Goal: Task Accomplishment & Management: Complete application form

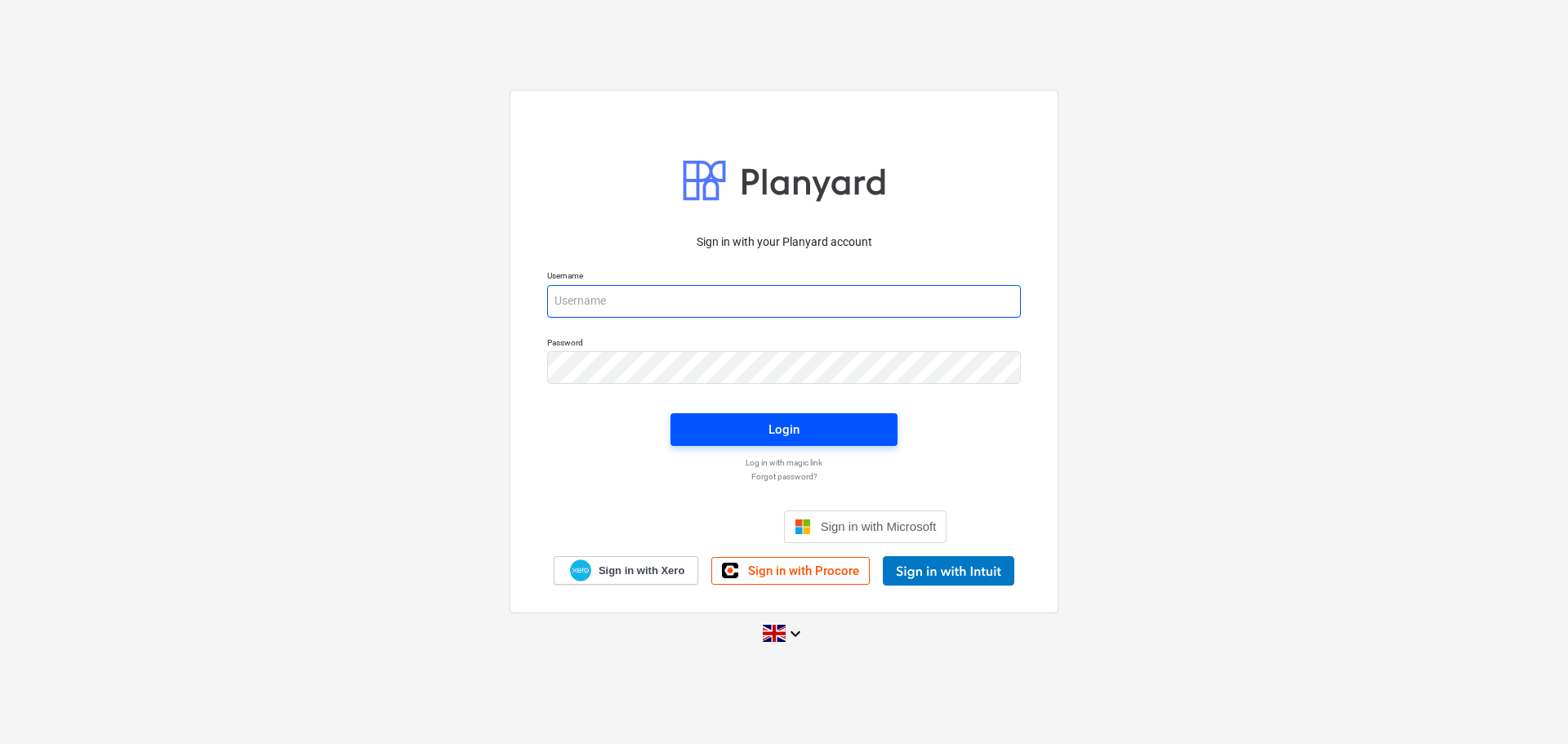
type input "[PERSON_NAME][EMAIL_ADDRESS][PERSON_NAME][DOMAIN_NAME]"
click at [771, 427] on div "Login" at bounding box center [784, 429] width 31 height 21
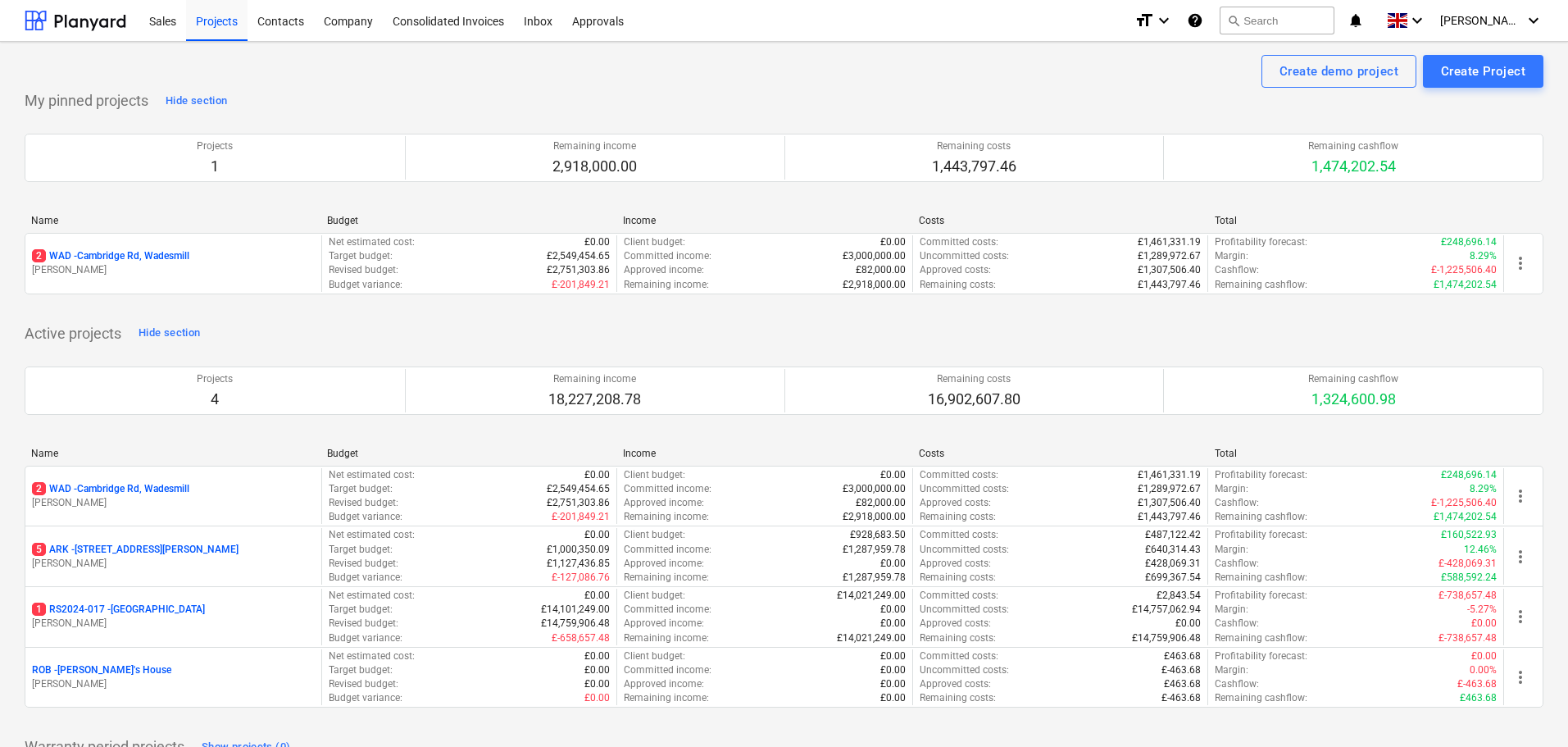
drag, startPoint x: 112, startPoint y: 605, endPoint x: 122, endPoint y: 605, distance: 10.0
click at [112, 605] on p "1 RS2024-017 - [GEOGRAPHIC_DATA]" at bounding box center [118, 609] width 173 height 14
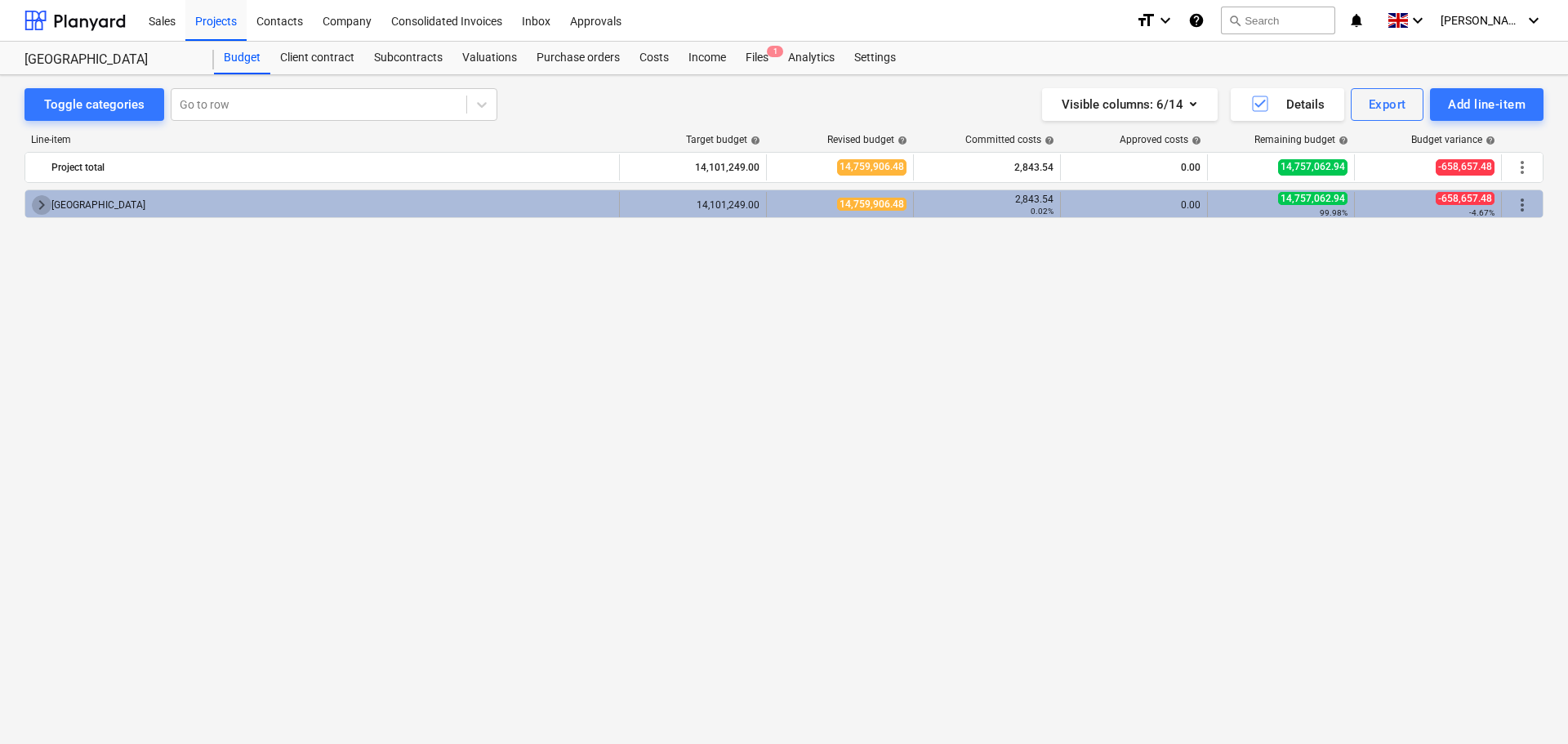
click at [47, 206] on span "keyboard_arrow_right" at bounding box center [42, 205] width 19 height 19
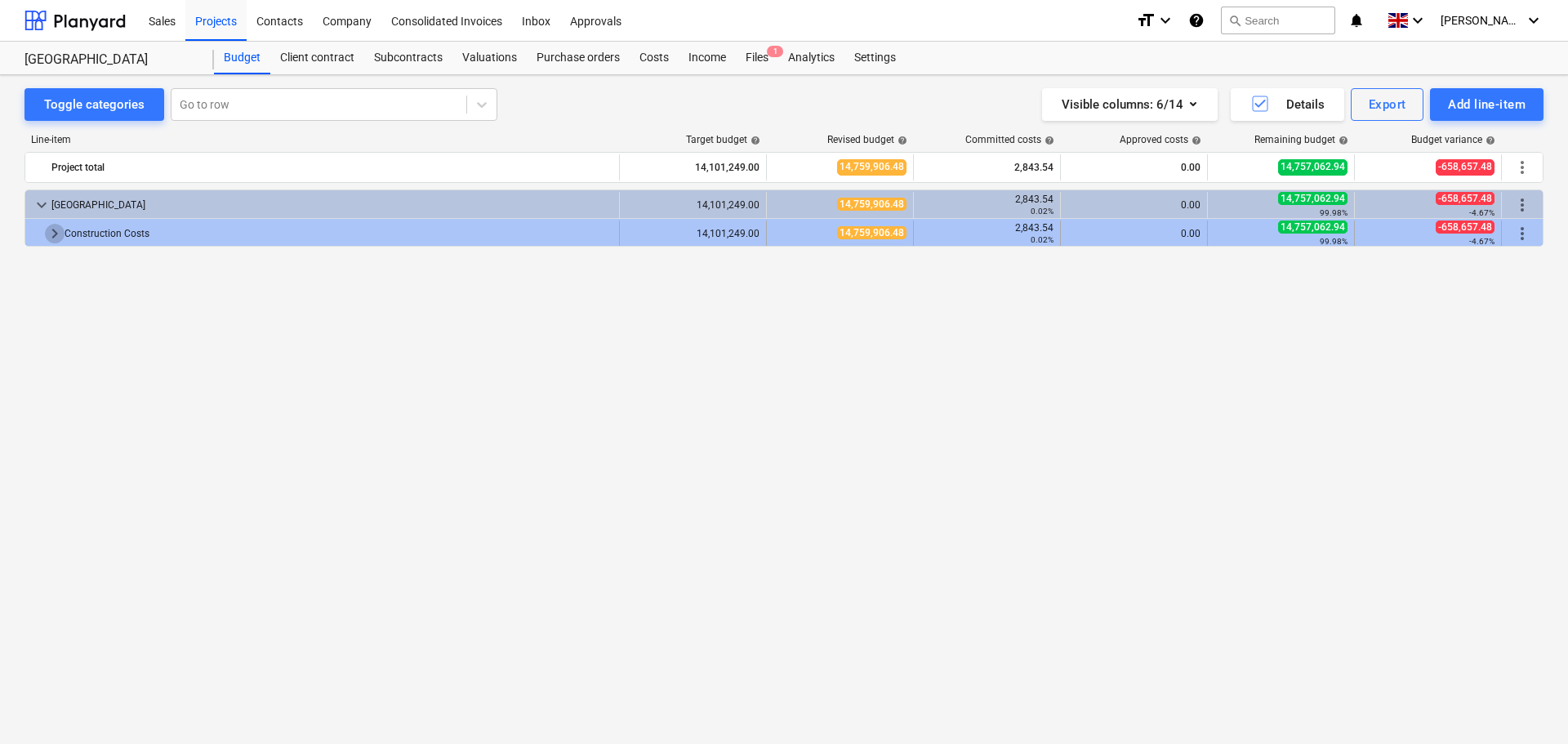
click at [57, 235] on span "keyboard_arrow_right" at bounding box center [54, 234] width 19 height 19
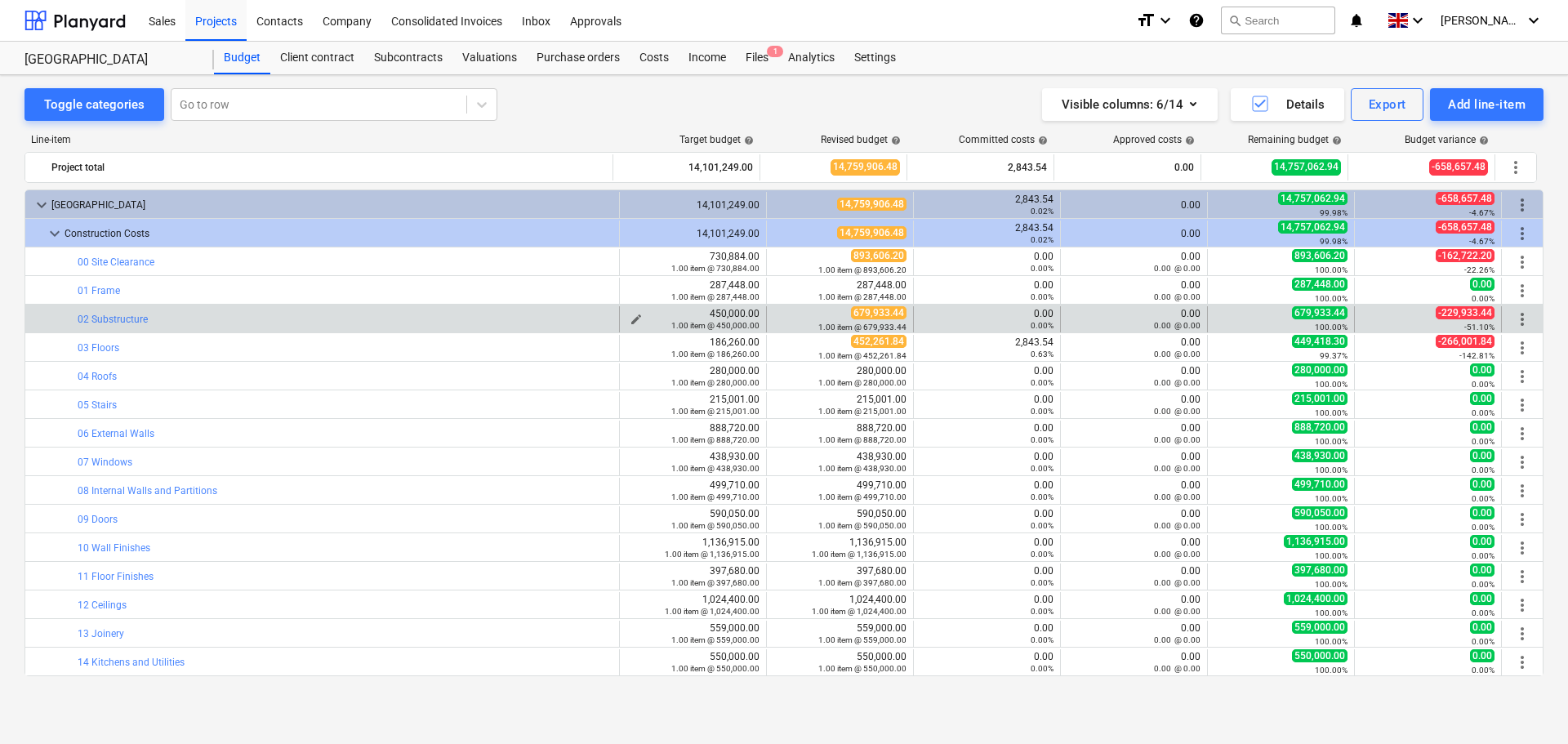
click at [629, 320] on div "1.00 item @ 450,000.00" at bounding box center [693, 325] width 133 height 12
click at [633, 313] on span "edit" at bounding box center [636, 320] width 14 height 14
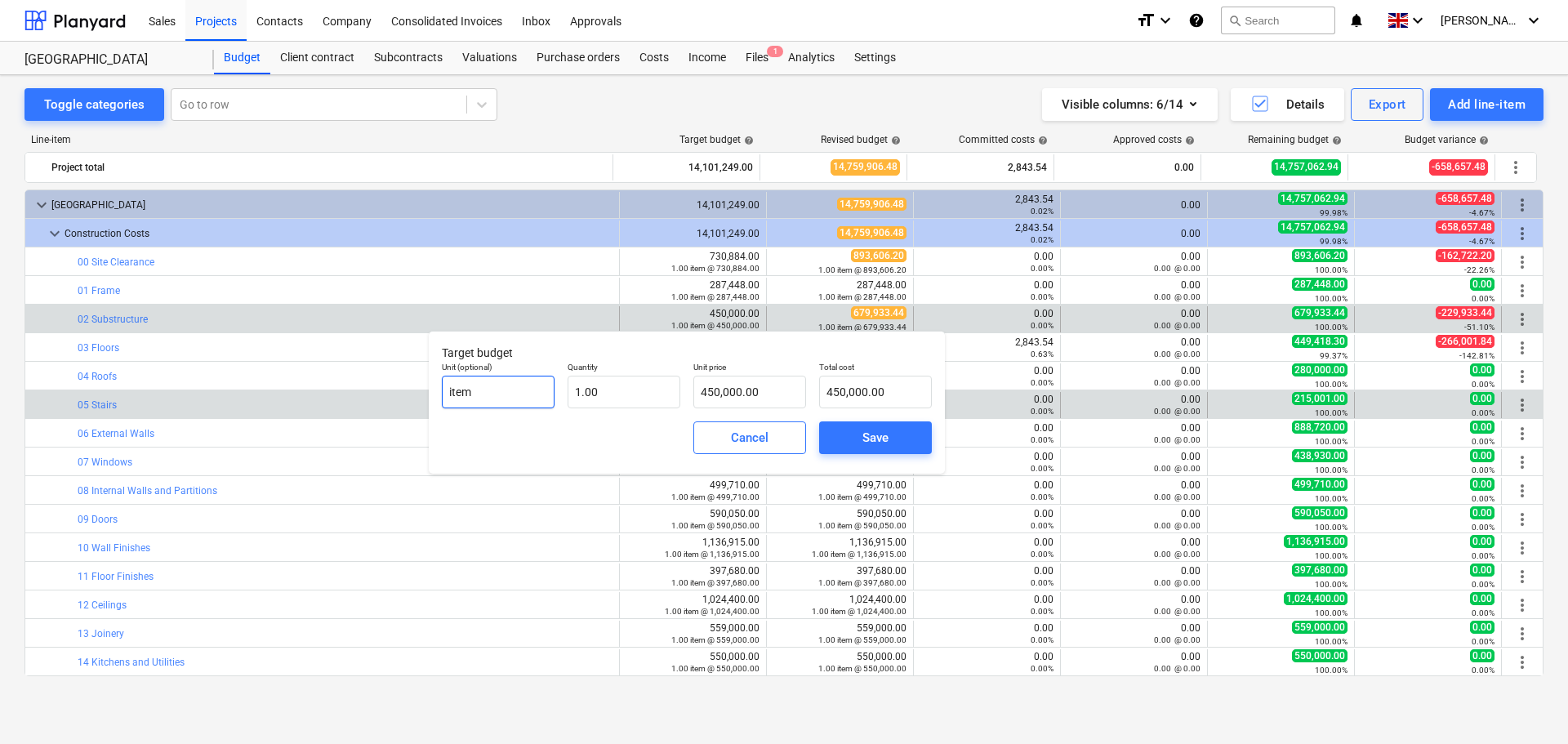
drag, startPoint x: 524, startPoint y: 396, endPoint x: 419, endPoint y: 391, distance: 105.1
click at [419, 391] on body "Sales Projects Contacts Company Consolidated Invoices Inbox Approvals format_si…" at bounding box center [784, 372] width 1568 height 744
drag, startPoint x: 482, startPoint y: 400, endPoint x: 428, endPoint y: 396, distance: 54.1
click at [428, 396] on body "Sales Projects Contacts Company Consolidated Invoices Inbox Approvals format_si…" at bounding box center [784, 372] width 1568 height 744
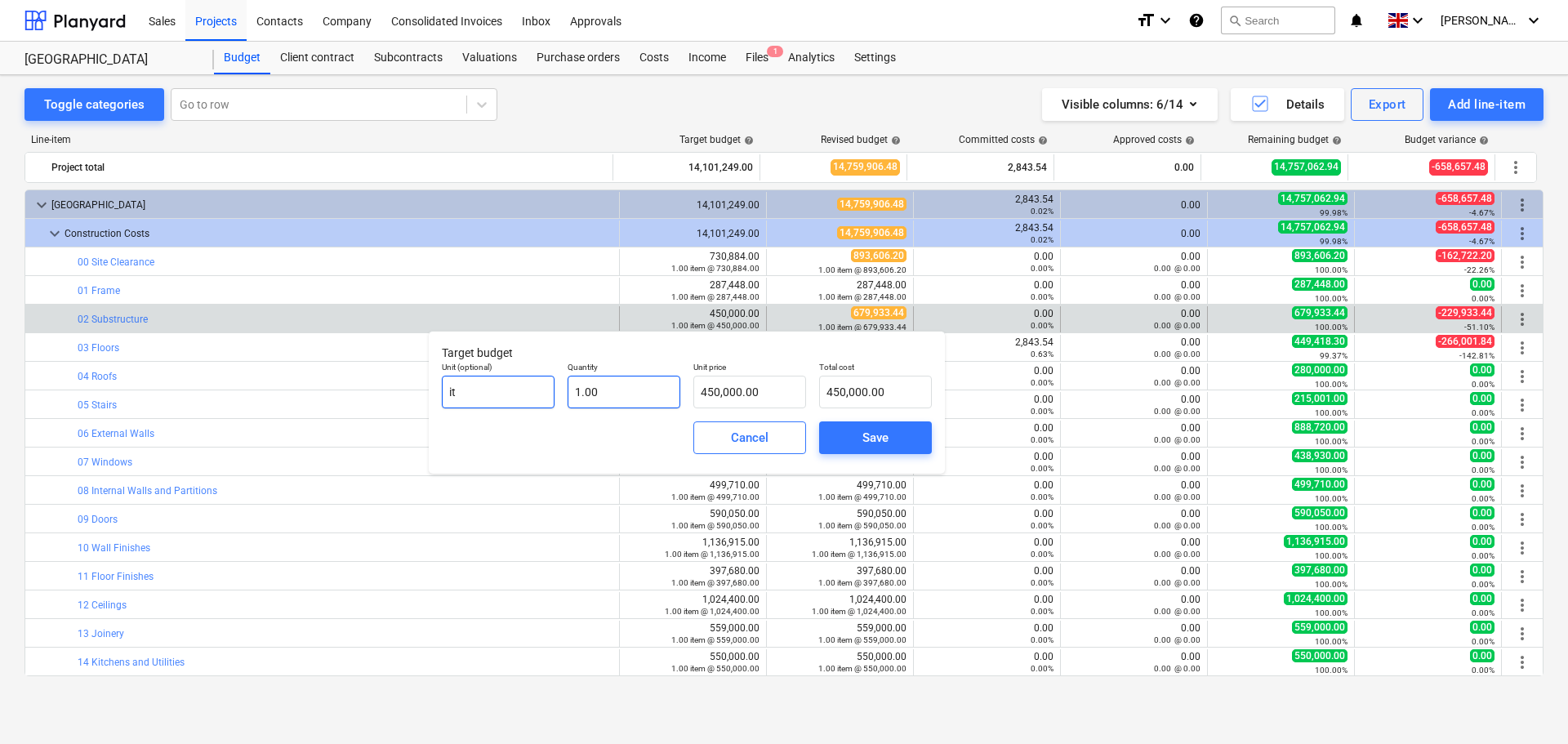
type input "i"
type input "1"
click at [602, 388] on input "1" at bounding box center [624, 392] width 113 height 33
type input "0.00"
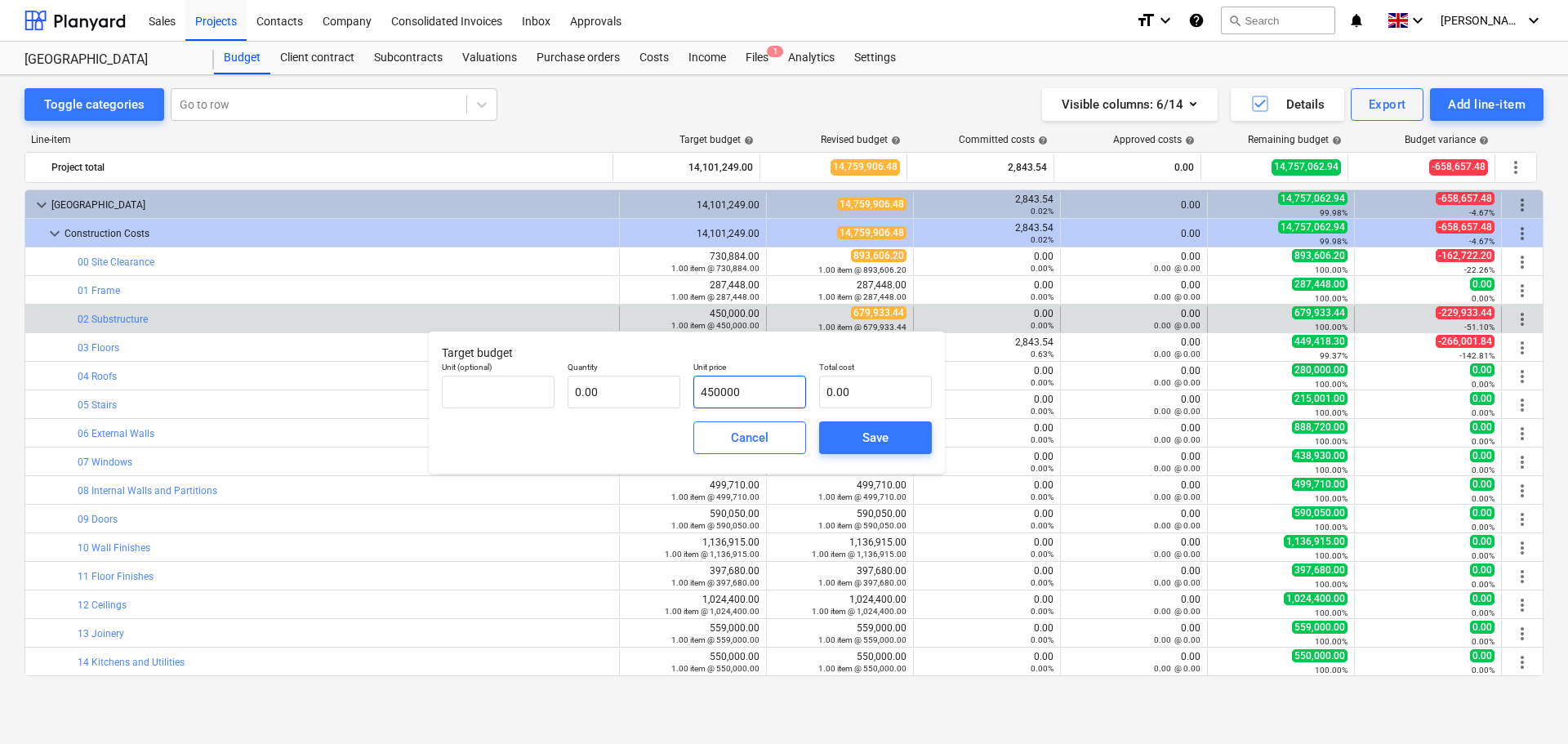
click at [779, 394] on input "450000" at bounding box center [749, 392] width 113 height 33
type input "4"
type input "0.00"
click at [869, 432] on div "Save" at bounding box center [875, 438] width 26 height 21
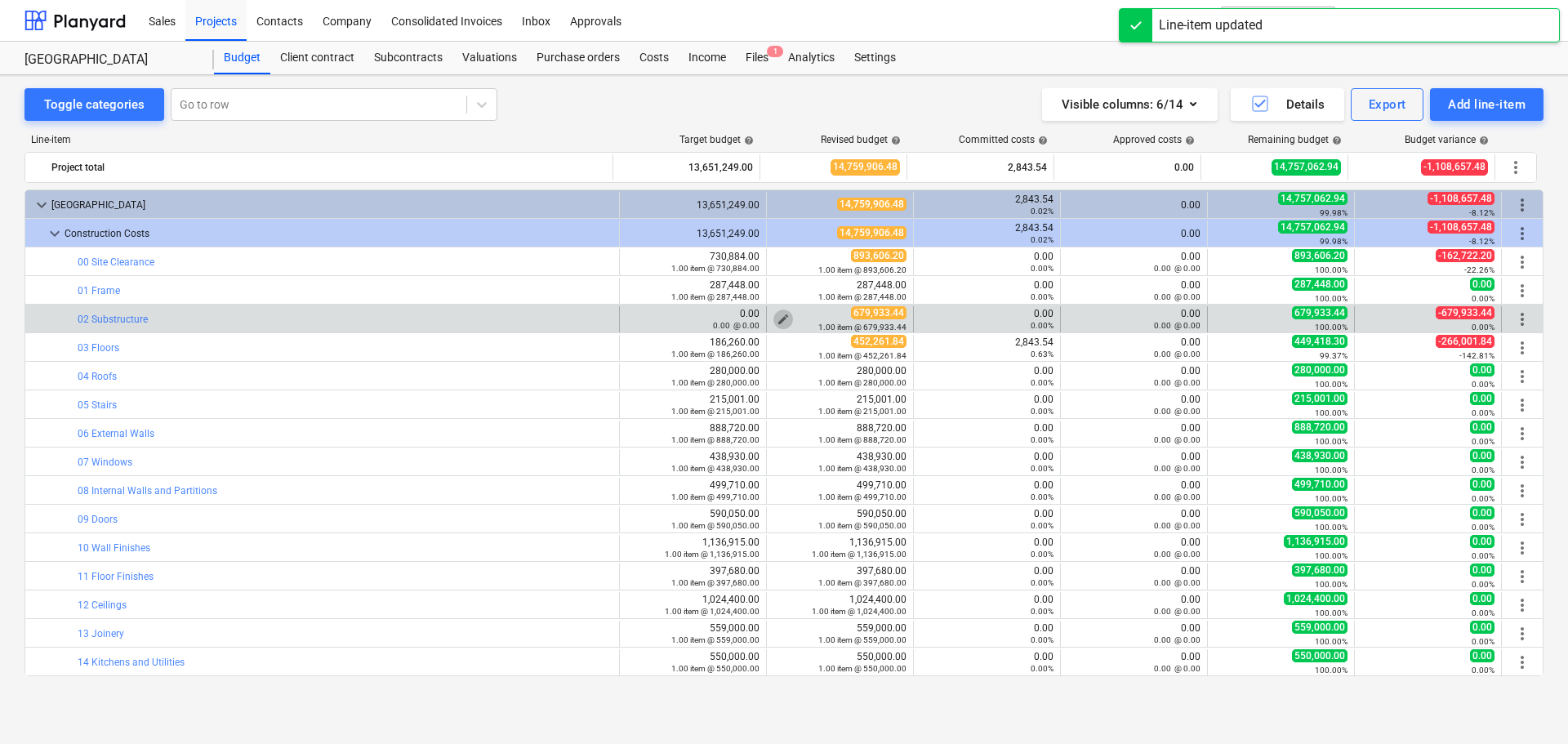
click at [779, 319] on span "edit" at bounding box center [784, 320] width 14 height 14
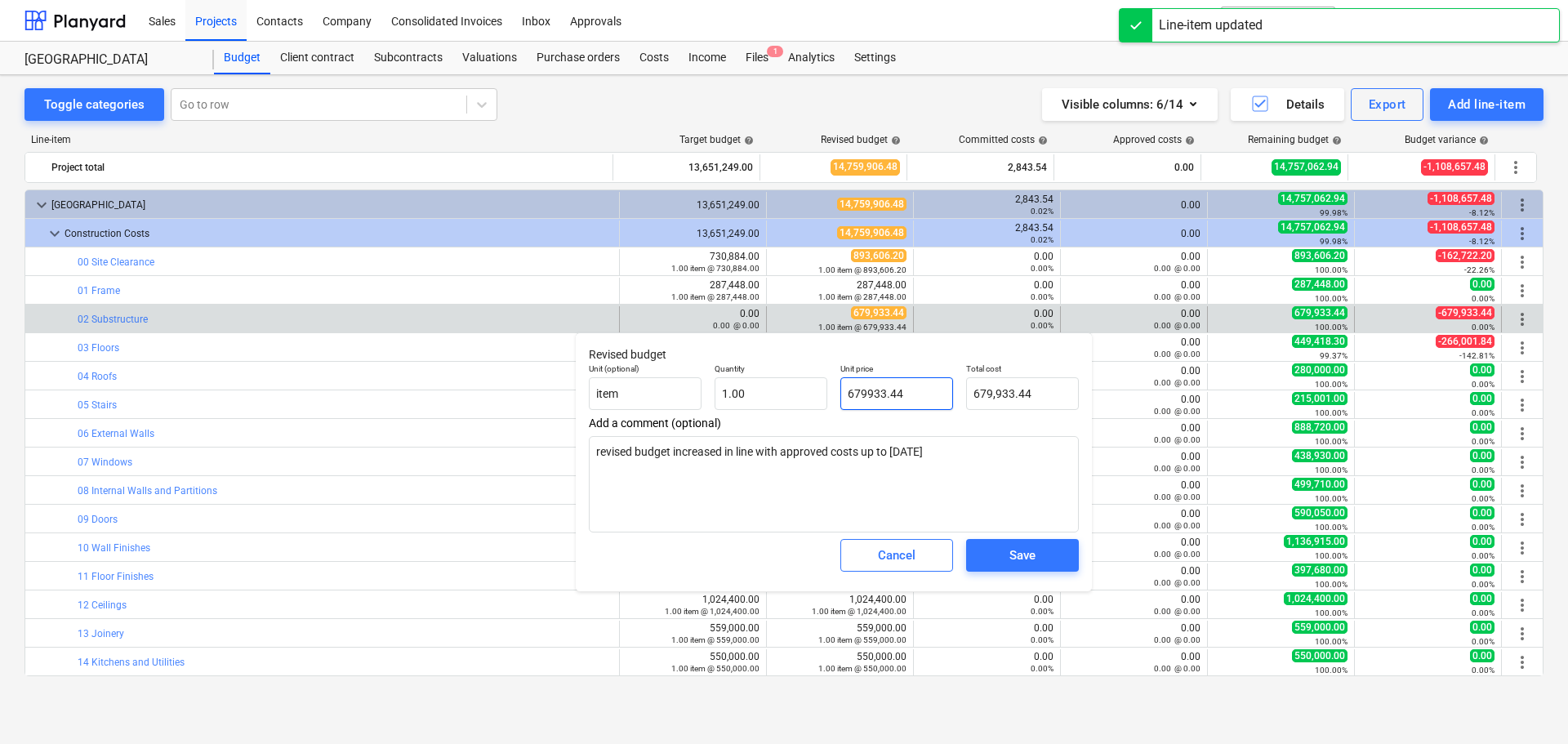
click at [925, 391] on input "679933.44" at bounding box center [896, 393] width 113 height 33
type input "679933.4"
type textarea "x"
type input "679,933.40"
type input "679933."
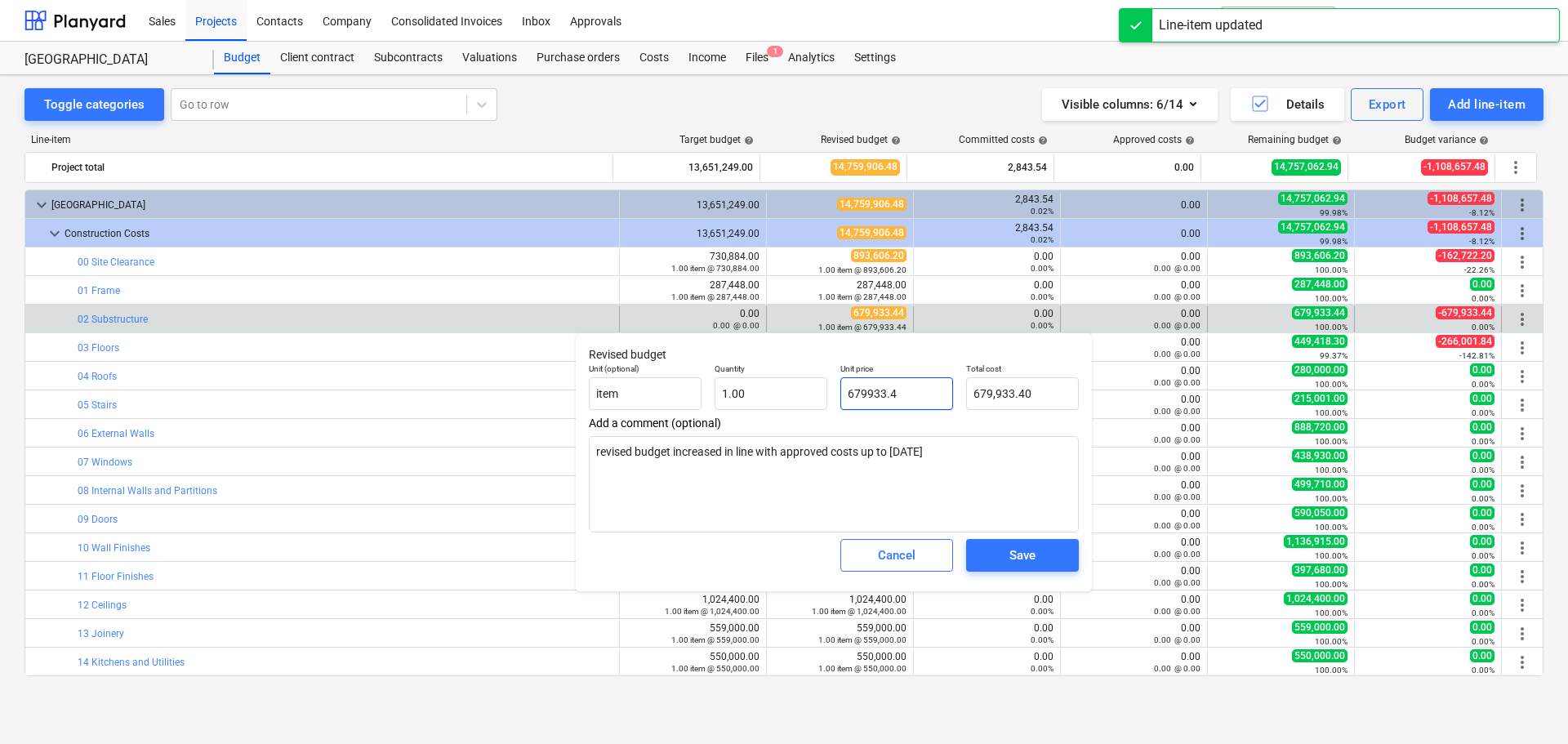
type textarea "x"
type input "679,933.00"
type input "679933"
type textarea "x"
type input "67993"
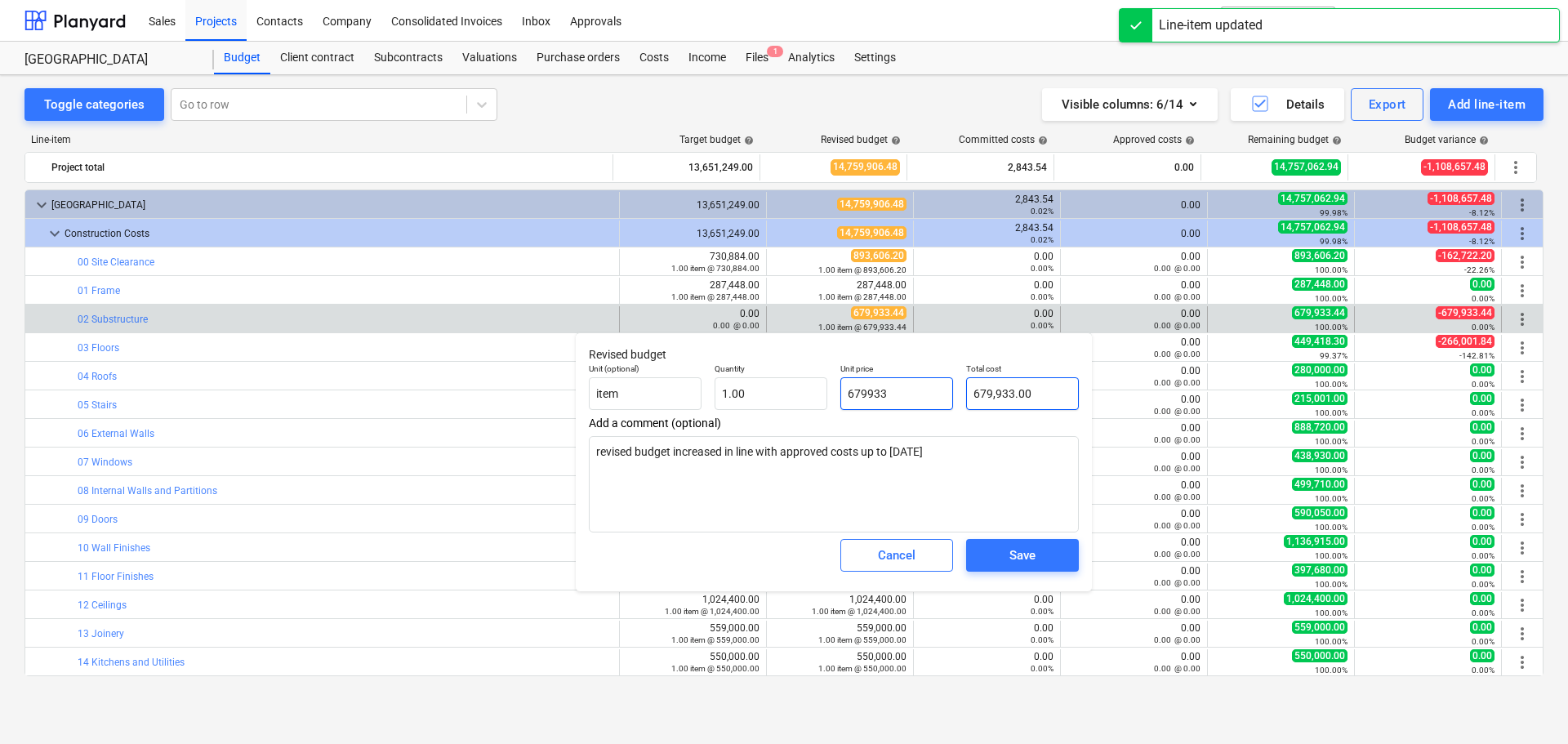
type textarea "x"
type input "67,993.00"
type input "6799"
type textarea "x"
type input "6,799.00"
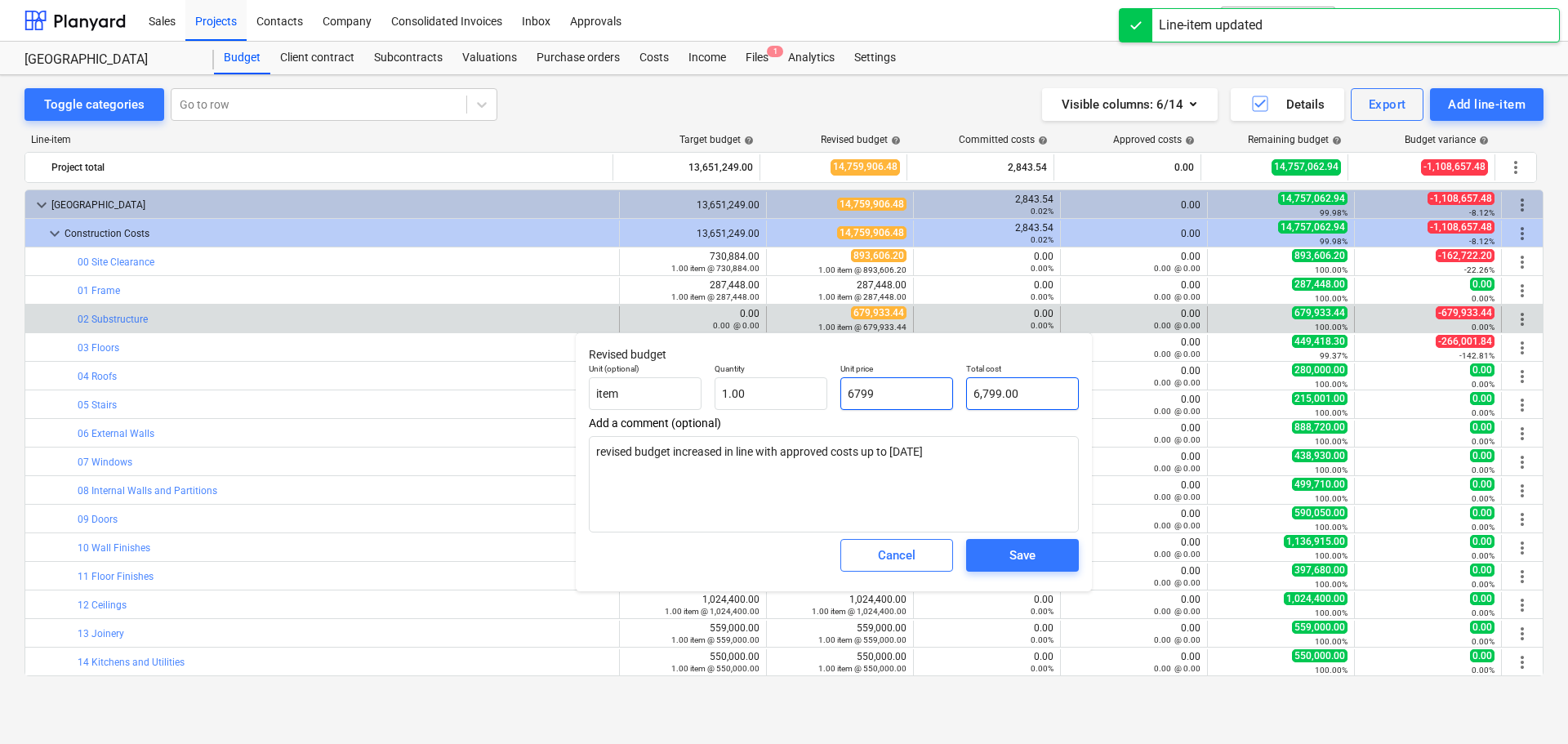
type input "679"
type textarea "x"
type input "679.00"
type input "6"
type textarea "x"
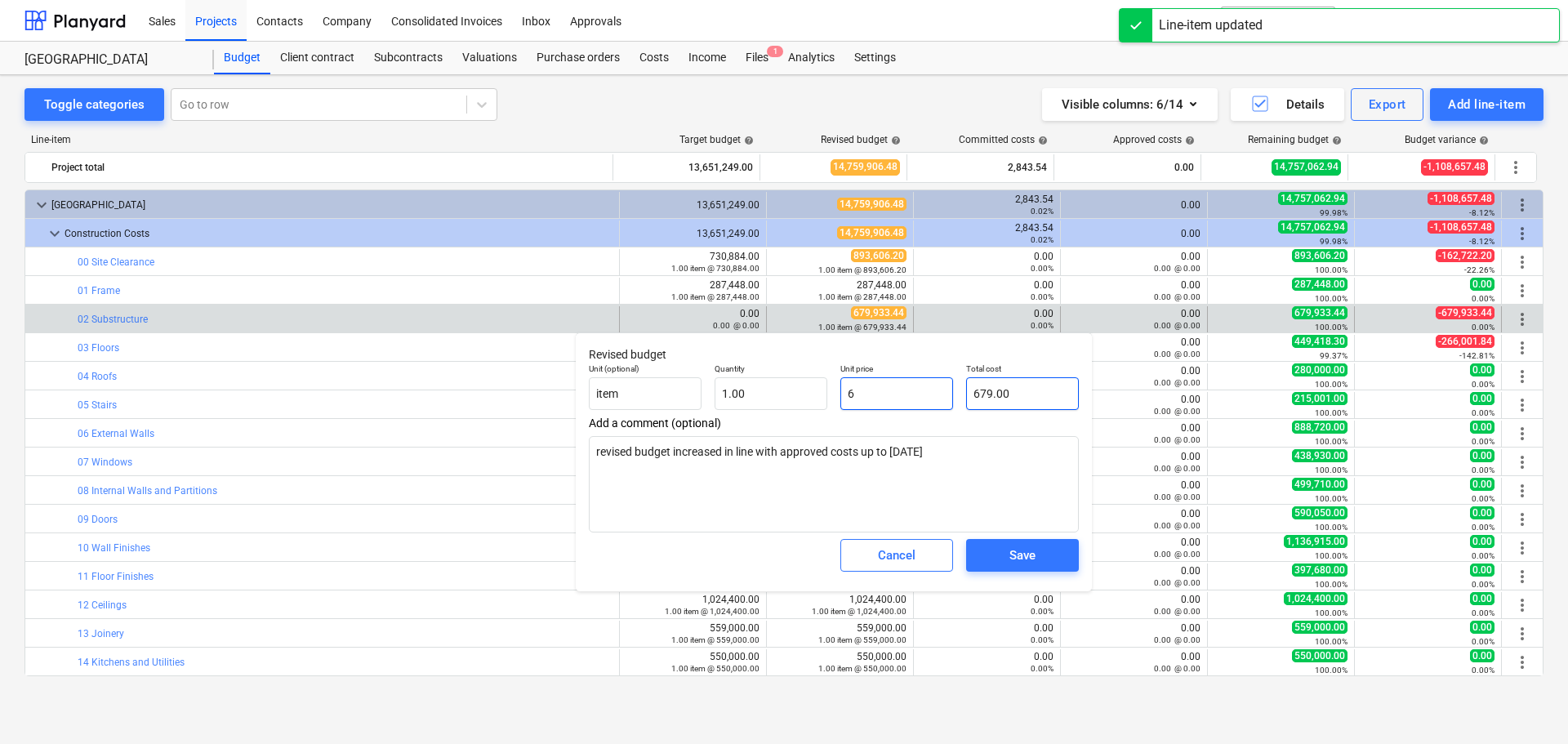
type input "6.00"
type textarea "x"
type input "0.00"
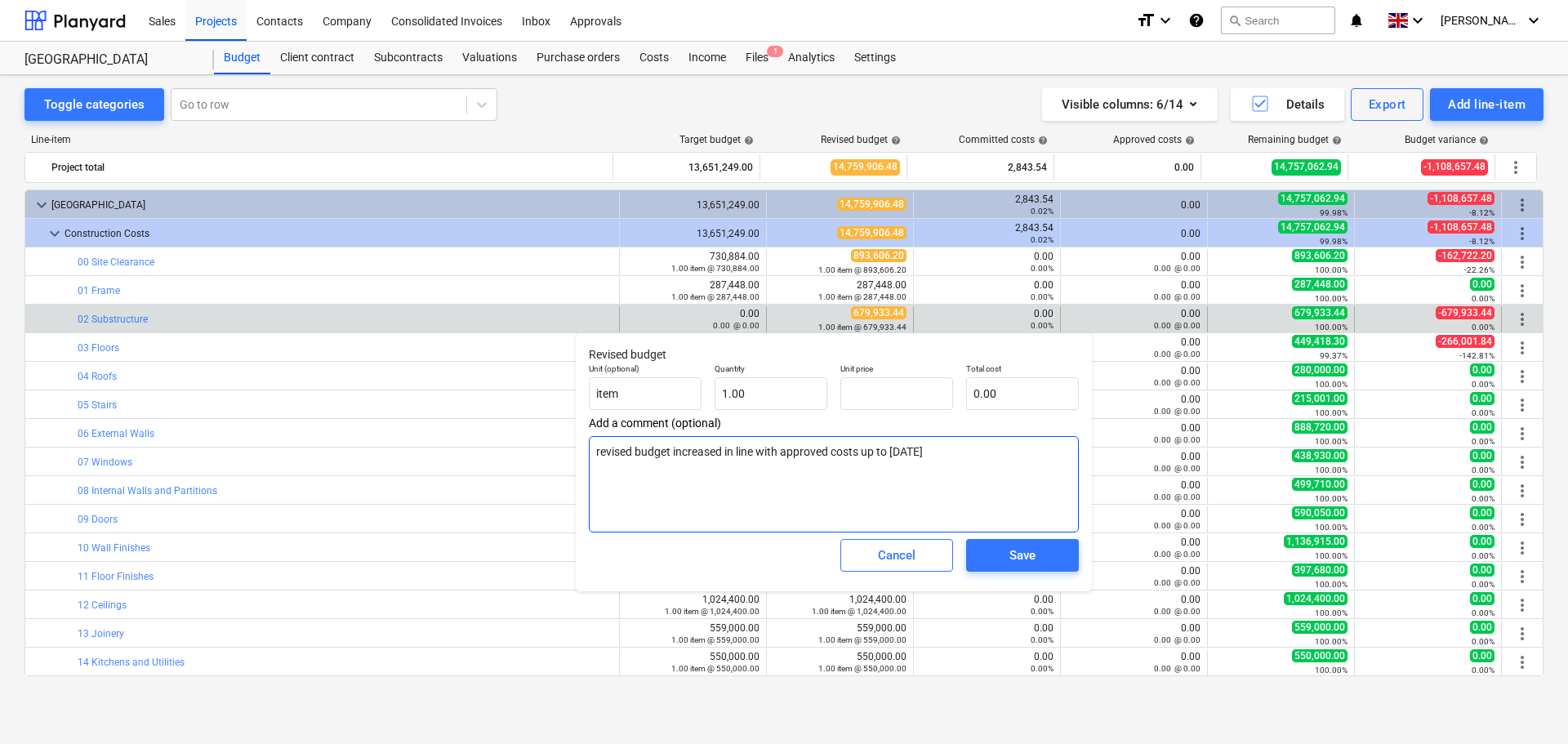
type input "0.00"
type textarea "x"
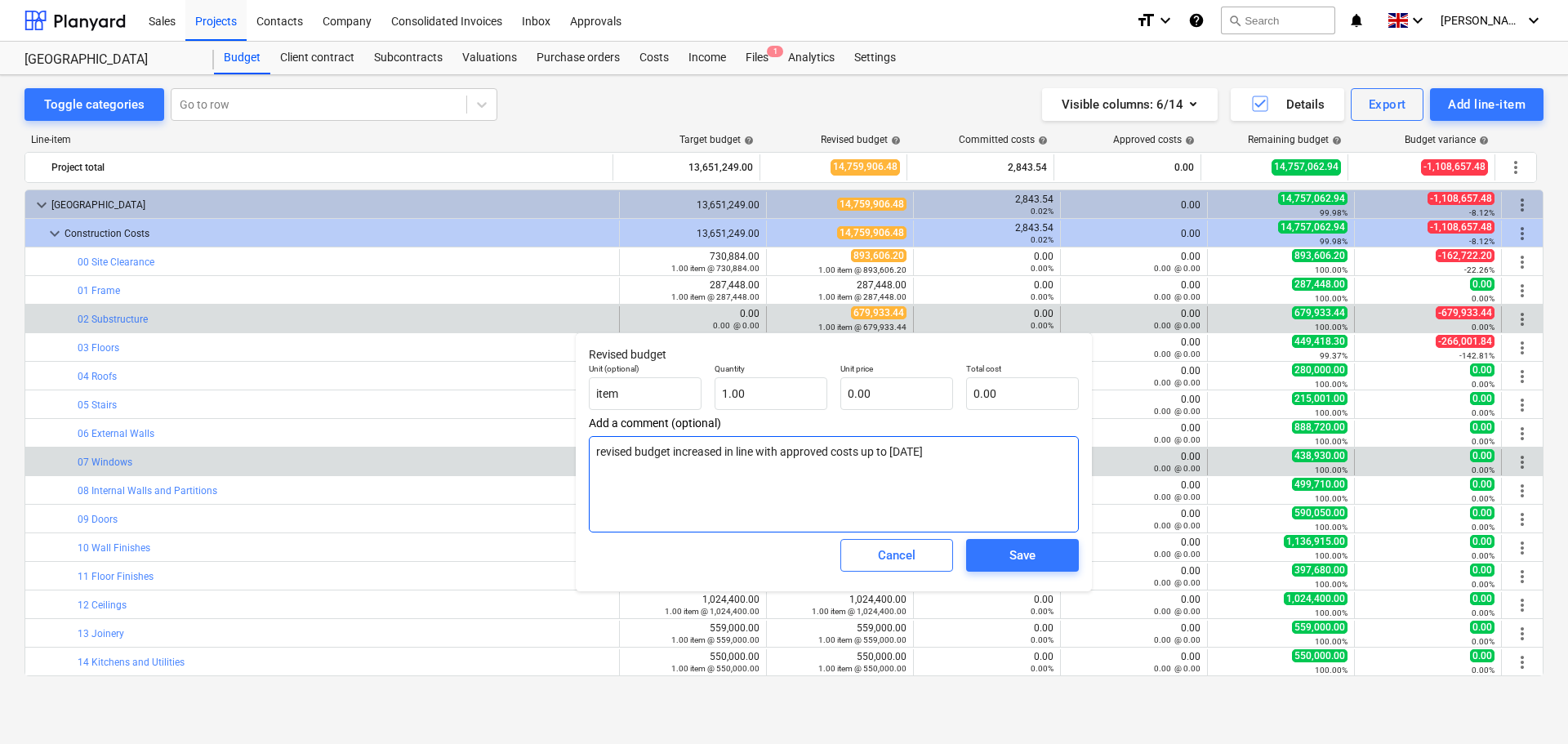
drag, startPoint x: 1001, startPoint y: 450, endPoint x: 457, endPoint y: 450, distance: 544.0
click at [457, 450] on body "Sales Projects Contacts Company Consolidated Invoices Inbox Approvals format_si…" at bounding box center [784, 372] width 1568 height 744
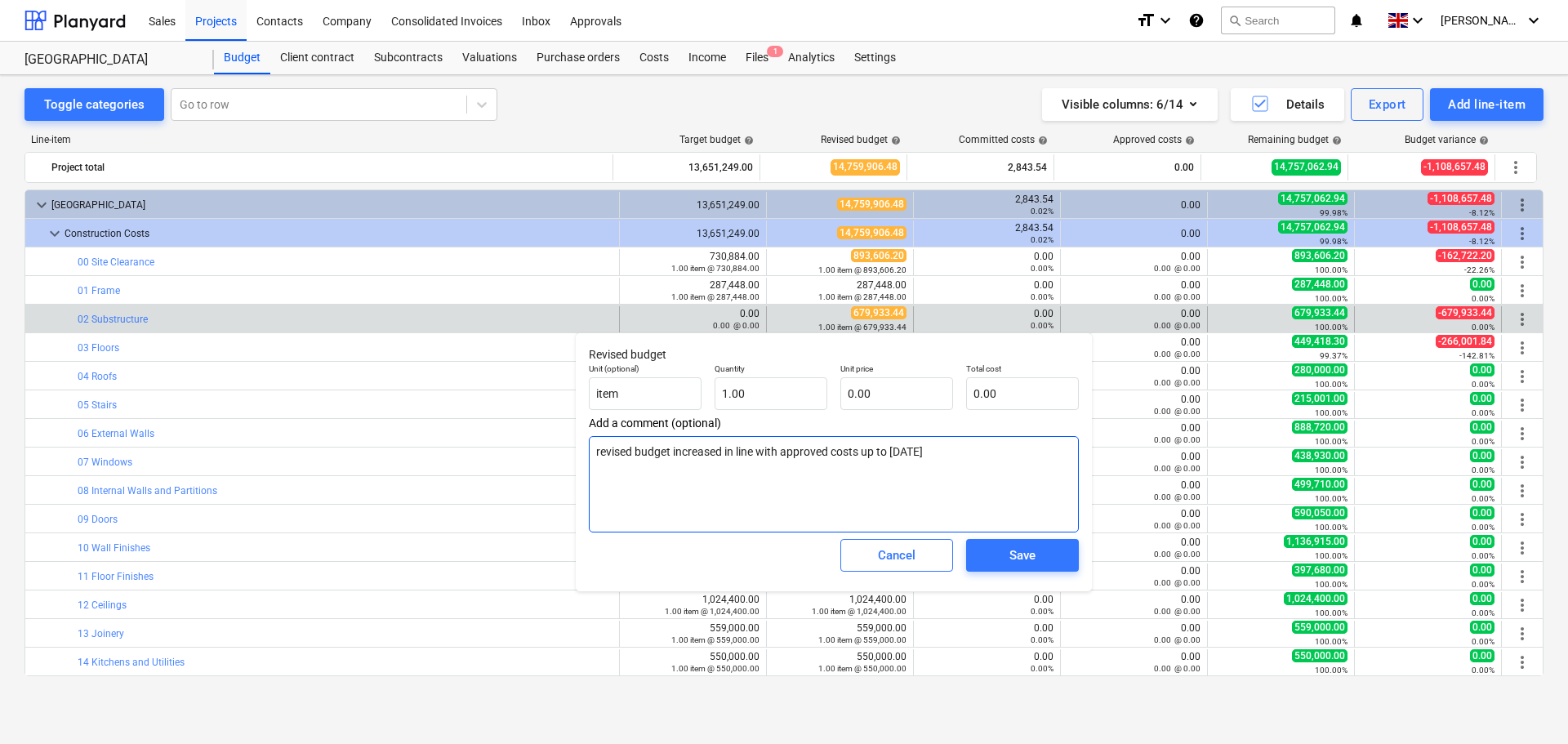
drag, startPoint x: 485, startPoint y: 450, endPoint x: 609, endPoint y: 450, distance: 124.0
click at [536, 447] on div "bar_chart 07 Windows edit 438,930.00 1.00 item @ 438,930.00 edit 438,930.00 1.0…" at bounding box center [784, 461] width 1518 height 28
drag, startPoint x: 819, startPoint y: 451, endPoint x: 908, endPoint y: 451, distance: 89.0
click at [829, 451] on textarea "revised budget increased in line with approved costs up to [DATE]" at bounding box center [833, 484] width 490 height 97
drag, startPoint x: 975, startPoint y: 451, endPoint x: 597, endPoint y: 452, distance: 378.0
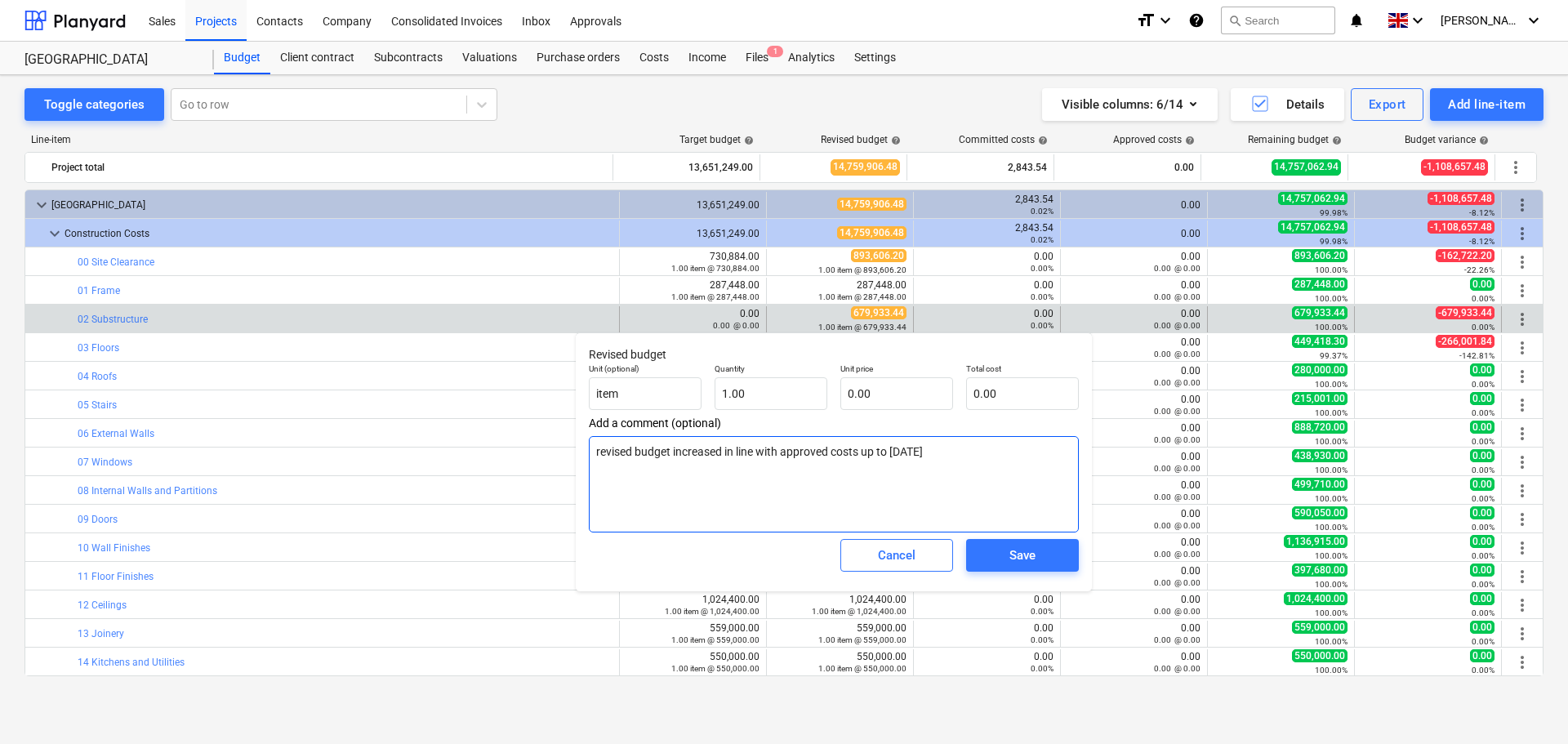
click at [597, 452] on textarea "revised budget increased in line with approved costs up to [DATE]" at bounding box center [833, 484] width 490 height 97
type textarea "x"
click at [1024, 557] on div "Save" at bounding box center [1022, 556] width 26 height 21
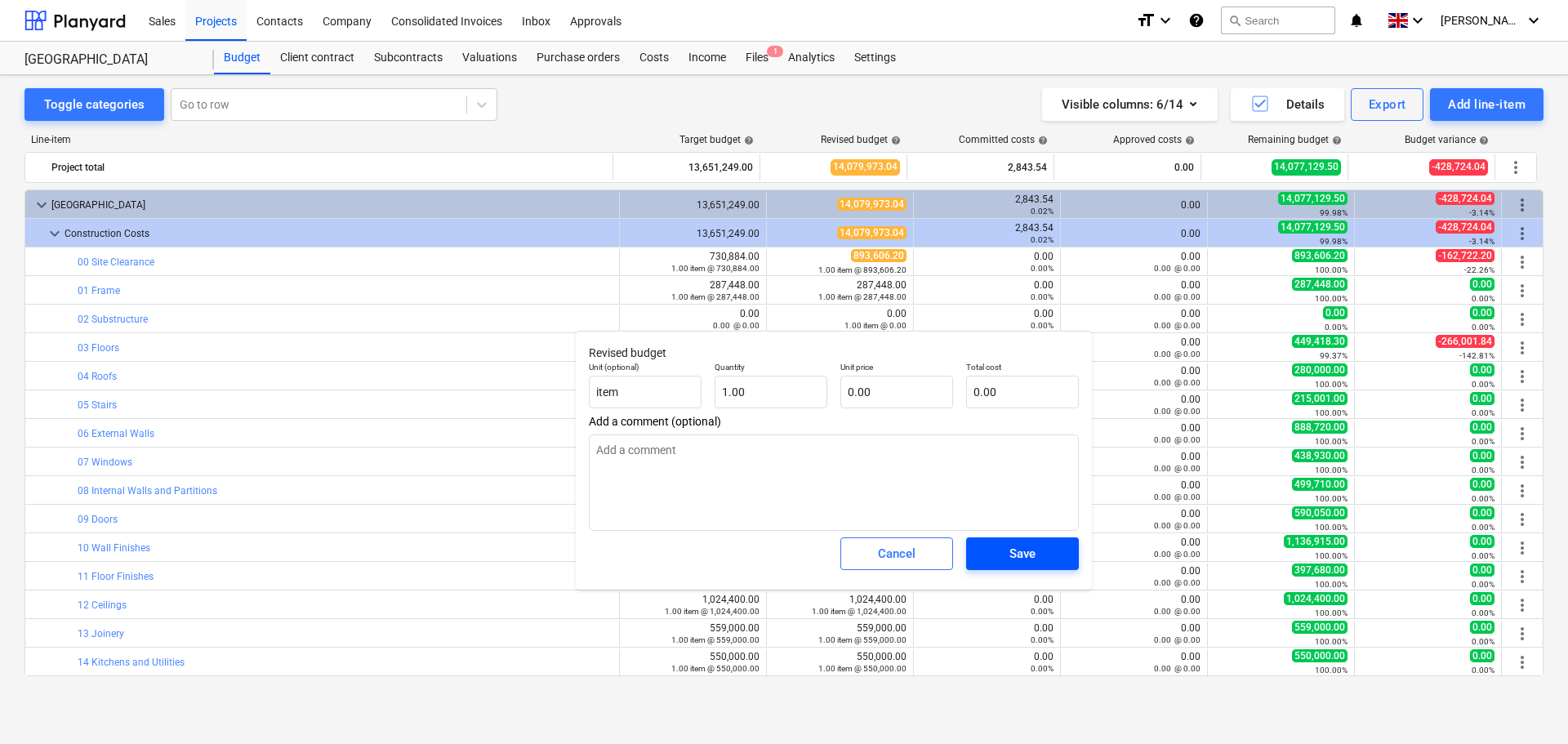
type textarea "x"
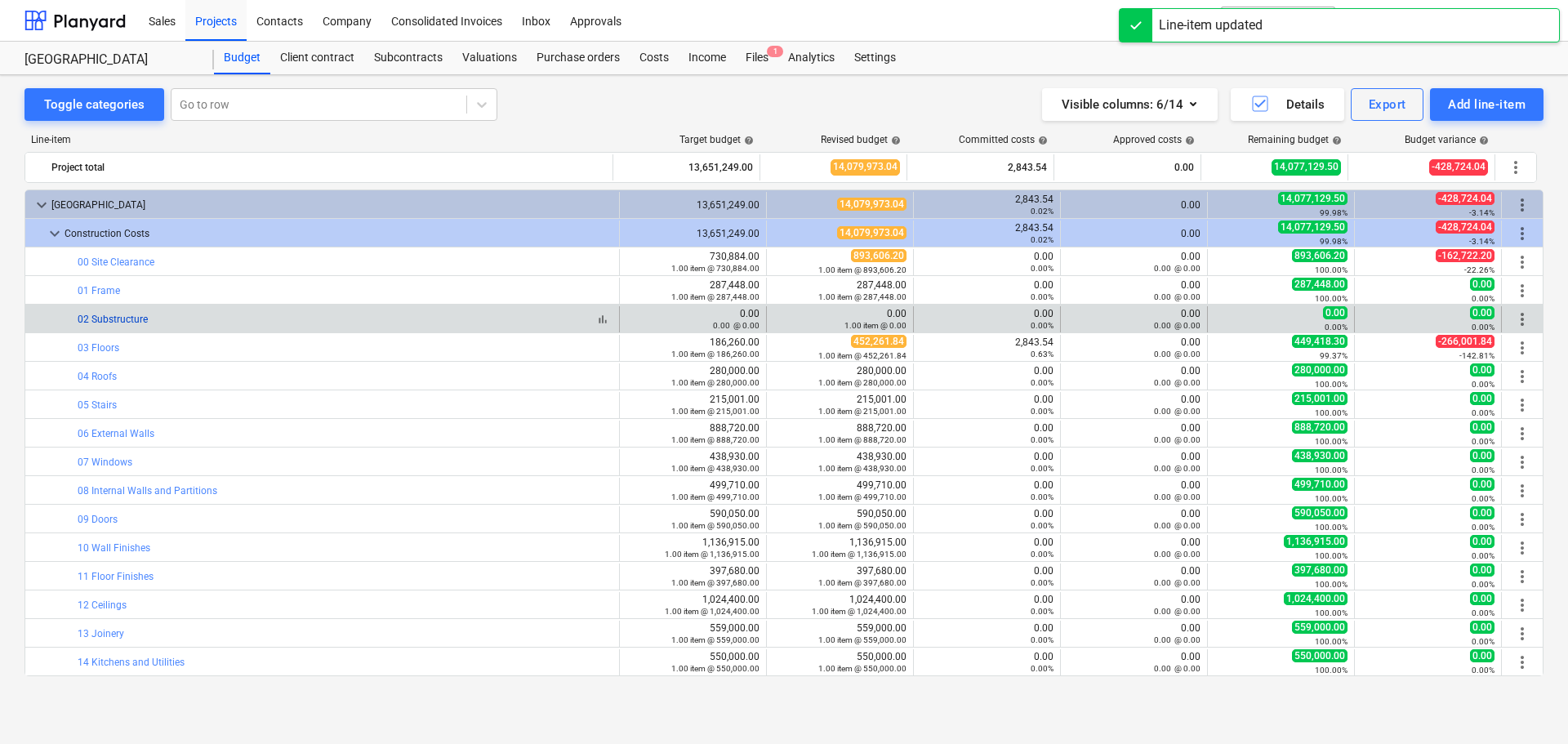
click at [113, 318] on link "02 Substructure" at bounding box center [112, 319] width 71 height 12
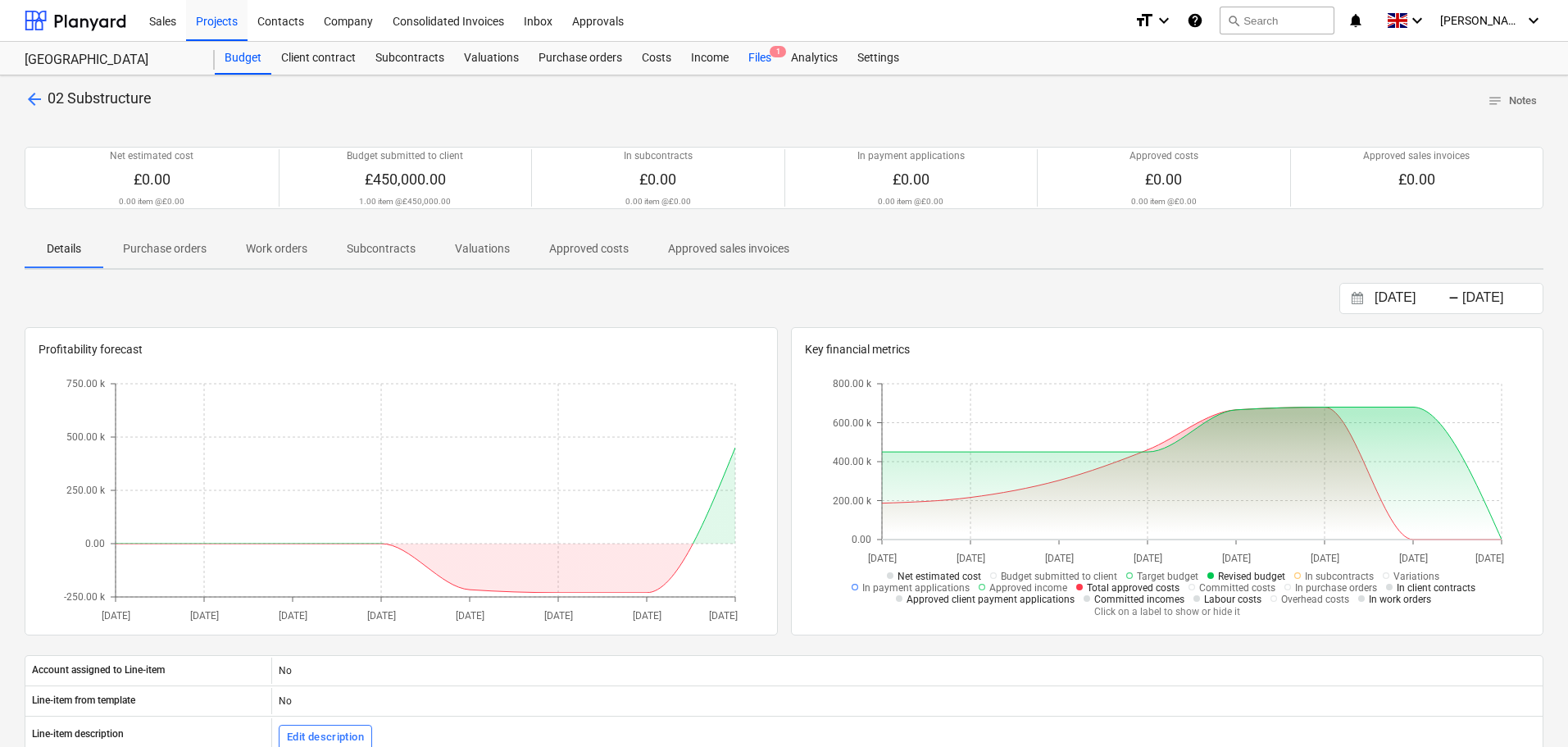
click at [748, 50] on div "Files 1" at bounding box center [760, 58] width 43 height 33
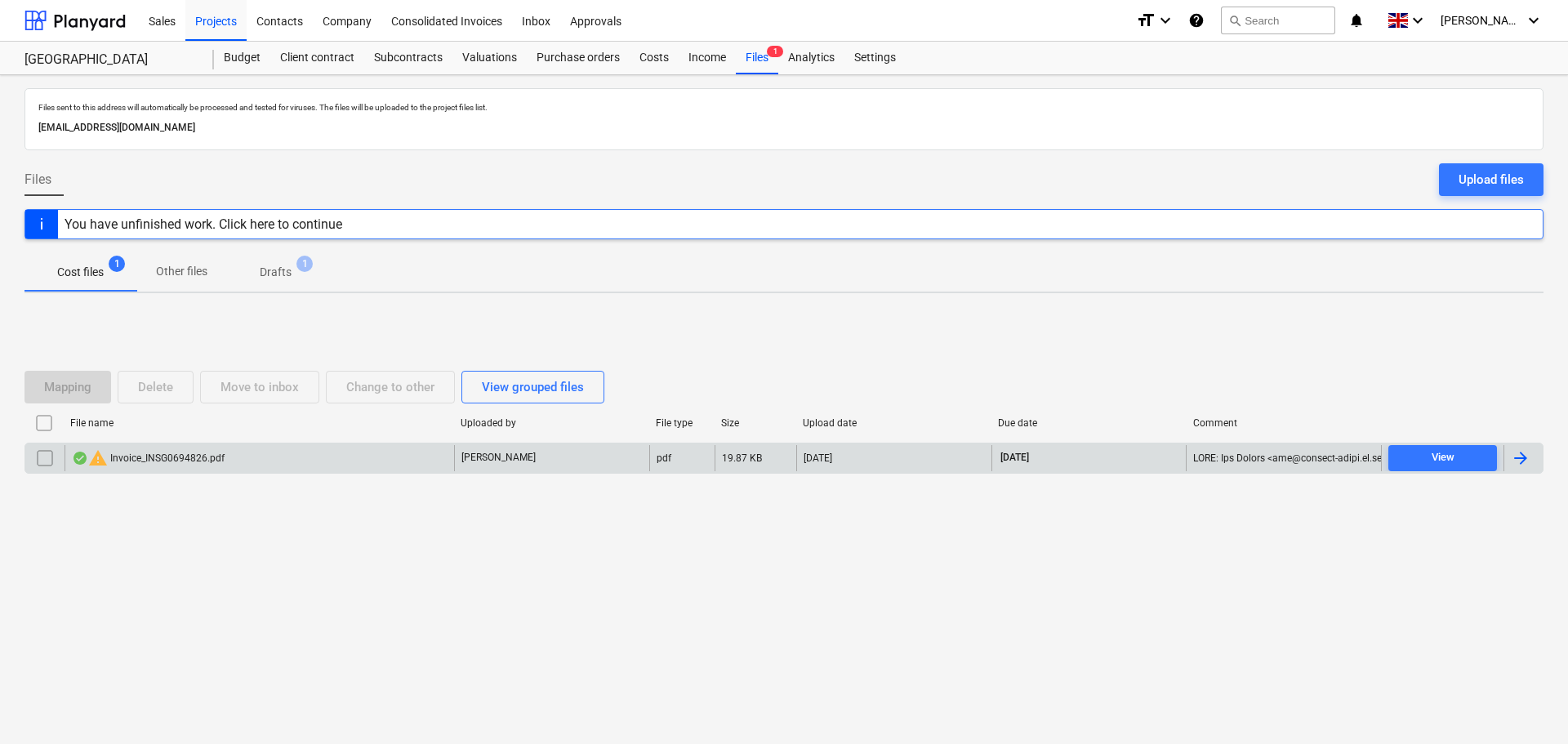
click at [44, 452] on input "checkbox" at bounding box center [44, 458] width 26 height 26
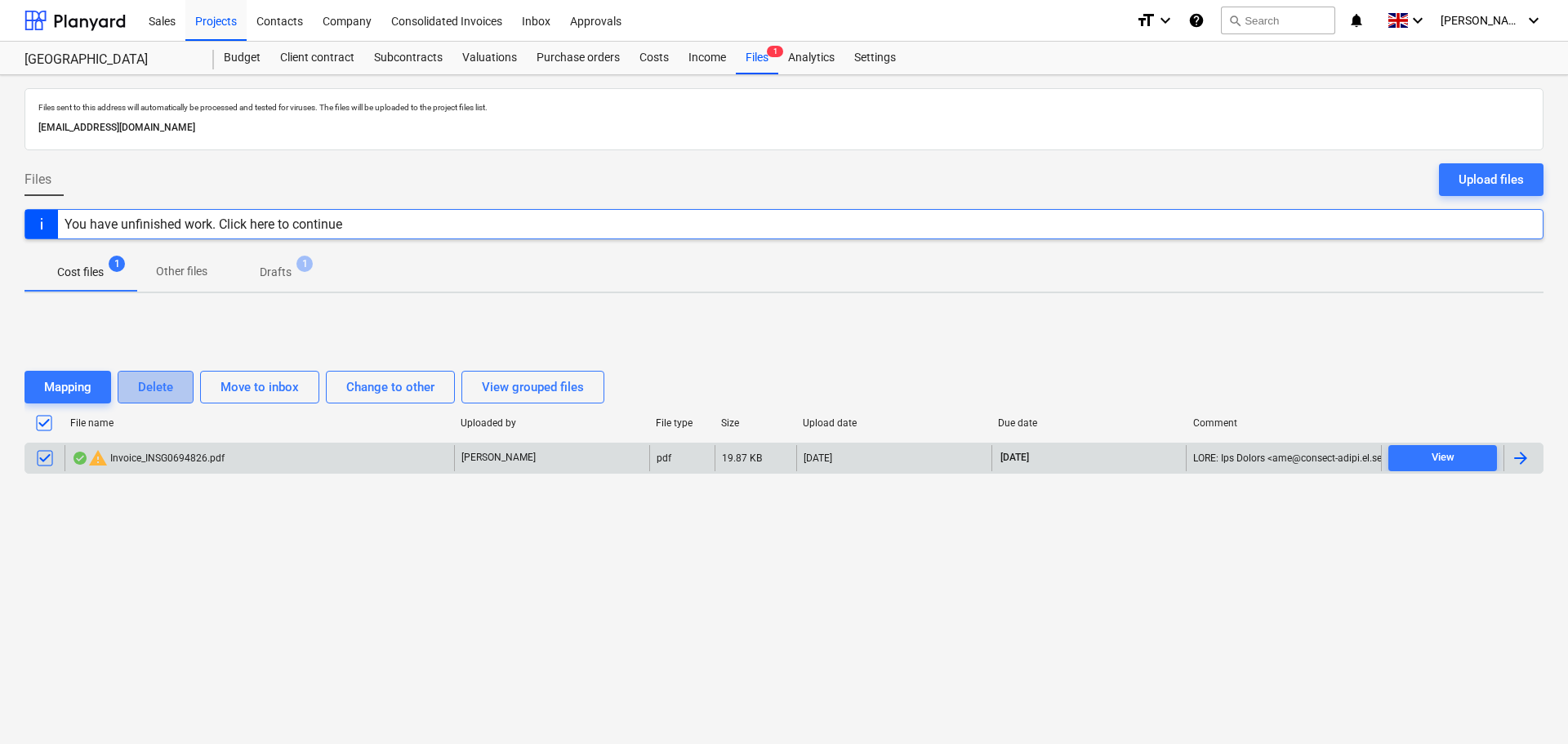
click at [151, 392] on div "Delete" at bounding box center [156, 387] width 35 height 21
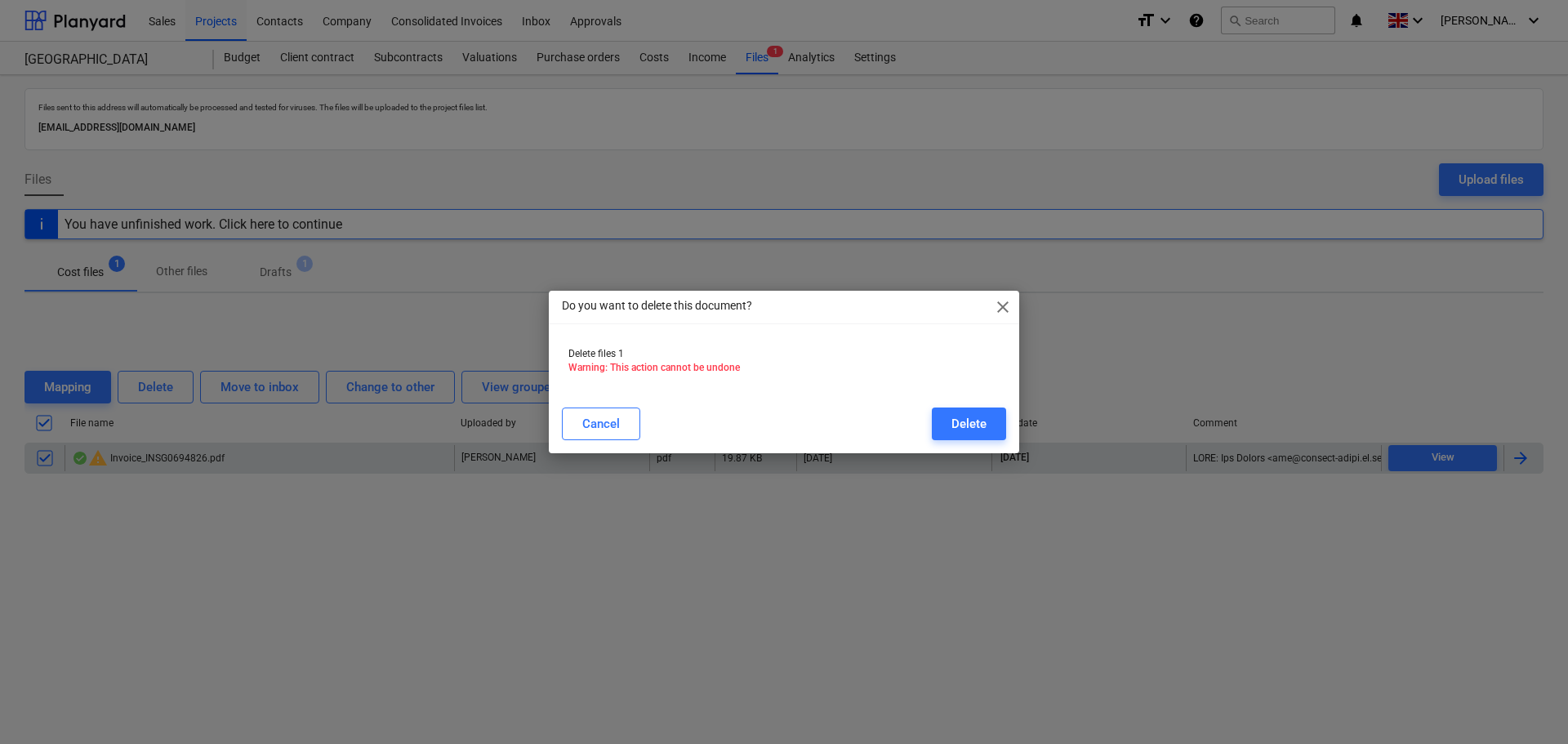
drag, startPoint x: 977, startPoint y: 428, endPoint x: 866, endPoint y: 412, distance: 112.1
click at [975, 426] on div "Delete" at bounding box center [969, 424] width 35 height 21
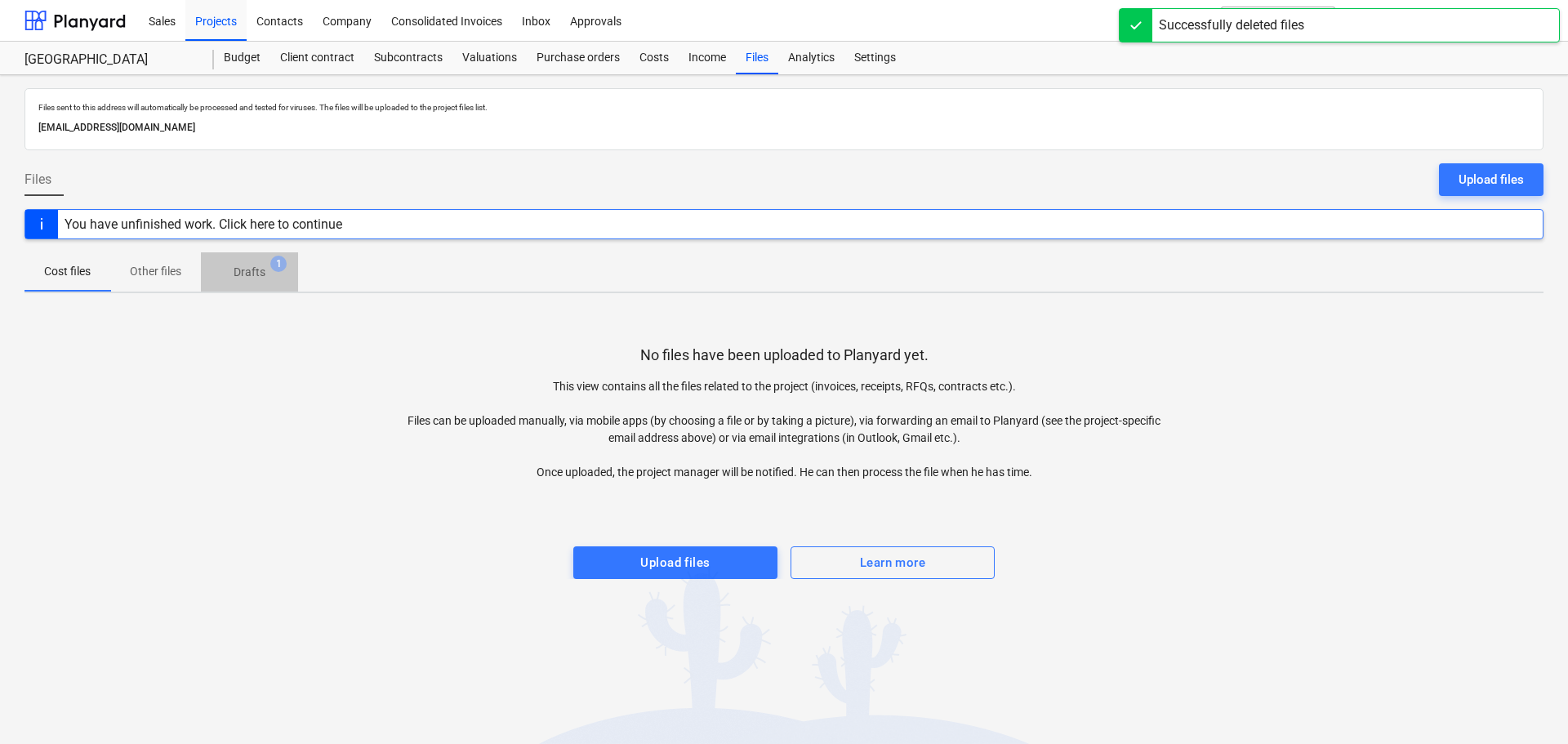
click at [258, 271] on p "Drafts" at bounding box center [249, 272] width 32 height 17
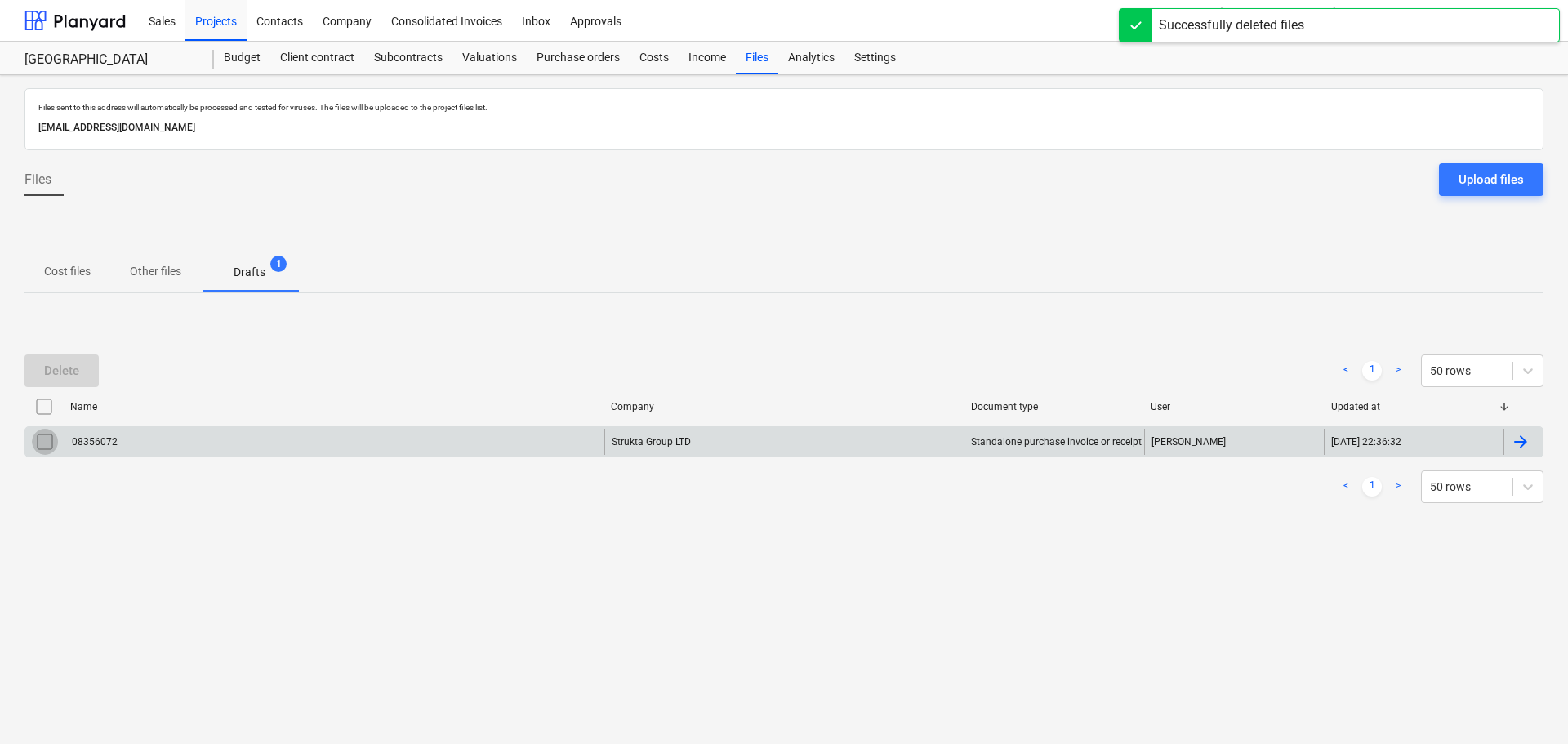
click at [41, 438] on input "checkbox" at bounding box center [44, 442] width 26 height 26
click at [64, 382] on button "Delete" at bounding box center [61, 371] width 74 height 33
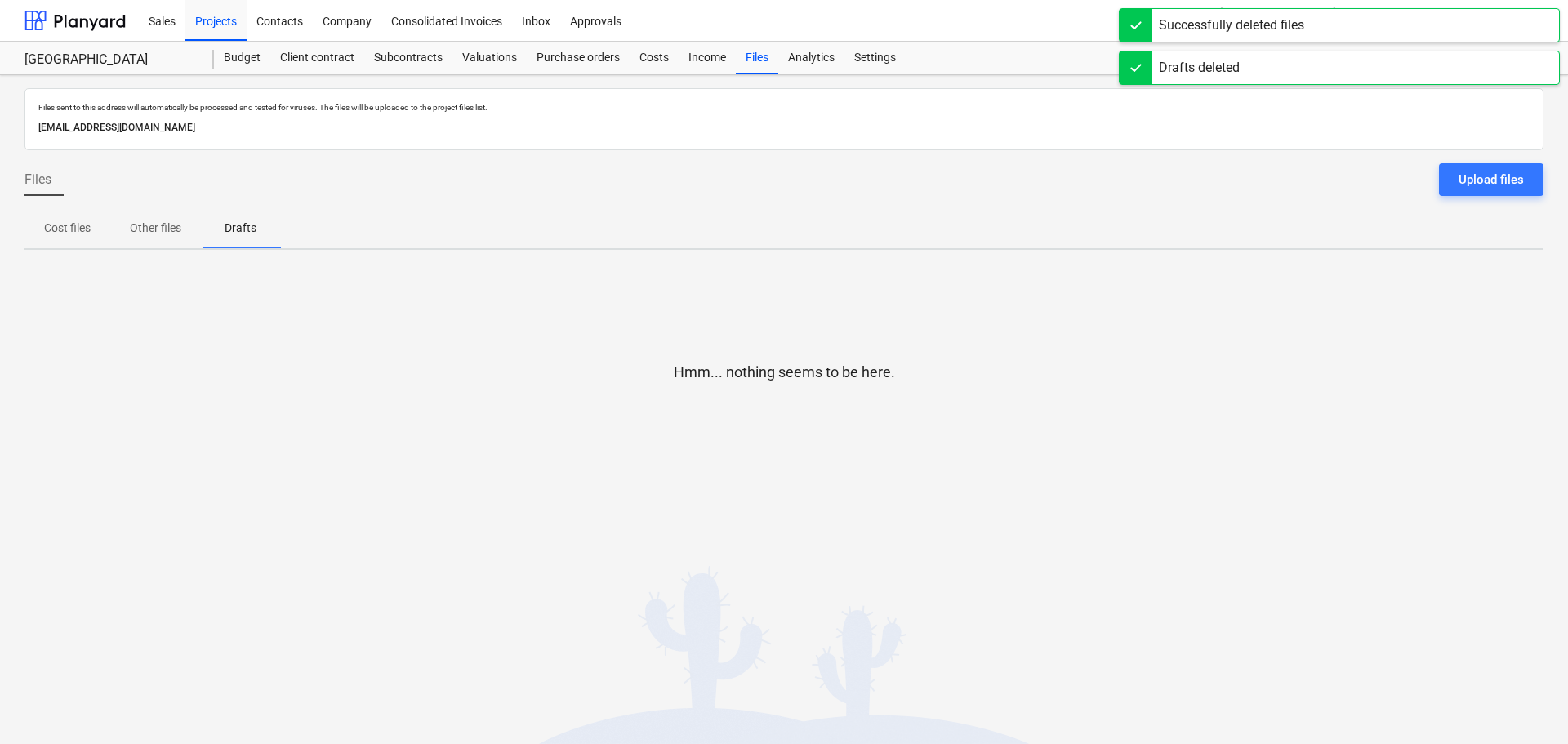
click at [70, 226] on p "Cost files" at bounding box center [68, 228] width 46 height 17
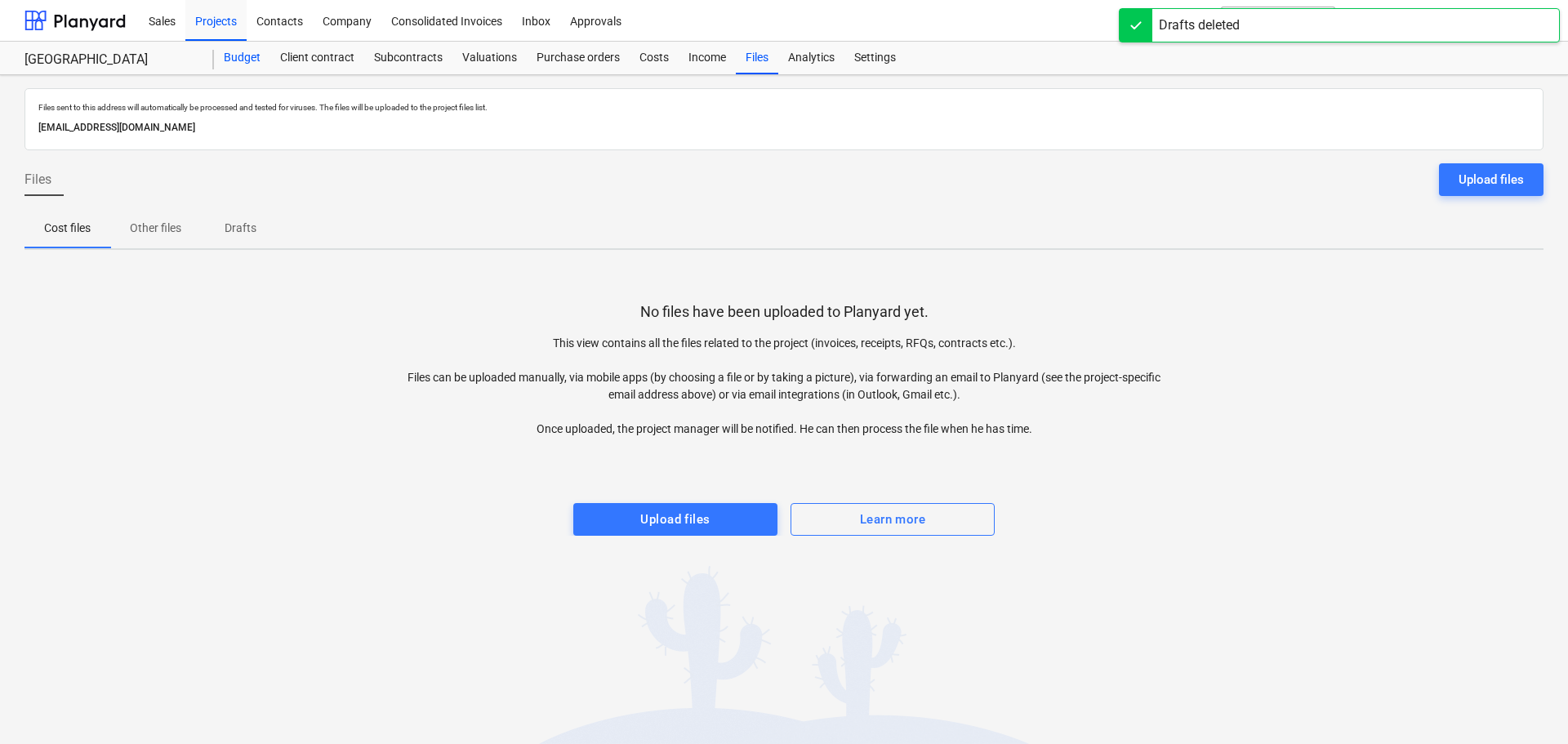
click at [240, 64] on div "Budget" at bounding box center [242, 58] width 56 height 33
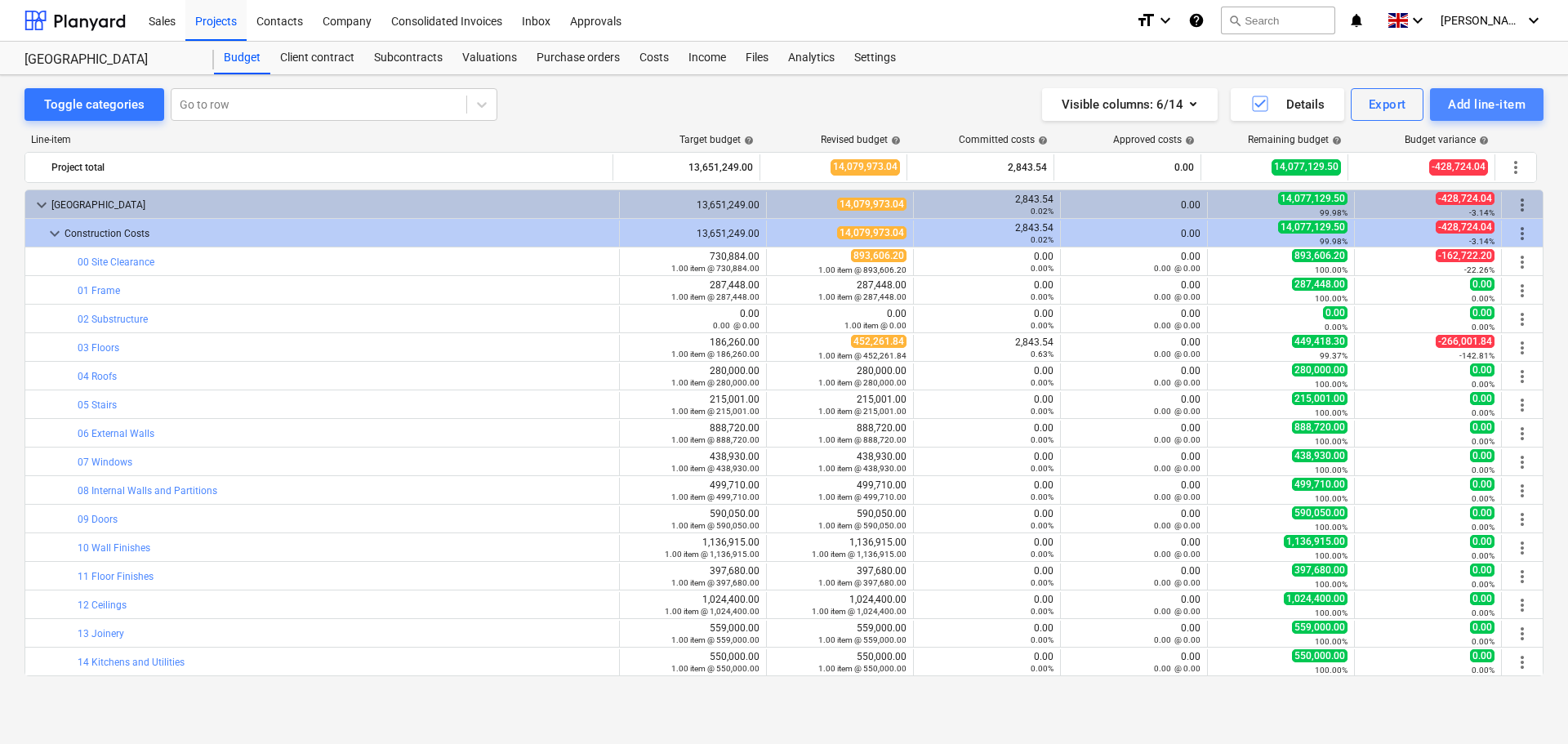
click at [1483, 106] on div "Add line-item" at bounding box center [1487, 104] width 77 height 21
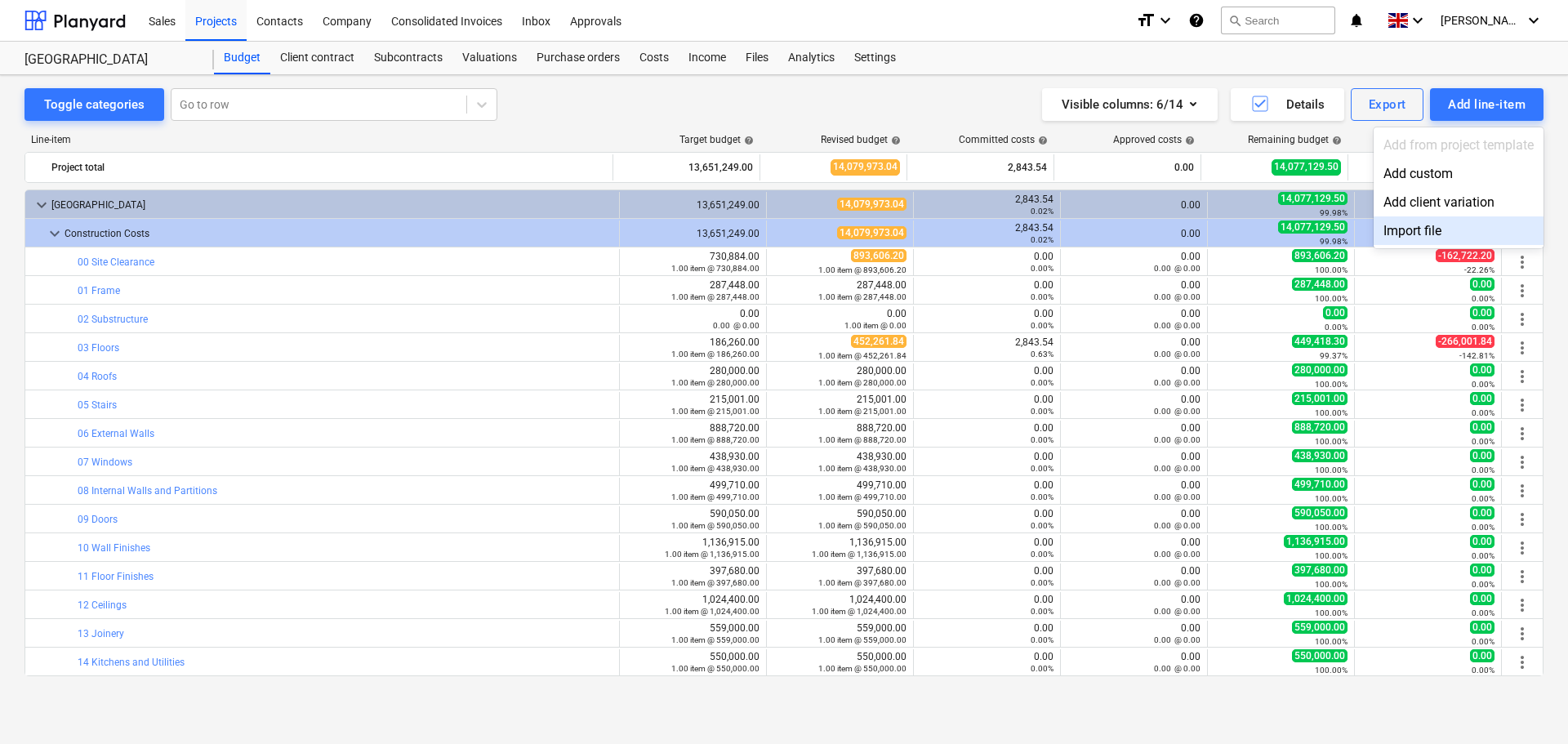
click at [1450, 231] on div "Import file" at bounding box center [1459, 231] width 170 height 29
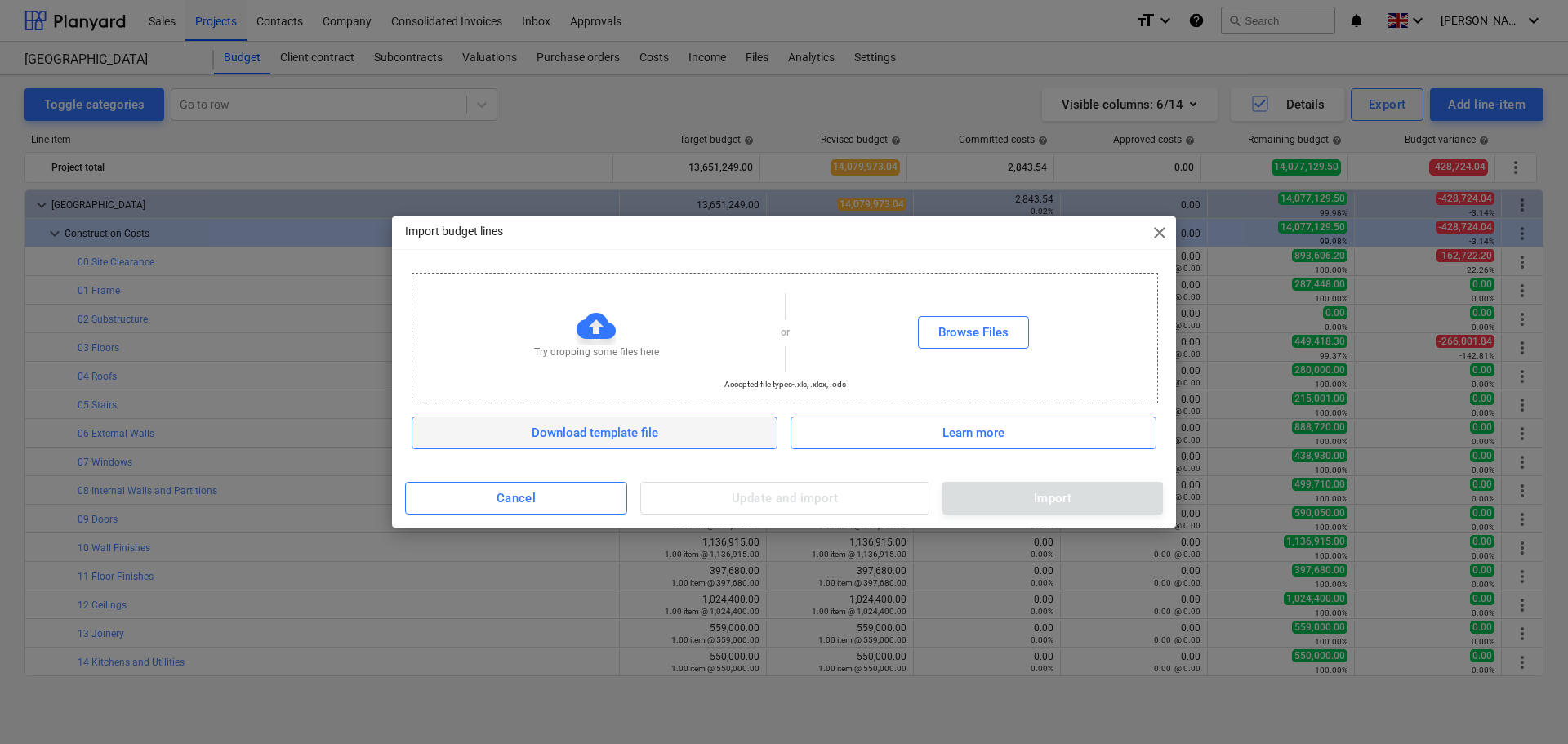
click at [633, 435] on div "Download template file" at bounding box center [595, 433] width 127 height 21
click at [514, 494] on div "Cancel" at bounding box center [516, 498] width 40 height 21
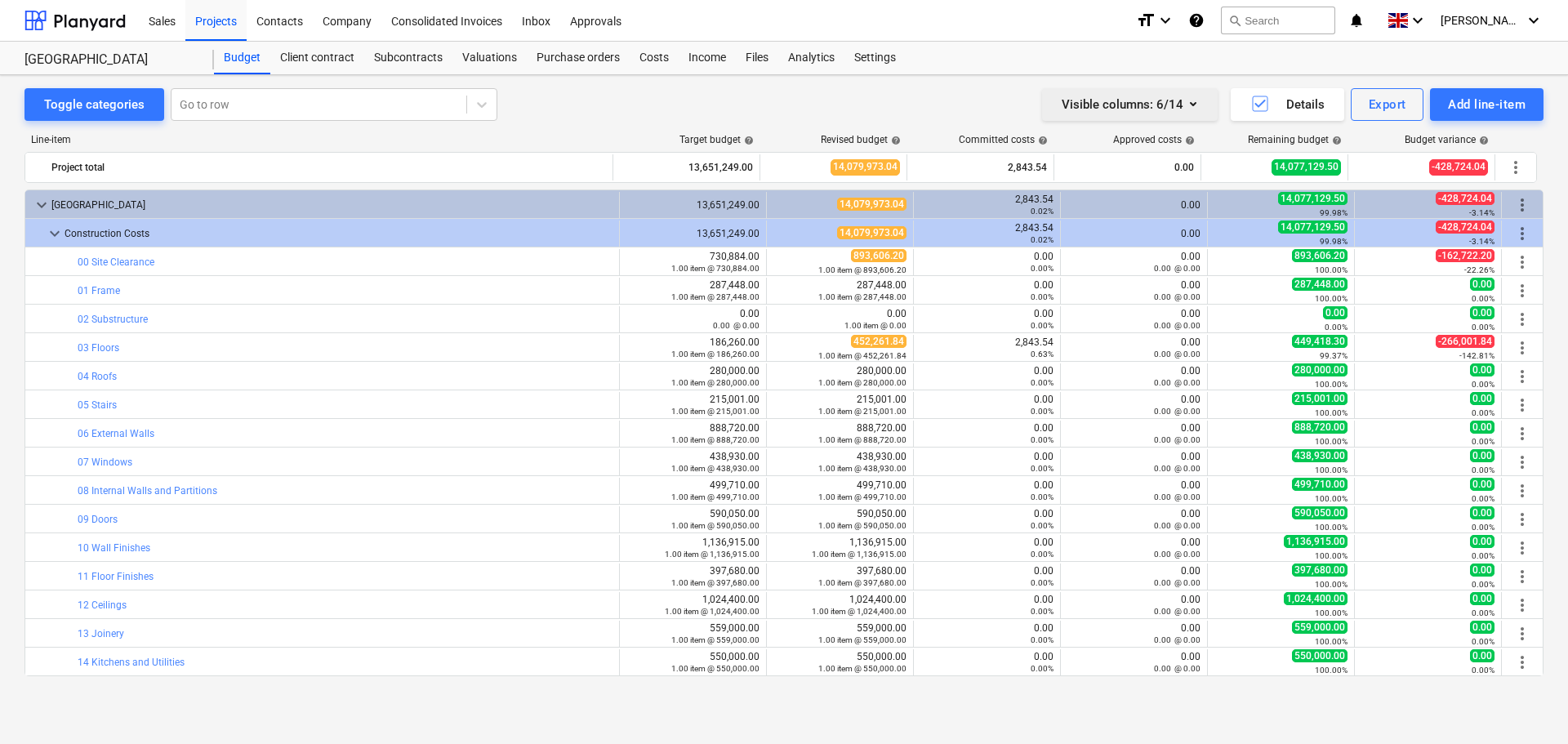
click at [1183, 100] on icon "button" at bounding box center [1193, 103] width 19 height 19
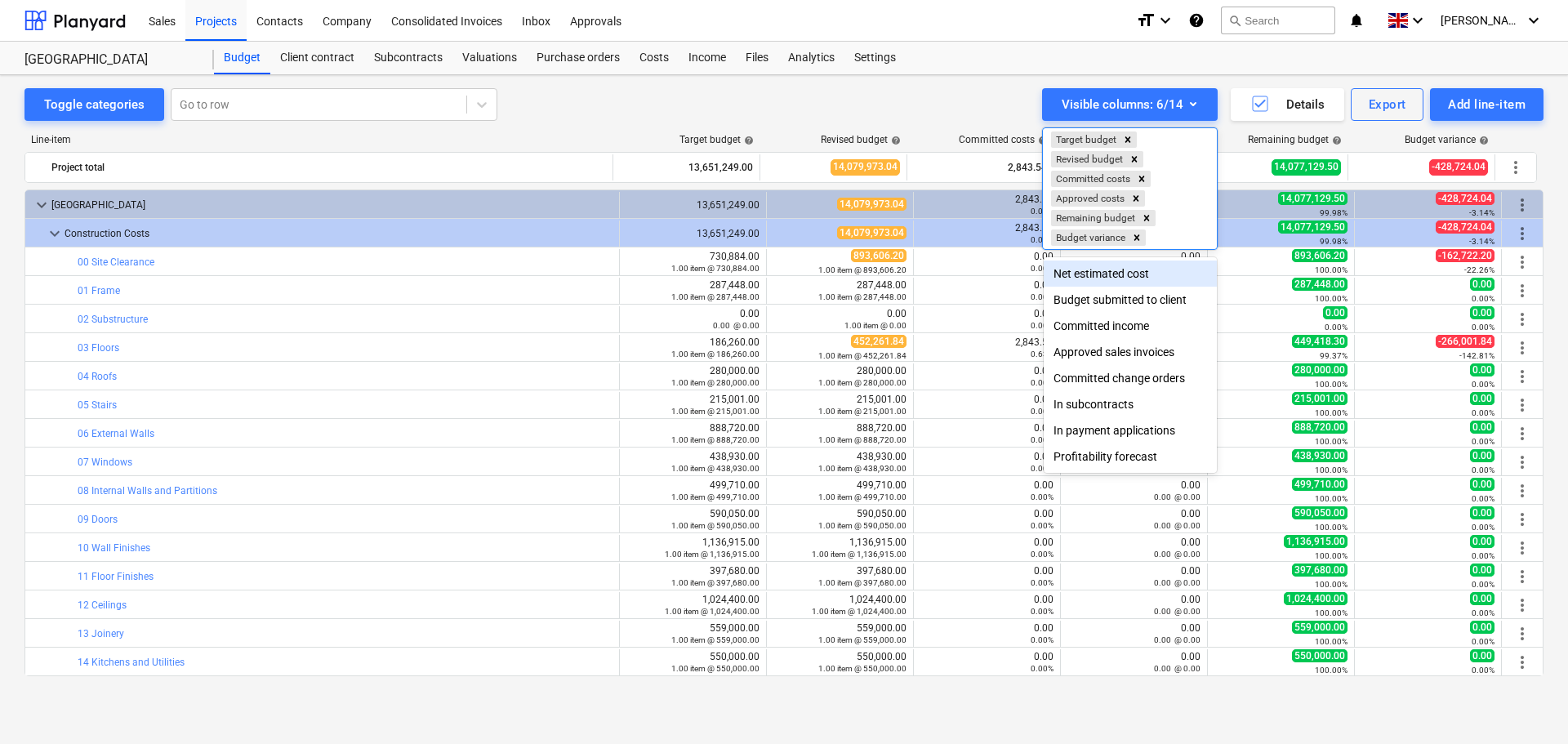
click at [1127, 276] on div "Net estimated cost" at bounding box center [1130, 273] width 173 height 26
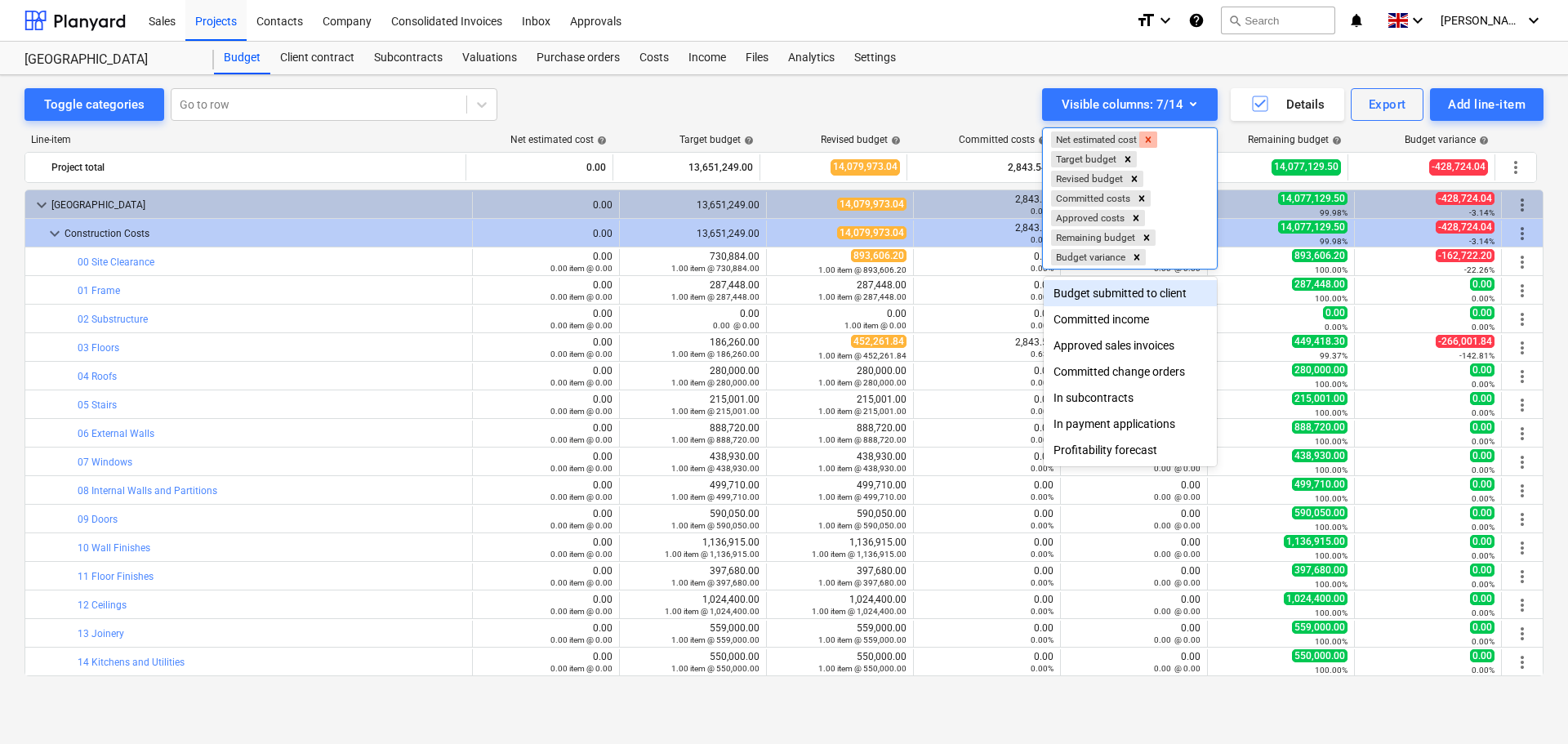
click at [1153, 139] on icon "Remove Net estimated cost" at bounding box center [1148, 140] width 12 height 12
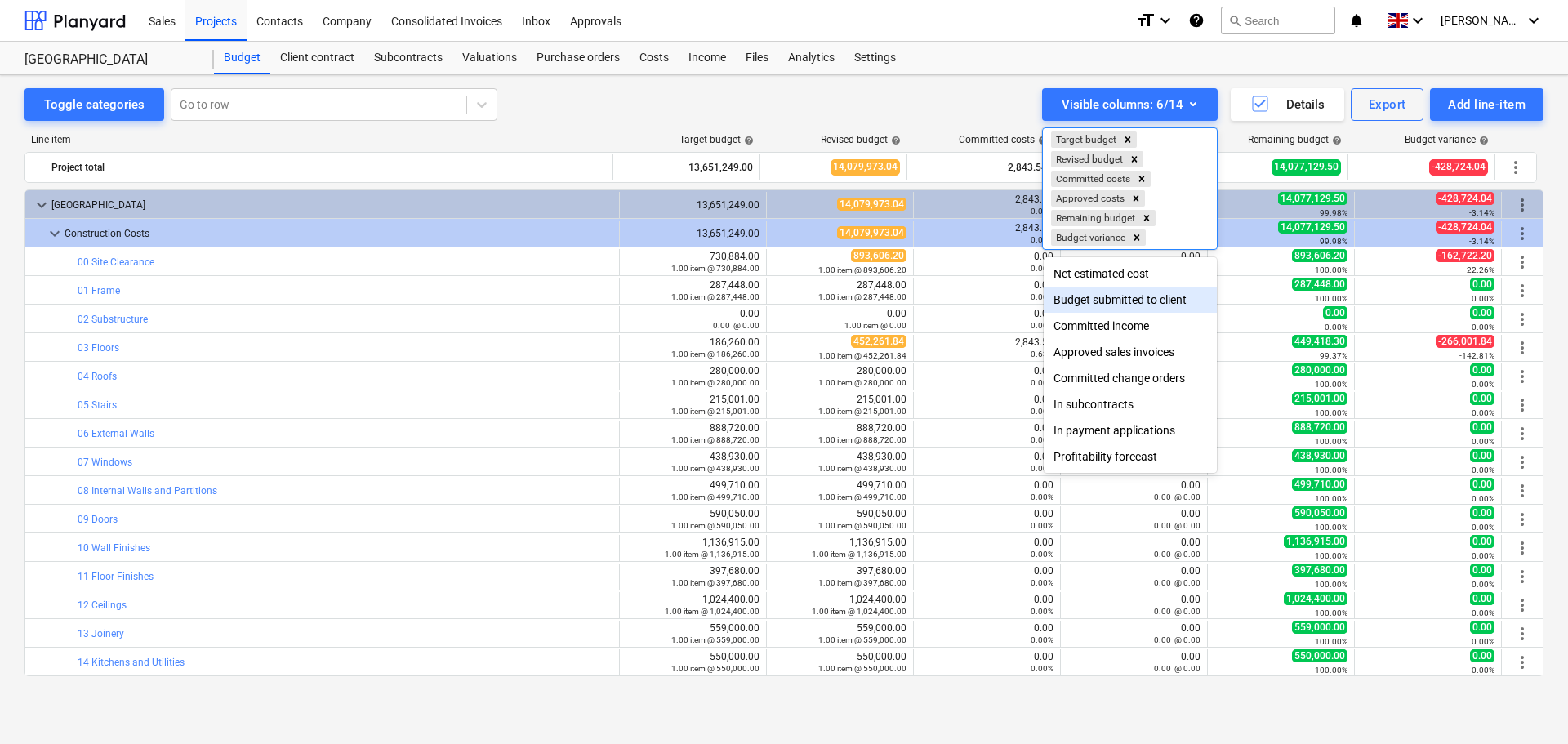
click at [1505, 113] on div at bounding box center [784, 372] width 1568 height 744
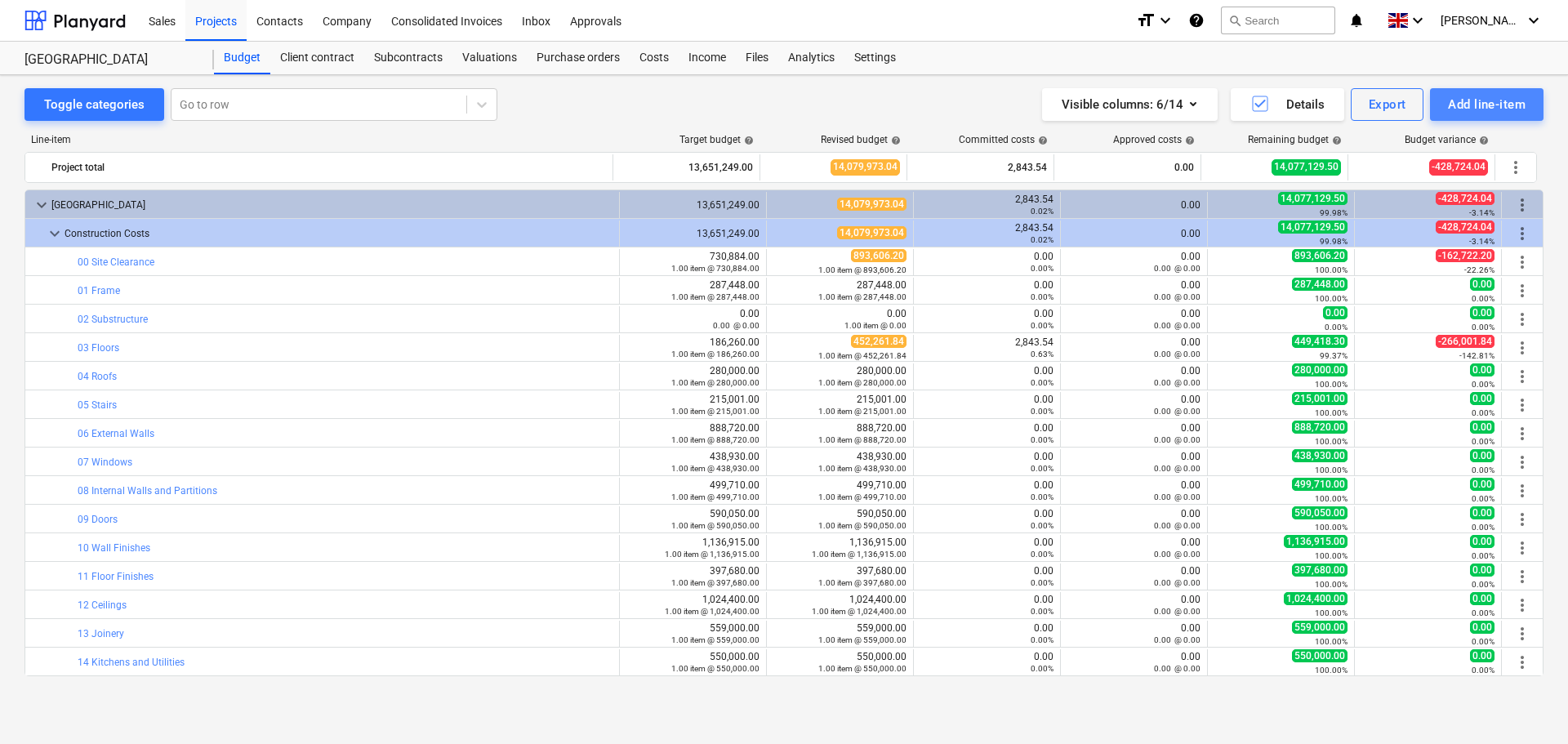
click at [1491, 106] on div "Add line-item" at bounding box center [1487, 104] width 77 height 21
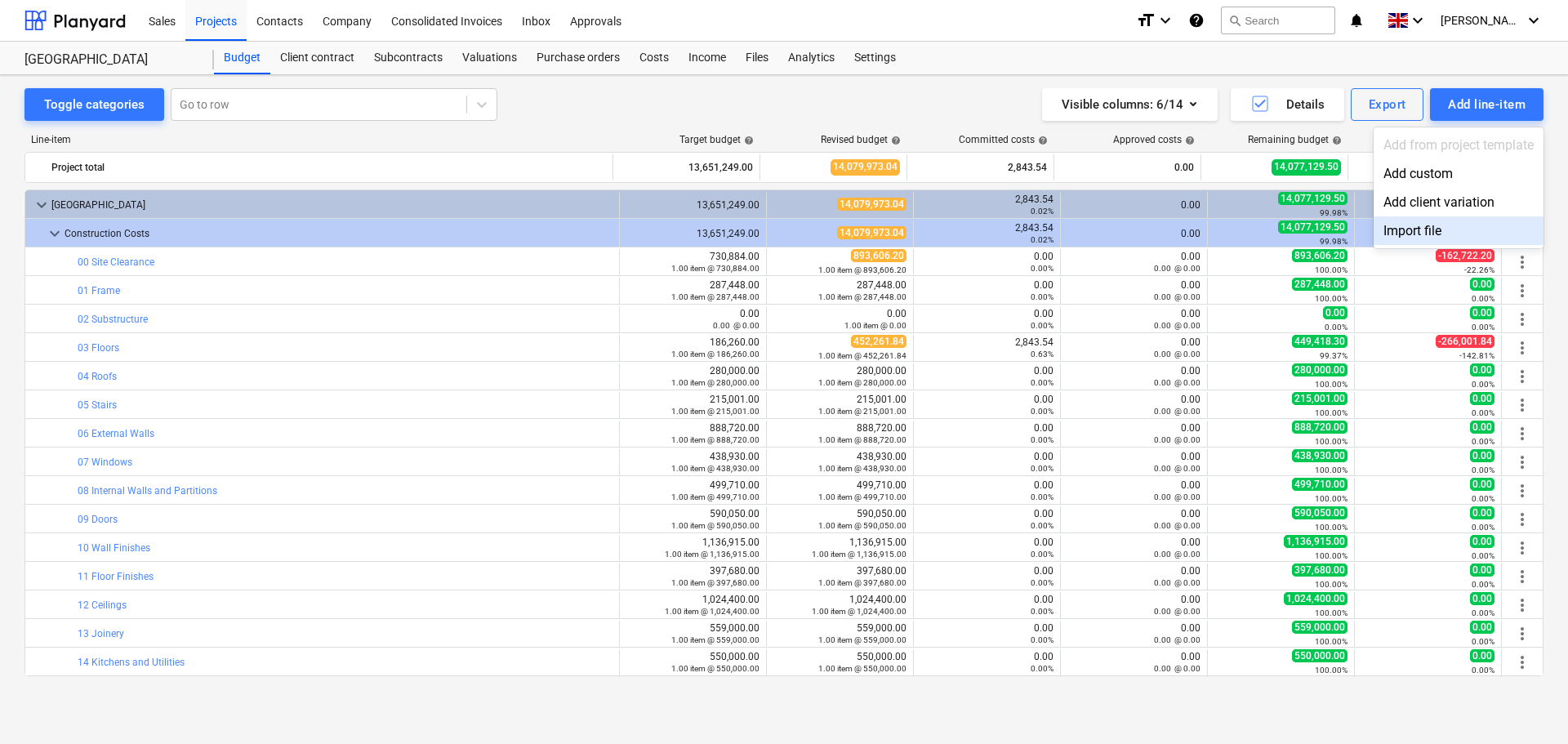
click at [1417, 222] on div "Import file" at bounding box center [1459, 231] width 170 height 29
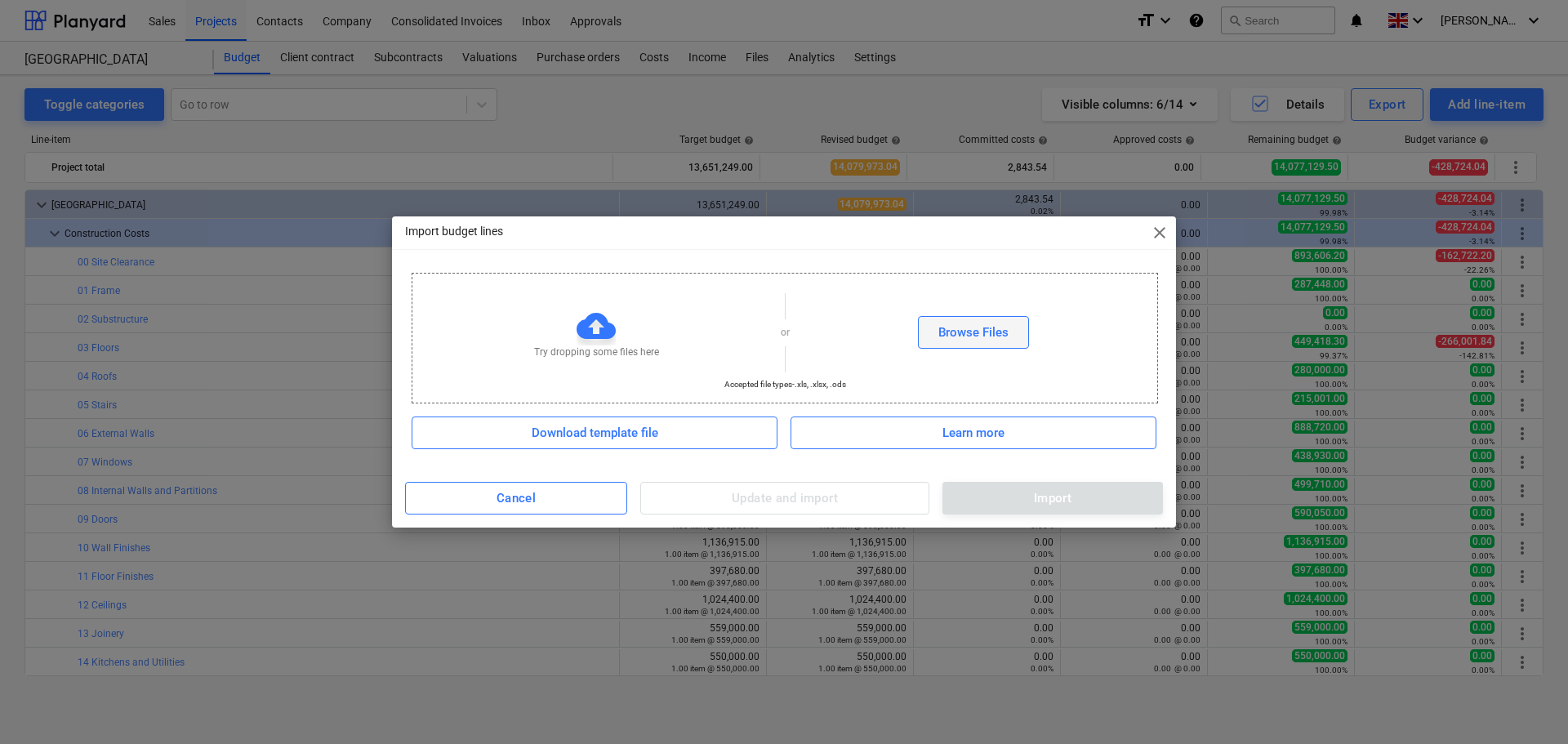
click at [983, 346] on button "Browse Files" at bounding box center [973, 332] width 111 height 33
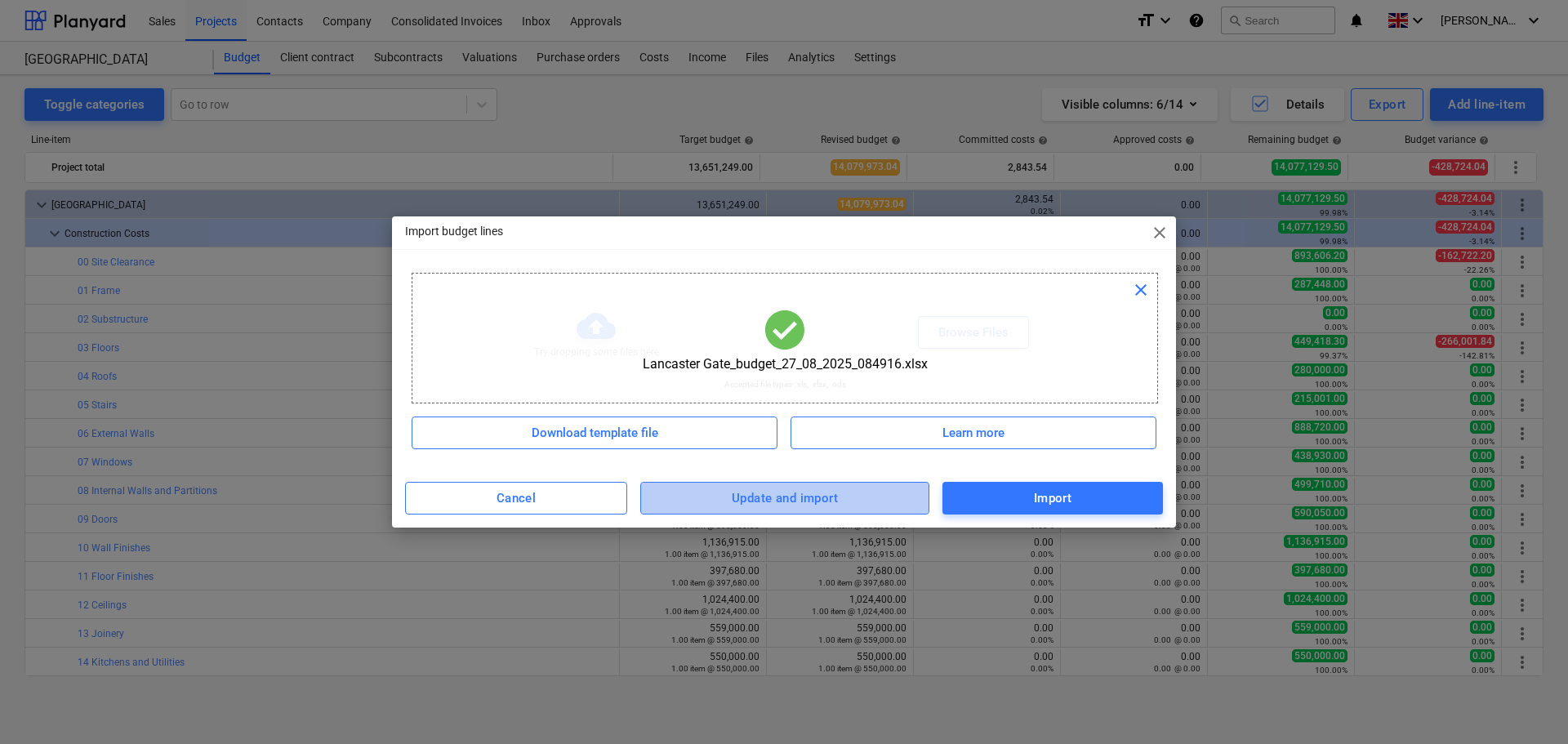
click at [797, 497] on div "Update and import" at bounding box center [785, 498] width 106 height 21
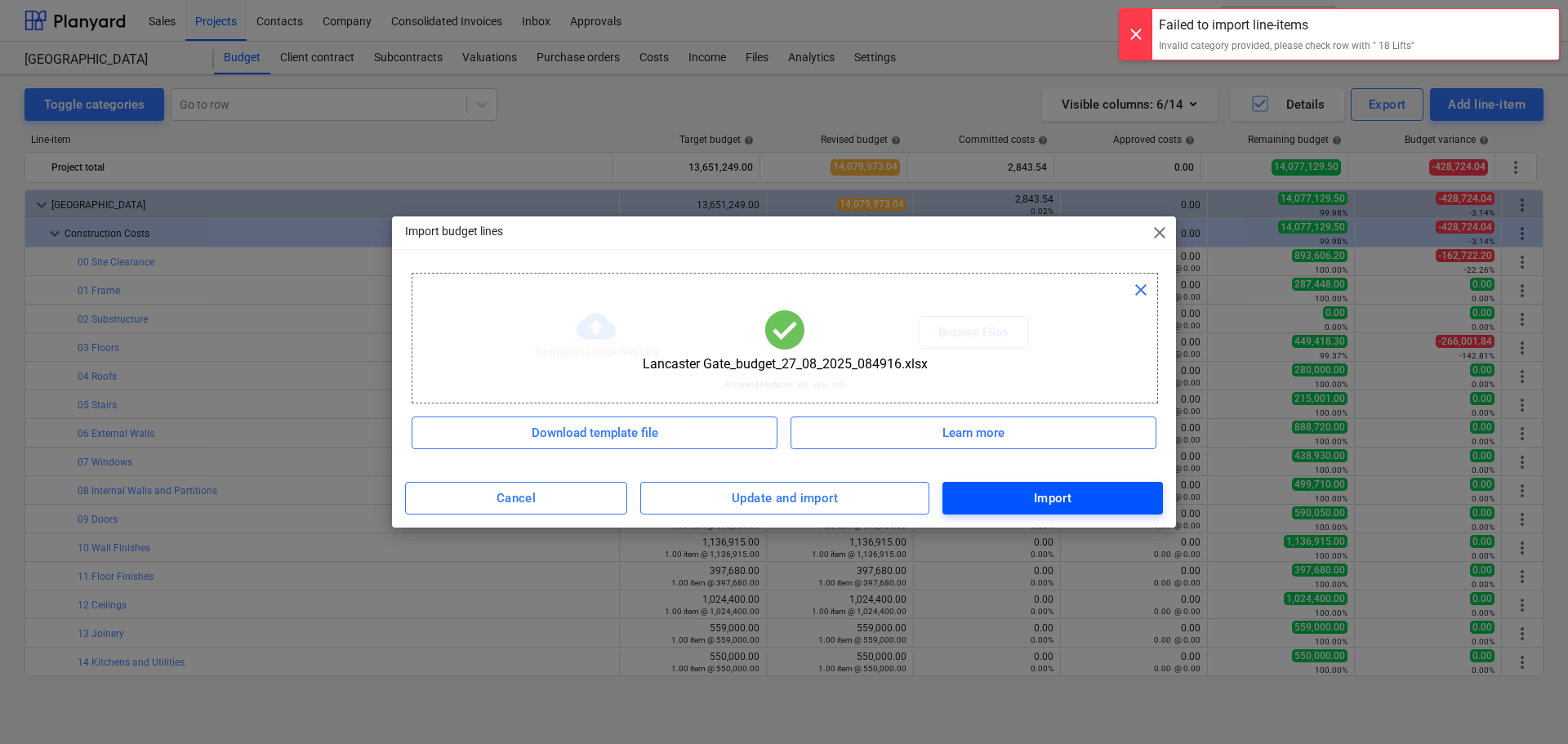
click at [1039, 499] on div "Import" at bounding box center [1054, 498] width 39 height 21
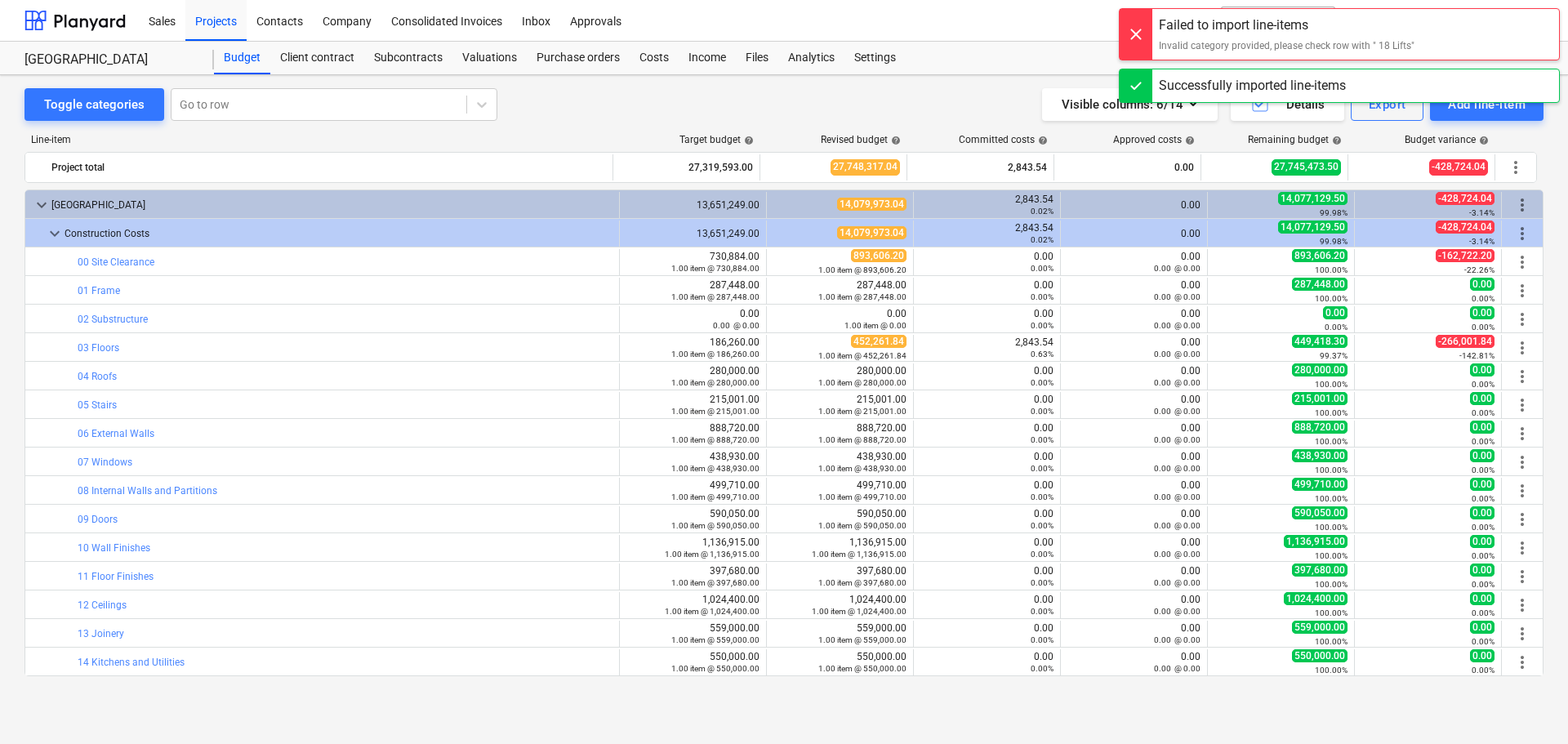
scroll to position [199, 0]
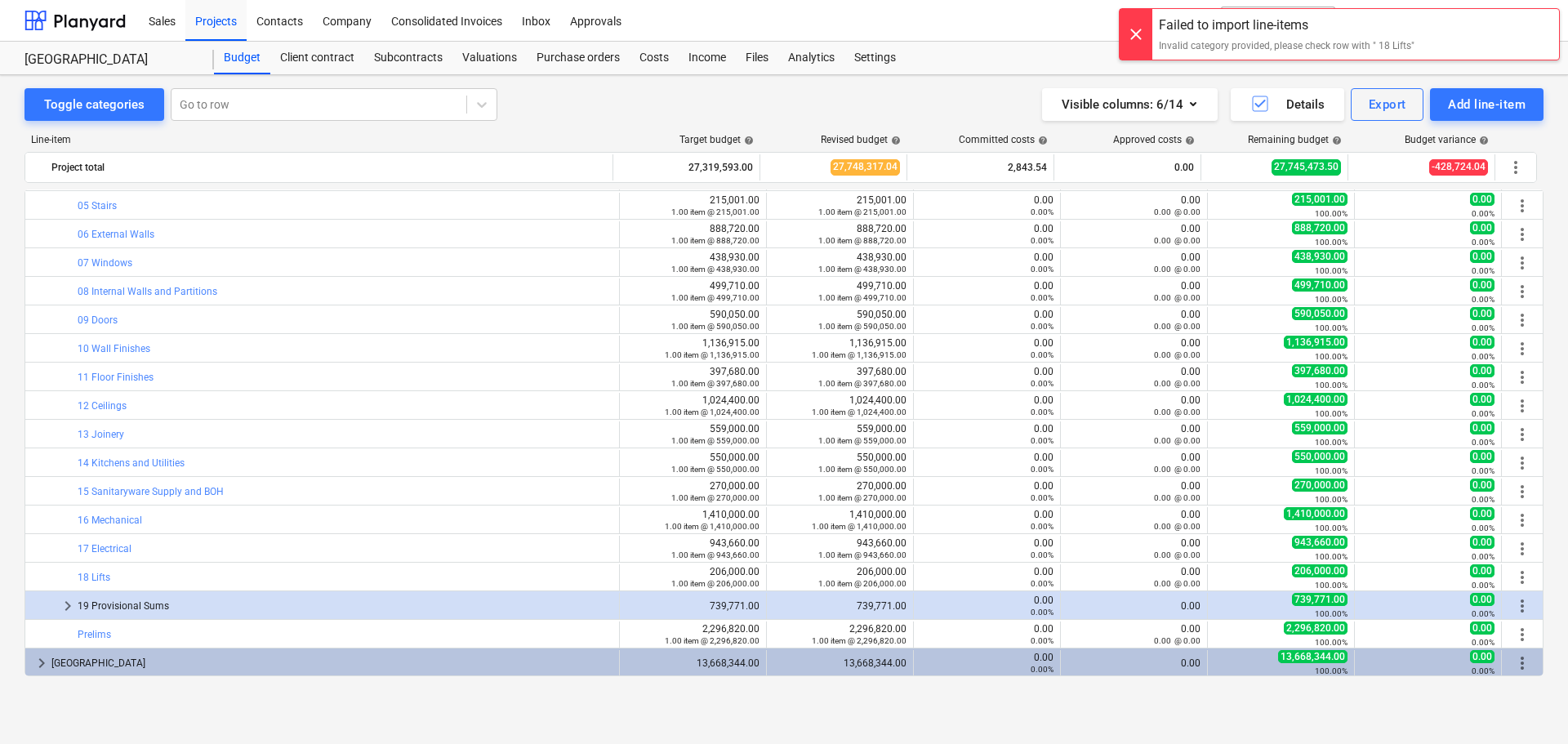
click at [1135, 32] on div at bounding box center [1136, 34] width 33 height 50
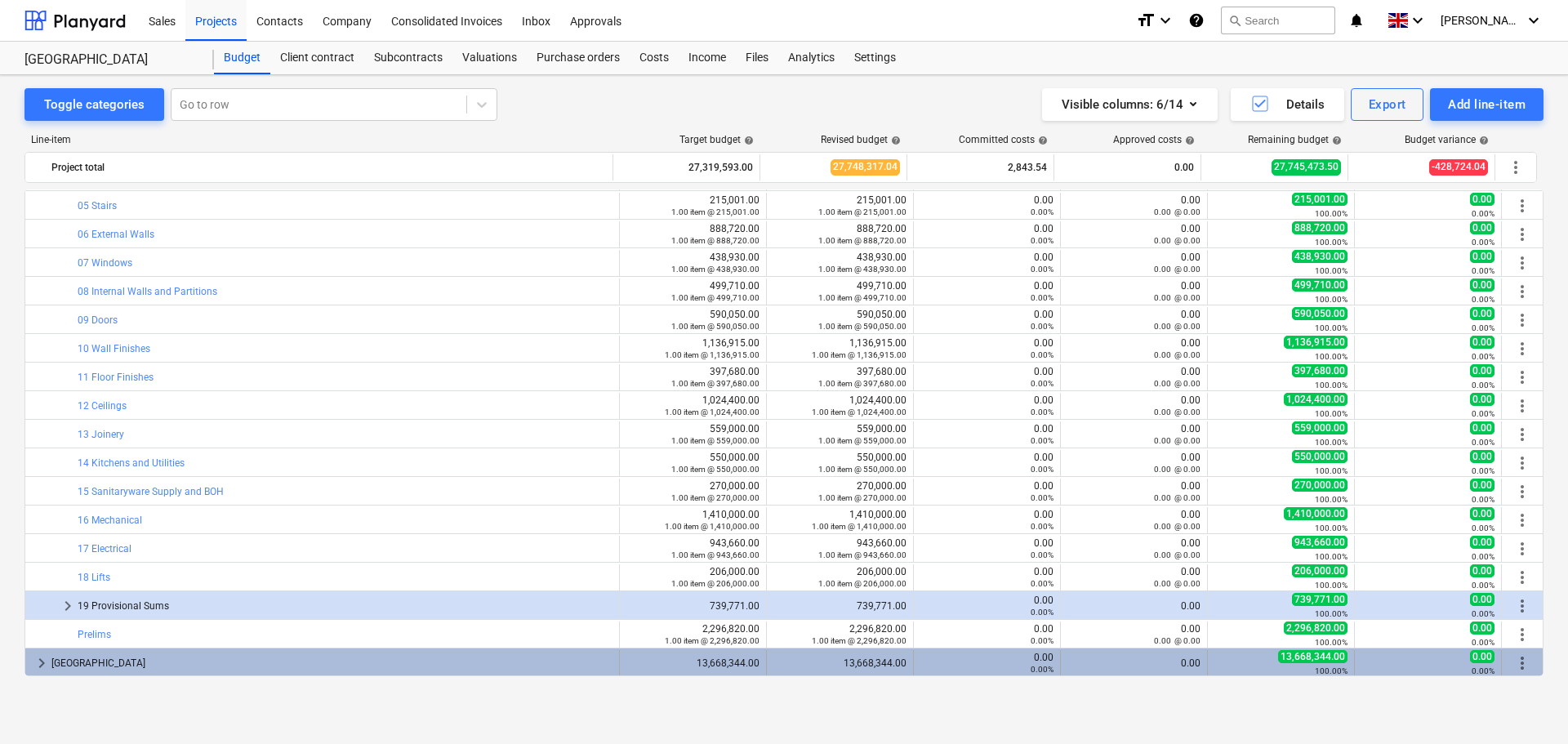
click at [37, 666] on span "keyboard_arrow_right" at bounding box center [42, 663] width 19 height 19
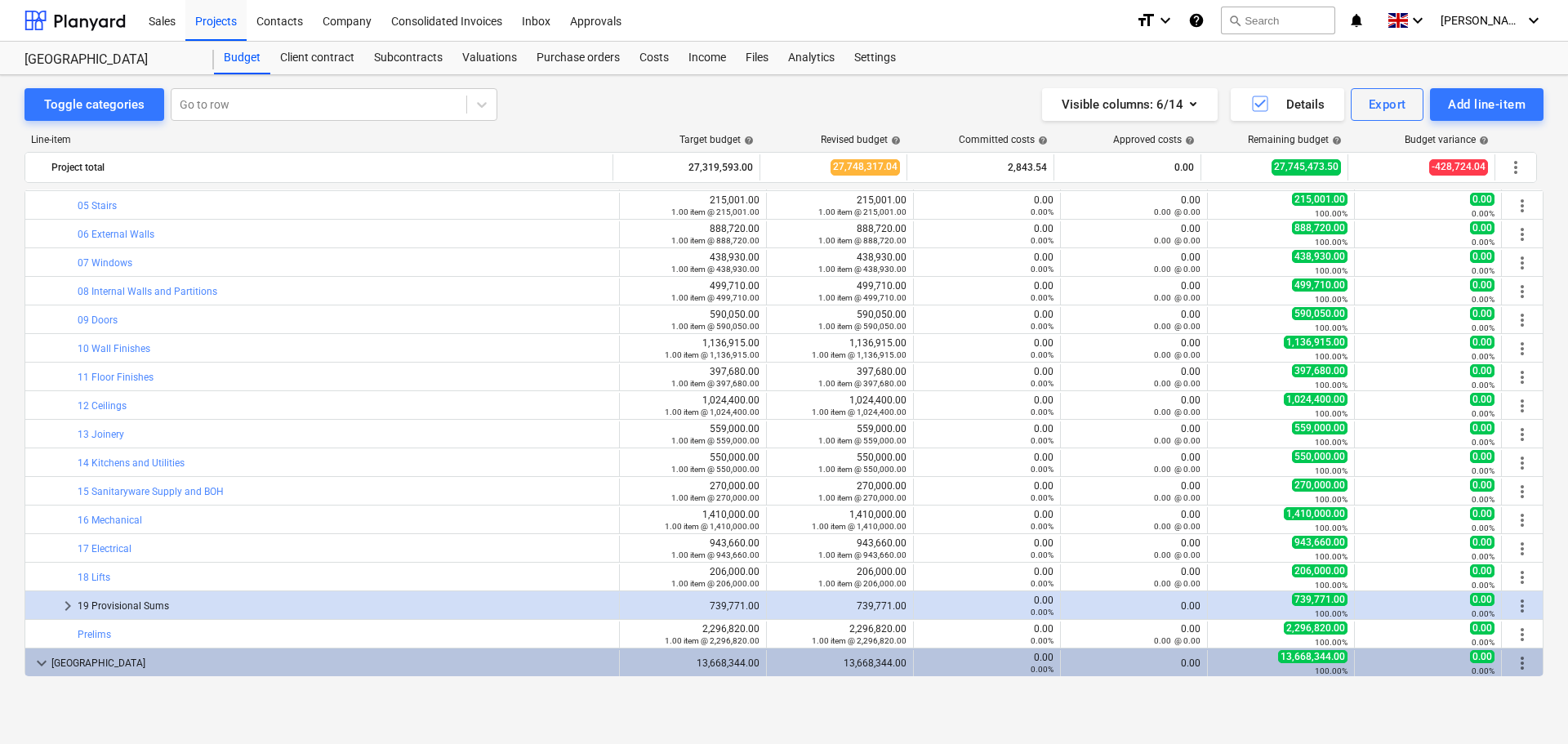
scroll to position [228, 0]
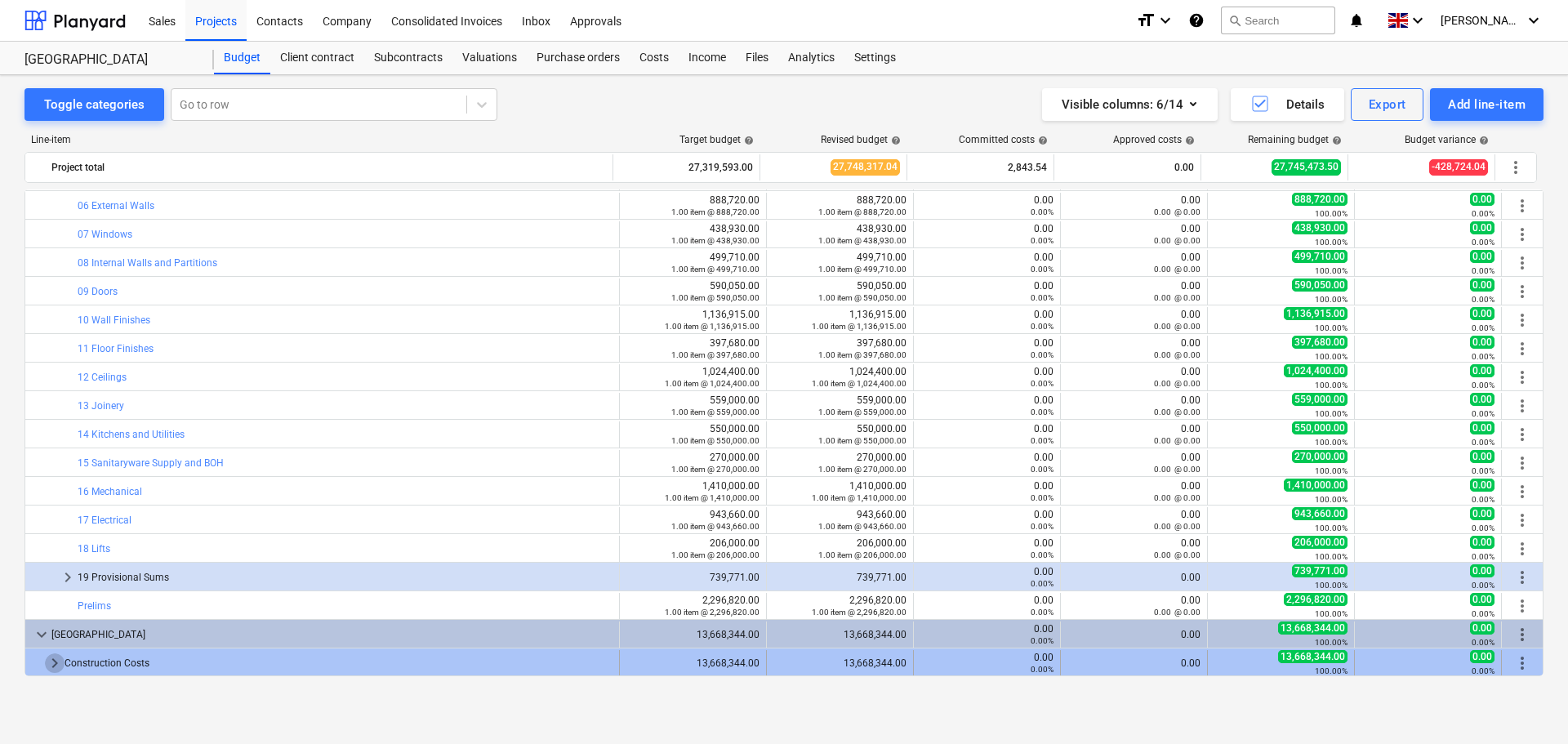
click at [55, 656] on span "keyboard_arrow_right" at bounding box center [54, 663] width 19 height 19
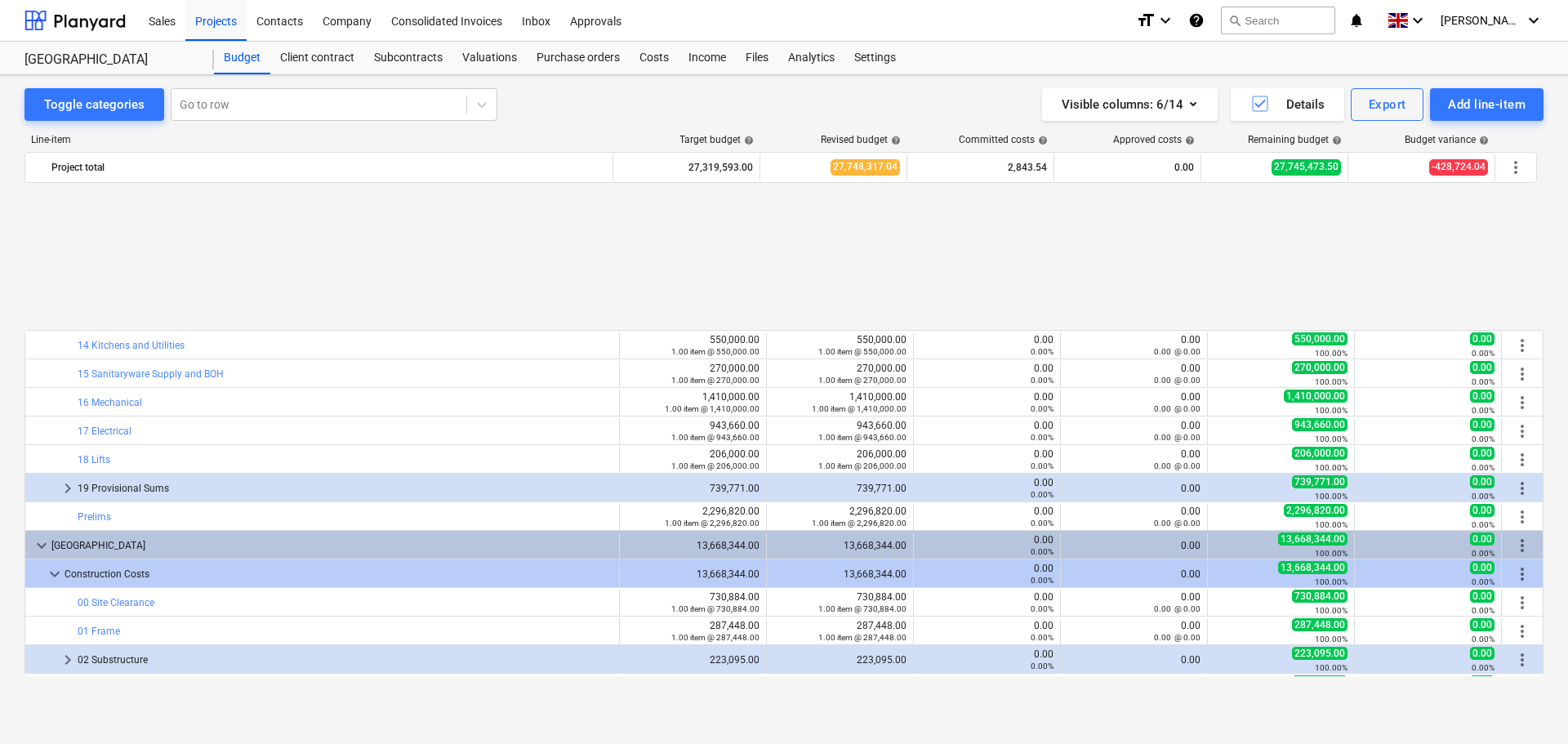
scroll to position [718, 0]
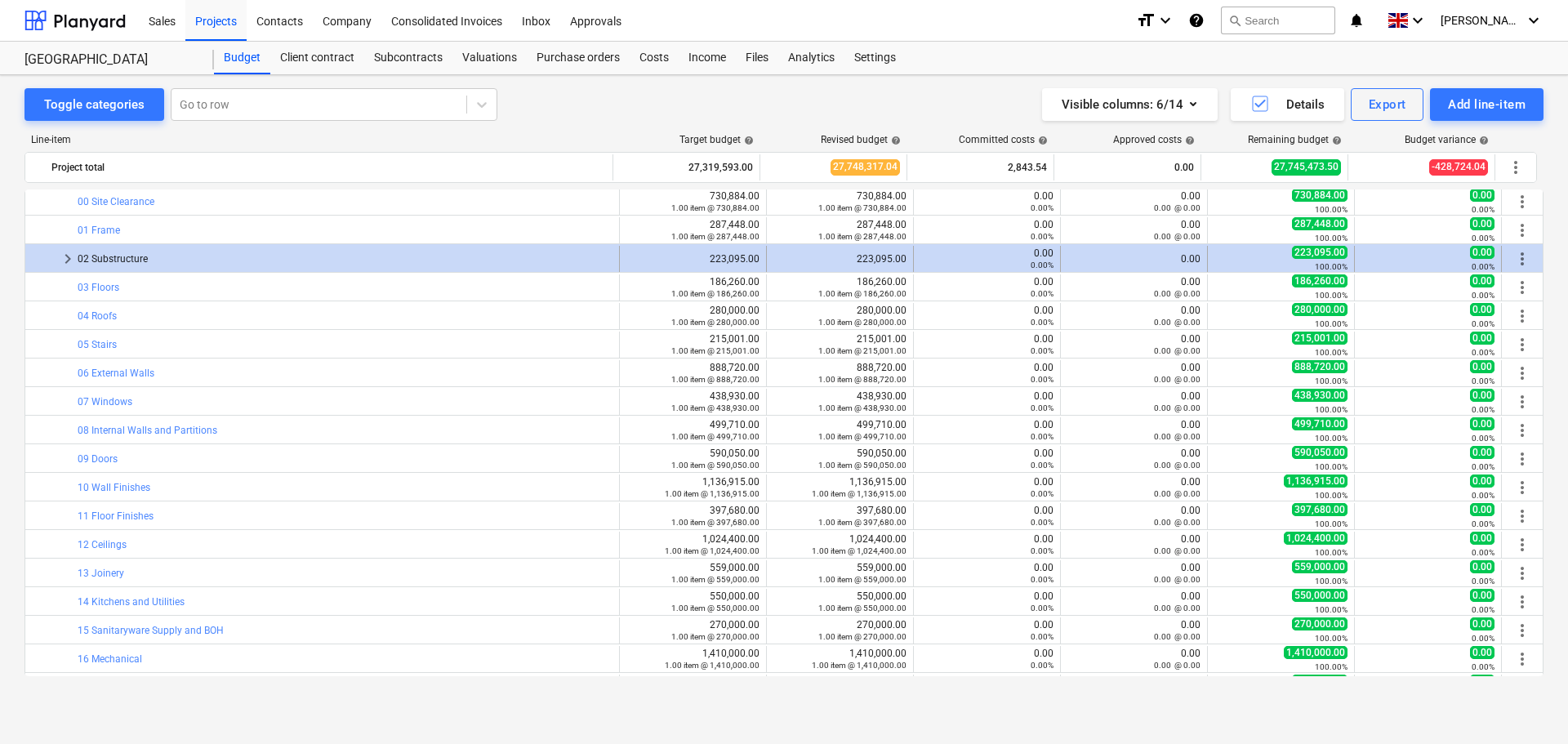
click at [71, 257] on span "keyboard_arrow_right" at bounding box center [68, 259] width 19 height 19
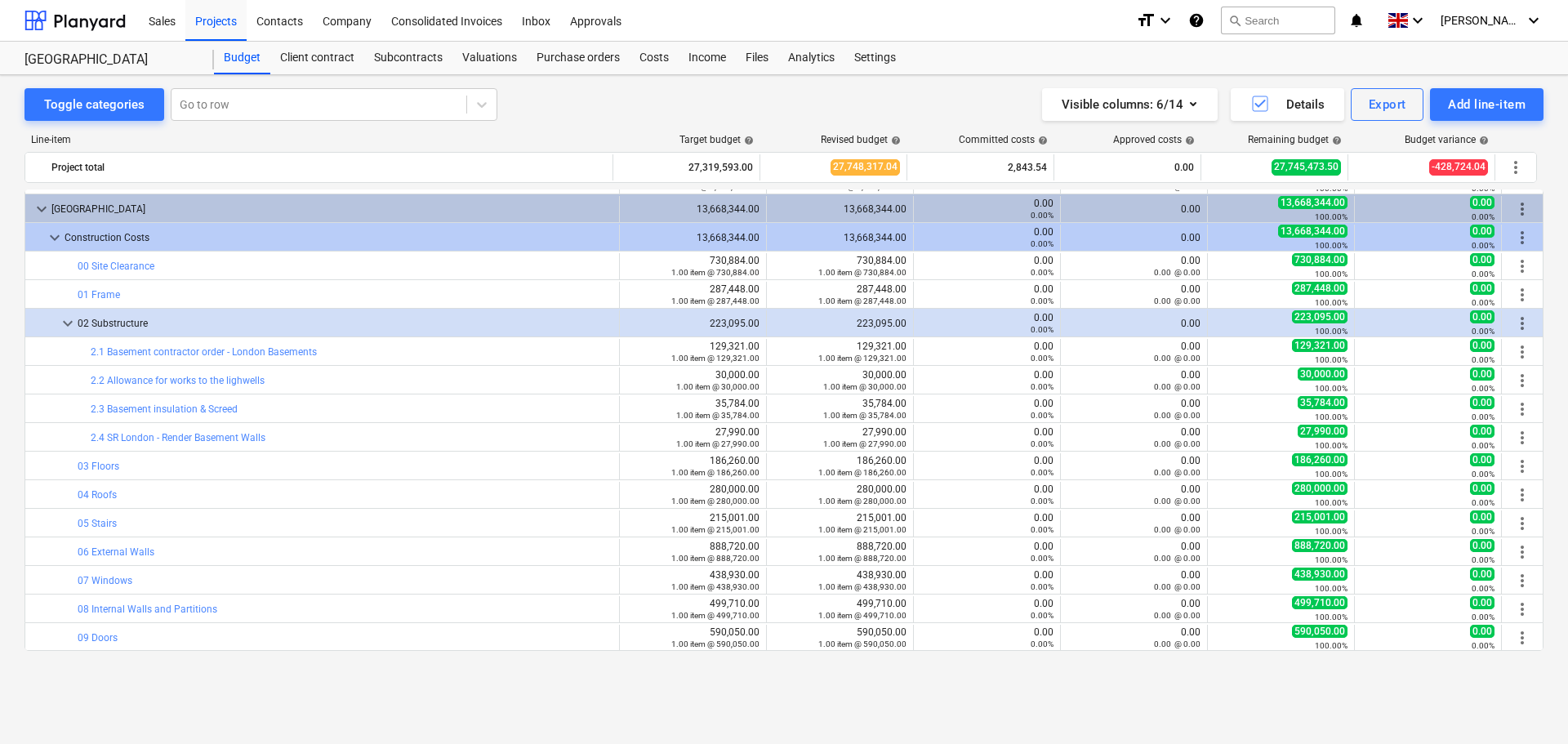
scroll to position [571, 0]
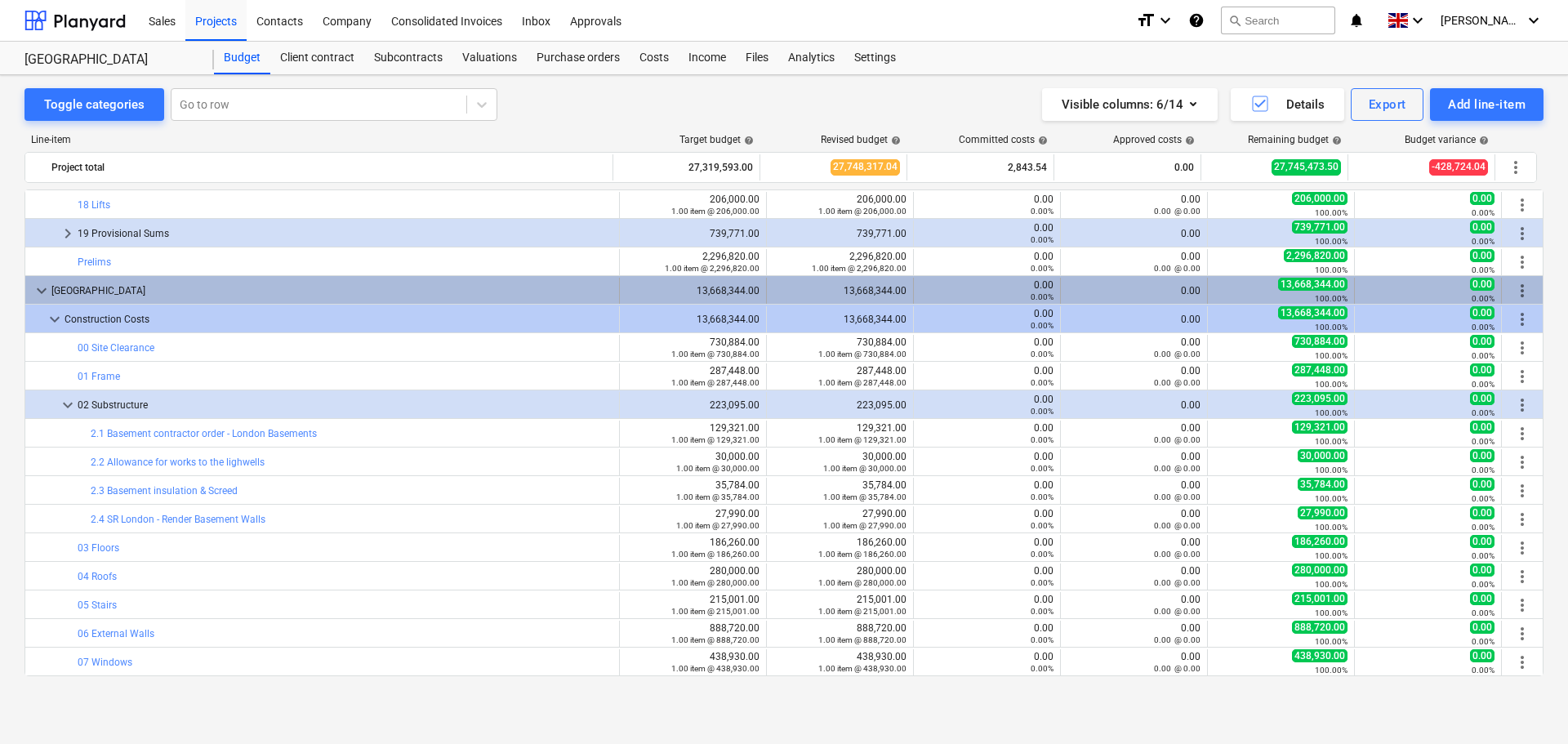
click at [1516, 287] on span "more_vert" at bounding box center [1523, 291] width 19 height 19
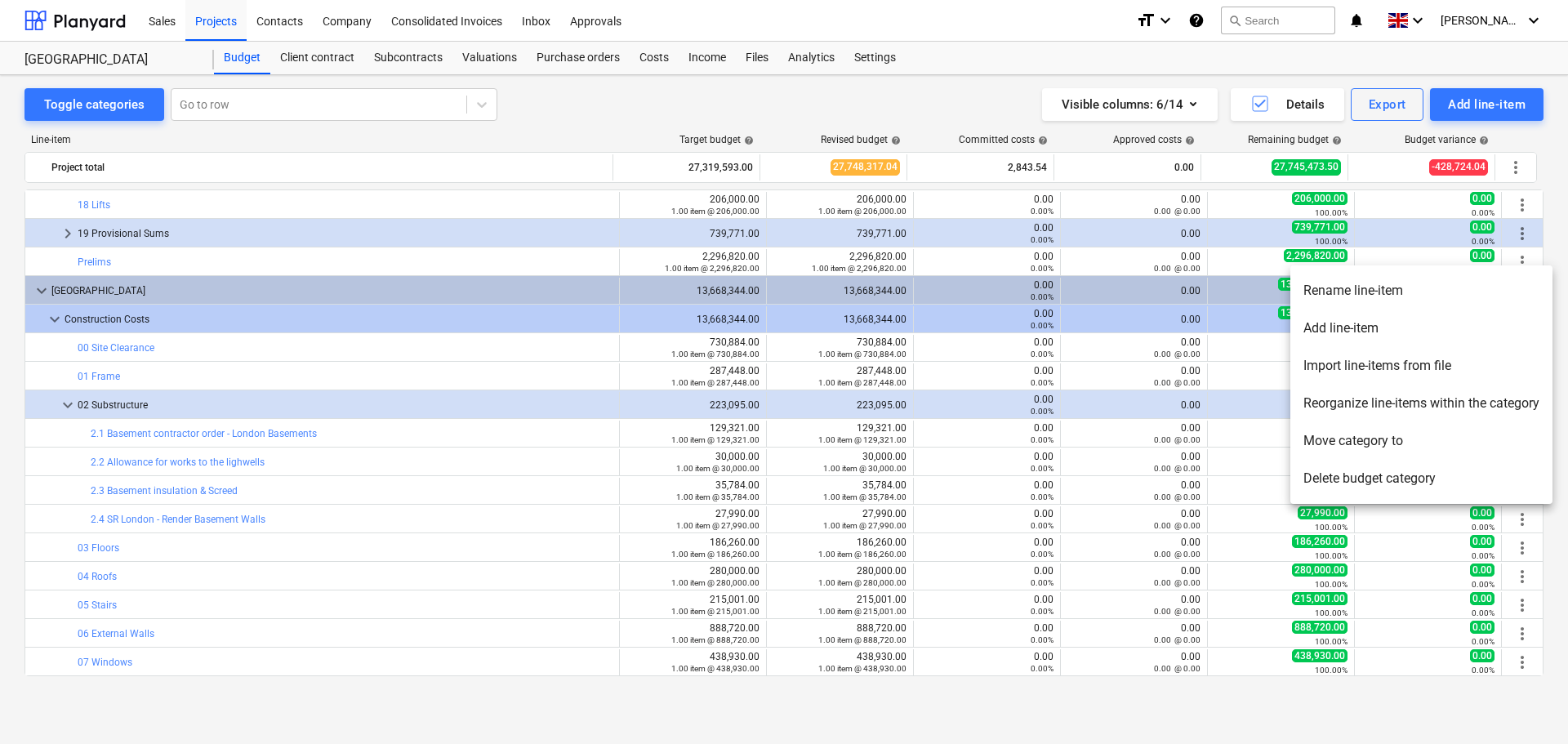
click at [1362, 476] on li "Delete budget category" at bounding box center [1421, 478] width 262 height 38
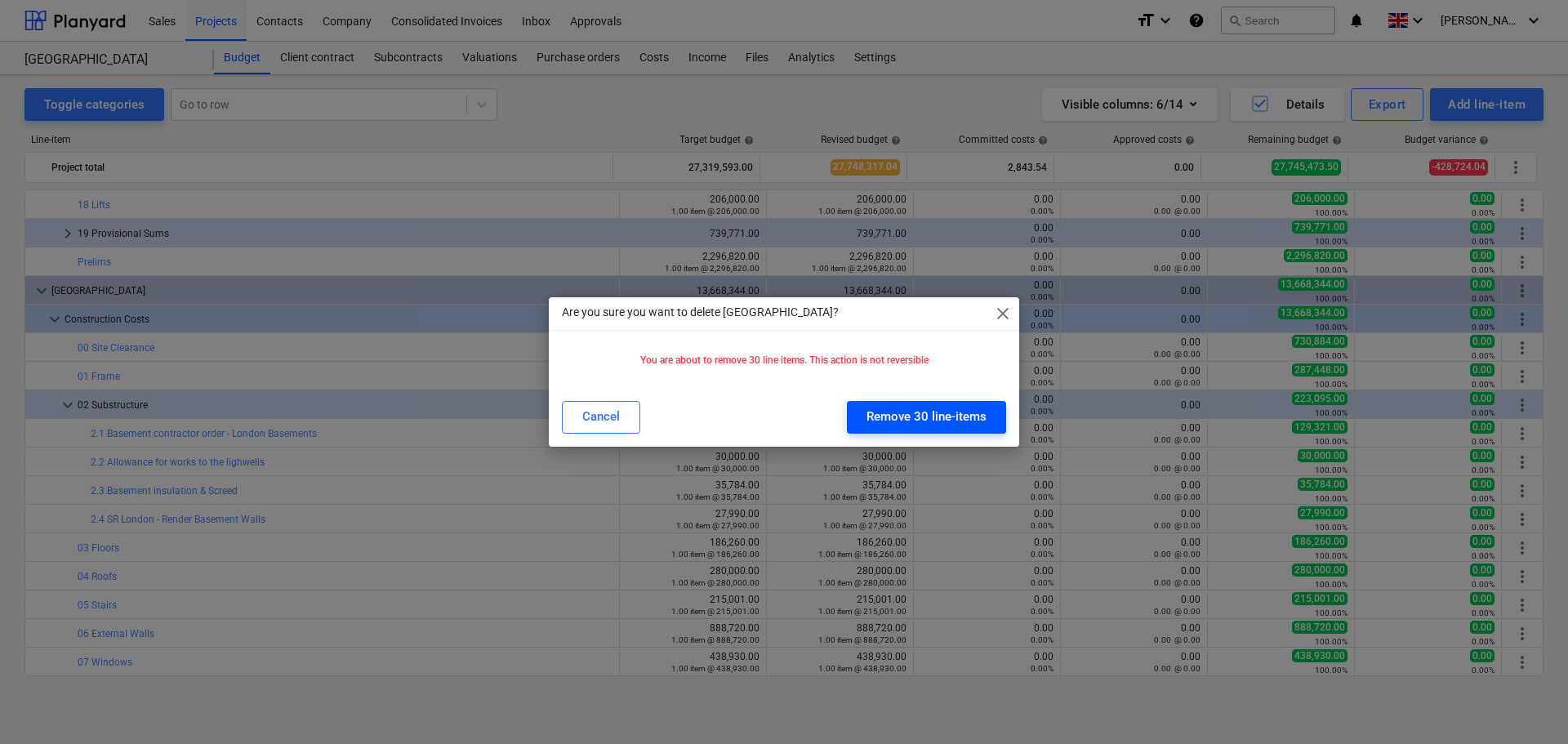
click at [936, 414] on div "Remove 30 line-items" at bounding box center [926, 416] width 120 height 21
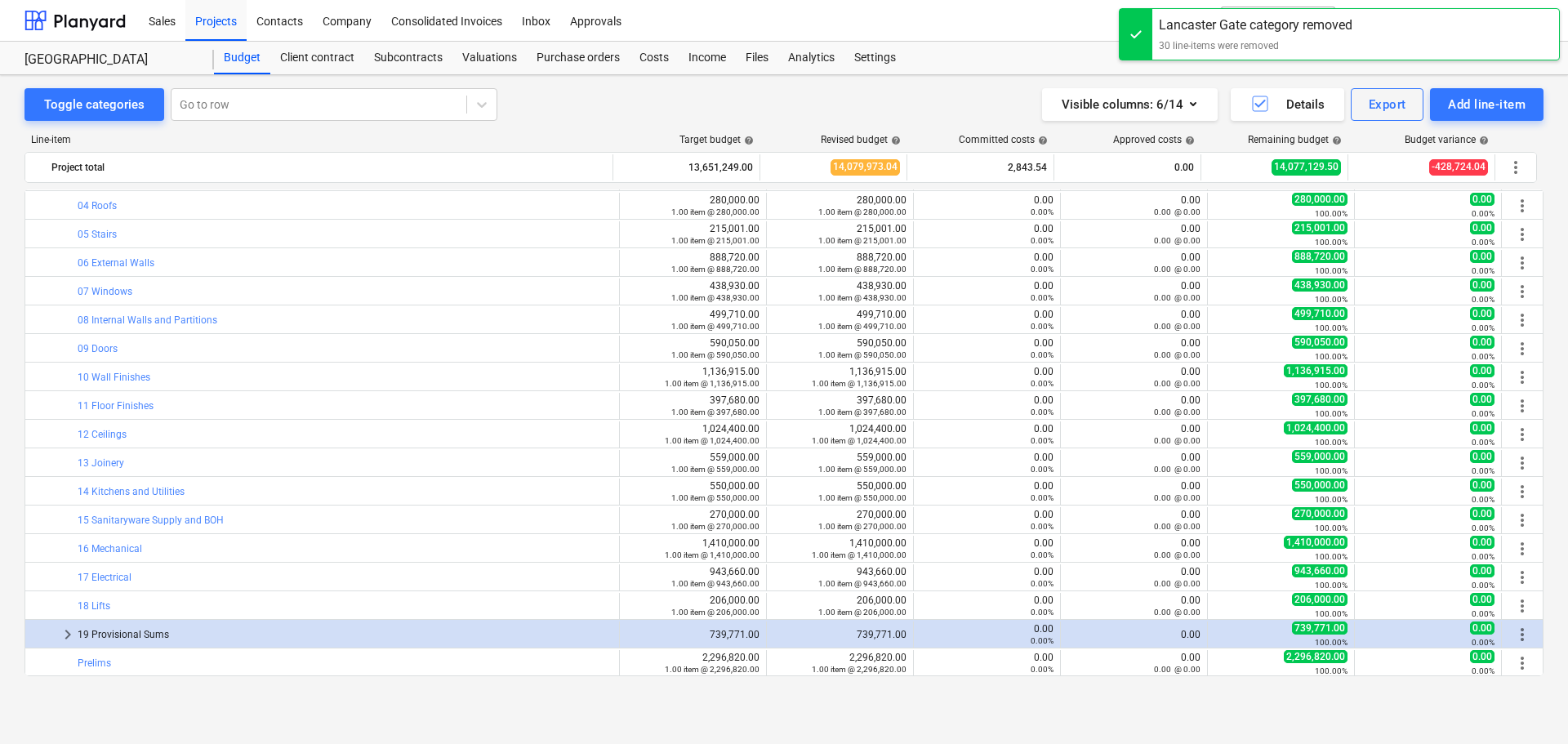
scroll to position [0, 0]
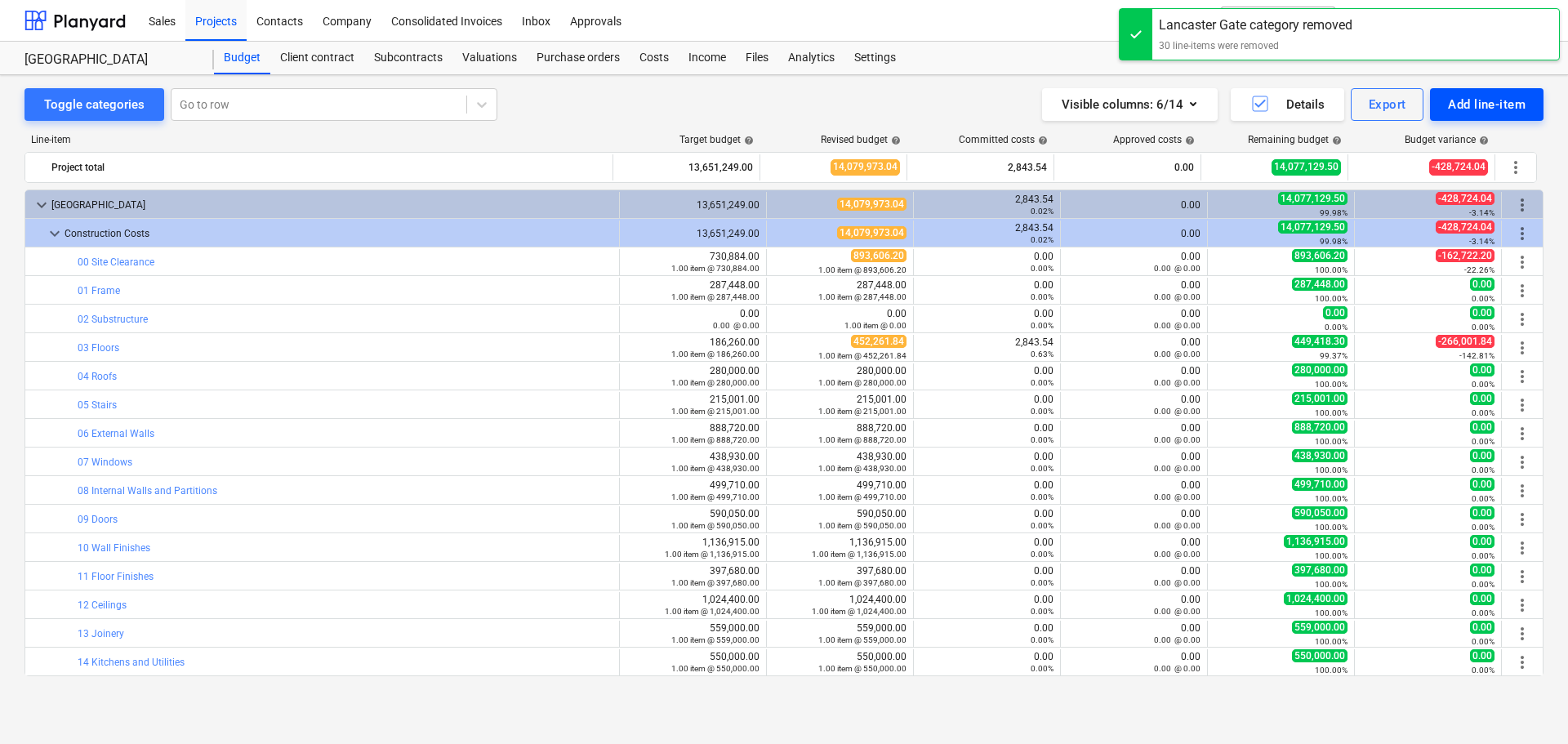
click at [1500, 101] on div "Add line-item" at bounding box center [1487, 104] width 77 height 21
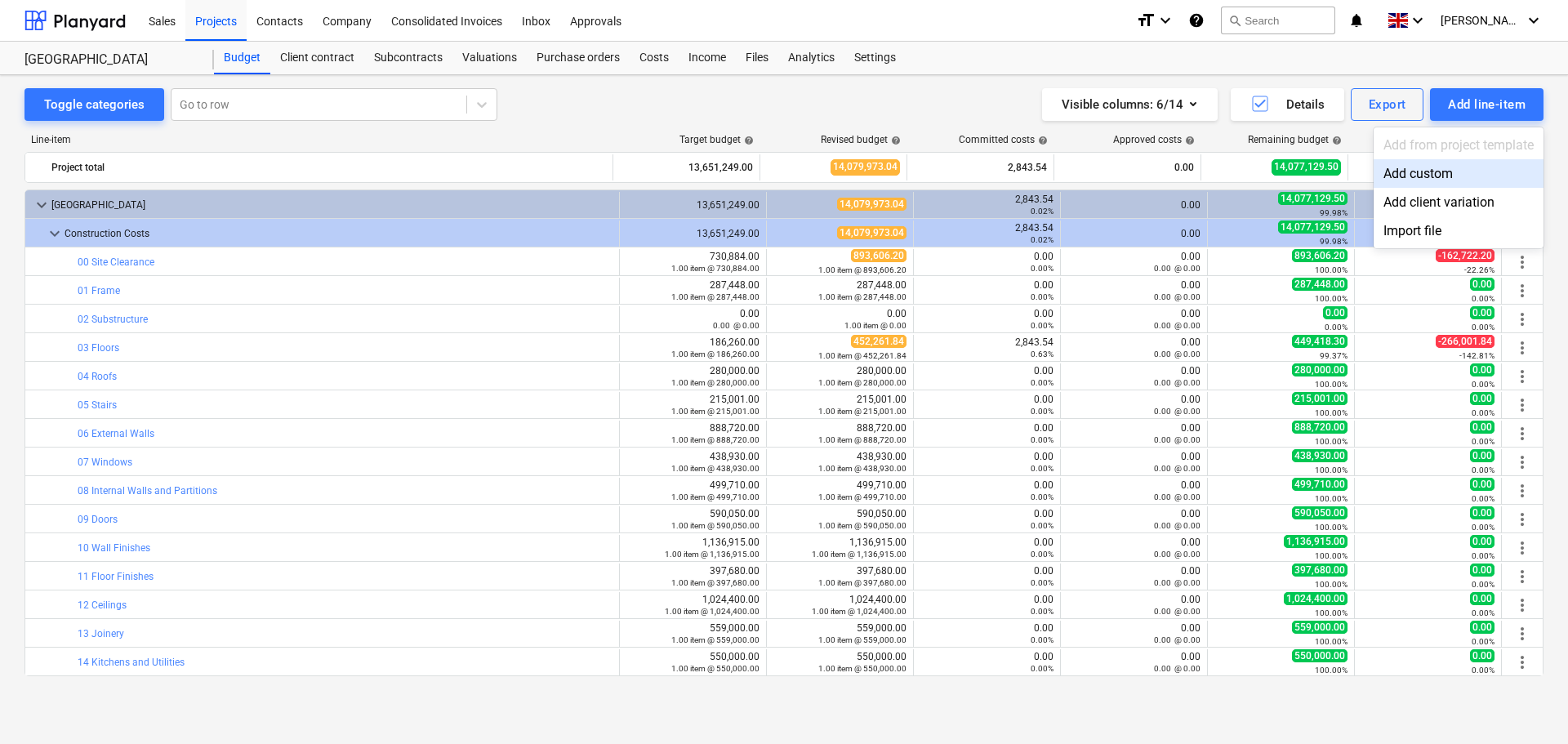
click at [20, 434] on div at bounding box center [784, 372] width 1568 height 744
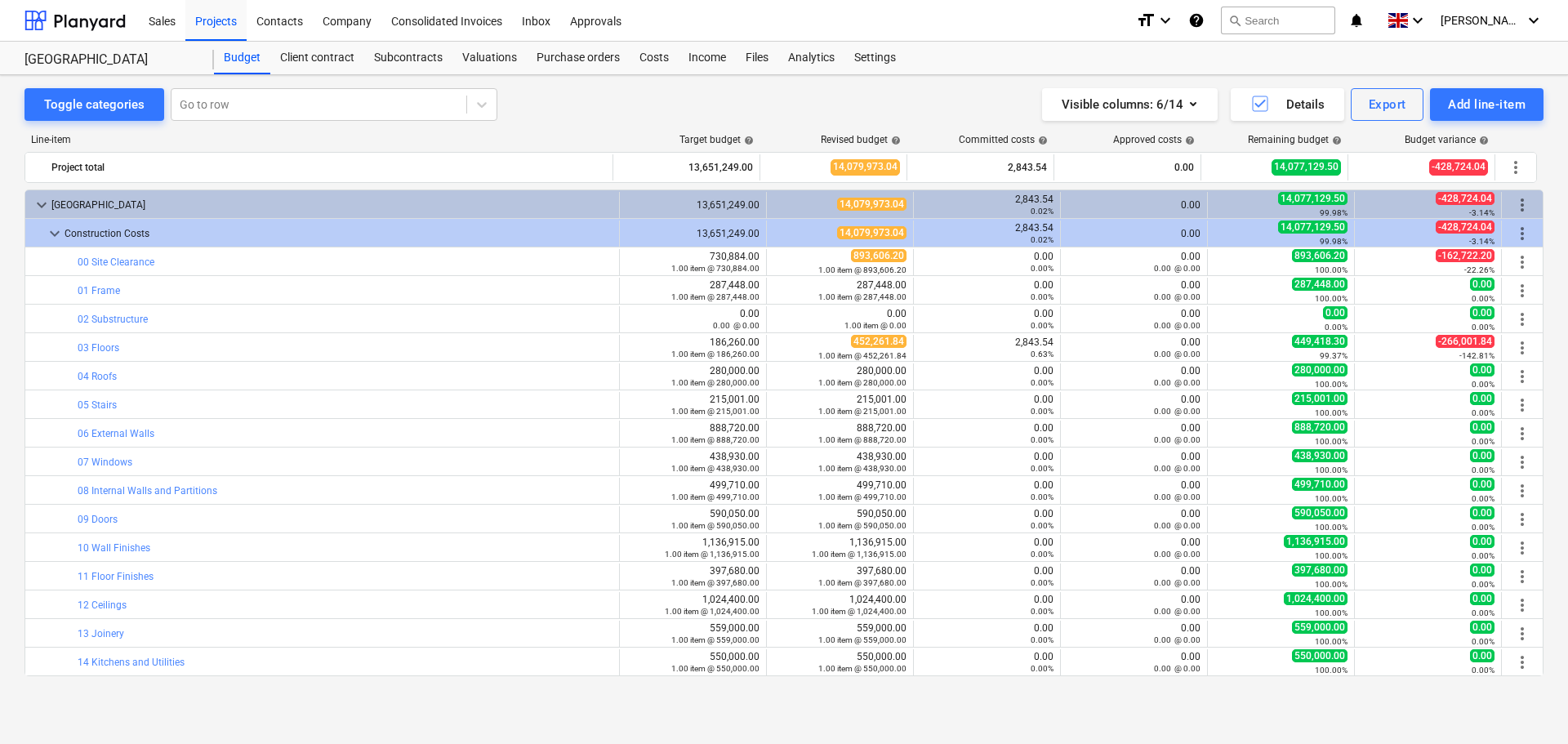
scroll to position [171, 0]
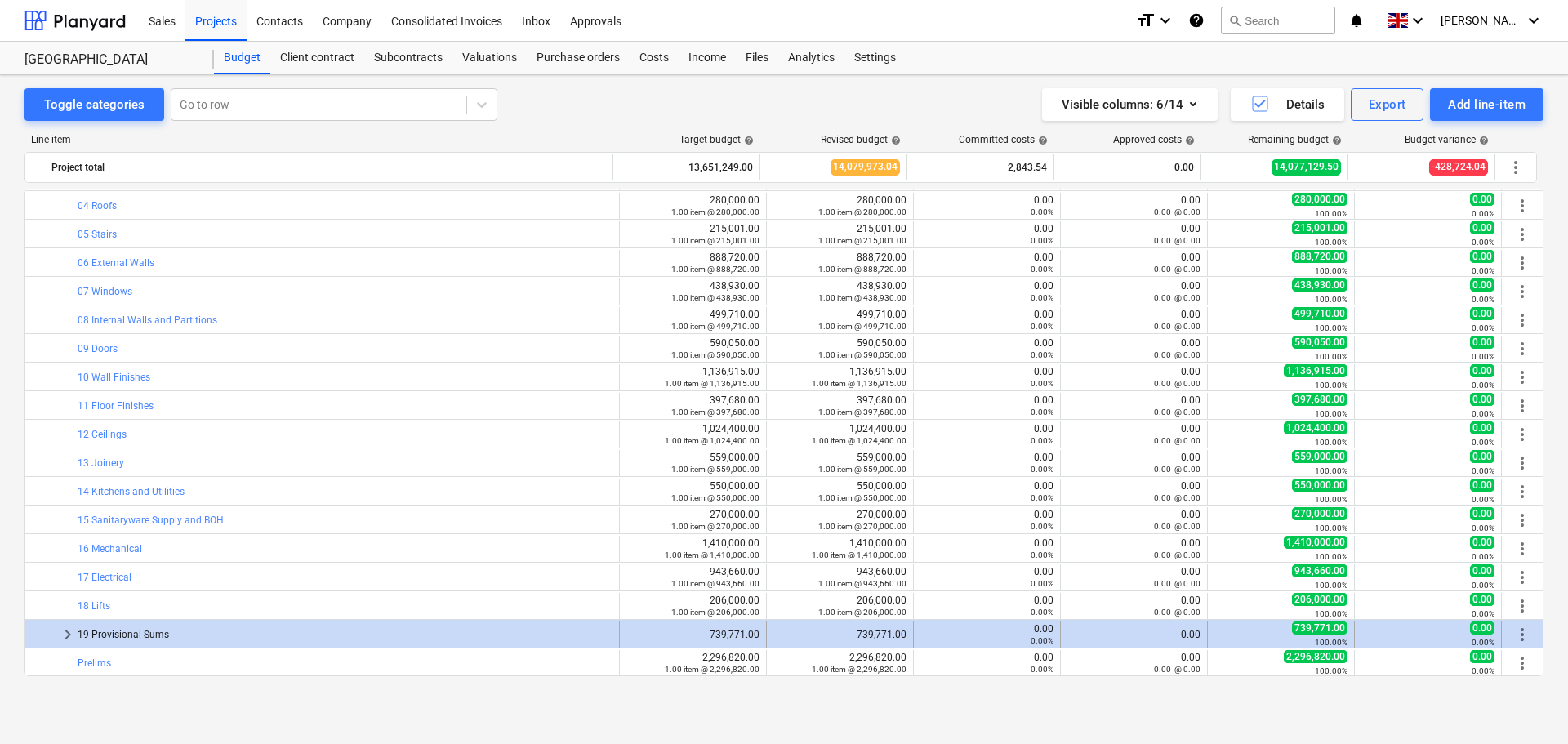
click at [66, 637] on span "keyboard_arrow_right" at bounding box center [68, 634] width 19 height 19
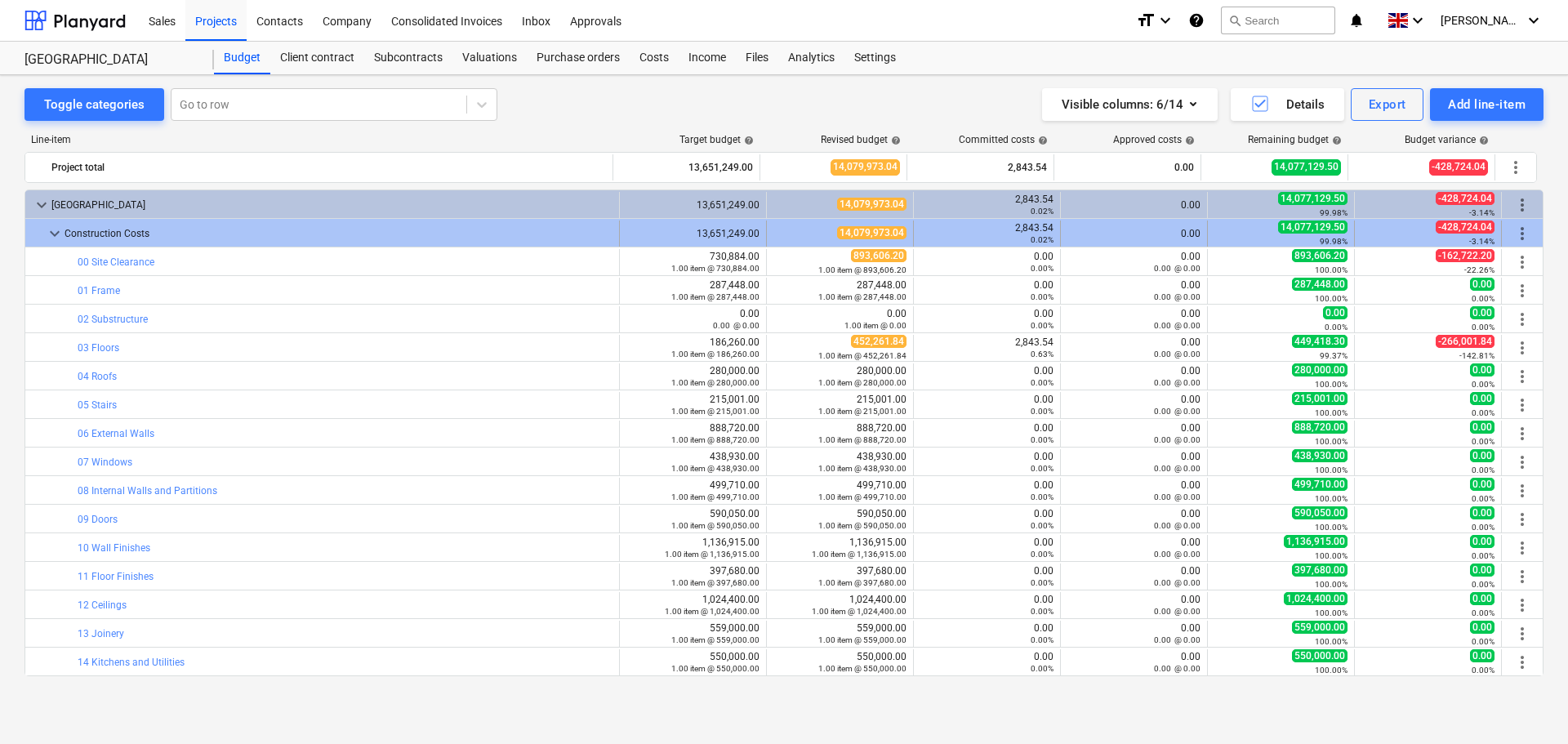
click at [55, 235] on span "keyboard_arrow_down" at bounding box center [54, 234] width 19 height 19
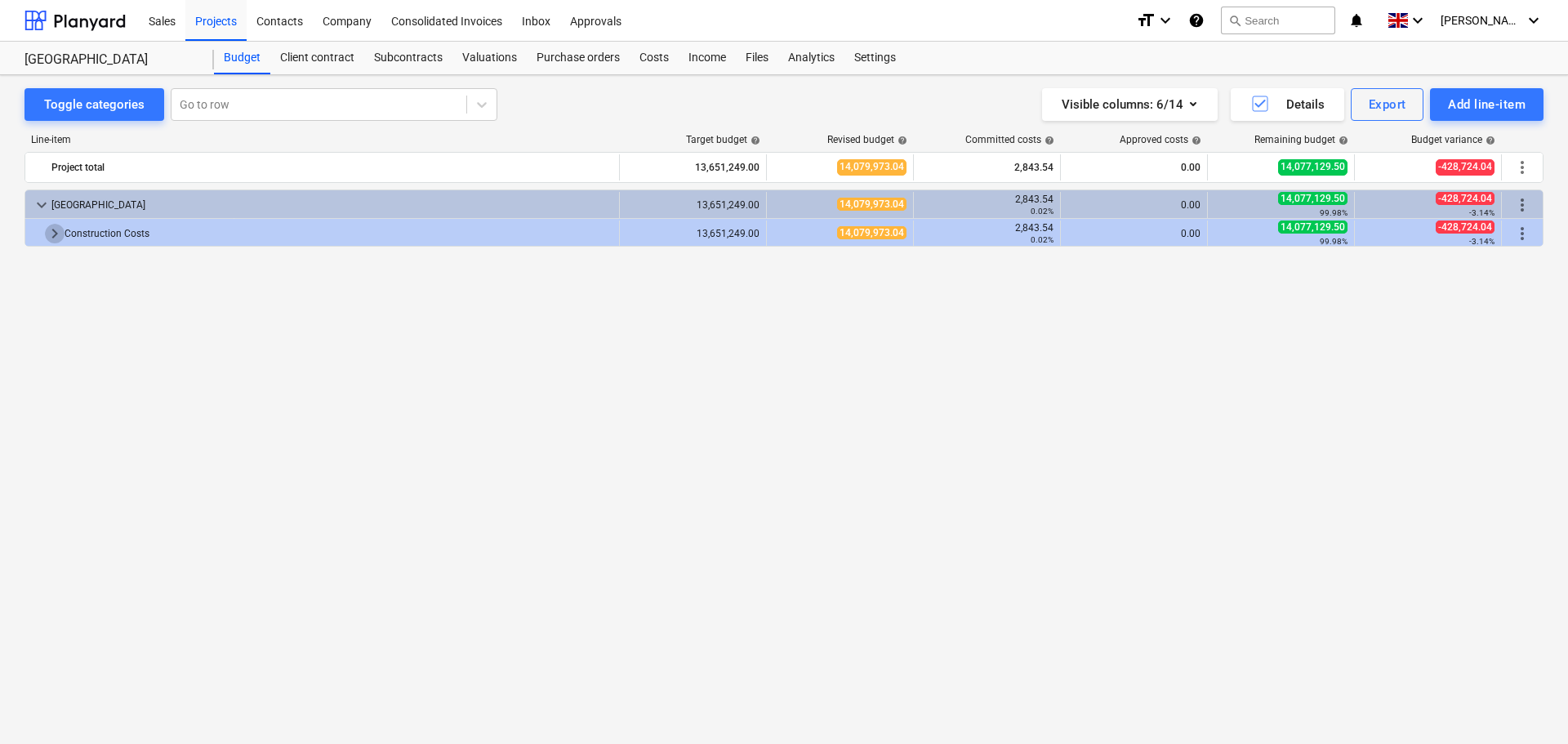
click at [55, 235] on span "keyboard_arrow_right" at bounding box center [54, 234] width 19 height 19
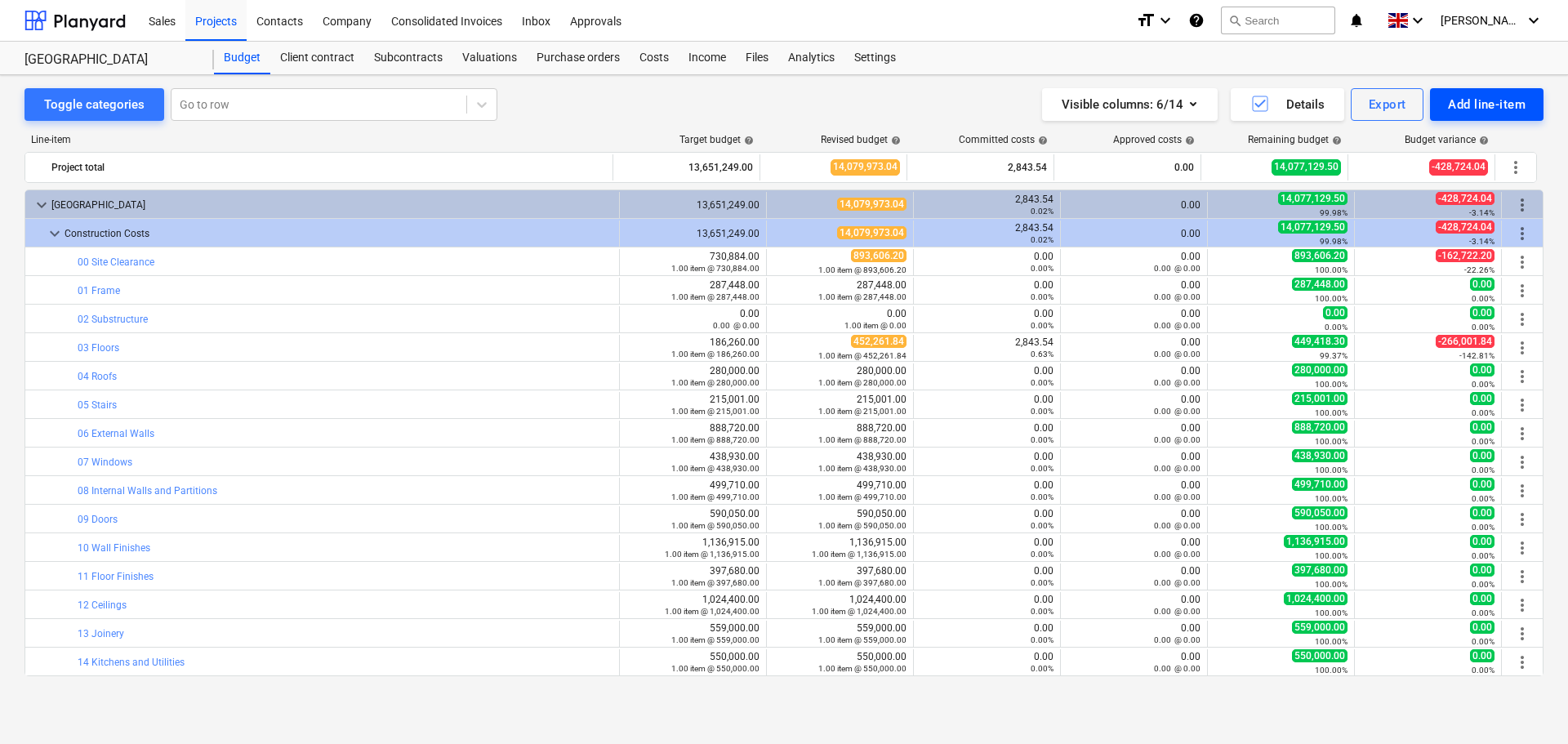
click at [1484, 105] on div "Add line-item" at bounding box center [1487, 104] width 77 height 21
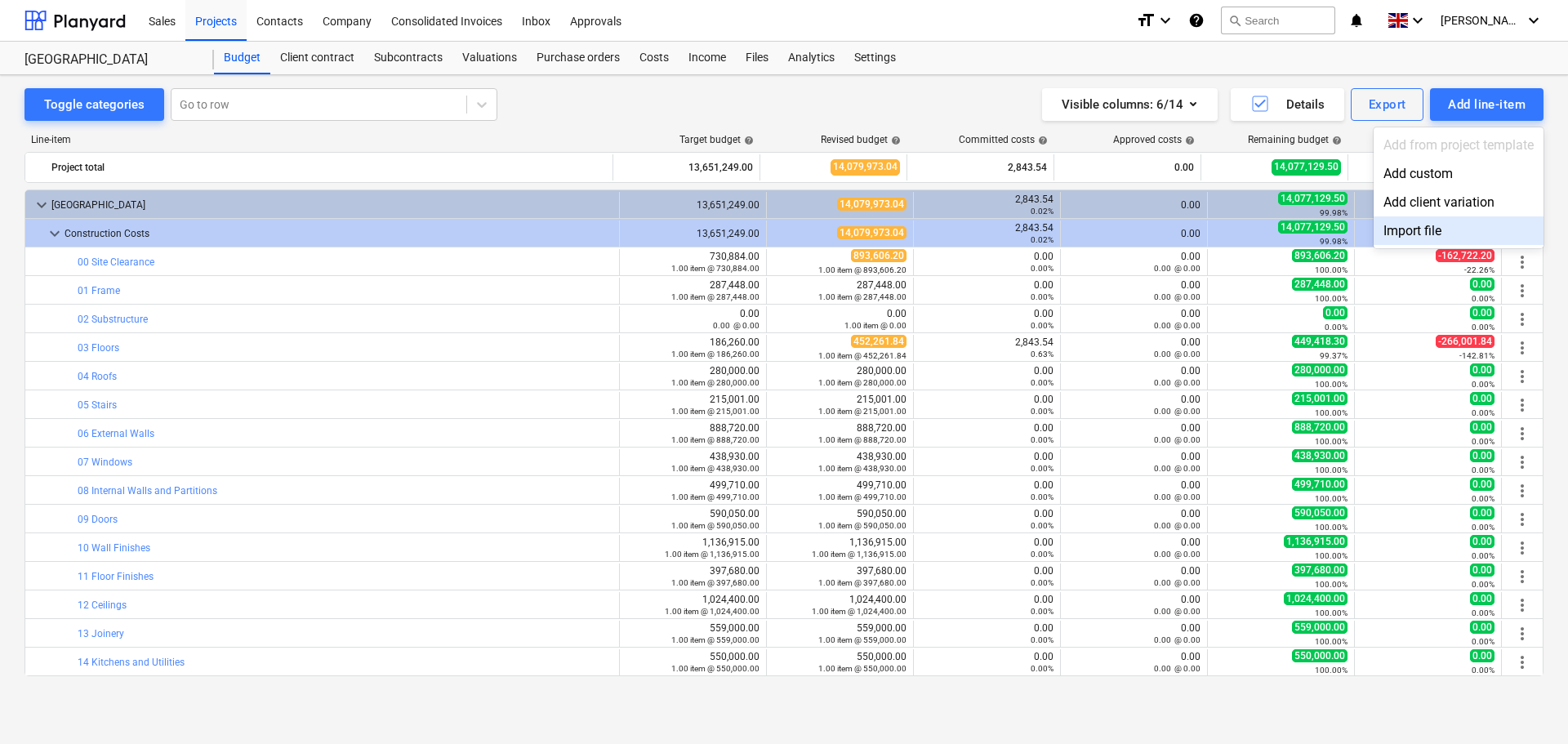
click at [1427, 229] on div "Import file" at bounding box center [1459, 231] width 170 height 29
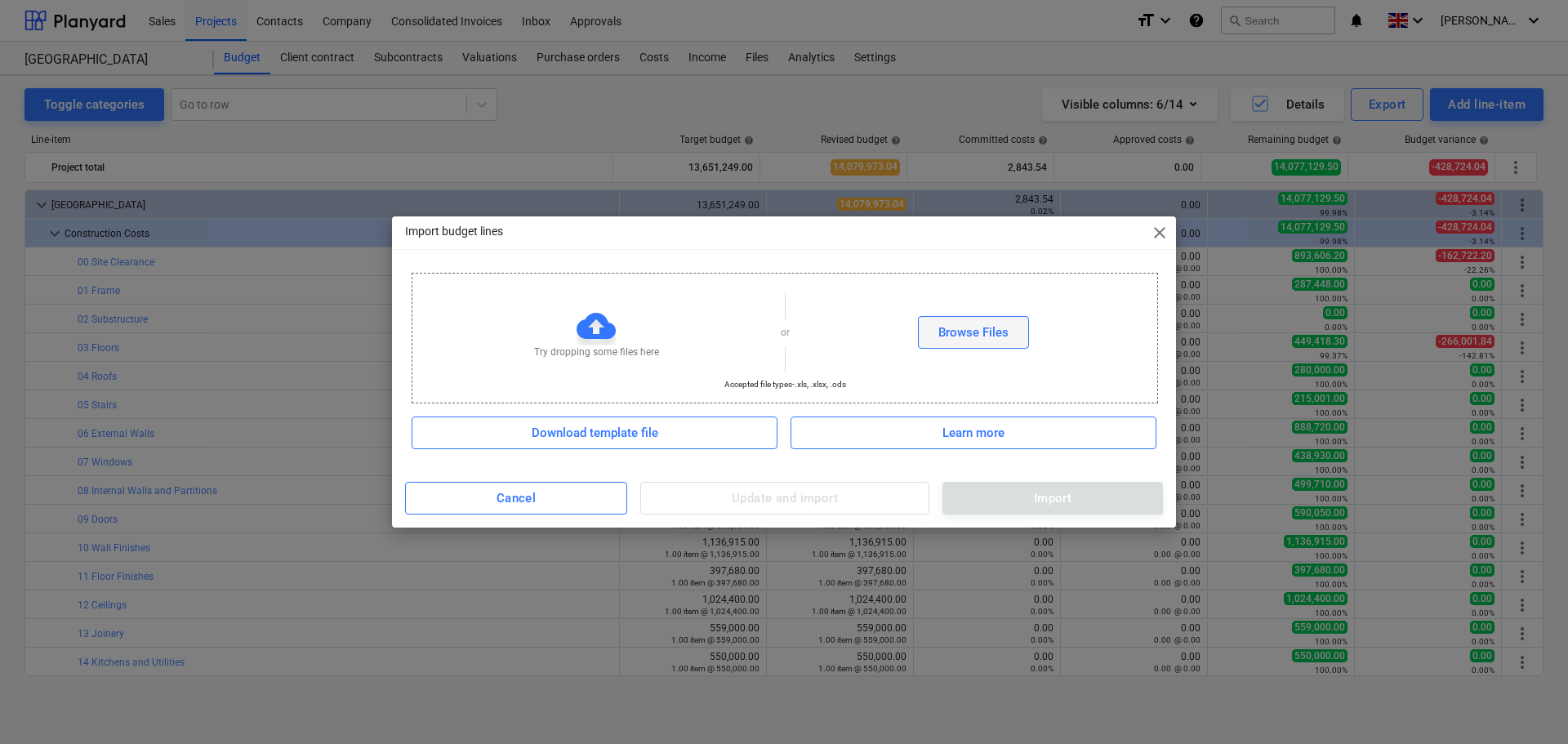
click at [940, 329] on div "Browse Files" at bounding box center [973, 332] width 71 height 21
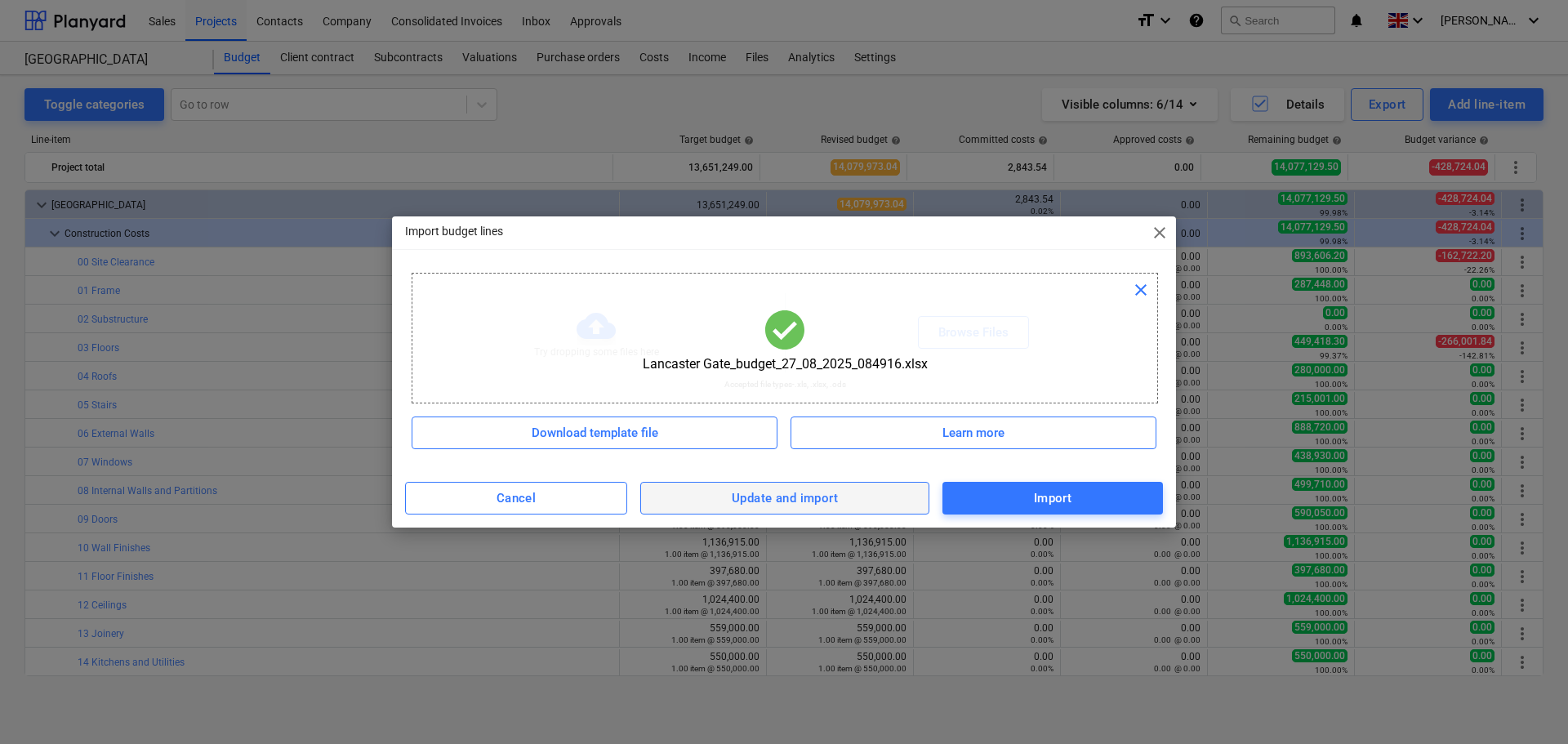
click at [774, 501] on div "Update and import" at bounding box center [785, 498] width 106 height 21
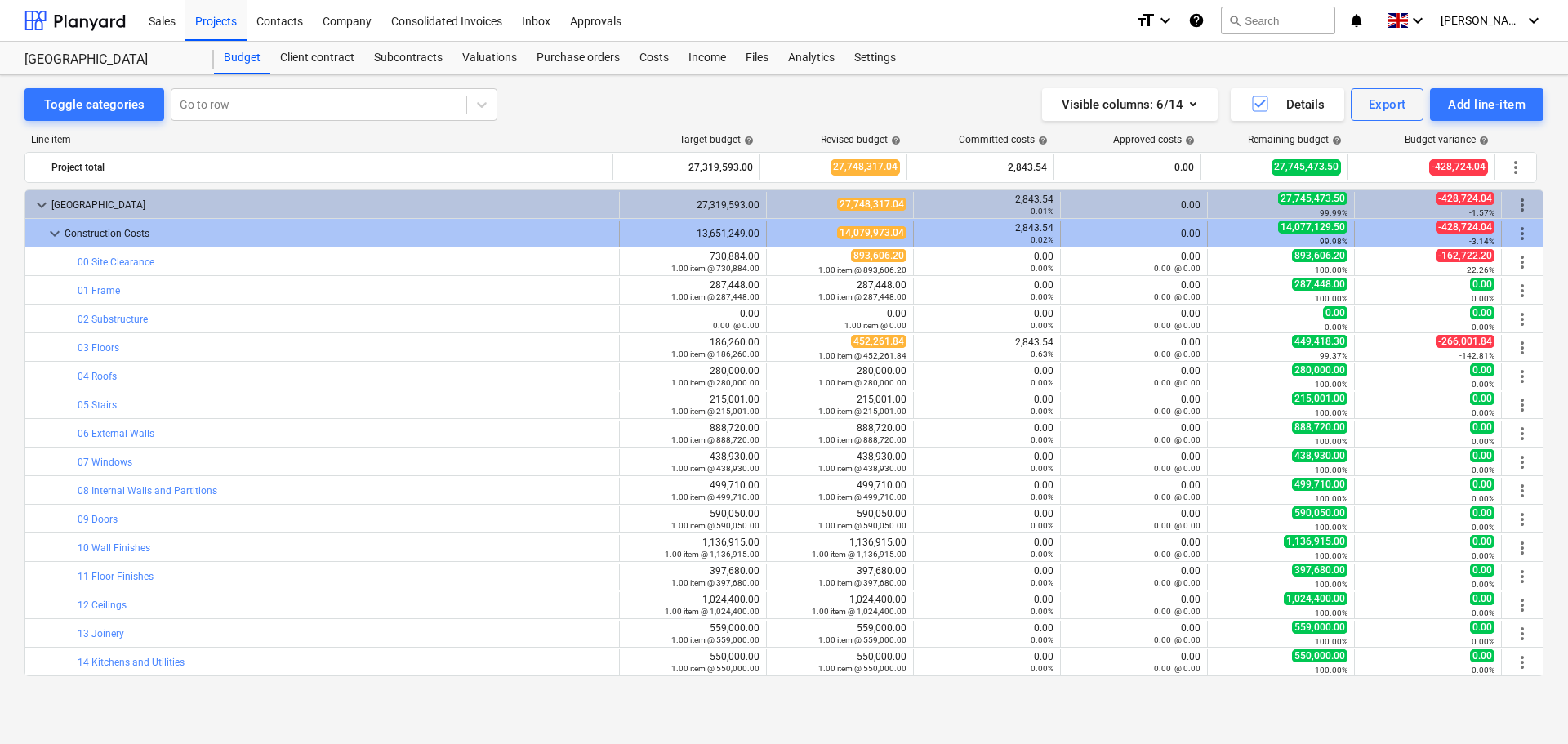
click at [54, 229] on span "keyboard_arrow_down" at bounding box center [54, 234] width 19 height 19
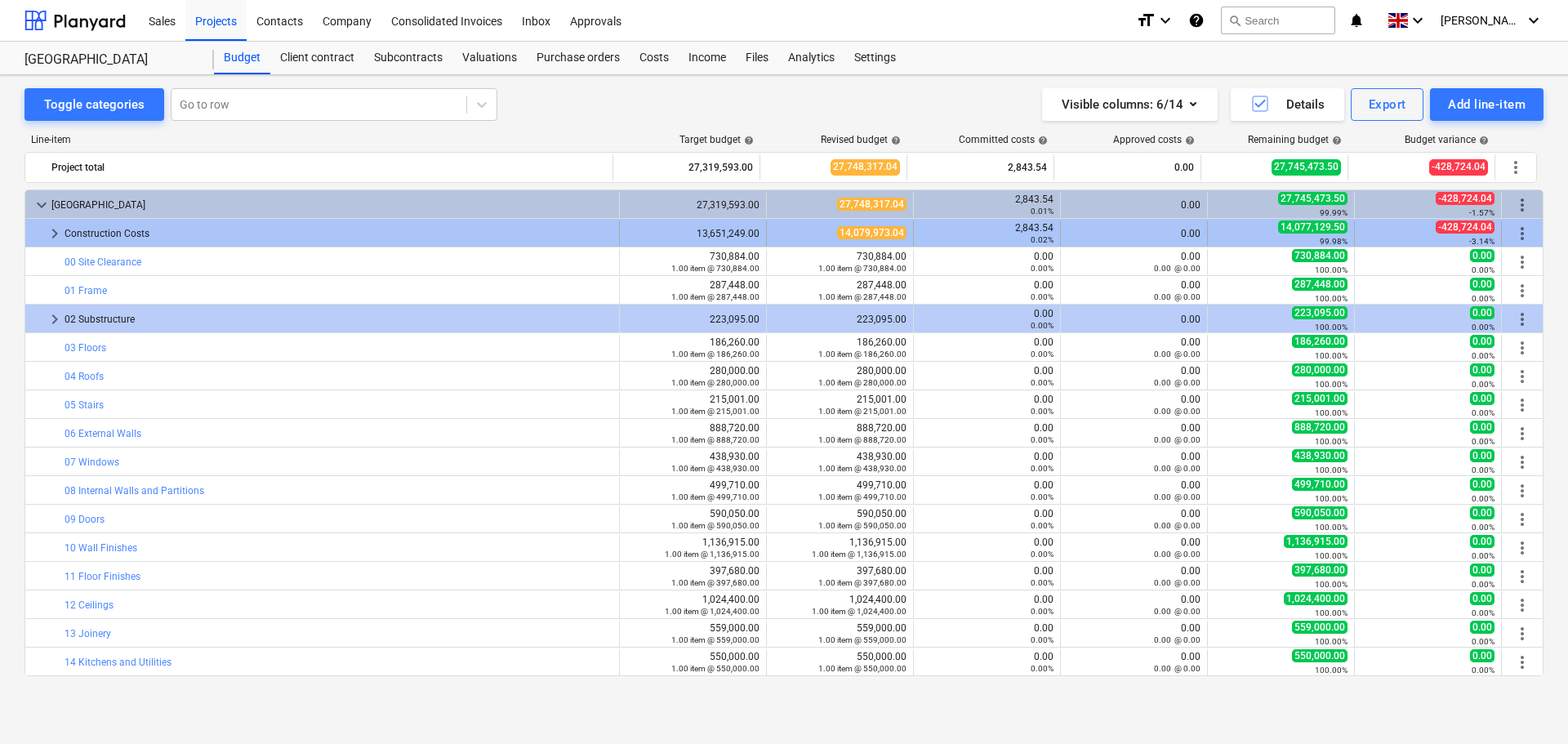
click at [57, 238] on span "keyboard_arrow_right" at bounding box center [54, 234] width 19 height 19
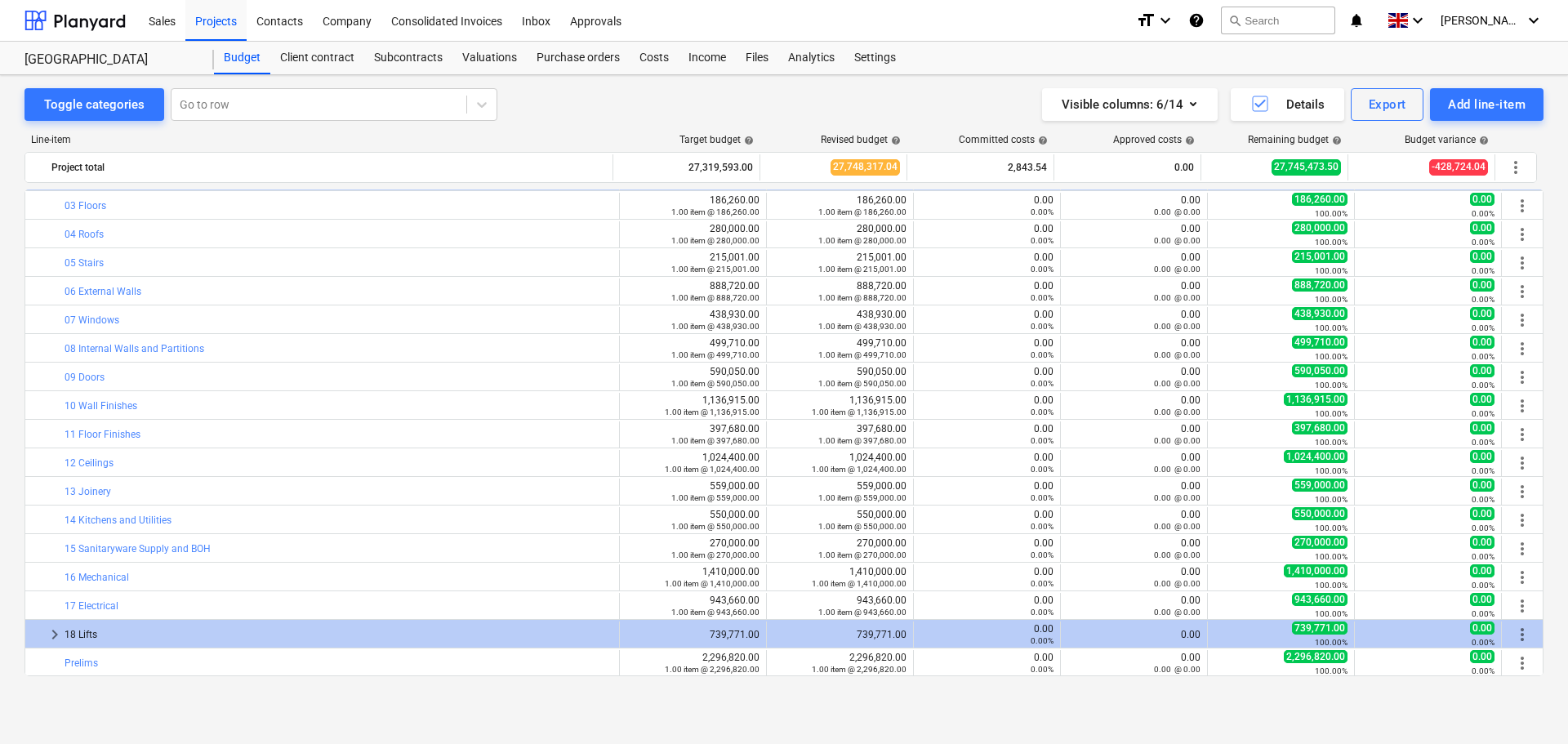
scroll to position [661, 0]
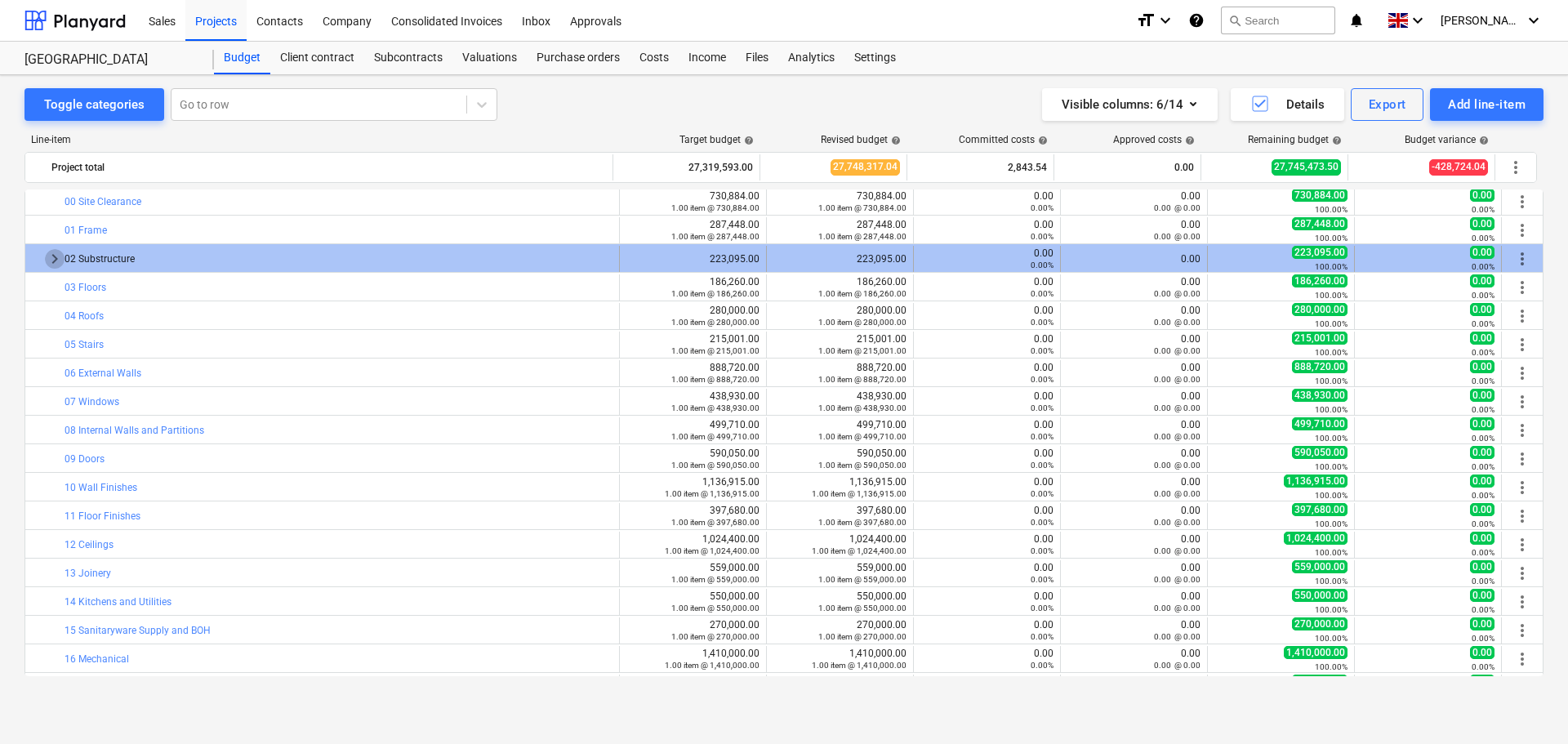
click at [54, 261] on span "keyboard_arrow_right" at bounding box center [54, 259] width 19 height 19
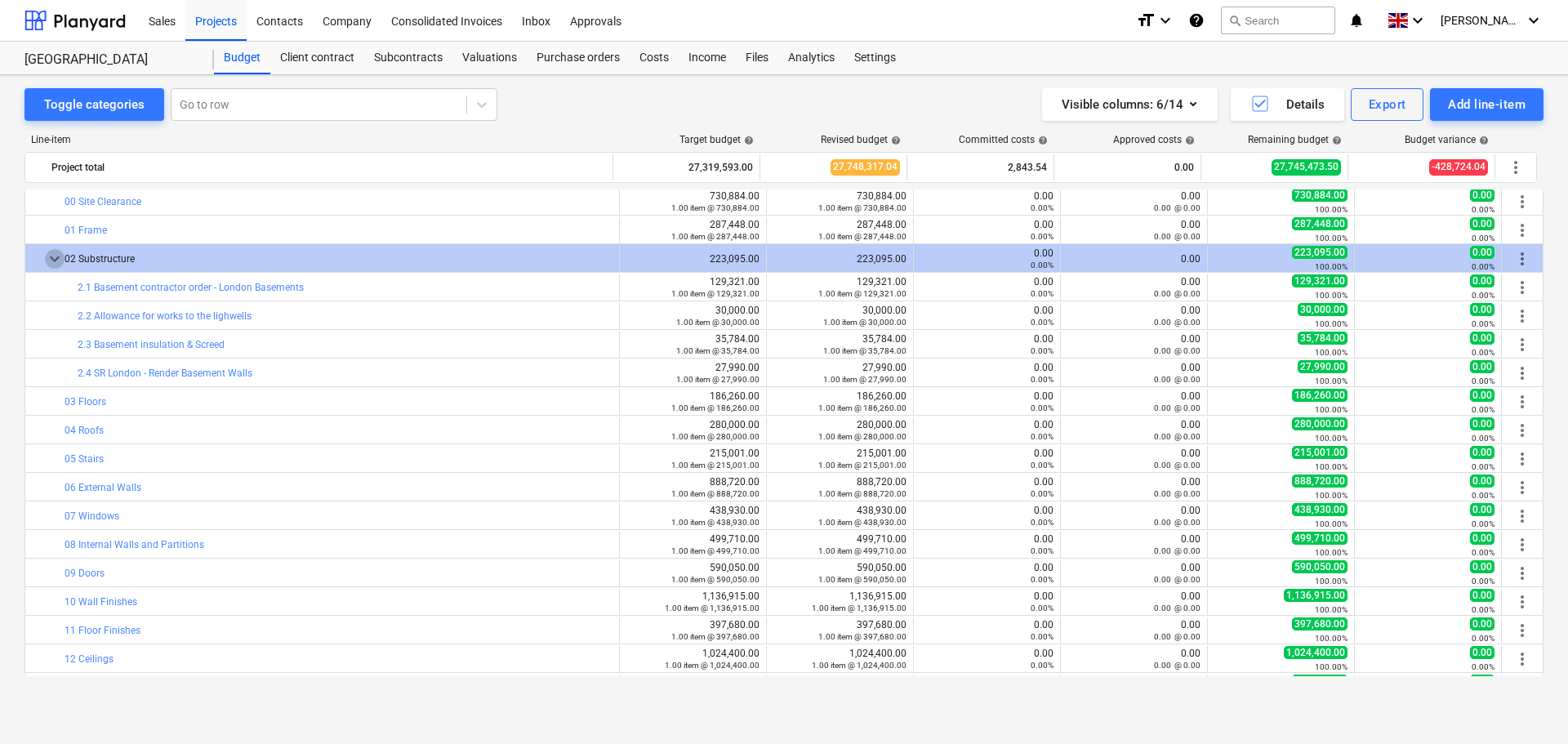
click at [54, 261] on span "keyboard_arrow_down" at bounding box center [54, 259] width 19 height 19
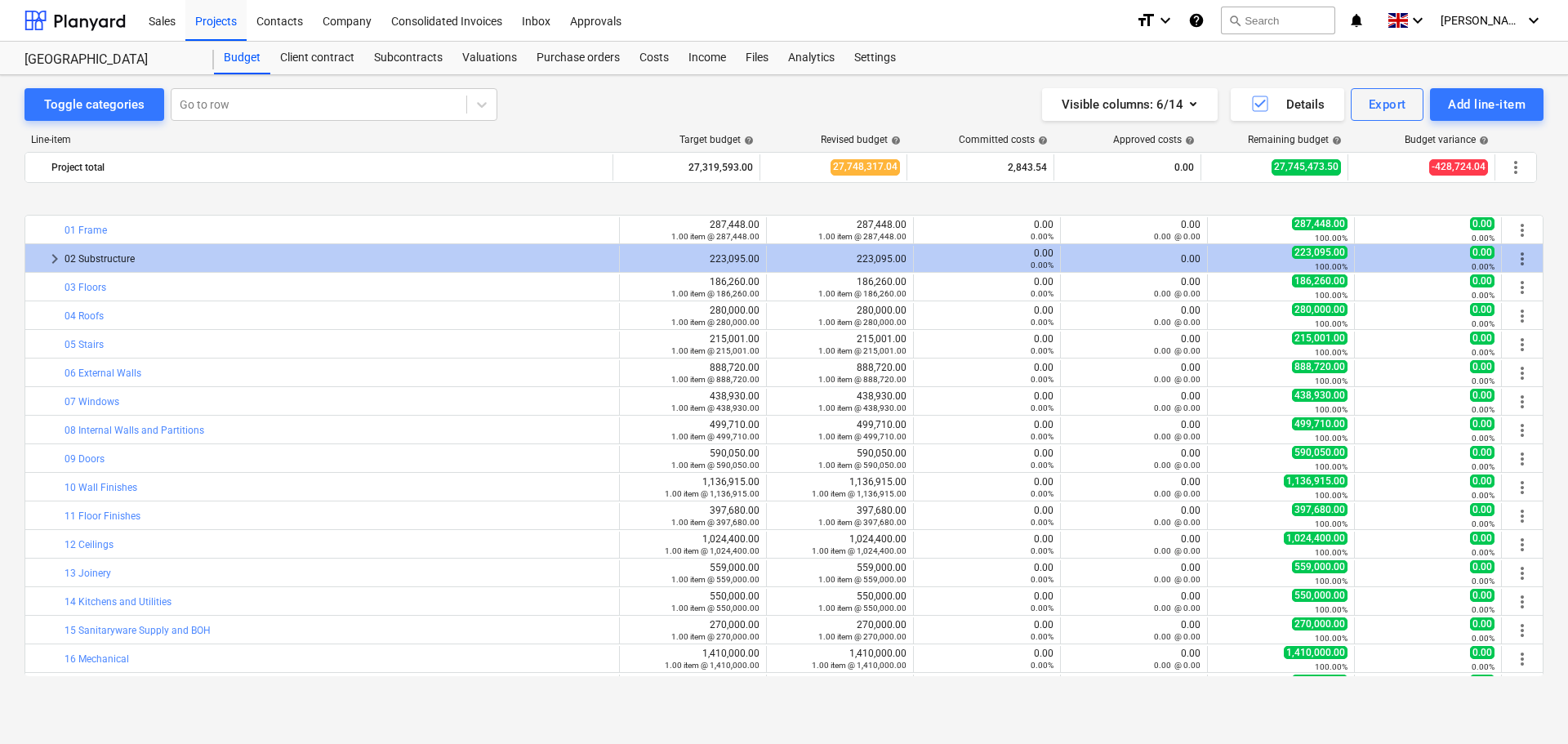
scroll to position [742, 0]
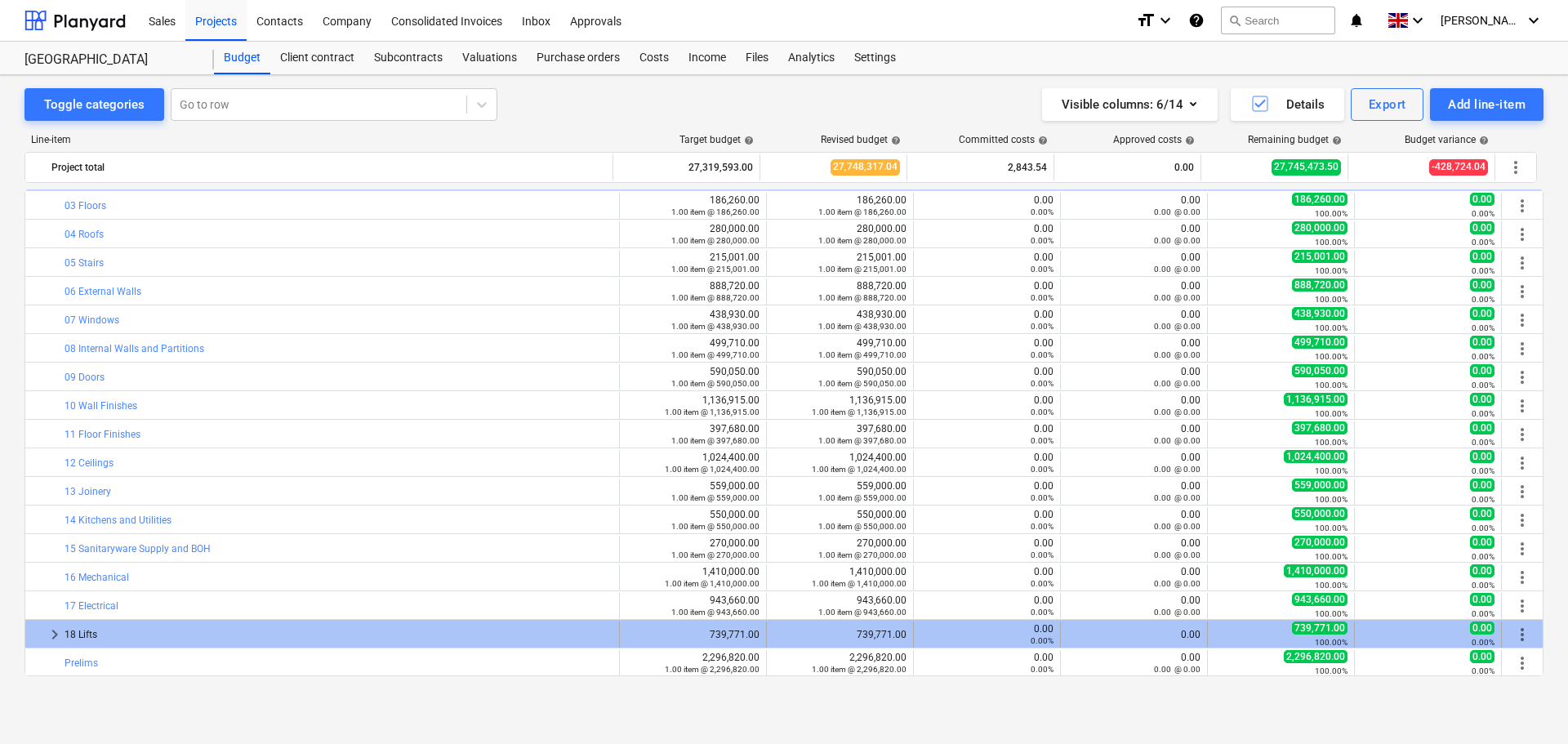
click at [51, 637] on span "keyboard_arrow_right" at bounding box center [54, 634] width 19 height 19
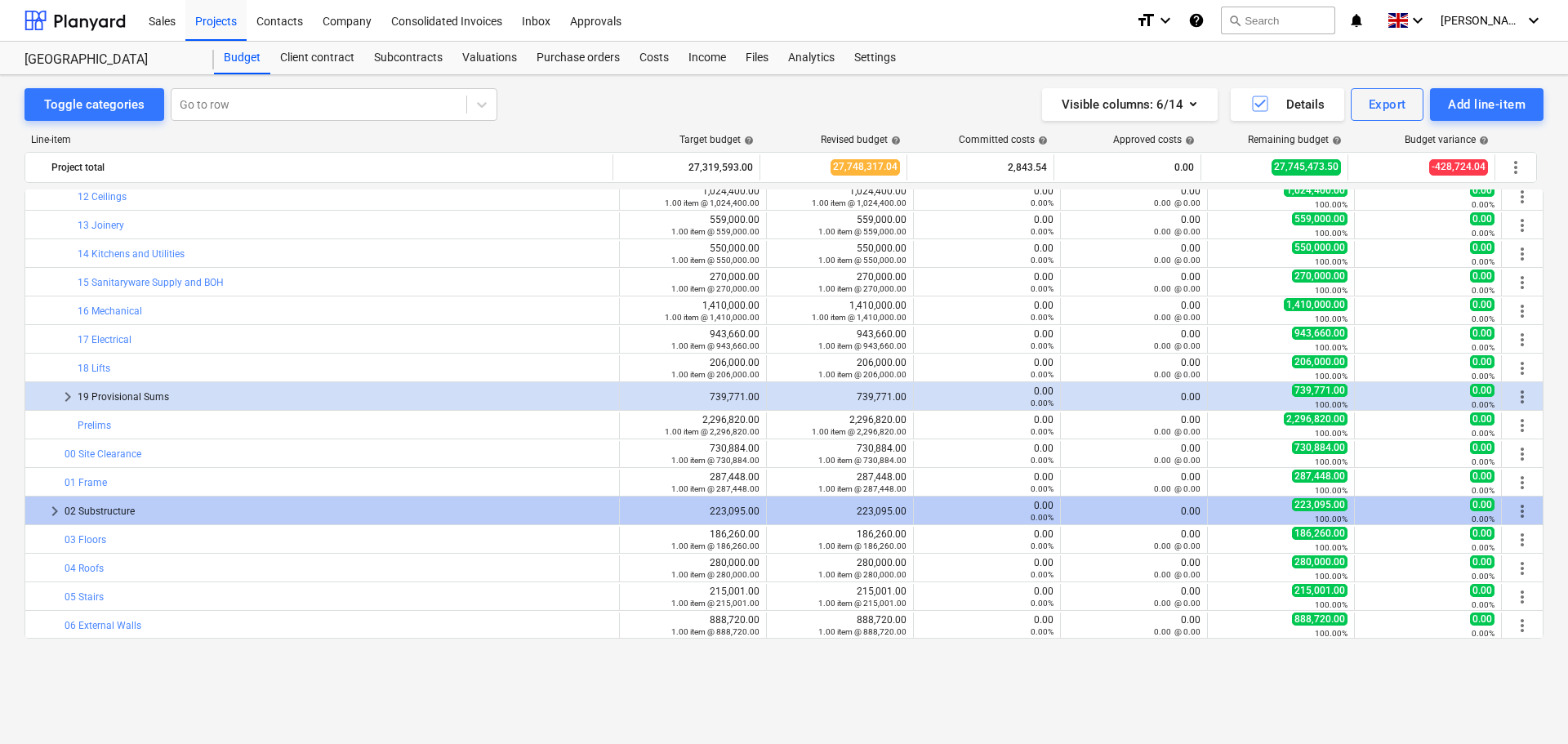
scroll to position [0, 0]
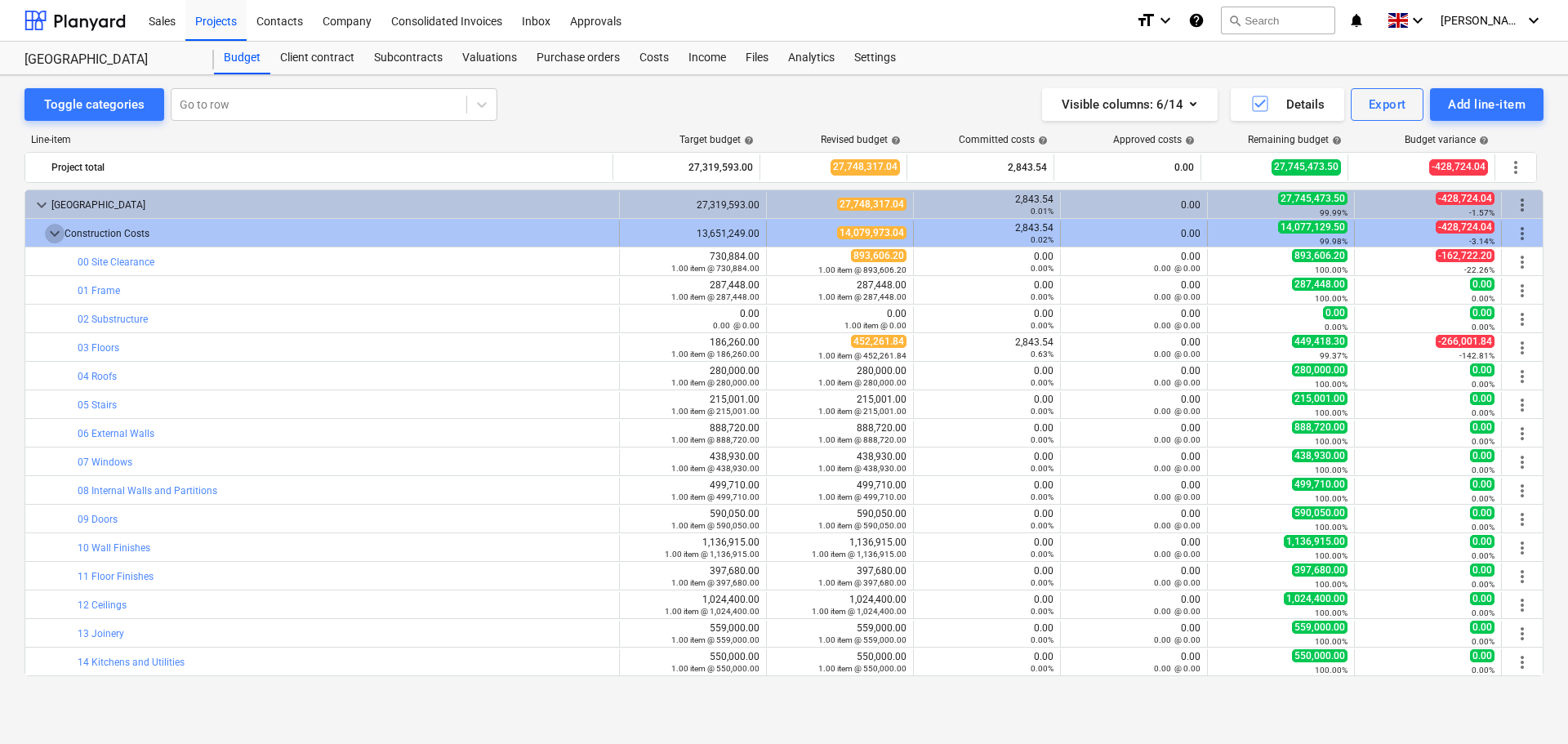
click at [55, 230] on span "keyboard_arrow_down" at bounding box center [54, 234] width 19 height 19
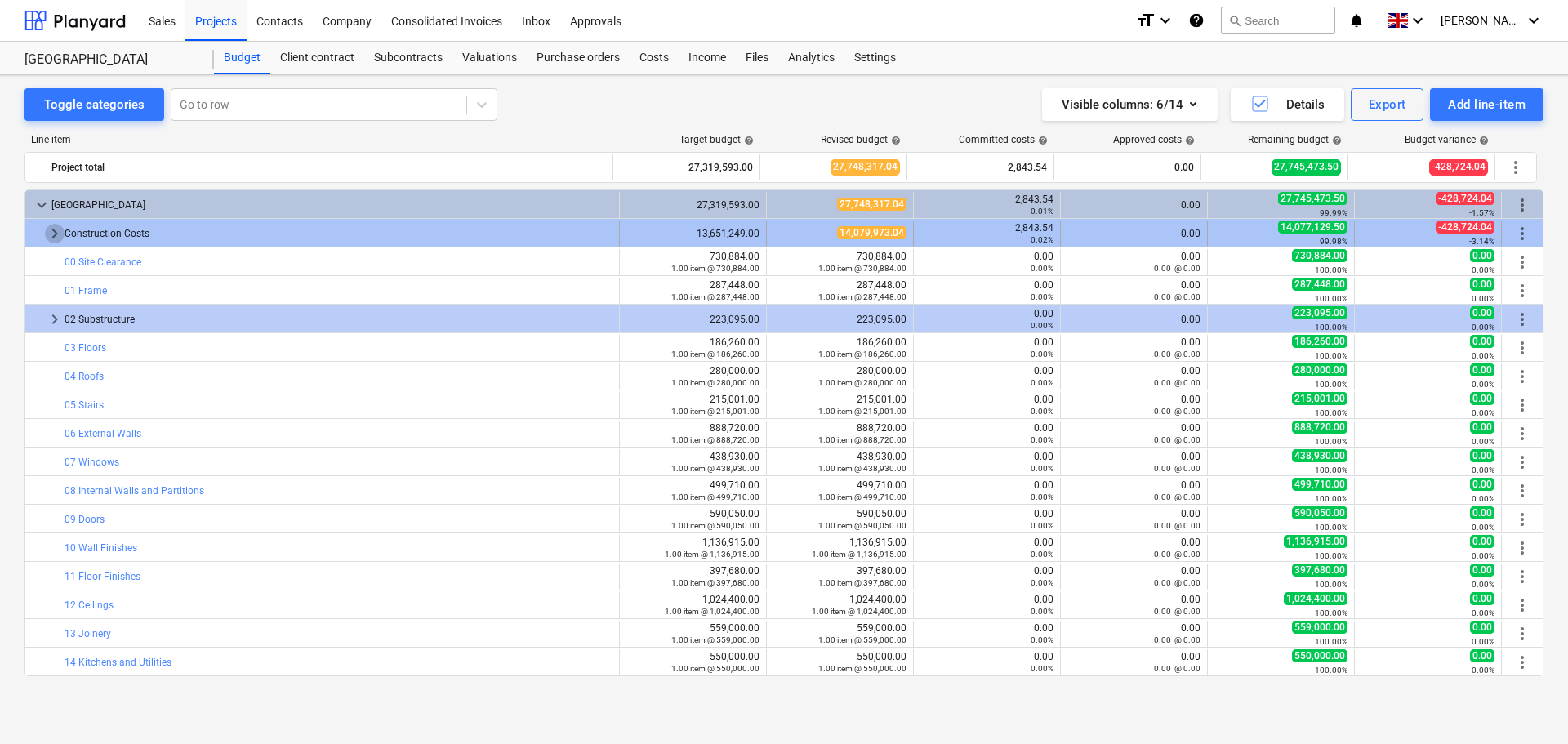
click at [56, 238] on span "keyboard_arrow_right" at bounding box center [54, 234] width 19 height 19
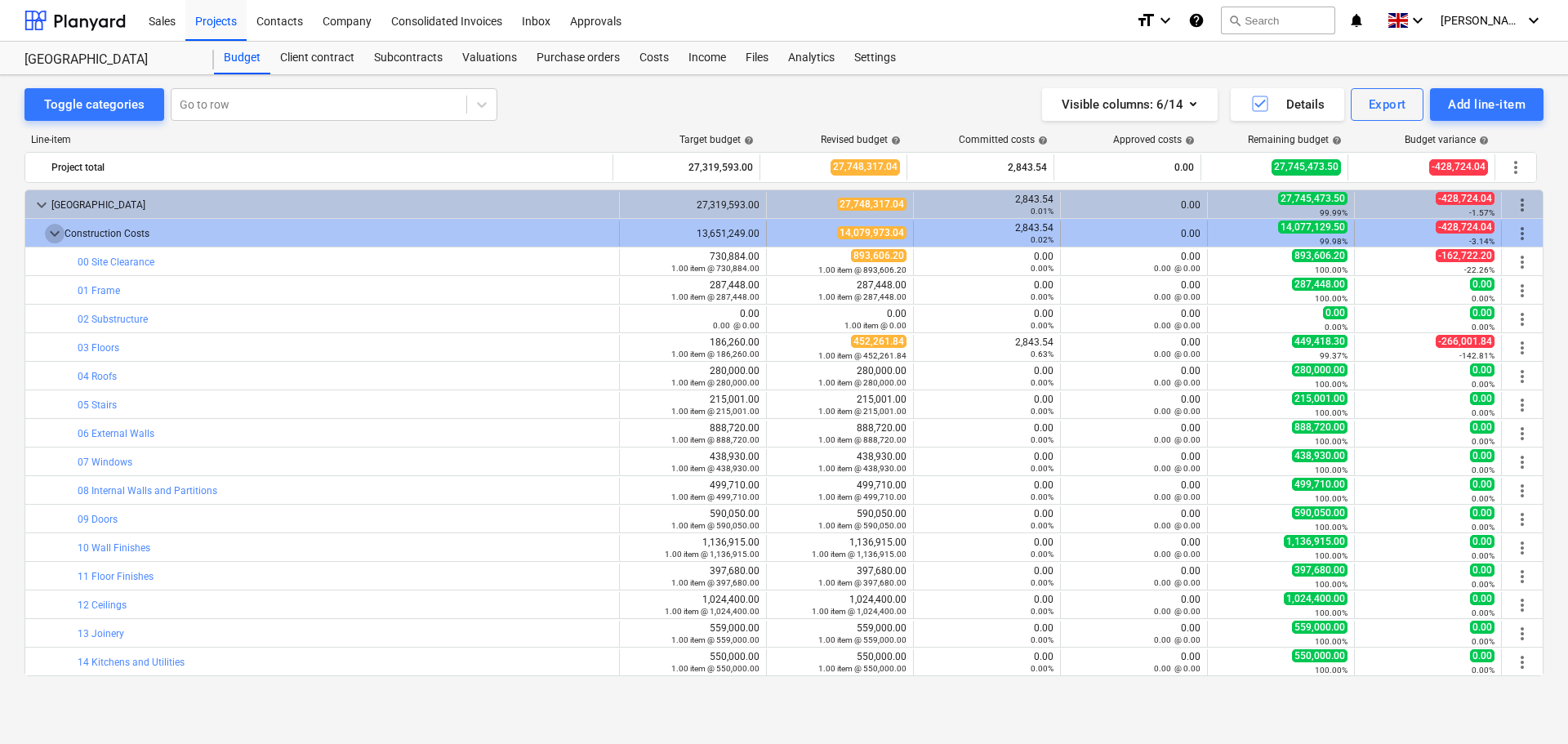
click at [55, 236] on span "keyboard_arrow_down" at bounding box center [54, 234] width 19 height 19
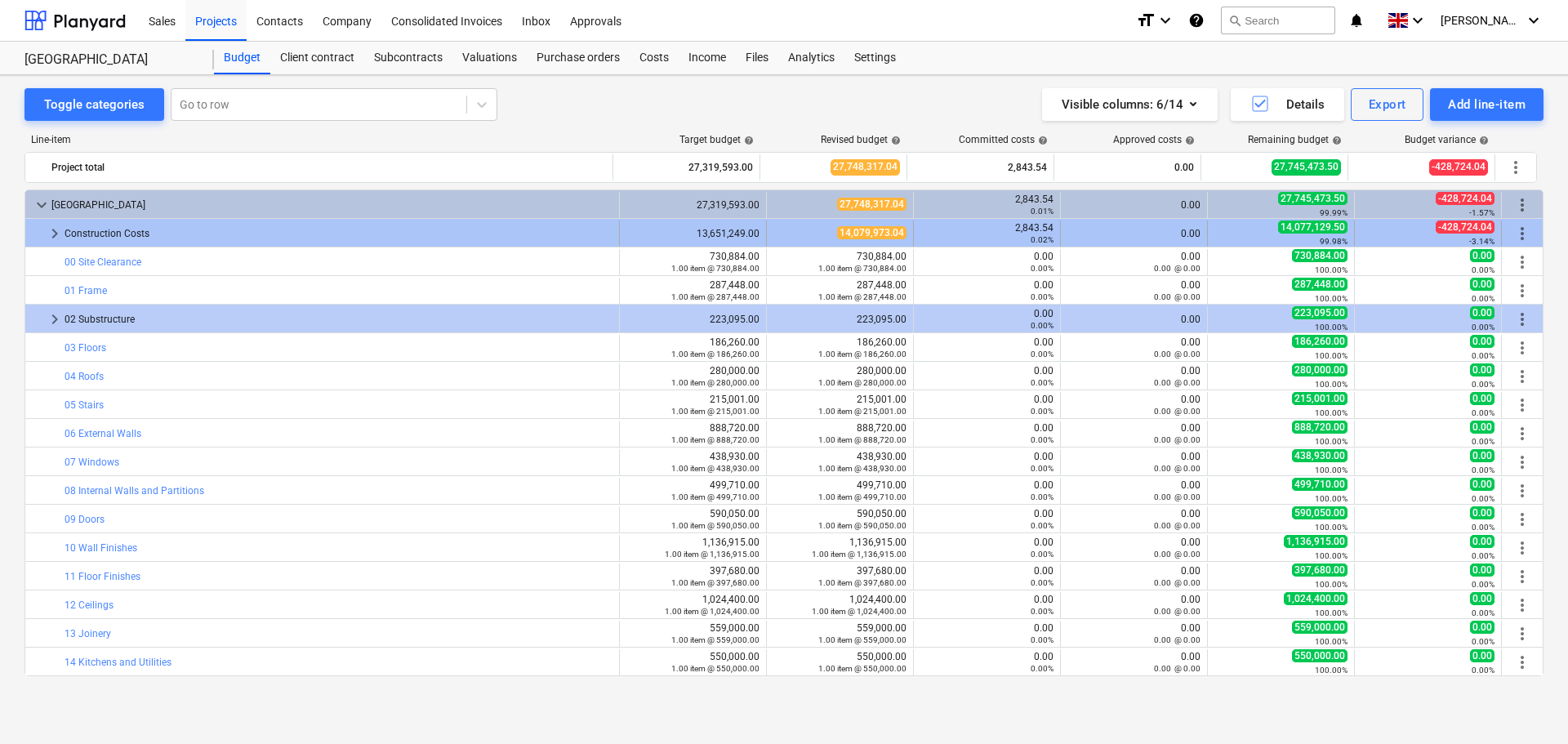
click at [53, 238] on span "keyboard_arrow_right" at bounding box center [54, 234] width 19 height 19
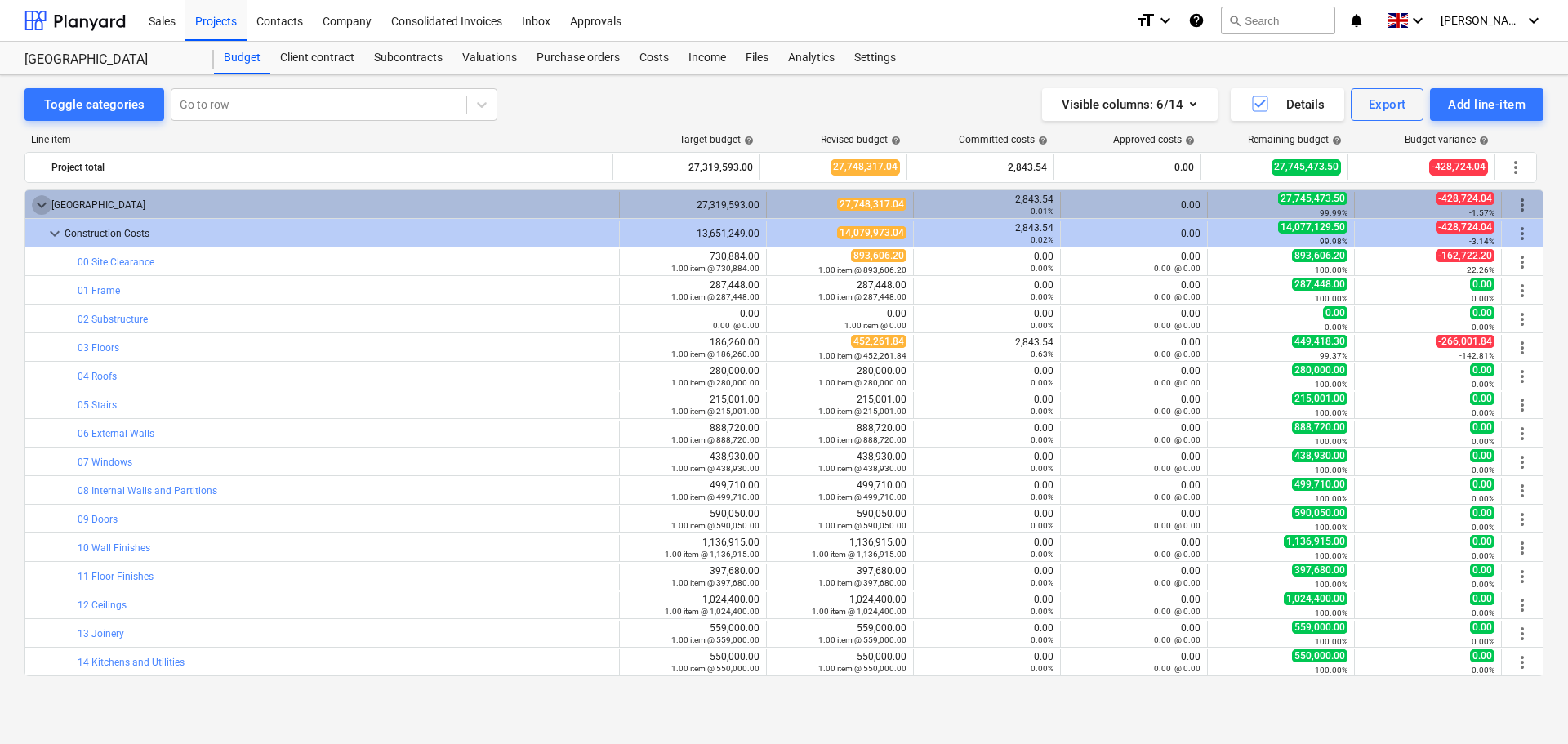
click at [35, 204] on span "keyboard_arrow_down" at bounding box center [42, 205] width 19 height 19
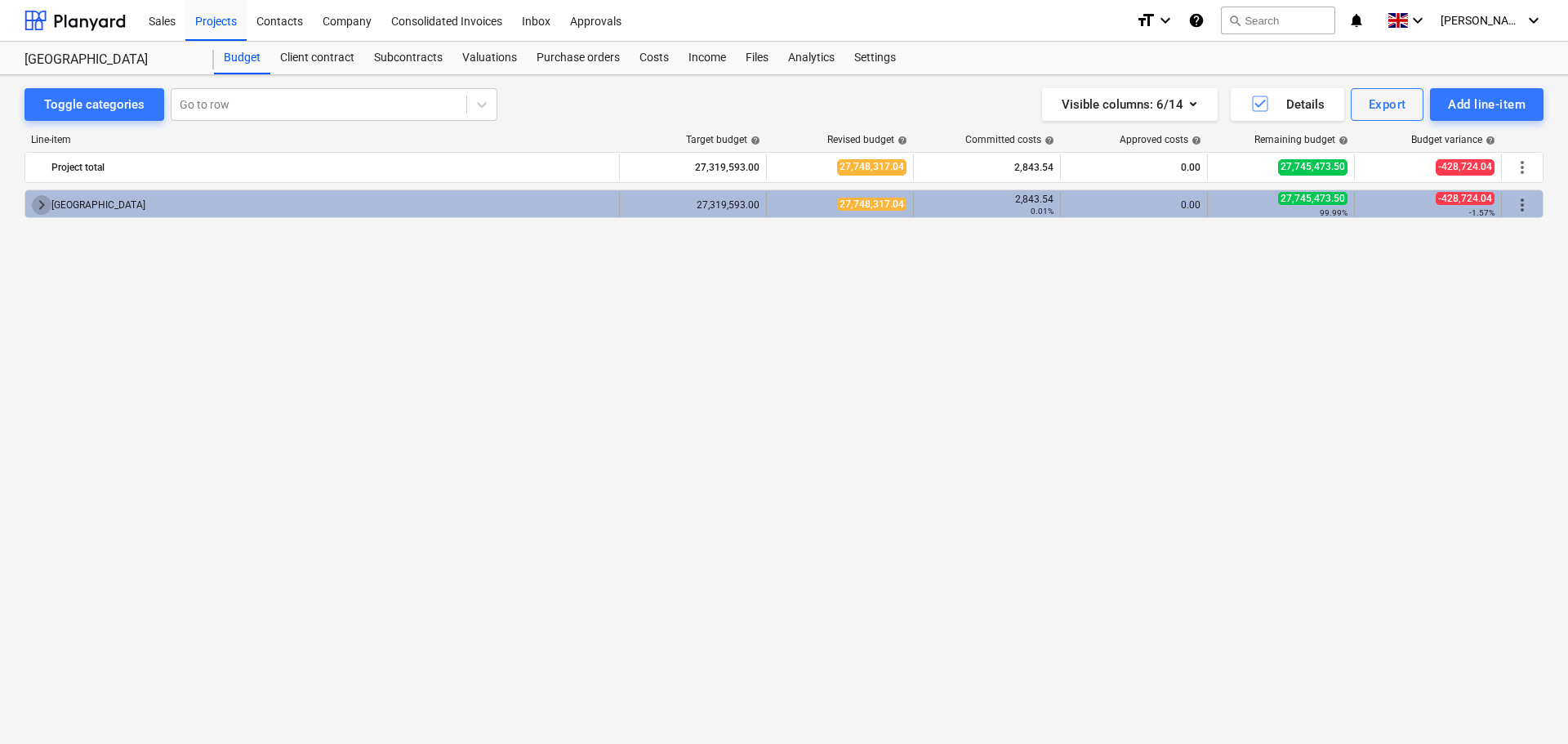
click at [38, 204] on span "keyboard_arrow_right" at bounding box center [42, 205] width 19 height 19
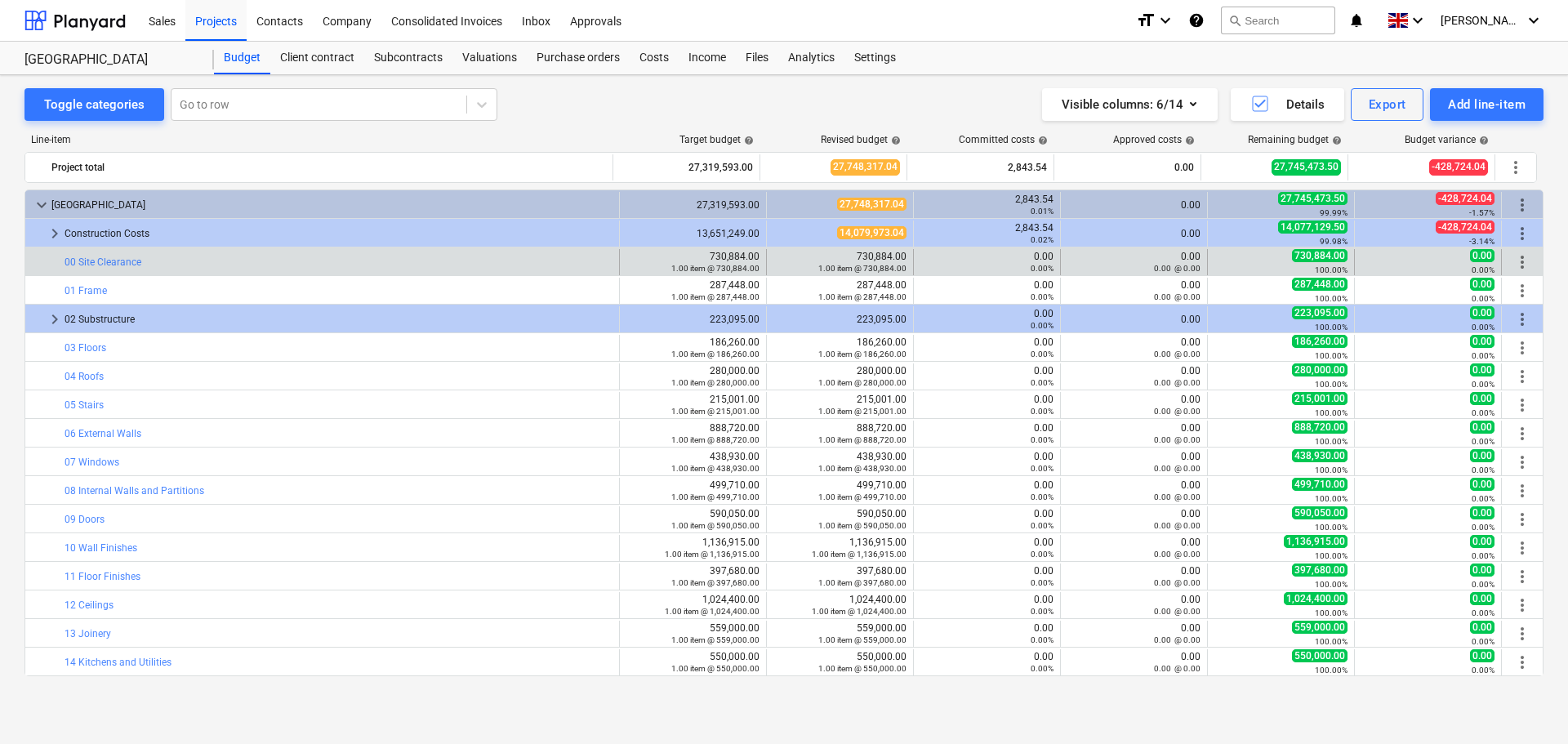
click at [1515, 258] on span "more_vert" at bounding box center [1523, 262] width 19 height 19
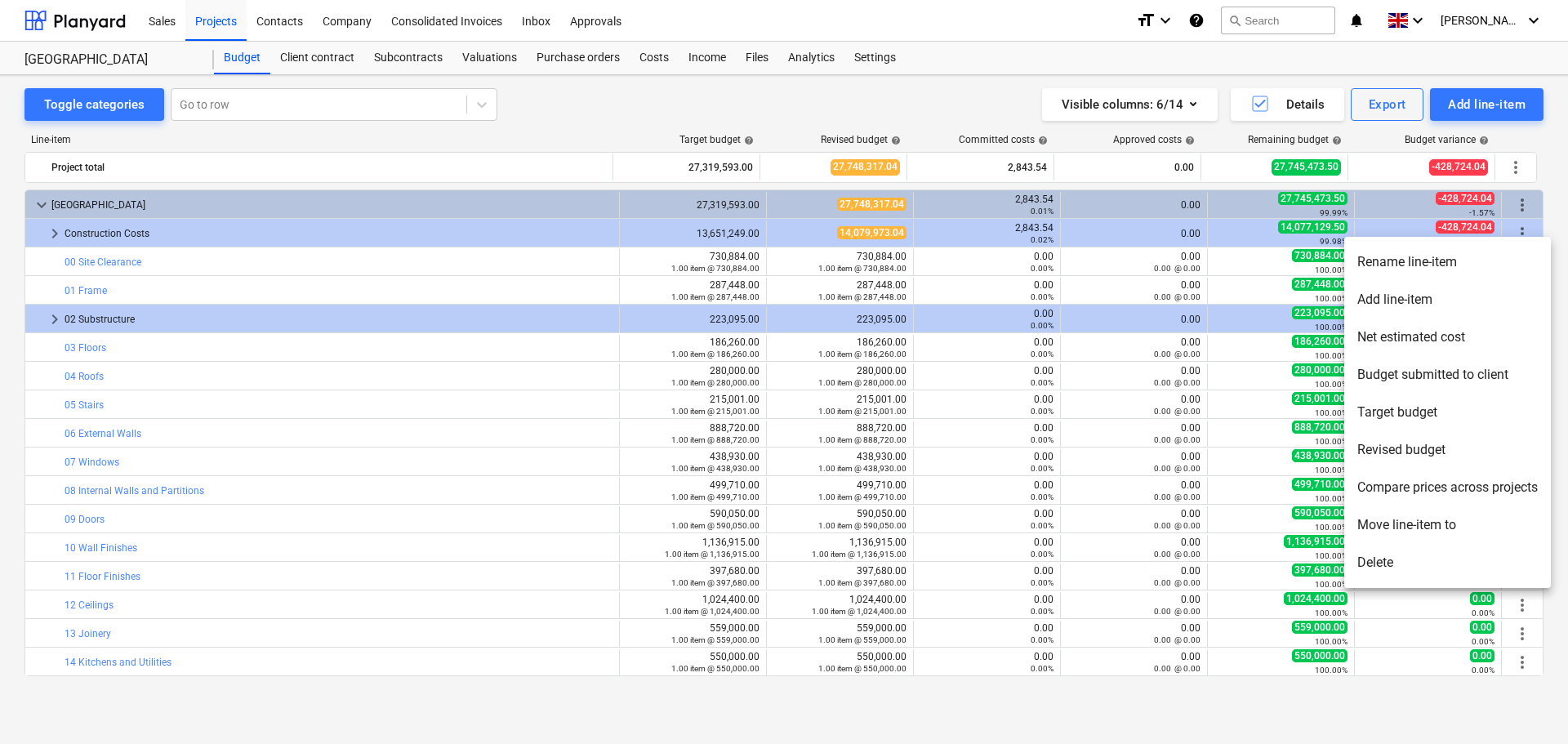
drag, startPoint x: 52, startPoint y: 205, endPoint x: 40, endPoint y: 206, distance: 12.0
click at [49, 205] on div at bounding box center [784, 372] width 1568 height 744
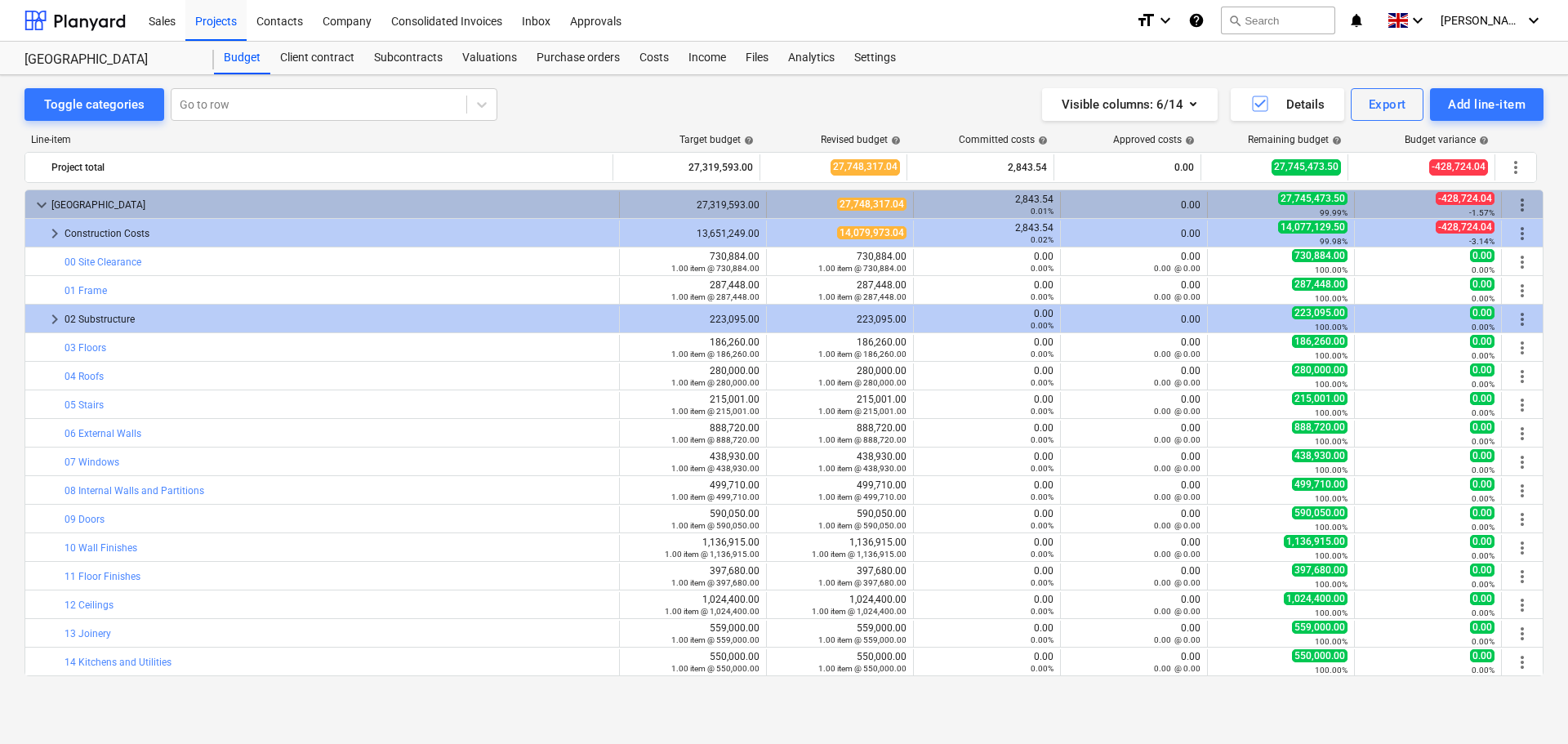
click at [40, 203] on span "keyboard_arrow_down" at bounding box center [42, 205] width 19 height 19
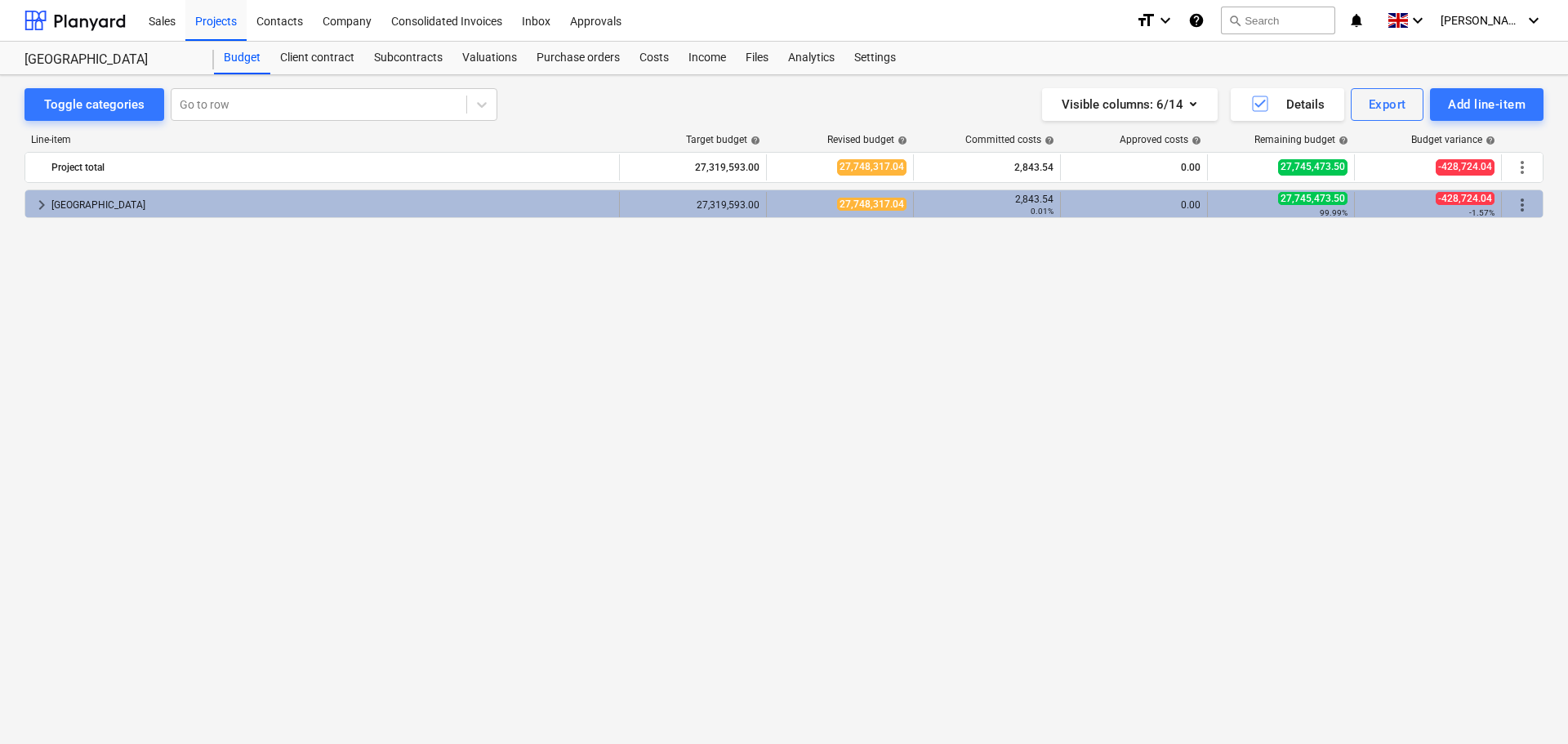
click at [39, 204] on span "keyboard_arrow_right" at bounding box center [42, 205] width 19 height 19
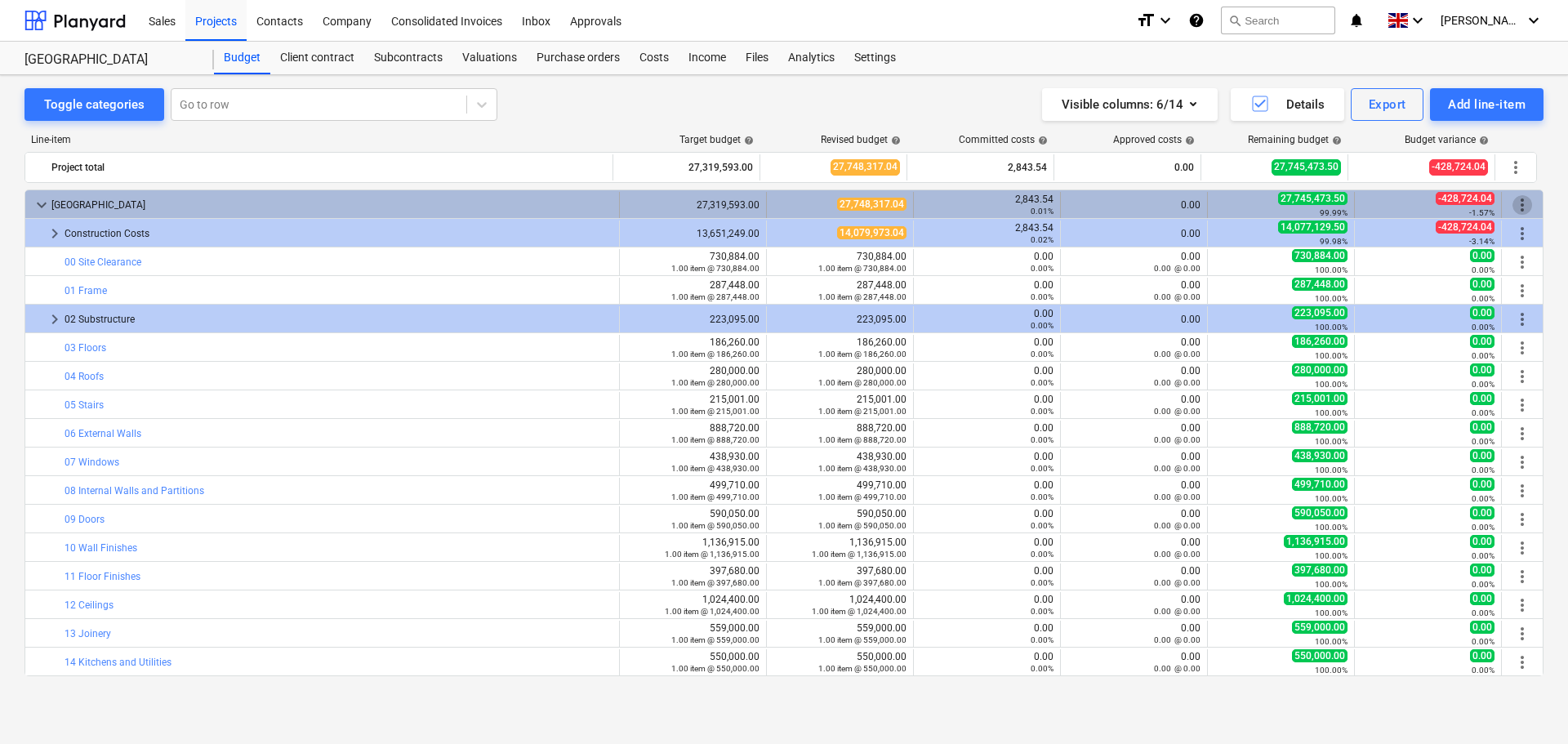
click at [1520, 201] on span "more_vert" at bounding box center [1523, 205] width 19 height 19
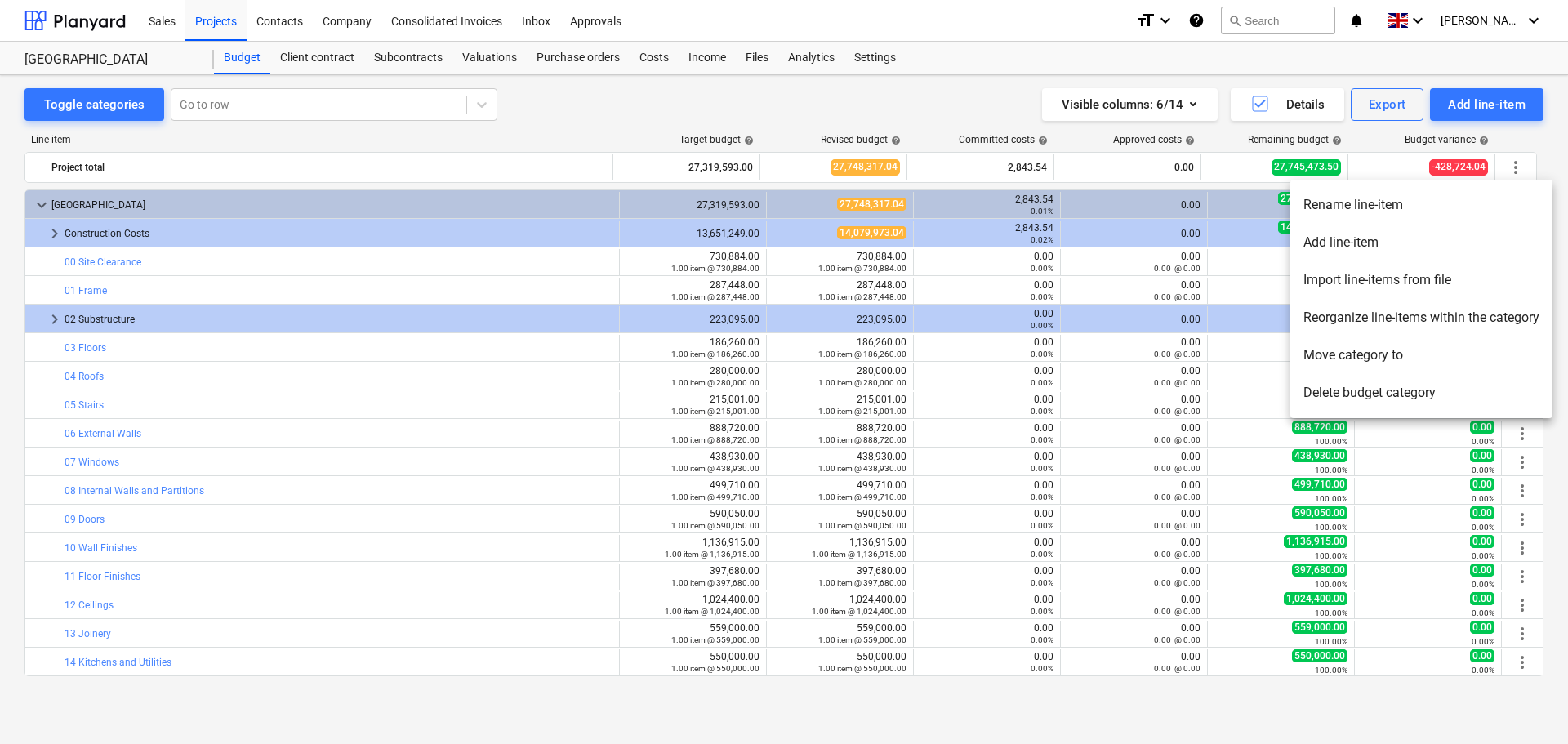
click at [1362, 399] on li "Delete budget category" at bounding box center [1421, 392] width 262 height 38
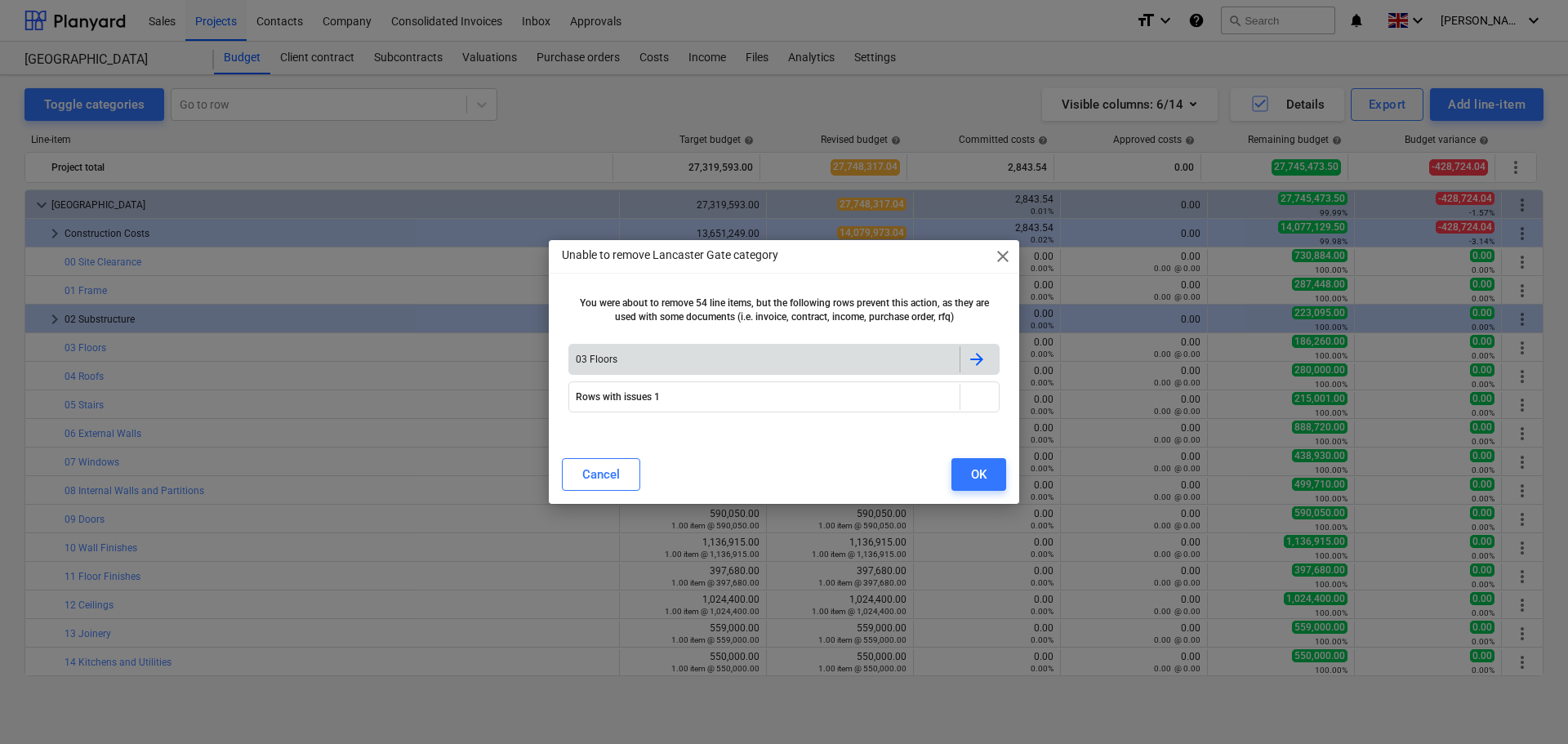
click at [764, 366] on div "03 Floors" at bounding box center [765, 358] width 391 height 26
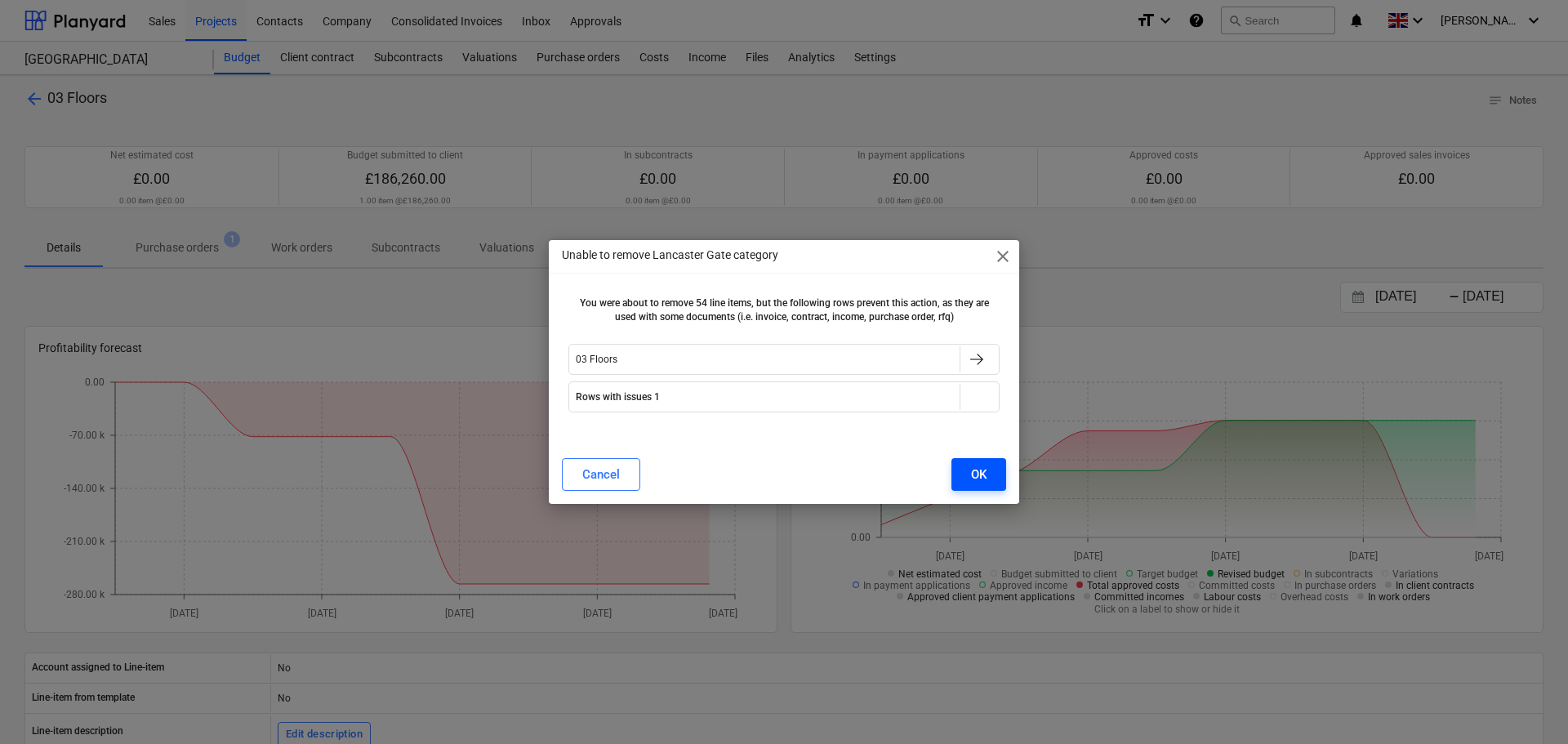
click at [974, 479] on div "OK" at bounding box center [979, 474] width 15 height 21
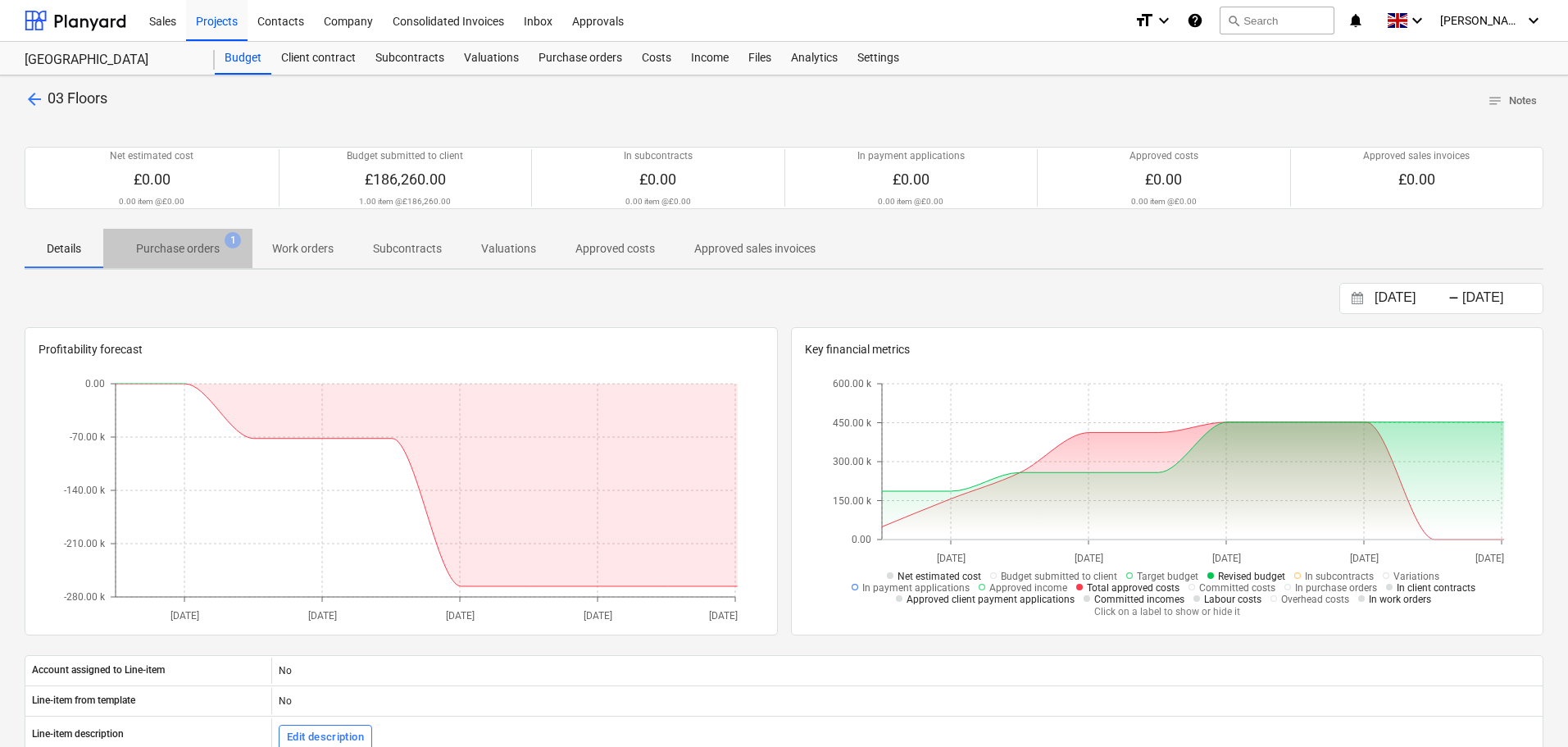
click at [186, 245] on p "Purchase orders" at bounding box center [178, 249] width 83 height 17
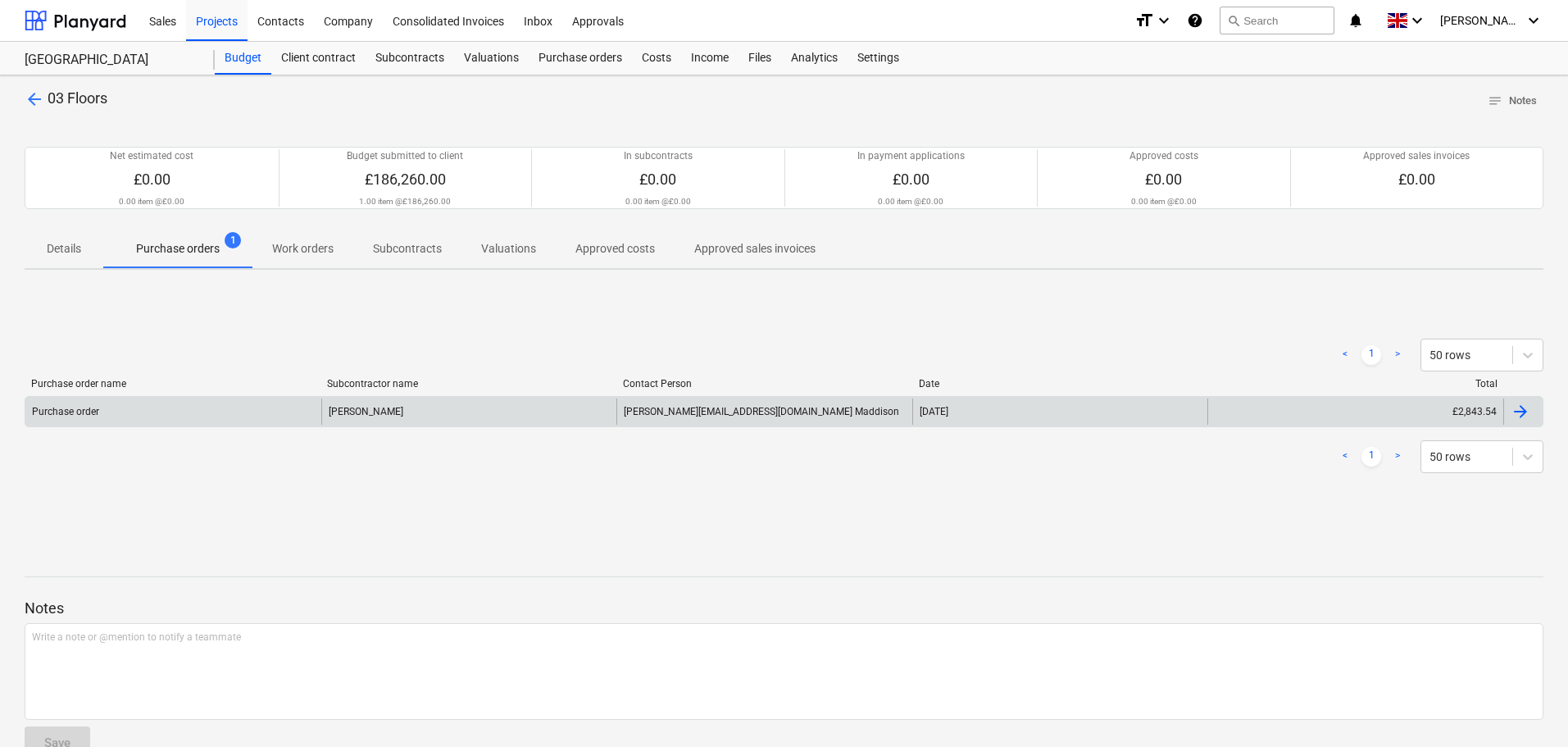
click at [444, 414] on div "[PERSON_NAME]" at bounding box center [469, 411] width 296 height 26
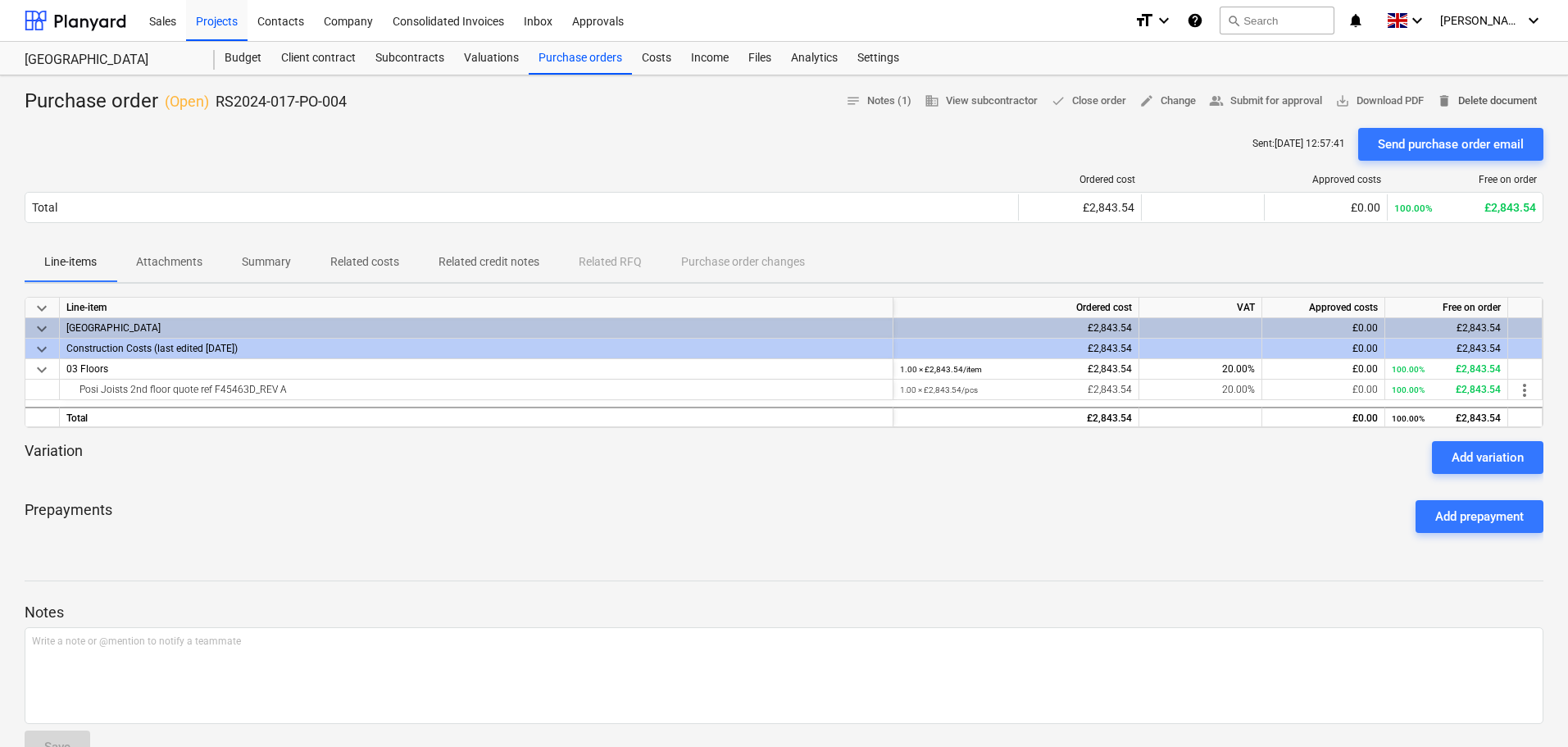
click at [1511, 104] on span "delete Delete document" at bounding box center [1486, 101] width 100 height 18
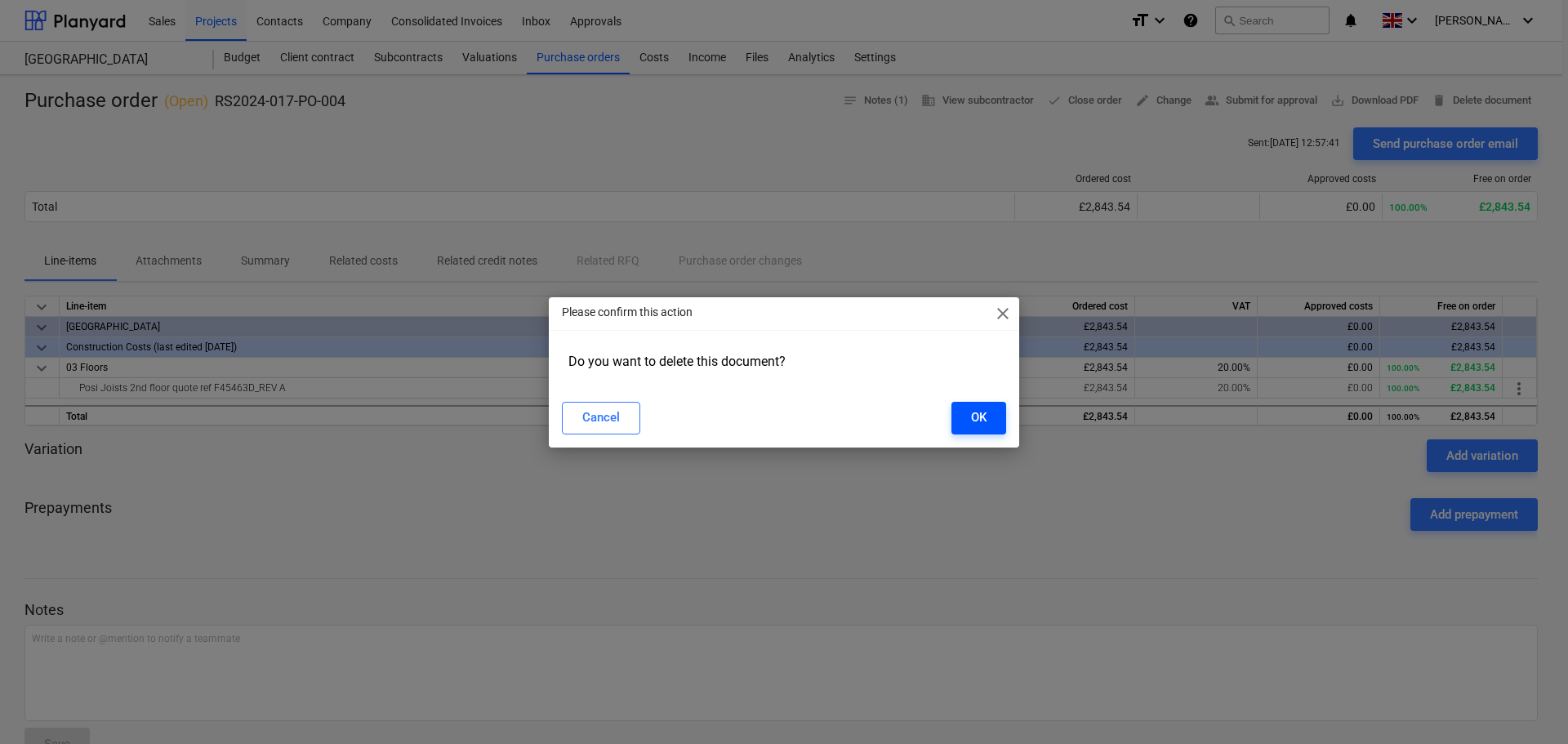
click at [979, 413] on div "OK" at bounding box center [979, 417] width 15 height 21
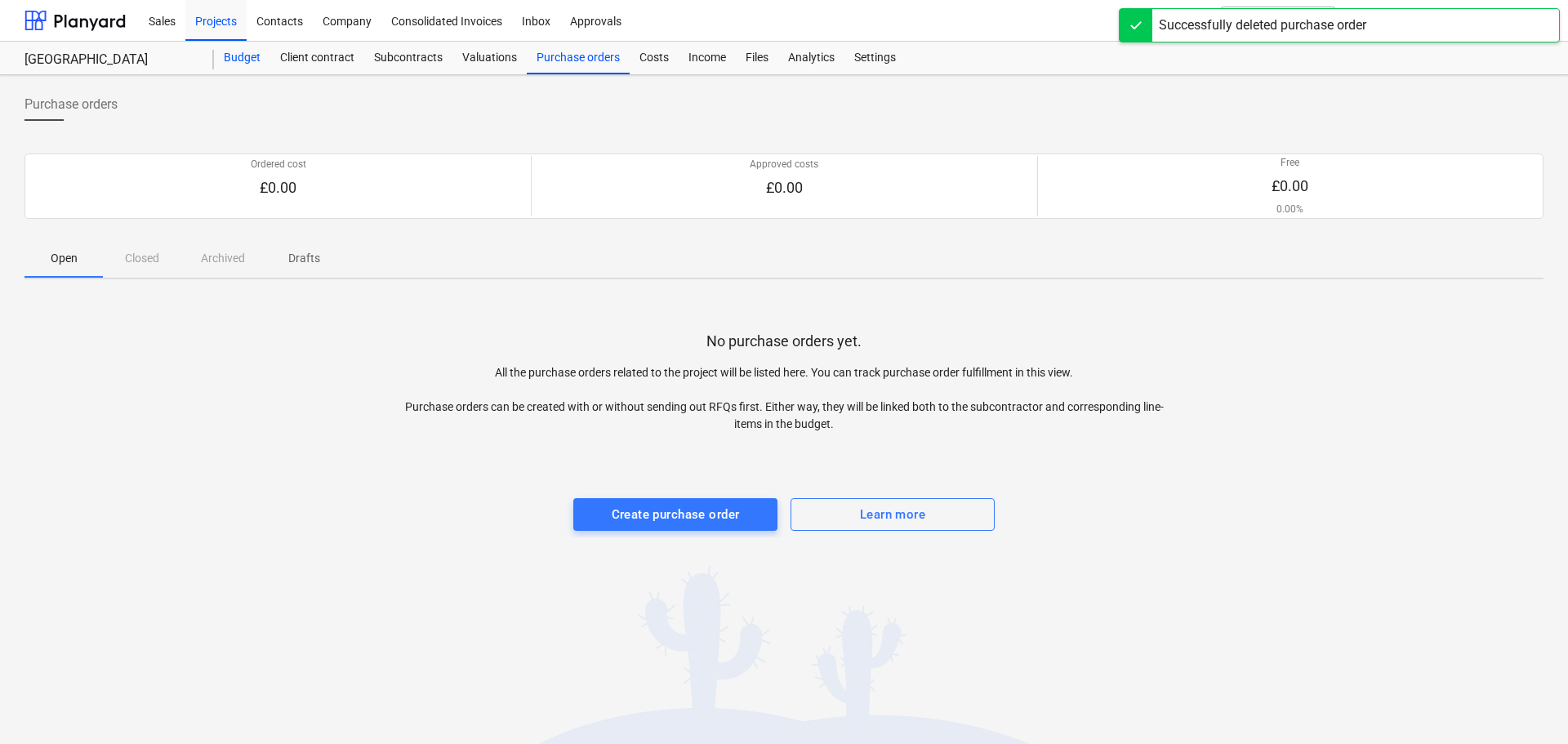
click at [246, 53] on div "Budget" at bounding box center [242, 58] width 56 height 33
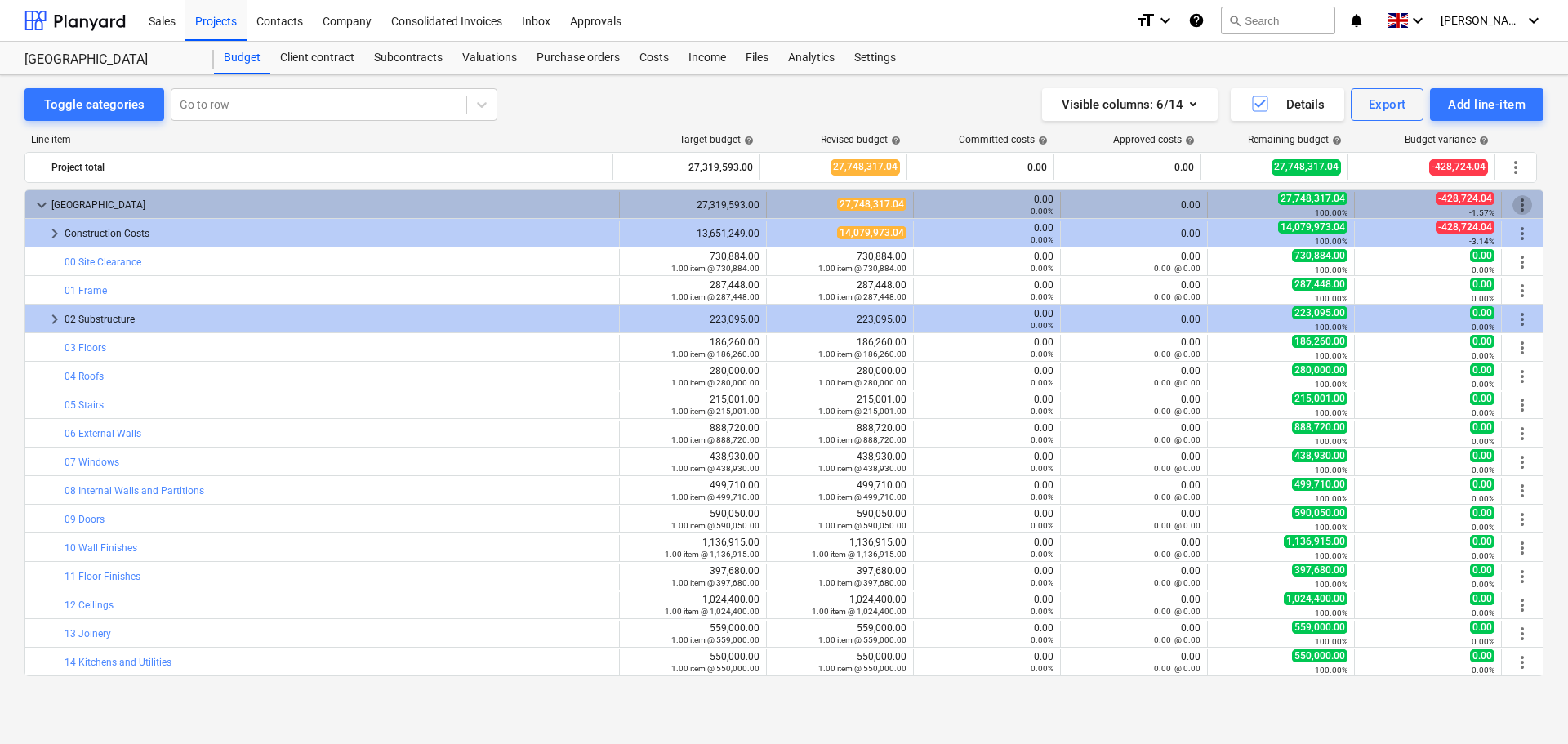
click at [1515, 197] on span "more_vert" at bounding box center [1523, 205] width 19 height 19
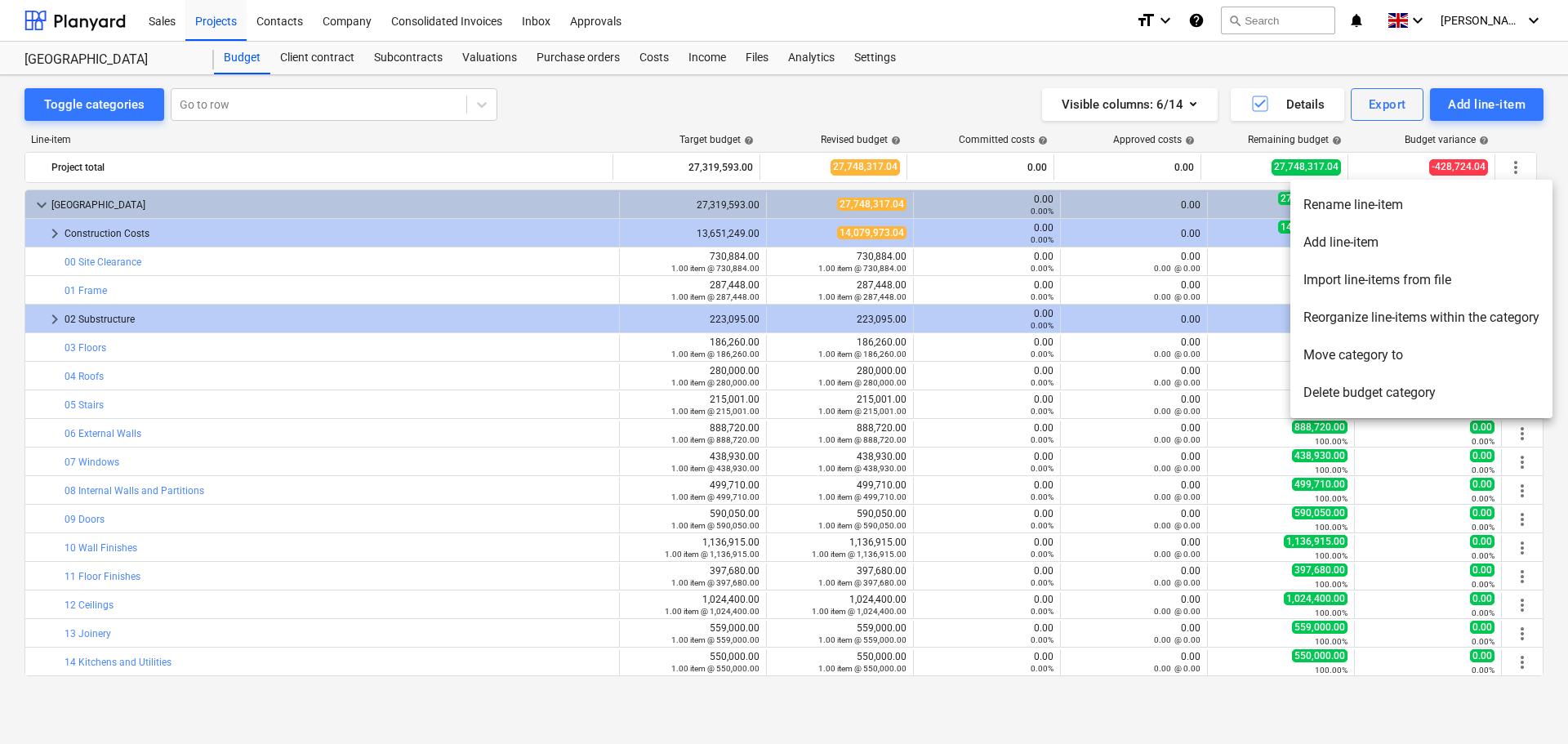
click at [1382, 389] on li "Delete budget category" at bounding box center [1421, 392] width 262 height 38
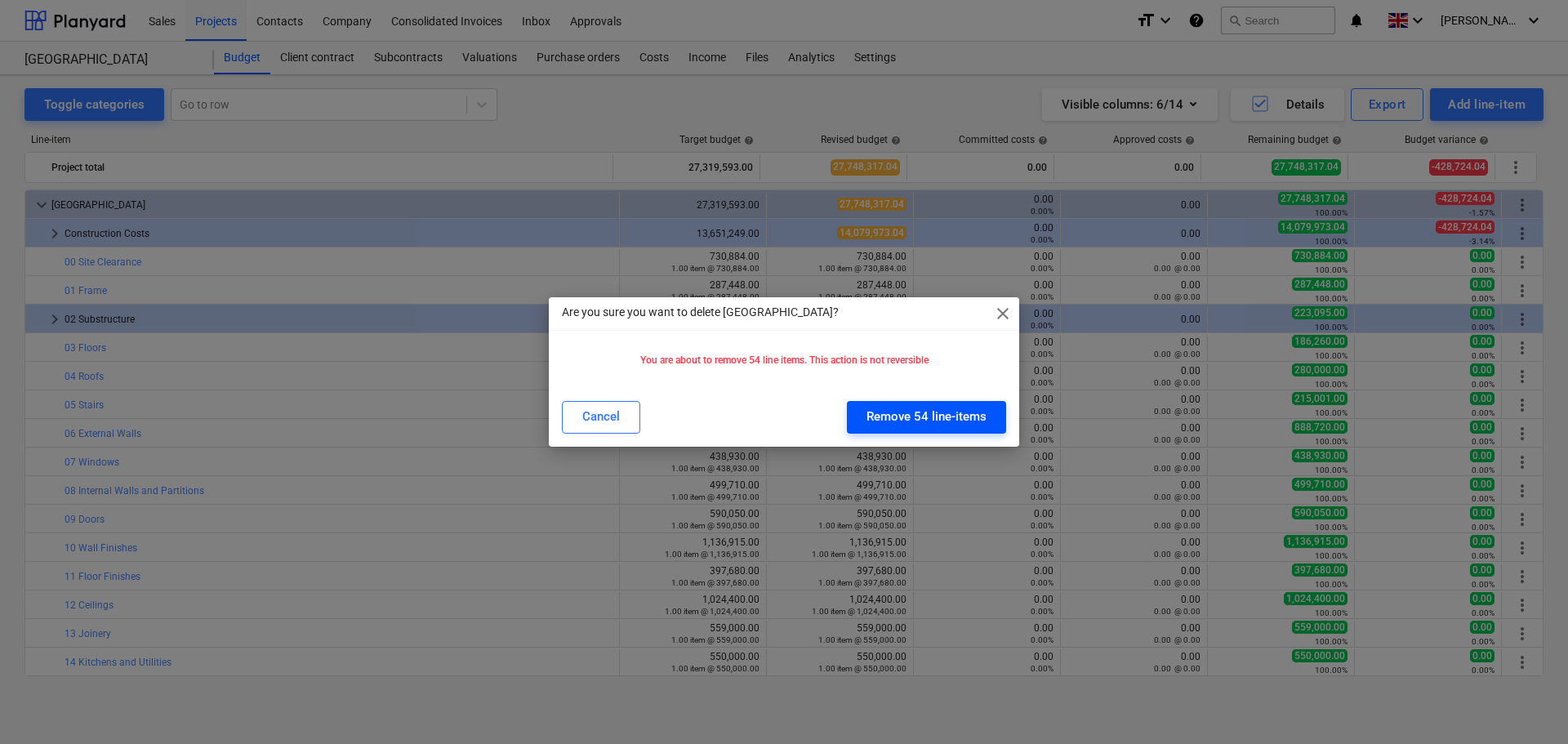
click at [932, 416] on div "Remove 54 line-items" at bounding box center [926, 416] width 120 height 21
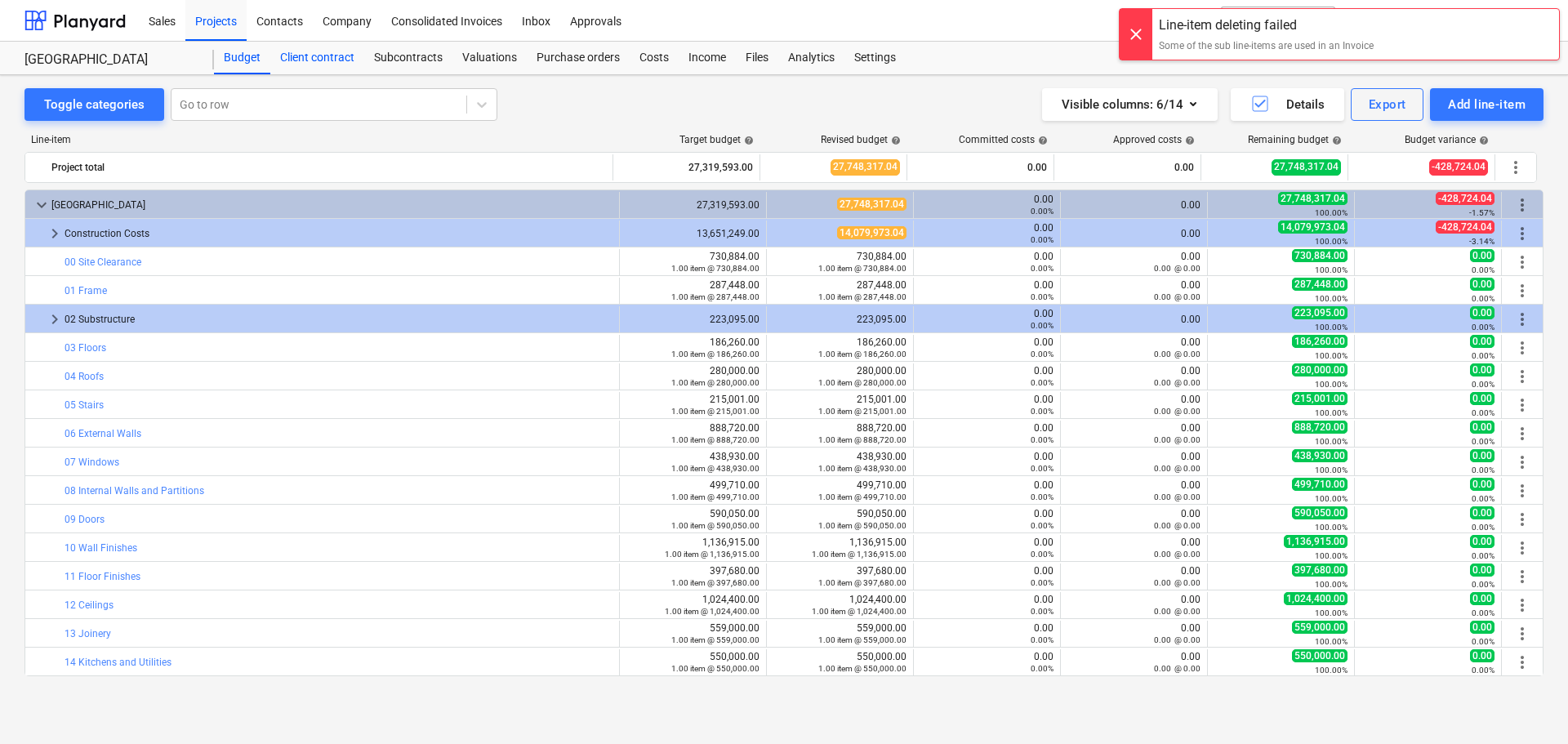
drag, startPoint x: 303, startPoint y: 48, endPoint x: 346, endPoint y: 54, distance: 43.4
click at [304, 48] on div "Client contract" at bounding box center [317, 58] width 94 height 33
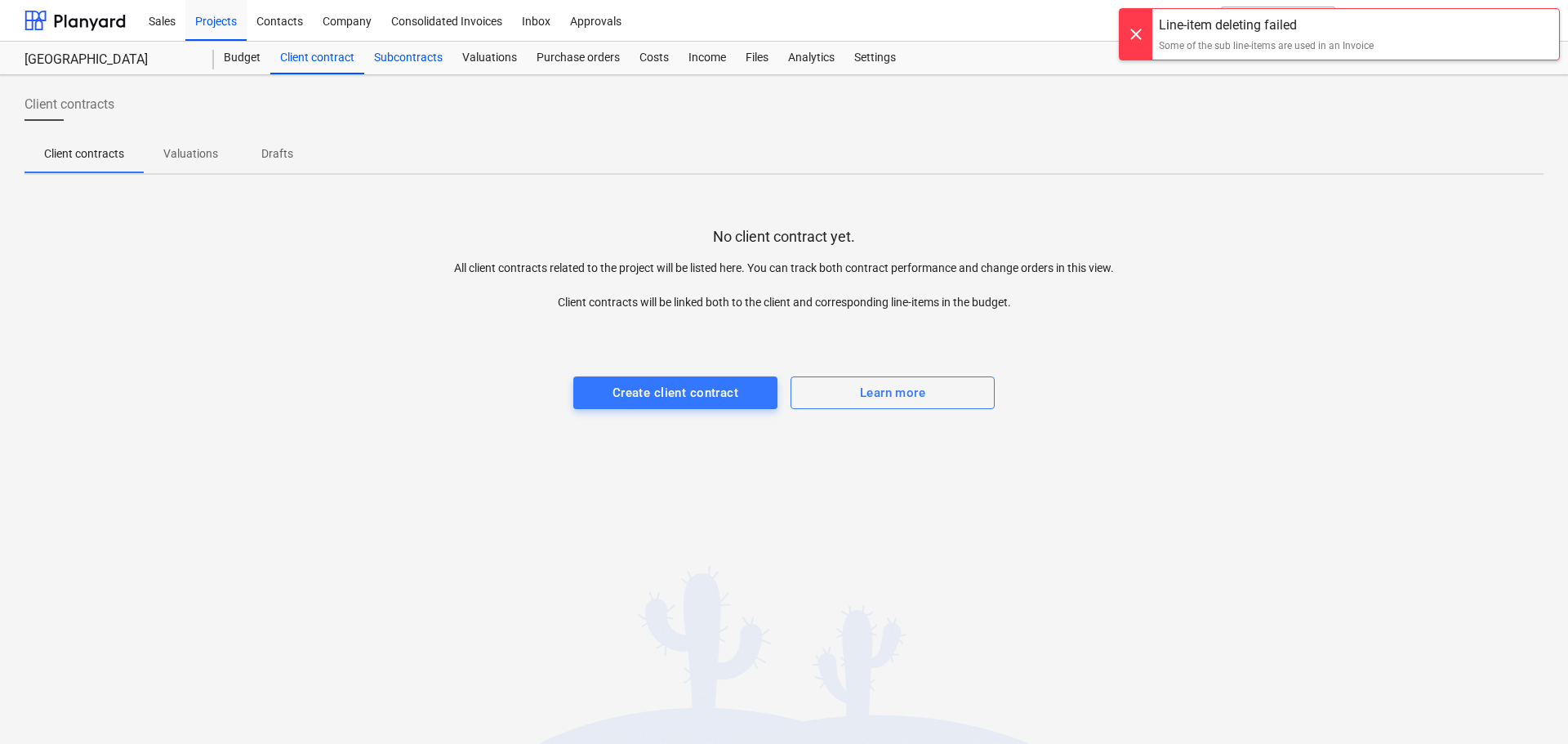
click at [419, 51] on div "Subcontracts" at bounding box center [408, 58] width 88 height 33
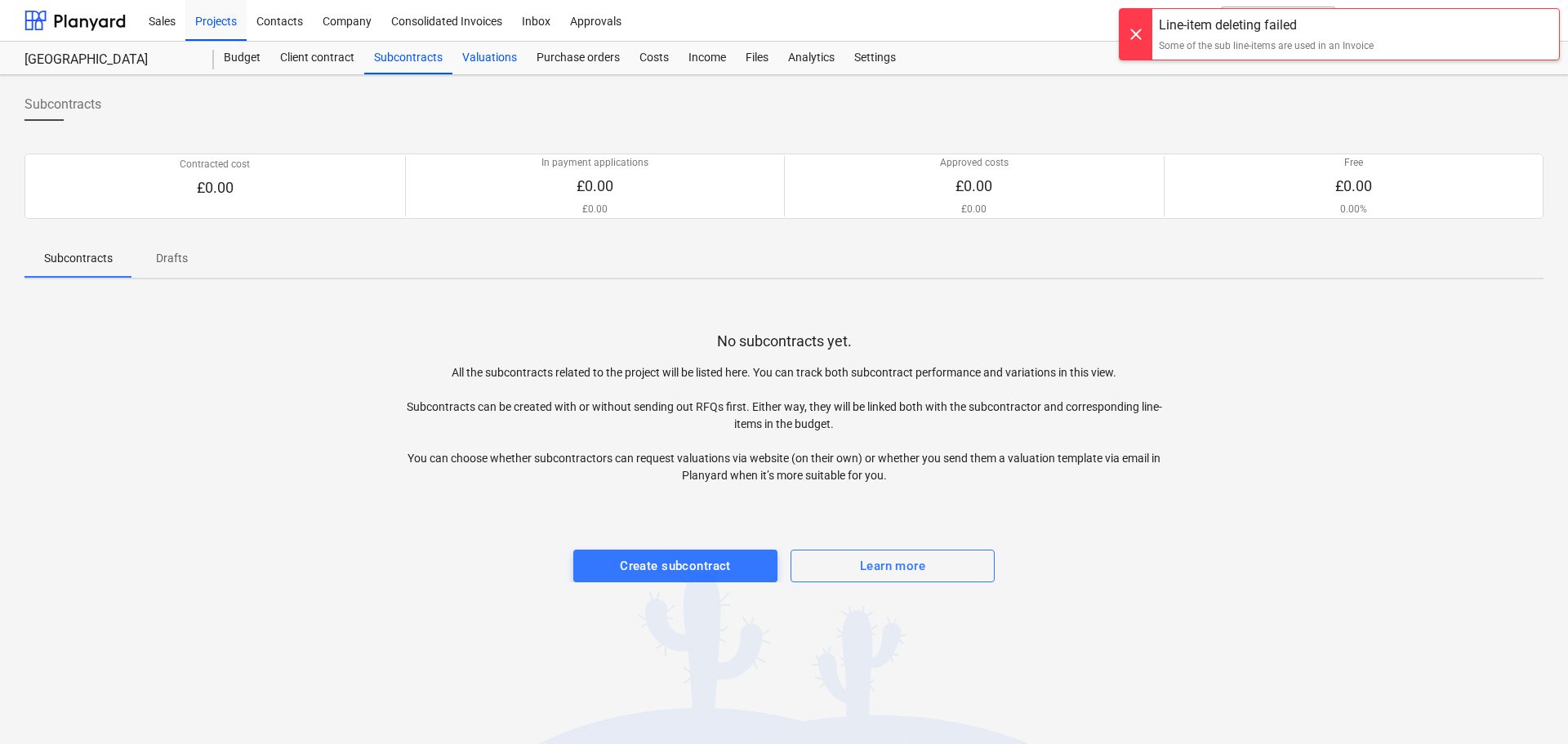
click at [510, 55] on div "Valuations" at bounding box center [489, 58] width 74 height 33
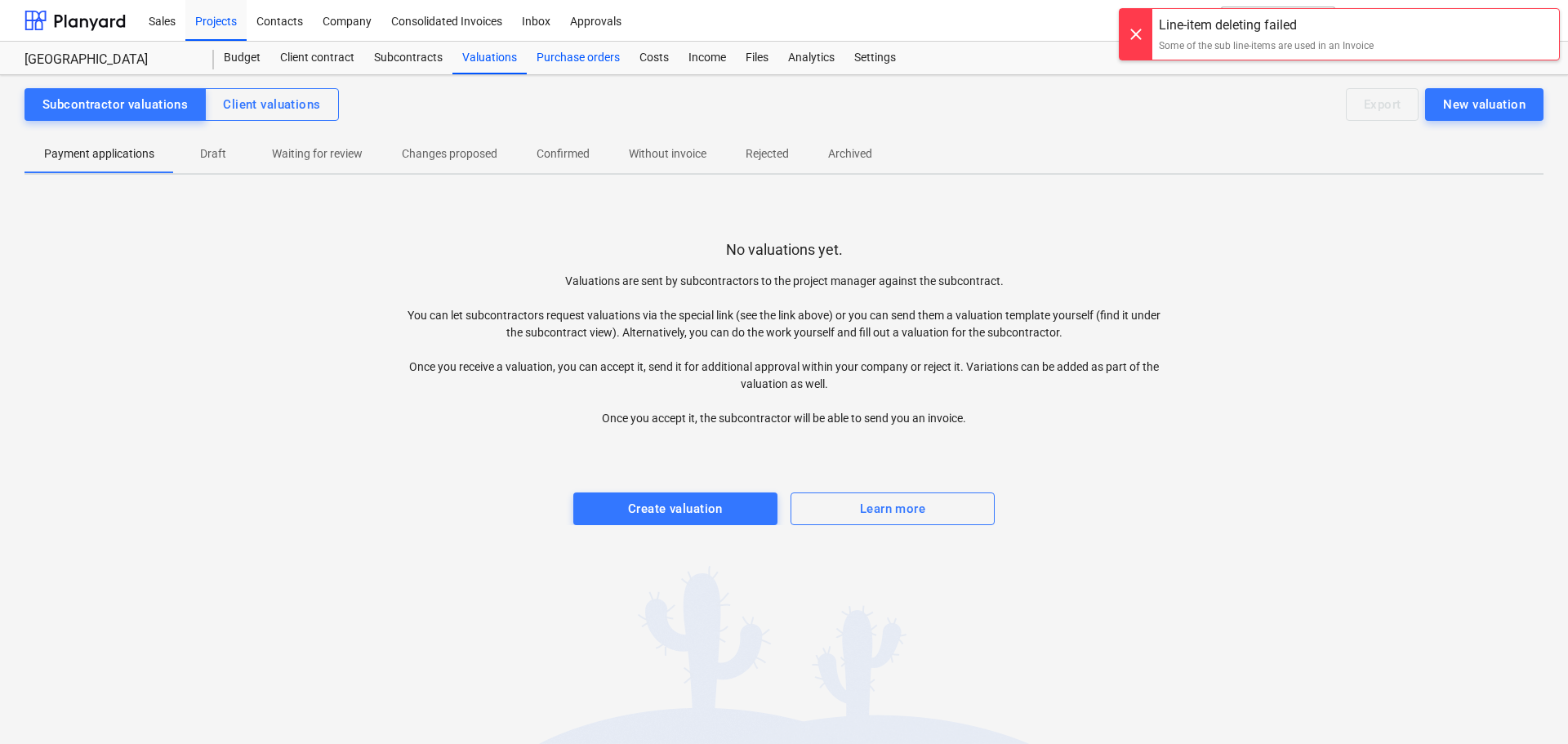
click at [585, 61] on div "Purchase orders" at bounding box center [578, 58] width 102 height 33
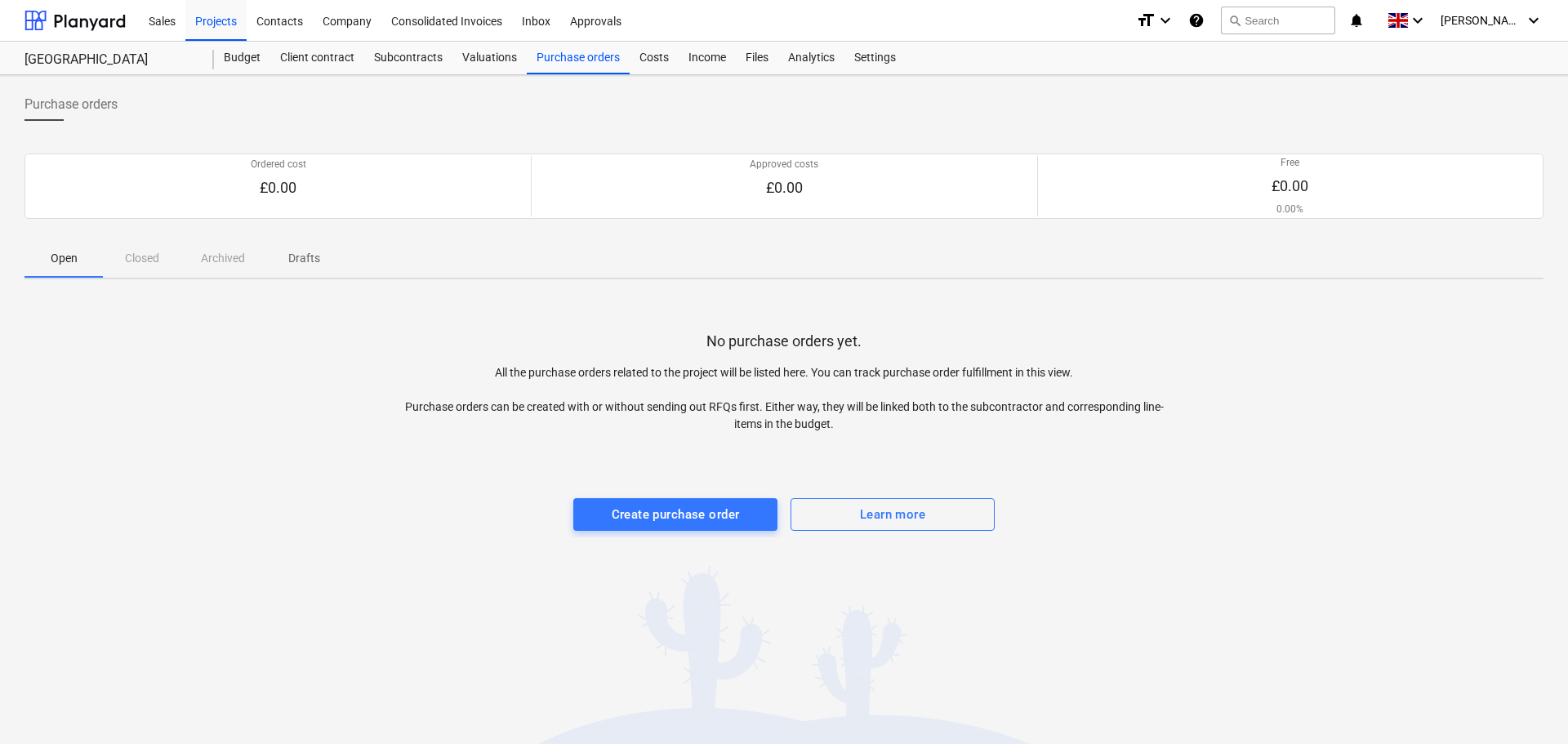
click at [152, 260] on div "Open Closed Archived Drafts" at bounding box center [784, 258] width 1520 height 40
click at [298, 260] on p "Drafts" at bounding box center [304, 259] width 40 height 17
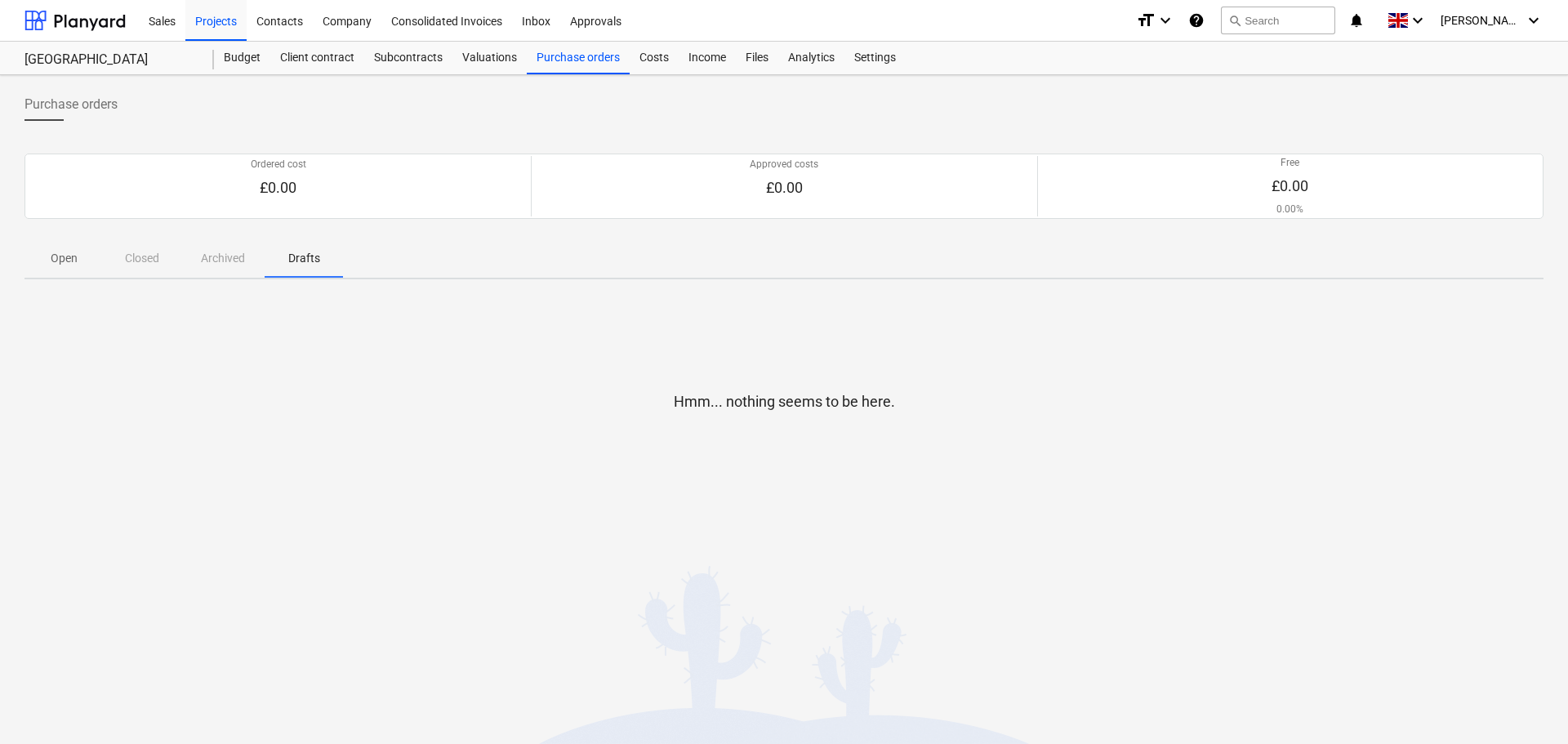
drag, startPoint x: 138, startPoint y: 262, endPoint x: 229, endPoint y: 263, distance: 91.0
click at [141, 262] on div "Open Closed Archived Drafts" at bounding box center [784, 258] width 1520 height 40
drag, startPoint x: 231, startPoint y: 263, endPoint x: 169, endPoint y: 262, distance: 62.0
click at [228, 263] on div "Open Closed Archived Drafts" at bounding box center [784, 258] width 1520 height 40
click at [55, 262] on p "Open" at bounding box center [64, 259] width 40 height 17
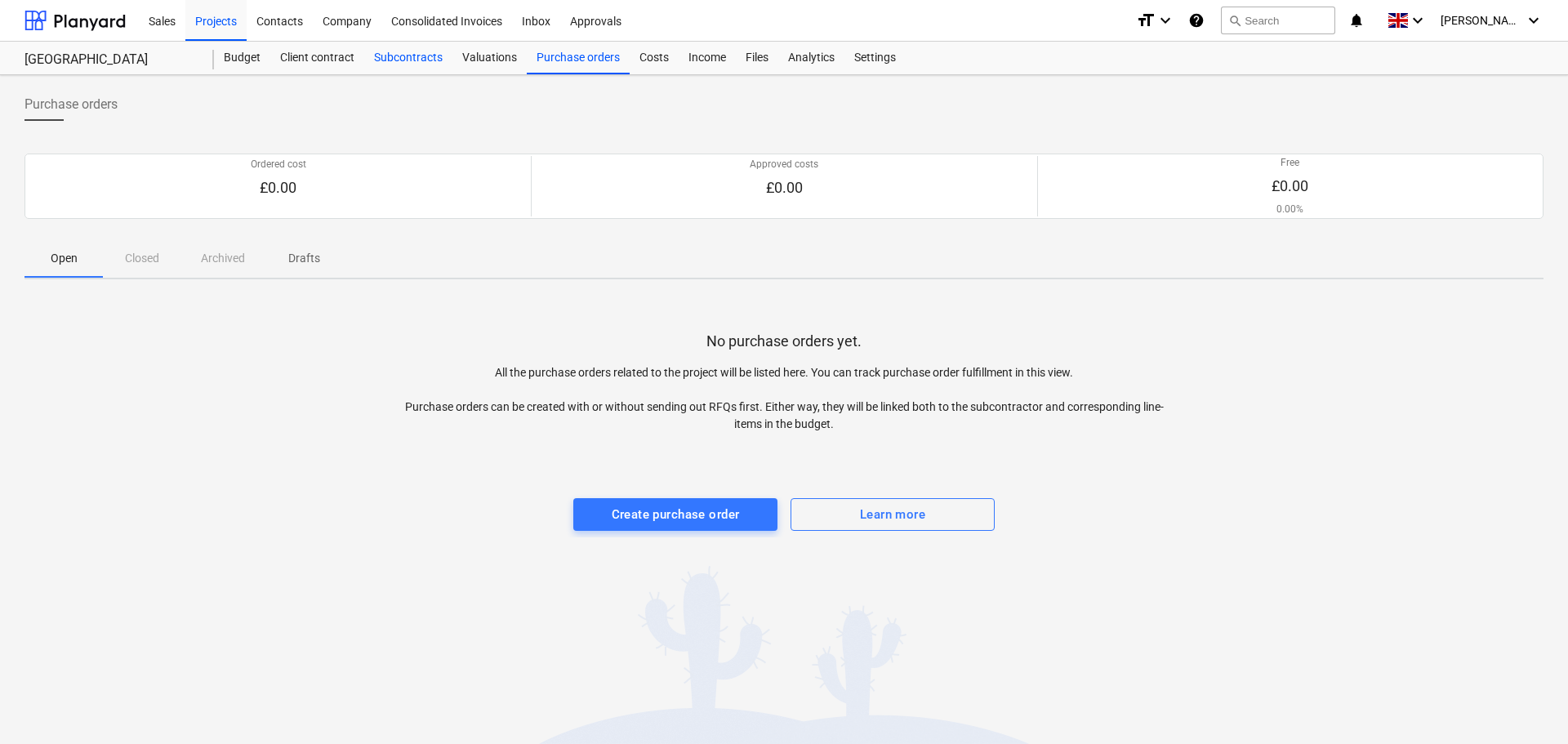
click at [406, 54] on div "Subcontracts" at bounding box center [408, 58] width 88 height 33
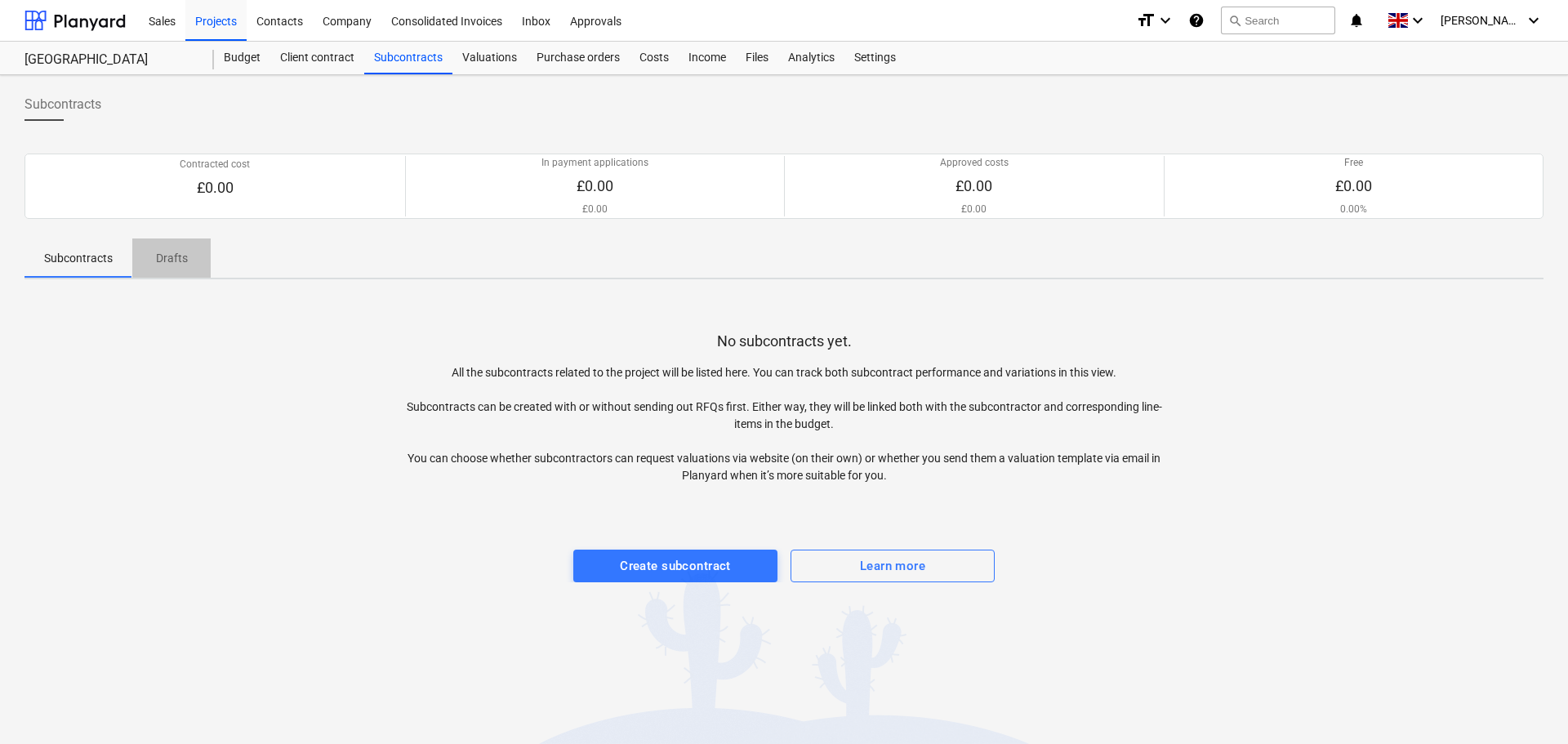
click at [156, 251] on p "Drafts" at bounding box center [171, 259] width 40 height 17
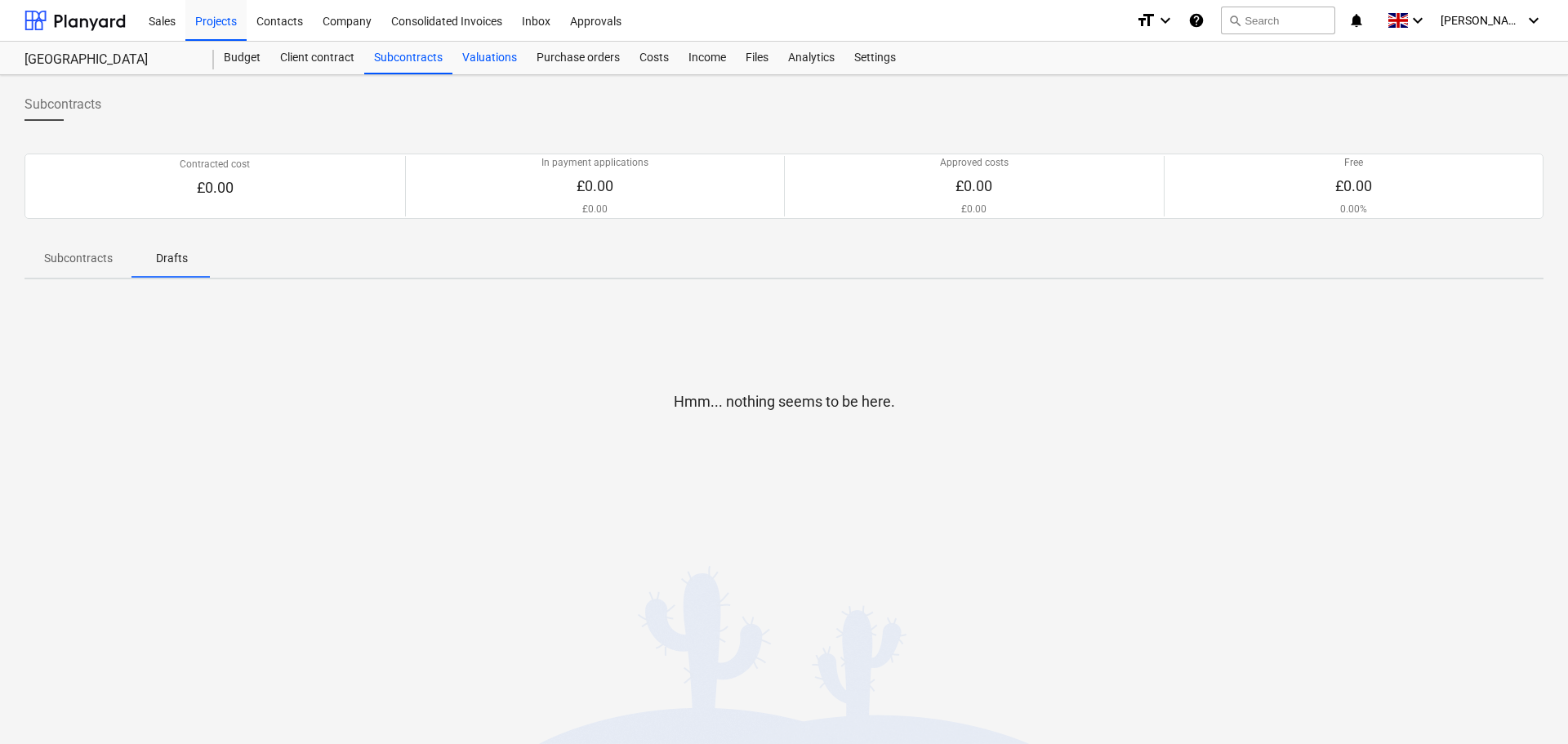
click at [496, 46] on div "Valuations" at bounding box center [489, 58] width 74 height 33
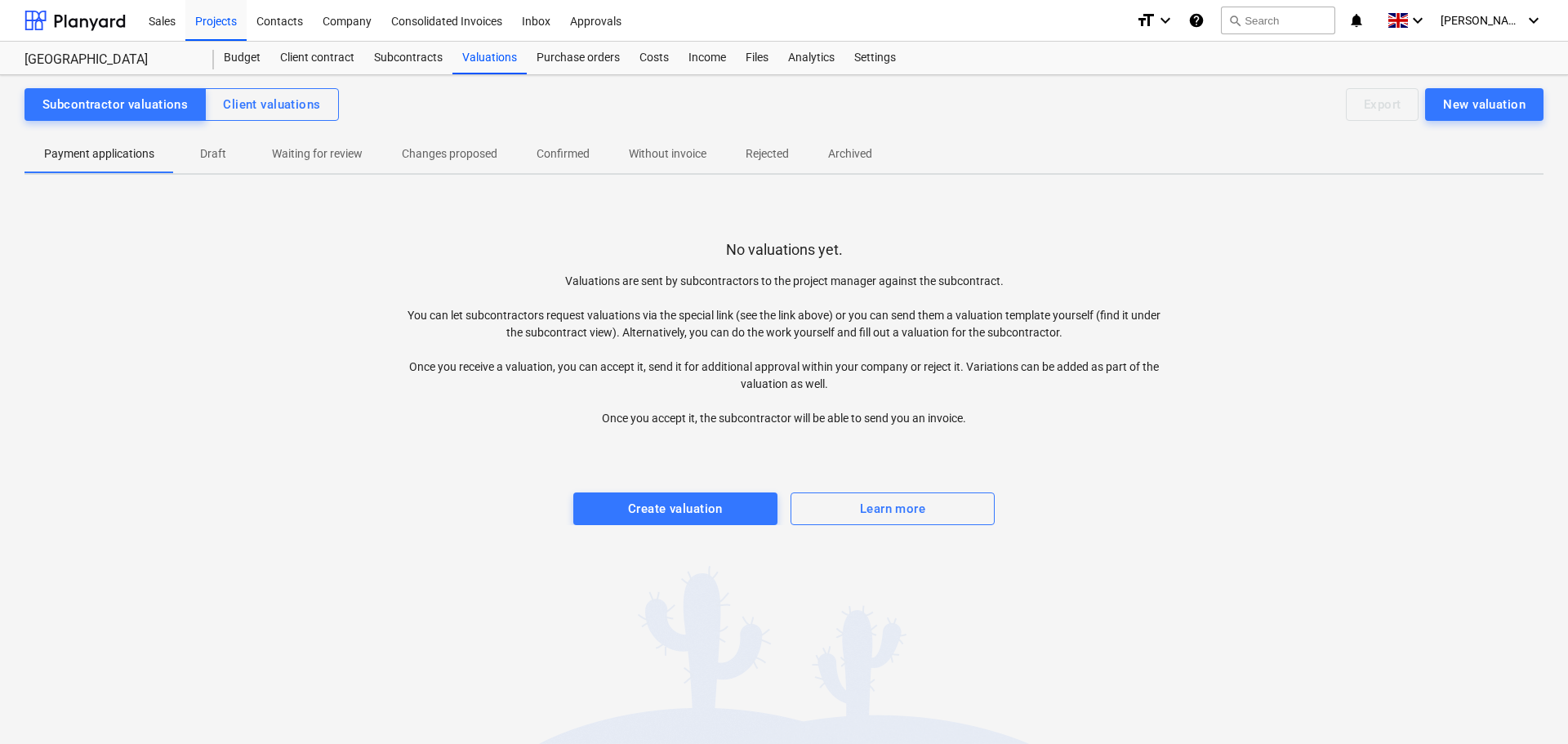
click at [218, 135] on button "Draft" at bounding box center [213, 154] width 78 height 40
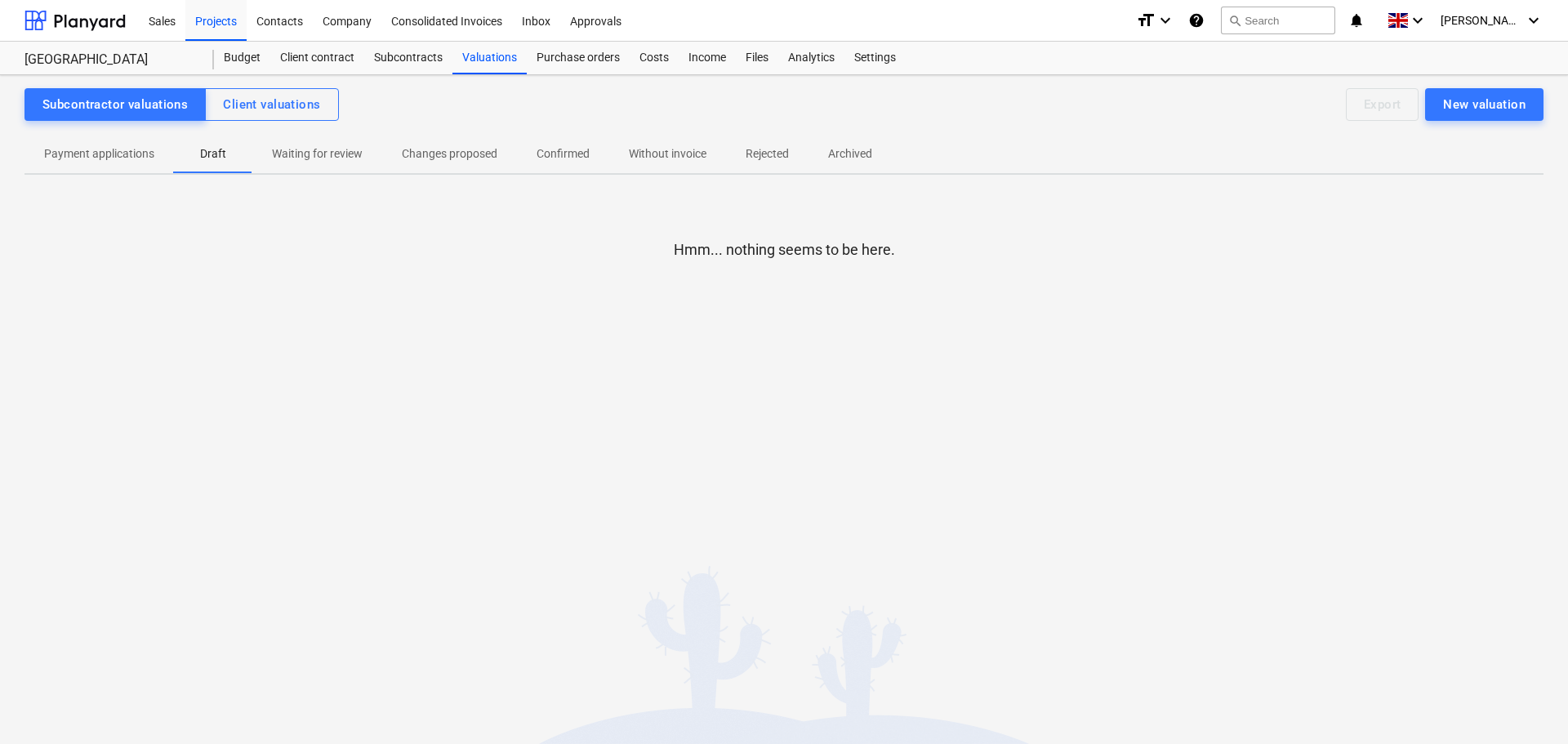
click at [329, 153] on p "Waiting for review" at bounding box center [317, 154] width 91 height 17
click at [434, 156] on p "Changes proposed" at bounding box center [450, 154] width 96 height 17
click at [578, 153] on p "Confirmed" at bounding box center [563, 154] width 53 height 17
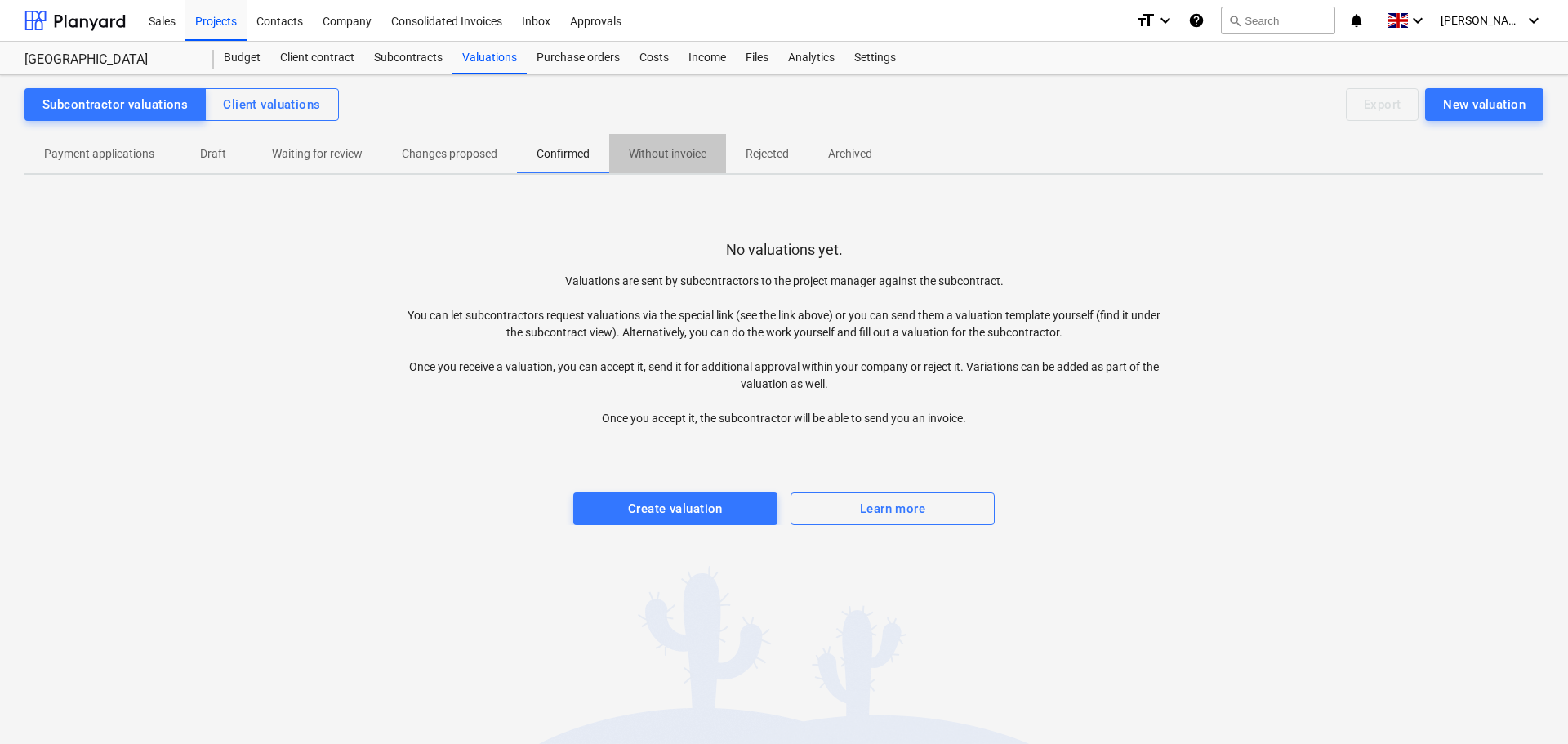
click at [662, 151] on p "Without invoice" at bounding box center [668, 154] width 77 height 17
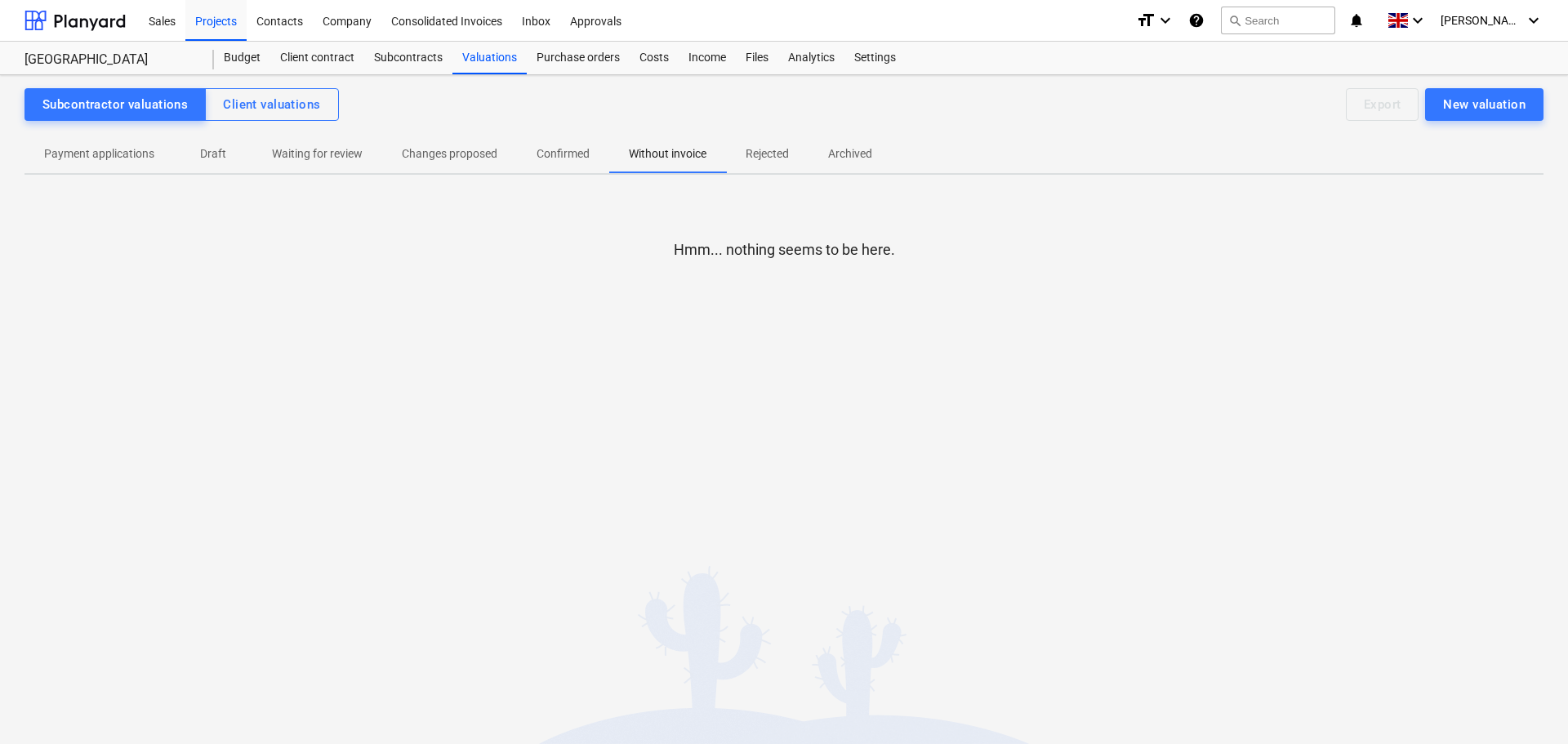
click at [771, 150] on p "Rejected" at bounding box center [767, 154] width 44 height 17
click at [856, 155] on p "Archived" at bounding box center [851, 154] width 44 height 17
drag, startPoint x: 564, startPoint y: 53, endPoint x: 713, endPoint y: 69, distance: 149.9
click at [565, 53] on div "Purchase orders" at bounding box center [578, 58] width 102 height 33
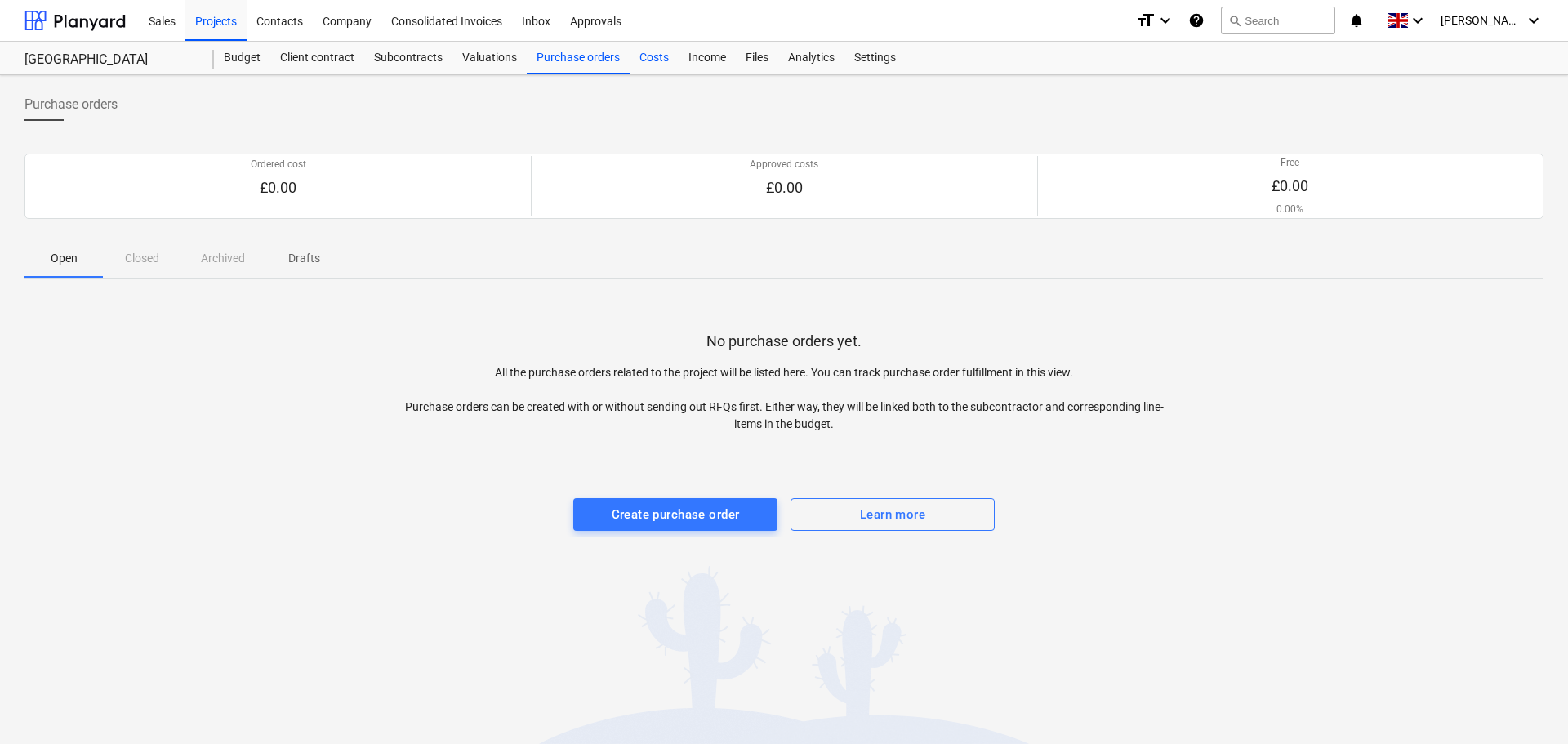
click at [661, 65] on div "Costs" at bounding box center [653, 58] width 49 height 33
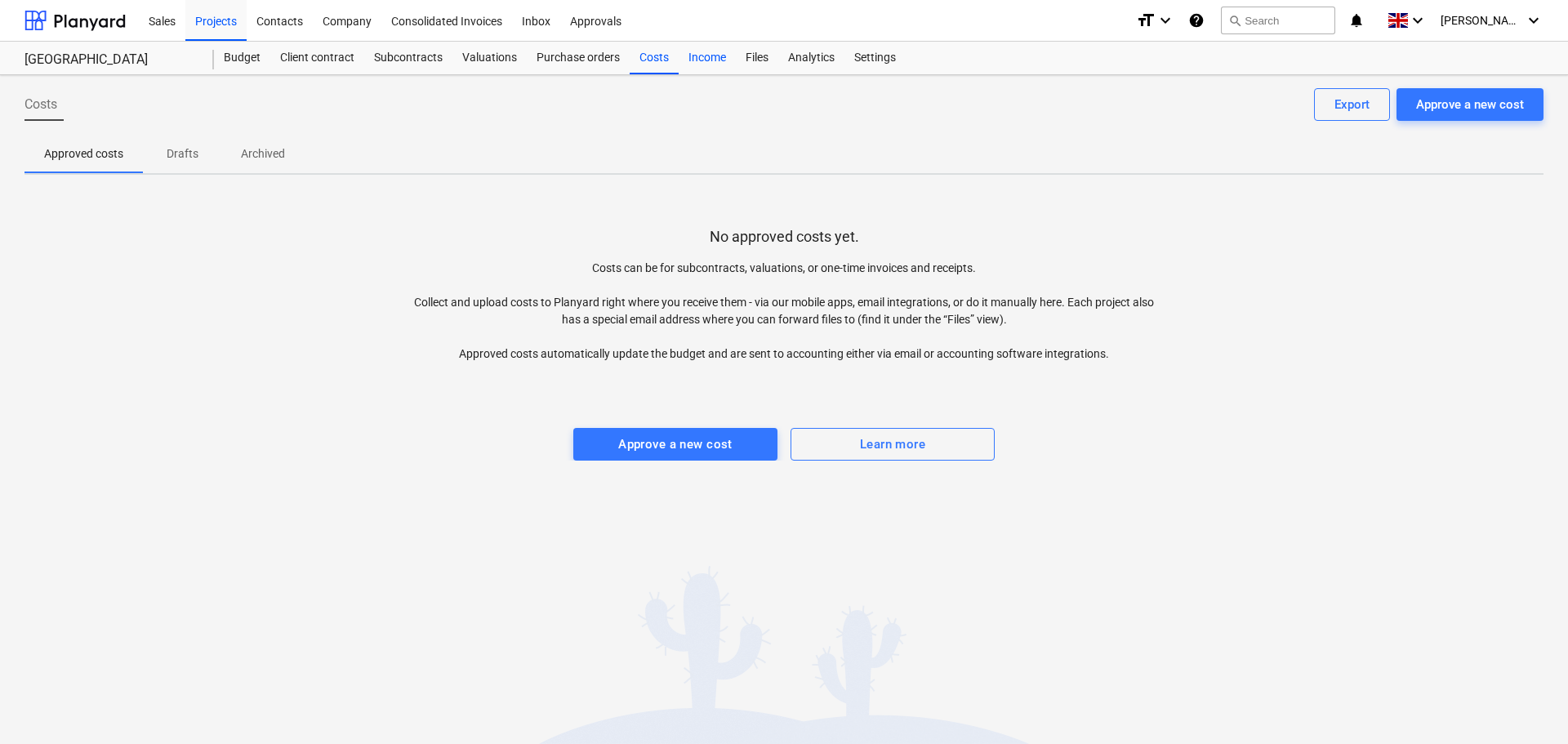
click at [701, 61] on div "Income" at bounding box center [707, 58] width 57 height 33
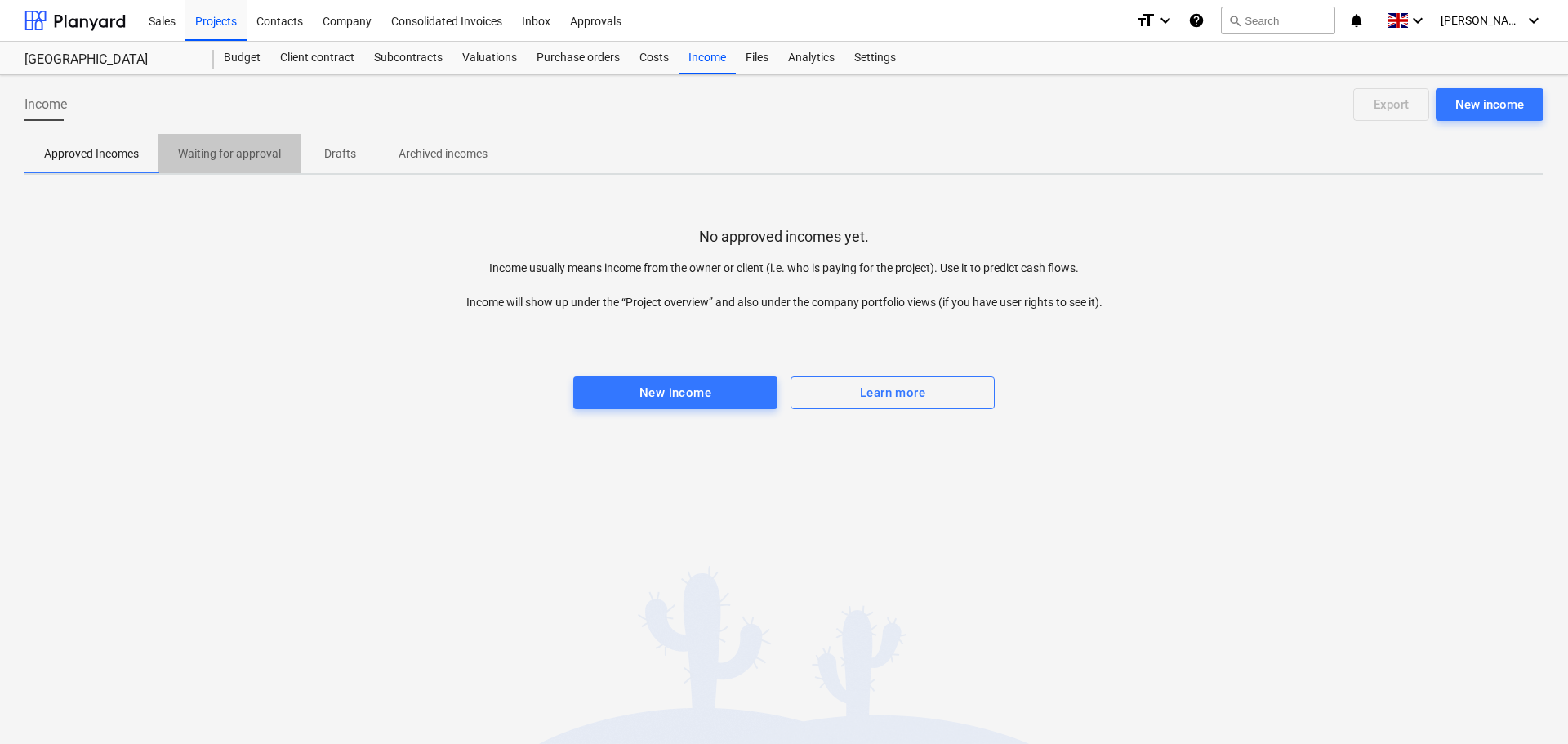
click at [220, 163] on span "Waiting for approval" at bounding box center [229, 154] width 142 height 27
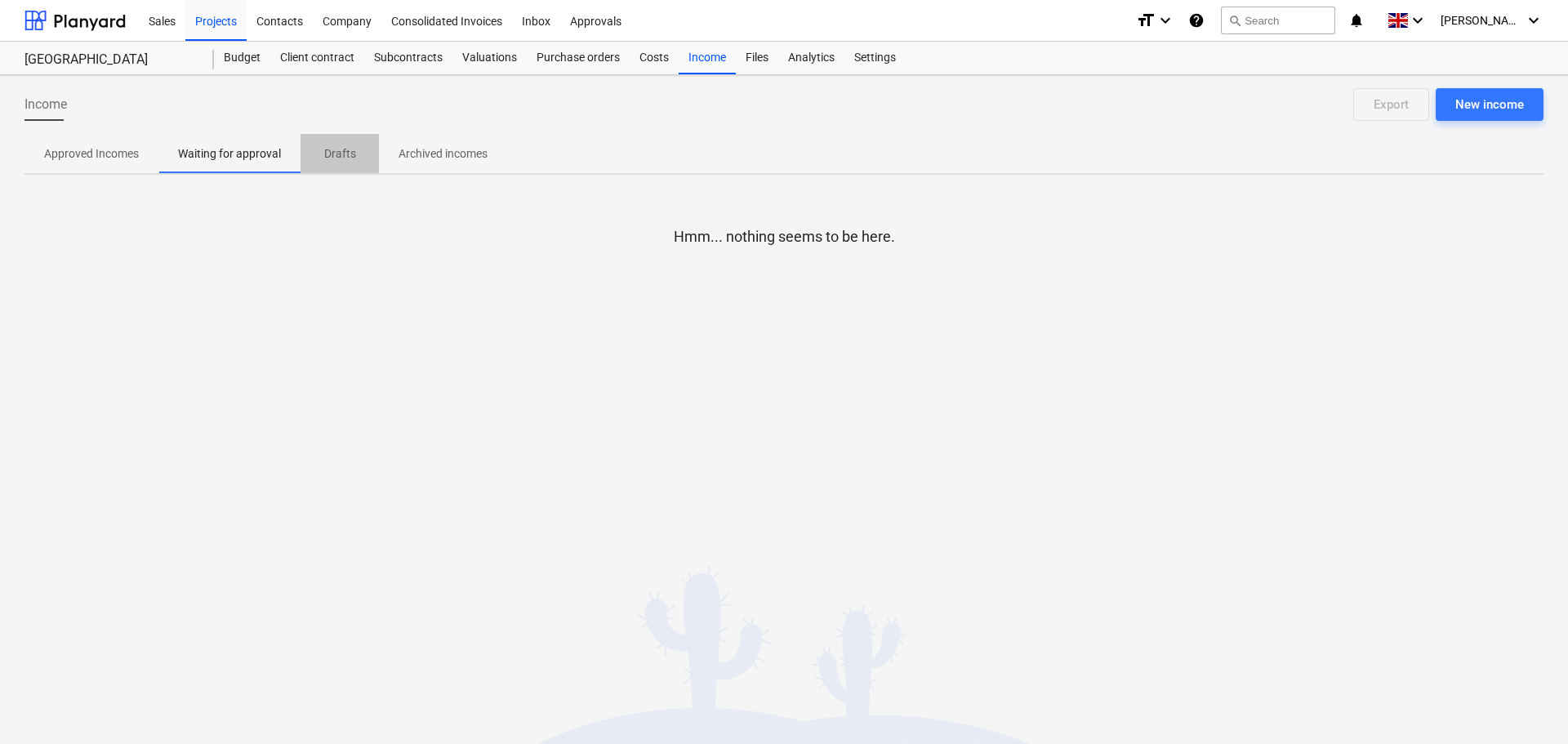
drag, startPoint x: 338, startPoint y: 159, endPoint x: 461, endPoint y: 150, distance: 123.3
click at [343, 159] on p "Drafts" at bounding box center [339, 154] width 40 height 17
click at [465, 149] on p "Archived incomes" at bounding box center [443, 154] width 89 height 17
click at [757, 57] on div "Files" at bounding box center [757, 58] width 43 height 33
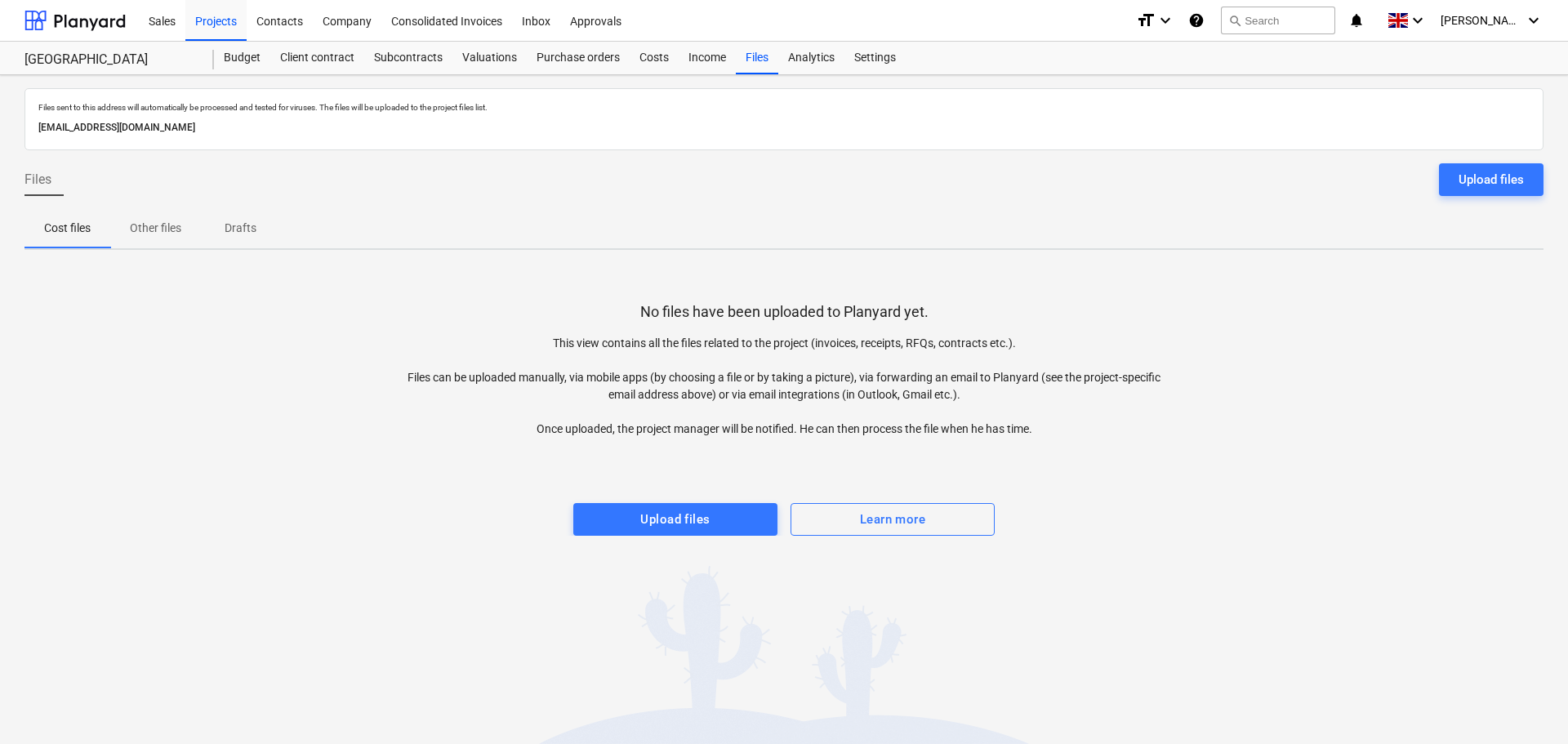
click at [152, 222] on p "Other files" at bounding box center [155, 228] width 51 height 17
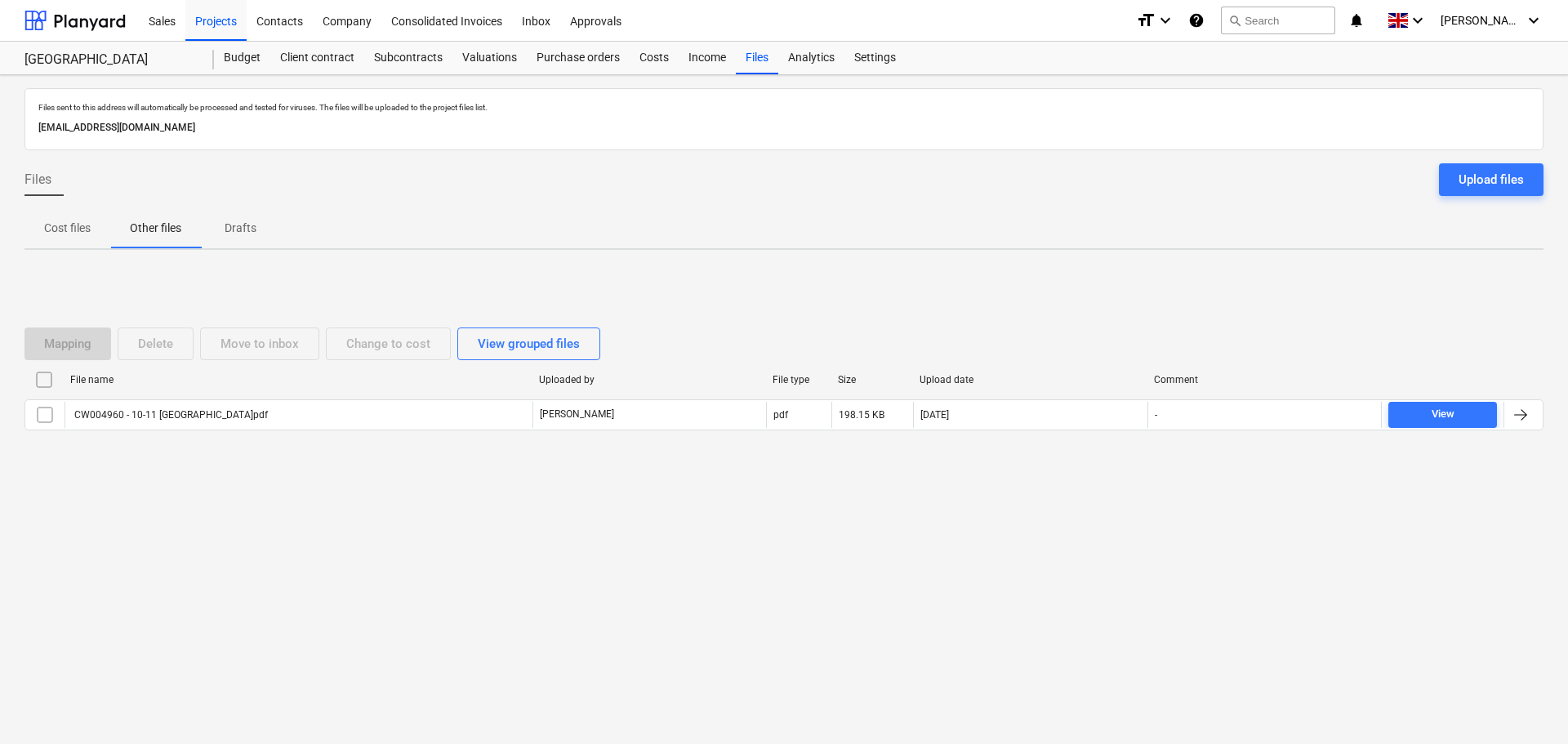
click at [239, 226] on p "Drafts" at bounding box center [240, 228] width 40 height 17
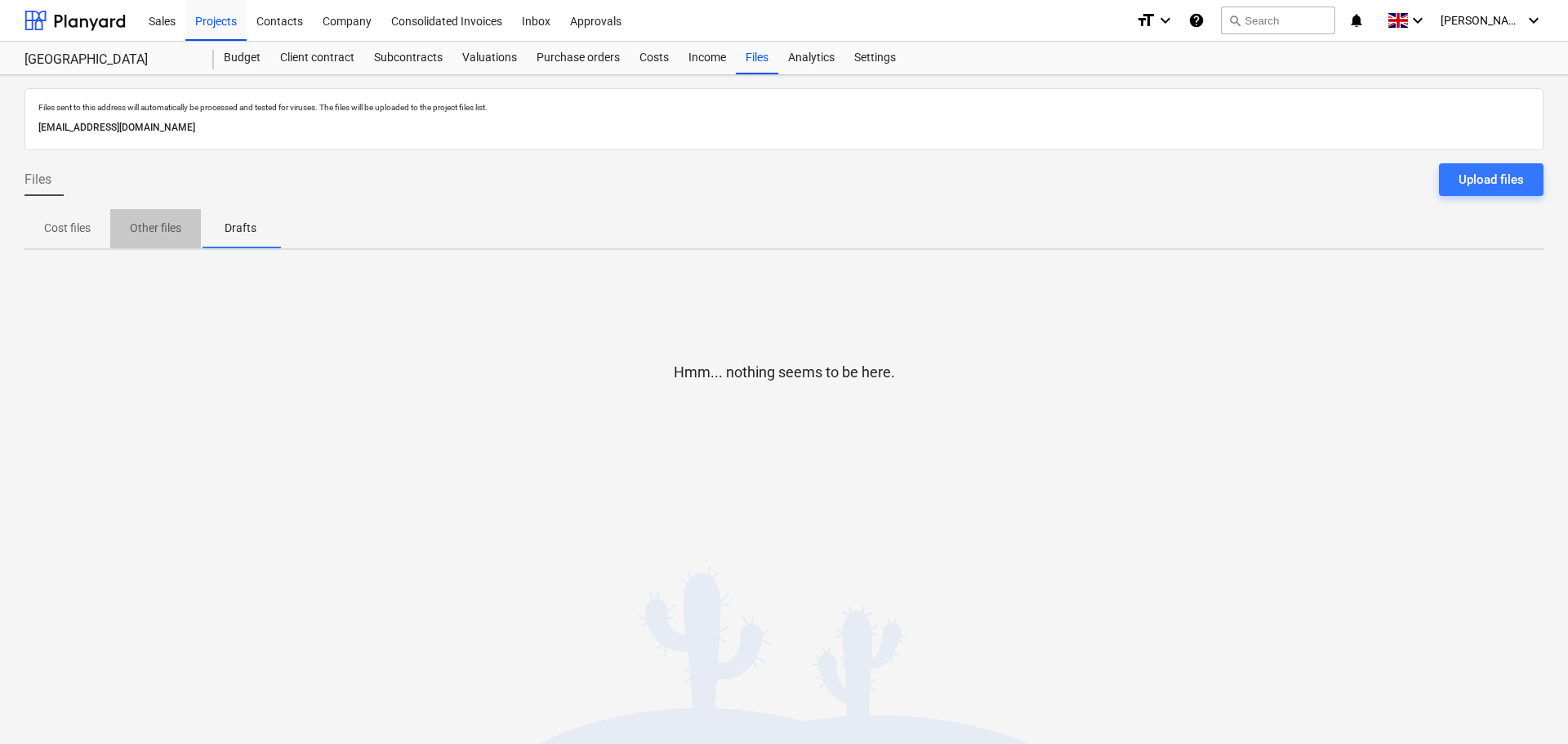
click at [158, 222] on p "Other files" at bounding box center [155, 228] width 51 height 17
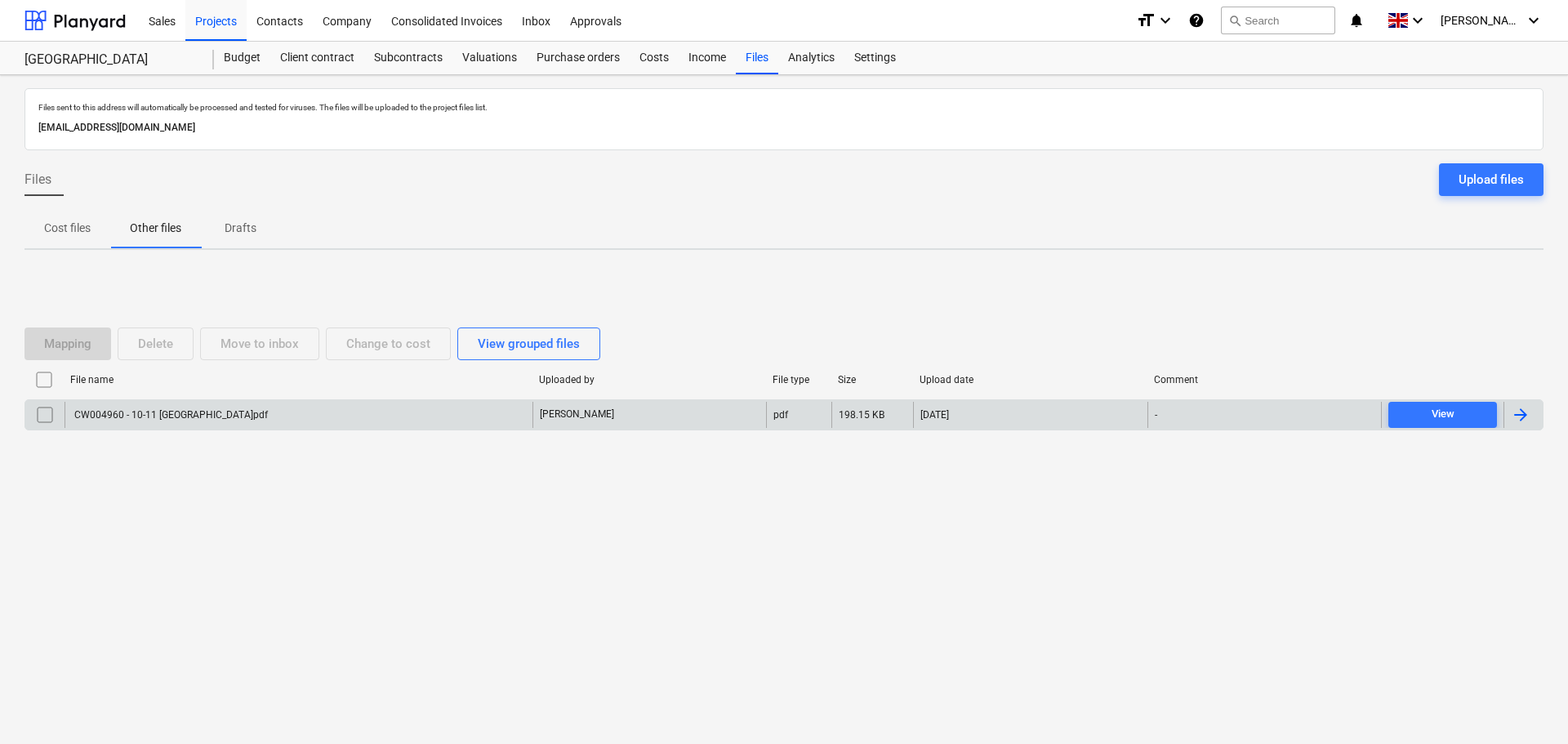
click at [41, 412] on input "checkbox" at bounding box center [44, 415] width 26 height 26
click at [170, 338] on div "Delete" at bounding box center [156, 344] width 35 height 21
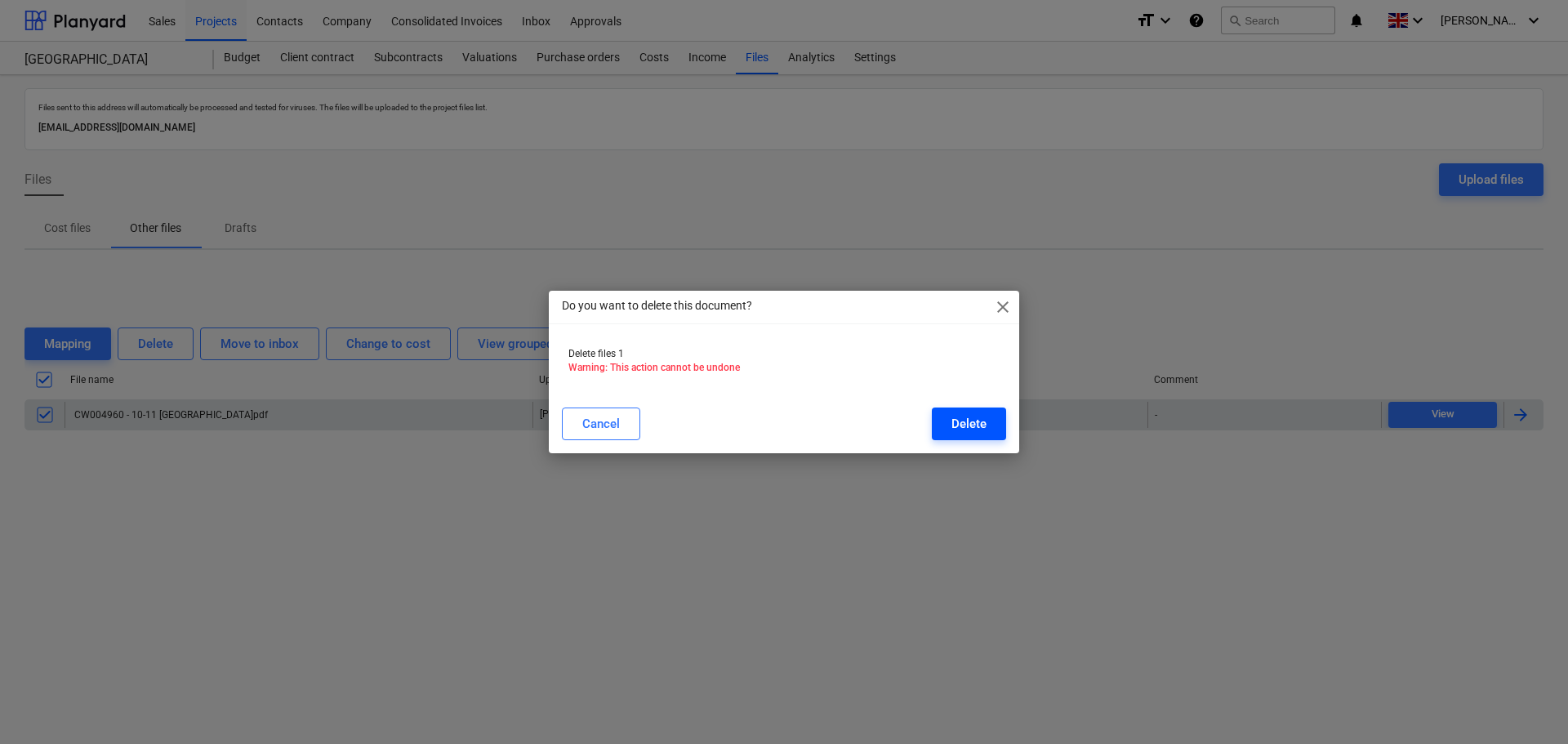
click at [984, 413] on button "Delete" at bounding box center [969, 424] width 74 height 33
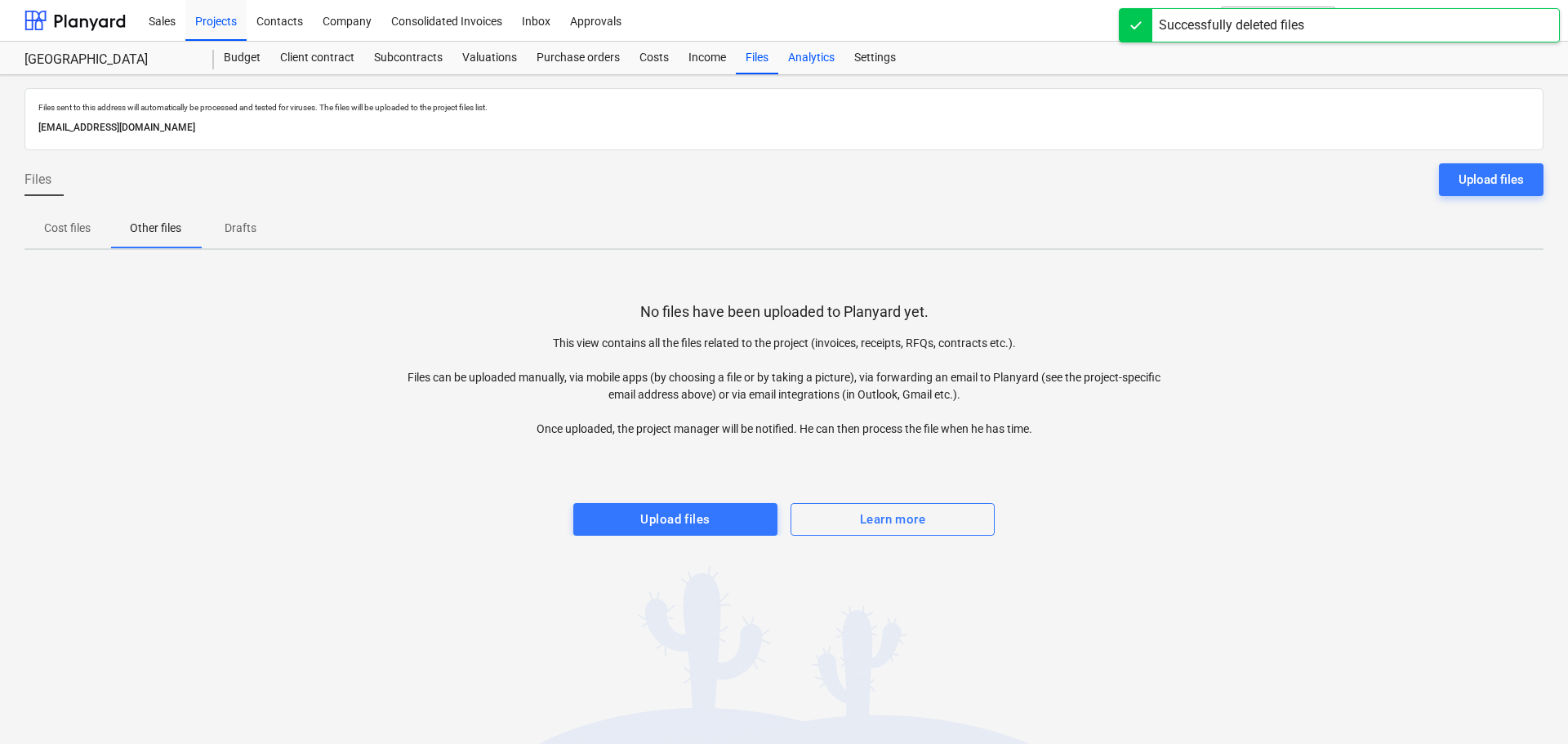
click at [801, 61] on div "Analytics" at bounding box center [811, 58] width 66 height 33
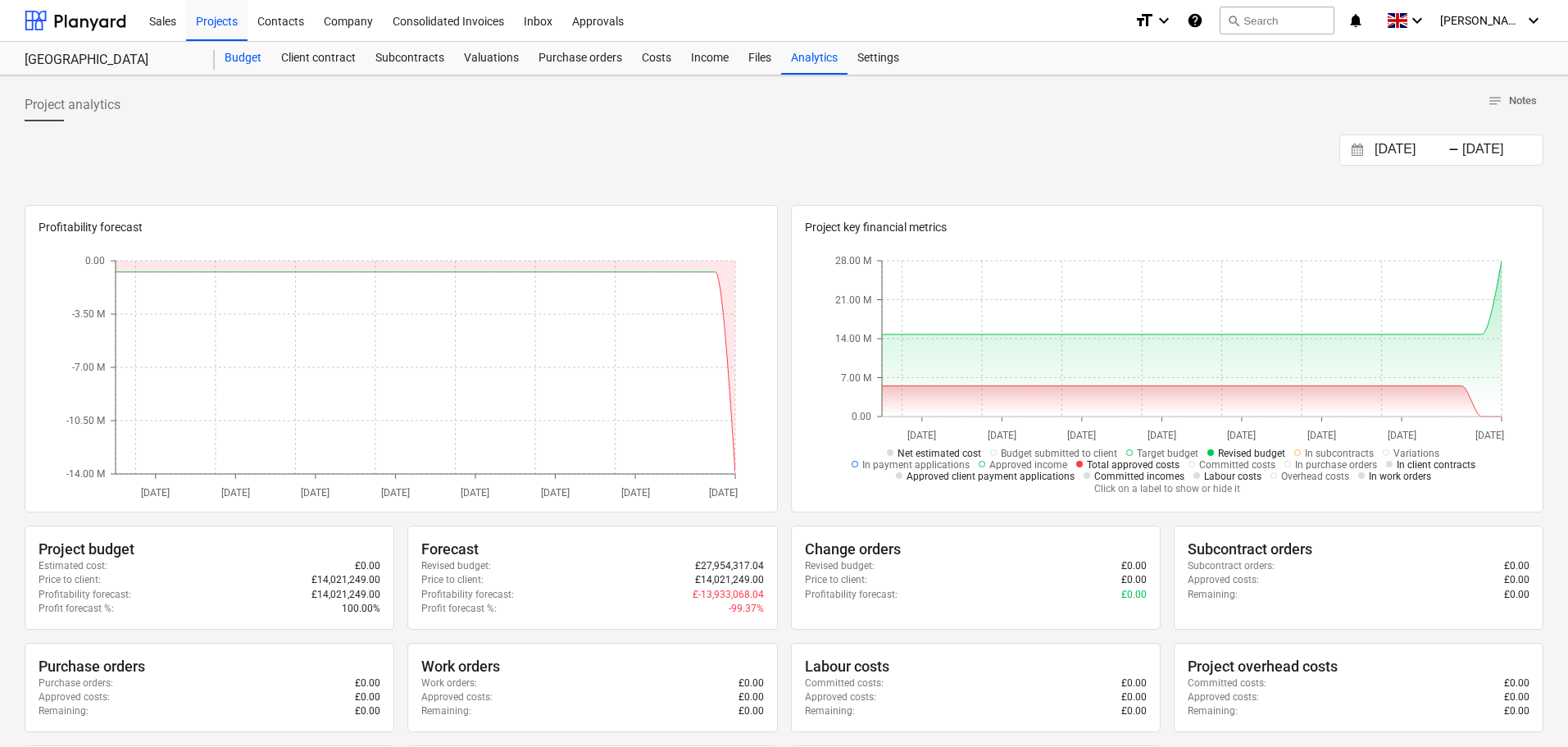
click at [239, 54] on div "Budget" at bounding box center [243, 58] width 56 height 33
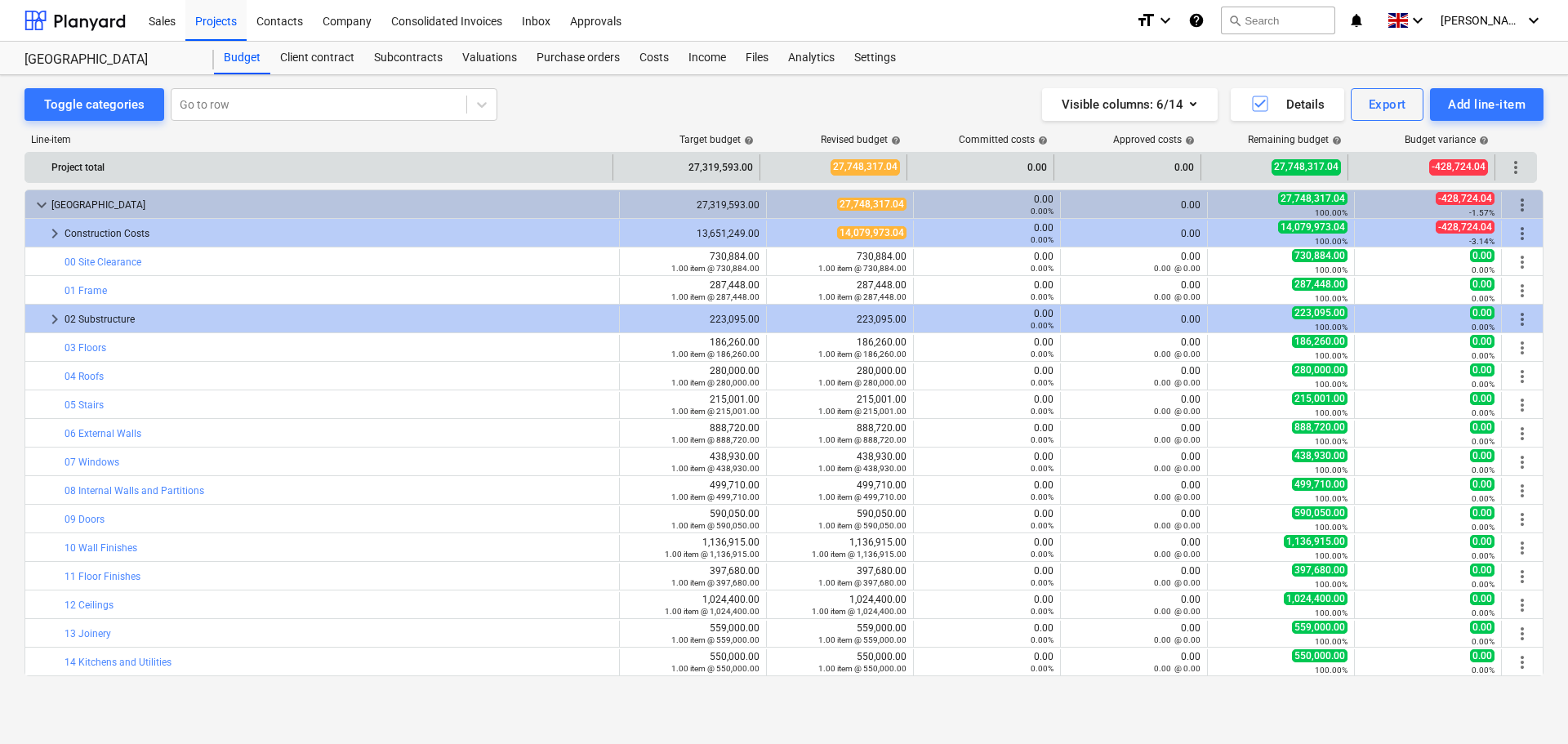
click at [1521, 168] on span "more_vert" at bounding box center [1516, 167] width 19 height 19
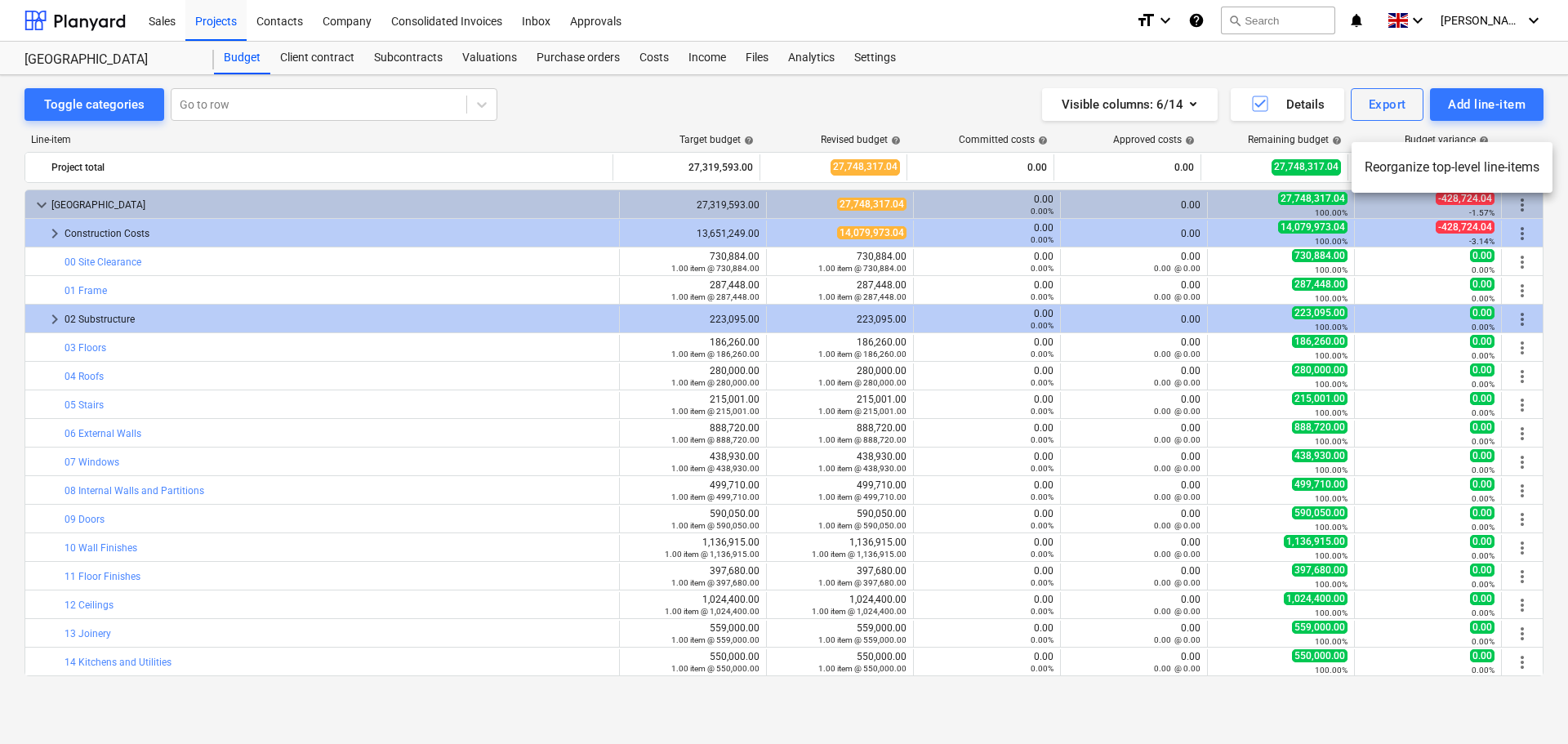
click at [1520, 214] on div at bounding box center [784, 372] width 1568 height 744
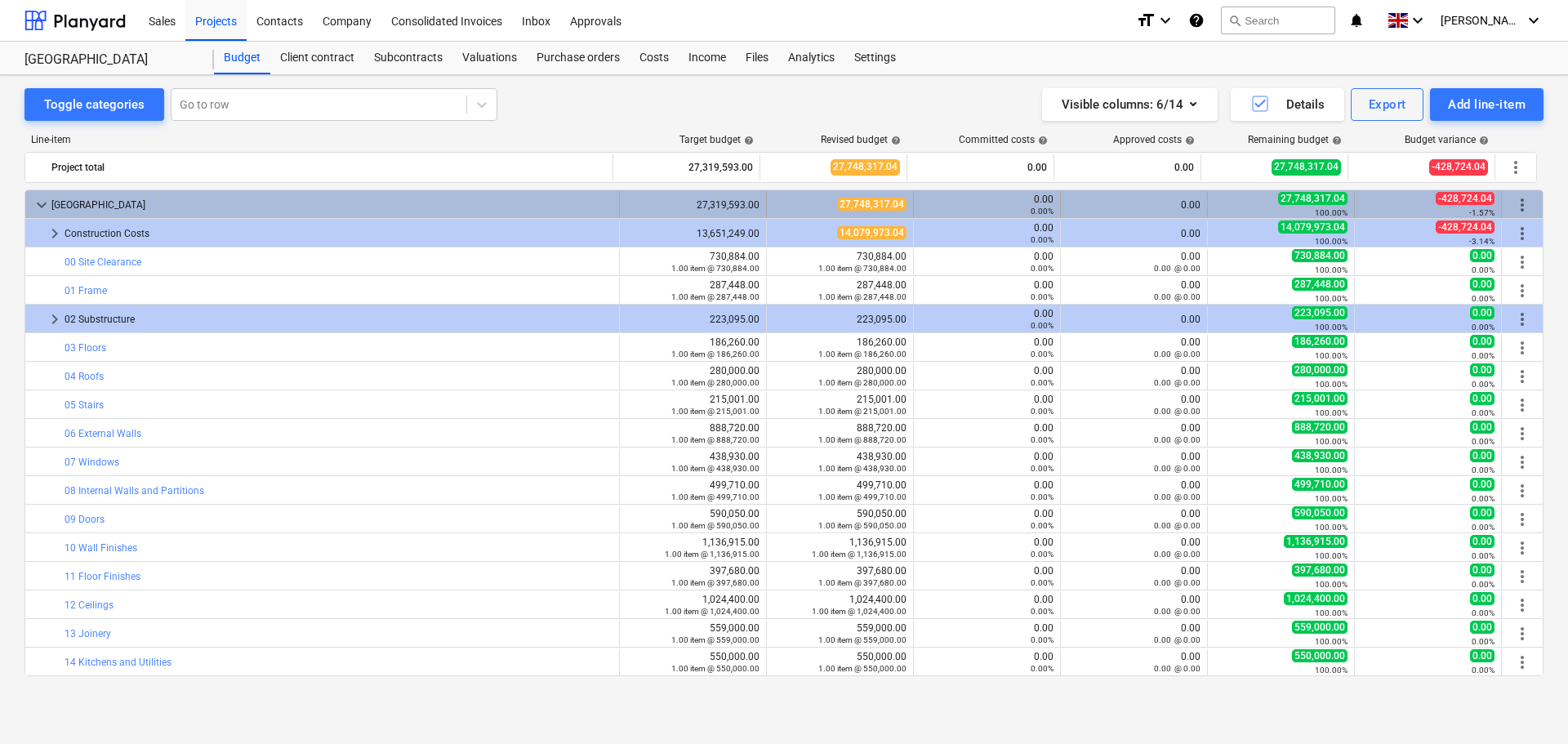
click at [1515, 203] on span "more_vert" at bounding box center [1523, 205] width 19 height 19
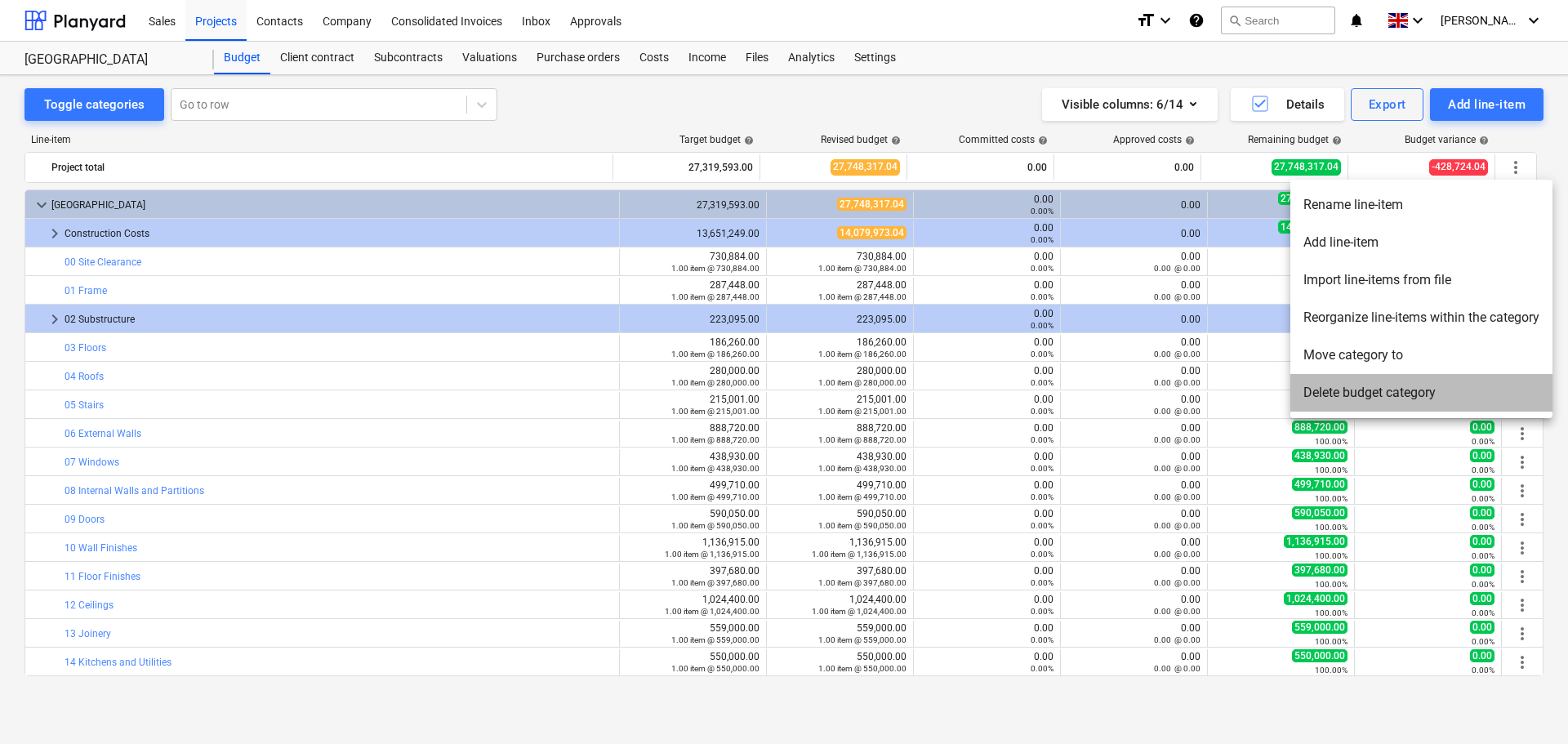
click at [1378, 392] on li "Delete budget category" at bounding box center [1421, 392] width 262 height 38
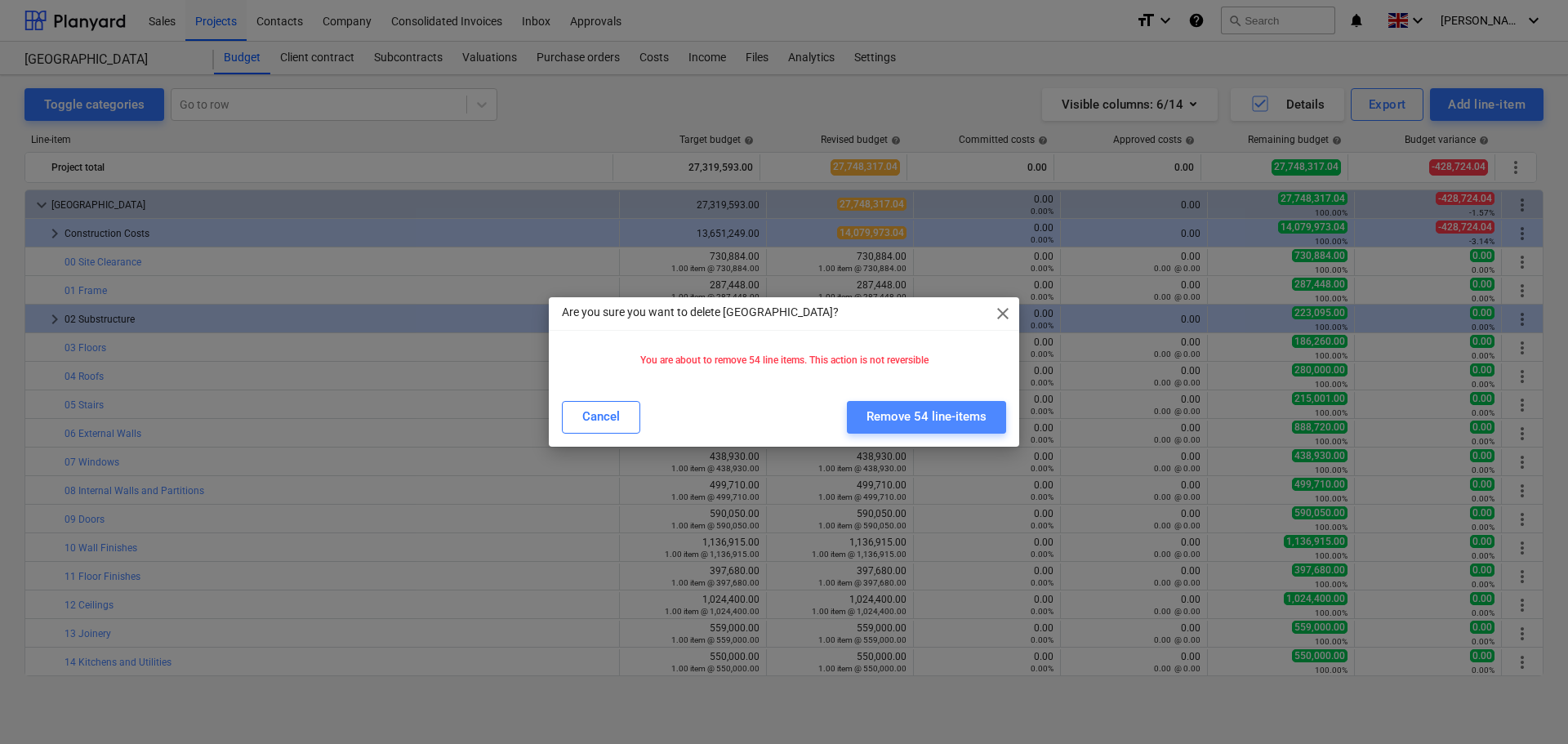
click at [937, 416] on div "Remove 54 line-items" at bounding box center [926, 416] width 120 height 21
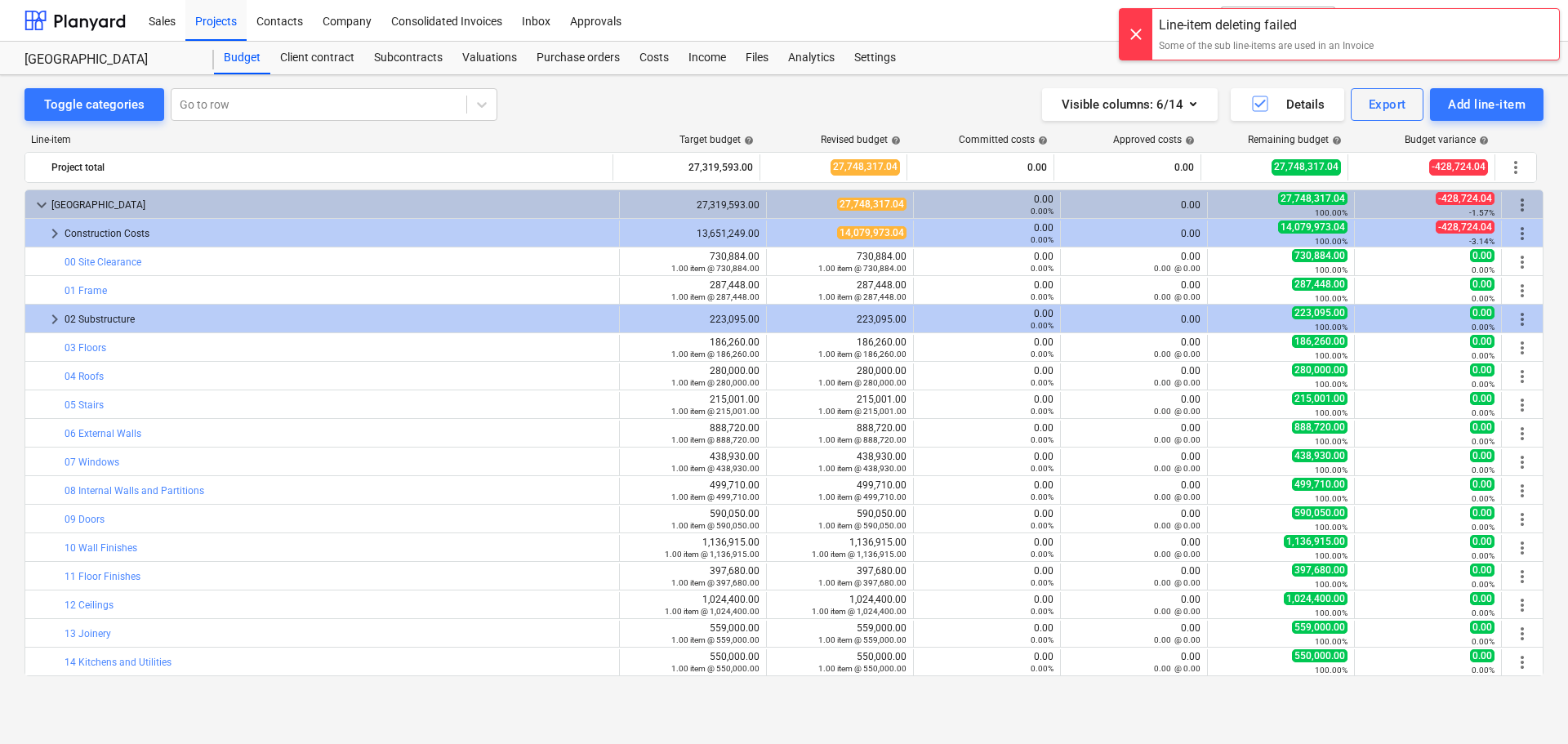
click at [1253, 27] on div "Line-item deleting failed" at bounding box center [1266, 25] width 215 height 19
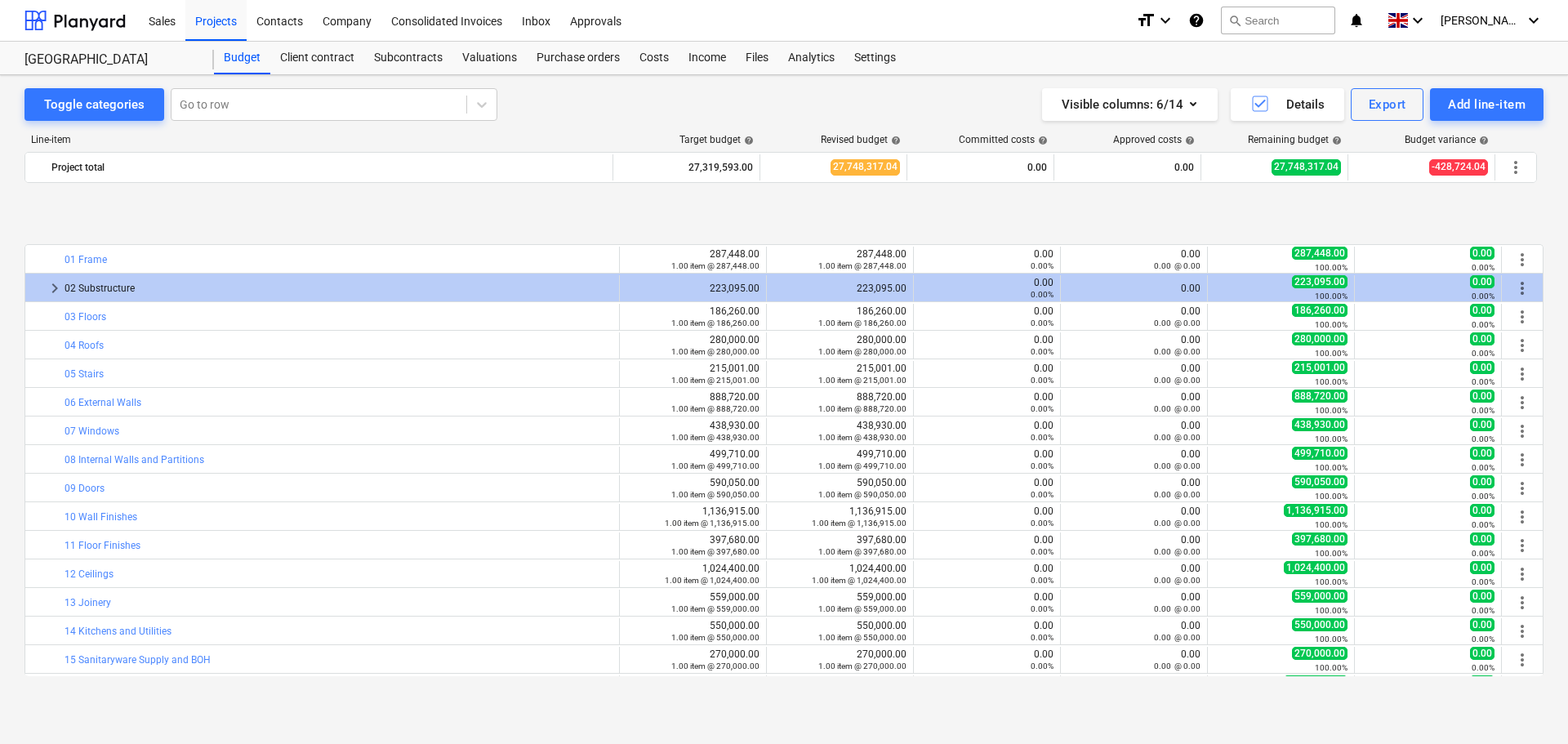
scroll to position [142, 0]
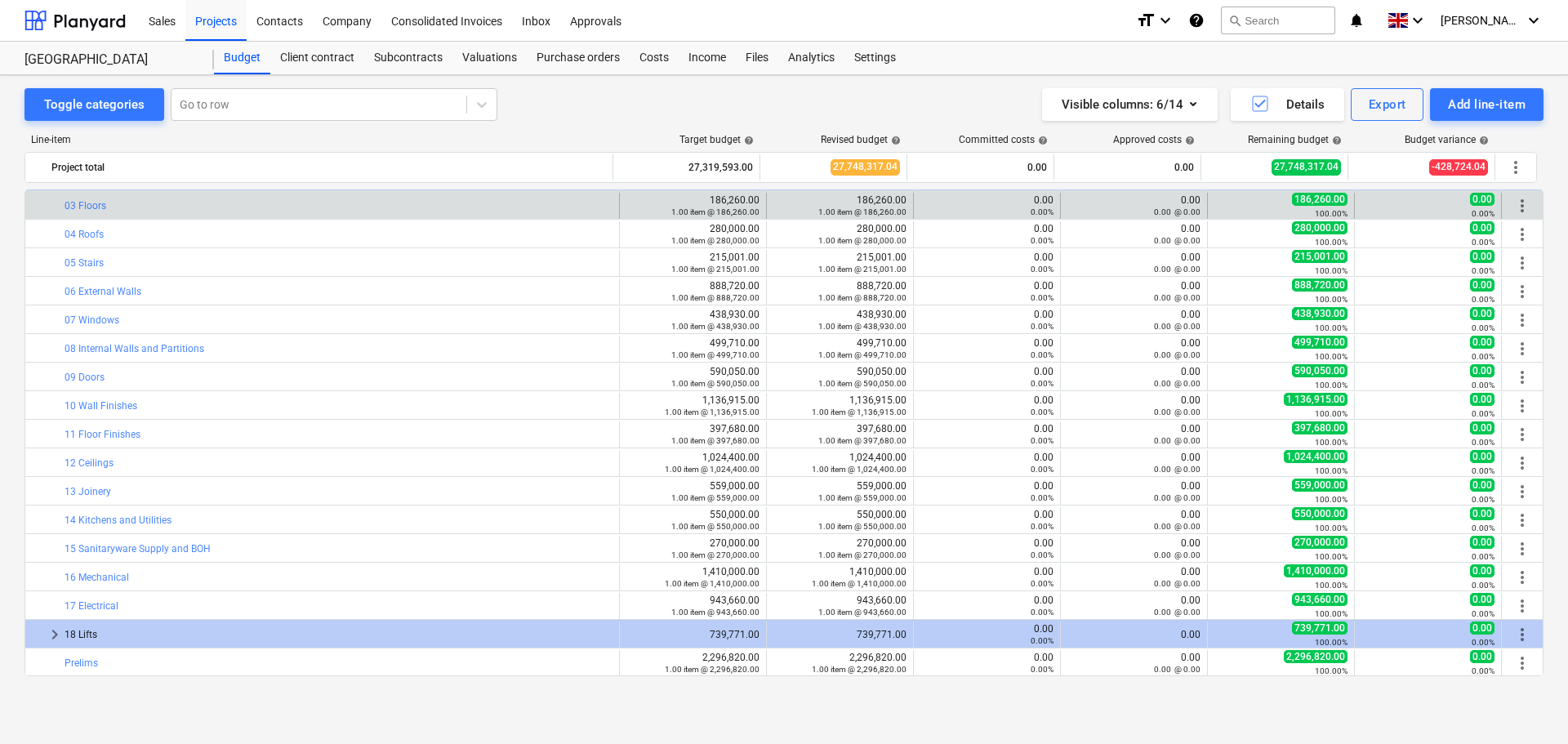
click at [1516, 202] on span "more_vert" at bounding box center [1523, 206] width 19 height 19
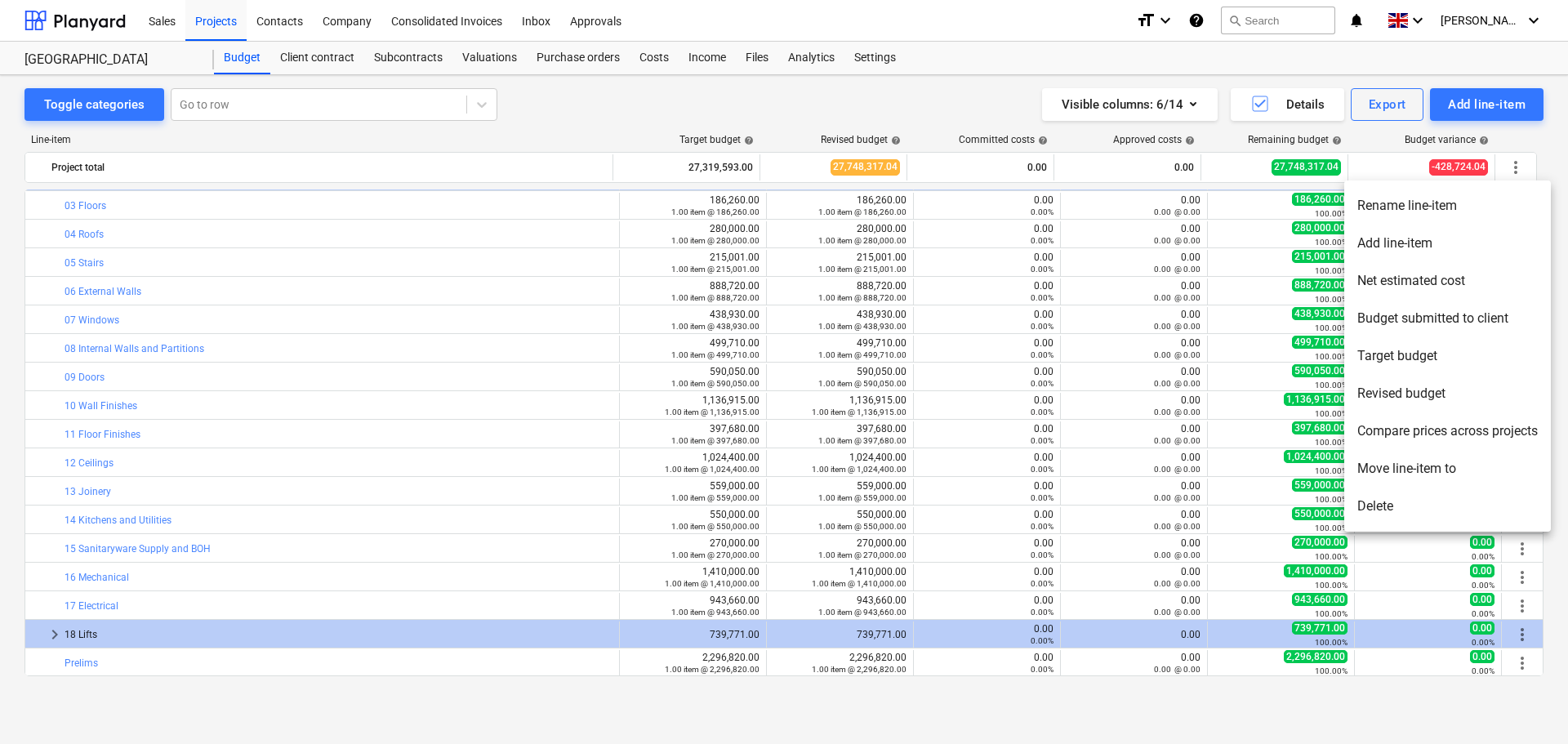
click at [1393, 508] on li "Delete" at bounding box center [1448, 505] width 207 height 38
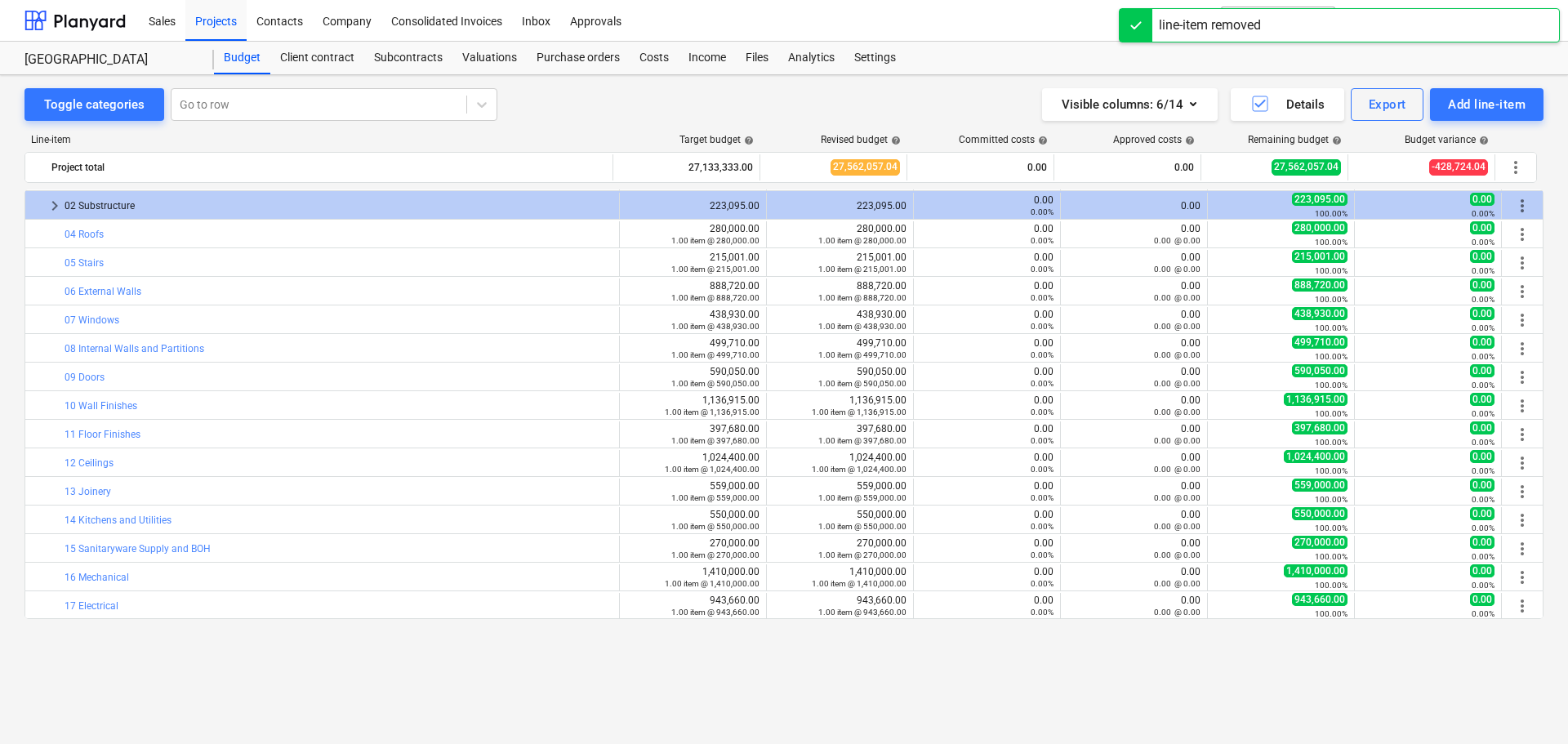
scroll to position [0, 0]
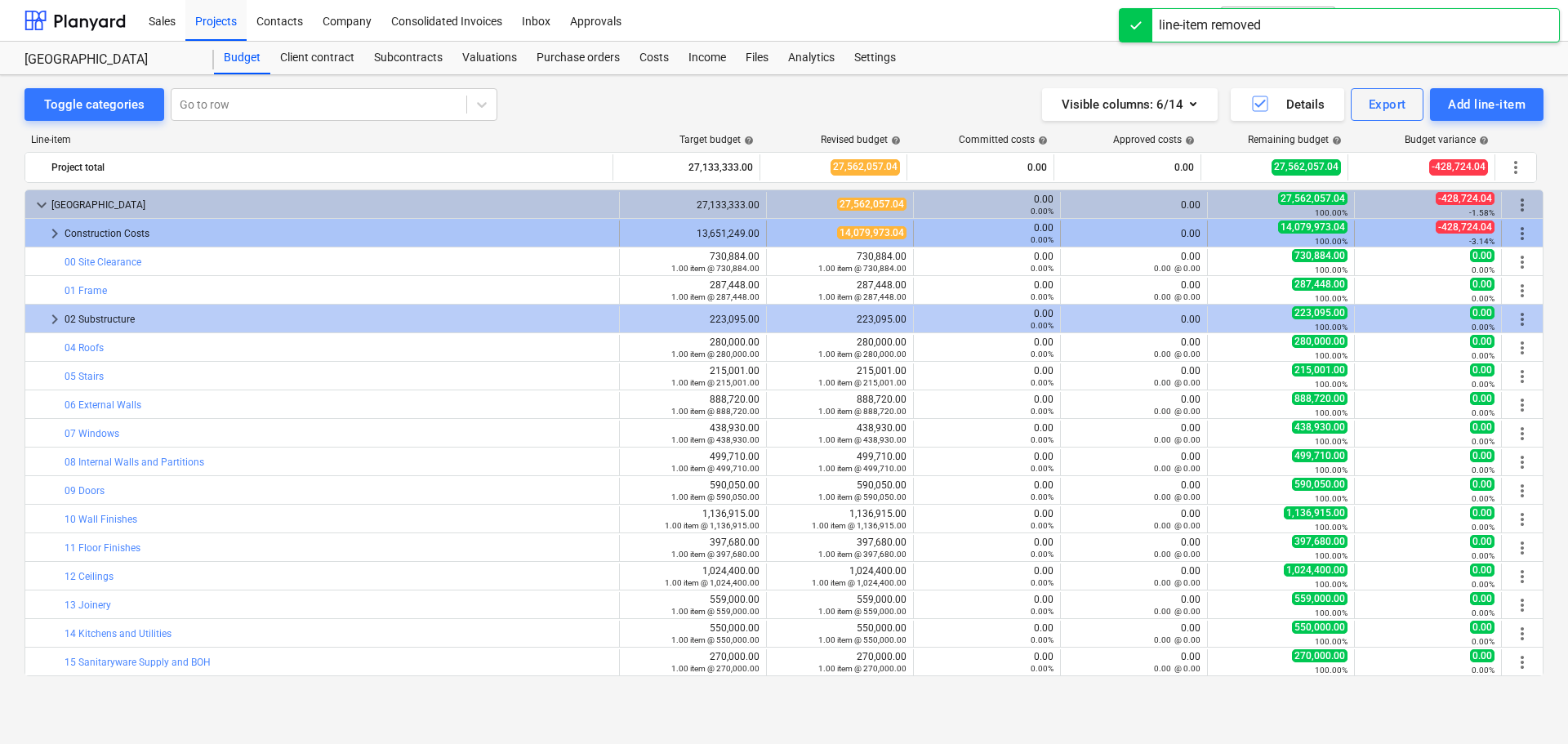
click at [1520, 235] on span "more_vert" at bounding box center [1523, 234] width 19 height 19
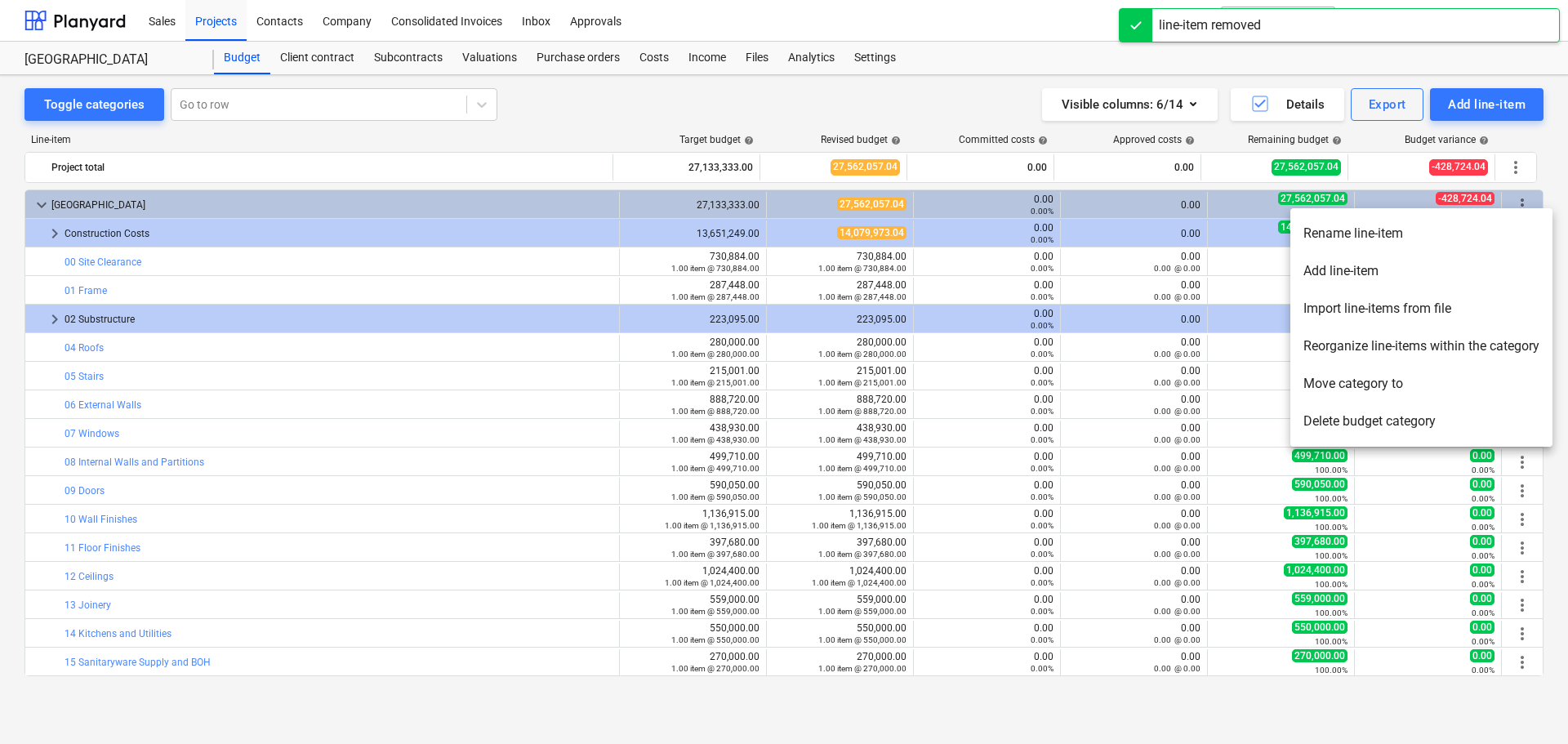
click at [1436, 423] on li "Delete budget category" at bounding box center [1421, 421] width 262 height 38
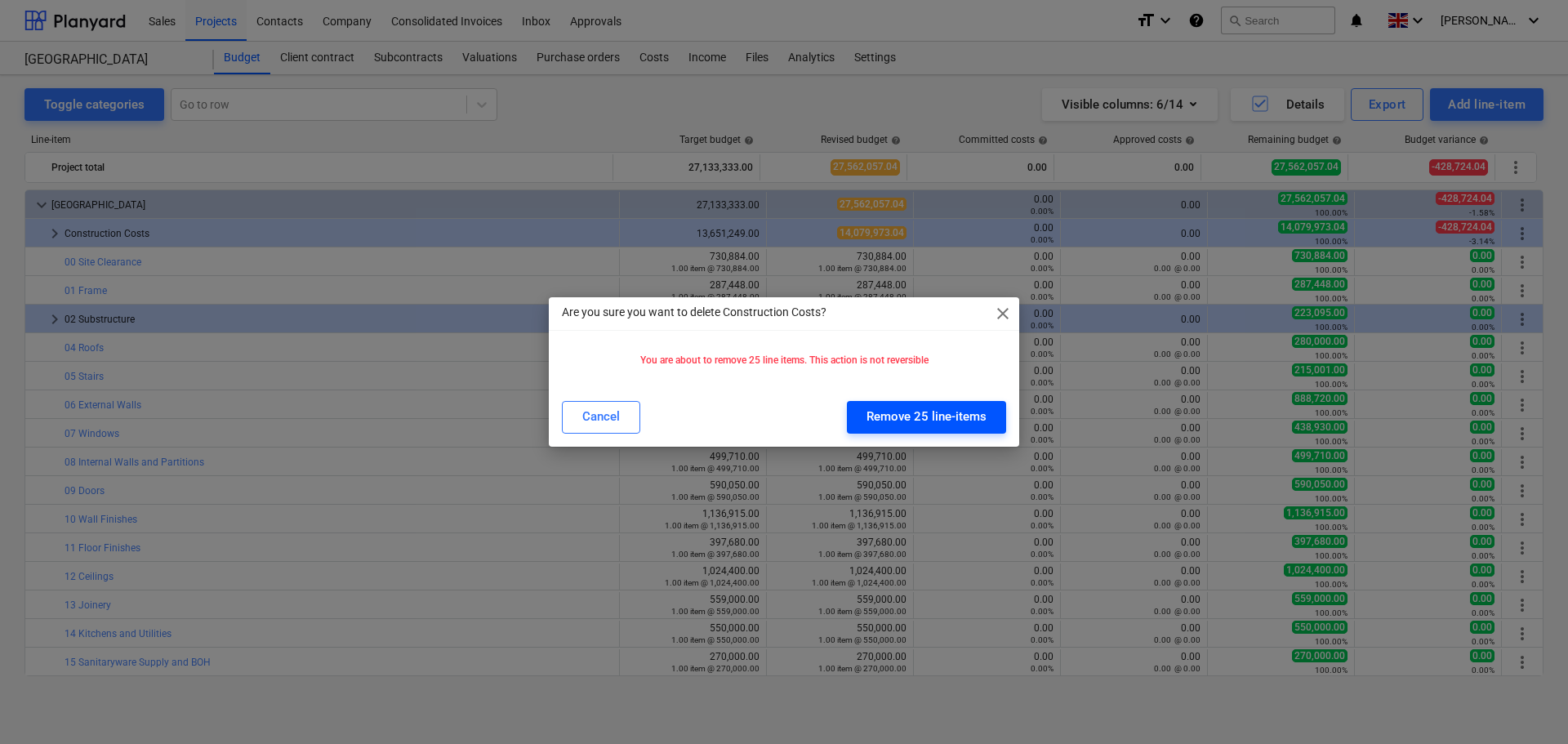
click at [930, 415] on div "Remove 25 line-items" at bounding box center [926, 416] width 120 height 21
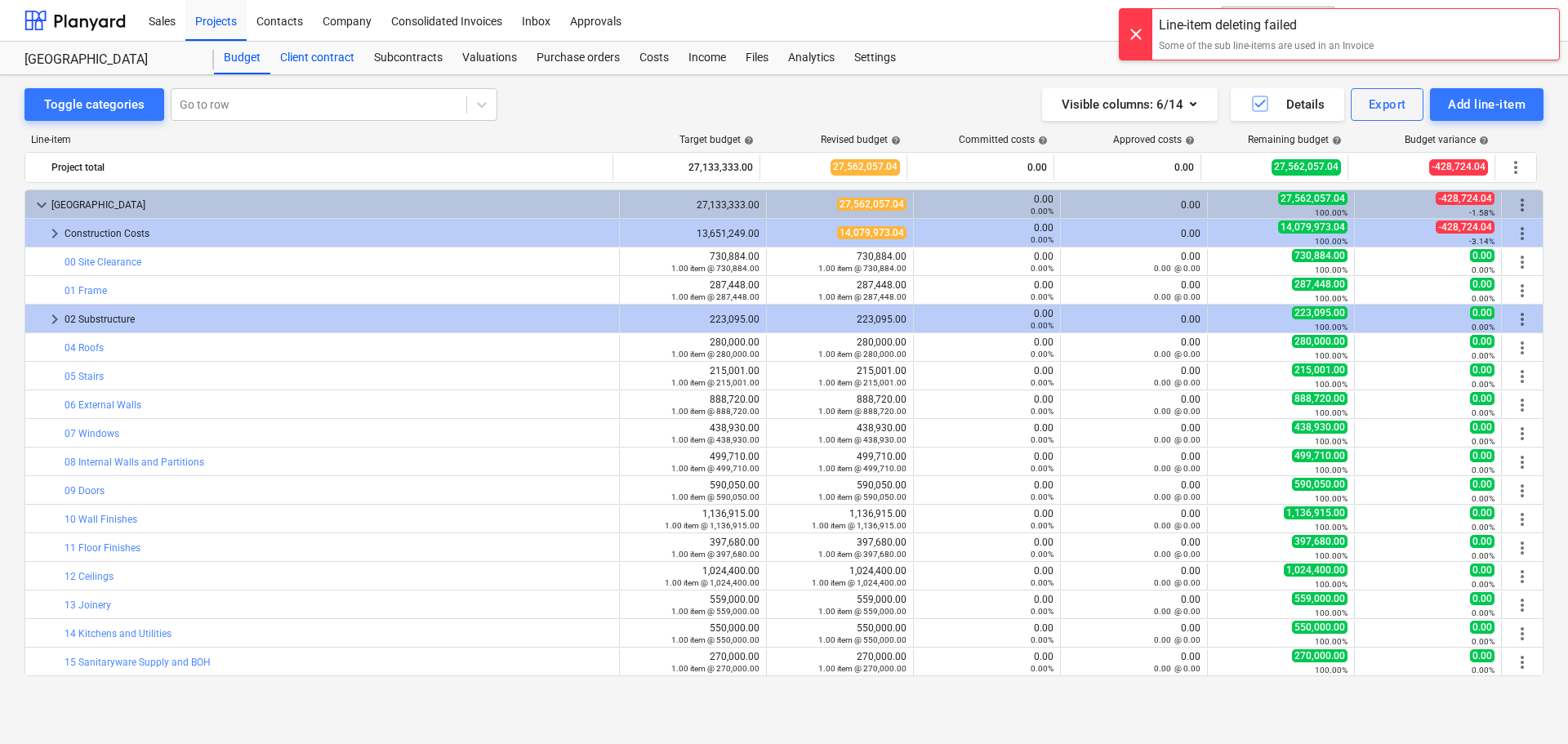
click at [313, 54] on div "Client contract" at bounding box center [317, 58] width 94 height 33
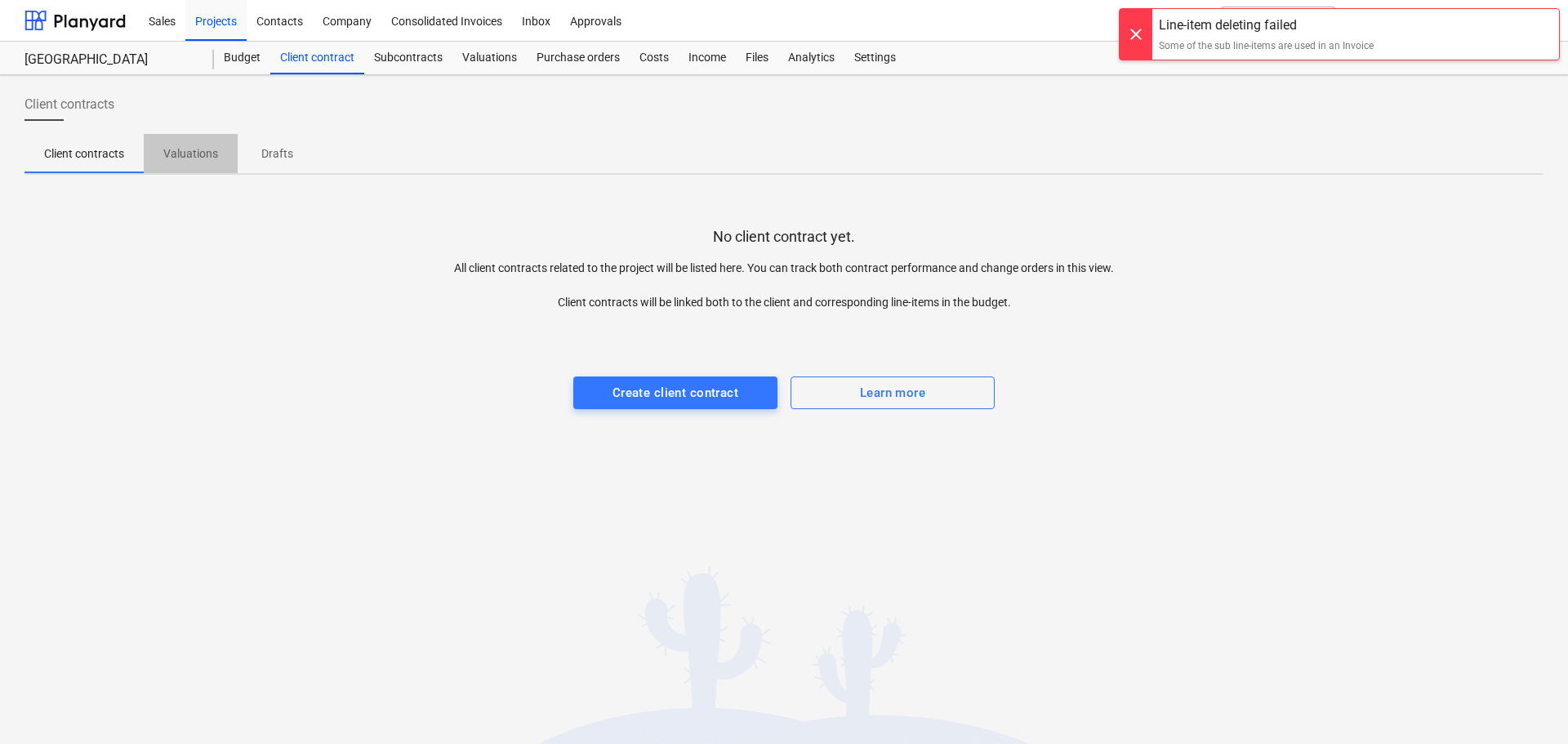
click at [195, 150] on p "Valuations" at bounding box center [190, 154] width 55 height 17
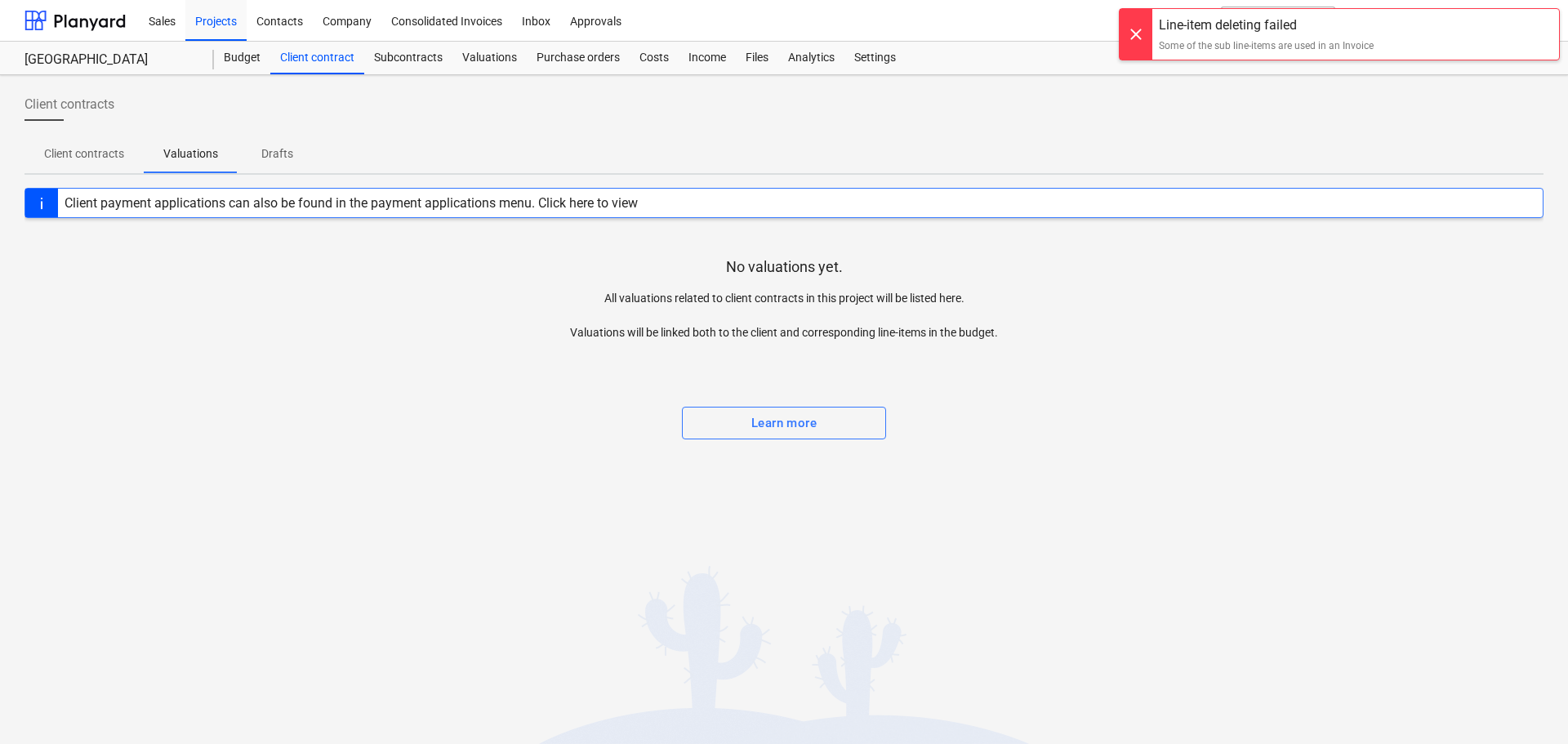
click at [252, 205] on div "Client payment applications can also be found in the payment applications menu.…" at bounding box center [351, 203] width 573 height 15
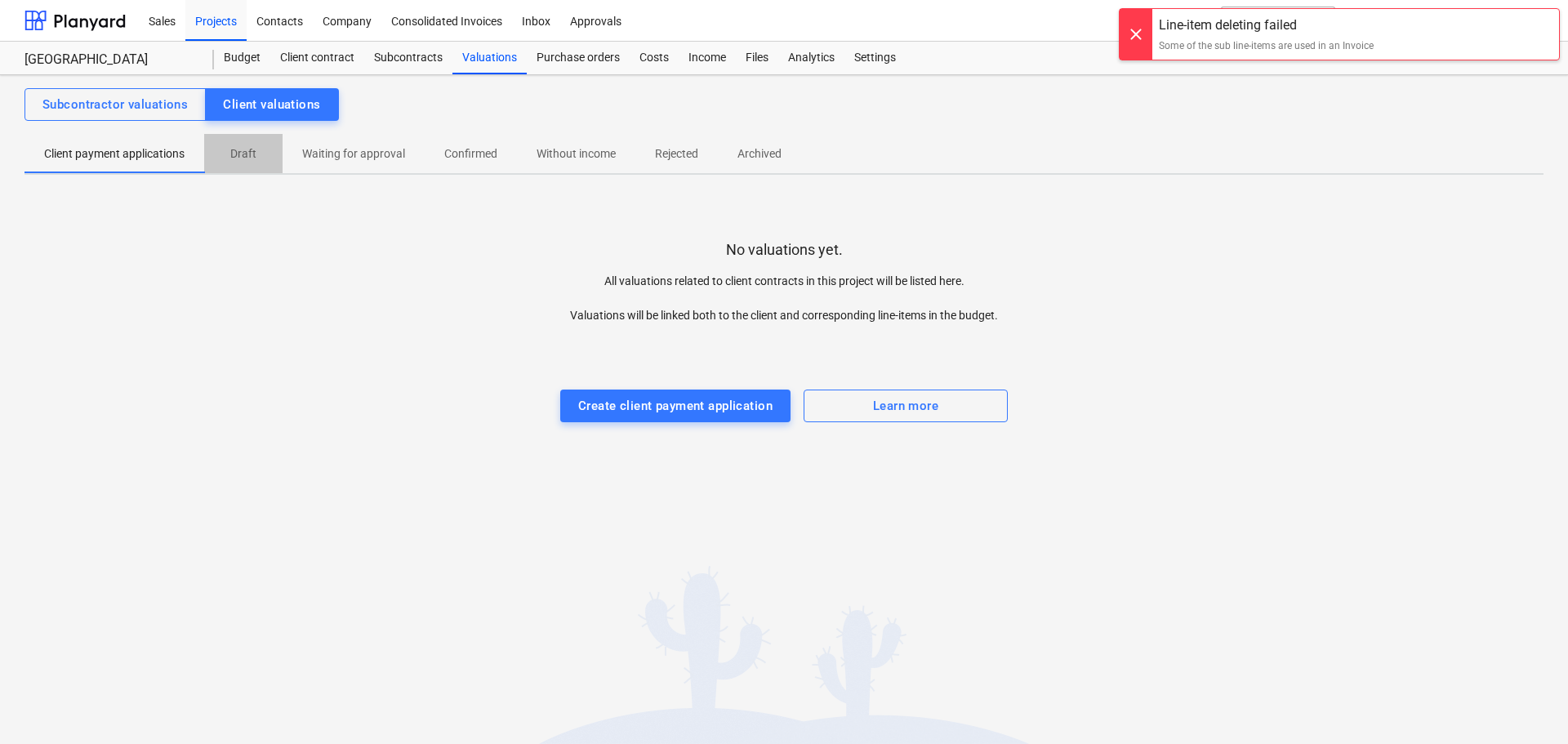
click at [242, 157] on p "Draft" at bounding box center [244, 154] width 40 height 17
click at [363, 146] on p "Waiting for approval" at bounding box center [354, 154] width 102 height 17
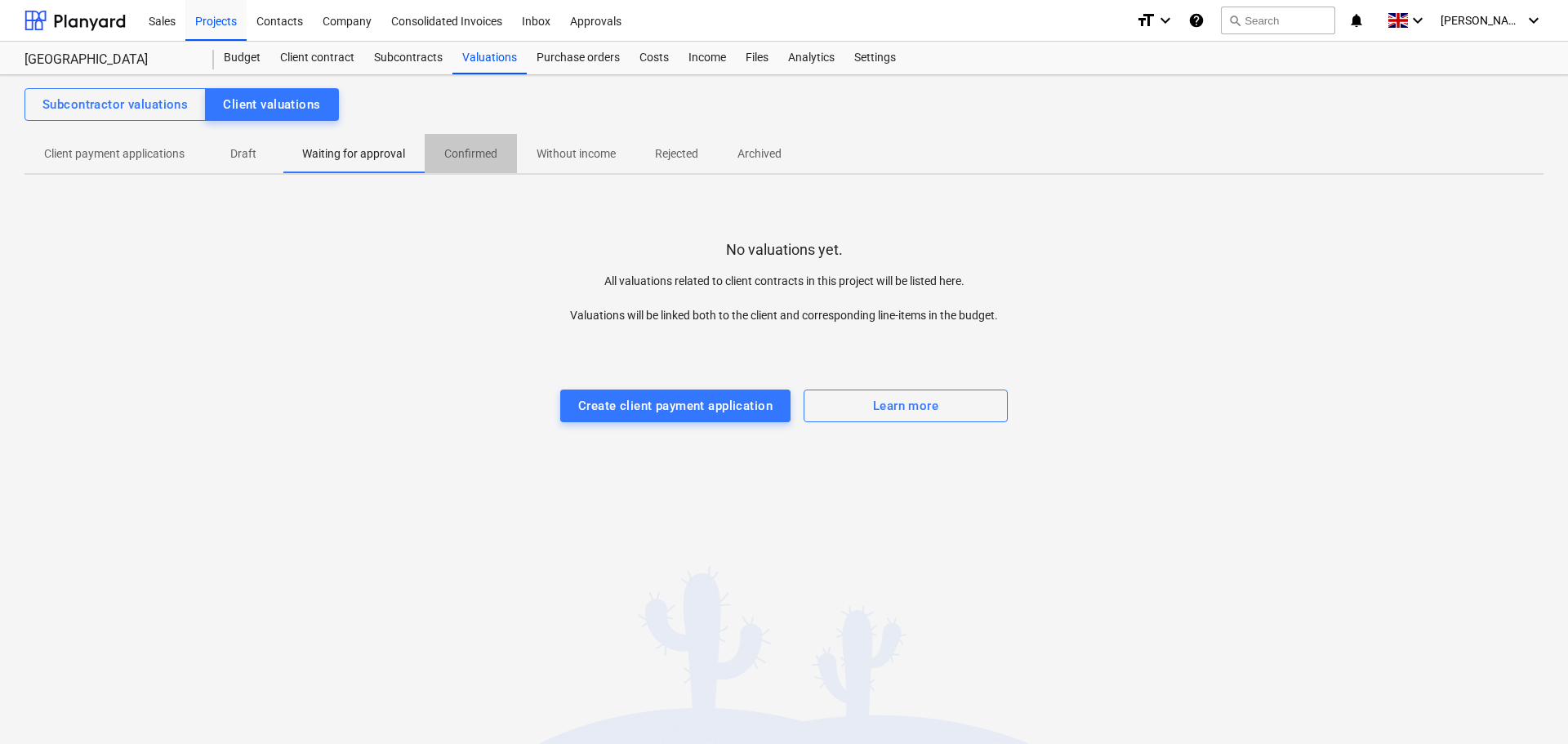
drag, startPoint x: 508, startPoint y: 154, endPoint x: 498, endPoint y: 154, distance: 10.0
click at [498, 154] on span "Confirmed" at bounding box center [470, 154] width 92 height 27
click at [572, 154] on p "Without income" at bounding box center [576, 154] width 79 height 17
click at [687, 150] on p "Rejected" at bounding box center [677, 154] width 44 height 17
click at [754, 154] on p "Archived" at bounding box center [760, 154] width 44 height 17
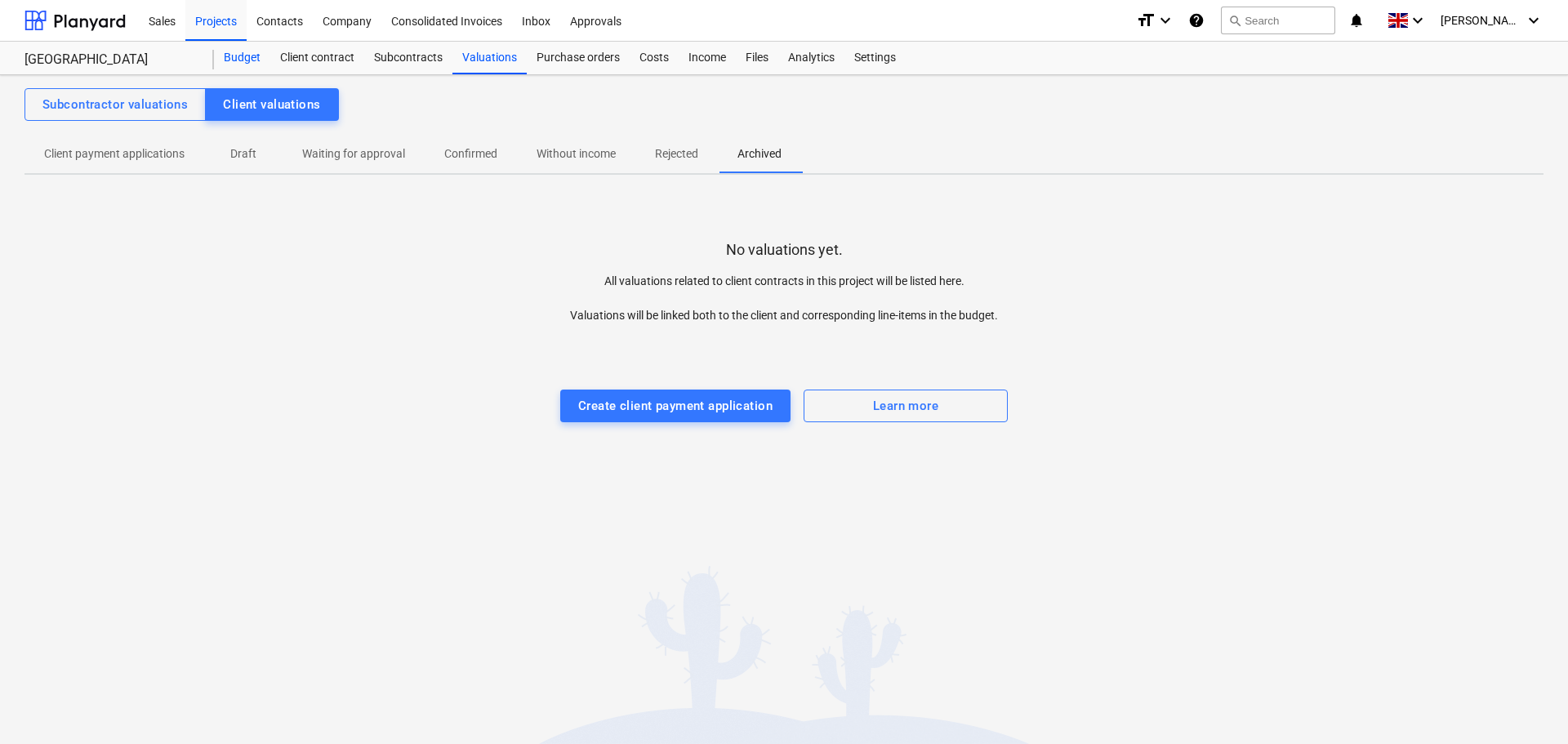
click at [241, 55] on div "Budget" at bounding box center [242, 58] width 56 height 33
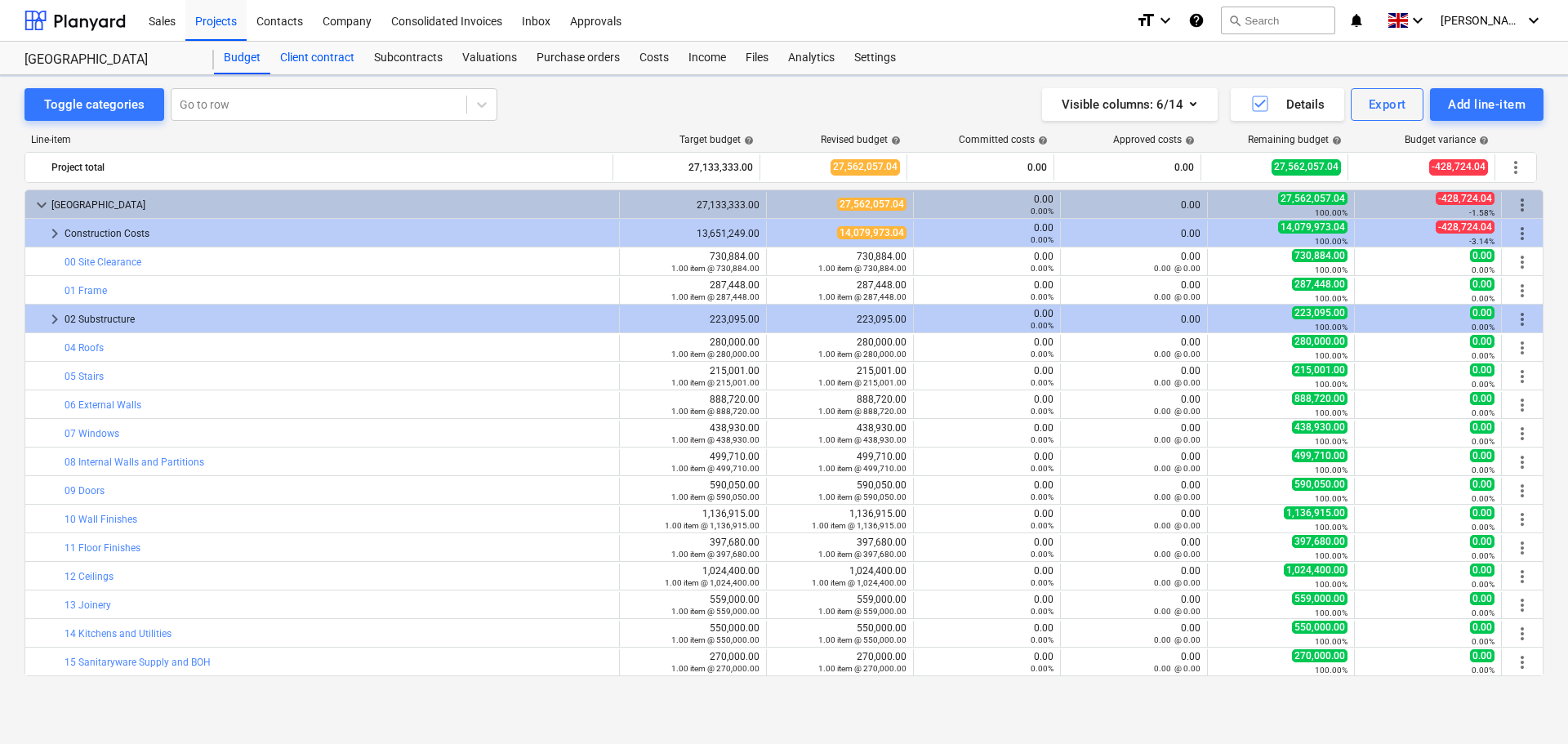
click at [324, 58] on div "Client contract" at bounding box center [317, 58] width 94 height 33
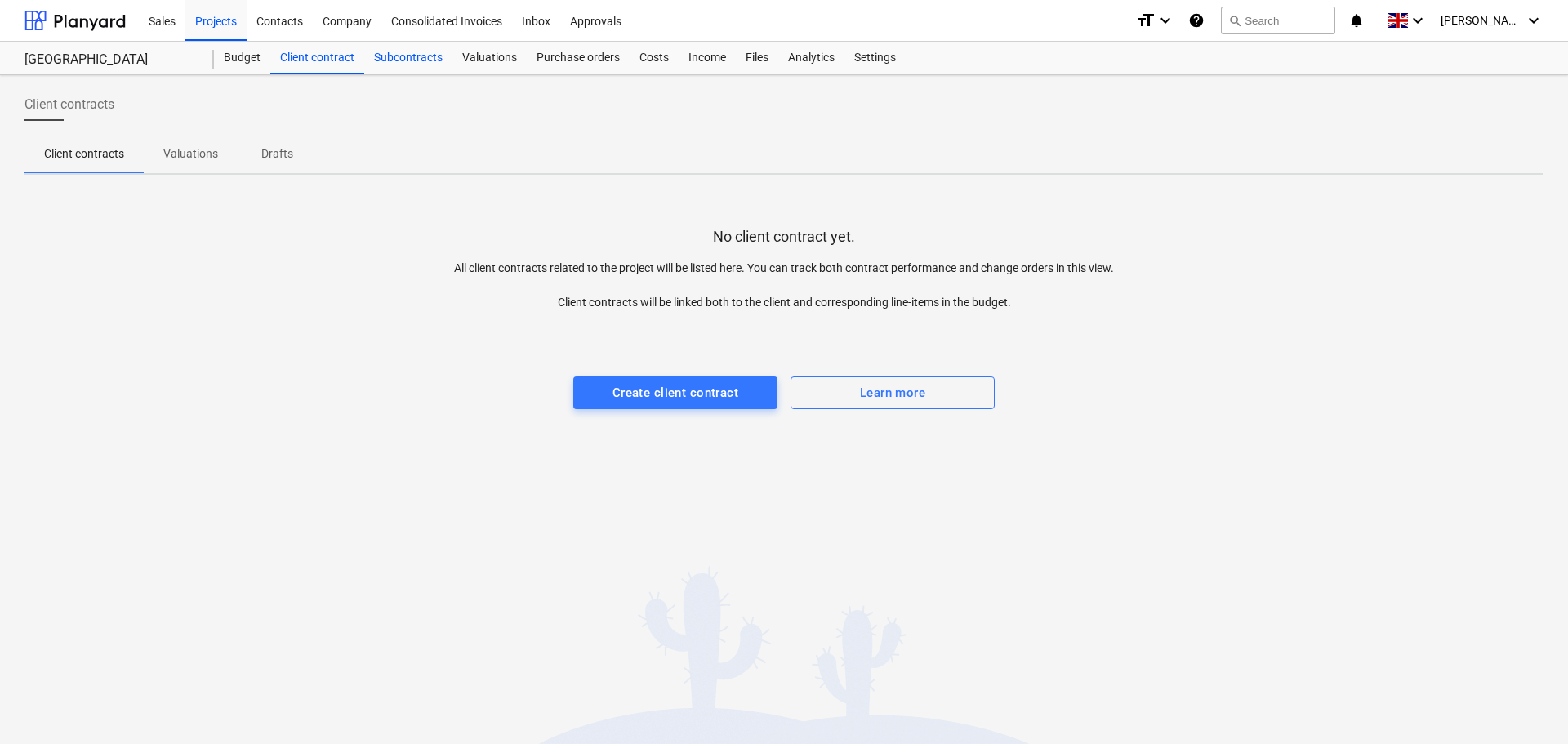
click at [406, 59] on div "Subcontracts" at bounding box center [408, 58] width 88 height 33
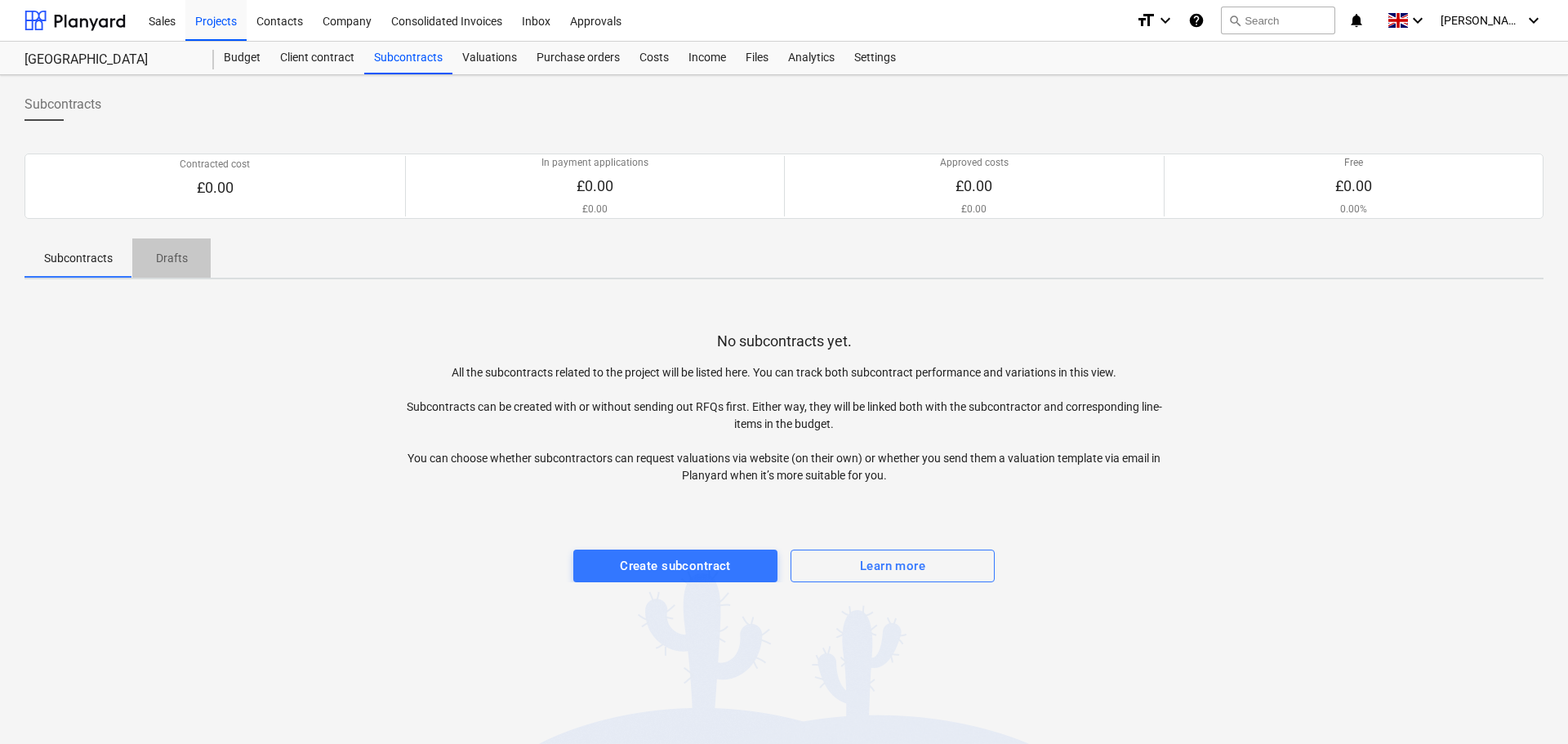
click at [168, 255] on p "Drafts" at bounding box center [171, 259] width 40 height 17
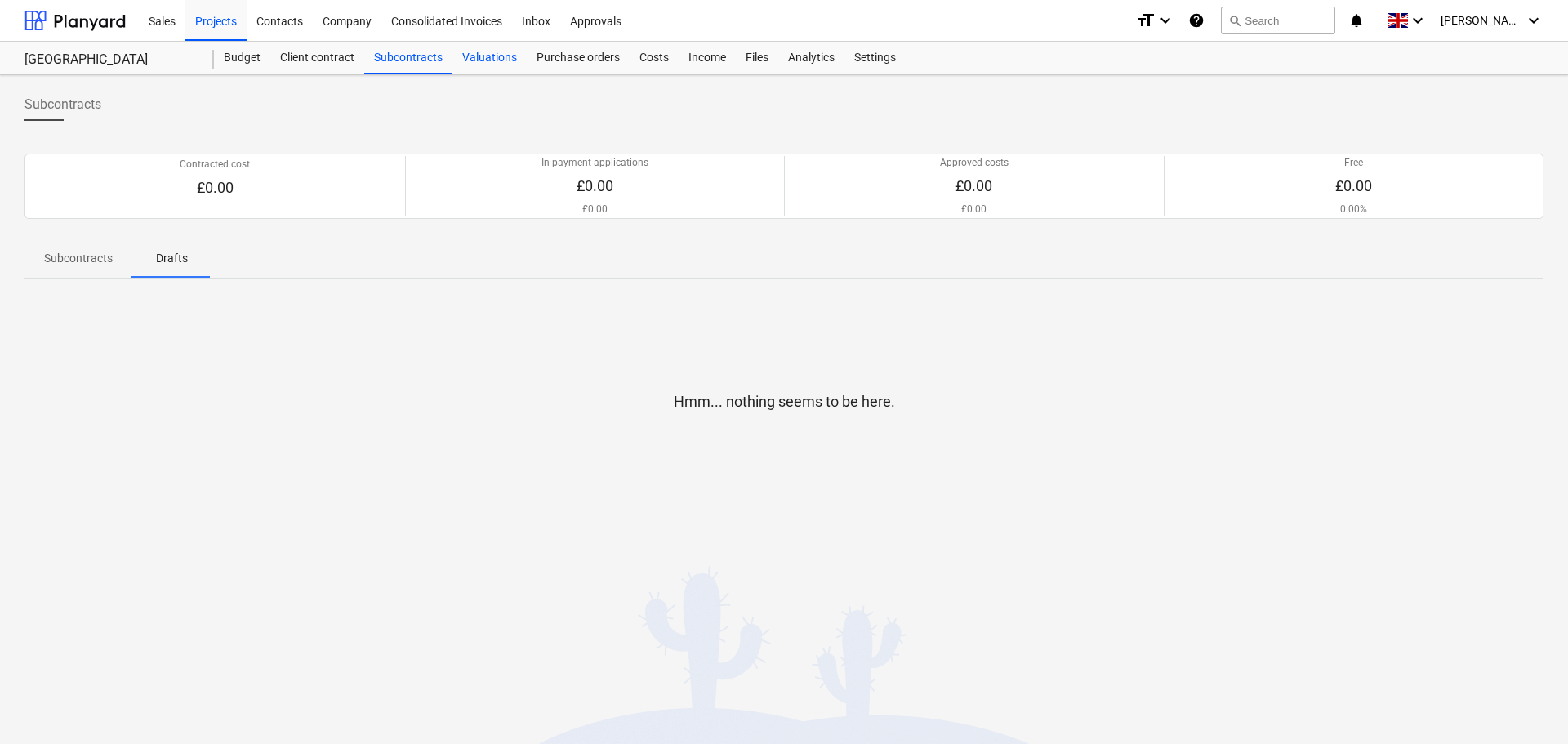
click at [458, 64] on div "Valuations" at bounding box center [489, 58] width 74 height 33
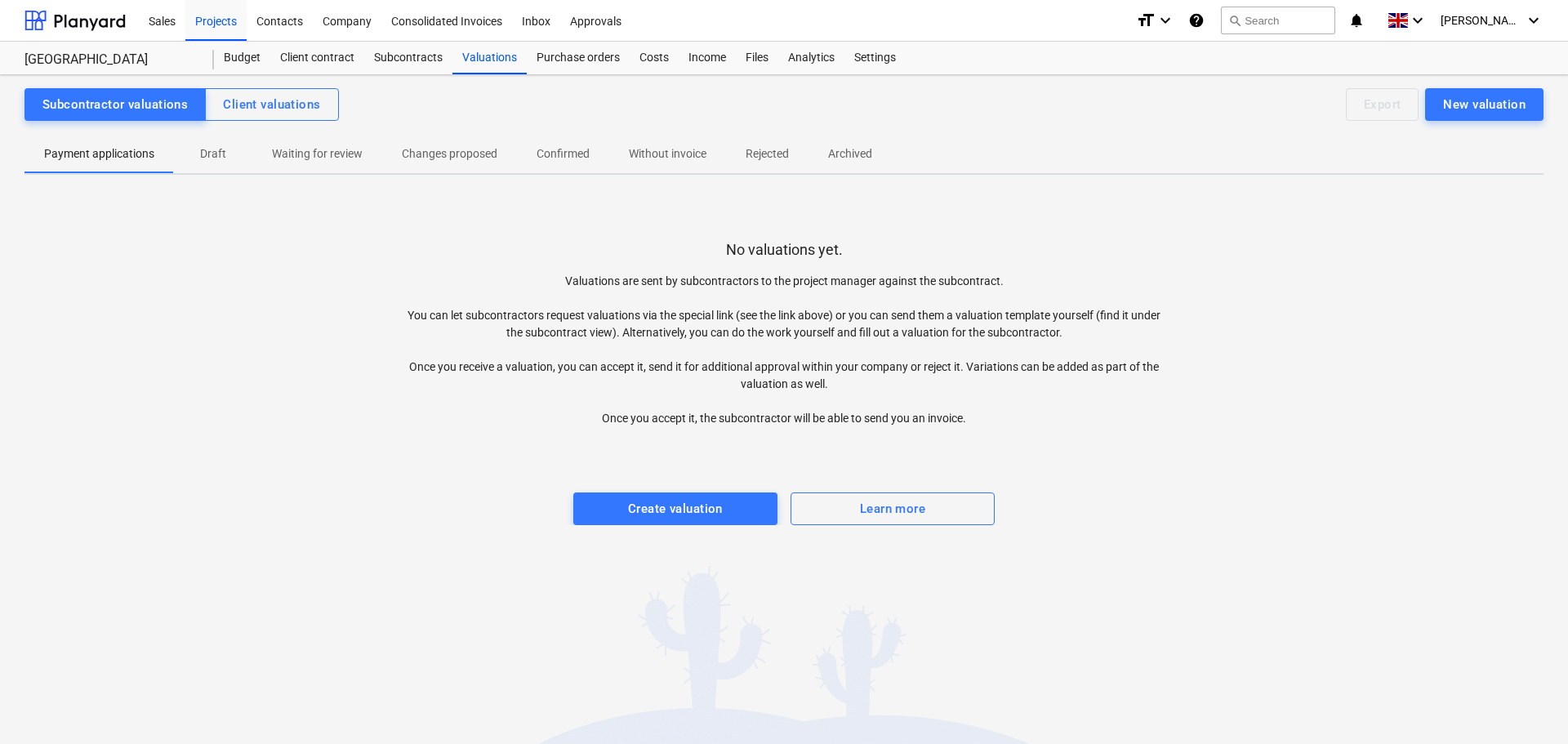
drag, startPoint x: 211, startPoint y: 159, endPoint x: 279, endPoint y: 159, distance: 68.0
click at [212, 159] on p "Draft" at bounding box center [213, 154] width 40 height 17
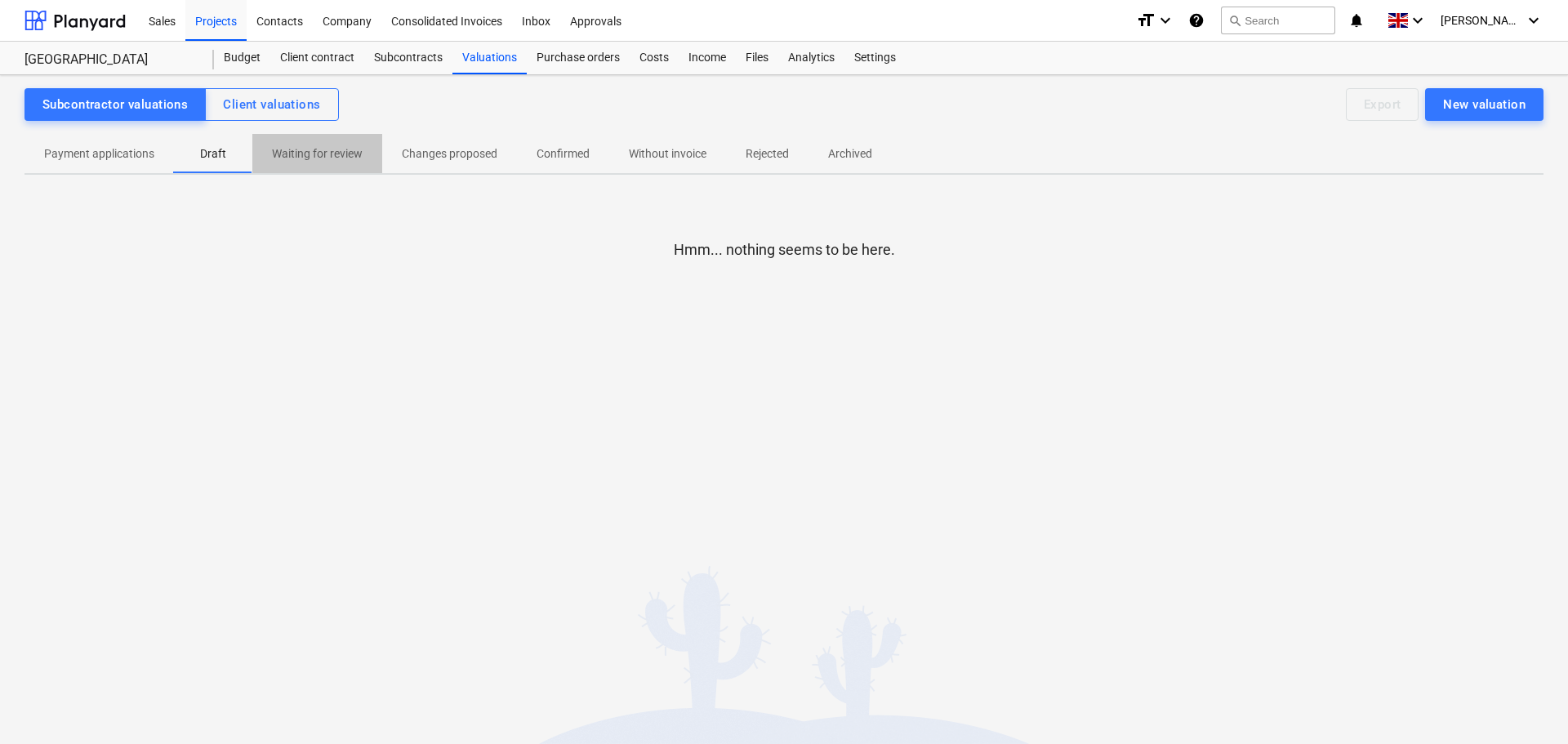
click at [325, 156] on p "Waiting for review" at bounding box center [317, 154] width 91 height 17
click at [471, 147] on p "Changes proposed" at bounding box center [450, 154] width 96 height 17
click at [587, 148] on p "Confirmed" at bounding box center [563, 154] width 53 height 17
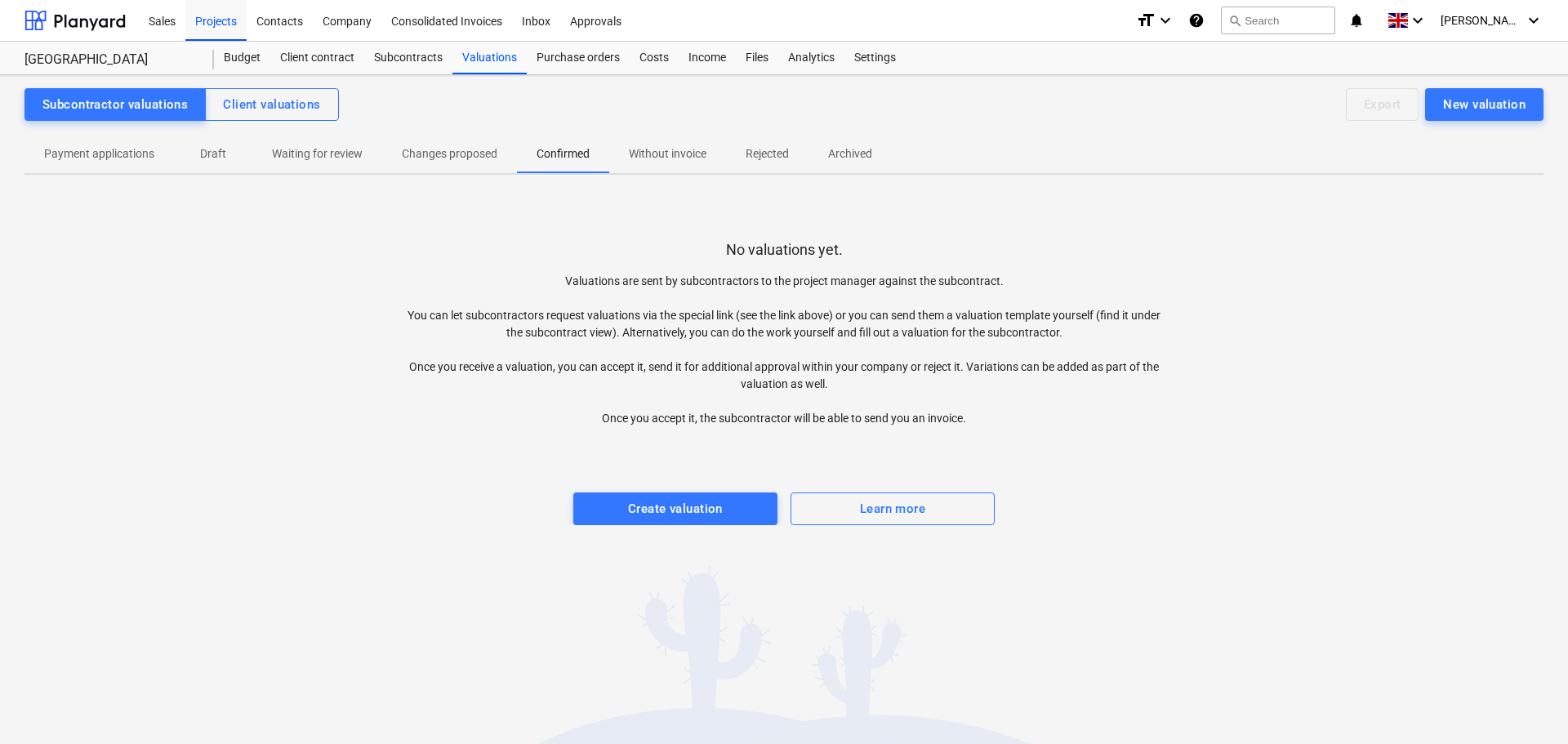
click at [679, 152] on p "Without invoice" at bounding box center [668, 154] width 77 height 17
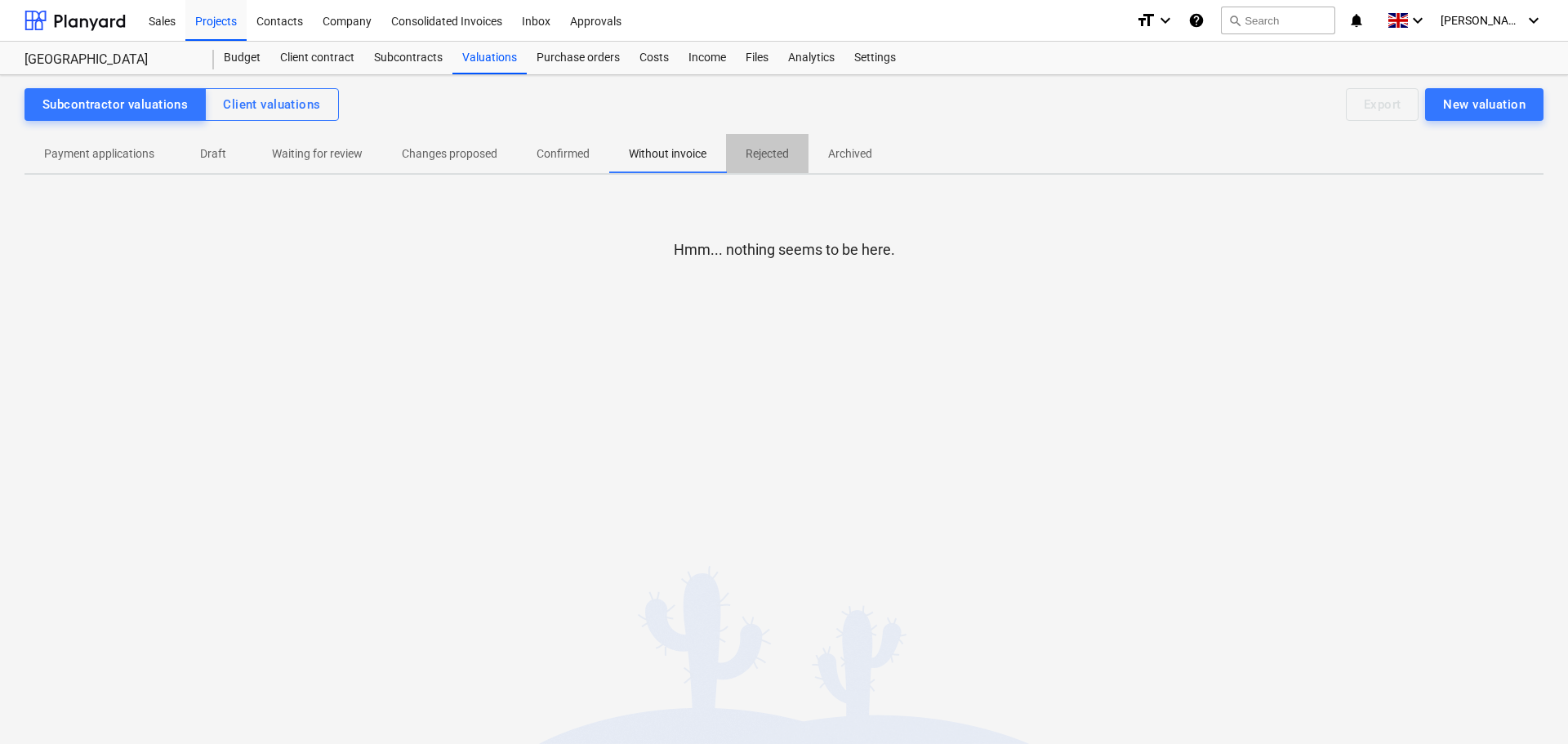
drag, startPoint x: 768, startPoint y: 153, endPoint x: 889, endPoint y: 153, distance: 121.0
click at [771, 154] on p "Rejected" at bounding box center [767, 154] width 44 height 17
click at [869, 153] on p "Archived" at bounding box center [851, 154] width 44 height 17
click at [600, 64] on div "Purchase orders" at bounding box center [578, 58] width 102 height 33
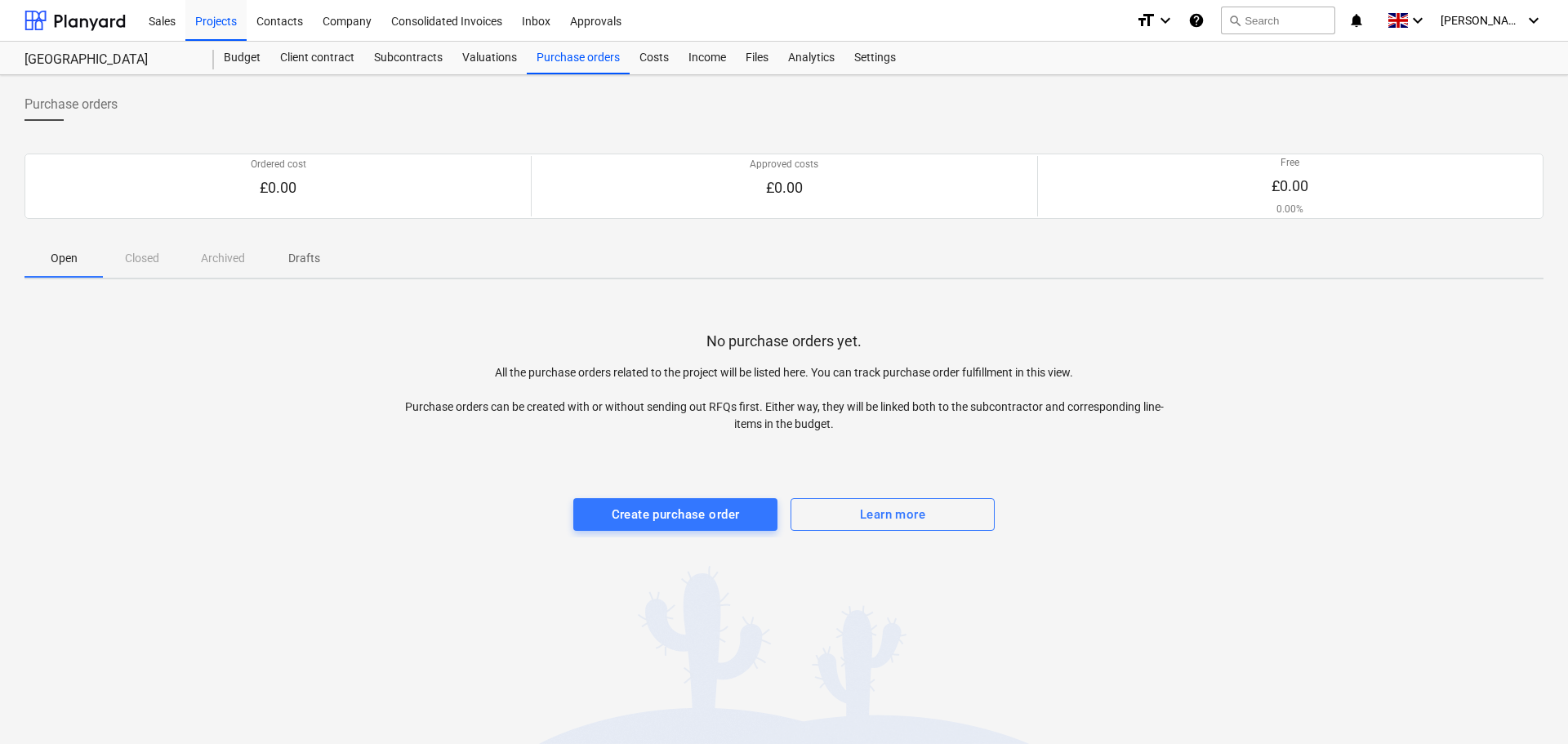
drag, startPoint x: 134, startPoint y: 253, endPoint x: 235, endPoint y: 256, distance: 101.0
click at [141, 254] on div "Open Closed Archived Drafts" at bounding box center [784, 258] width 1520 height 40
click at [300, 256] on p "Drafts" at bounding box center [304, 259] width 40 height 17
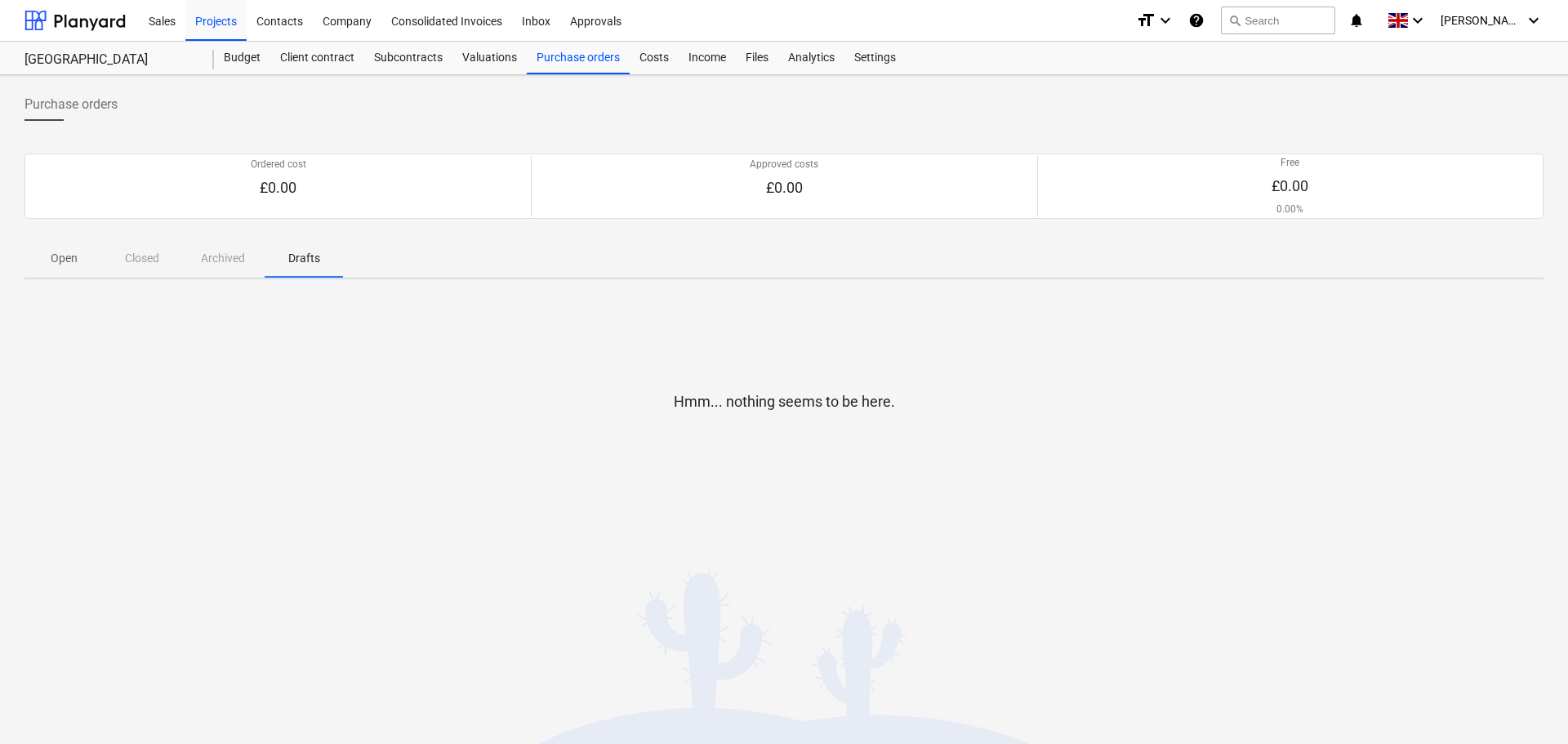
click at [143, 256] on div "Open Closed Archived Drafts" at bounding box center [784, 258] width 1520 height 40
click at [227, 260] on div "Open Closed Archived Drafts" at bounding box center [784, 258] width 1520 height 40
click at [81, 263] on p "Open" at bounding box center [64, 259] width 40 height 17
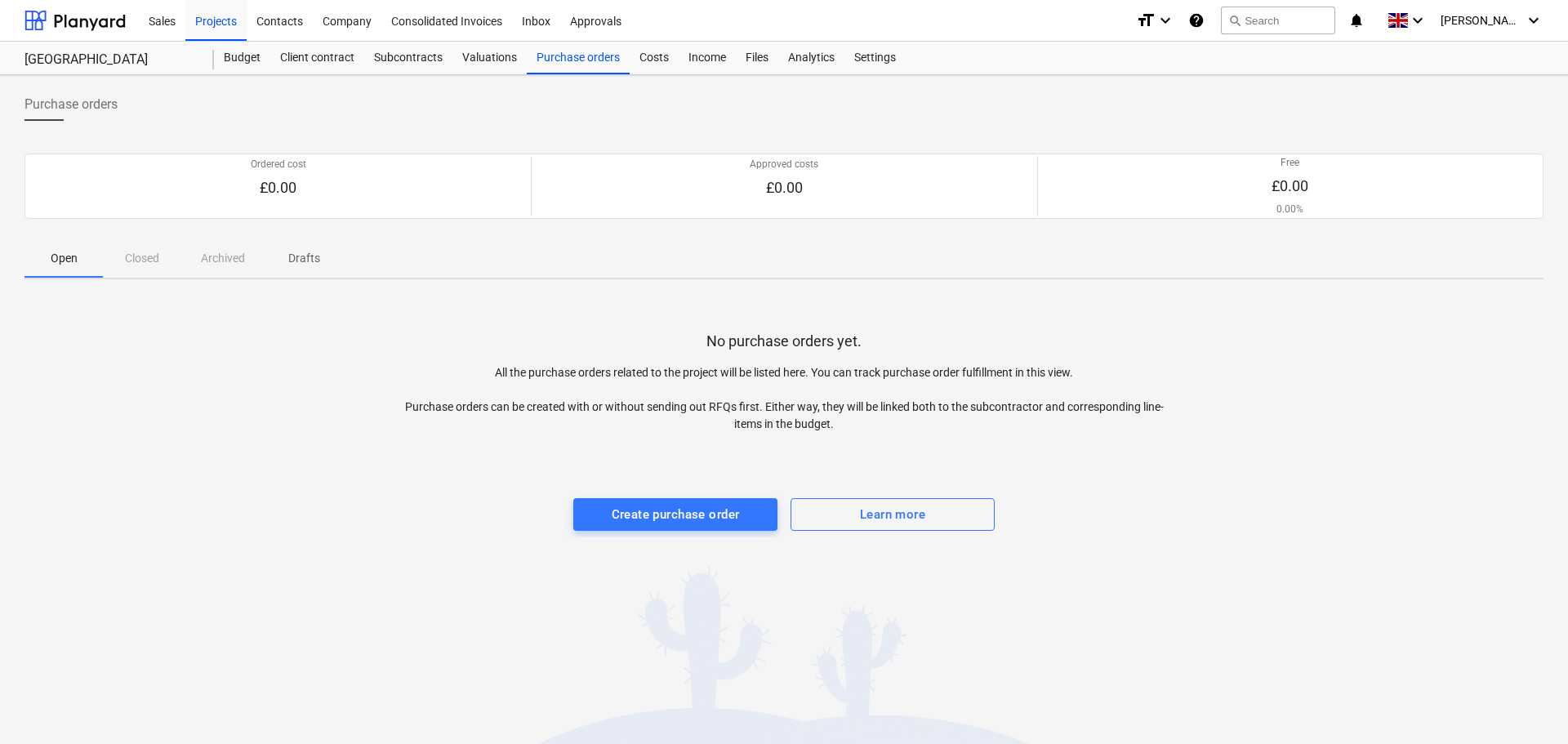
click at [134, 260] on div "Open Closed Archived Drafts" at bounding box center [784, 258] width 1520 height 40
click at [292, 257] on p "Drafts" at bounding box center [304, 259] width 40 height 17
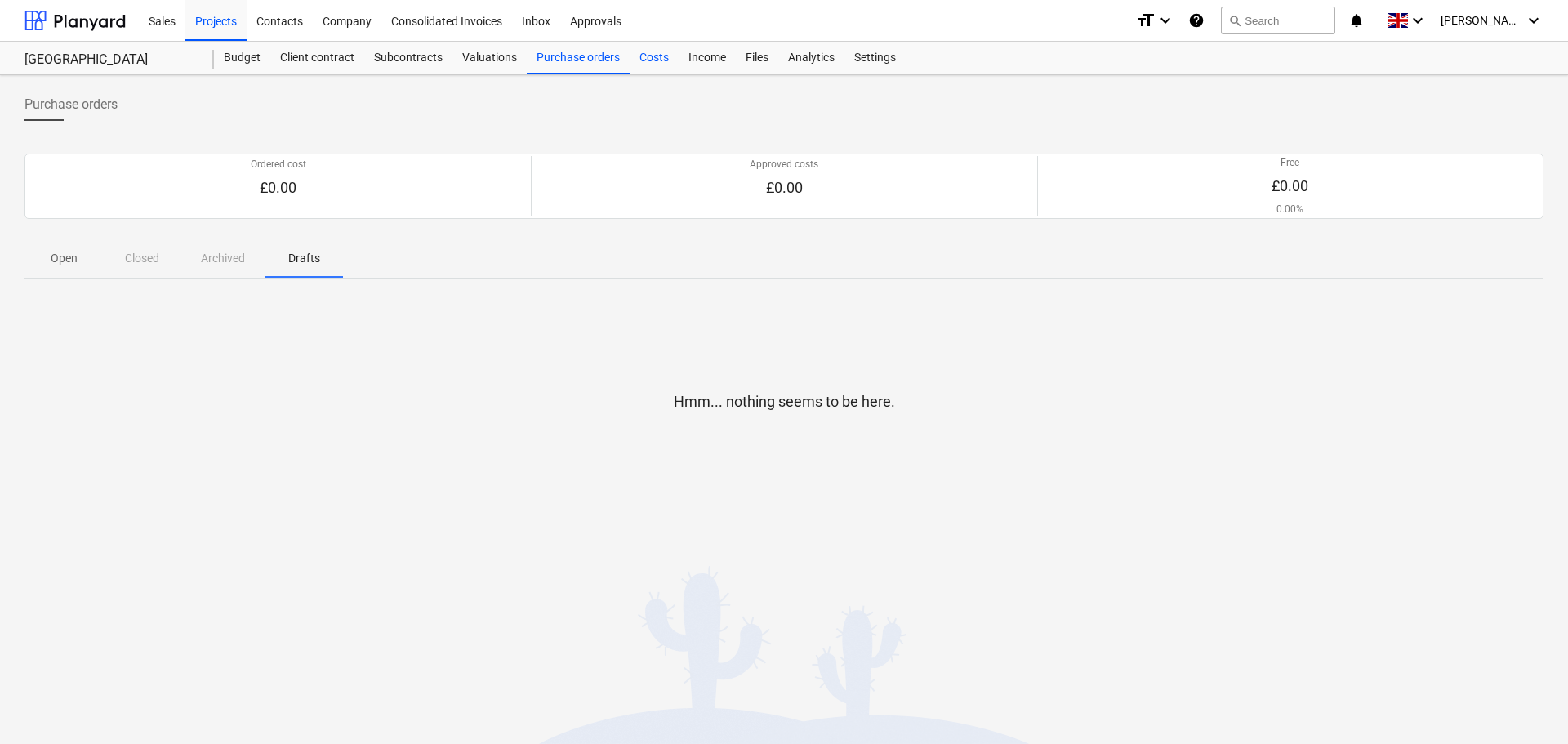
click at [648, 60] on div "Costs" at bounding box center [653, 58] width 49 height 33
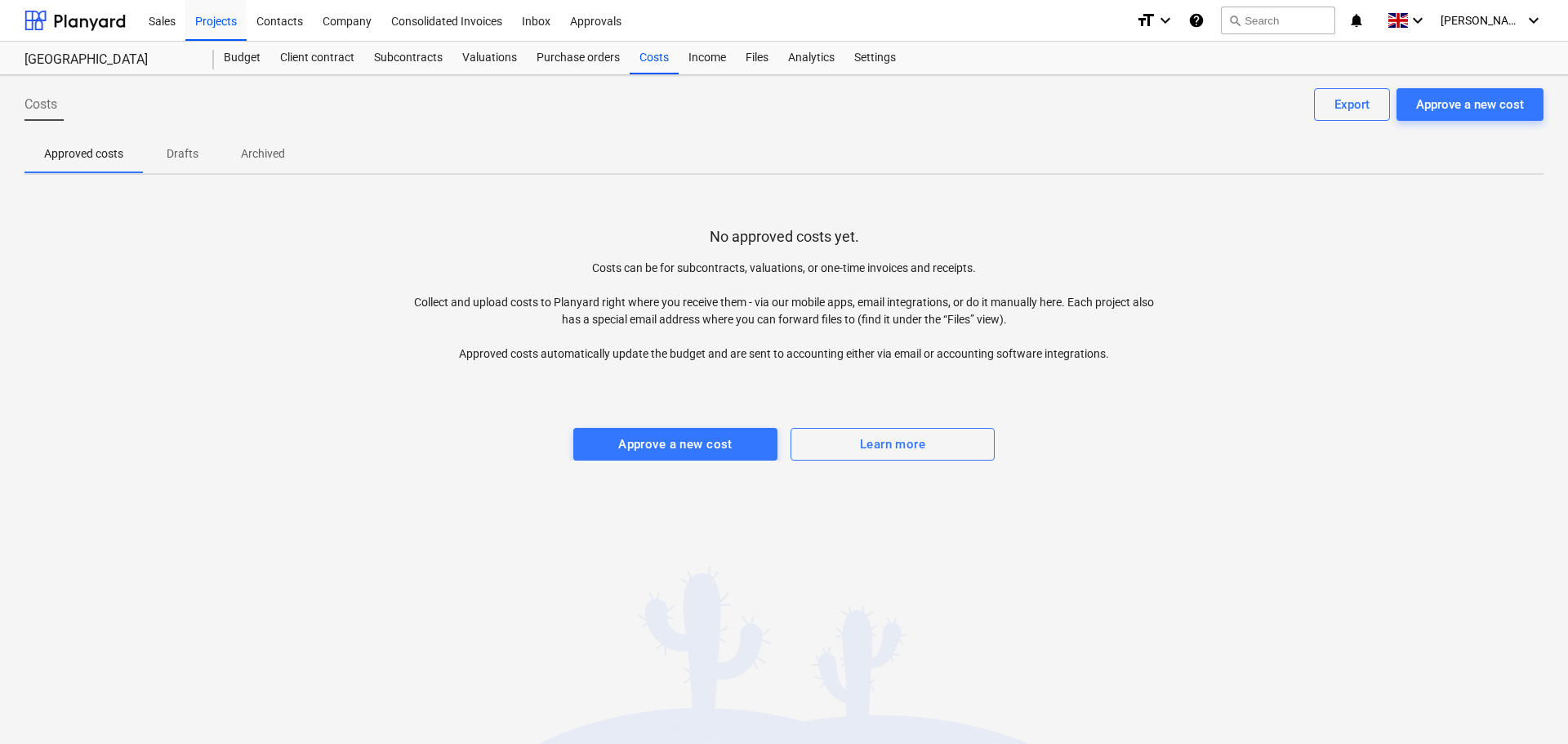
drag, startPoint x: 180, startPoint y: 163, endPoint x: 201, endPoint y: 162, distance: 21.0
click at [187, 162] on span "Drafts" at bounding box center [182, 154] width 78 height 27
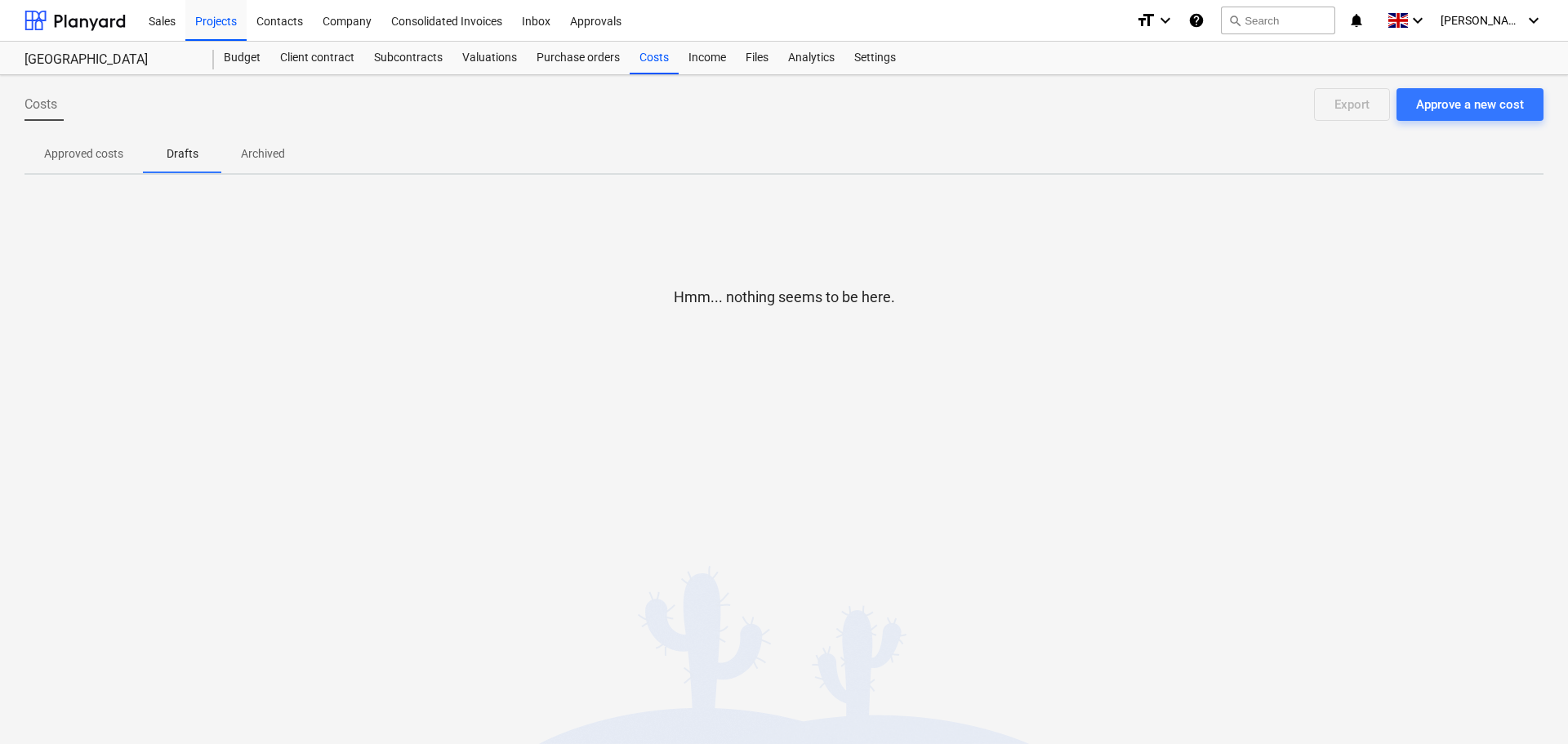
click at [276, 157] on p "Archived" at bounding box center [263, 154] width 44 height 17
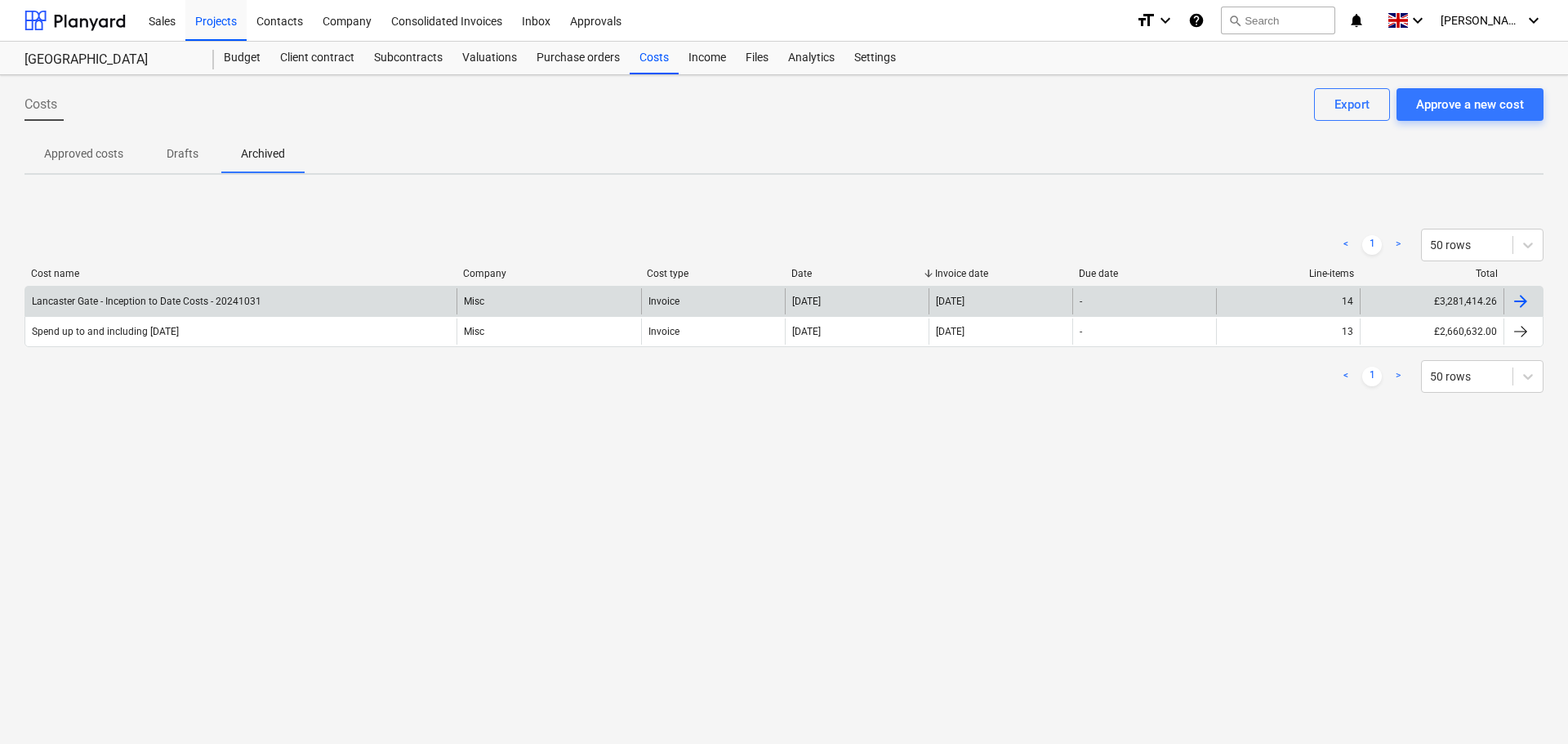
click at [264, 299] on div "Lancaster Gate - Inception to Date Costs - 20241031" at bounding box center [241, 300] width 431 height 26
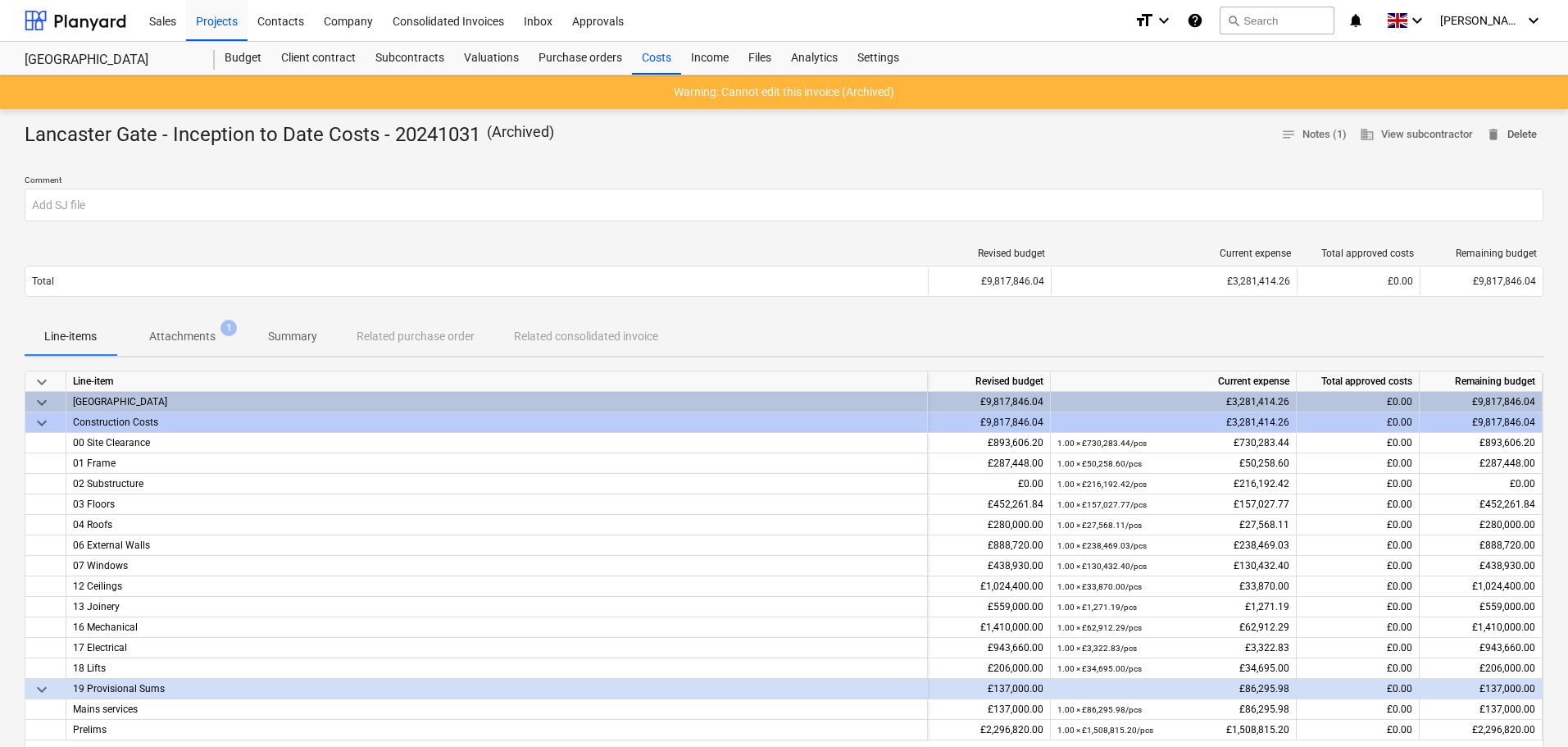
click at [1527, 138] on span "delete Delete" at bounding box center [1512, 134] width 50 height 18
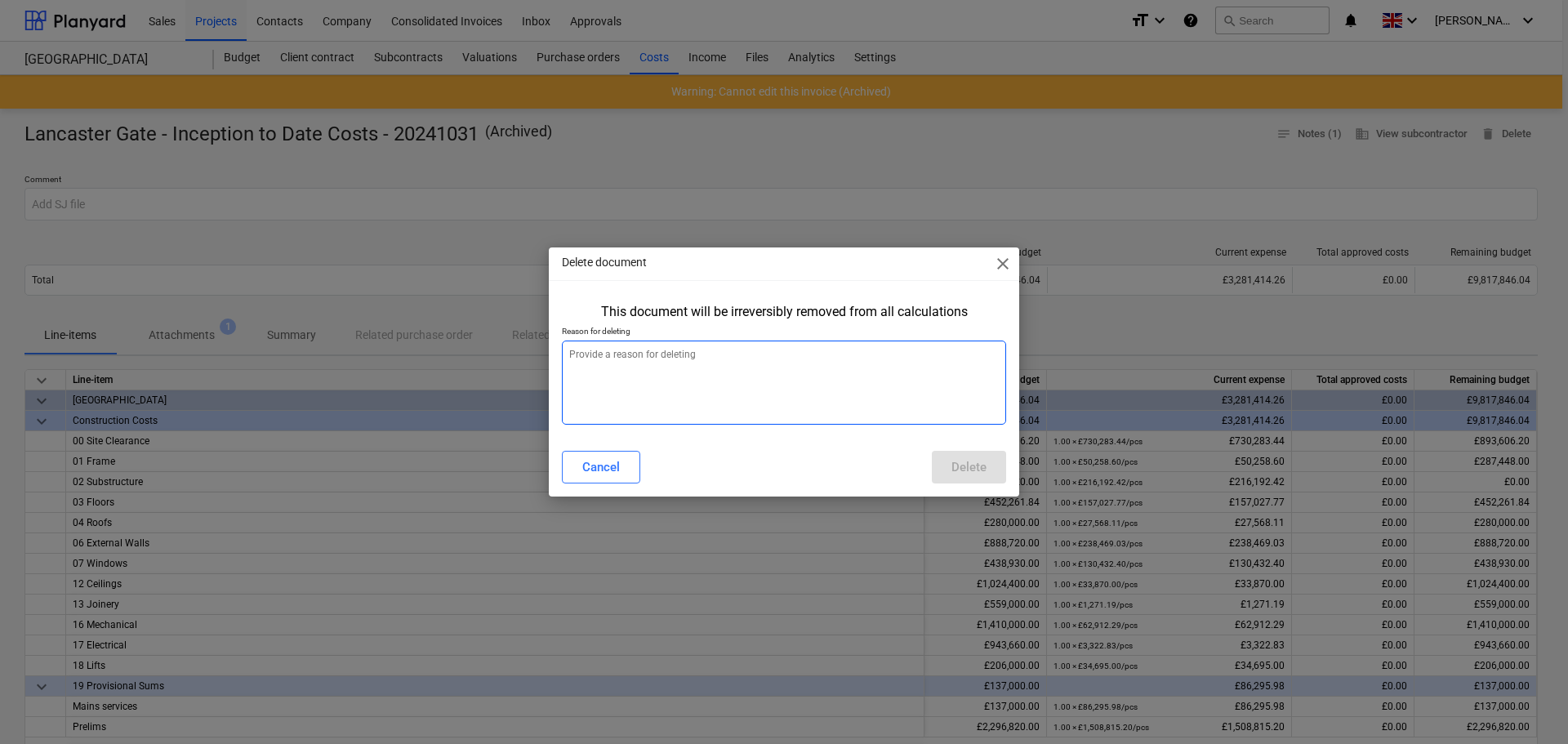
click at [839, 398] on textarea at bounding box center [784, 382] width 445 height 84
type textarea "refresh"
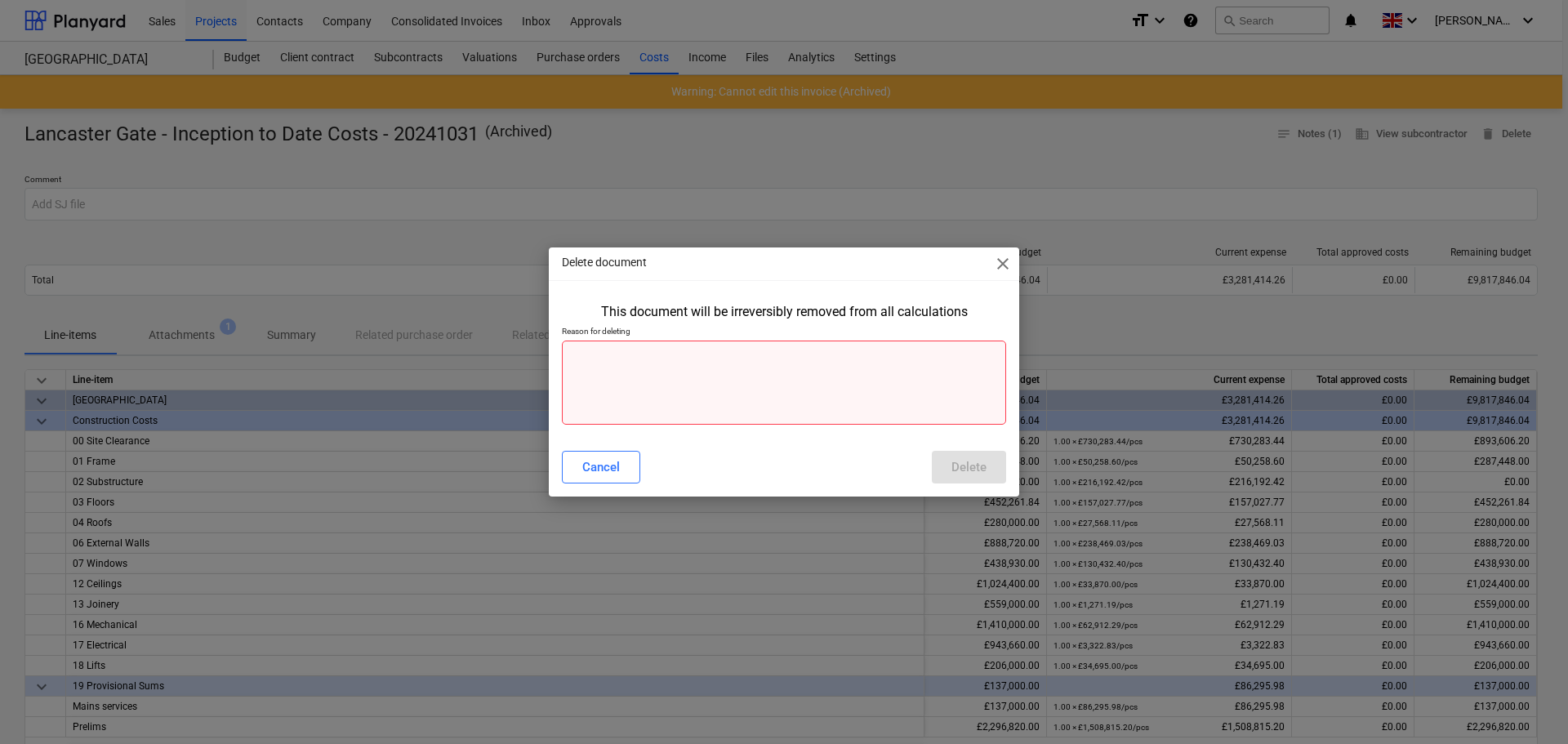
paste textarea "refresh"
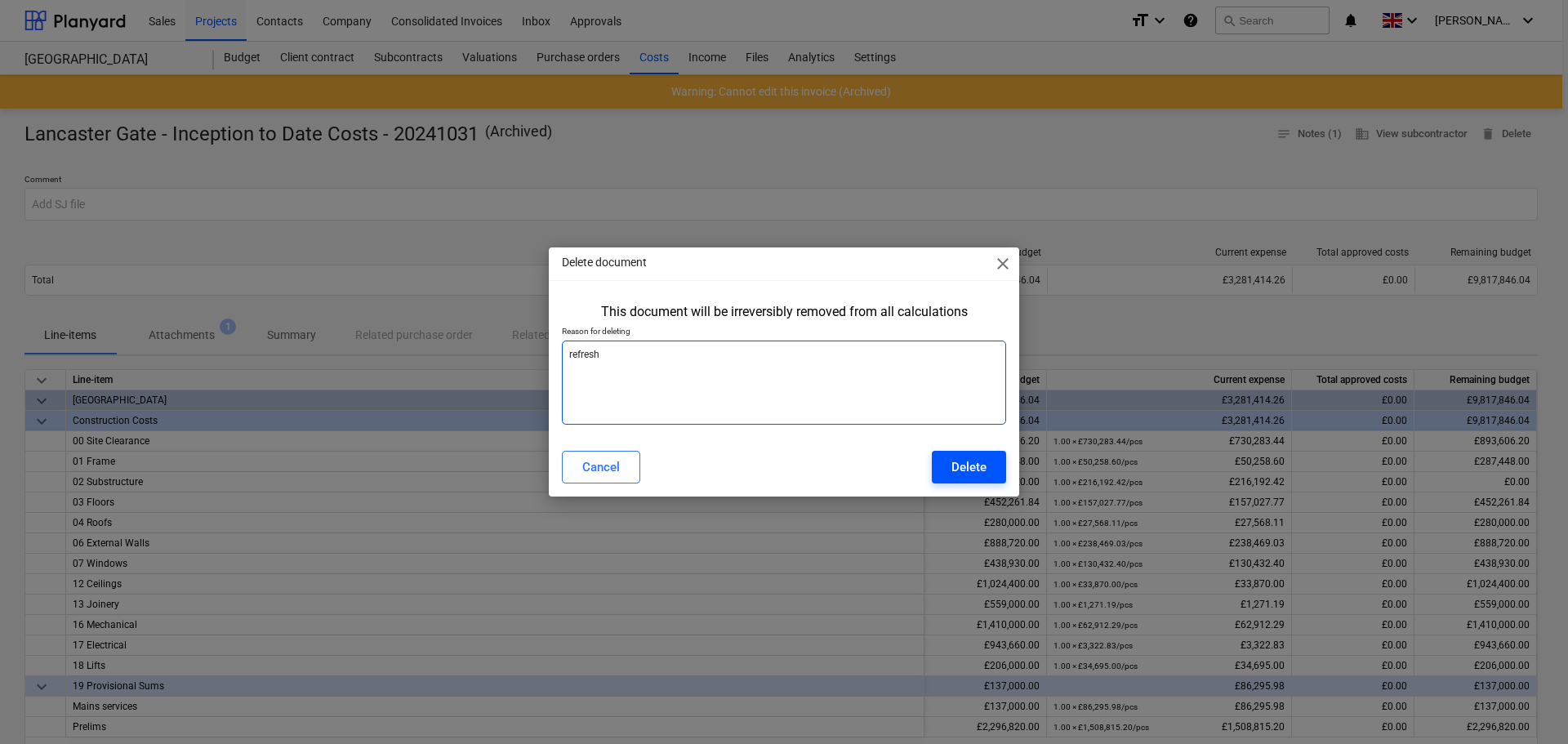
type textarea "refresh"
click at [972, 469] on div "Delete" at bounding box center [969, 467] width 35 height 21
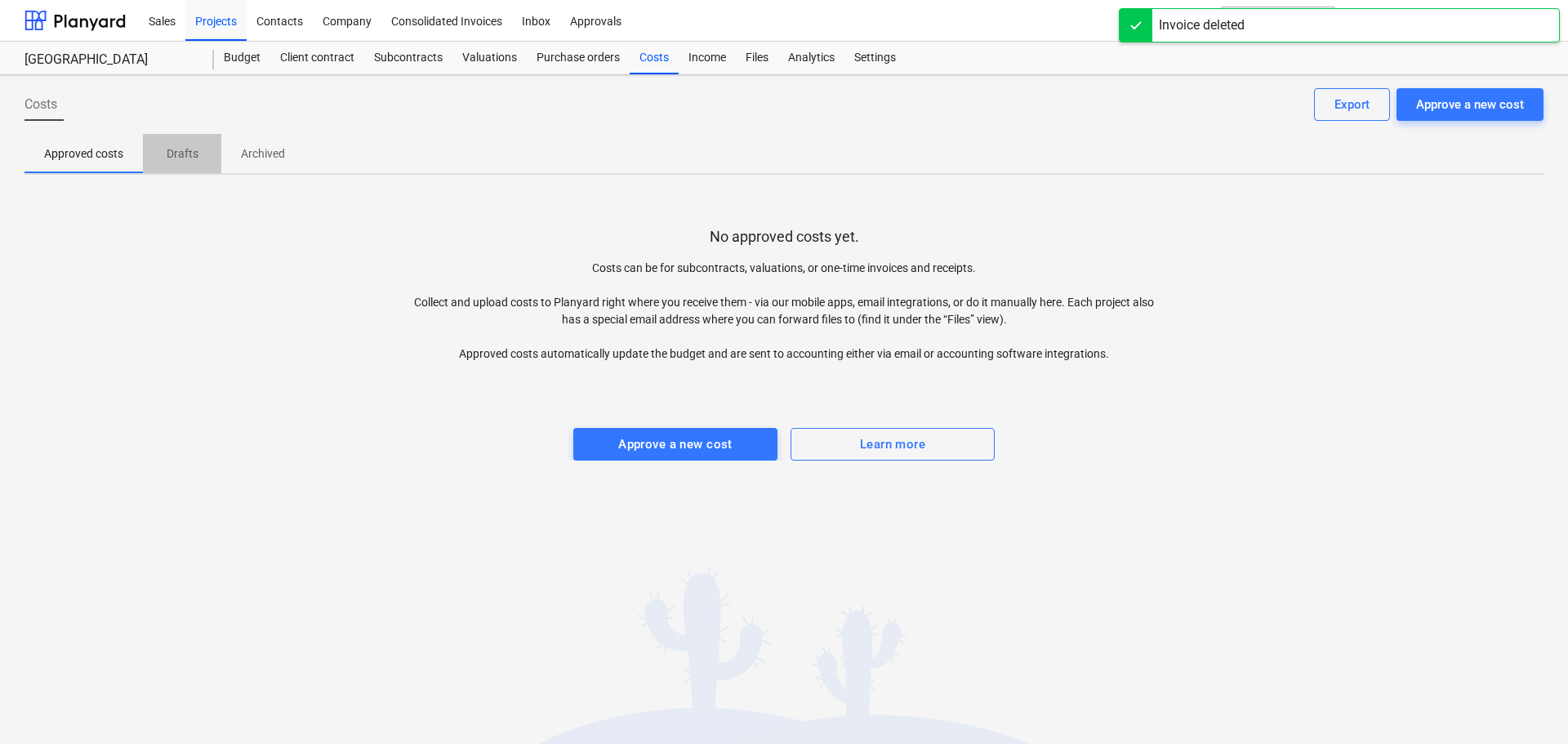
click at [187, 157] on p "Drafts" at bounding box center [182, 154] width 40 height 17
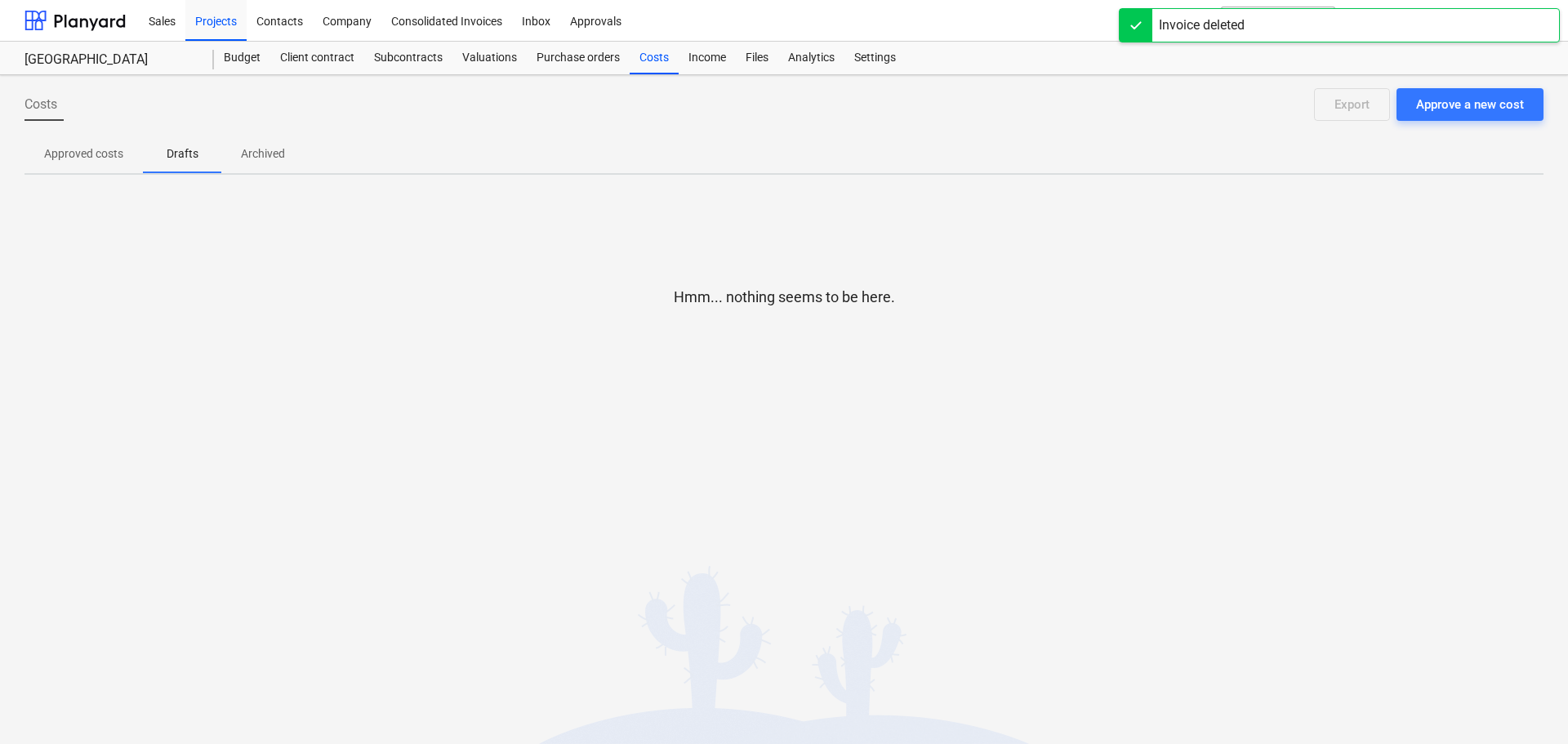
click at [269, 157] on p "Archived" at bounding box center [263, 154] width 44 height 17
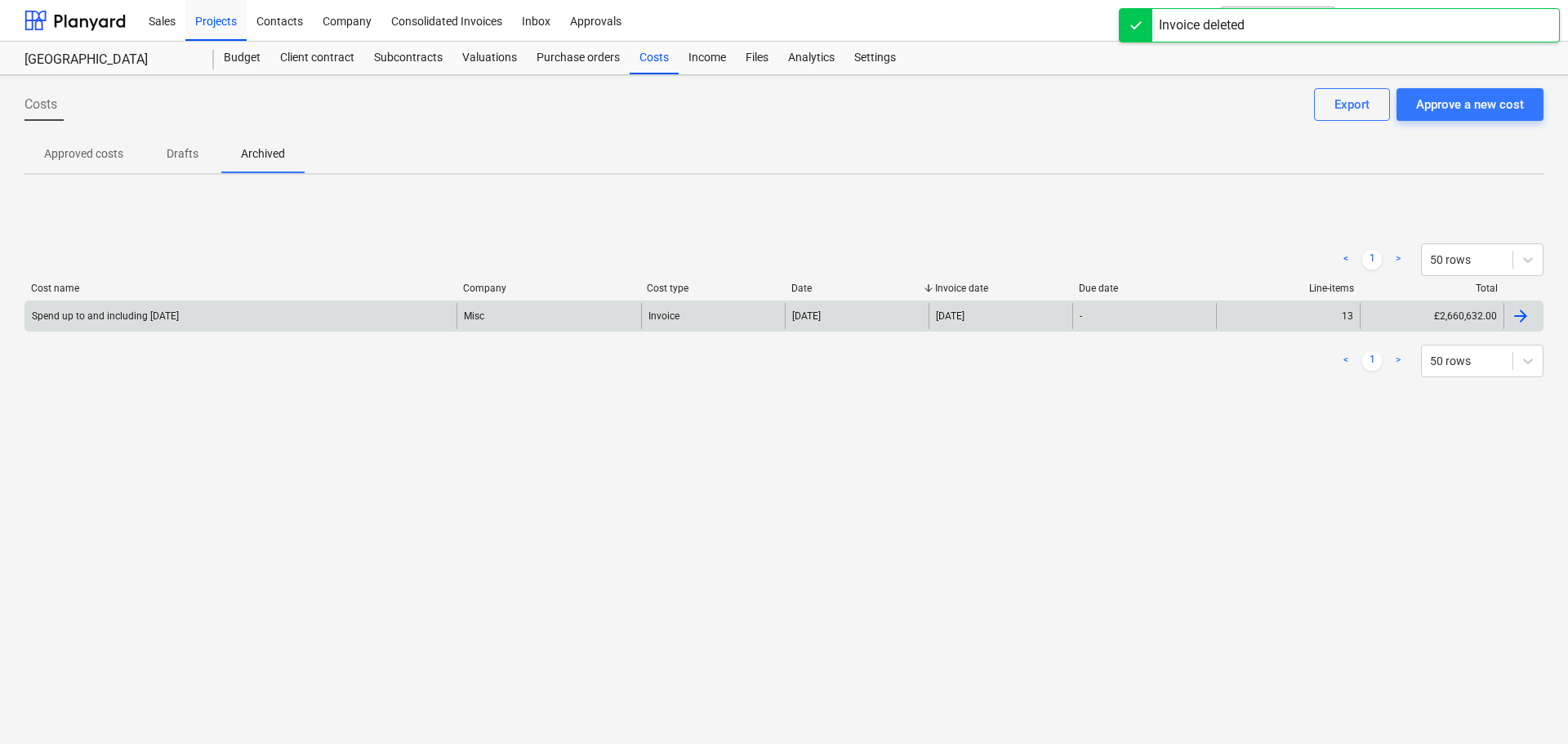
click at [306, 312] on div "Spend up to and including [DATE]" at bounding box center [241, 315] width 431 height 26
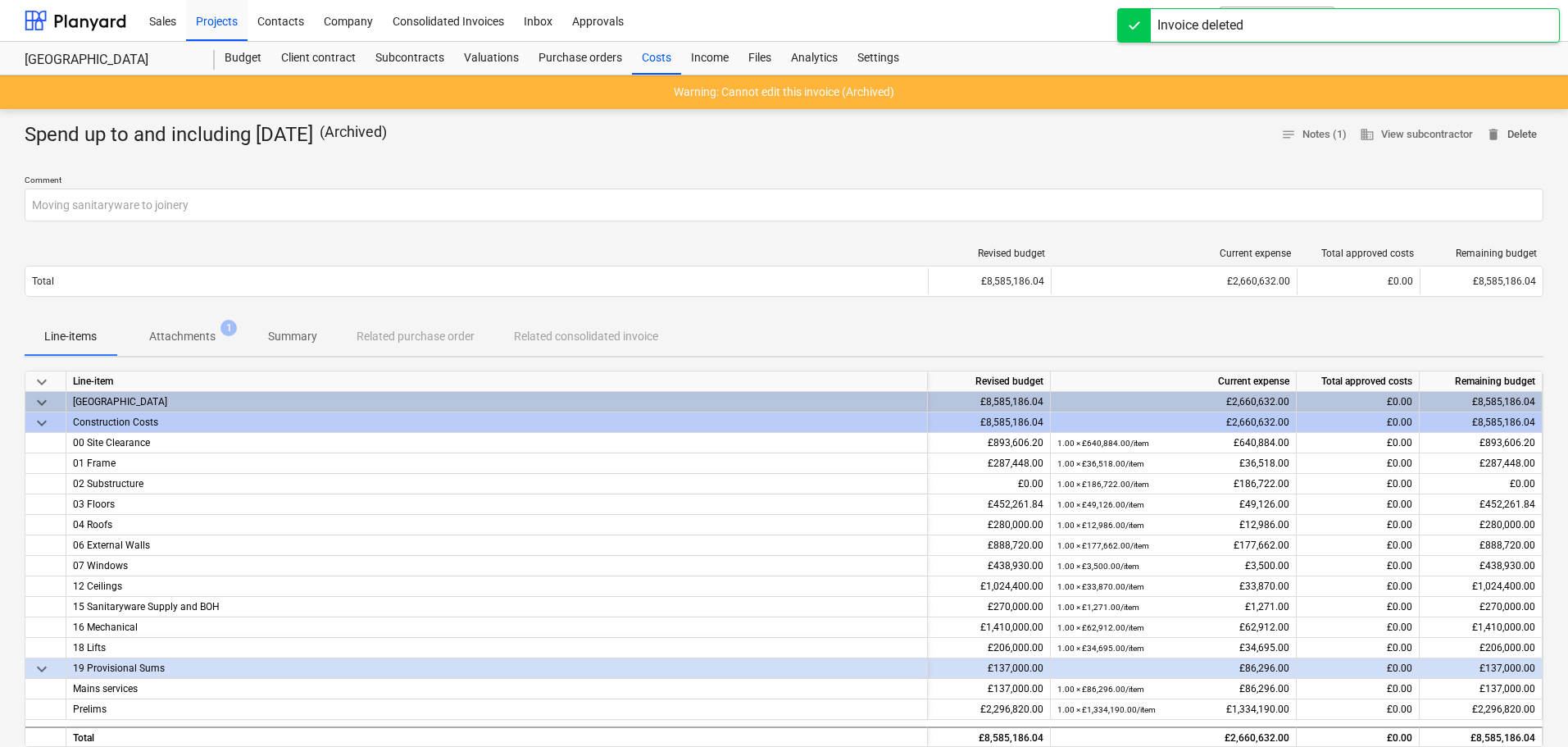
click at [1526, 133] on span "delete Delete" at bounding box center [1512, 134] width 50 height 18
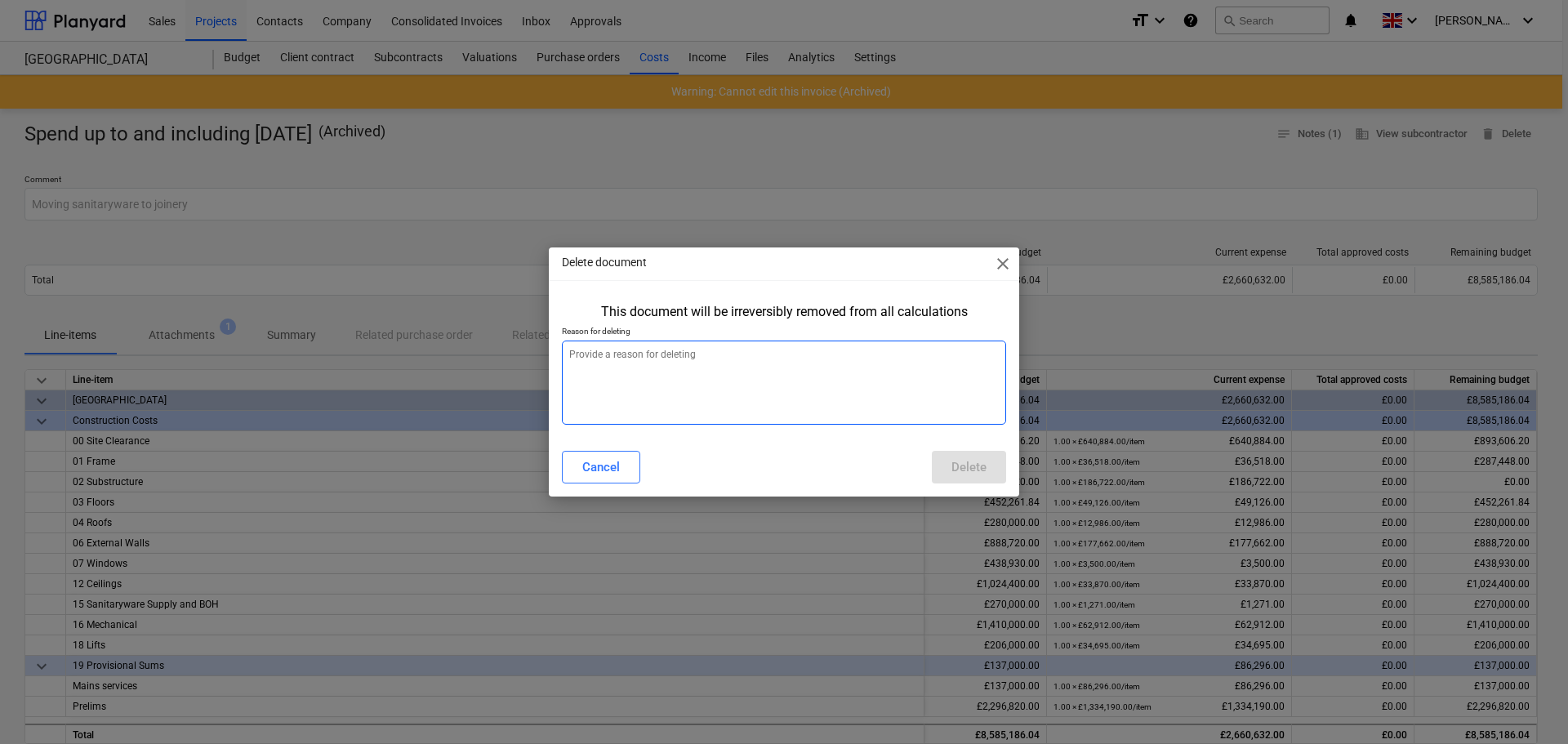
click at [870, 371] on textarea at bounding box center [784, 382] width 445 height 84
paste textarea "refresh"
type textarea "refresh"
click at [977, 460] on div "Delete" at bounding box center [969, 467] width 35 height 21
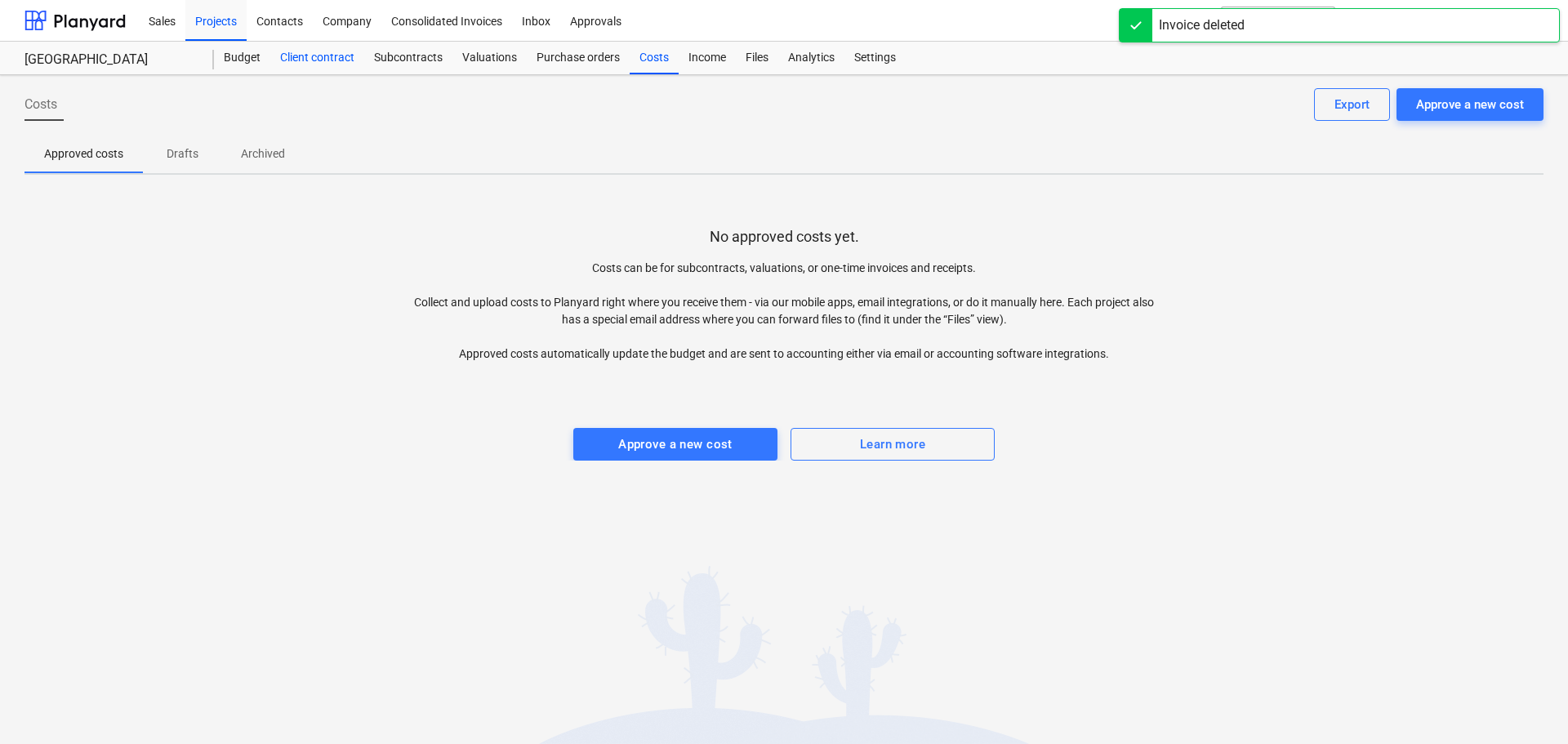
drag, startPoint x: 244, startPoint y: 60, endPoint x: 324, endPoint y: 69, distance: 80.5
click at [244, 60] on div "Budget" at bounding box center [242, 58] width 56 height 33
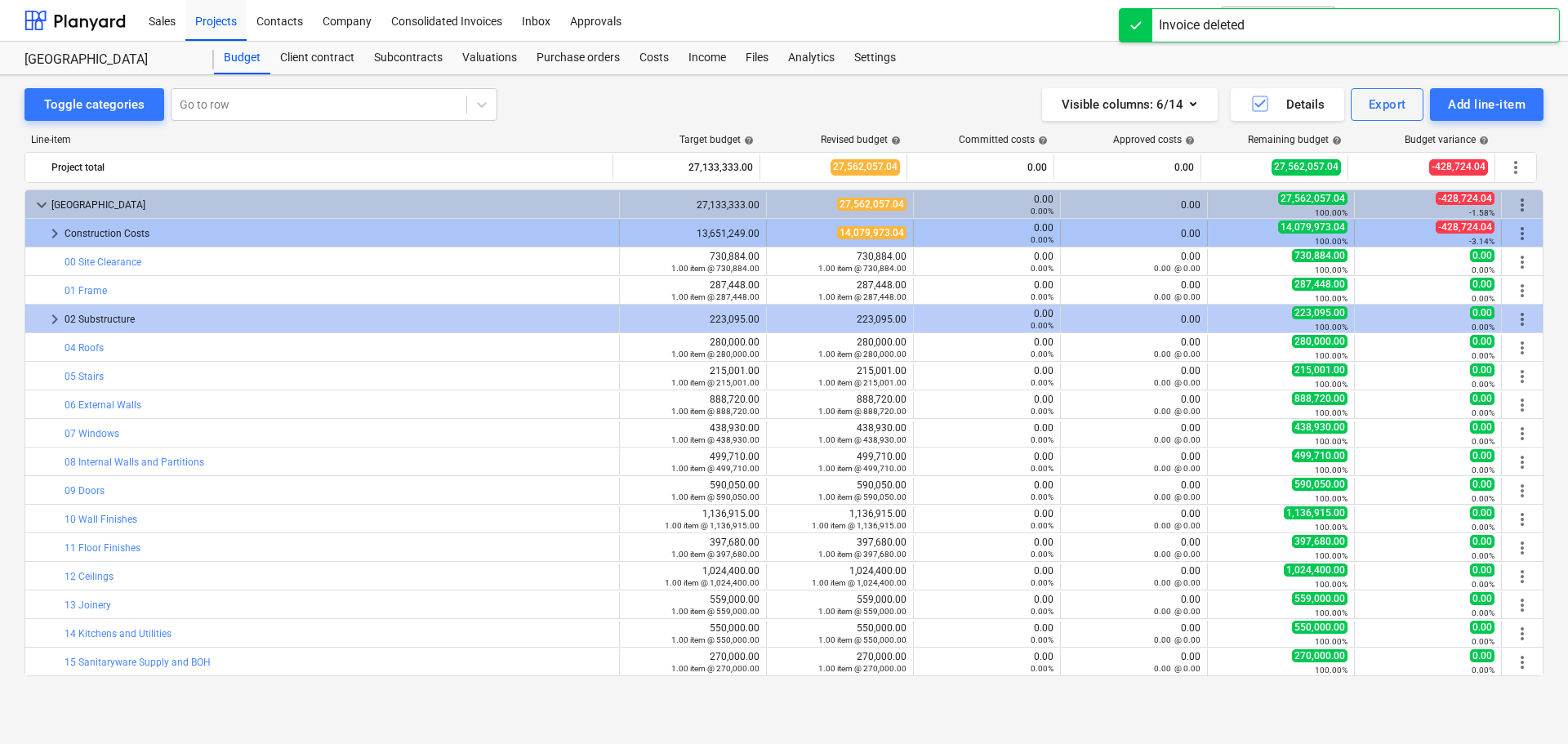
click at [1513, 227] on span "more_vert" at bounding box center [1523, 234] width 19 height 19
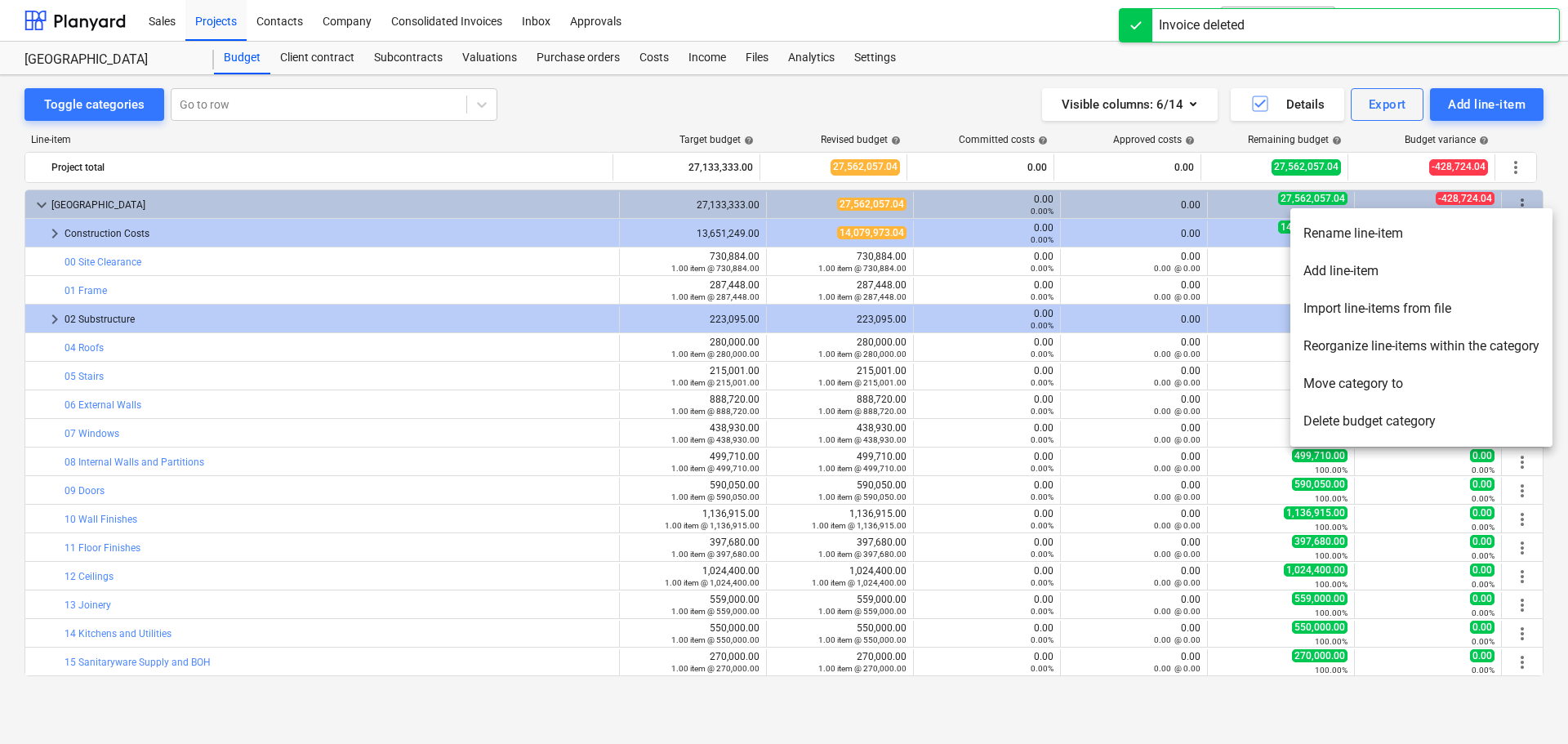
click at [1363, 418] on li "Delete budget category" at bounding box center [1421, 421] width 262 height 38
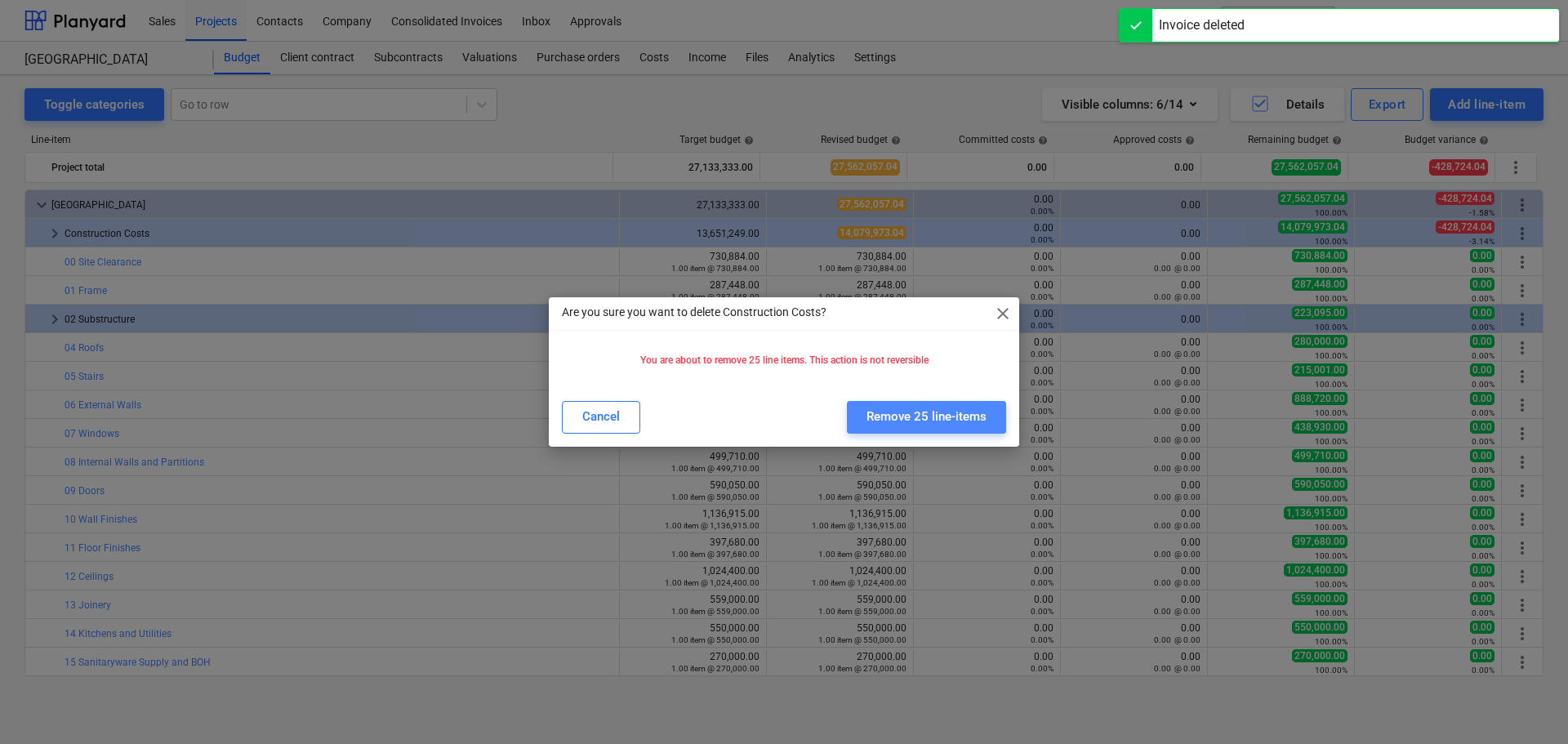
click at [907, 408] on div "Remove 25 line-items" at bounding box center [926, 416] width 120 height 21
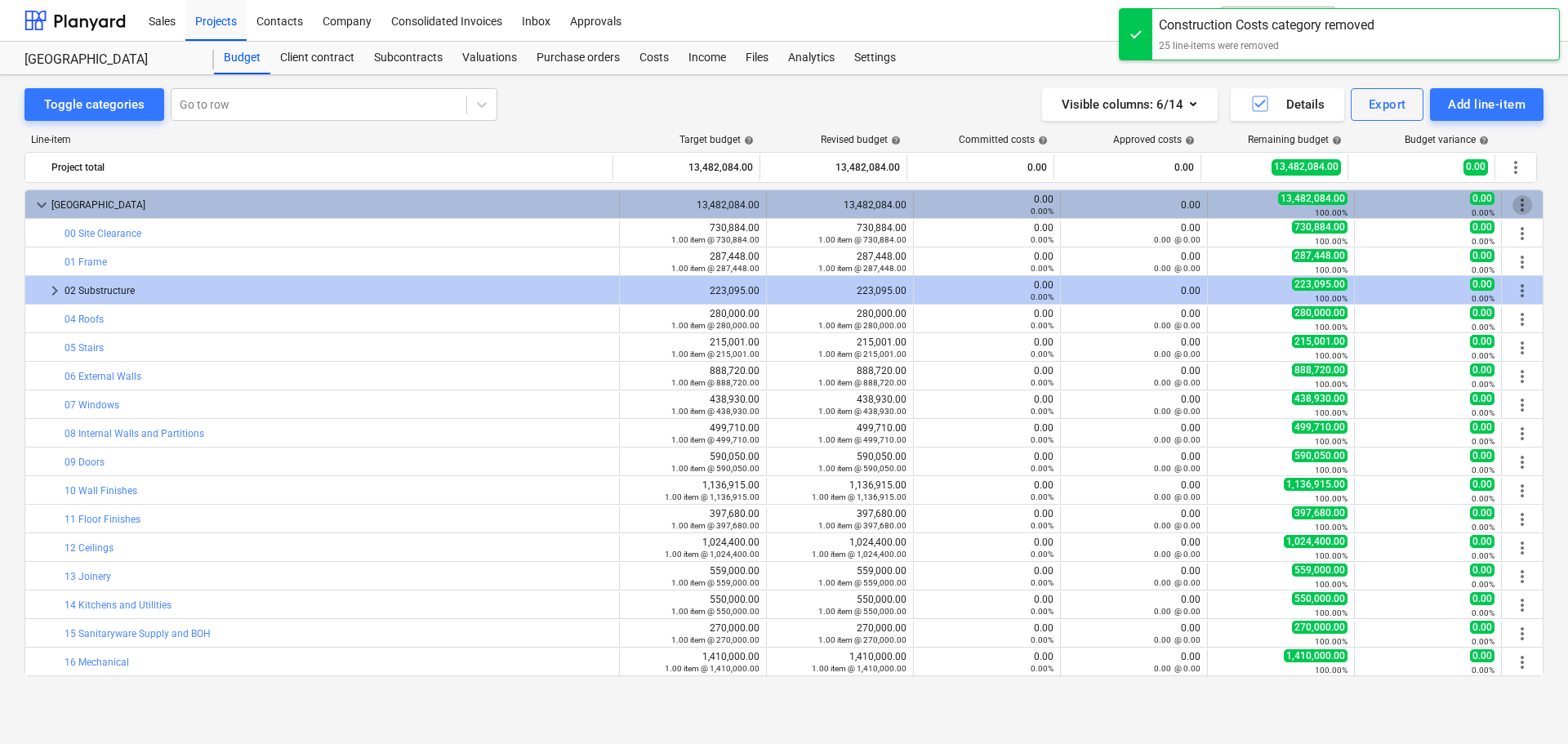
click at [1523, 209] on span "more_vert" at bounding box center [1523, 205] width 19 height 19
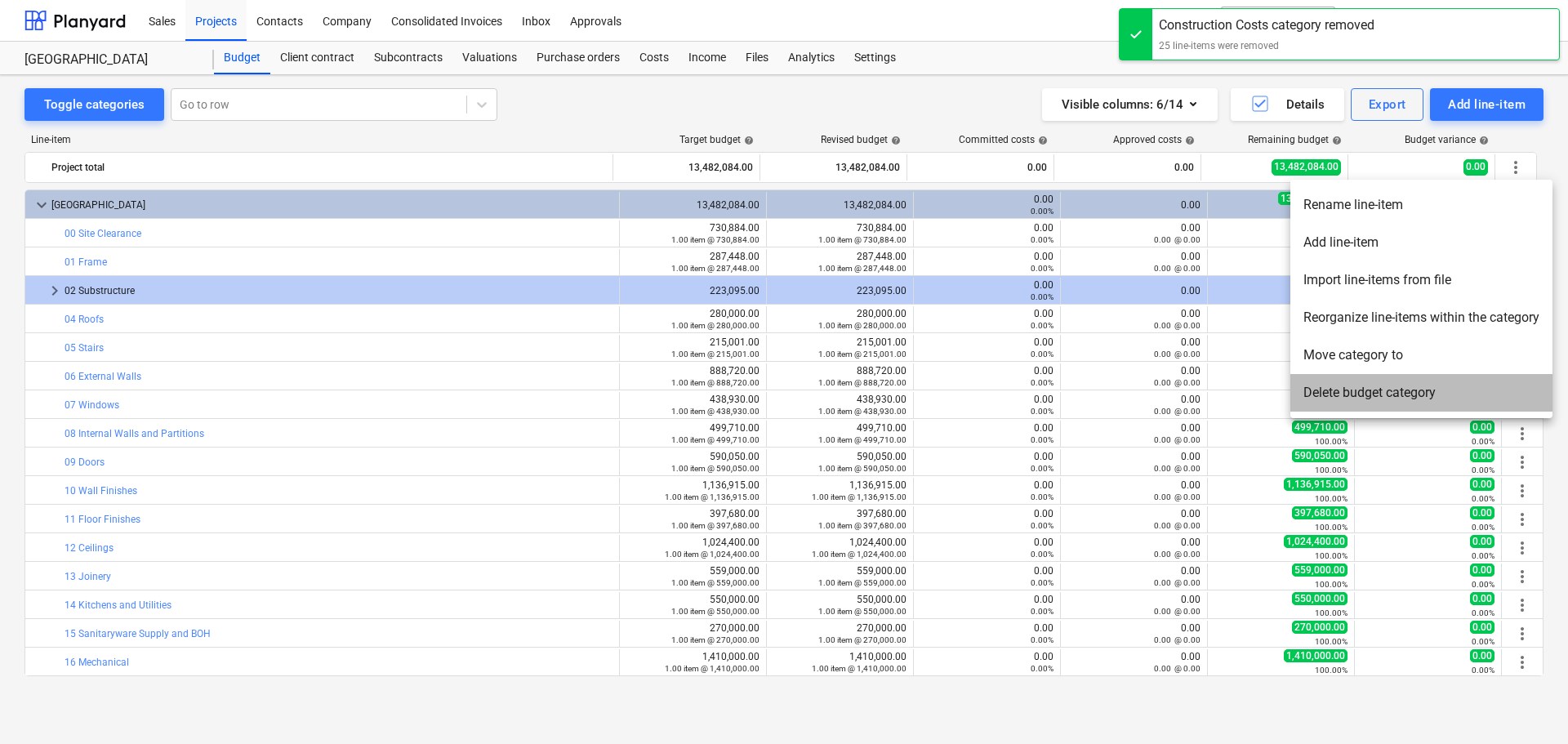
click at [1365, 397] on li "Delete budget category" at bounding box center [1421, 392] width 262 height 38
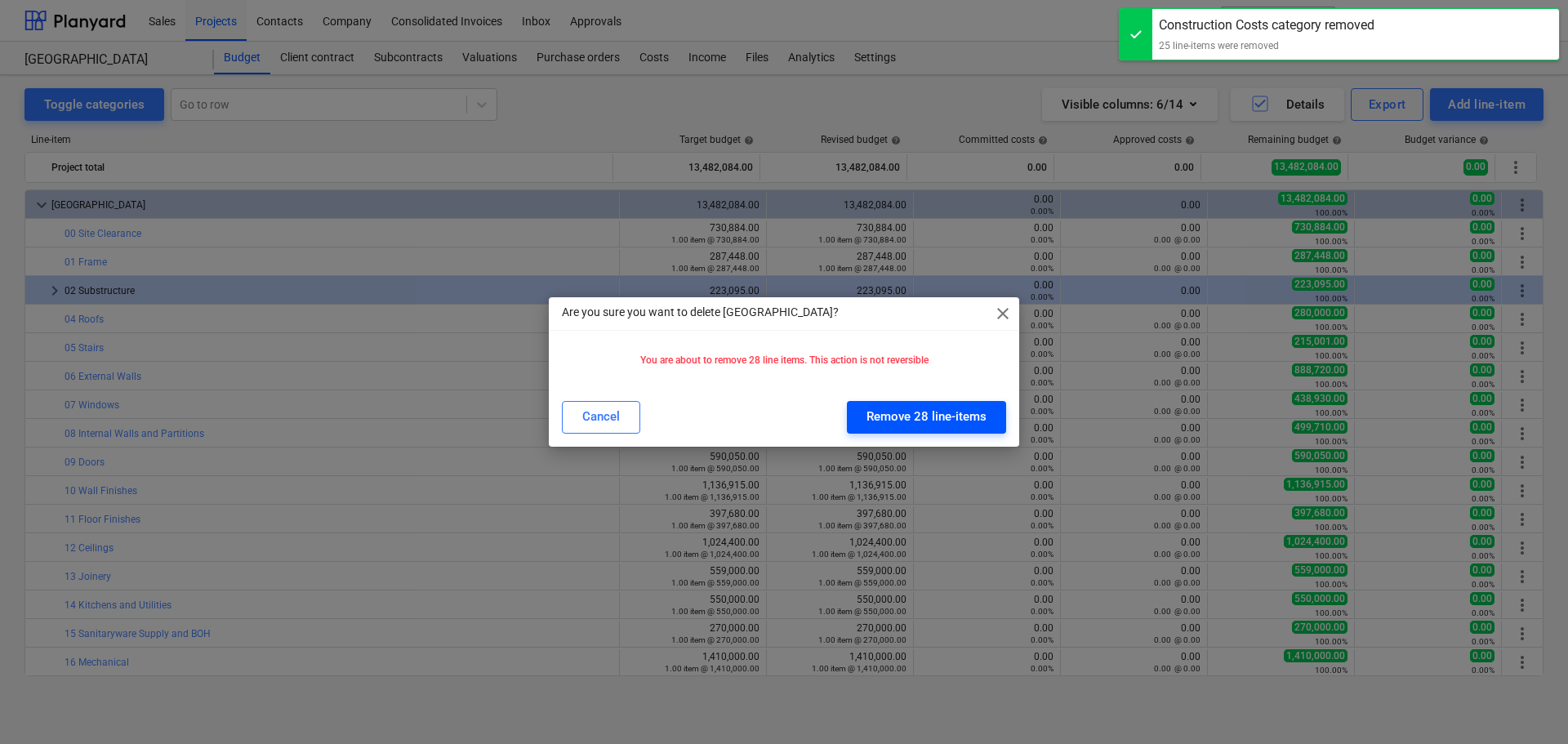
click at [928, 418] on div "Remove 28 line-items" at bounding box center [926, 416] width 120 height 21
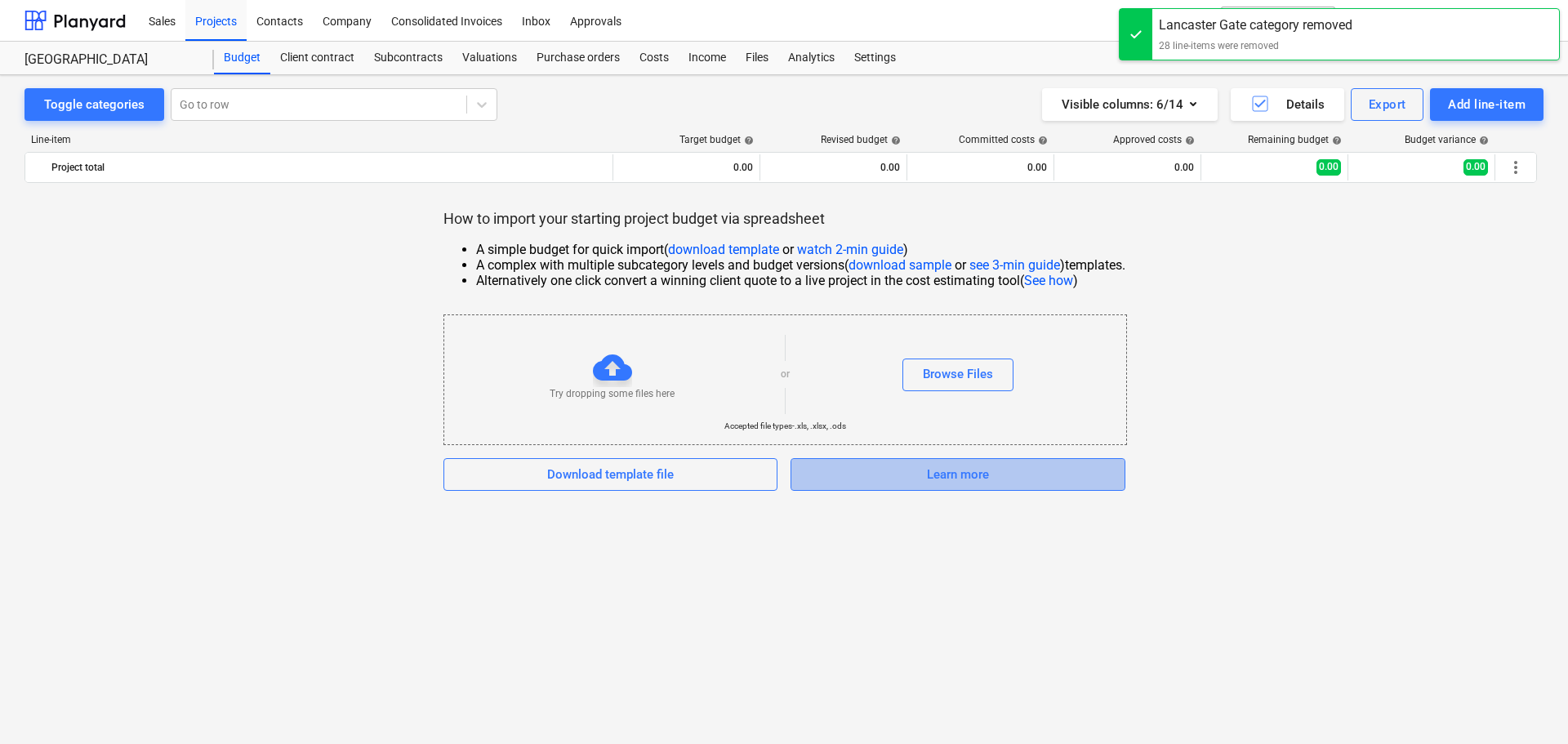
click at [926, 474] on span "Learn more" at bounding box center [958, 474] width 294 height 21
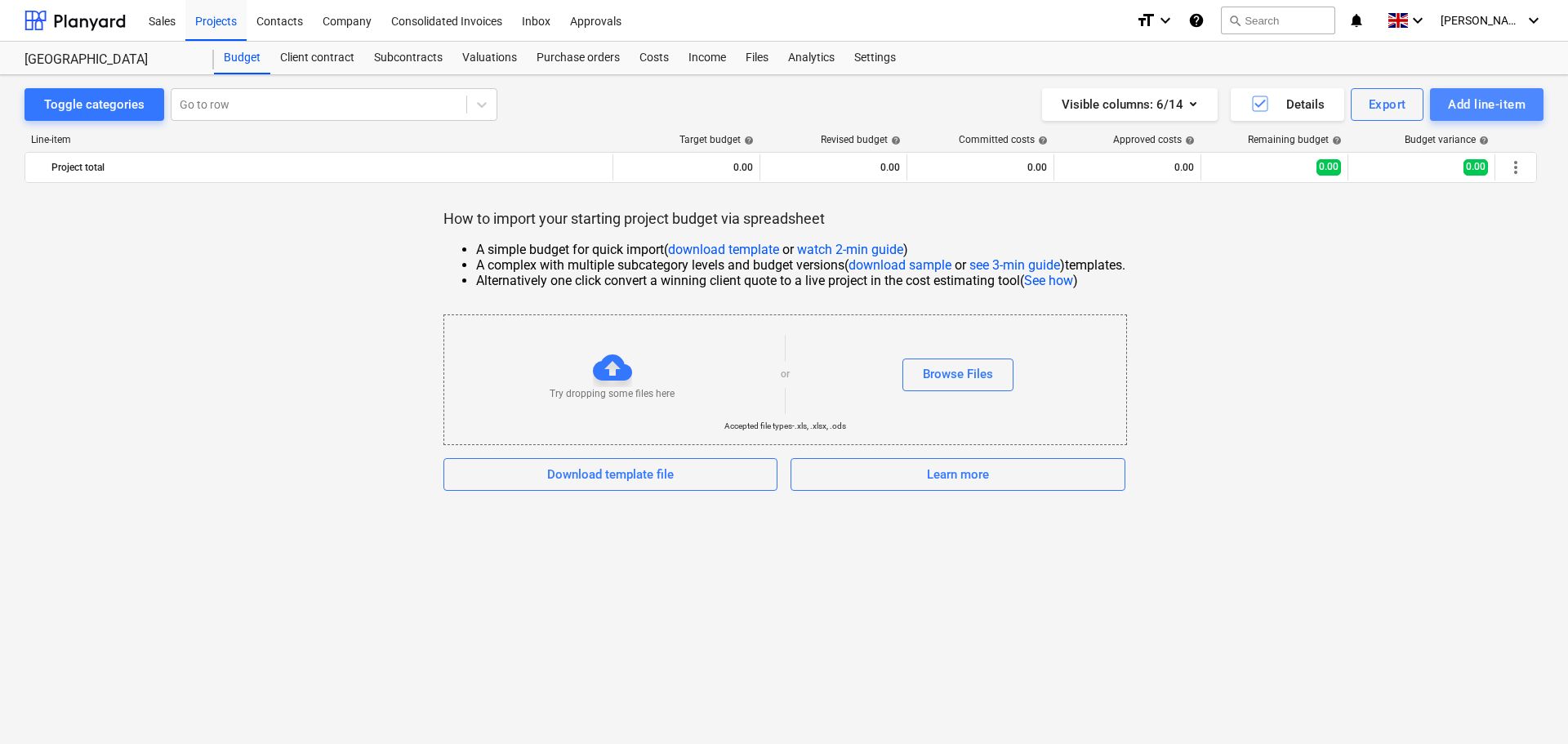
click at [1478, 107] on div "Add line-item" at bounding box center [1487, 104] width 77 height 21
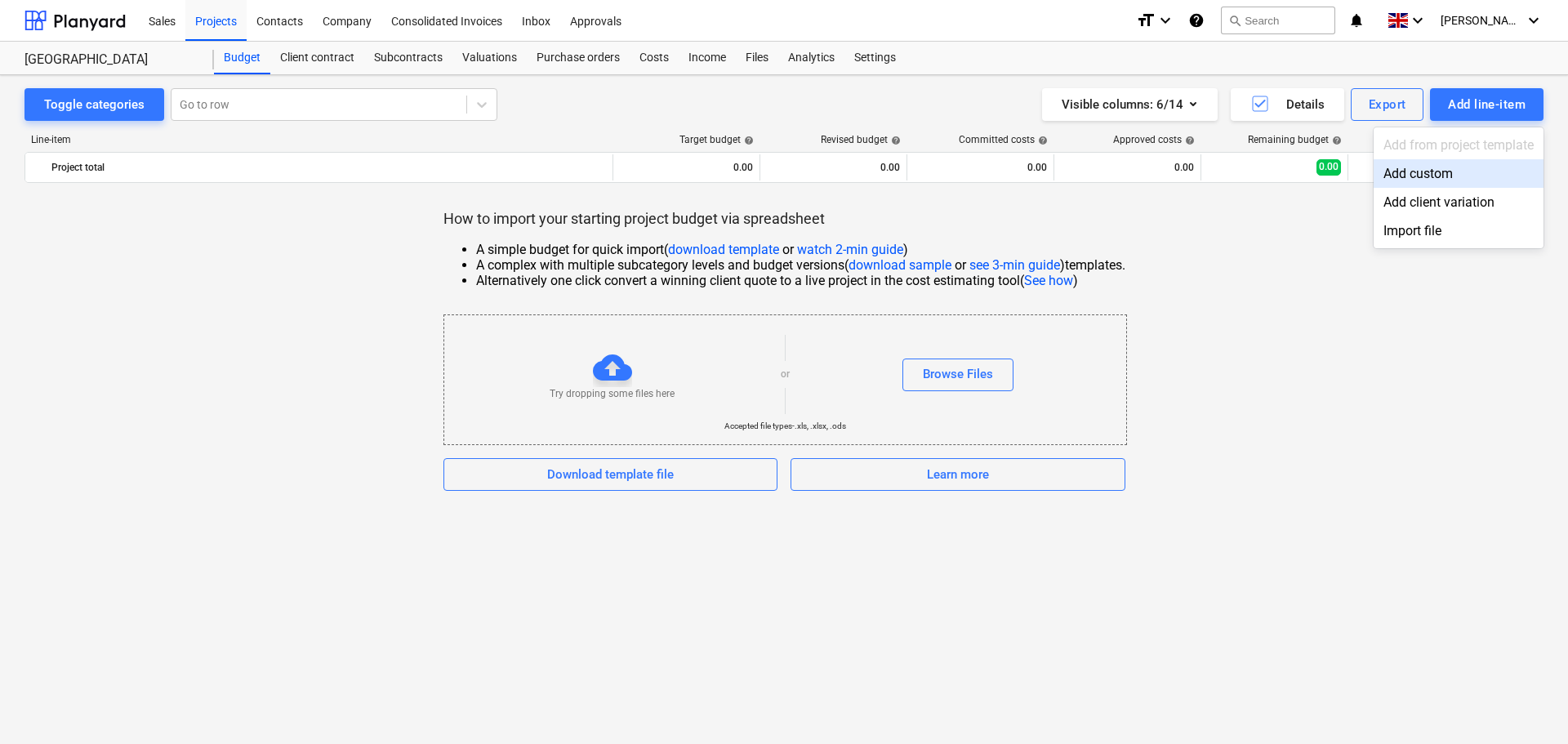
click at [1427, 172] on div "Add custom" at bounding box center [1459, 174] width 170 height 29
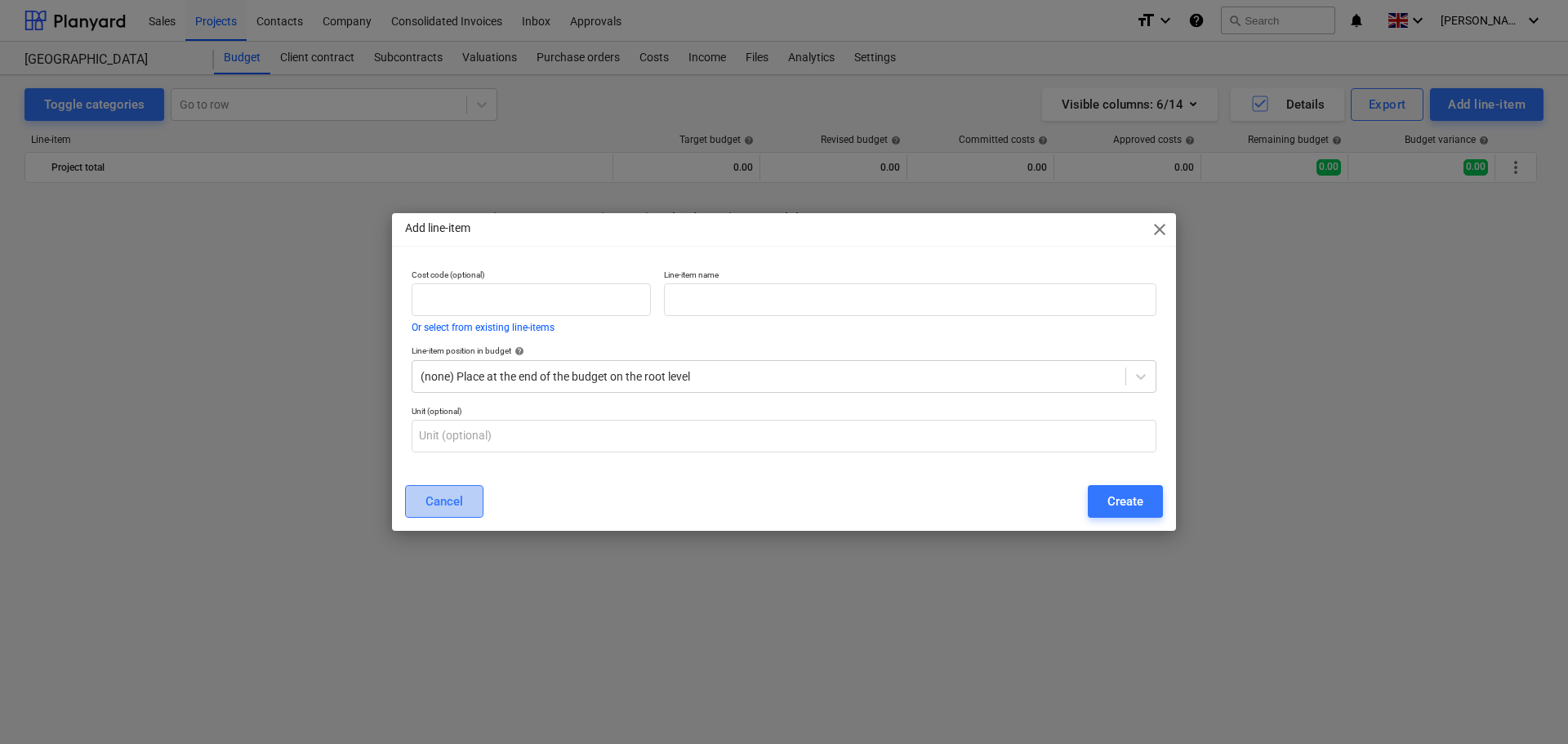
click at [458, 498] on div "Cancel" at bounding box center [444, 501] width 38 height 21
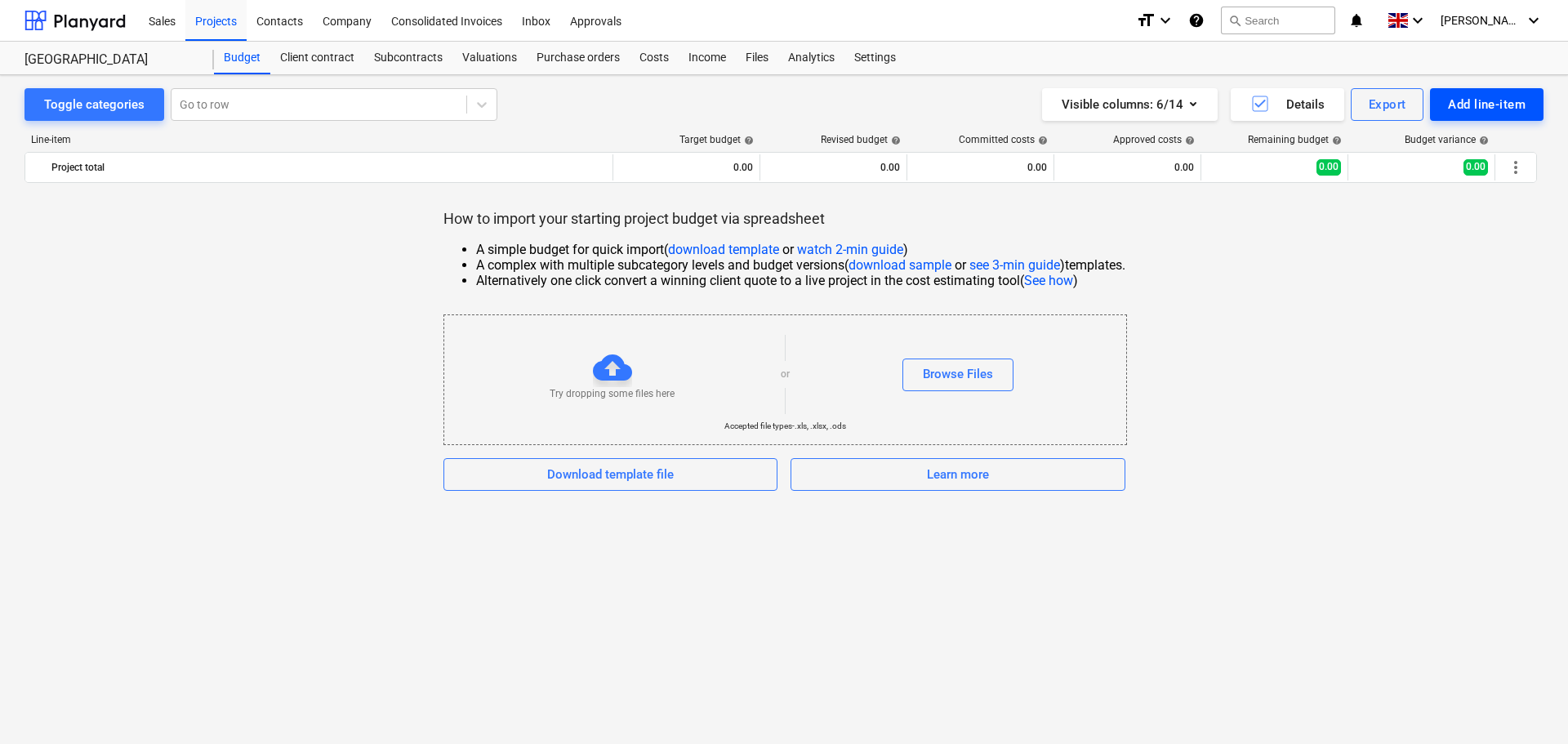
click at [1495, 113] on div "Add line-item" at bounding box center [1487, 104] width 77 height 21
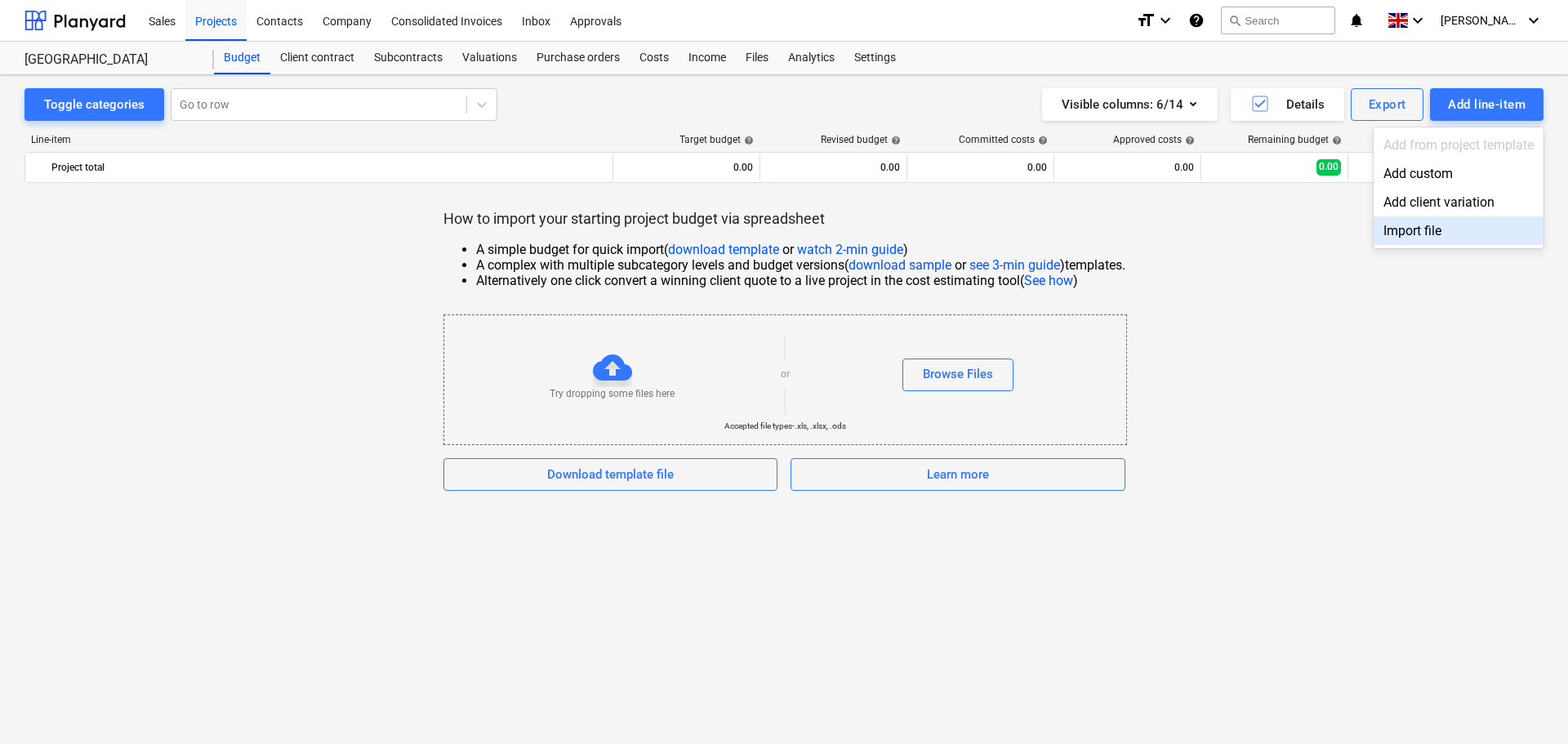
click at [1415, 230] on div "Import file" at bounding box center [1459, 231] width 170 height 29
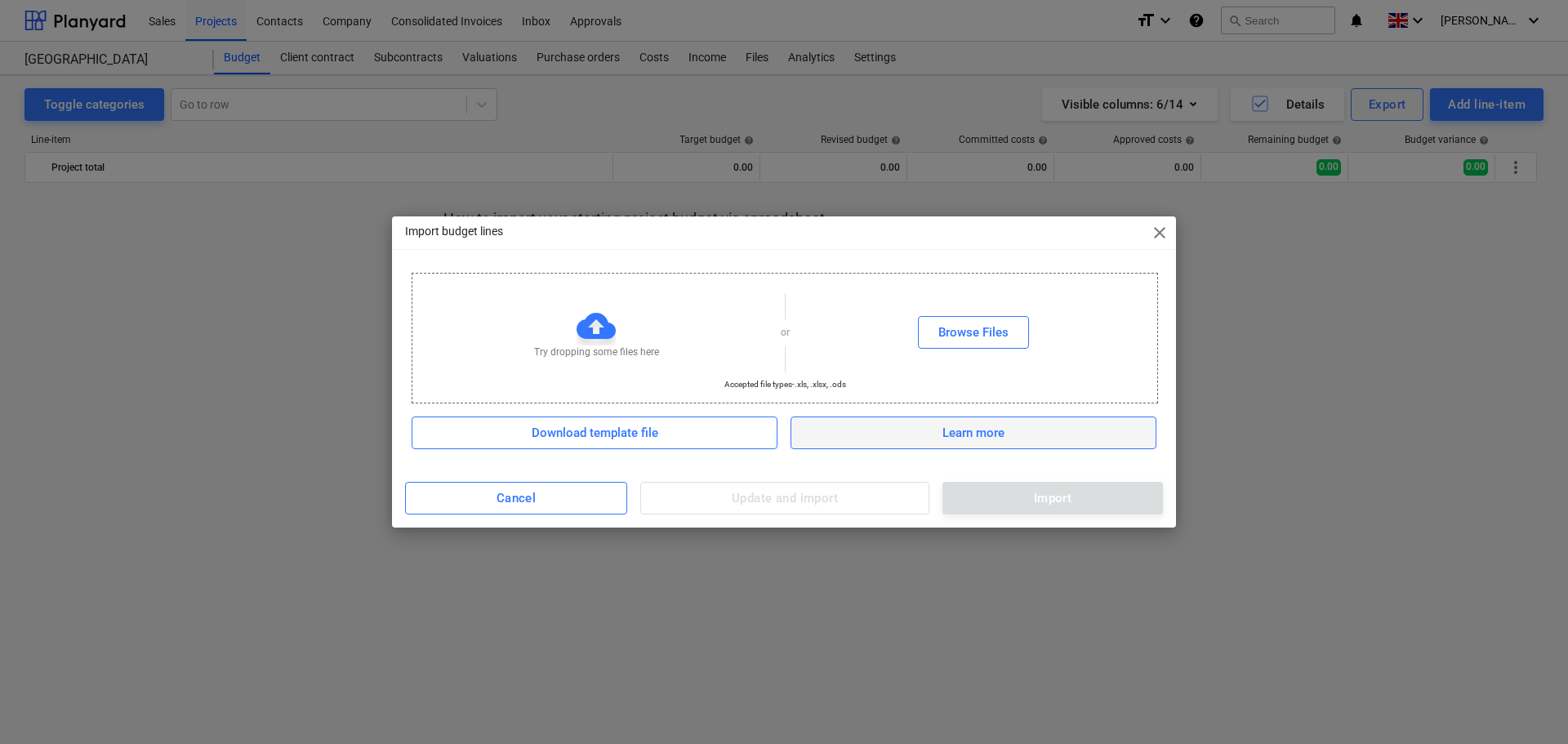
click at [938, 427] on span "Learn more" at bounding box center [973, 433] width 325 height 21
click at [982, 336] on div "Browse Files" at bounding box center [973, 332] width 71 height 21
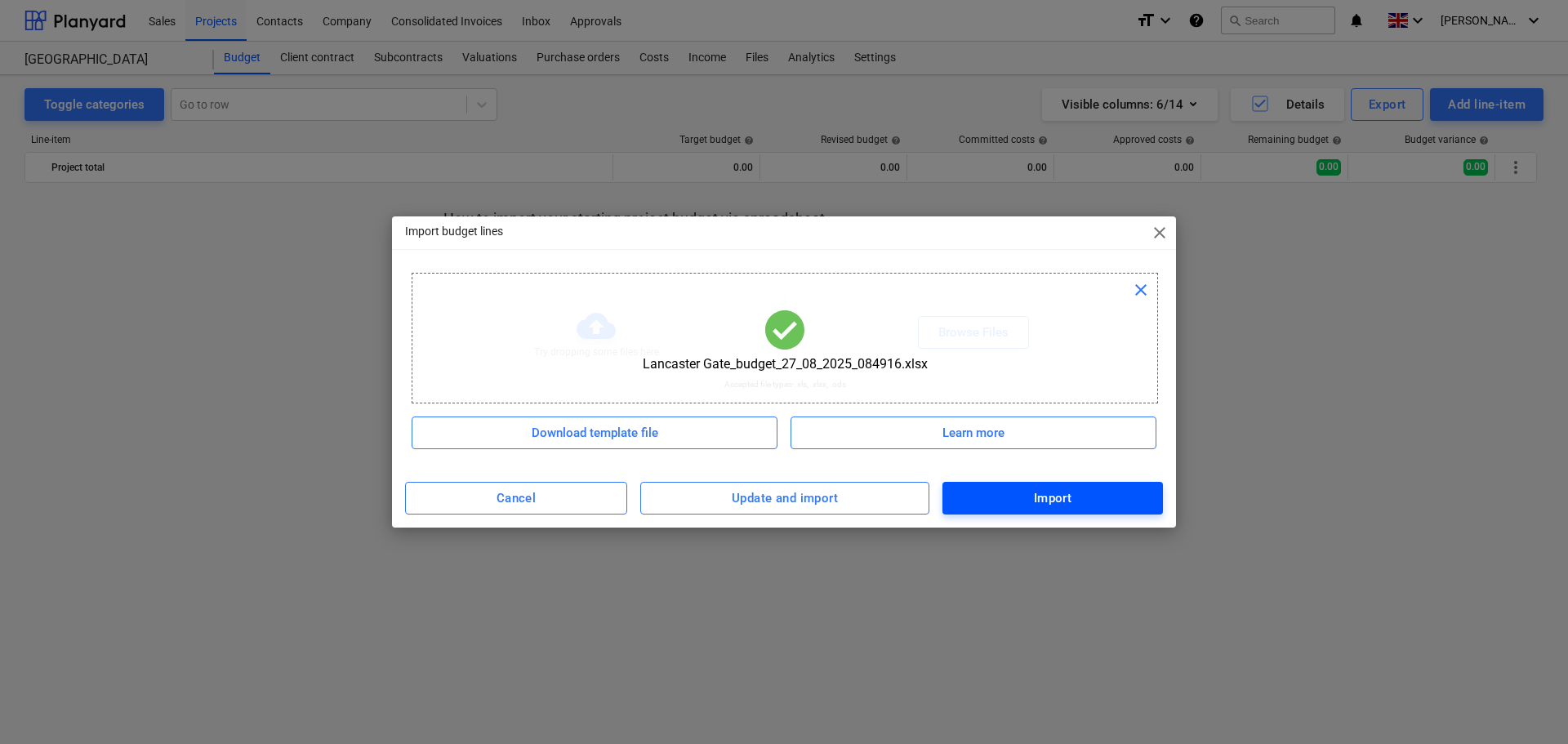
click at [1035, 495] on div "Import" at bounding box center [1054, 498] width 39 height 21
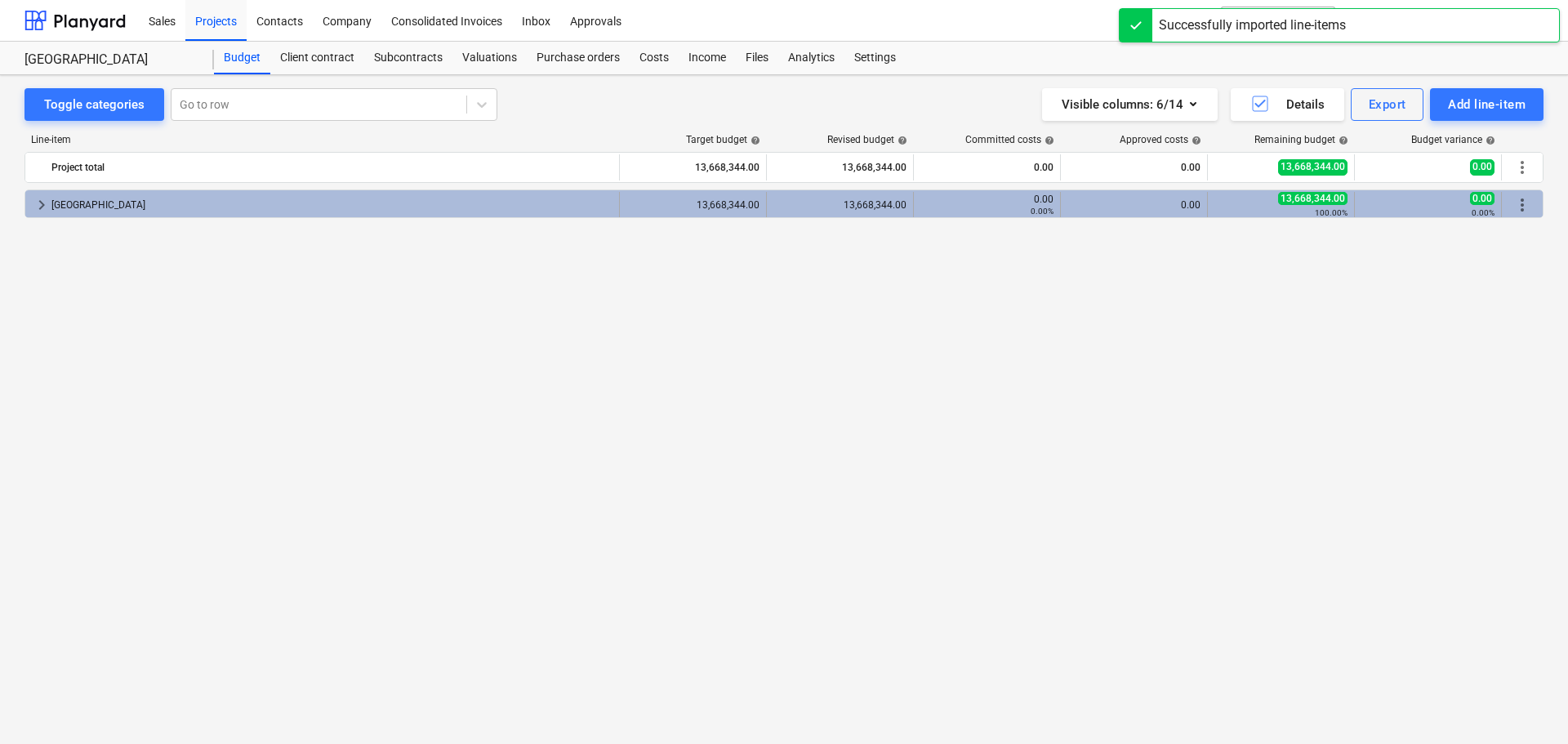
click at [36, 205] on span "keyboard_arrow_right" at bounding box center [42, 205] width 19 height 19
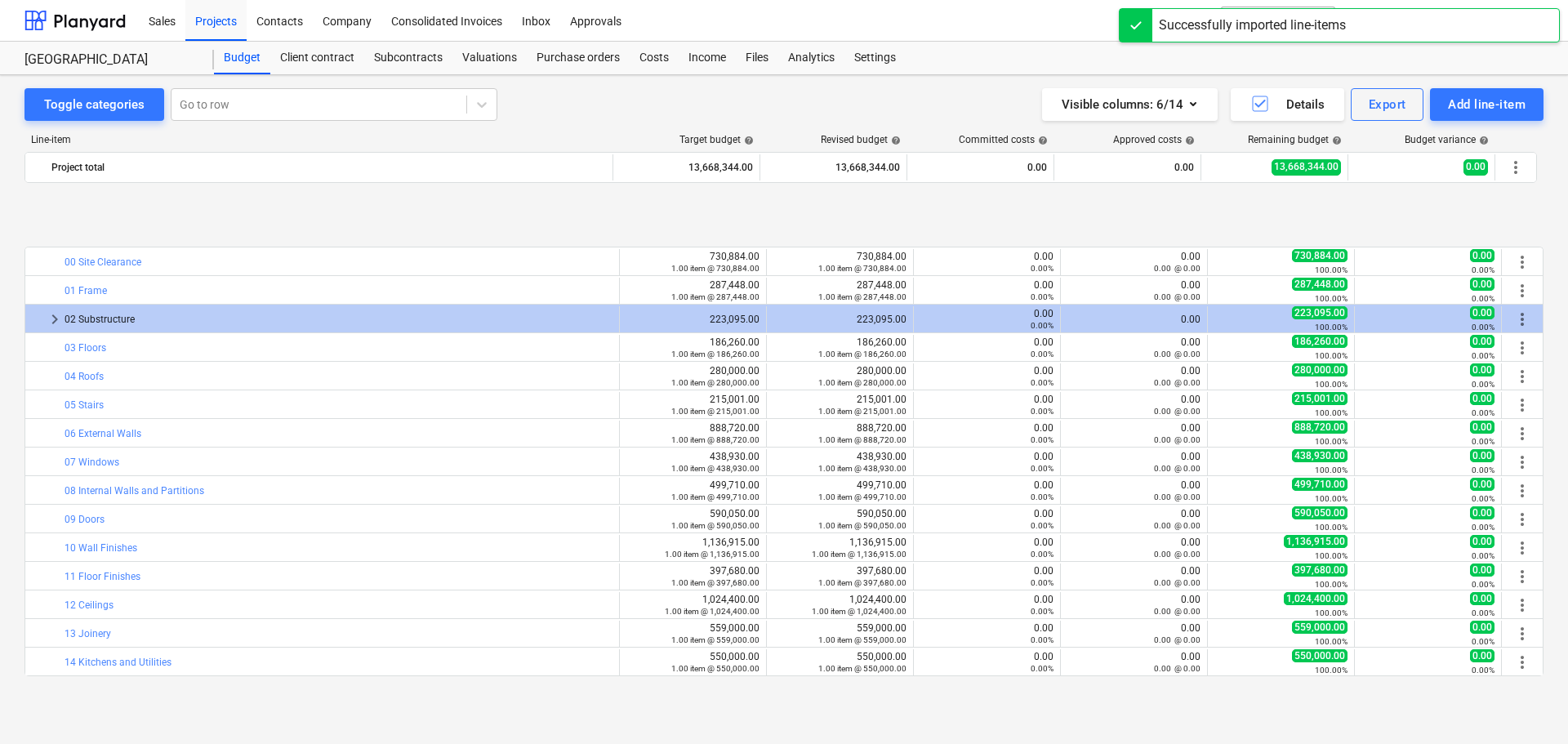
scroll to position [142, 0]
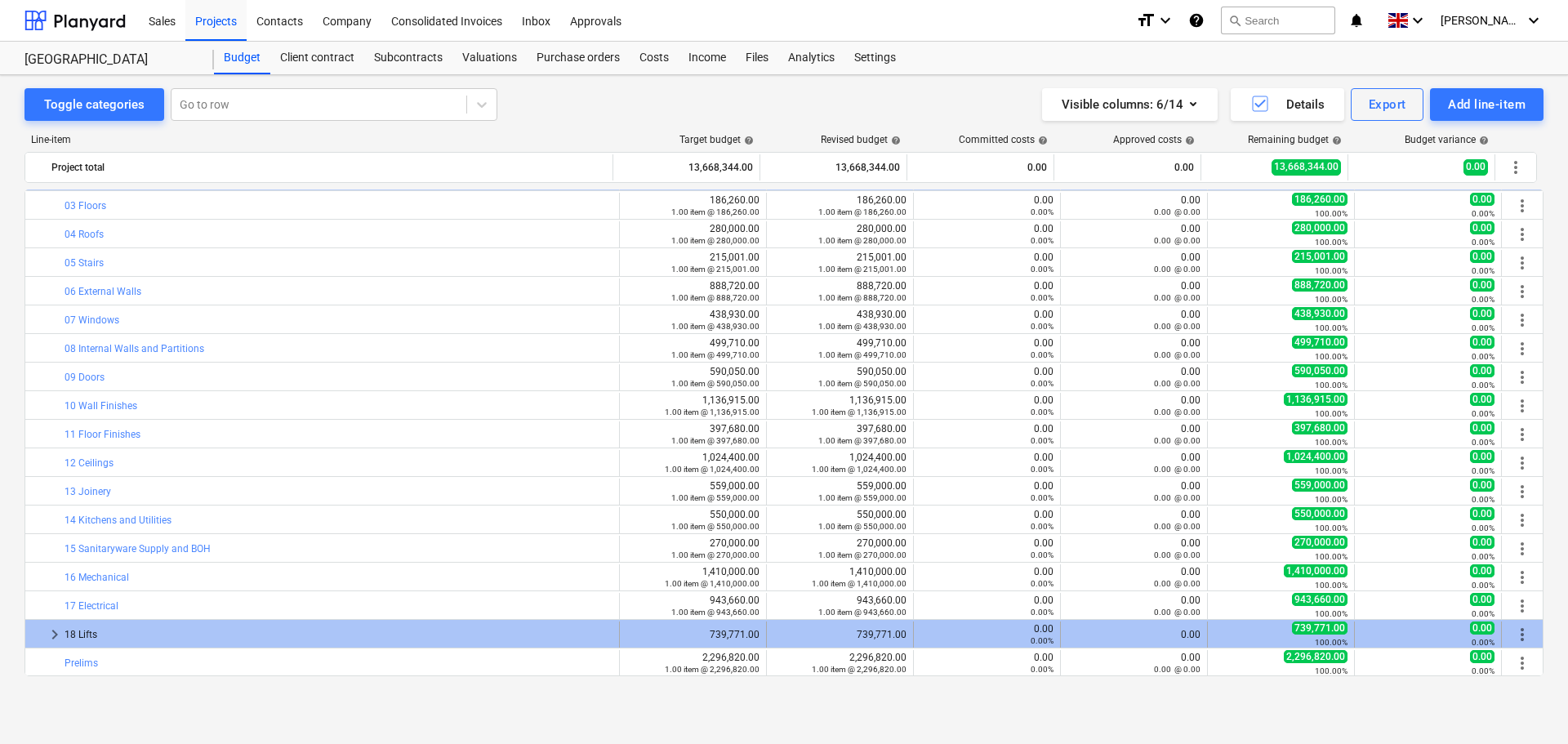
click at [55, 636] on span "keyboard_arrow_right" at bounding box center [54, 634] width 19 height 19
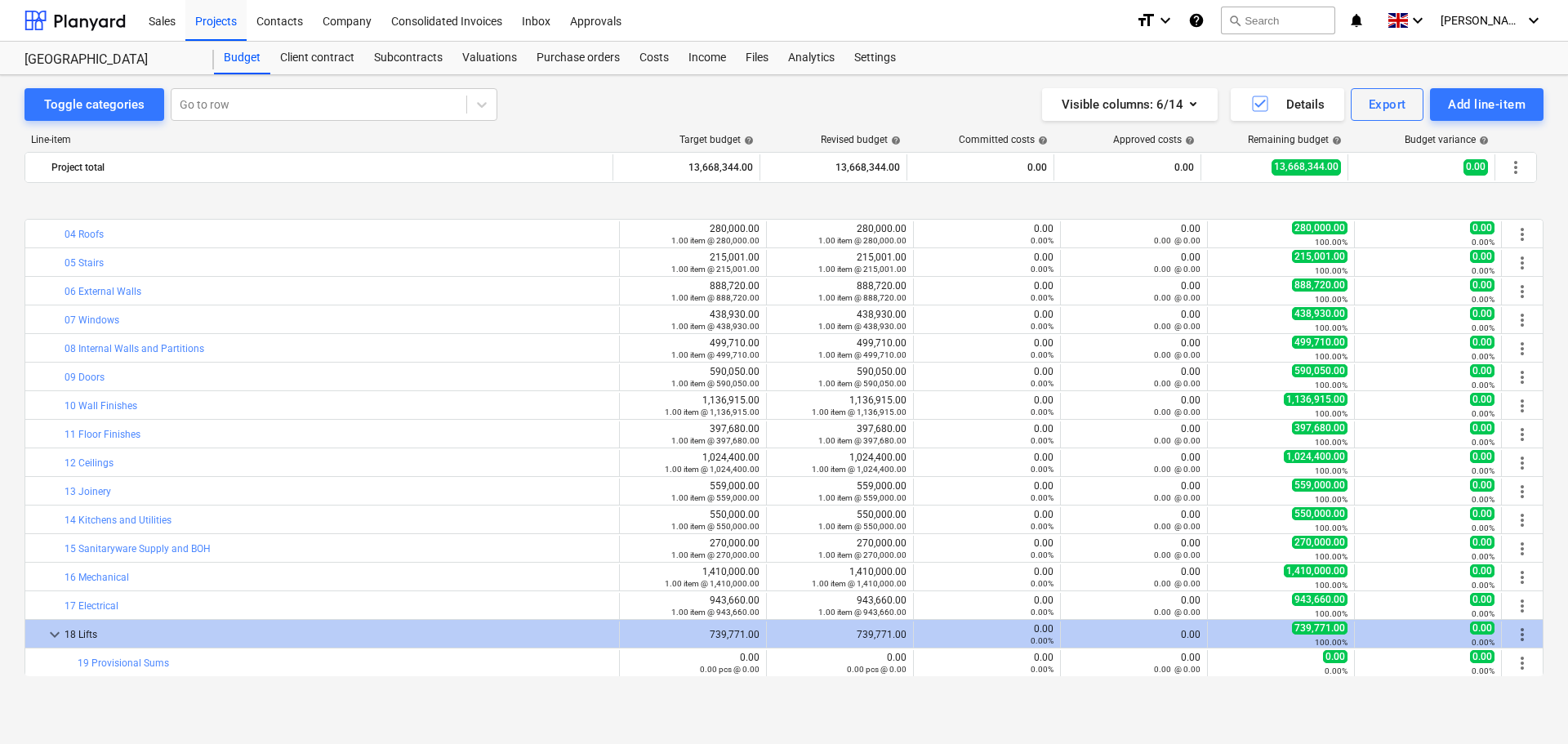
scroll to position [256, 0]
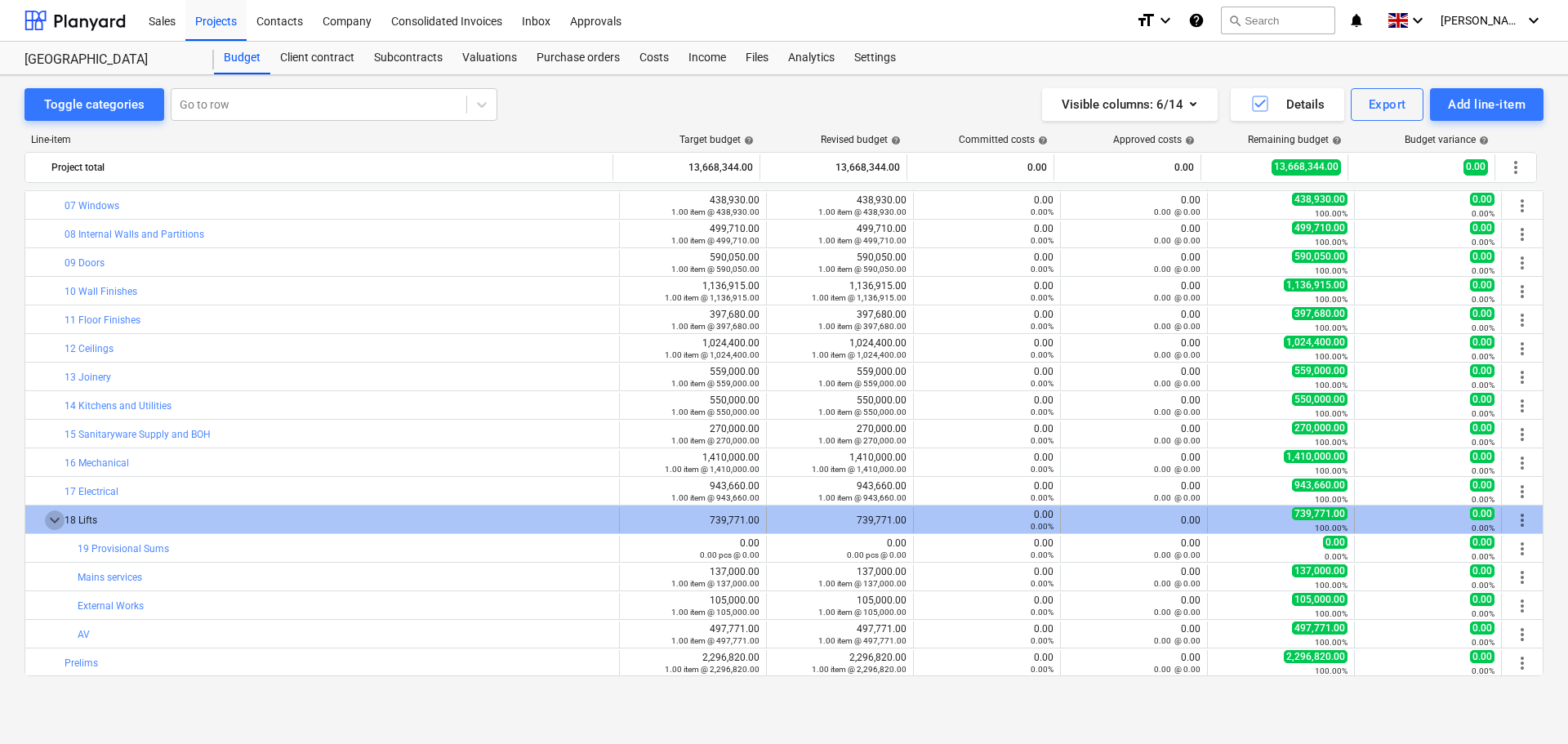
click at [53, 516] on span "keyboard_arrow_down" at bounding box center [54, 520] width 19 height 19
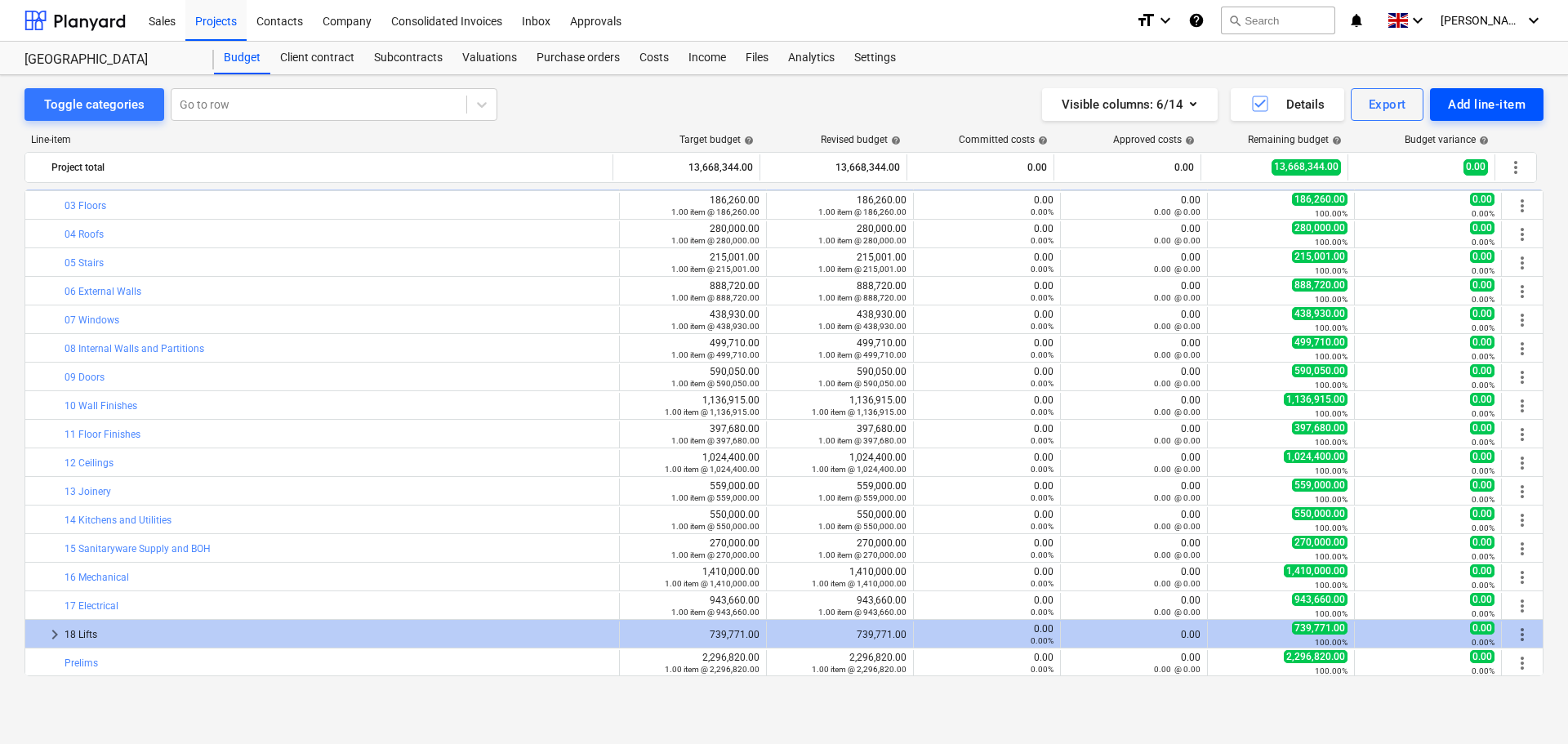
click at [1494, 100] on div "Add line-item" at bounding box center [1487, 104] width 77 height 21
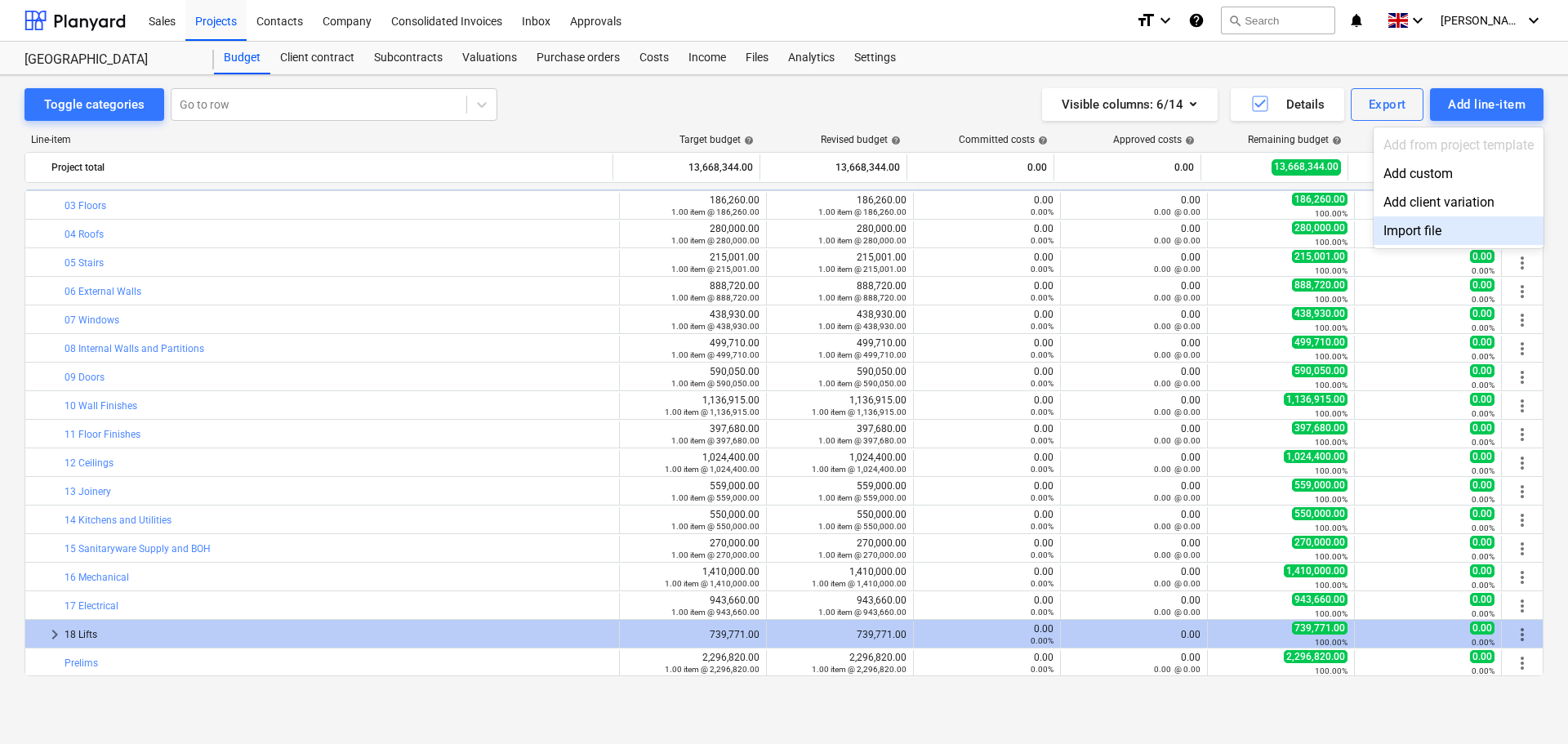
click at [1434, 228] on div "Import file" at bounding box center [1459, 231] width 170 height 29
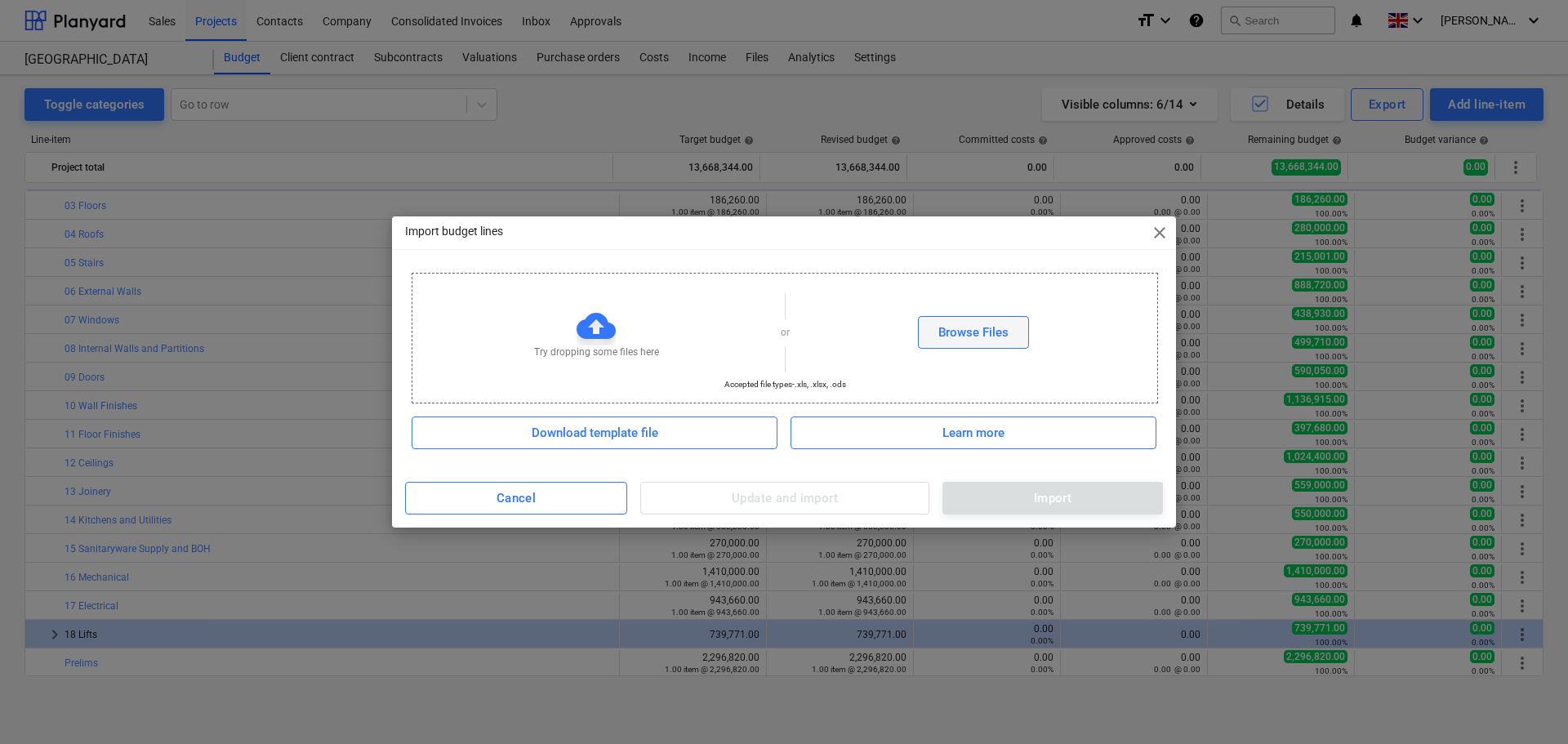
click at [991, 329] on div "Browse Files" at bounding box center [973, 332] width 71 height 21
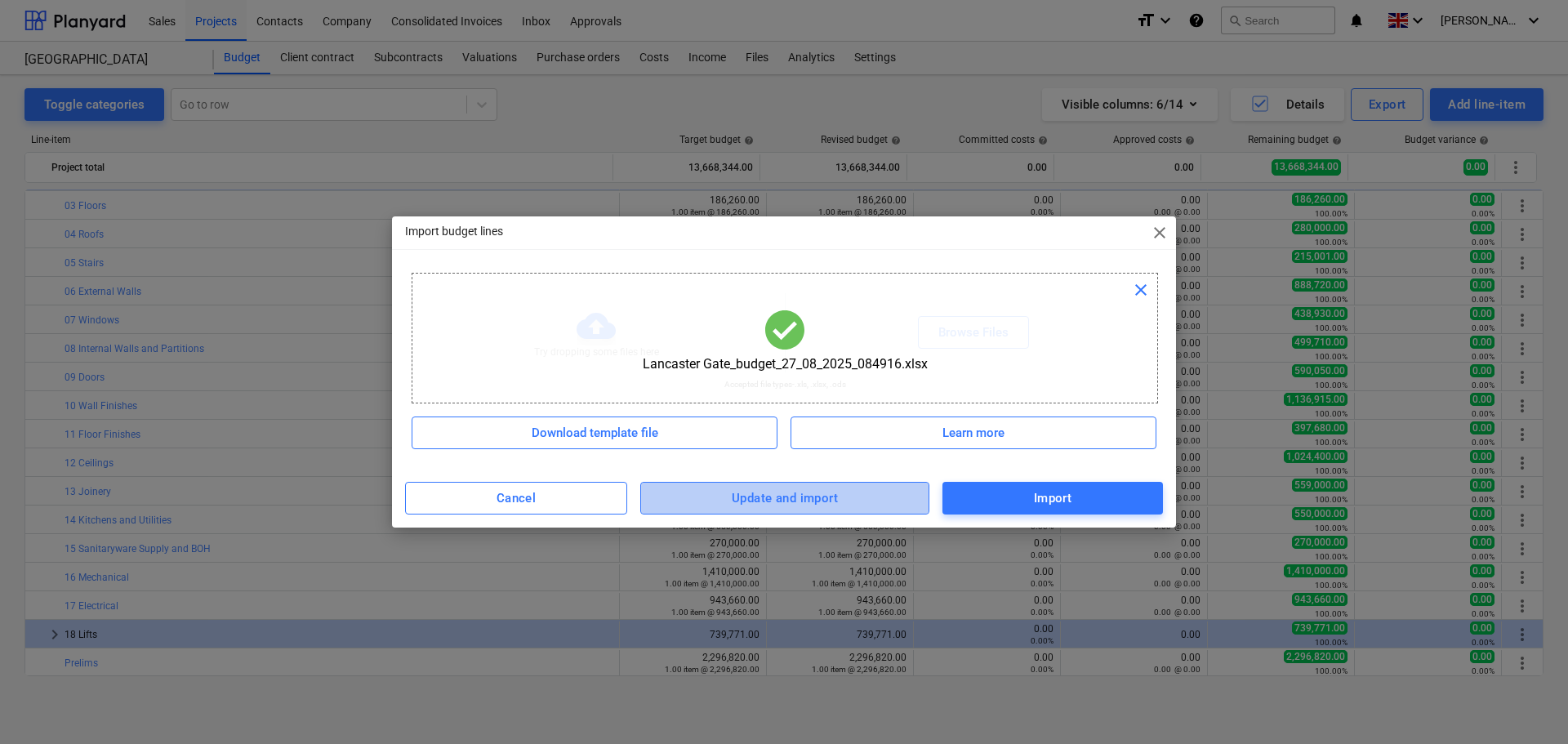
click at [772, 497] on div "Update and import" at bounding box center [785, 498] width 106 height 21
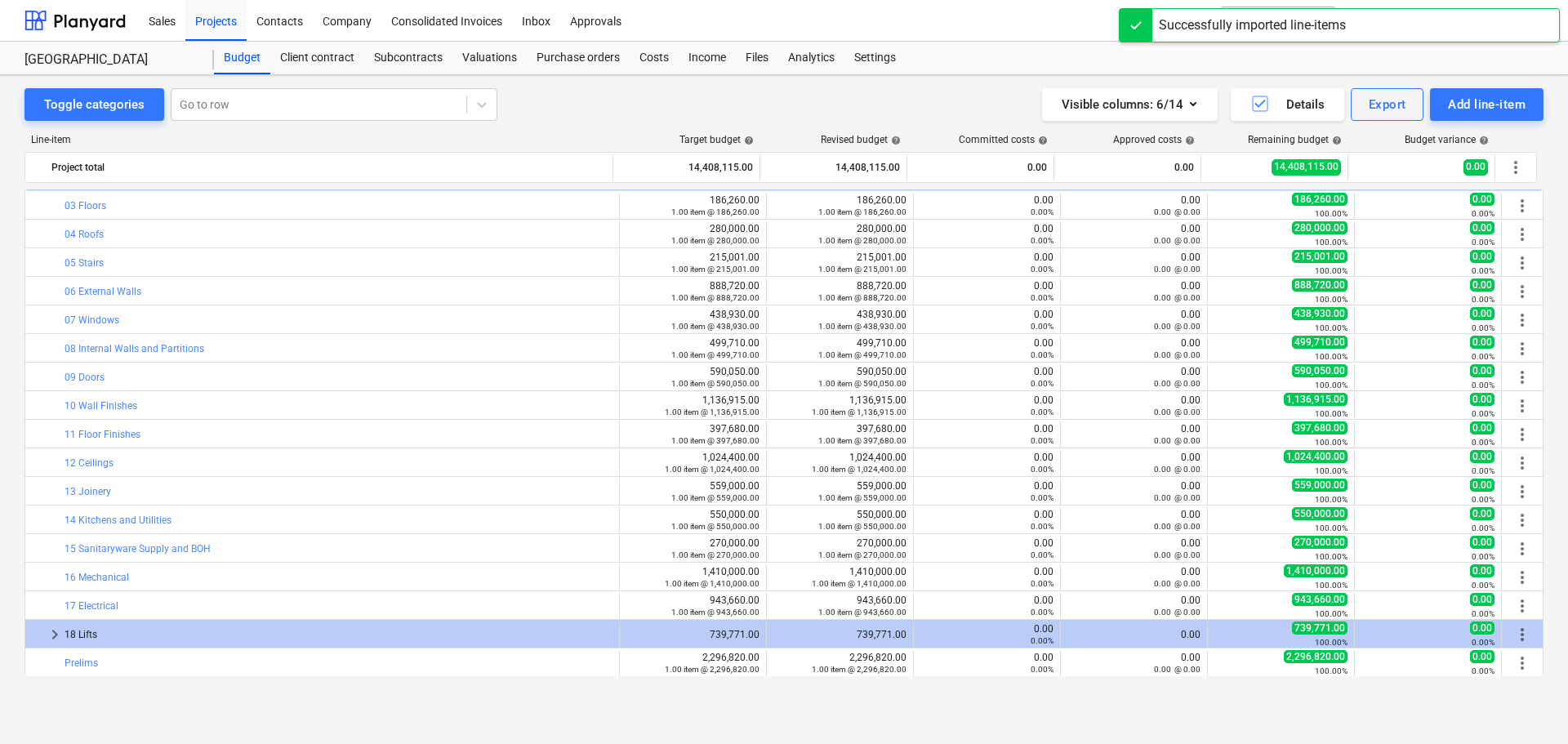
scroll to position [171, 0]
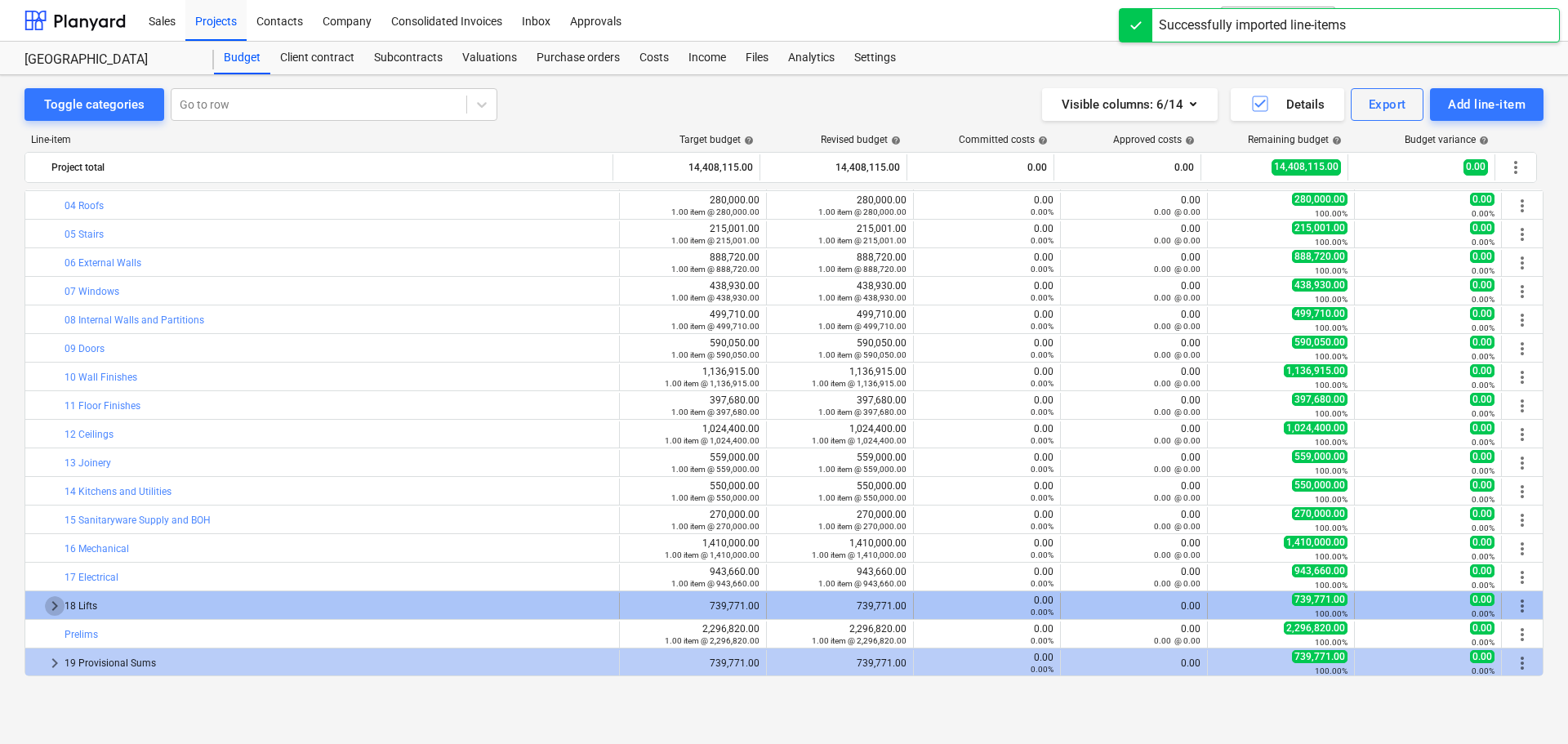
click at [53, 606] on span "keyboard_arrow_right" at bounding box center [54, 606] width 19 height 19
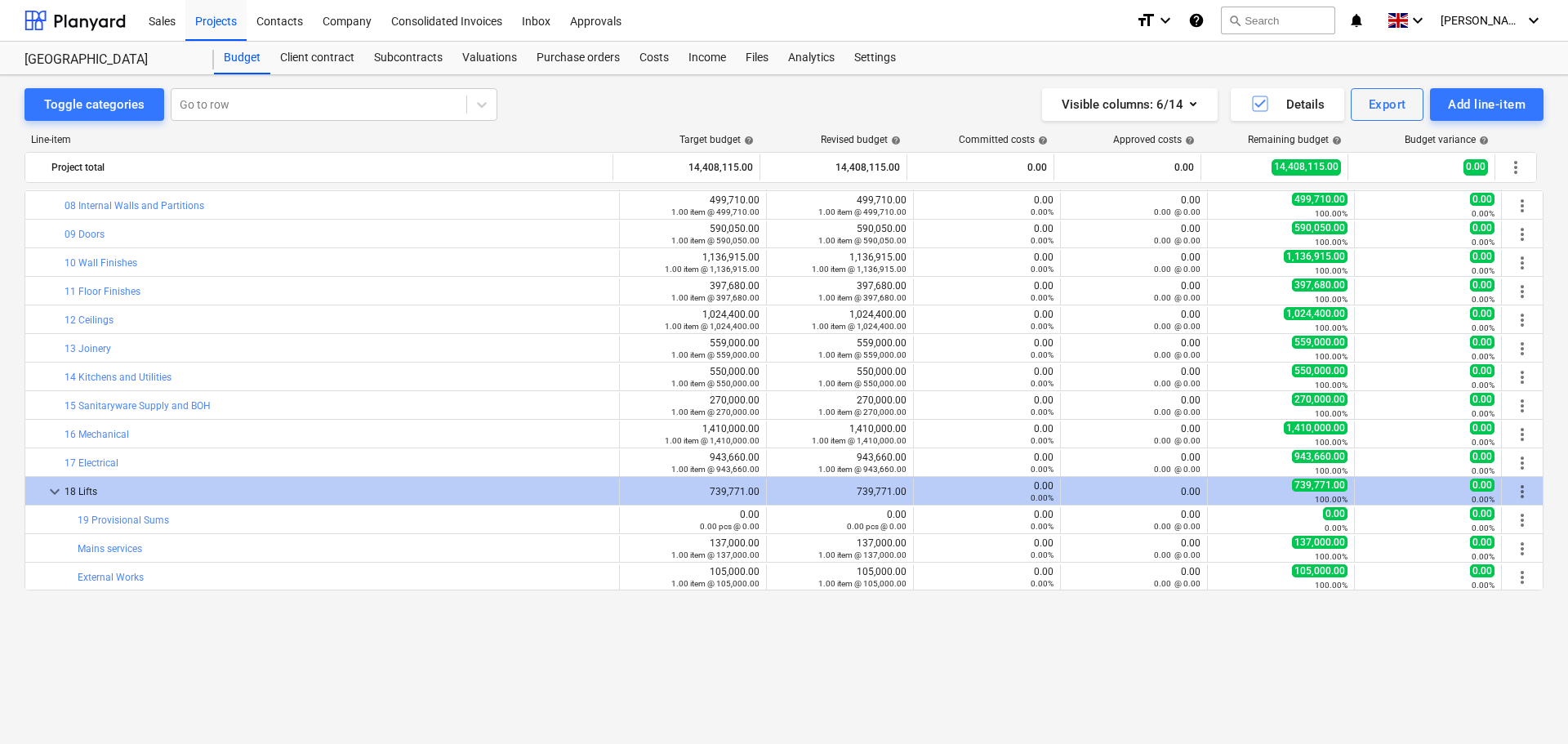
scroll to position [0, 0]
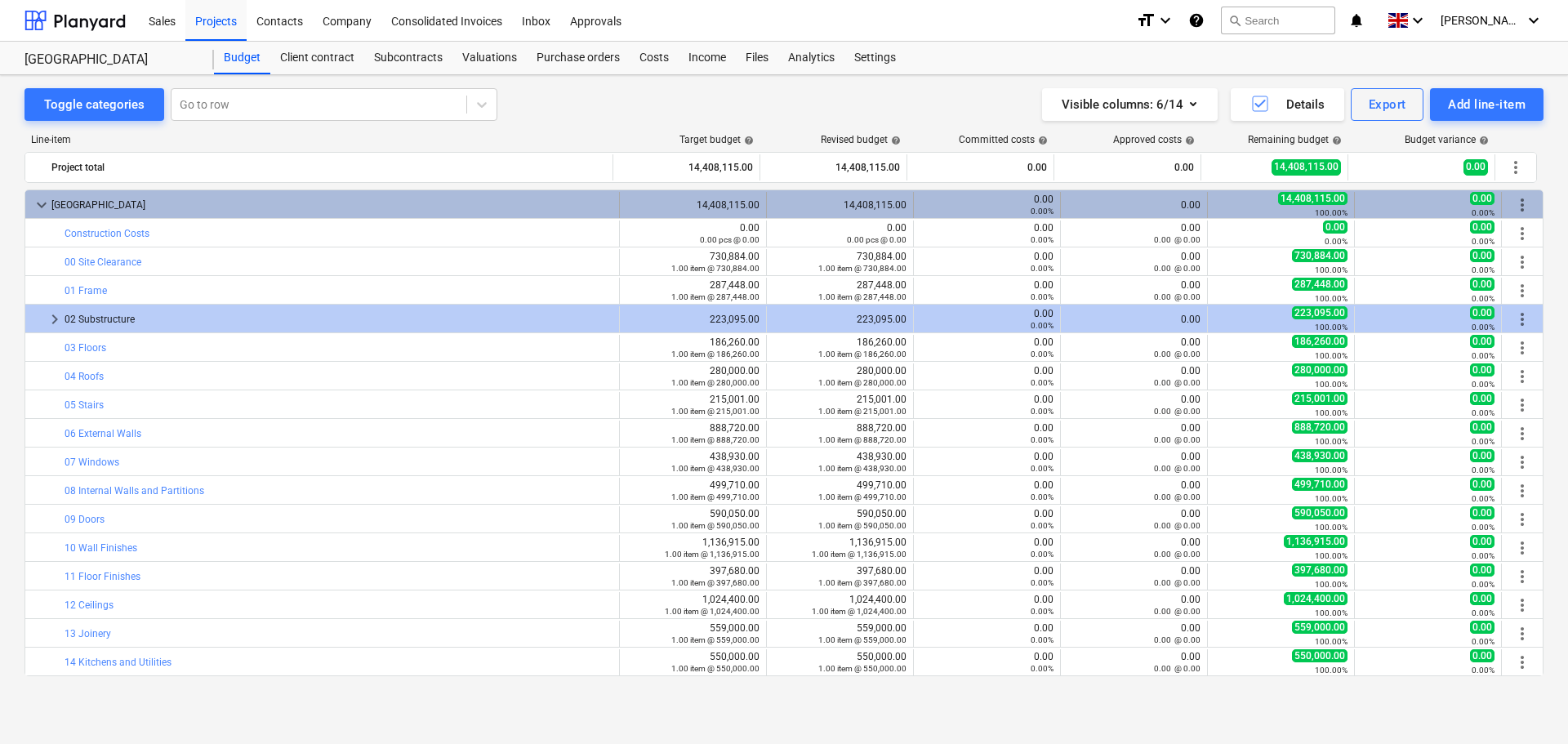
click at [42, 200] on span "keyboard_arrow_down" at bounding box center [42, 205] width 19 height 19
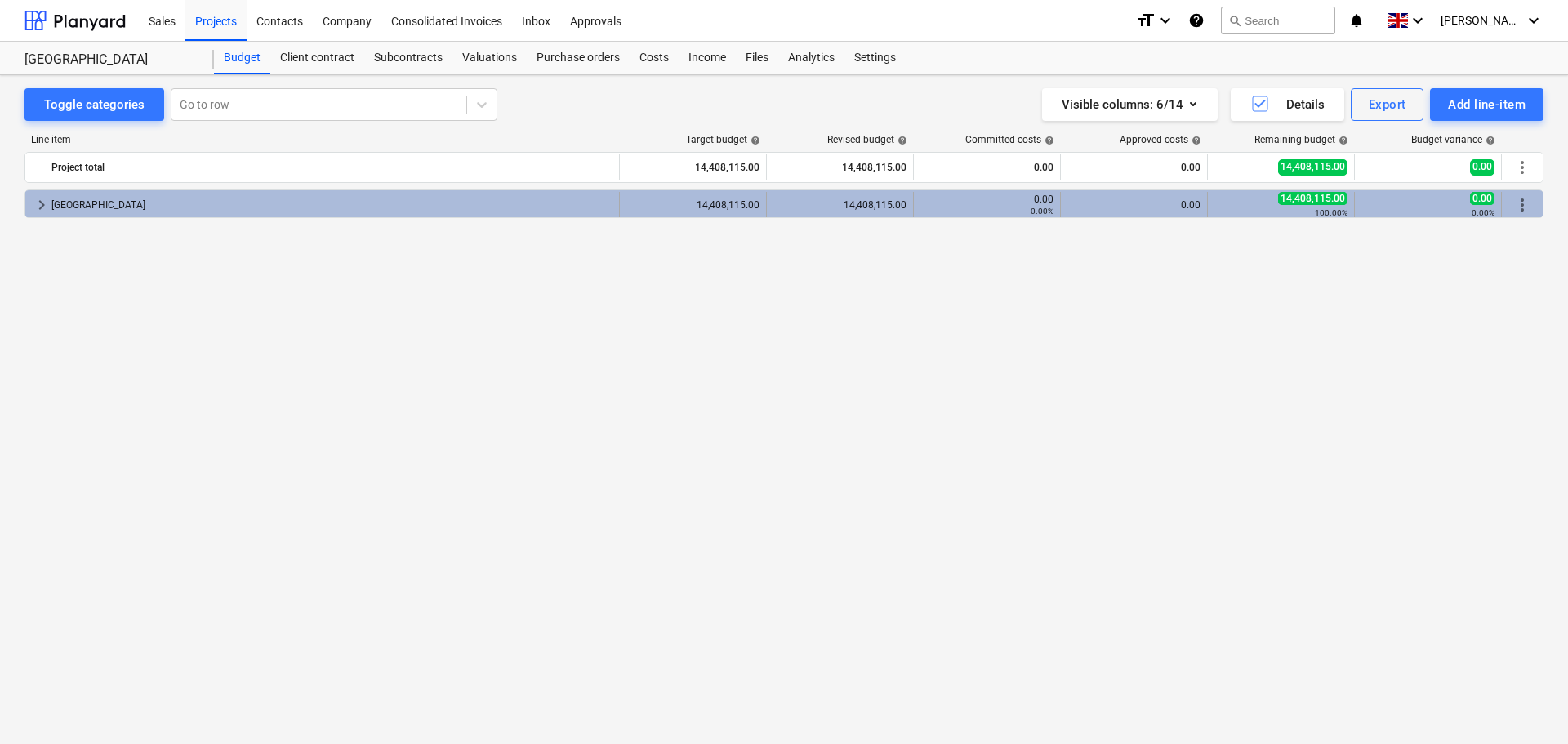
click at [1525, 202] on span "more_vert" at bounding box center [1523, 205] width 19 height 19
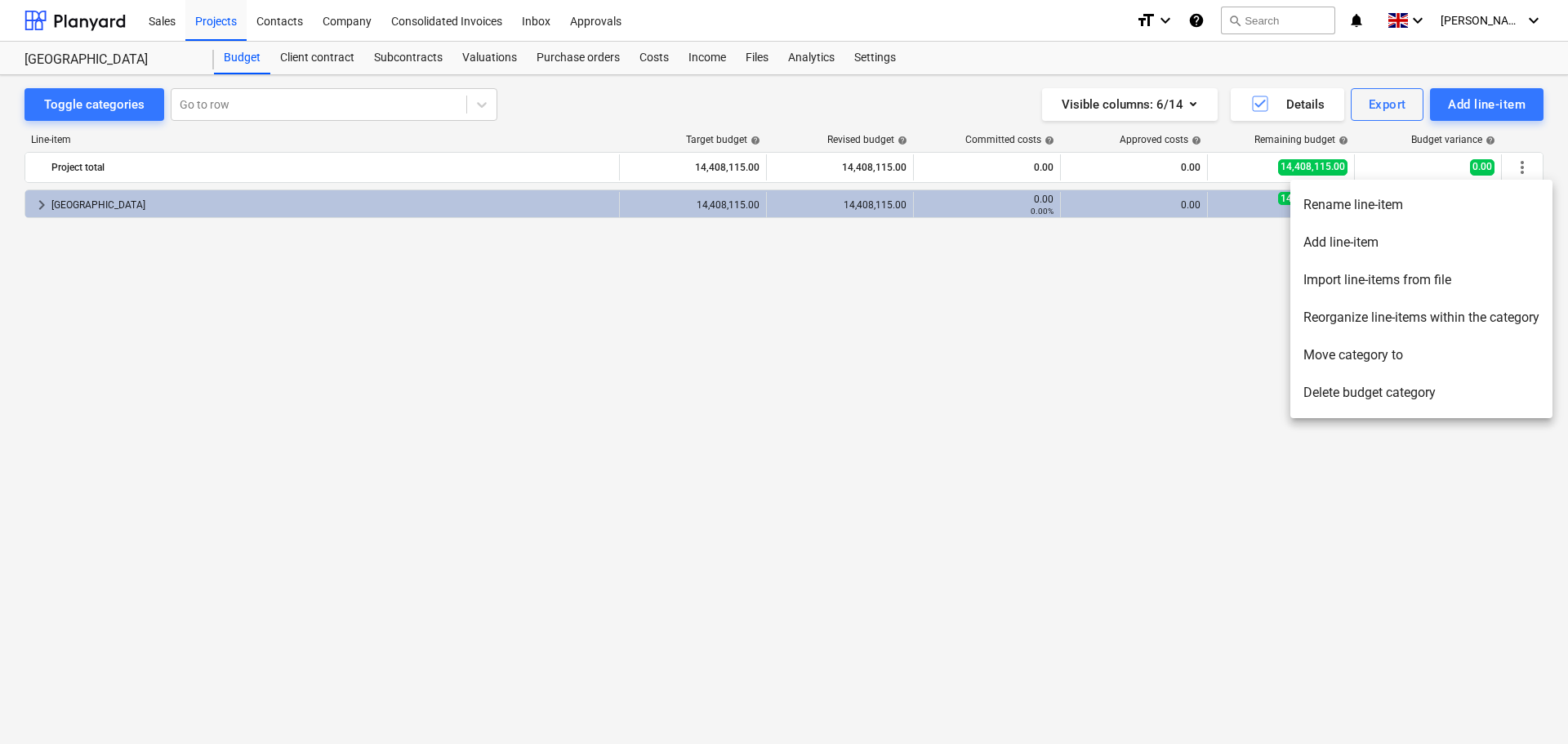
click at [1361, 394] on li "Delete budget category" at bounding box center [1421, 392] width 262 height 38
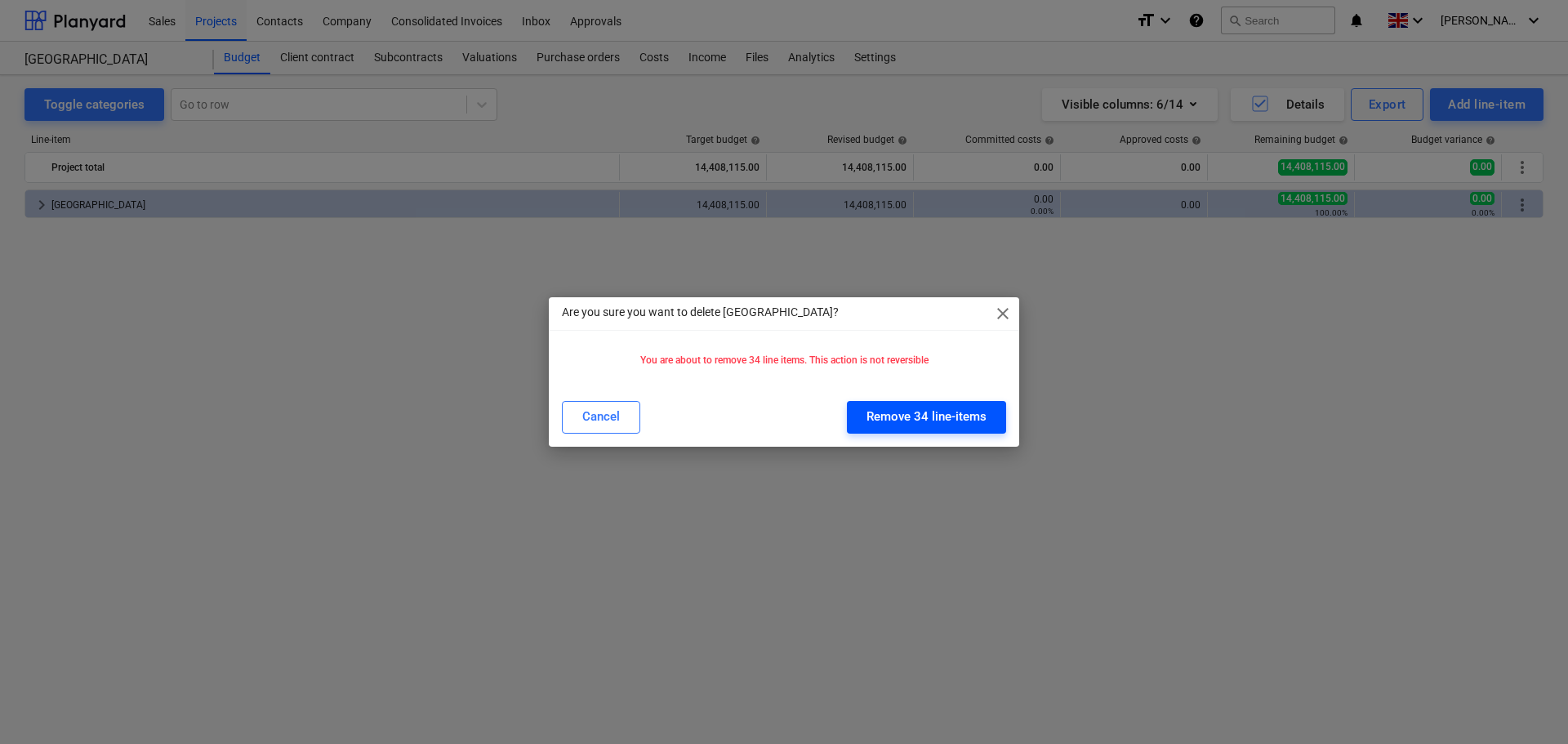
click at [956, 422] on div "Remove 34 line-items" at bounding box center [926, 416] width 120 height 21
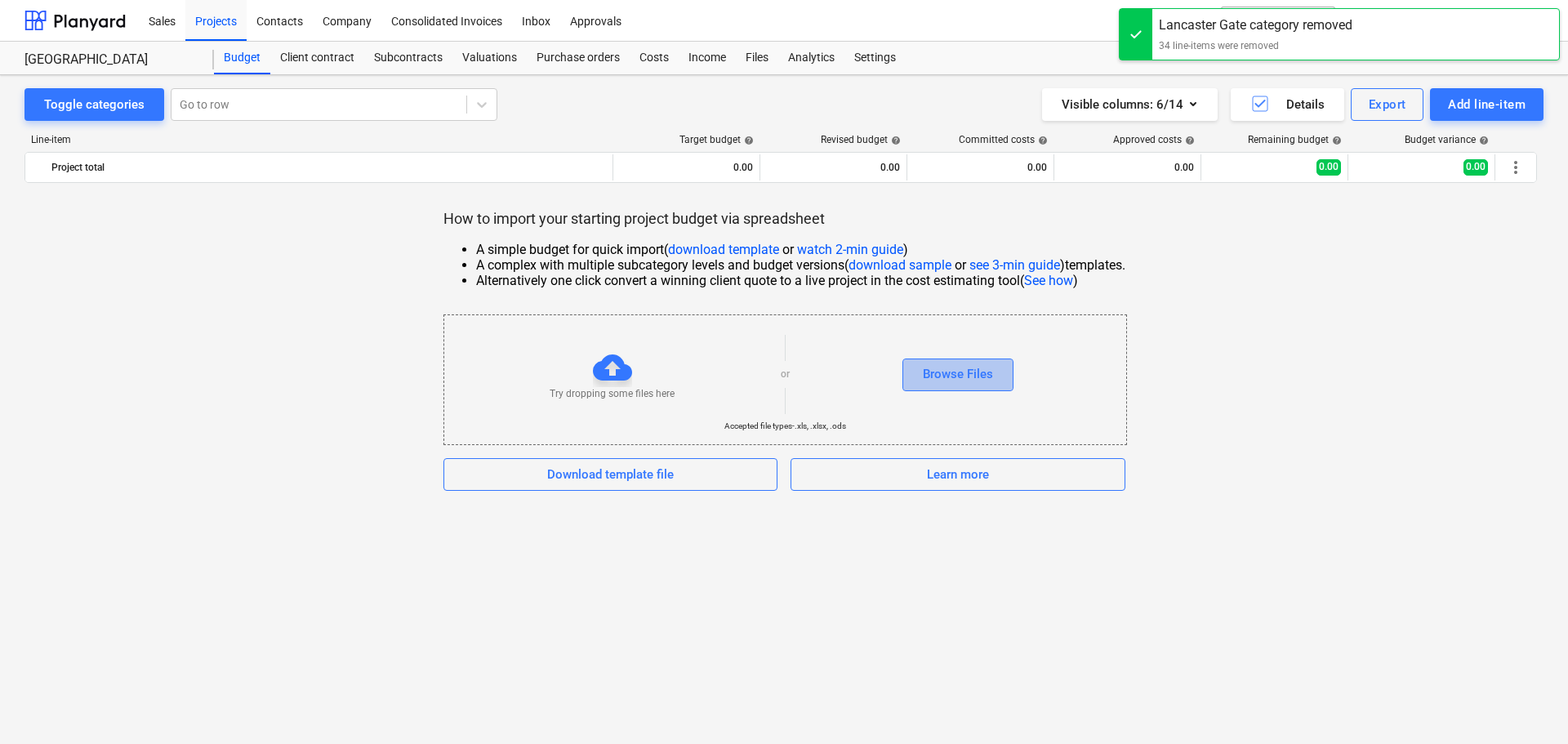
click at [988, 374] on div "Browse Files" at bounding box center [958, 374] width 71 height 21
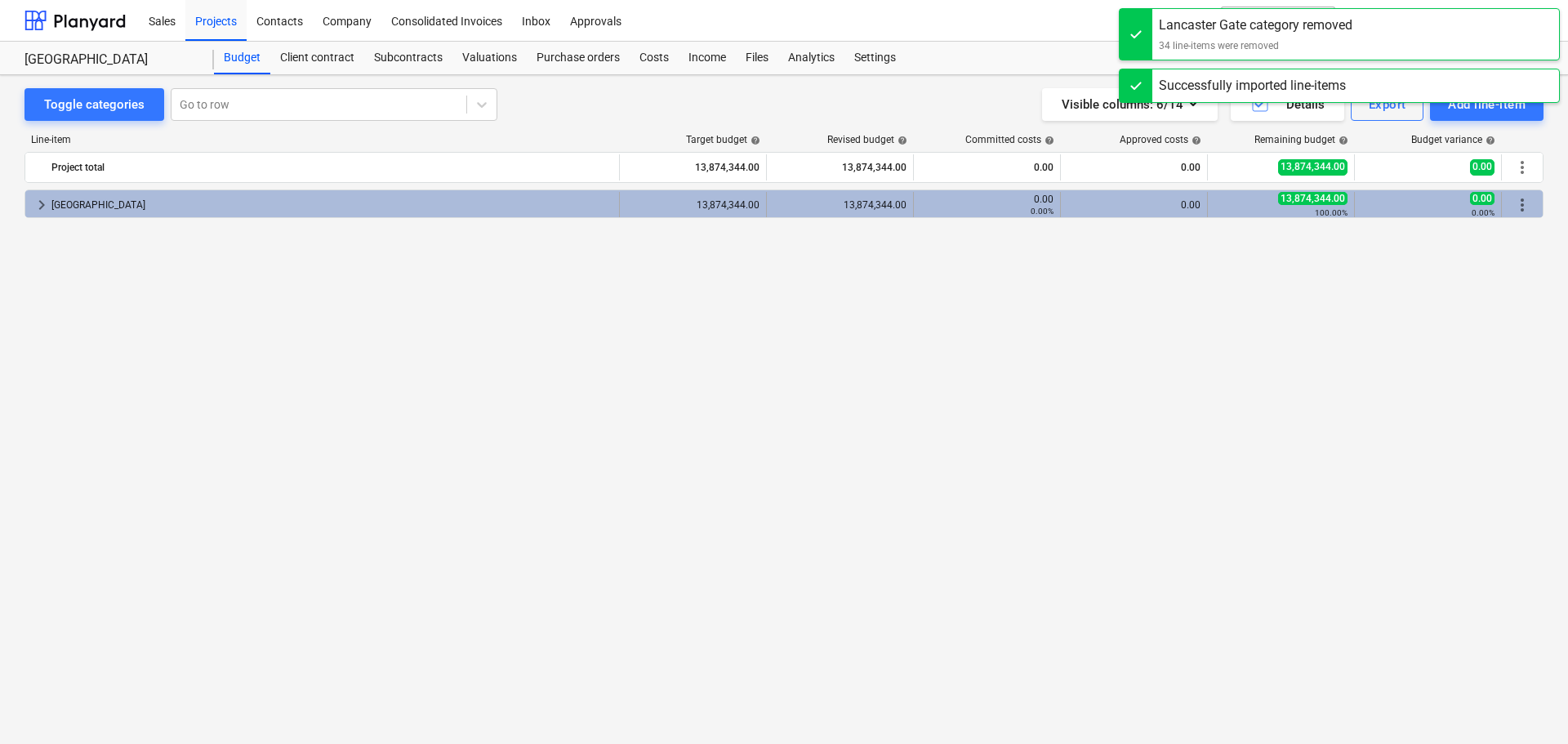
click at [41, 205] on span "keyboard_arrow_right" at bounding box center [42, 205] width 19 height 19
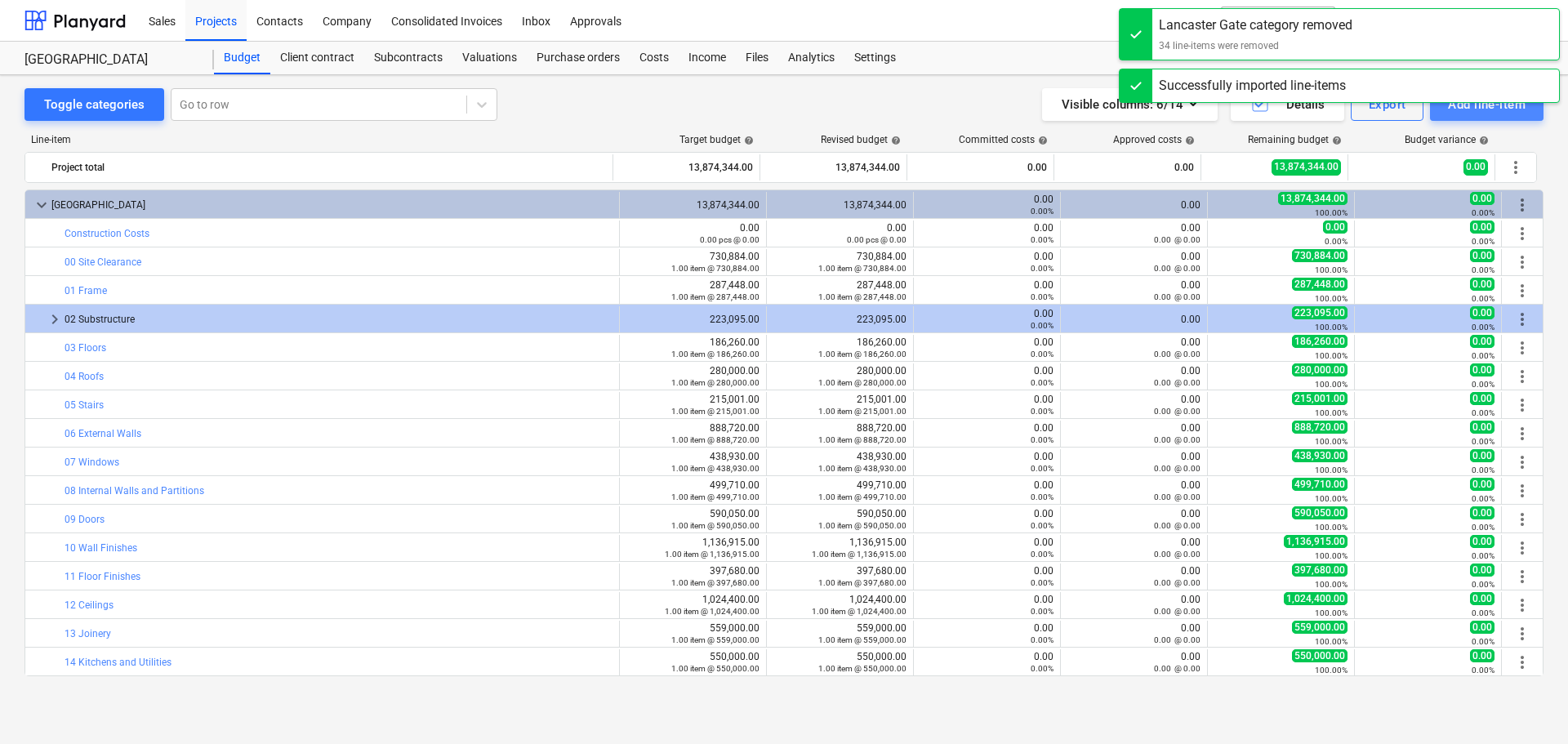
click at [1494, 110] on div "Add line-item" at bounding box center [1487, 104] width 77 height 21
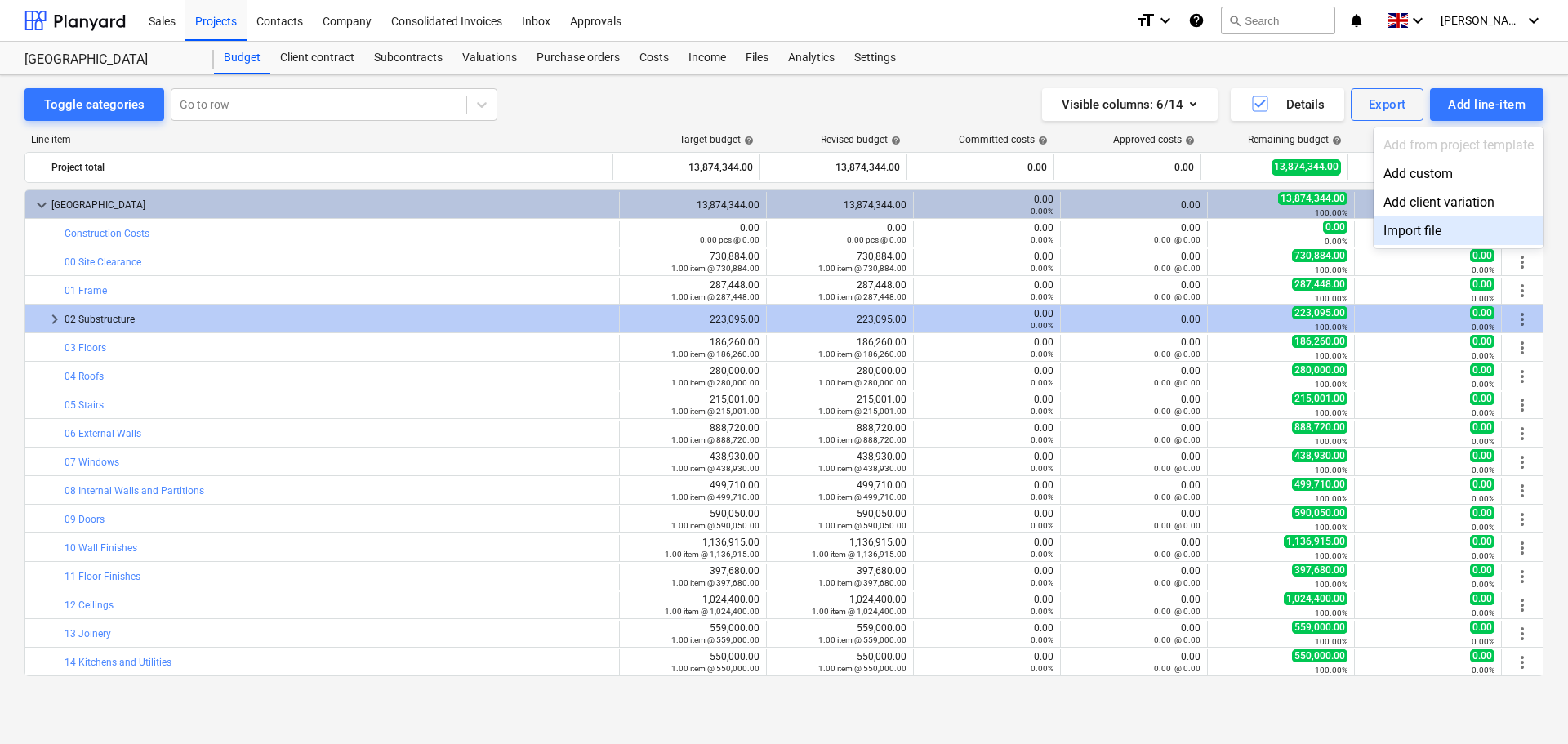
click at [1425, 223] on div "Import file" at bounding box center [1459, 231] width 170 height 29
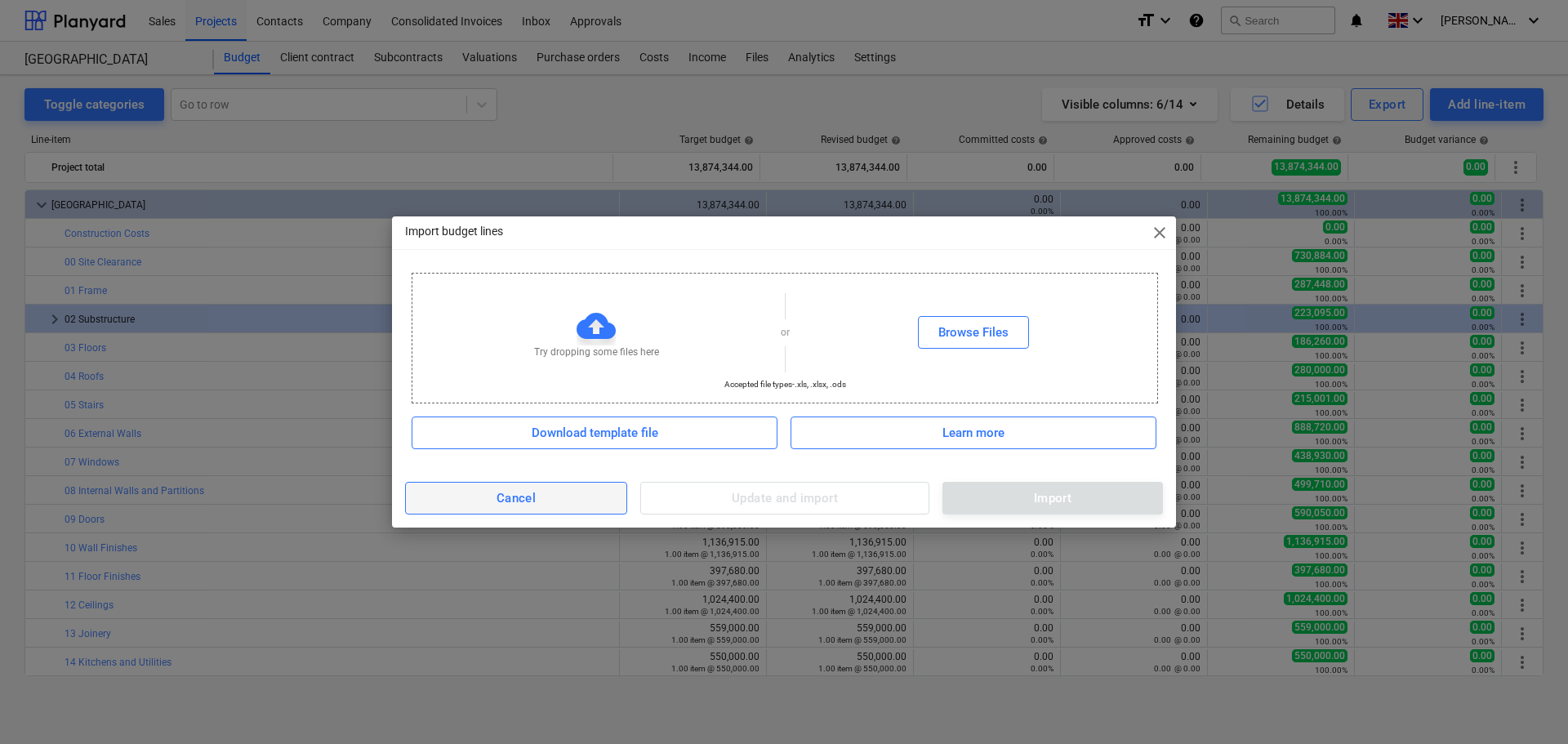
click at [581, 500] on span "Cancel" at bounding box center [516, 498] width 187 height 21
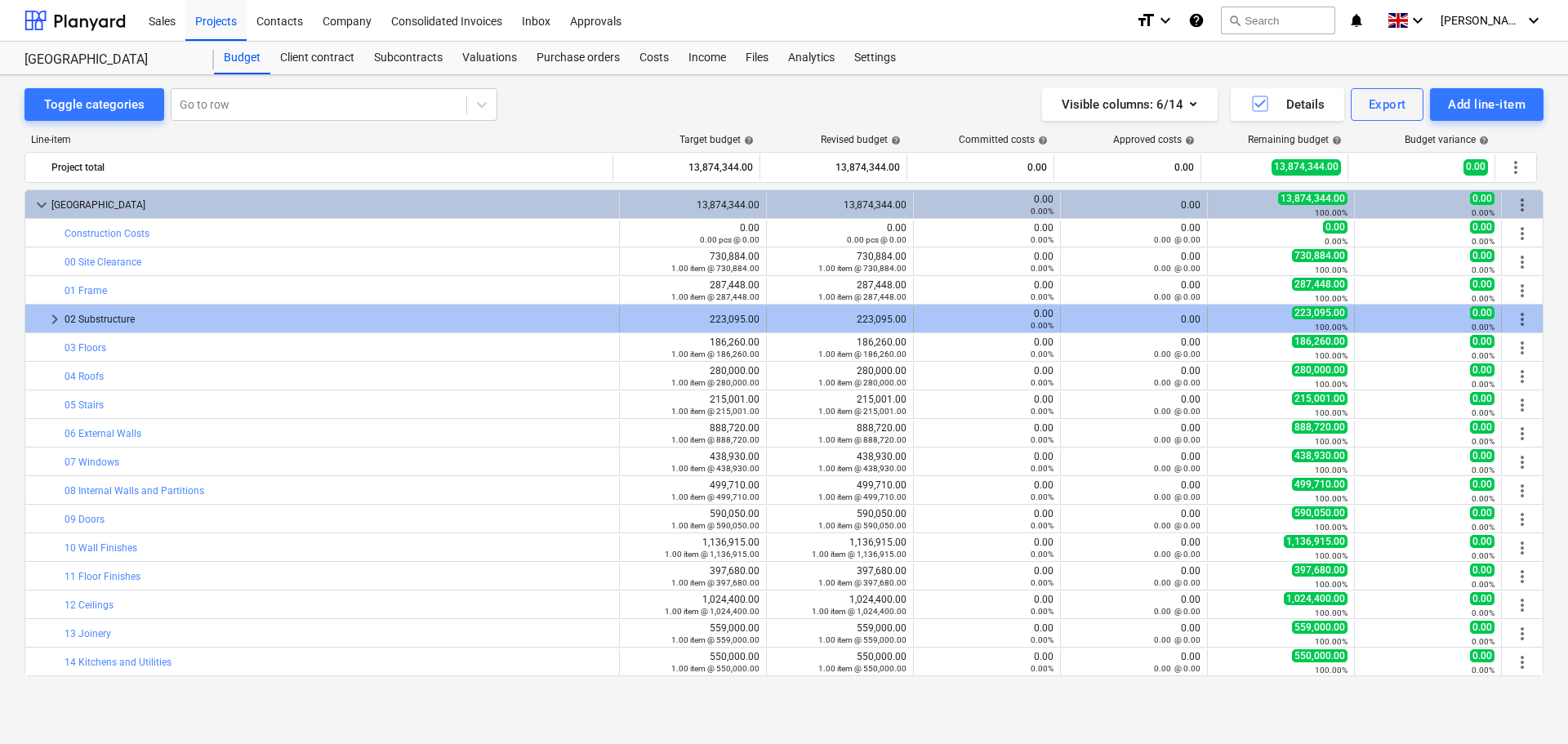
click at [55, 320] on span "keyboard_arrow_right" at bounding box center [54, 319] width 19 height 19
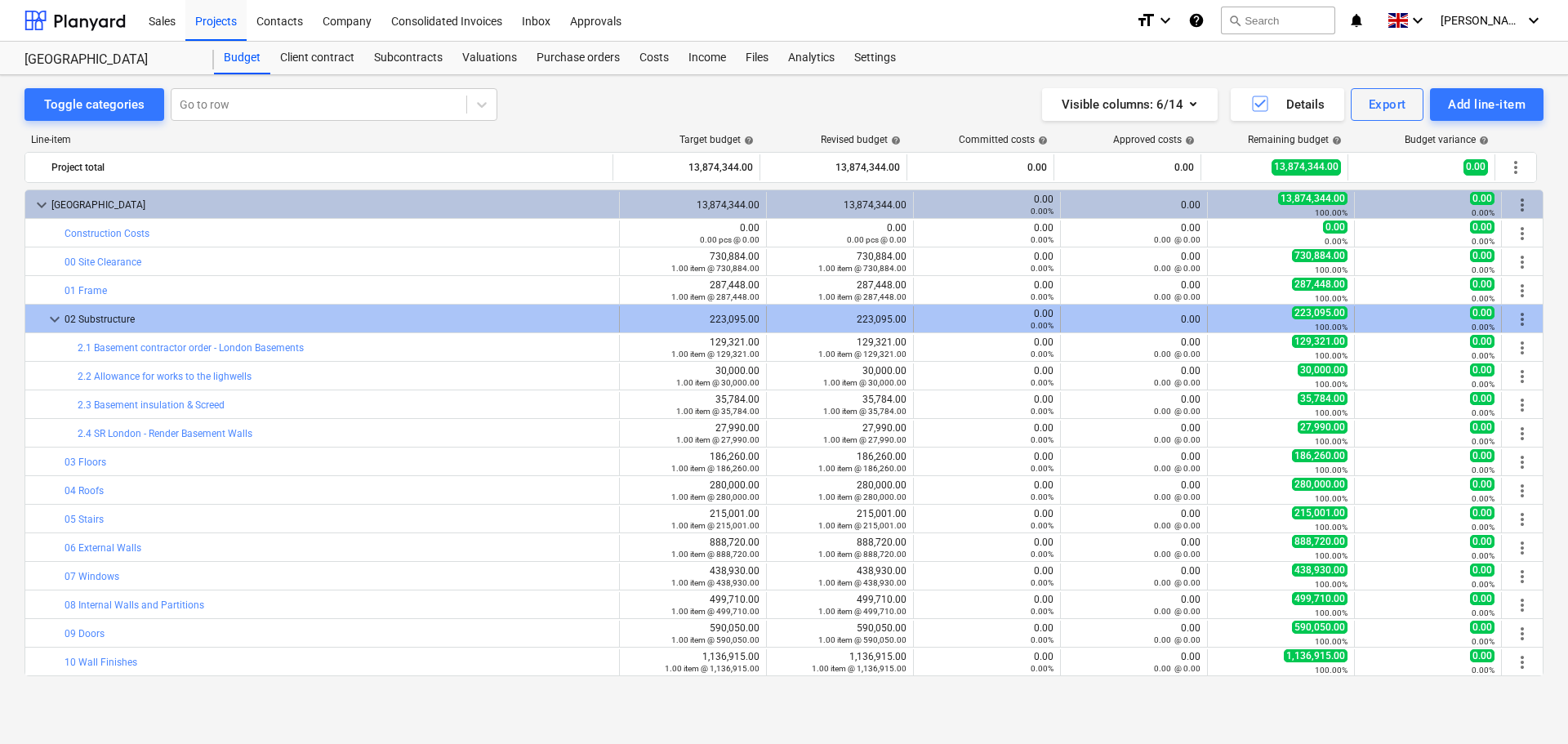
click at [52, 319] on span "keyboard_arrow_down" at bounding box center [54, 319] width 19 height 19
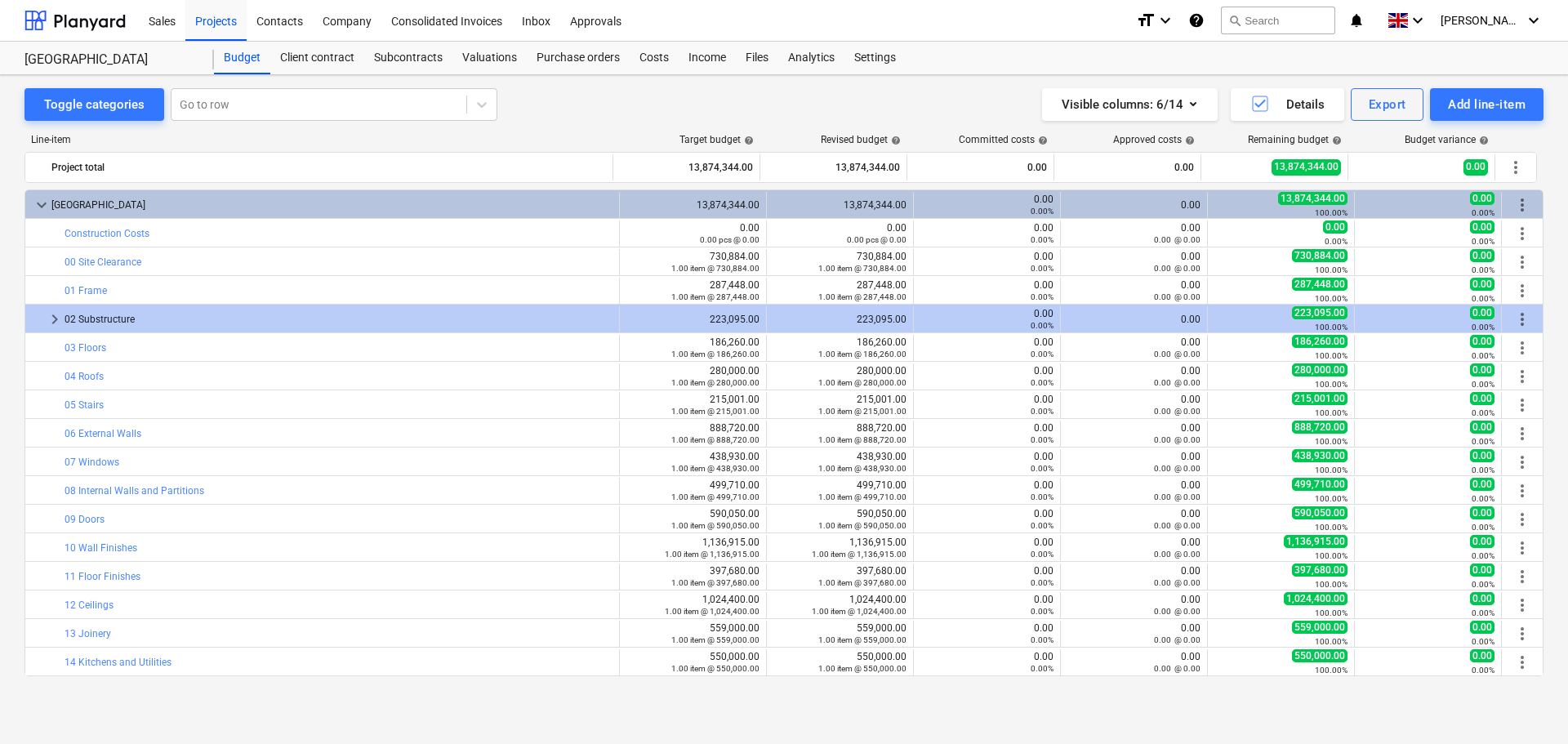
scroll to position [171, 0]
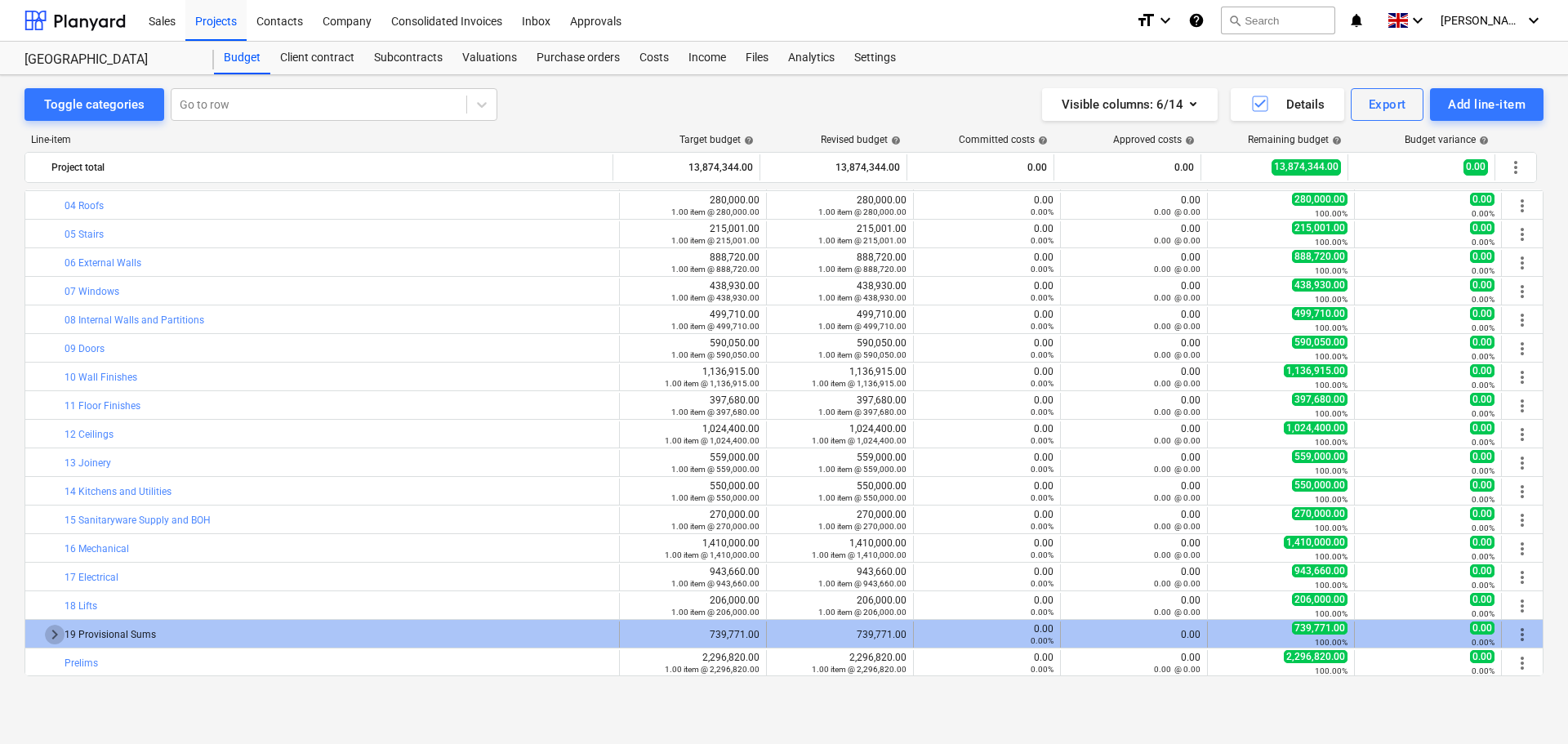
click at [54, 640] on span "keyboard_arrow_right" at bounding box center [54, 634] width 19 height 19
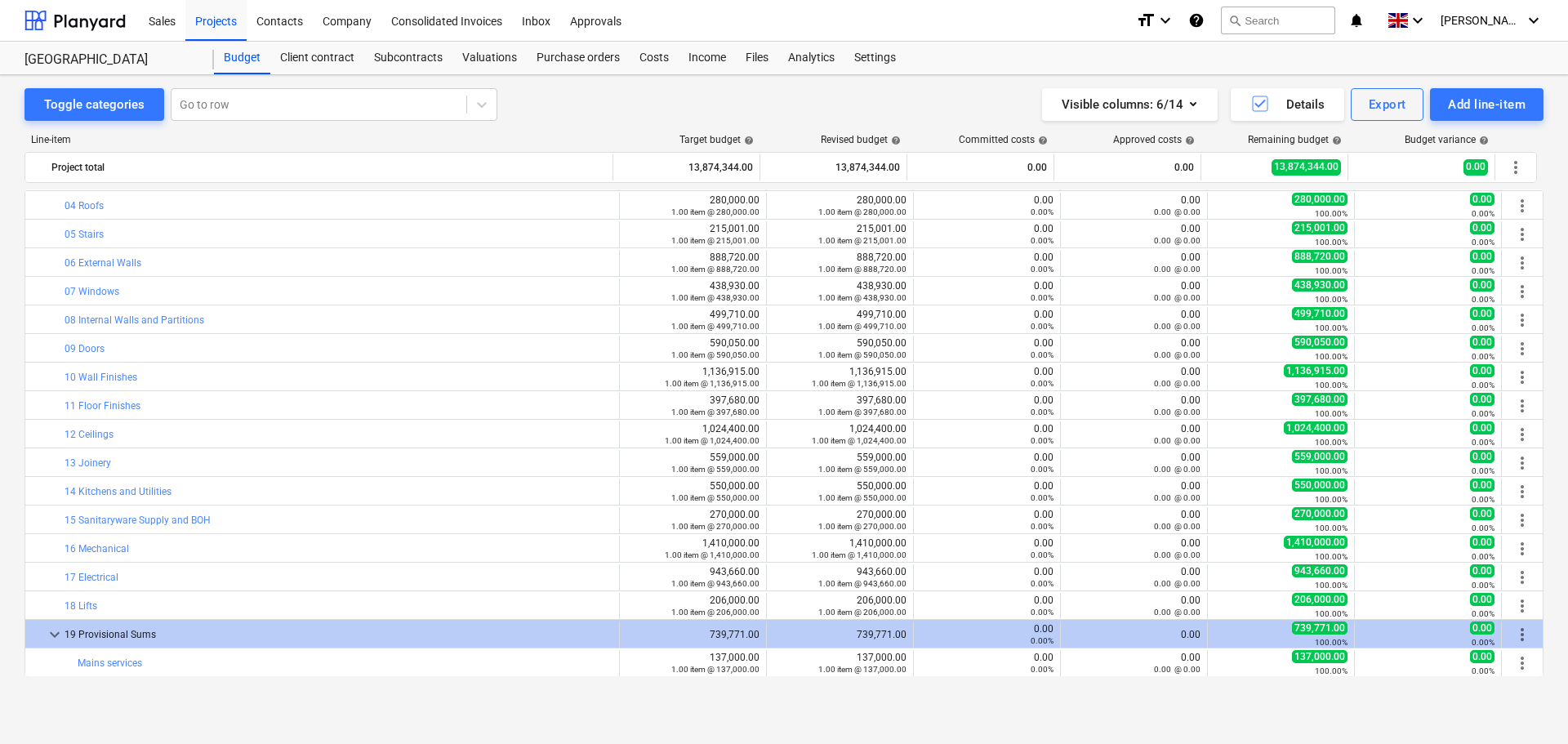
click at [54, 640] on span "keyboard_arrow_down" at bounding box center [54, 634] width 19 height 19
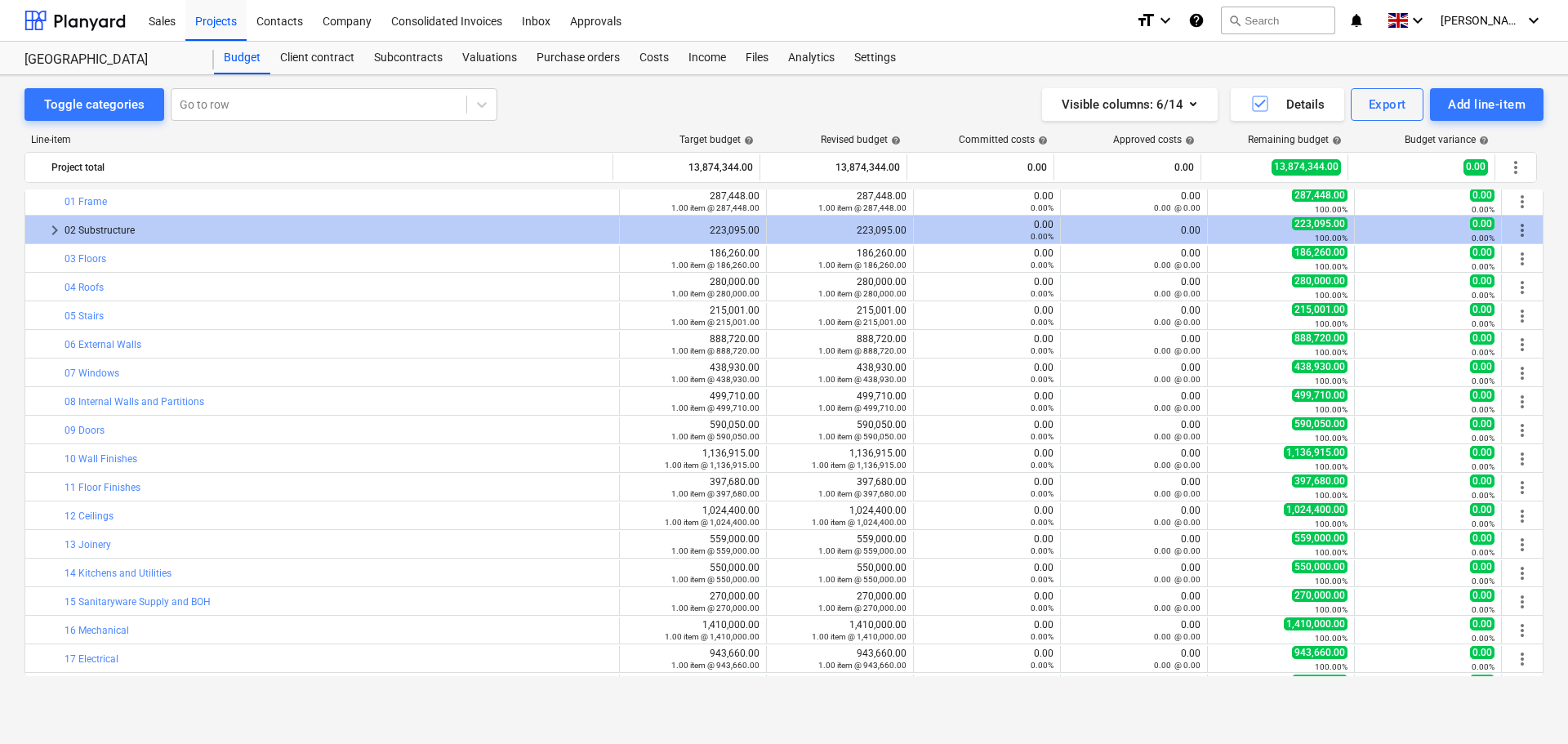
scroll to position [0, 0]
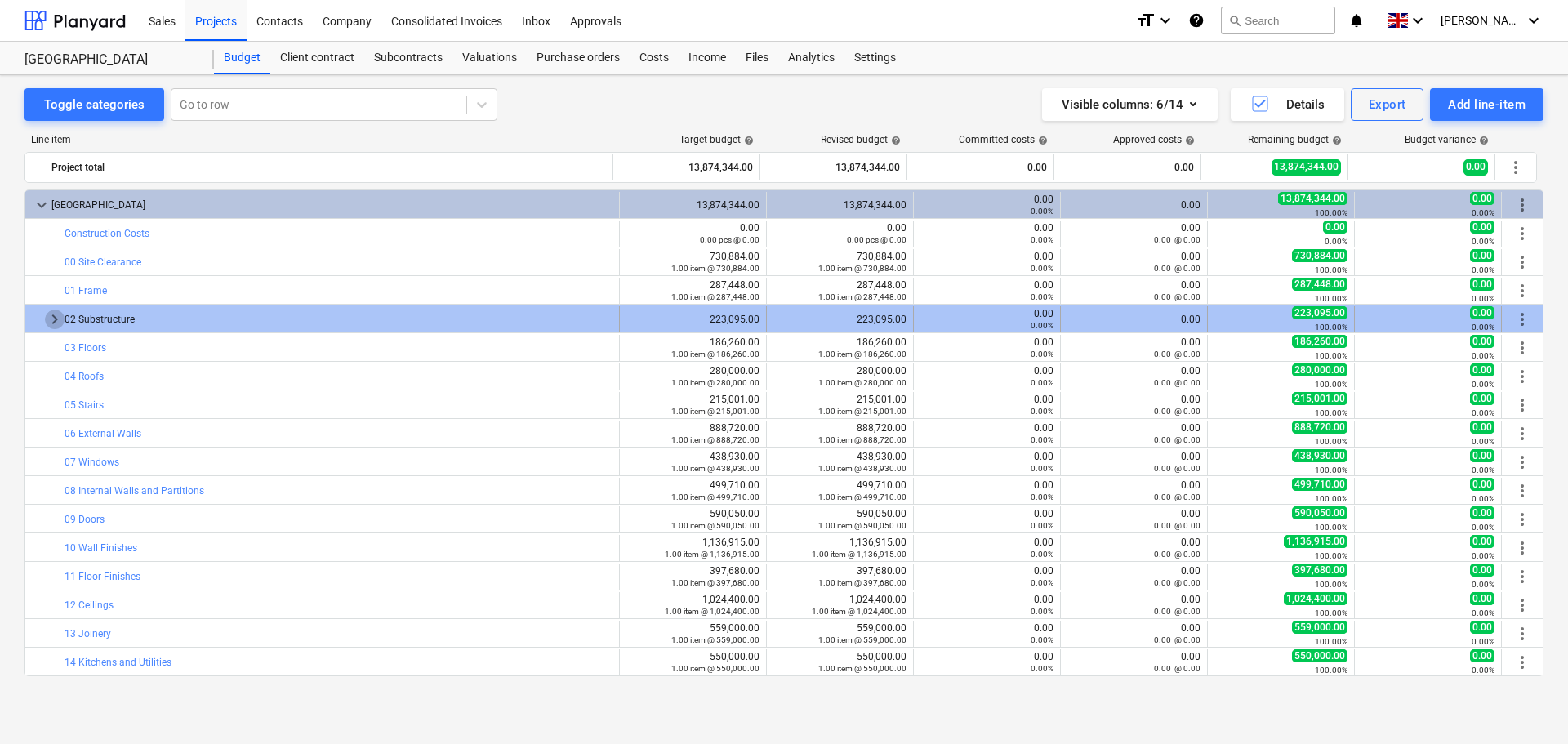
click at [57, 321] on span "keyboard_arrow_right" at bounding box center [54, 319] width 19 height 19
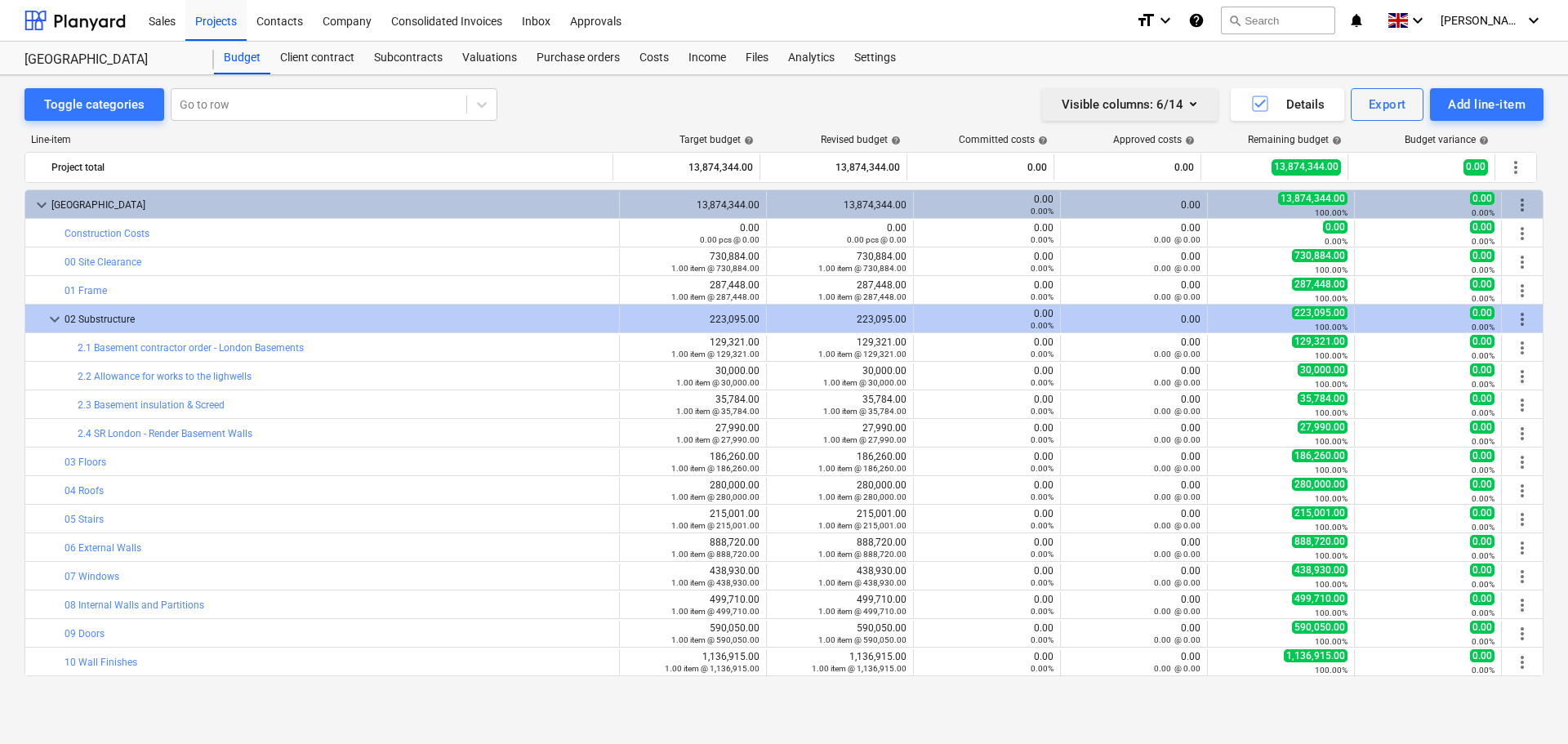
click at [1197, 102] on icon "button" at bounding box center [1193, 103] width 19 height 19
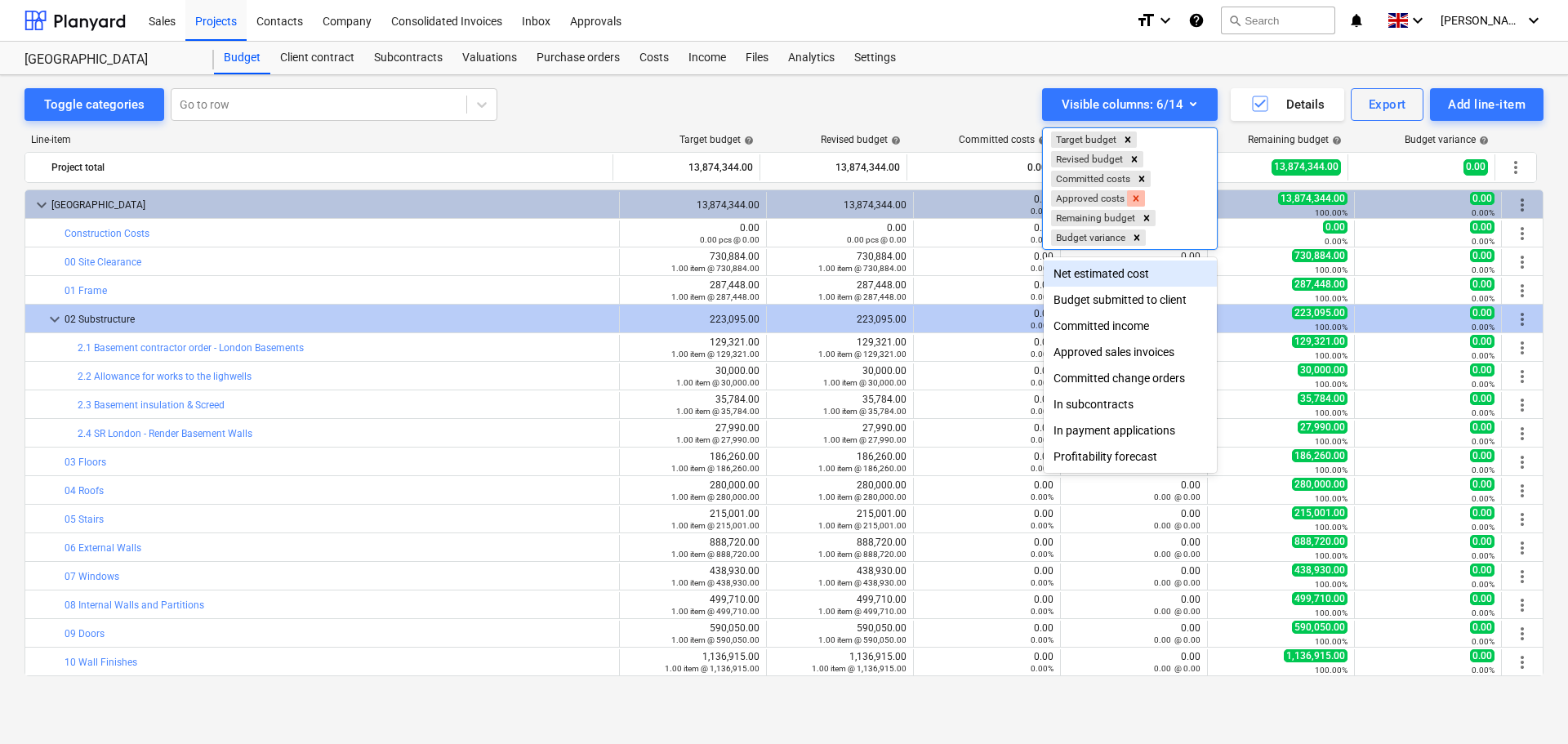
click at [1138, 201] on icon "Remove Approved costs" at bounding box center [1136, 198] width 12 height 12
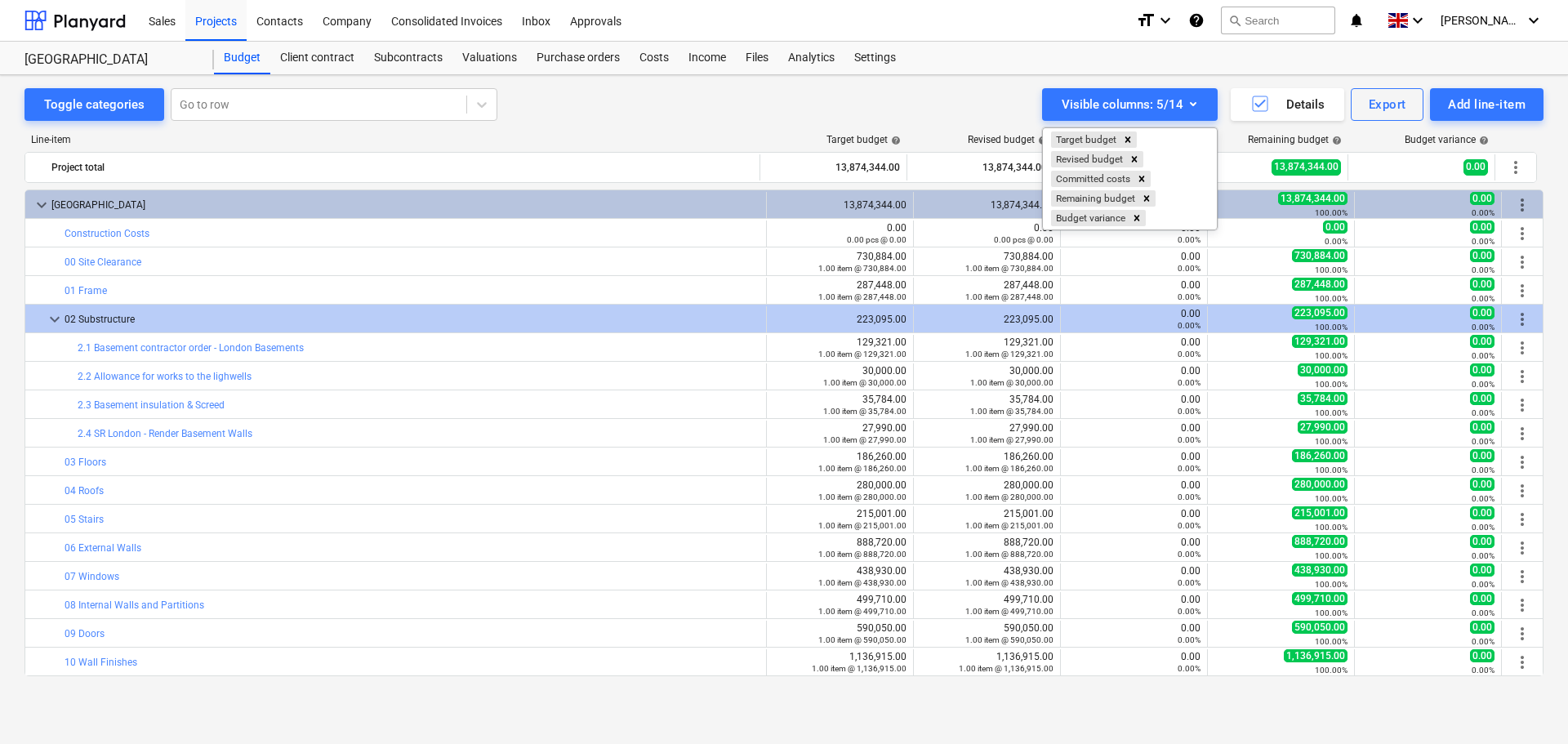
click at [978, 93] on div at bounding box center [784, 372] width 1568 height 744
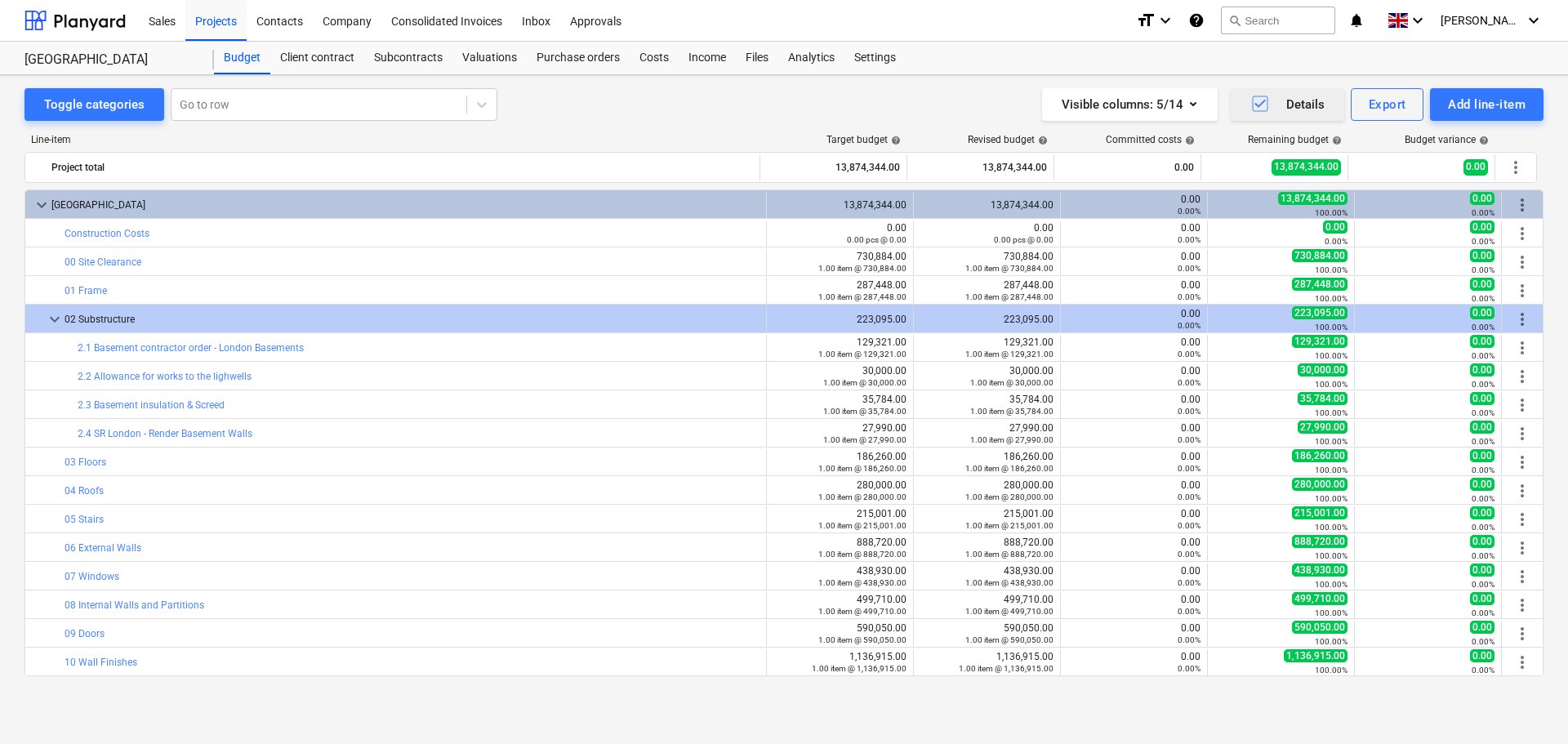
click at [1261, 104] on icon "button" at bounding box center [1260, 103] width 11 height 8
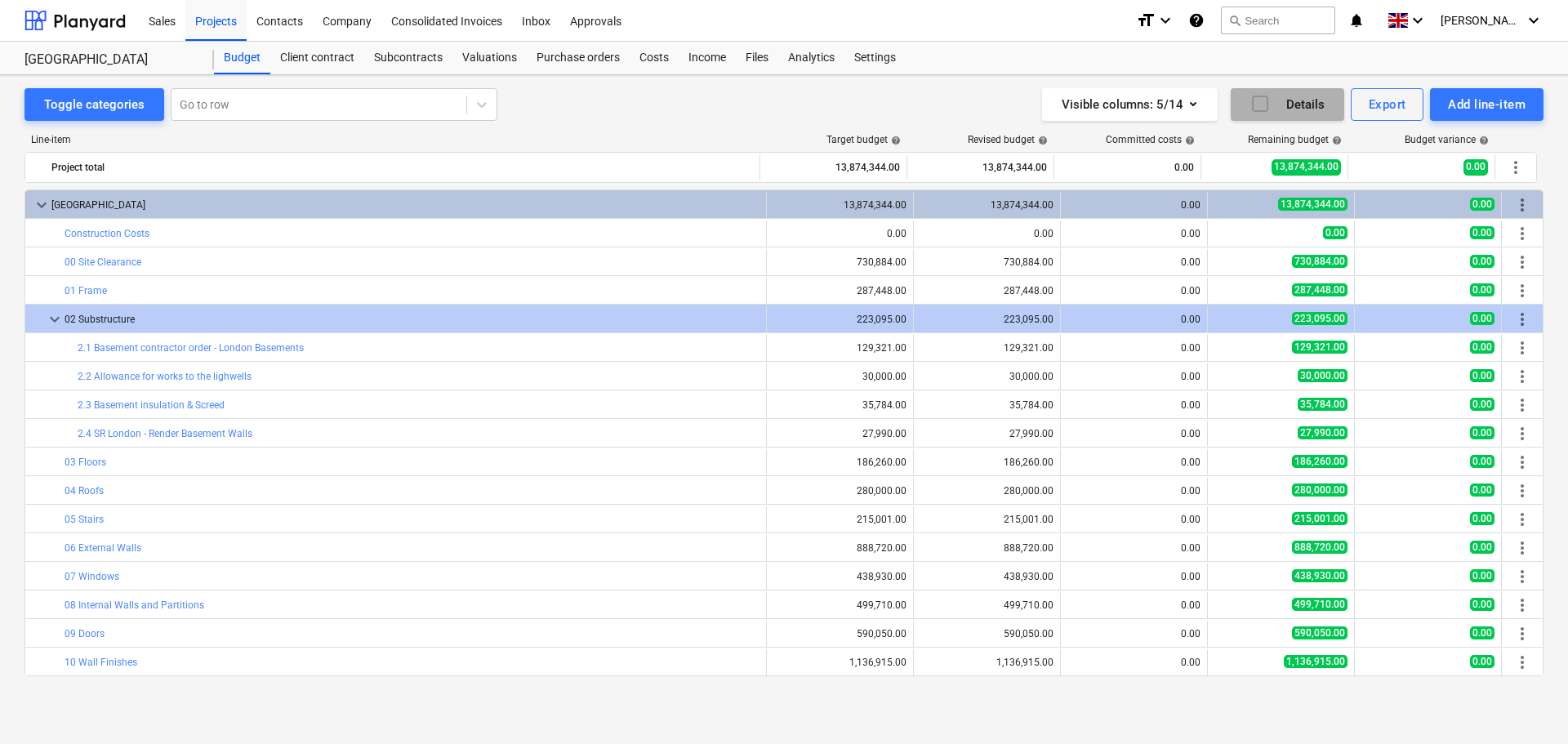
click at [1261, 104] on icon "button" at bounding box center [1261, 103] width 19 height 19
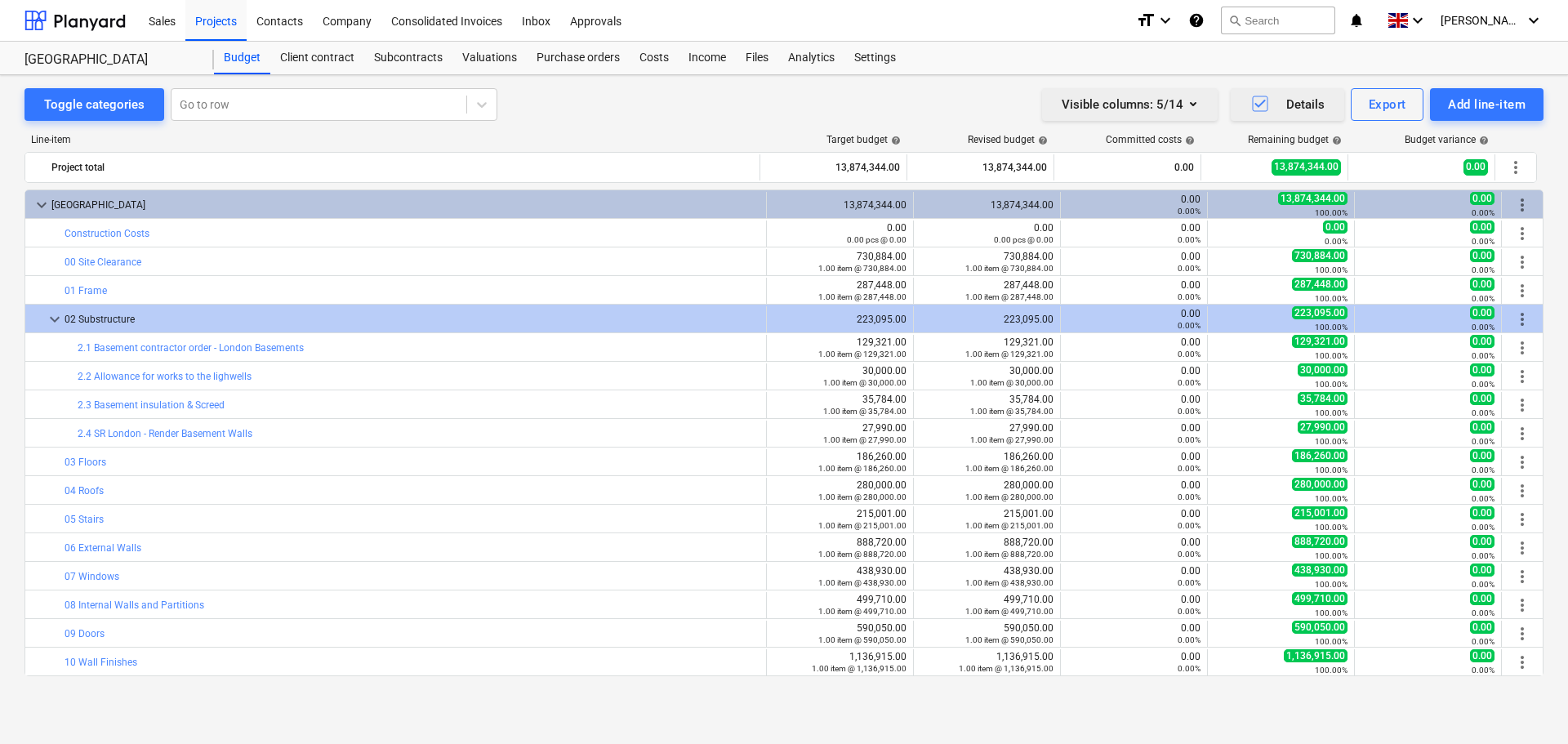
click at [1191, 106] on icon "button" at bounding box center [1193, 103] width 19 height 19
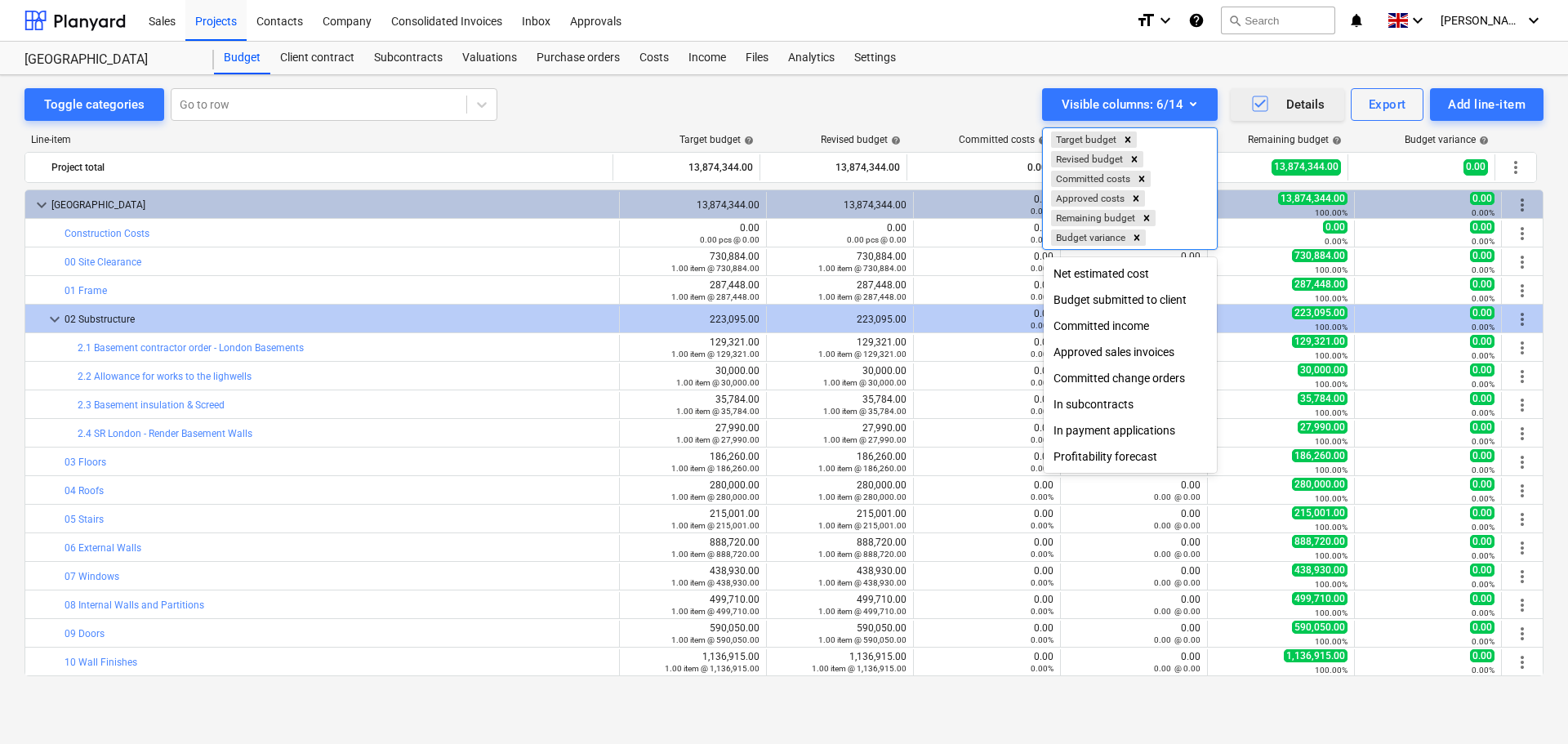
click at [980, 91] on div at bounding box center [784, 372] width 1568 height 744
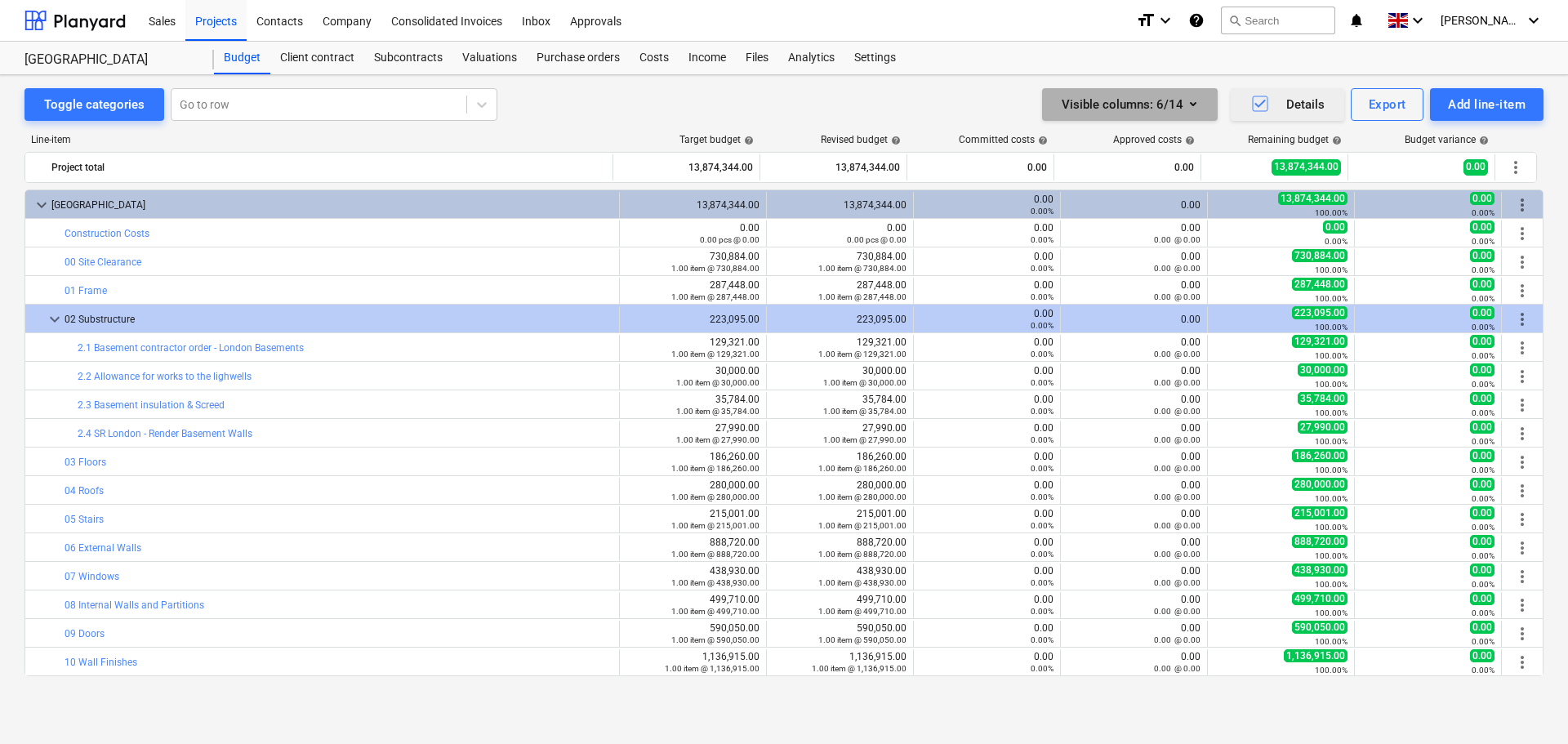
click at [1195, 107] on icon "button" at bounding box center [1193, 103] width 19 height 19
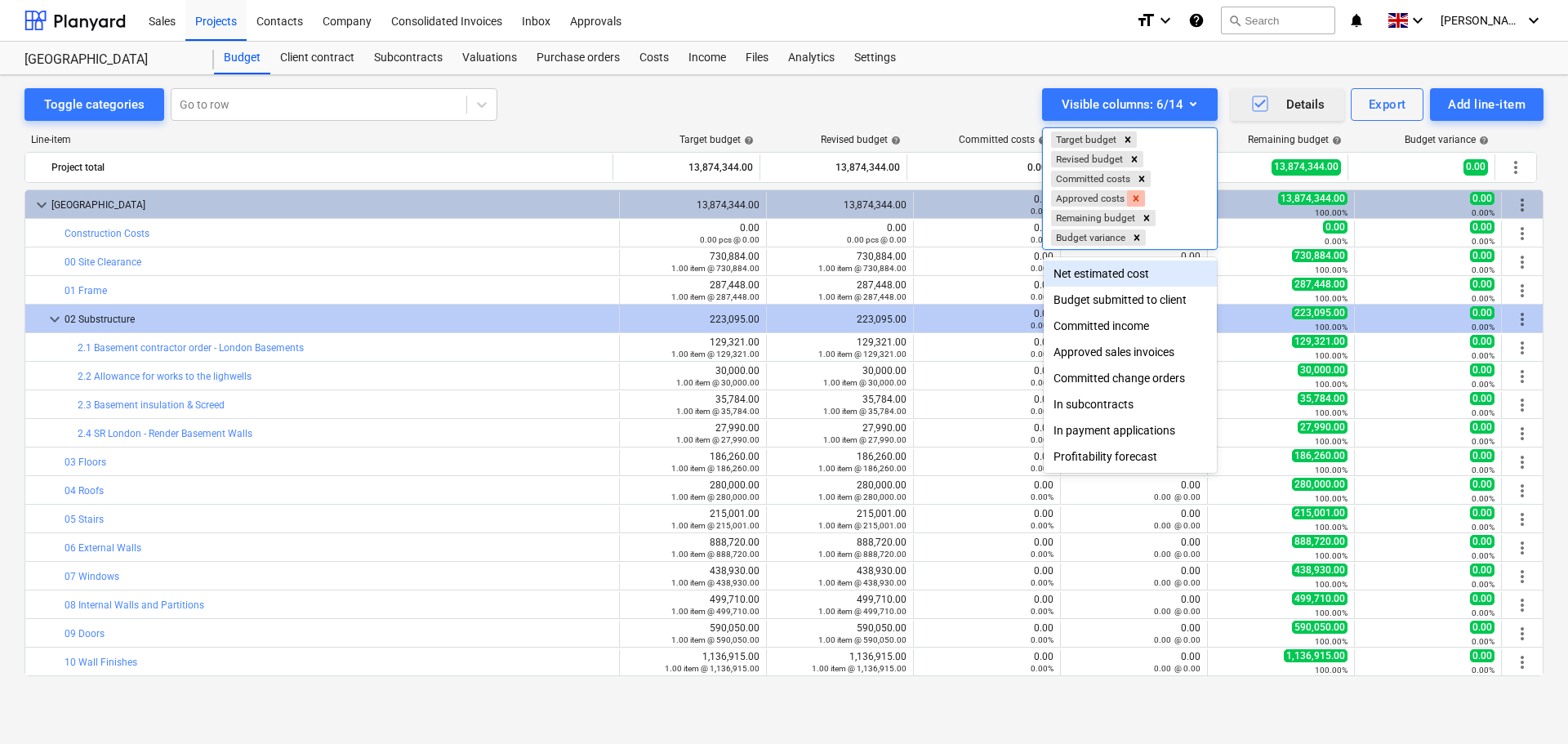
click at [1146, 199] on div "Remove Approved costs" at bounding box center [1136, 198] width 18 height 16
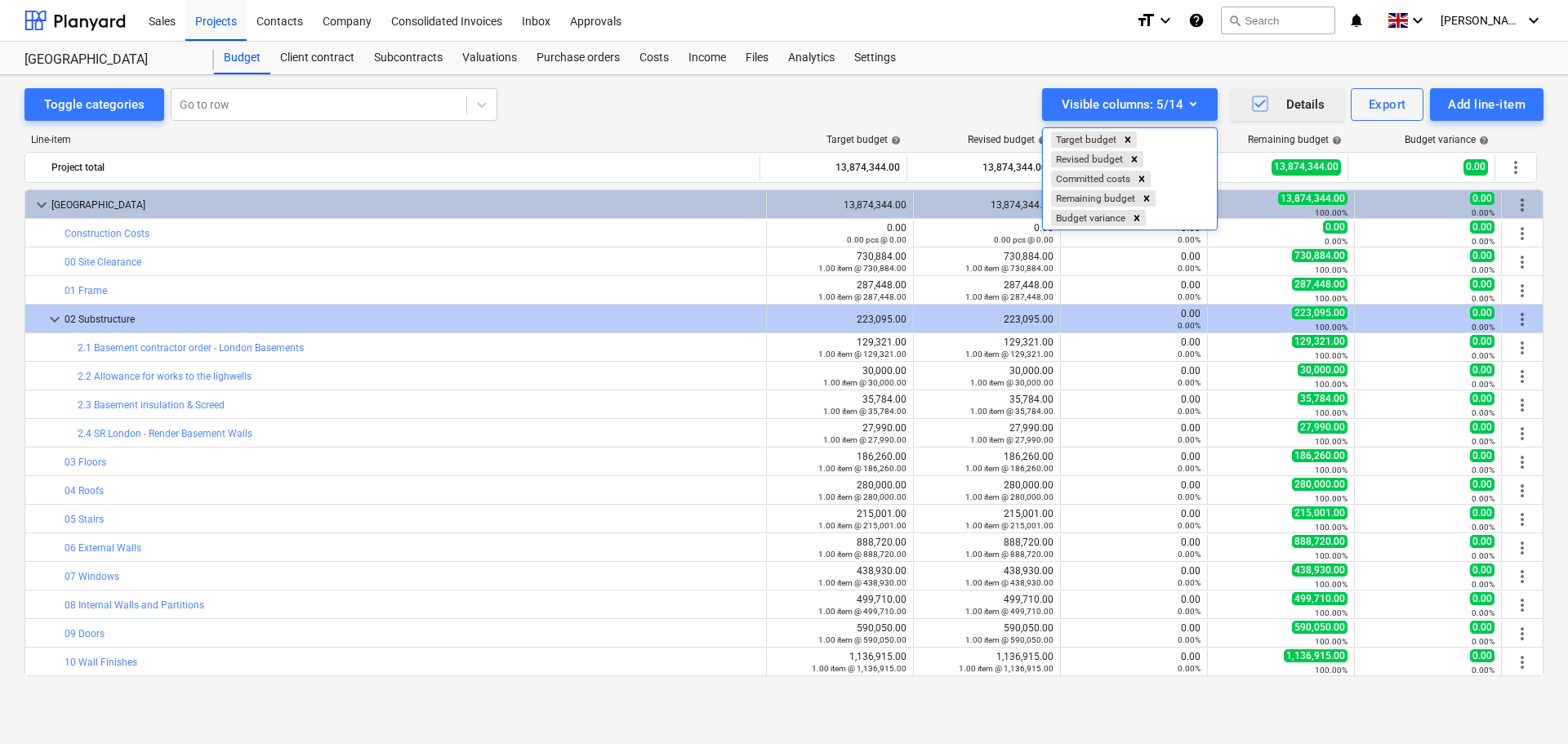
click at [959, 101] on div at bounding box center [784, 372] width 1568 height 744
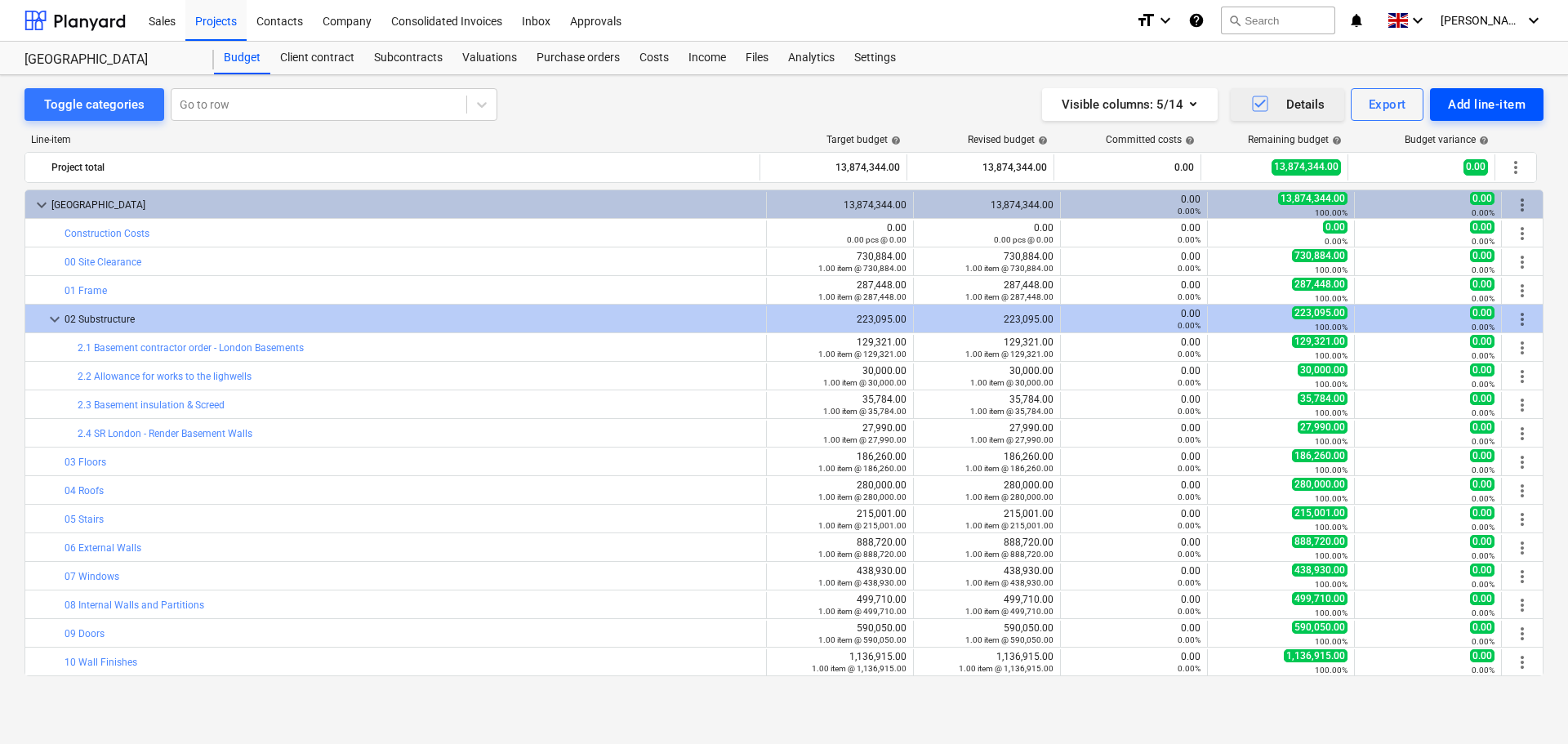
click at [1488, 101] on div "Add line-item" at bounding box center [1487, 104] width 77 height 21
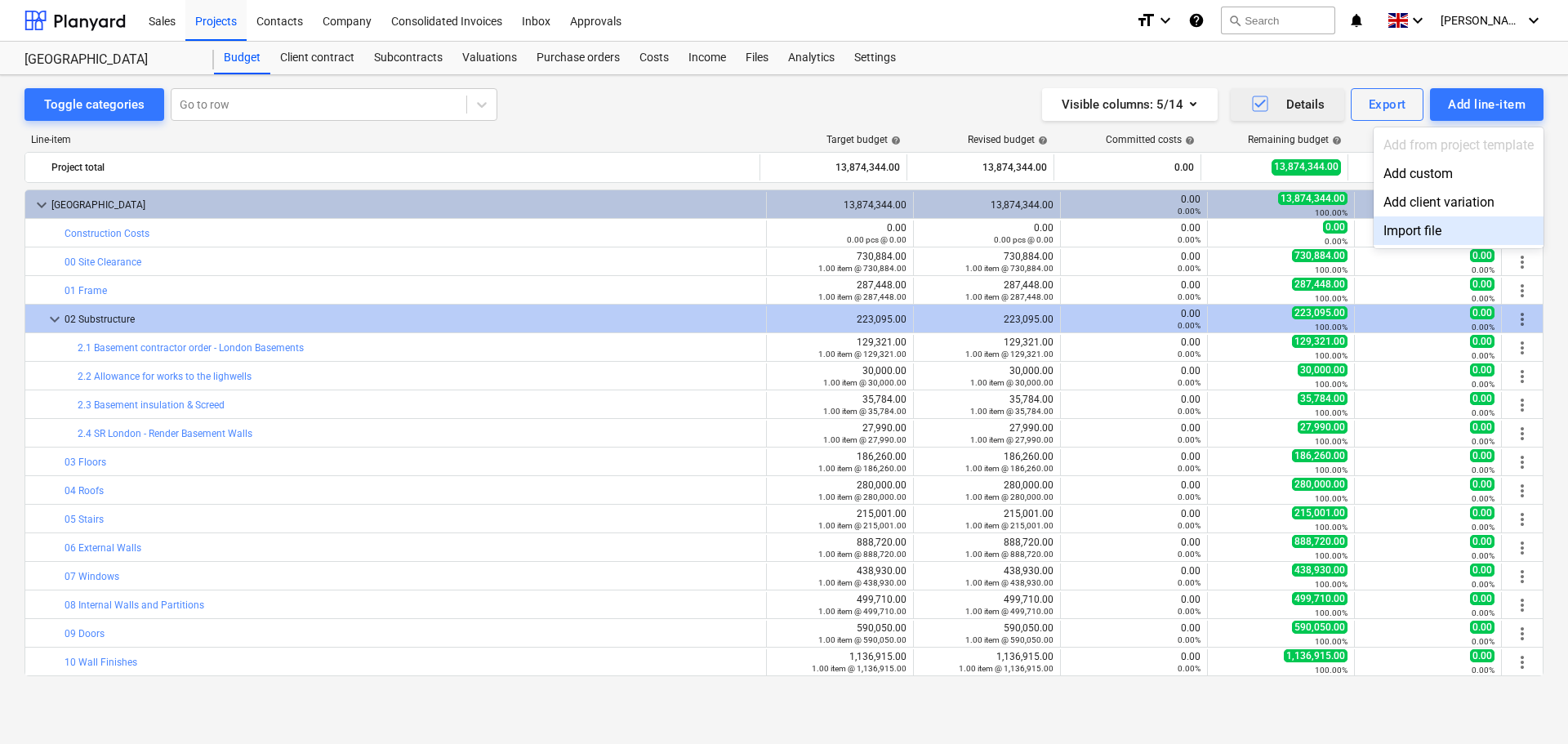
click at [1409, 228] on div "Import file" at bounding box center [1459, 231] width 170 height 29
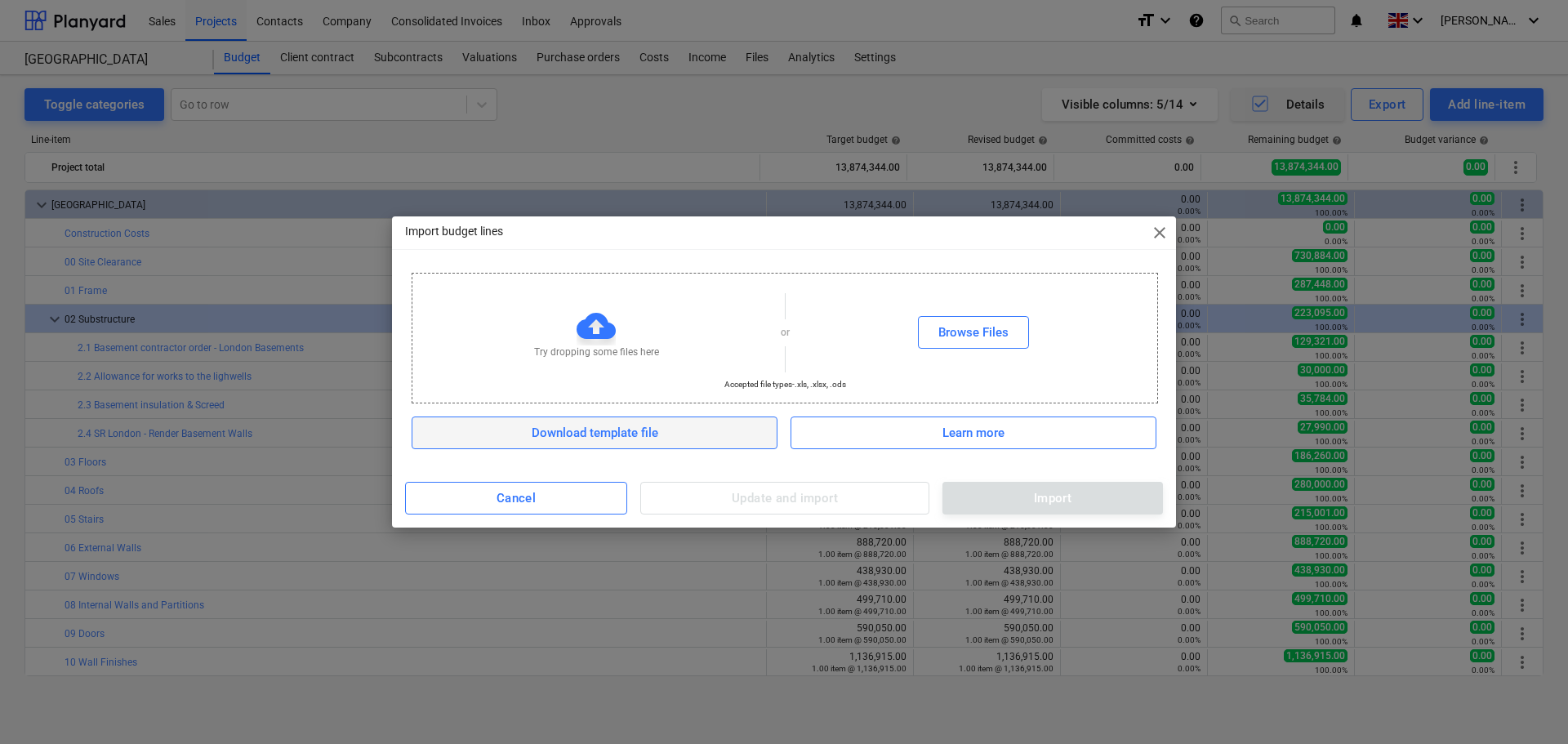
click at [632, 439] on div "Download template file" at bounding box center [595, 433] width 127 height 21
click at [988, 339] on div "Browse Files" at bounding box center [973, 332] width 71 height 21
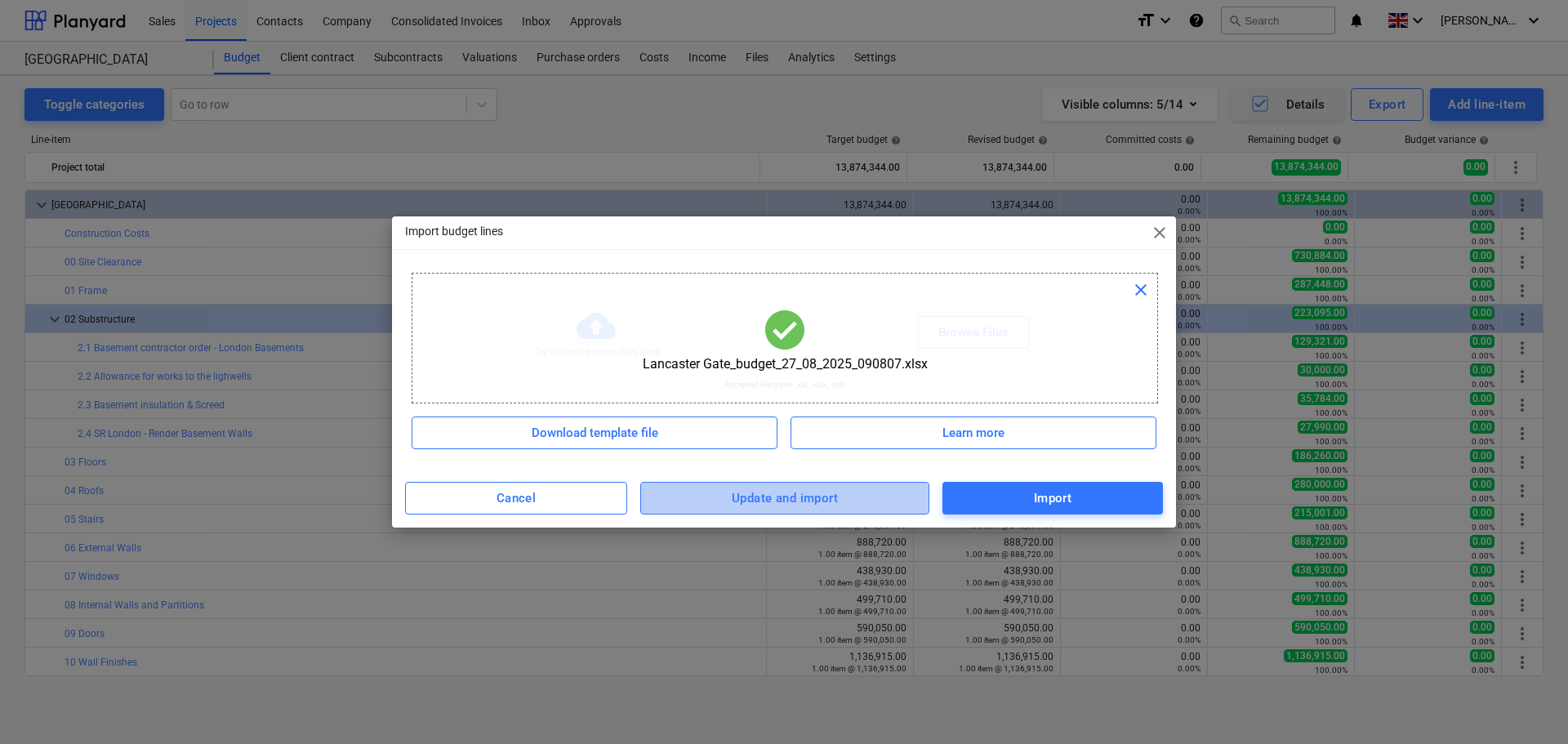
click at [802, 499] on div "Update and import" at bounding box center [785, 498] width 106 height 21
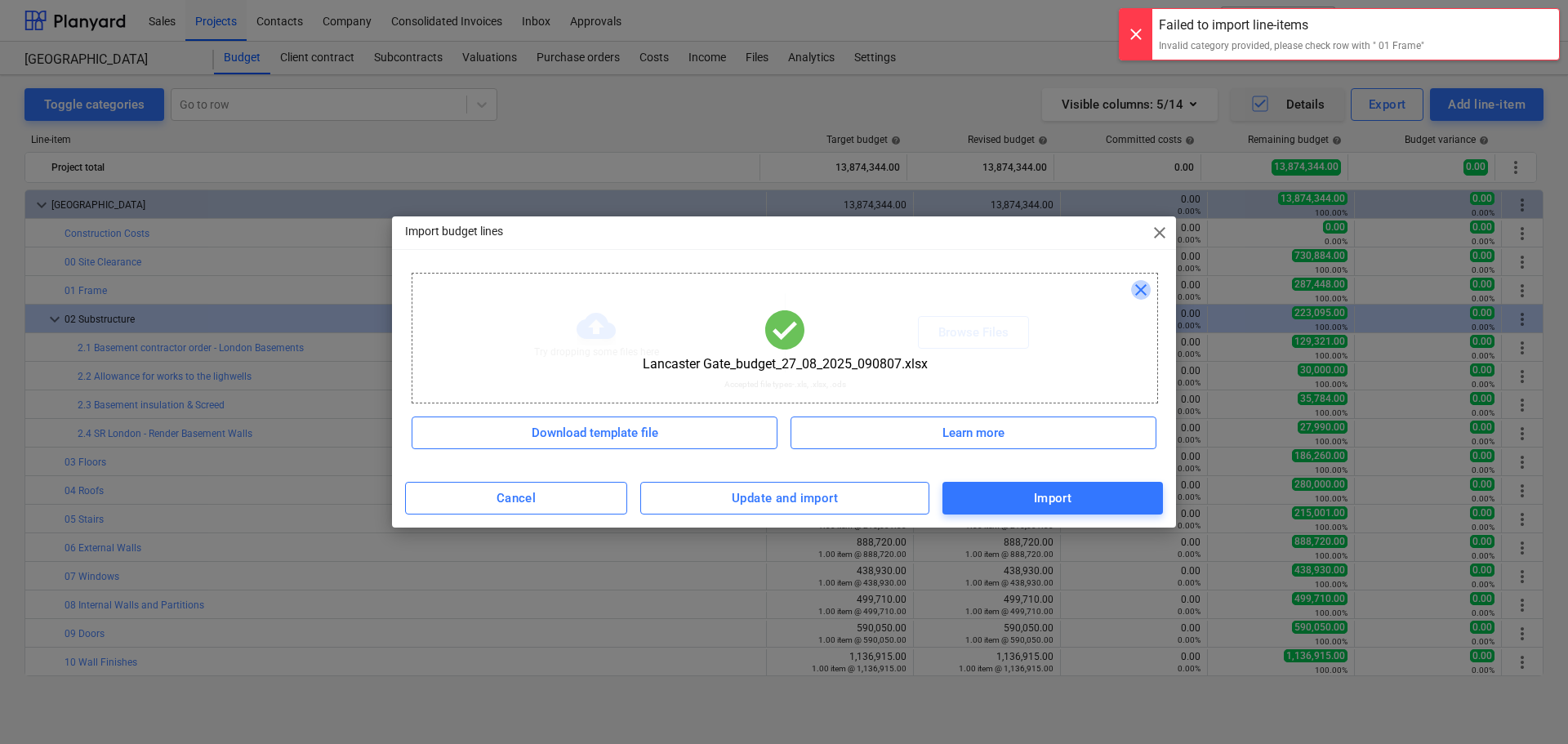
click at [1149, 293] on span "close" at bounding box center [1141, 290] width 19 height 19
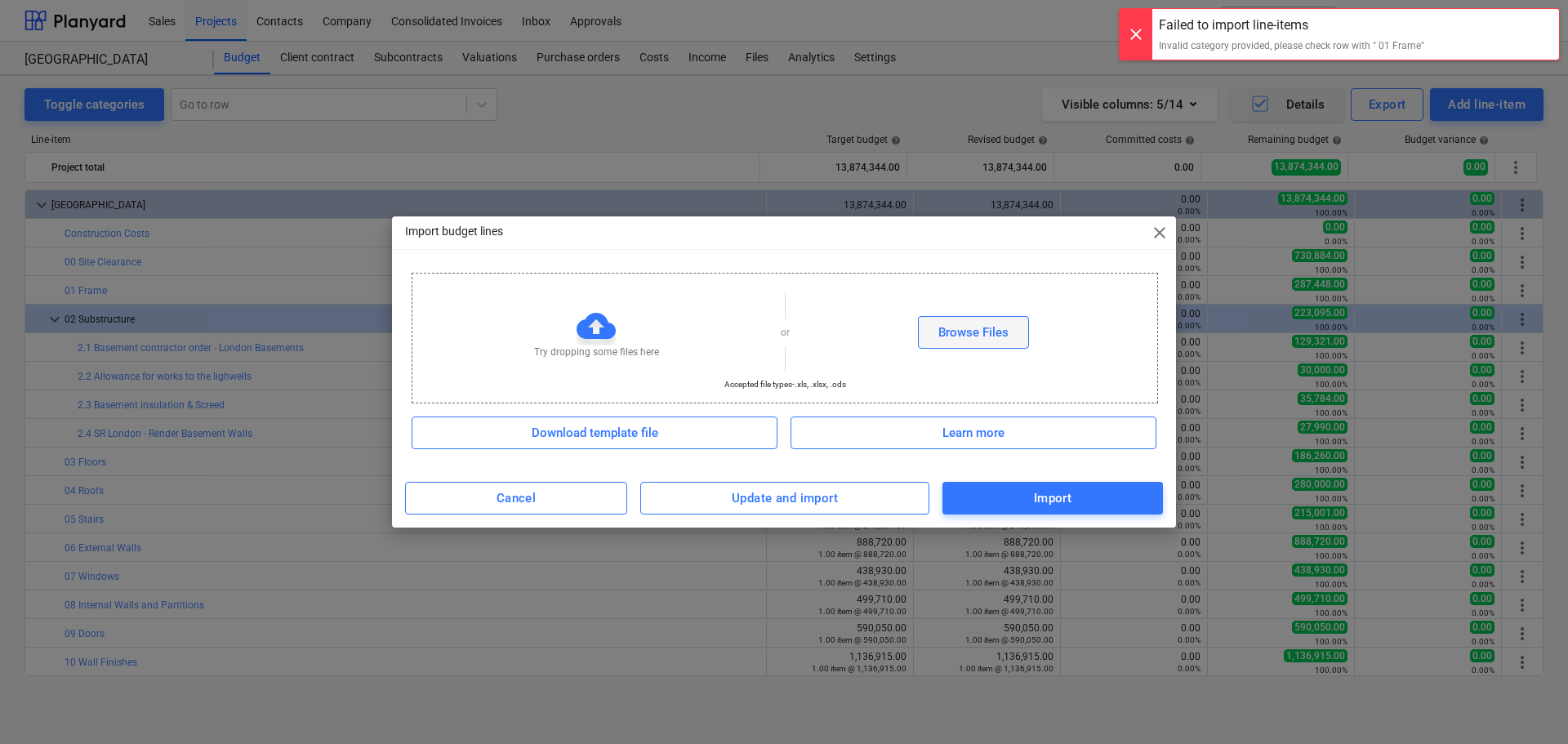
click at [1002, 332] on div "Browse Files" at bounding box center [973, 332] width 71 height 21
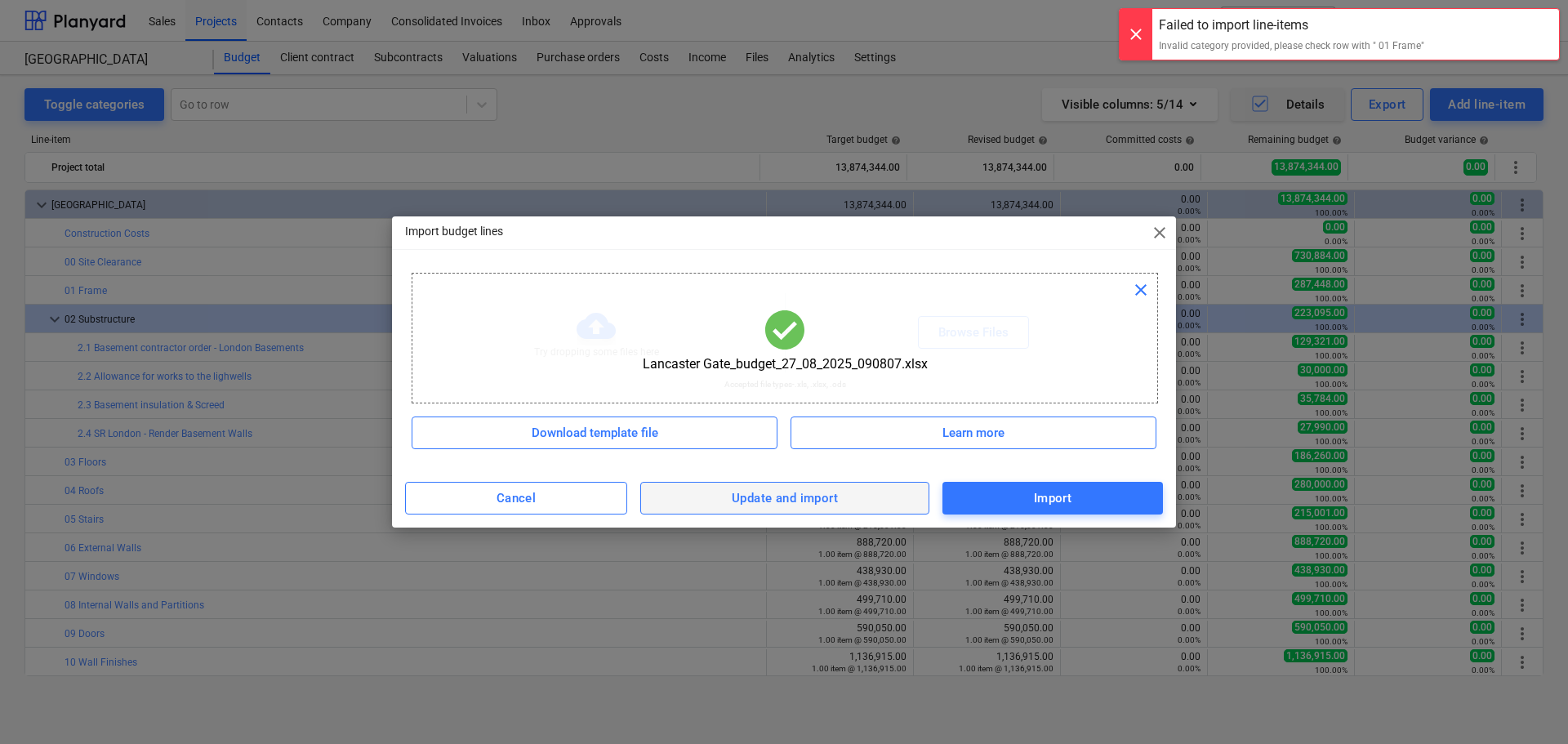
click at [764, 498] on div "Update and import" at bounding box center [785, 498] width 106 height 21
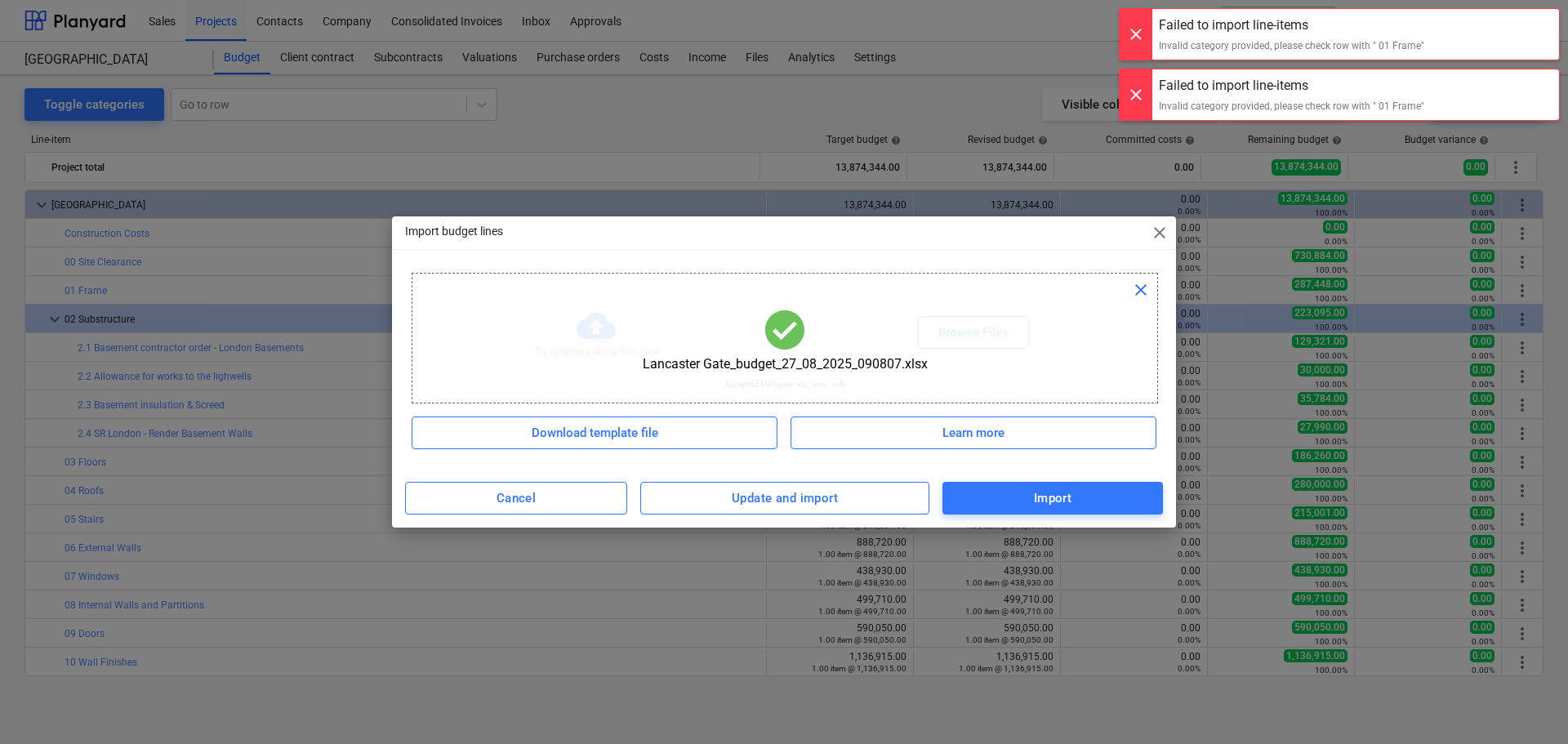
click at [1141, 290] on span "close" at bounding box center [1141, 290] width 19 height 19
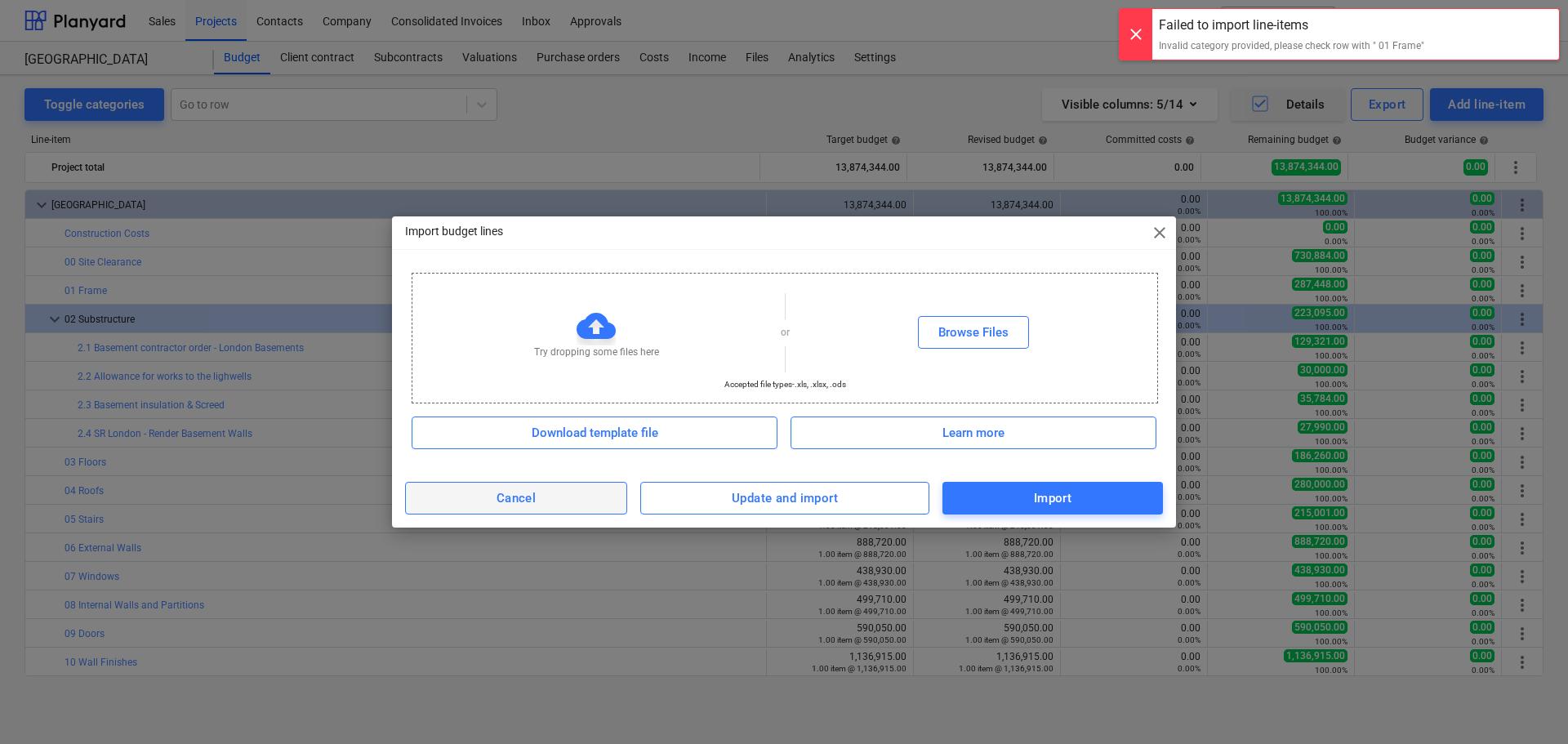
click at [561, 493] on span "Cancel" at bounding box center [516, 498] width 187 height 21
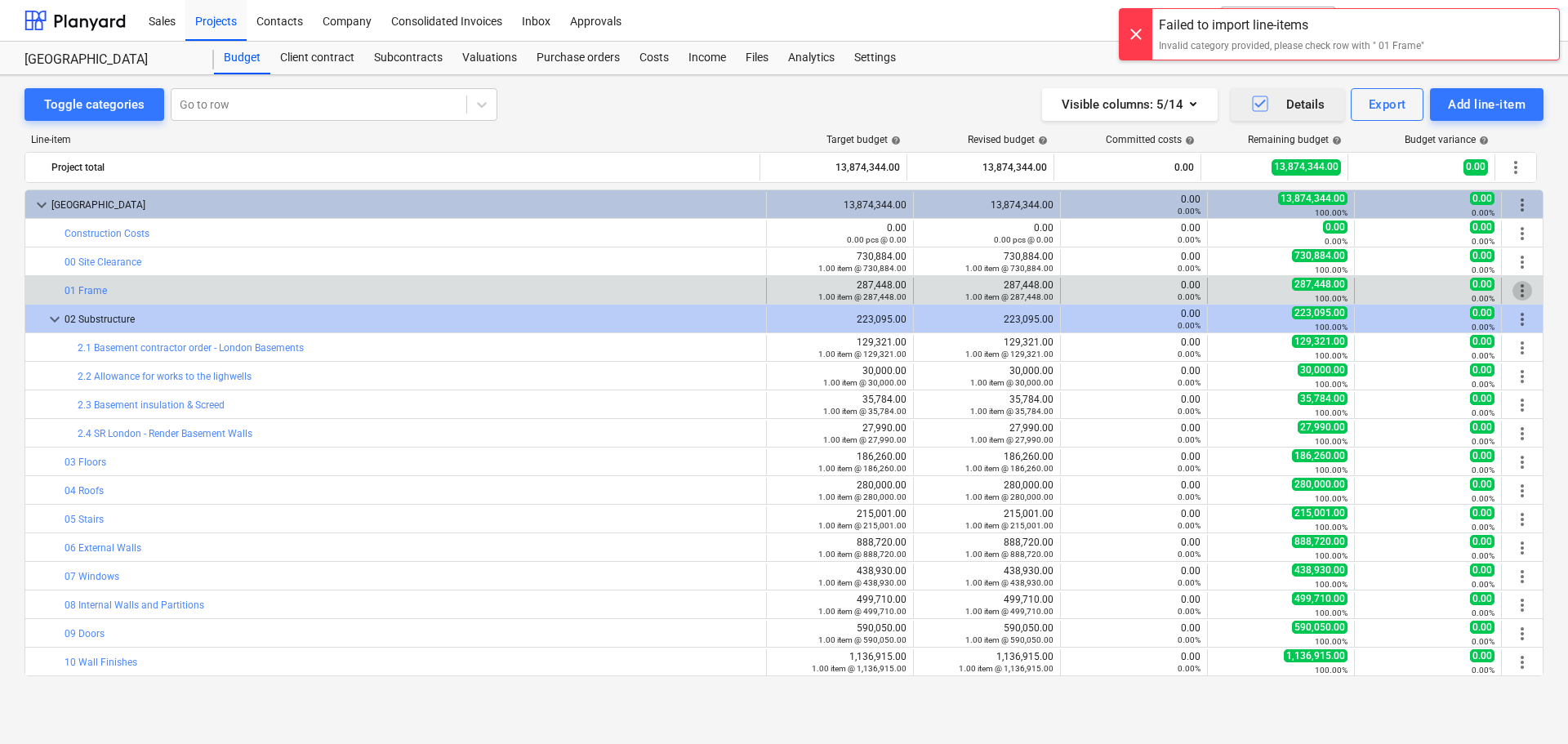
click at [1518, 289] on span "more_vert" at bounding box center [1523, 291] width 19 height 19
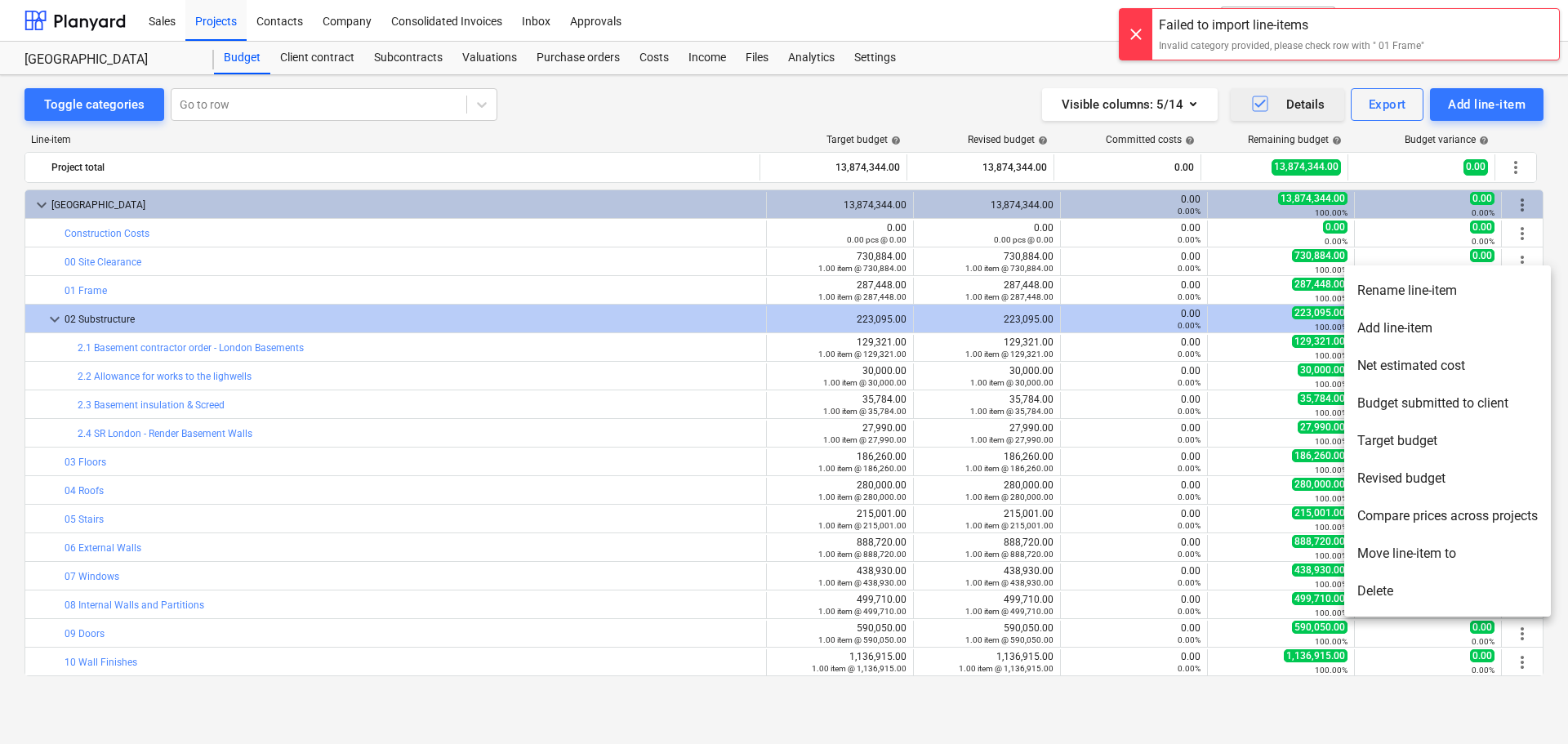
click at [1383, 587] on li "Delete" at bounding box center [1448, 590] width 207 height 38
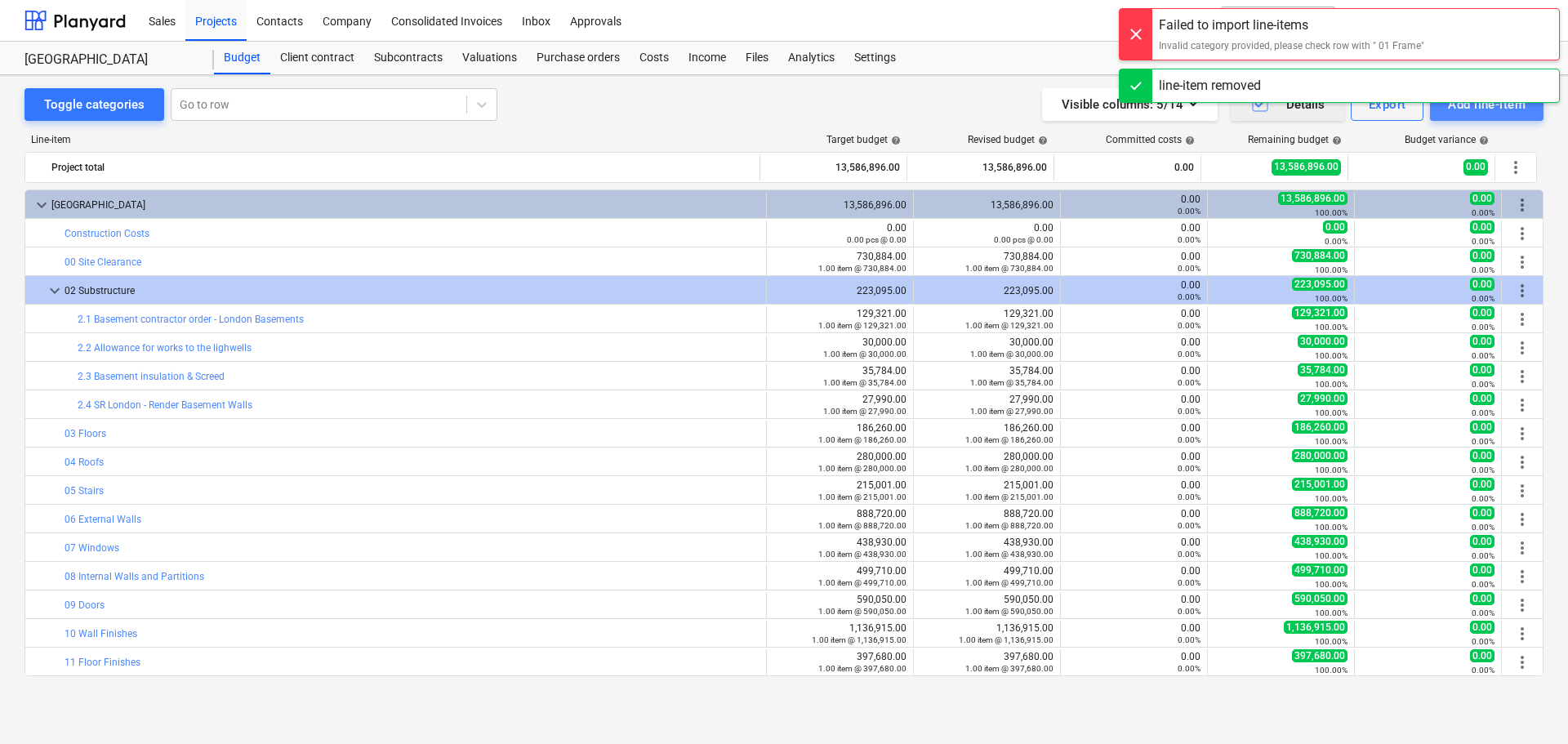
click at [1483, 104] on div "Add line-item" at bounding box center [1487, 104] width 77 height 21
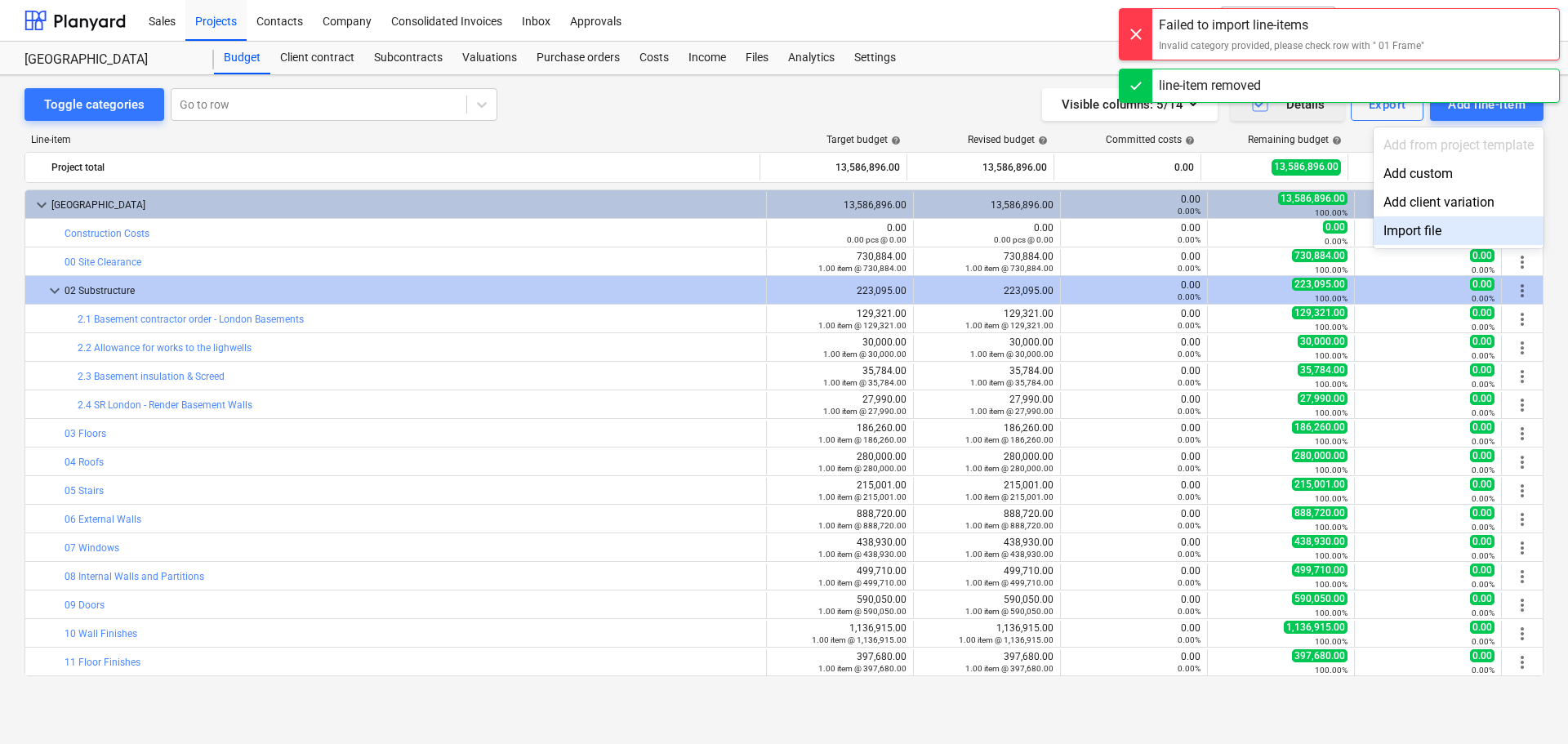
click at [1434, 230] on div "Import file" at bounding box center [1459, 231] width 170 height 29
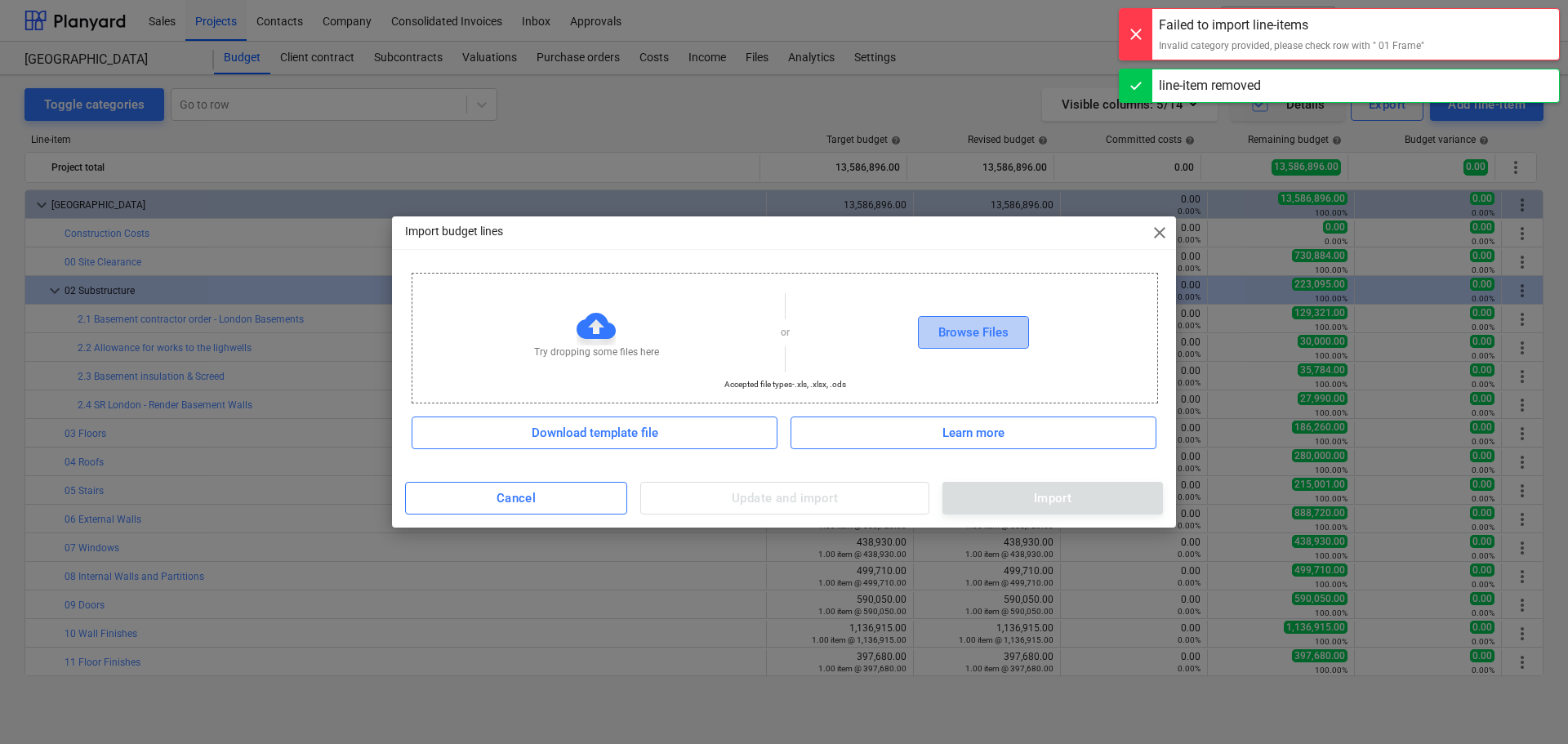
click at [967, 329] on div "Browse Files" at bounding box center [973, 332] width 71 height 21
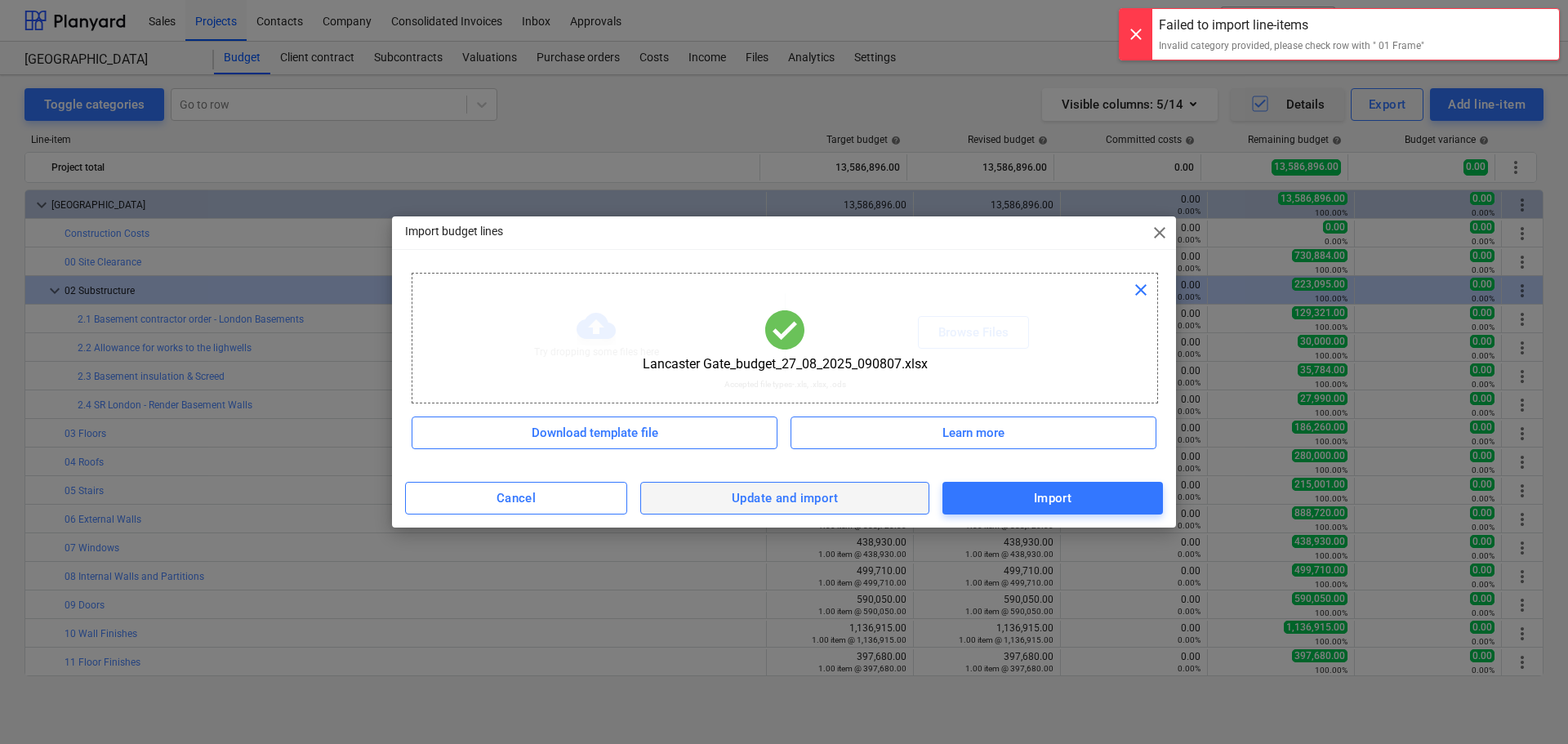
click at [809, 503] on div "Update and import" at bounding box center [785, 498] width 106 height 21
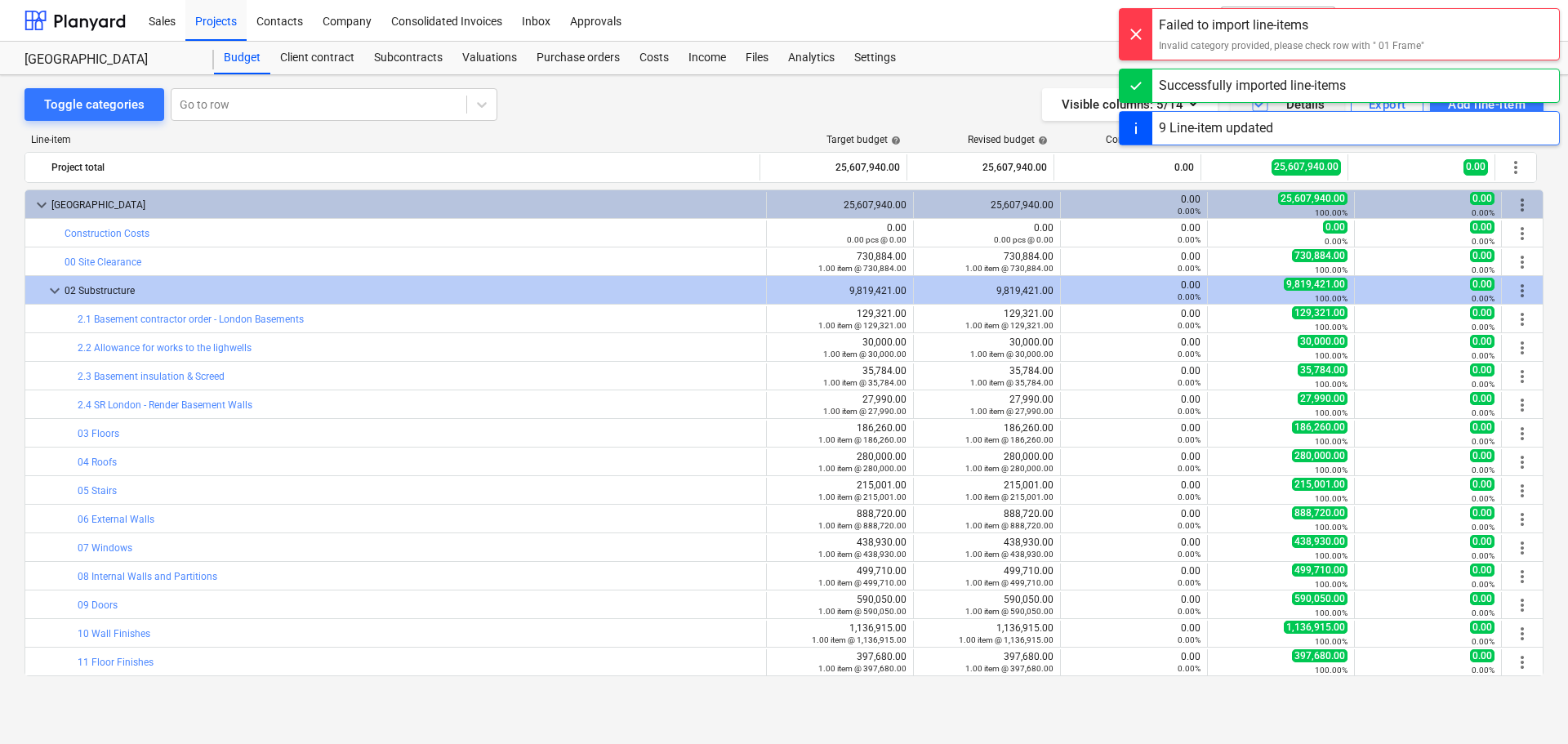
click at [1140, 39] on div at bounding box center [1136, 34] width 33 height 50
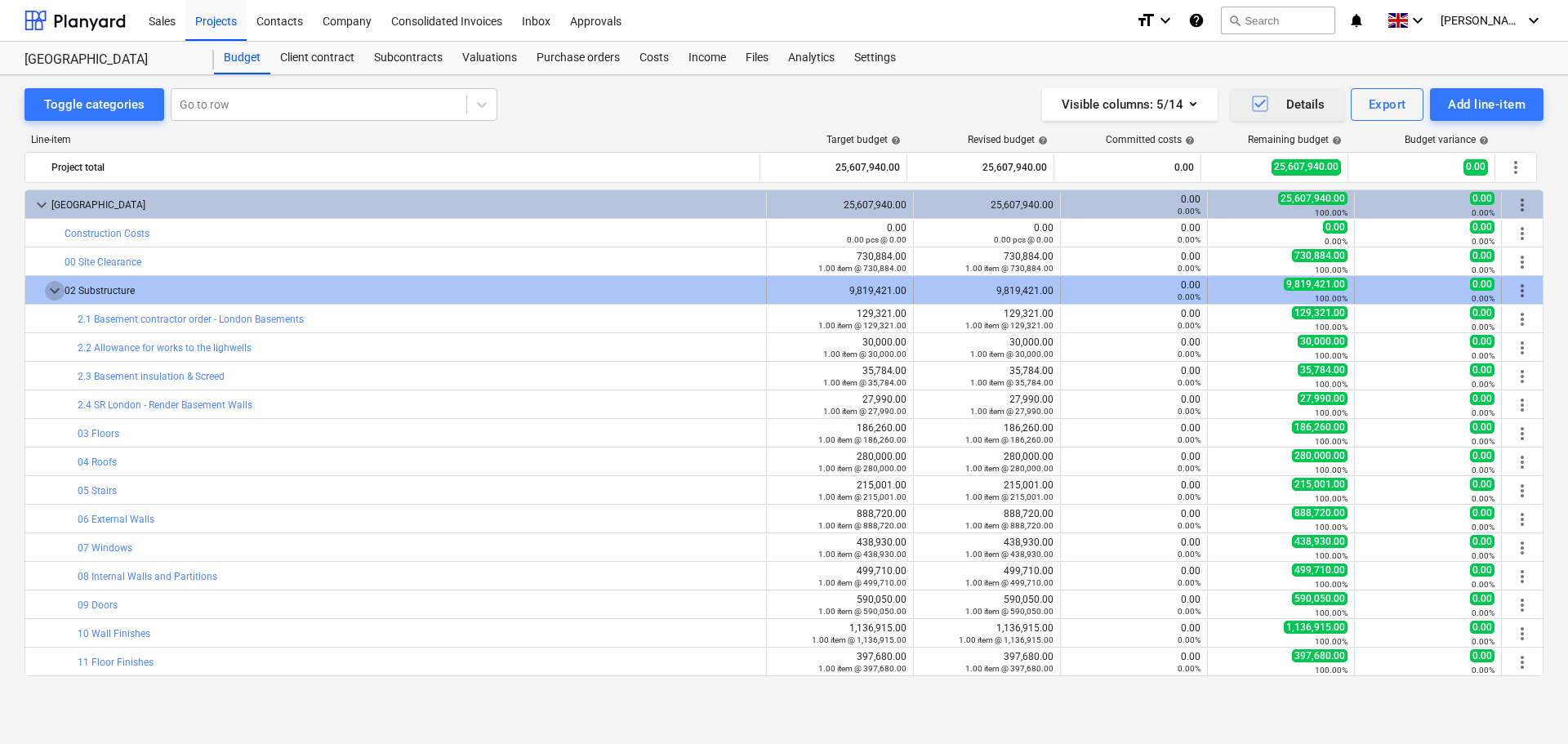
click at [55, 288] on span "keyboard_arrow_down" at bounding box center [54, 291] width 19 height 19
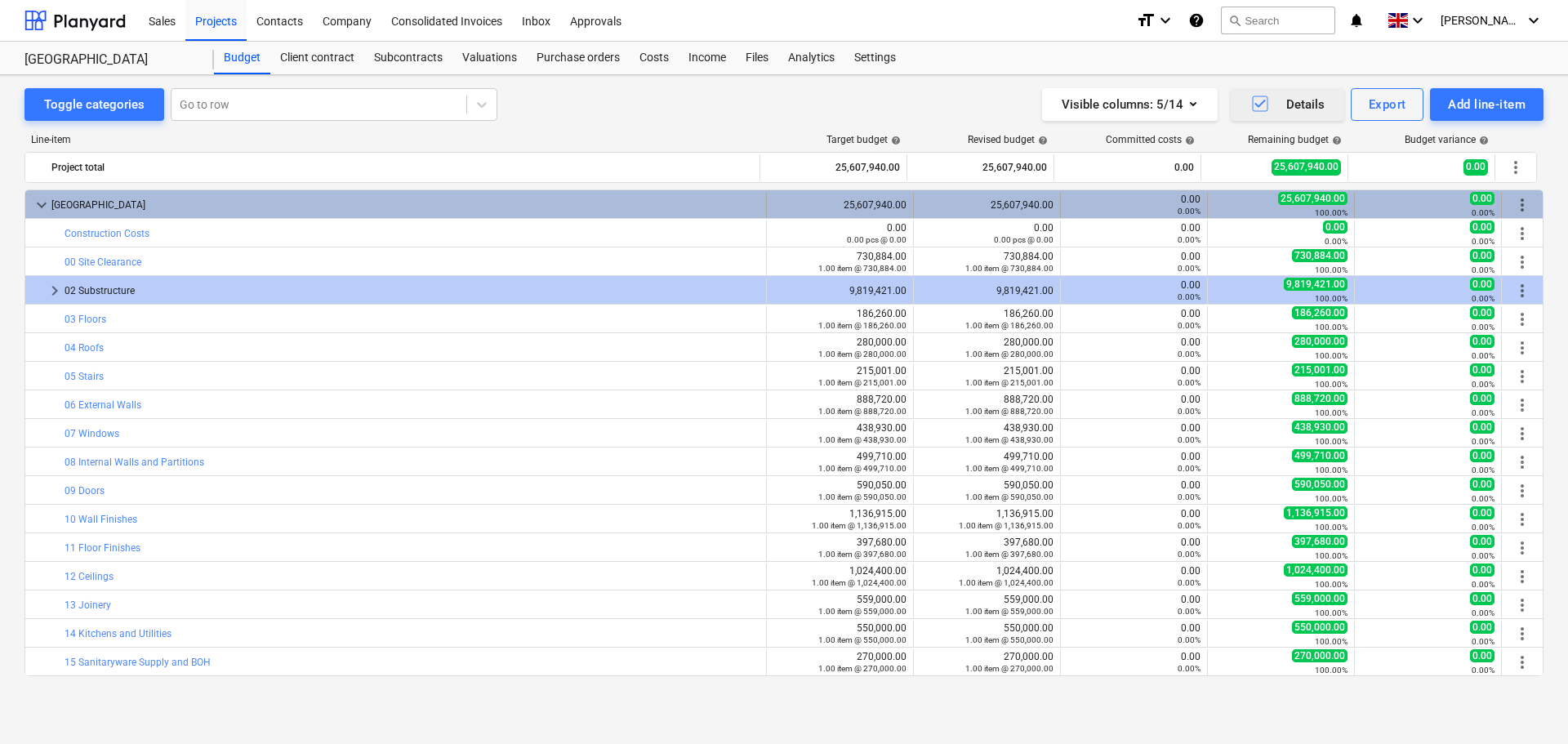
click at [1519, 199] on span "more_vert" at bounding box center [1523, 205] width 19 height 19
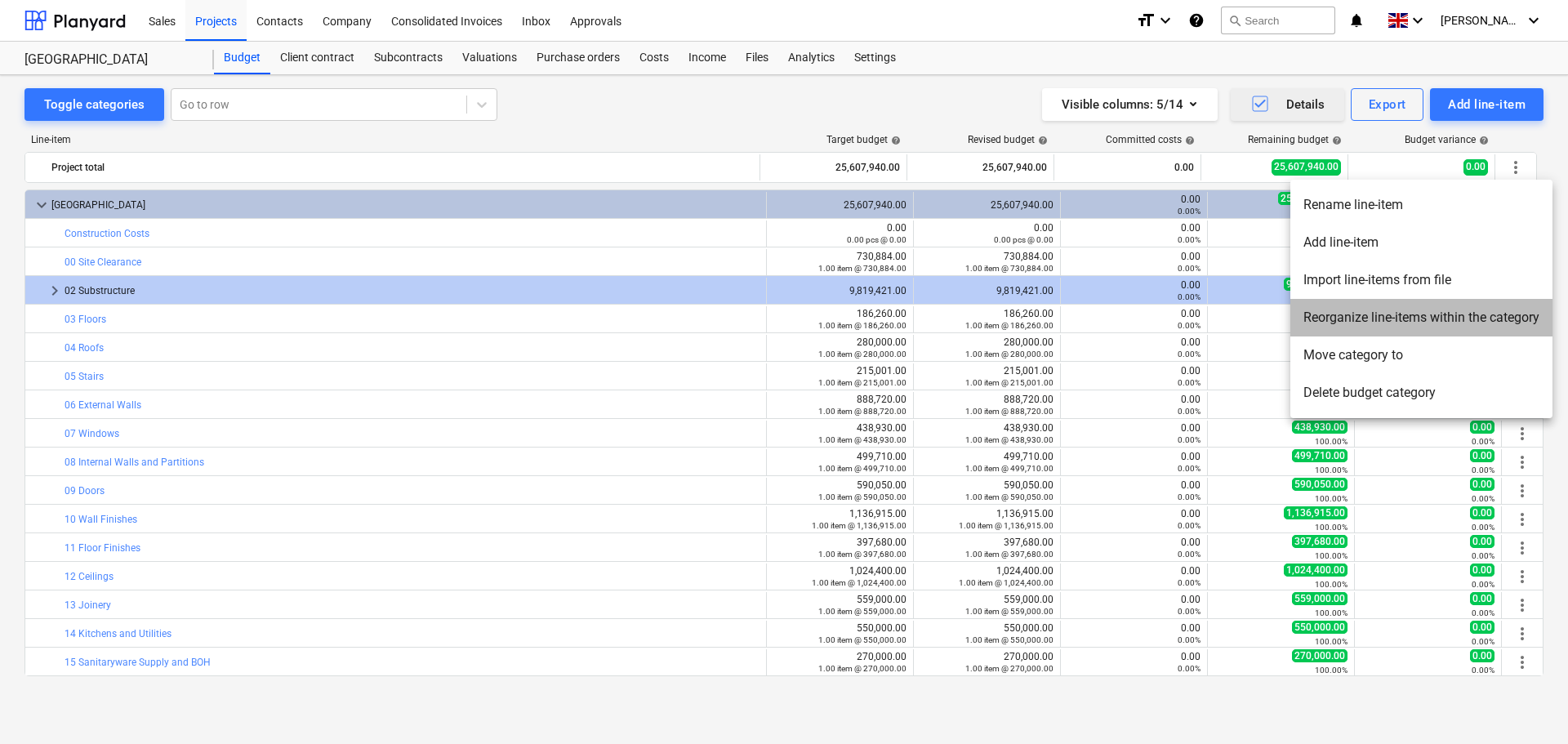
click at [1377, 323] on li "Reorganize line-items within the category" at bounding box center [1421, 317] width 262 height 38
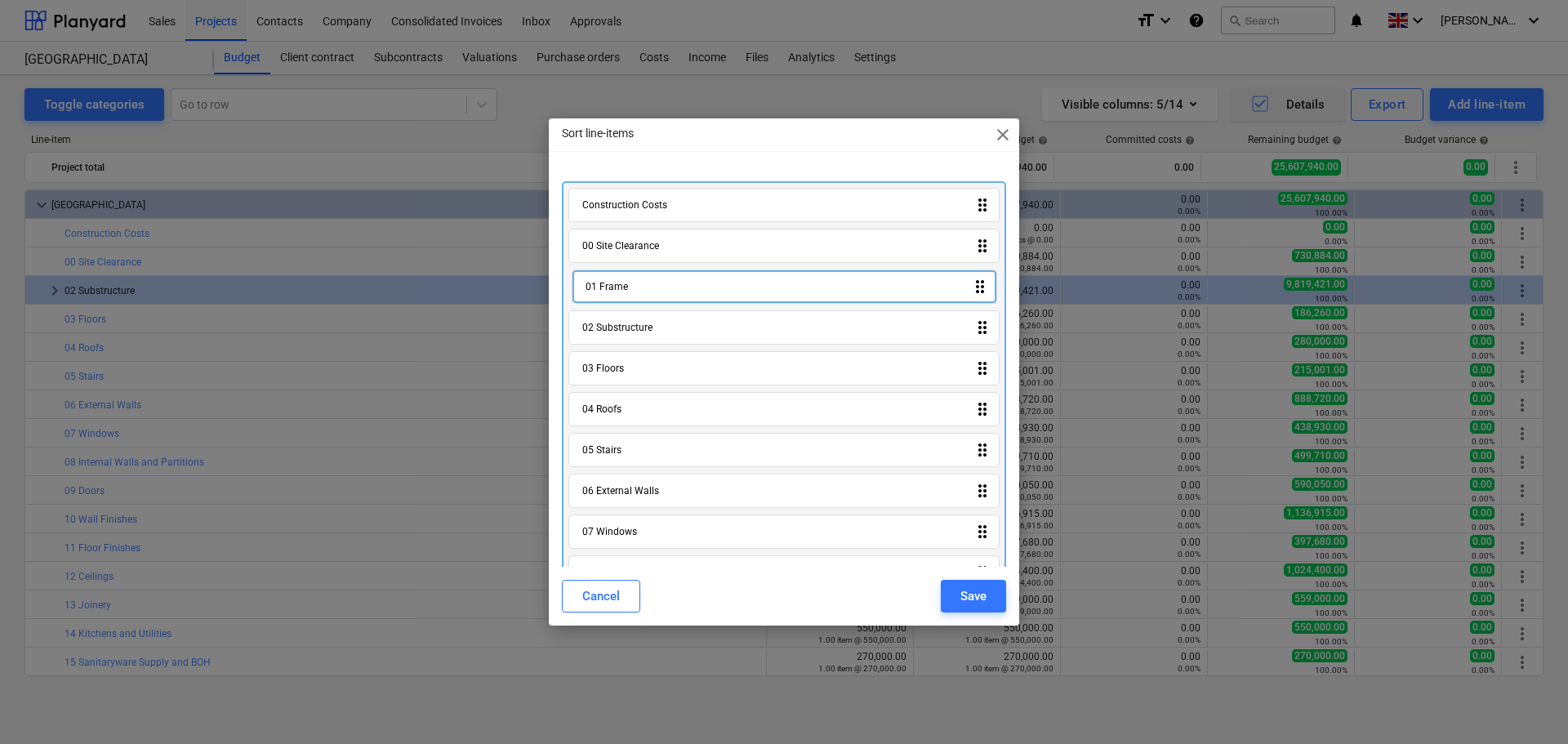
drag, startPoint x: 624, startPoint y: 539, endPoint x: 628, endPoint y: 284, distance: 255.0
click at [628, 284] on div "Construction Costs drag_indicator 00 Site Clearance drag_indicator 02 Substruct…" at bounding box center [784, 637] width 445 height 911
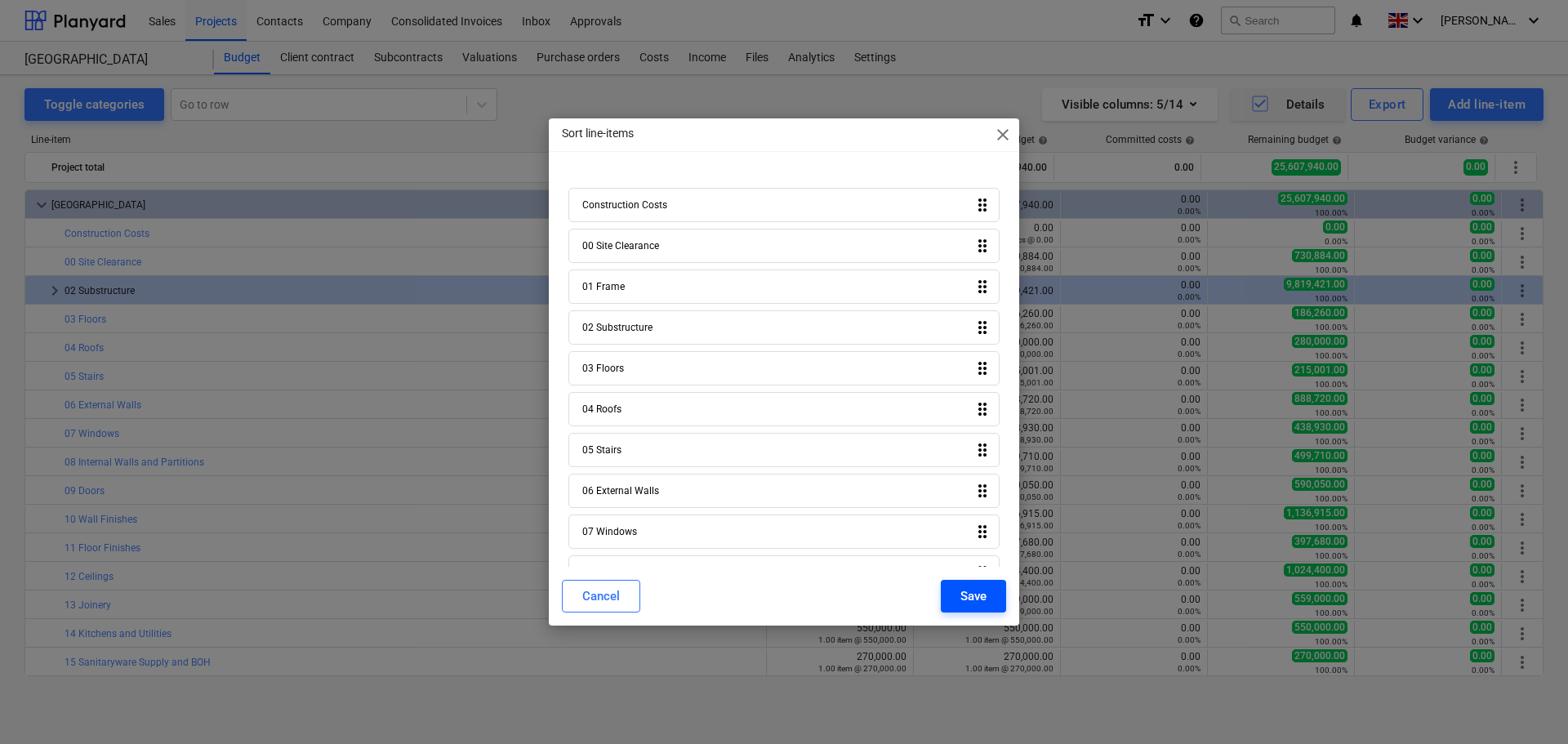
click at [972, 589] on div "Save" at bounding box center [973, 596] width 26 height 21
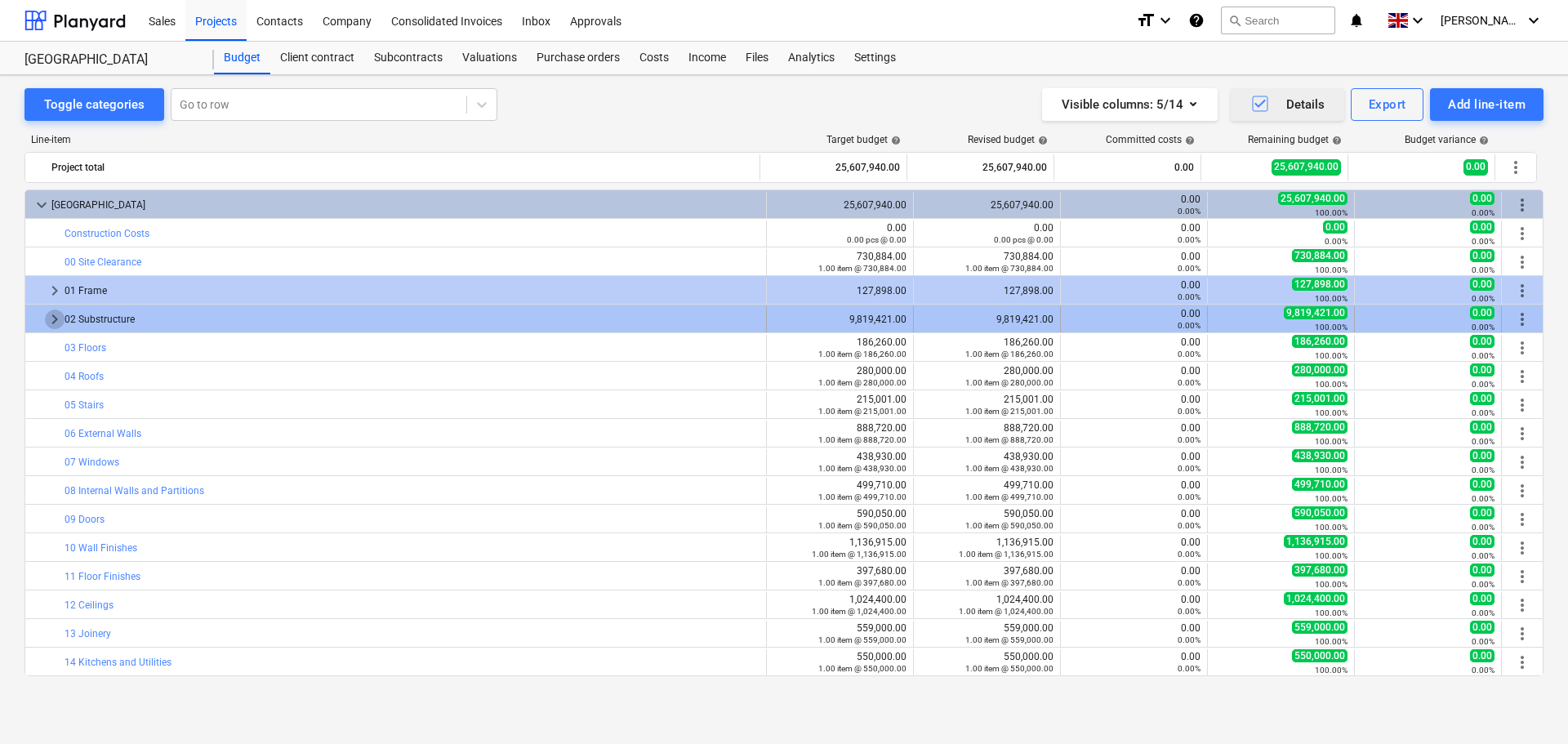
click at [56, 323] on span "keyboard_arrow_right" at bounding box center [54, 319] width 19 height 19
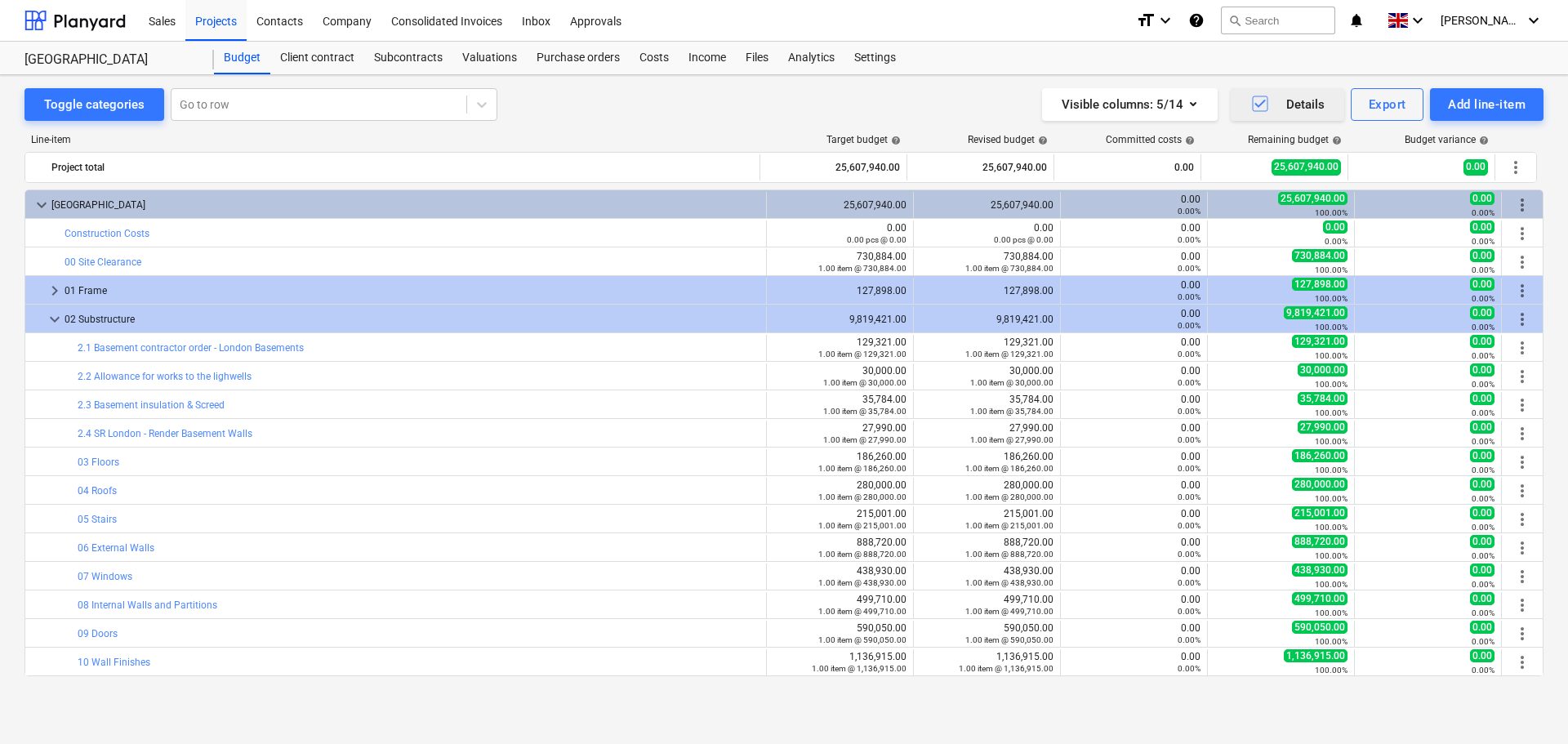
click at [56, 323] on span "keyboard_arrow_down" at bounding box center [54, 319] width 19 height 19
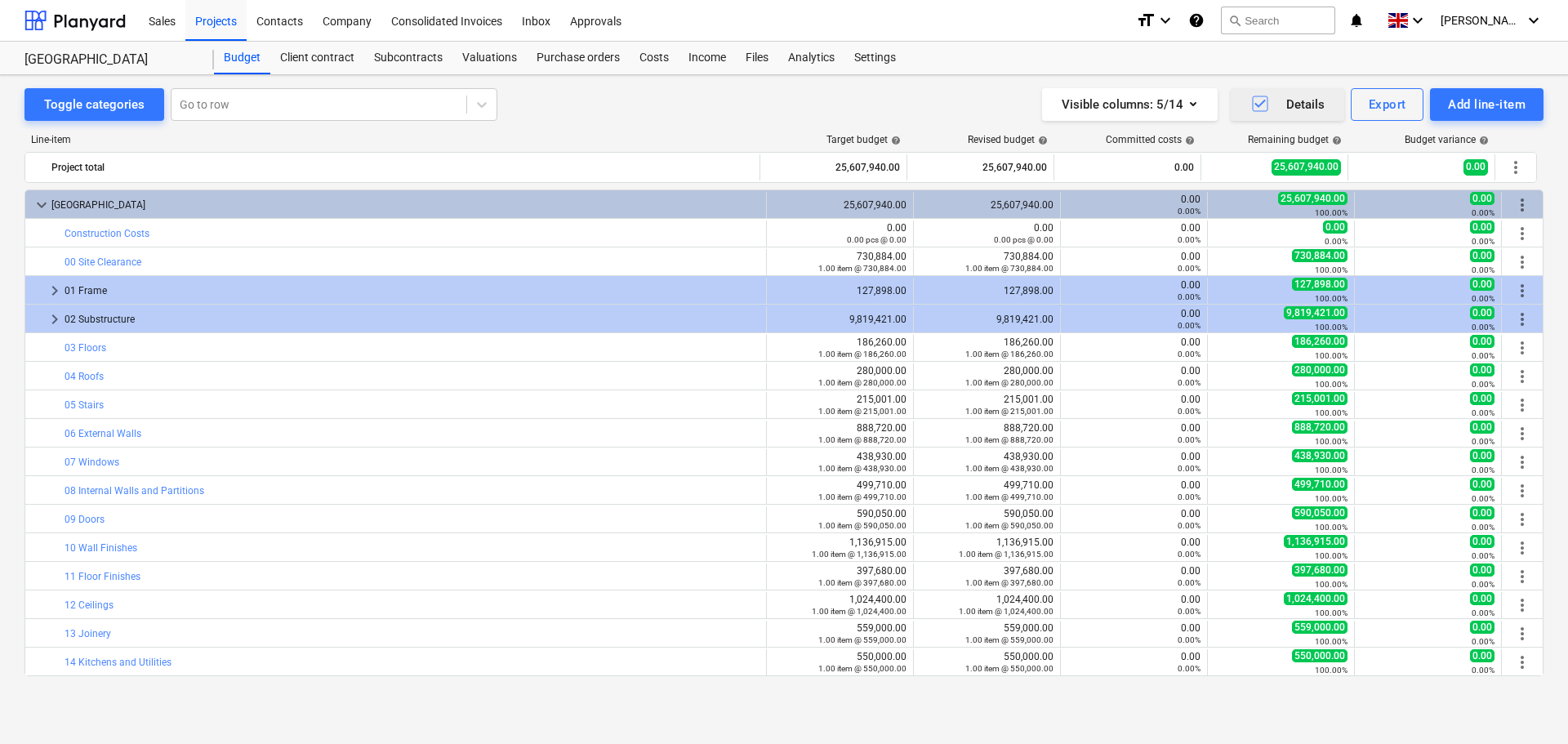
click at [56, 323] on span "keyboard_arrow_right" at bounding box center [54, 319] width 19 height 19
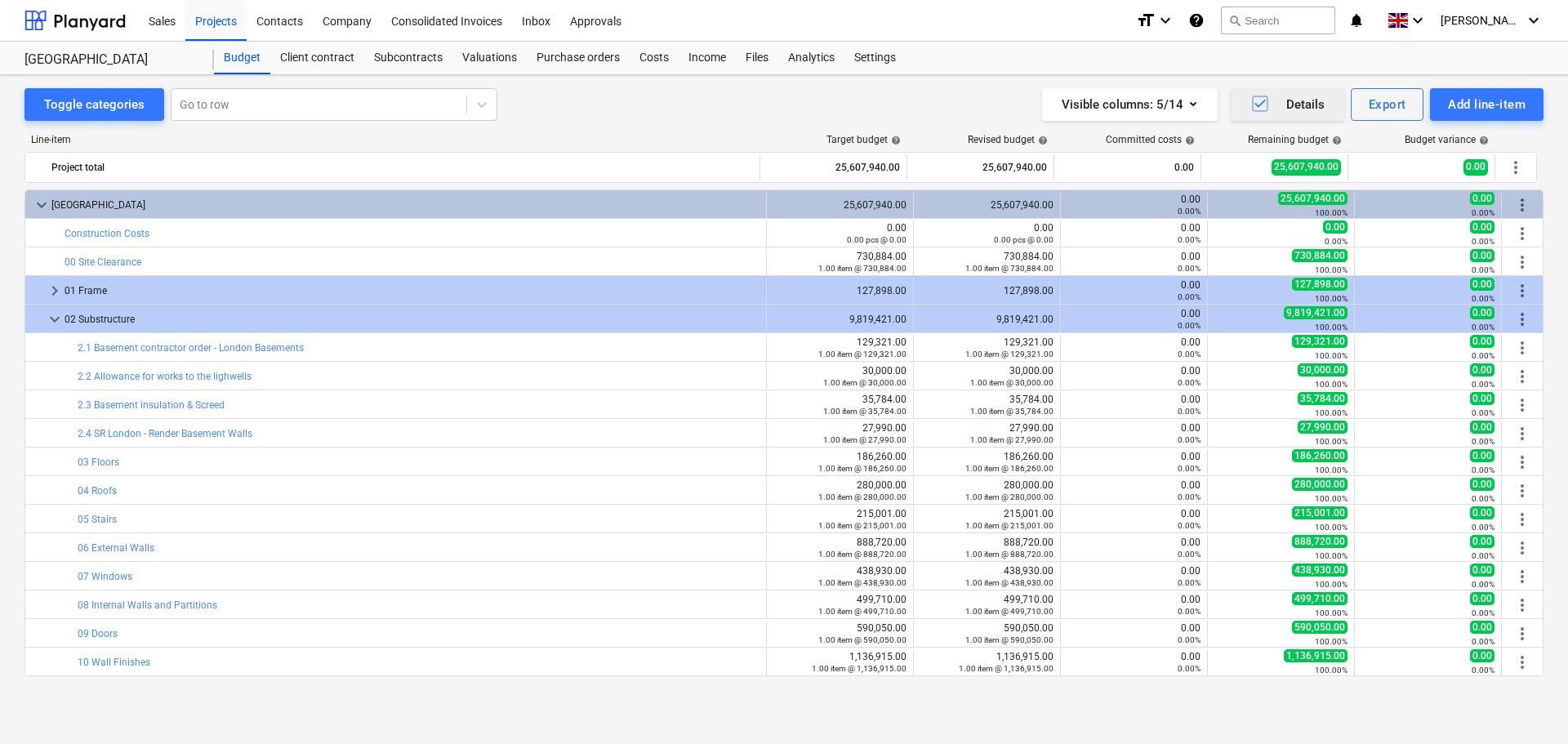
click at [56, 323] on span "keyboard_arrow_down" at bounding box center [54, 319] width 19 height 19
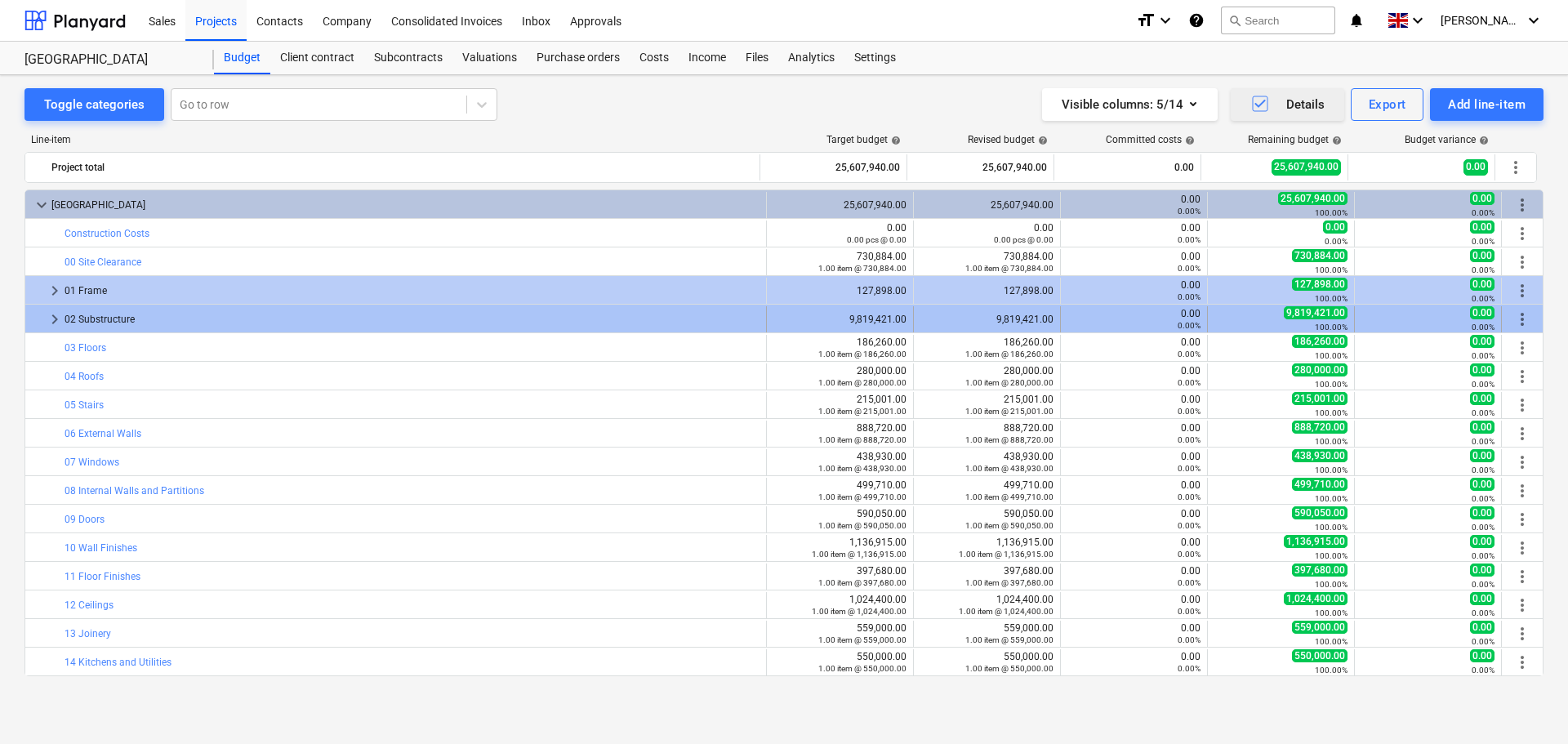
click at [54, 323] on span "keyboard_arrow_right" at bounding box center [54, 319] width 19 height 19
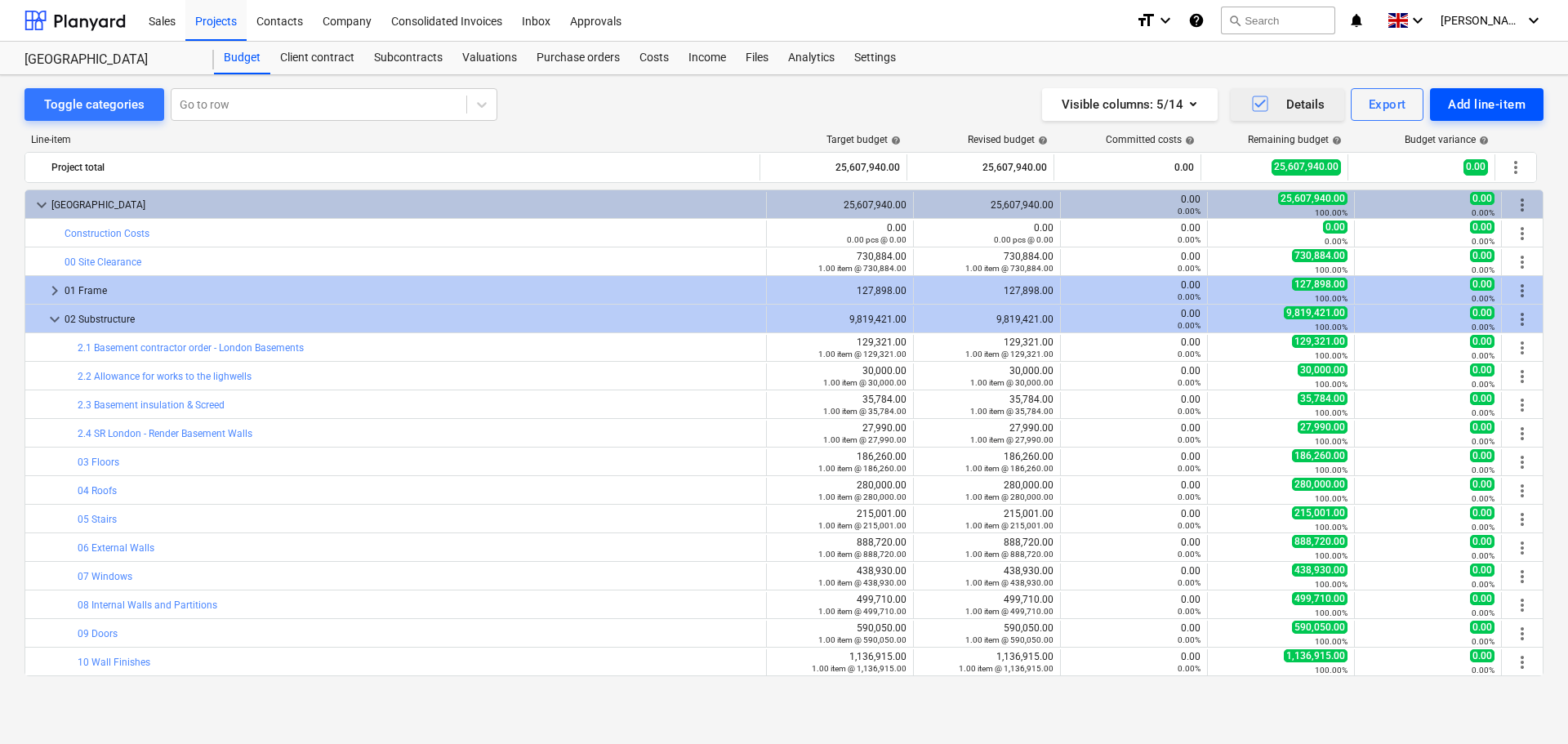
click at [1484, 99] on div "Add line-item" at bounding box center [1487, 104] width 77 height 21
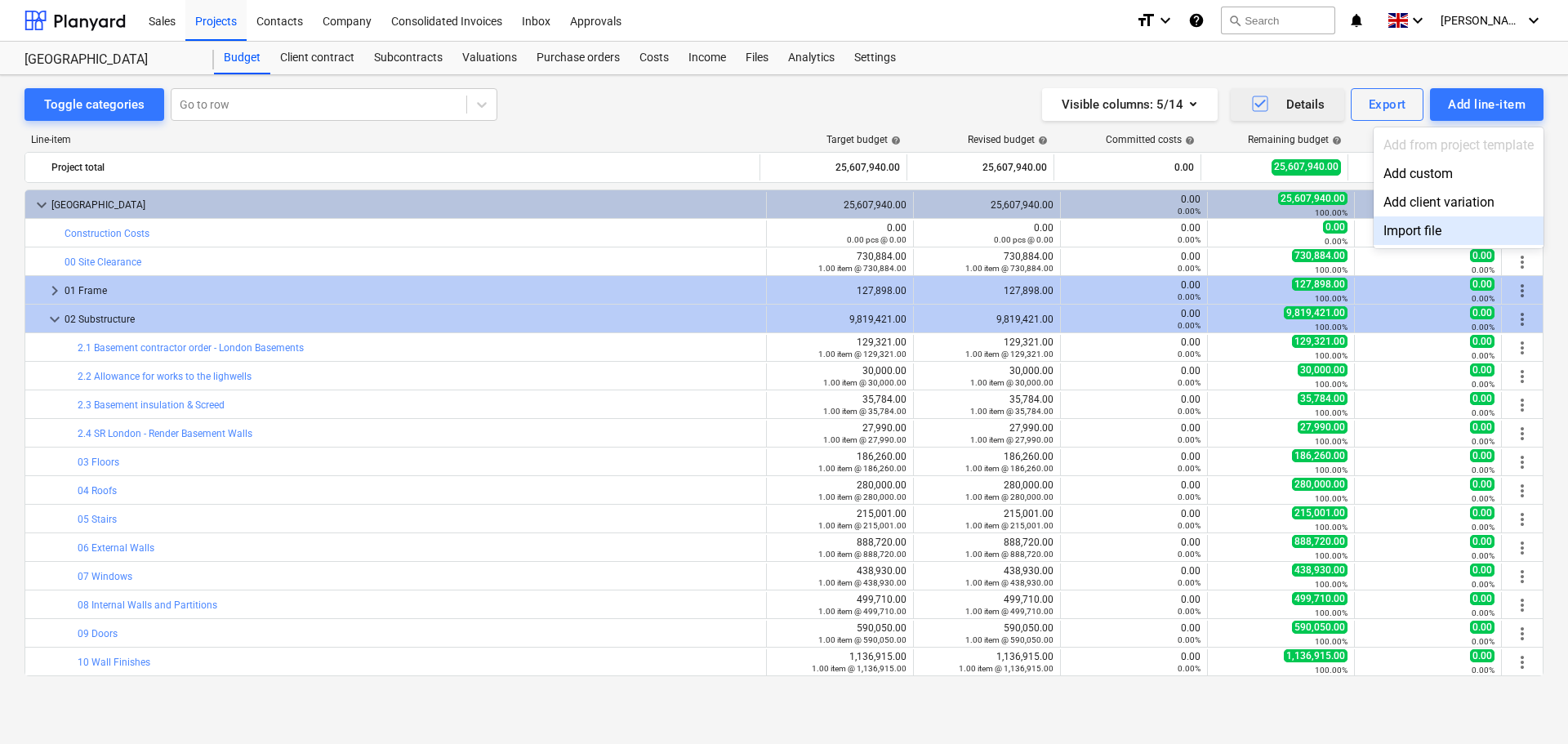
click at [1424, 229] on div "Import file" at bounding box center [1459, 231] width 170 height 29
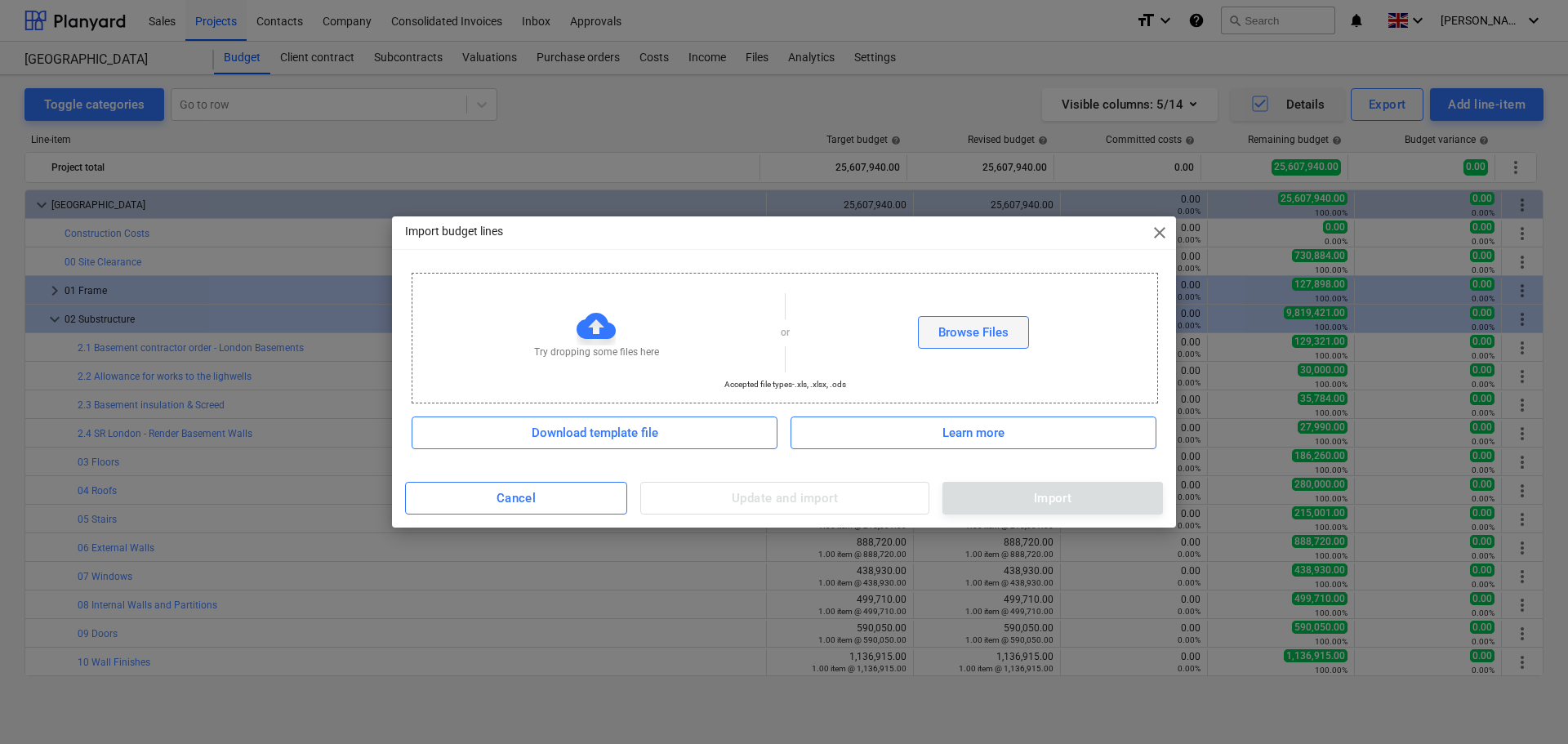
click at [982, 335] on div "Browse Files" at bounding box center [973, 332] width 71 height 21
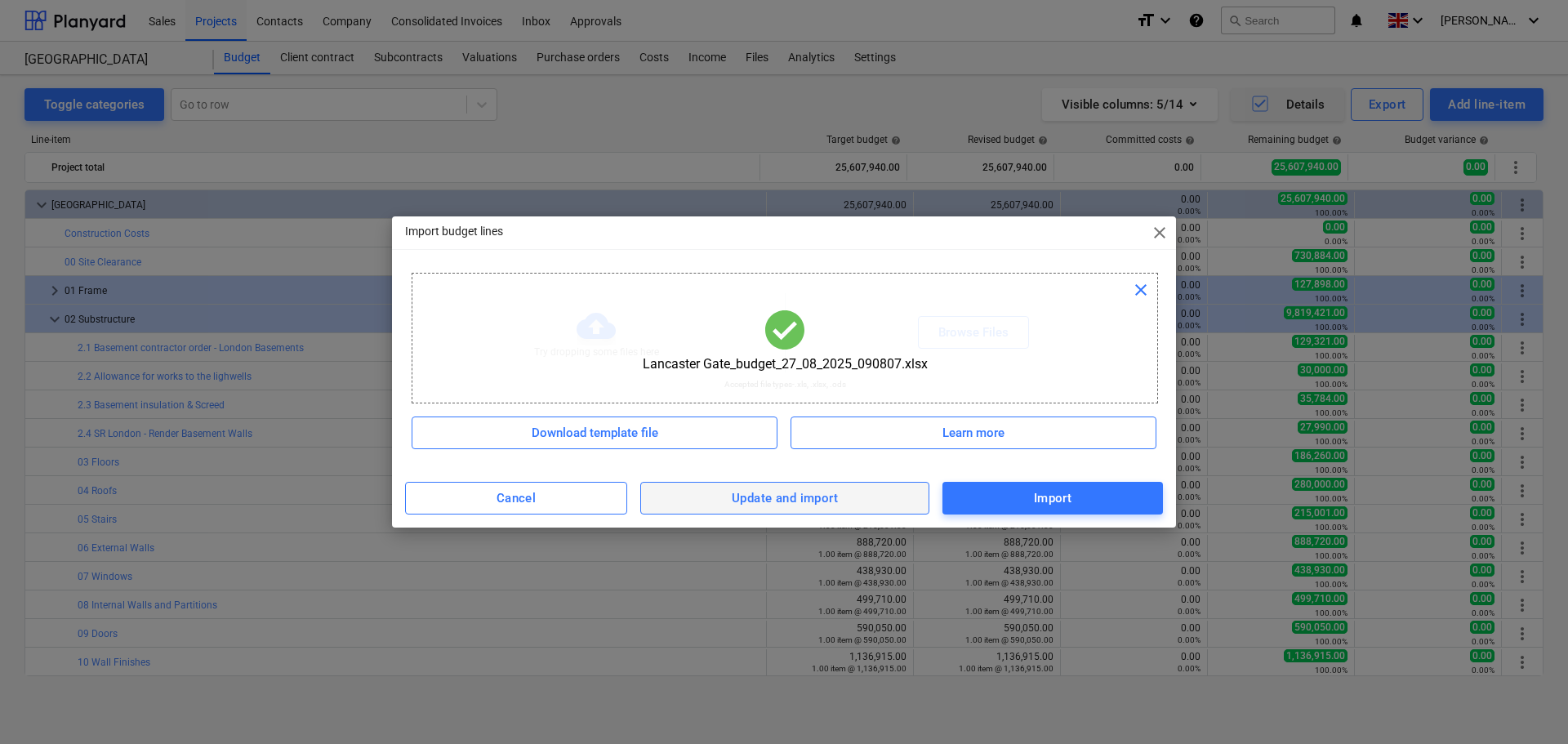
click at [797, 500] on div "Update and import" at bounding box center [785, 498] width 106 height 21
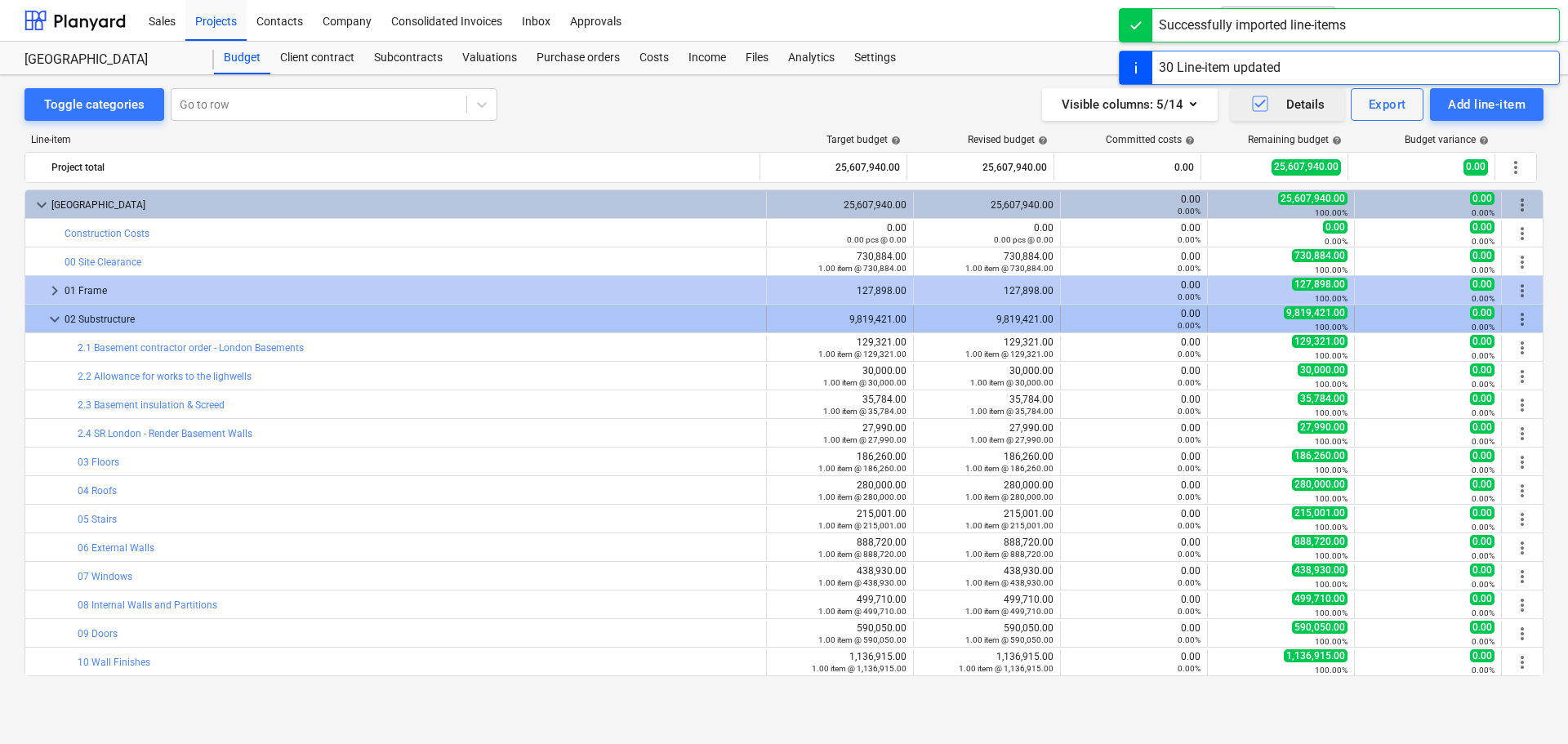
click at [55, 318] on span "keyboard_arrow_down" at bounding box center [54, 319] width 19 height 19
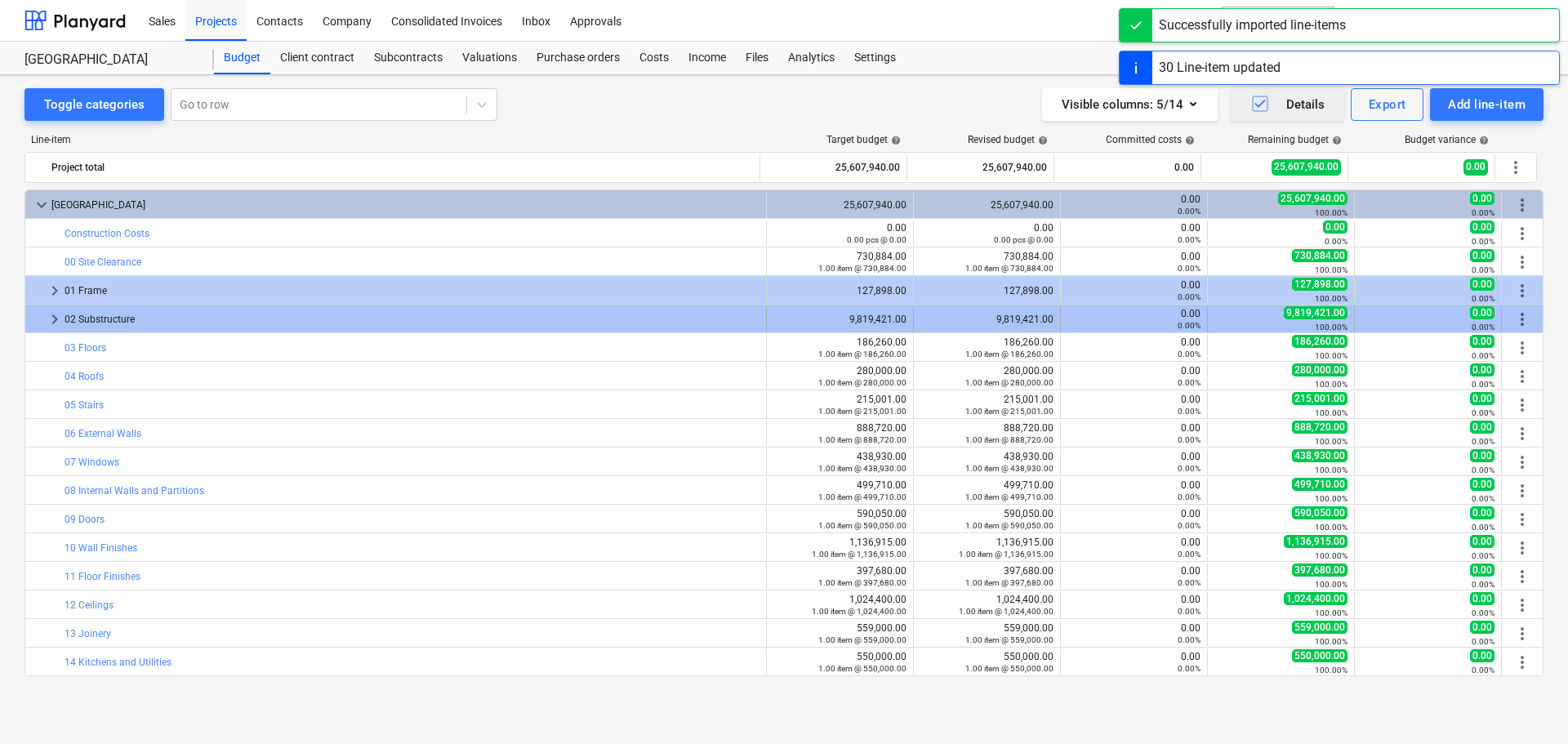
click at [54, 320] on span "keyboard_arrow_right" at bounding box center [54, 319] width 19 height 19
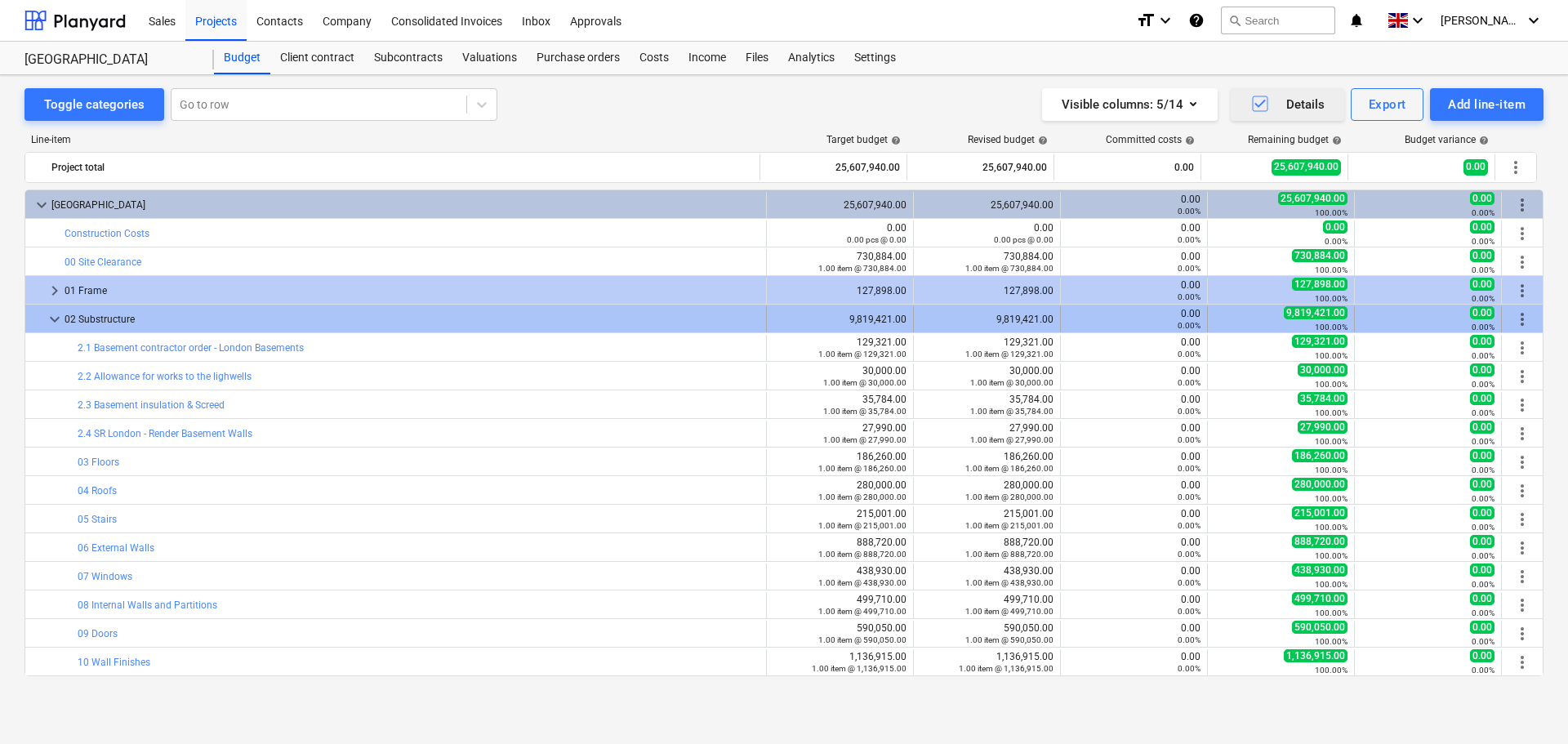
click at [50, 319] on span "keyboard_arrow_down" at bounding box center [54, 319] width 19 height 19
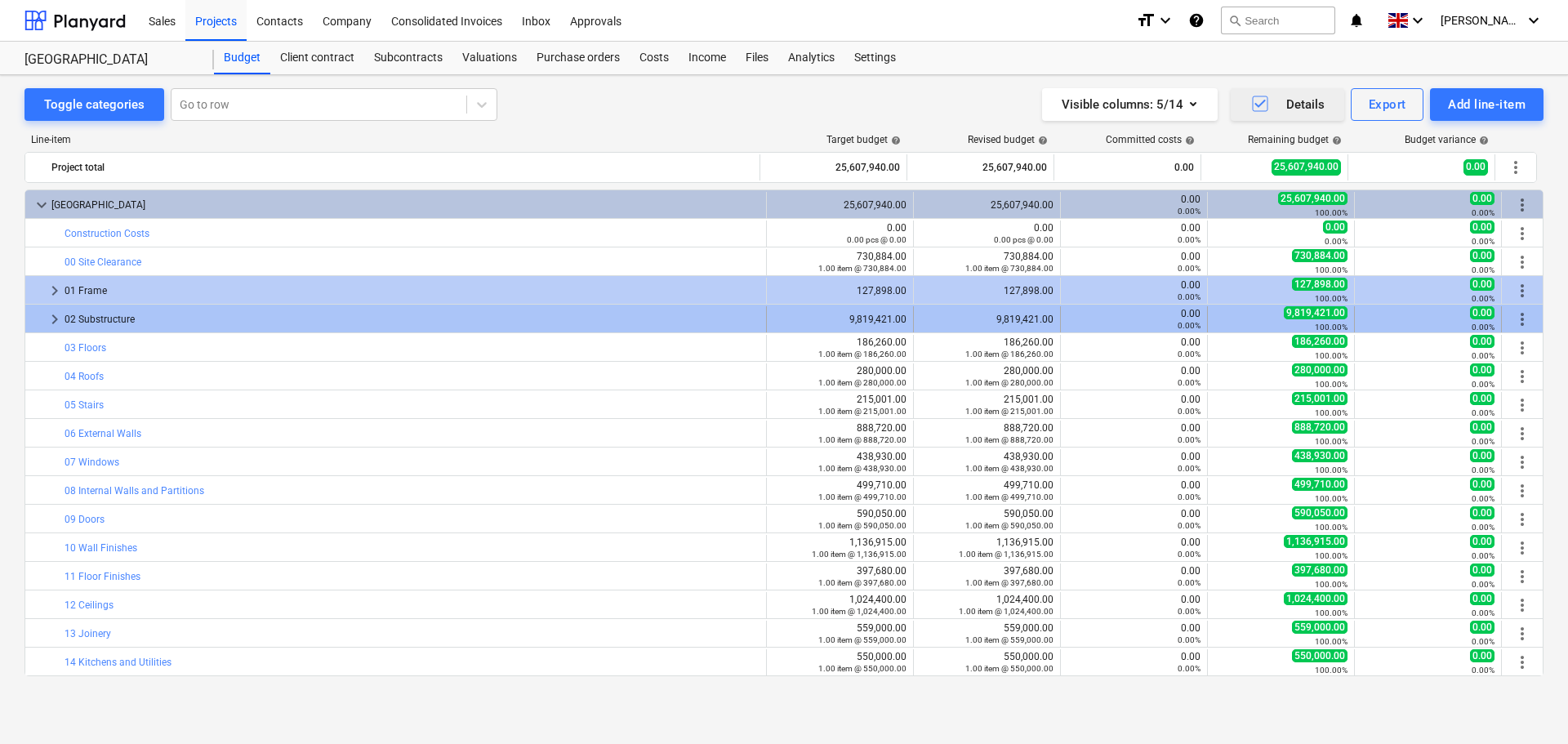
click at [1521, 319] on span "more_vert" at bounding box center [1523, 319] width 19 height 19
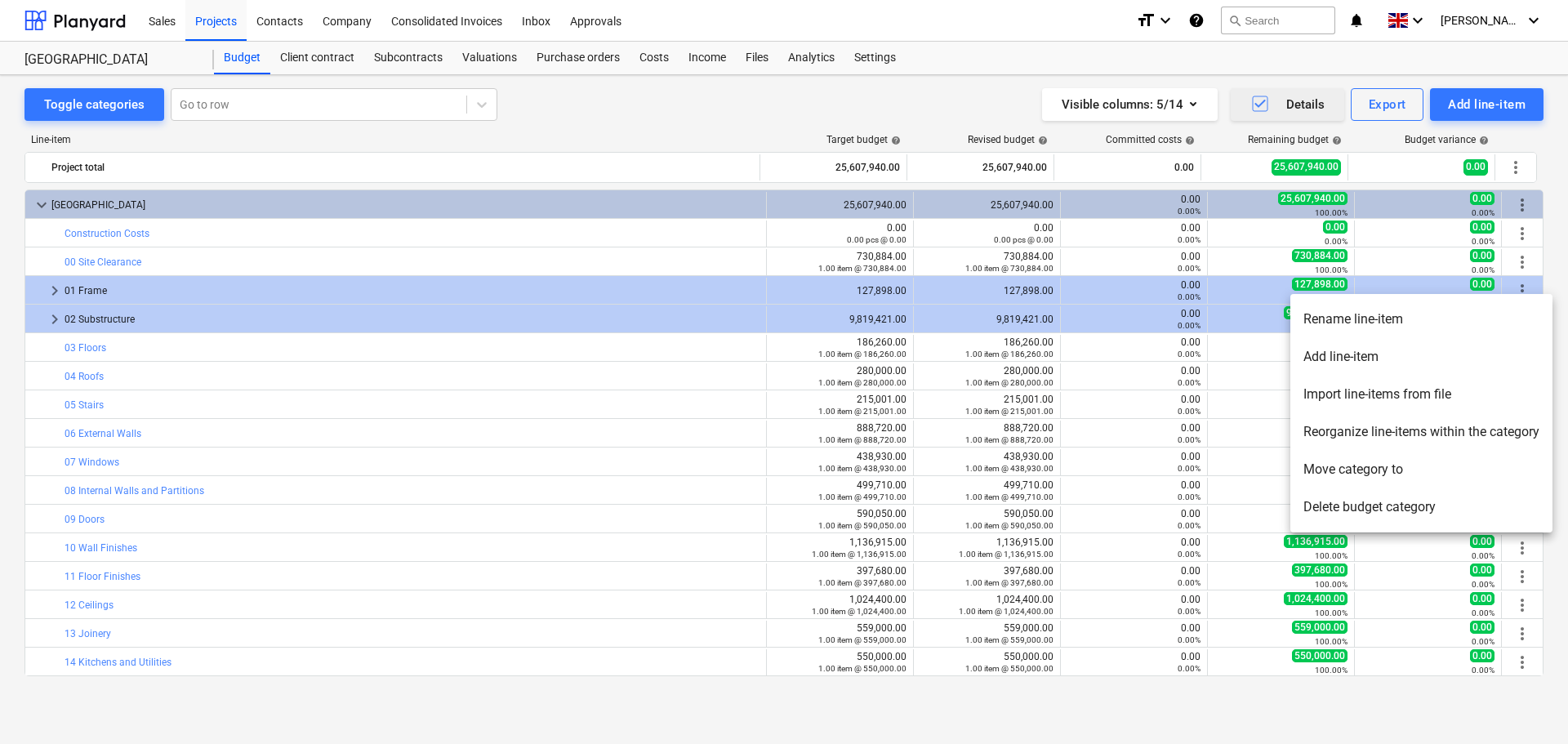
click at [1386, 508] on li "Delete budget category" at bounding box center [1421, 506] width 262 height 38
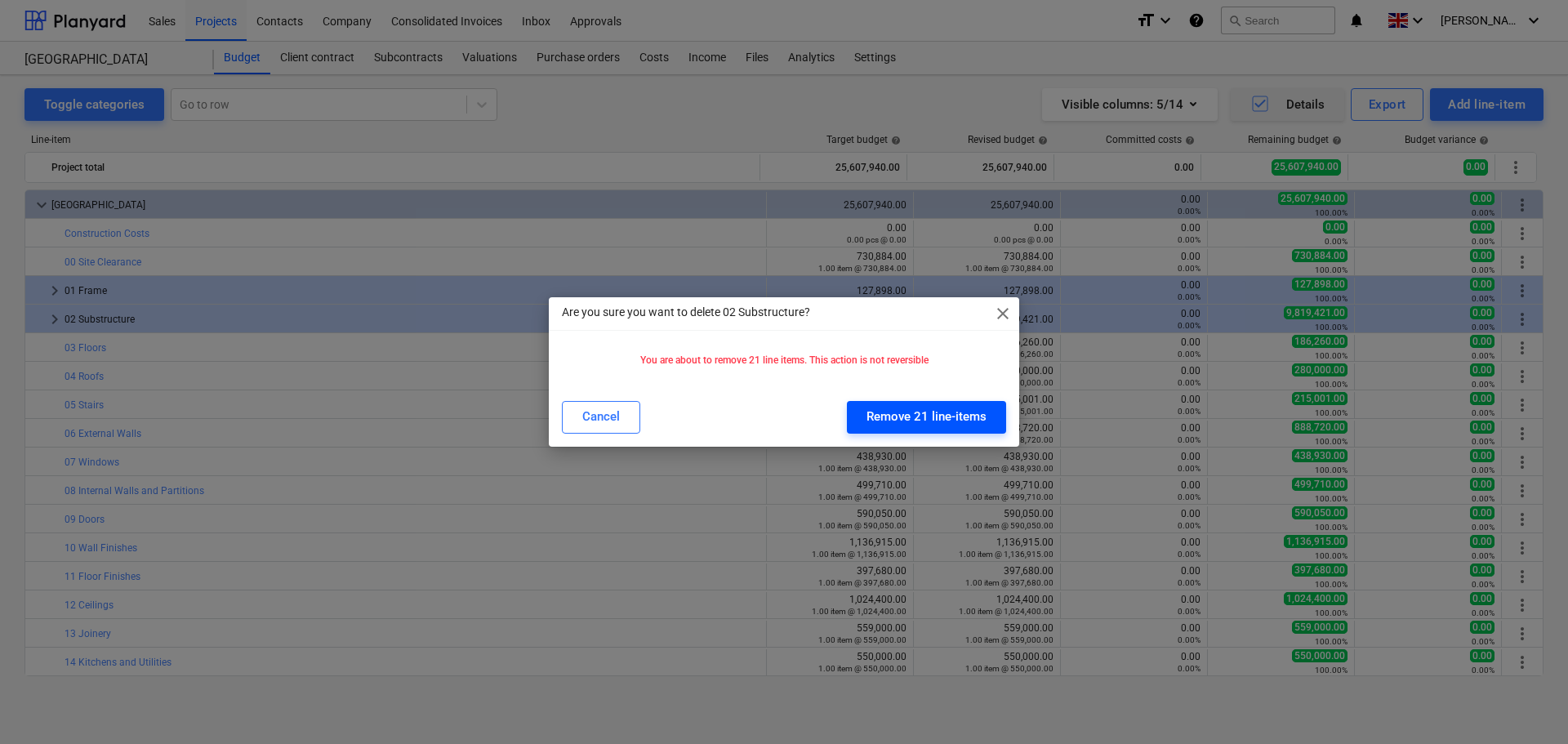
click at [979, 413] on div "Remove 21 line-items" at bounding box center [926, 416] width 120 height 21
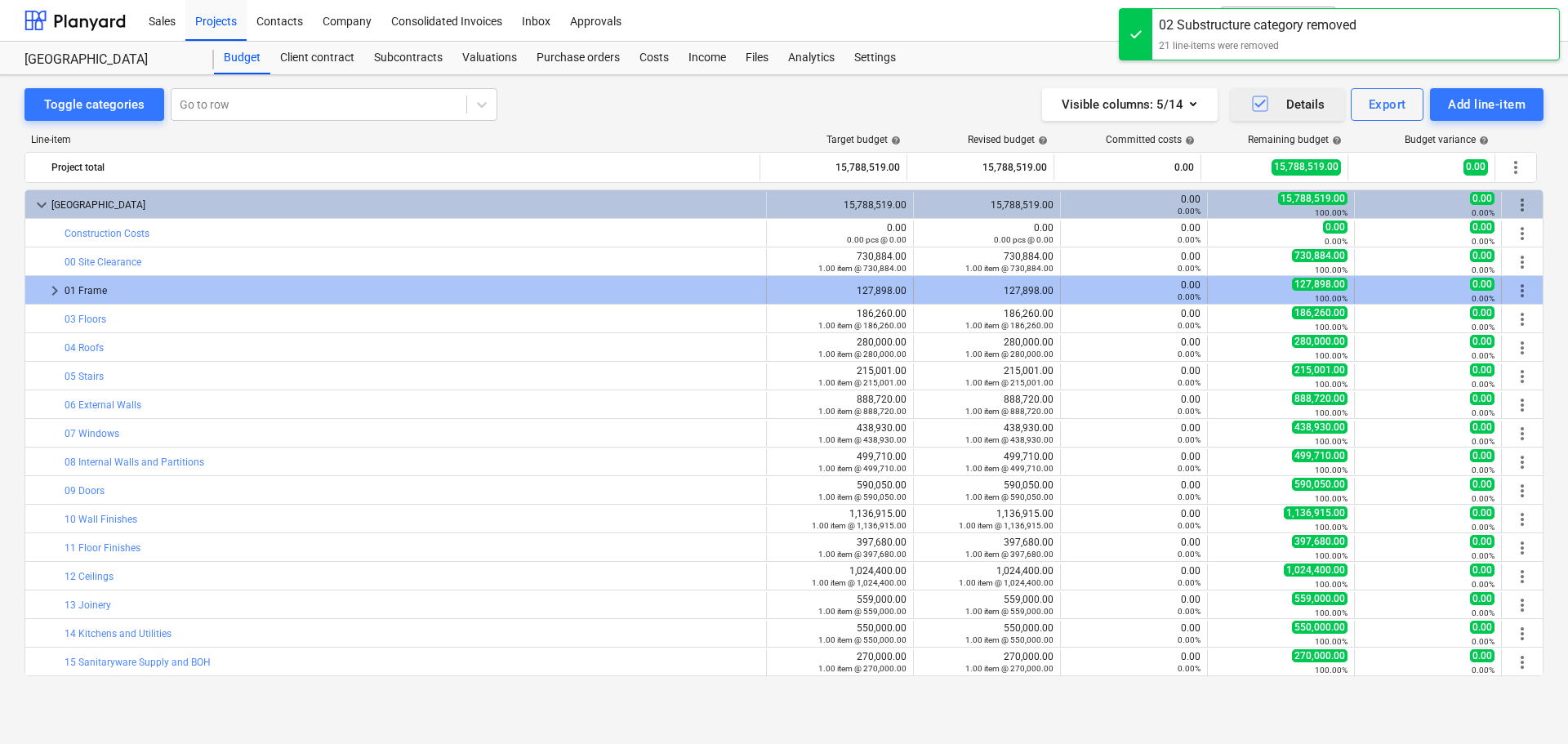
click at [50, 287] on span "keyboard_arrow_right" at bounding box center [54, 291] width 19 height 19
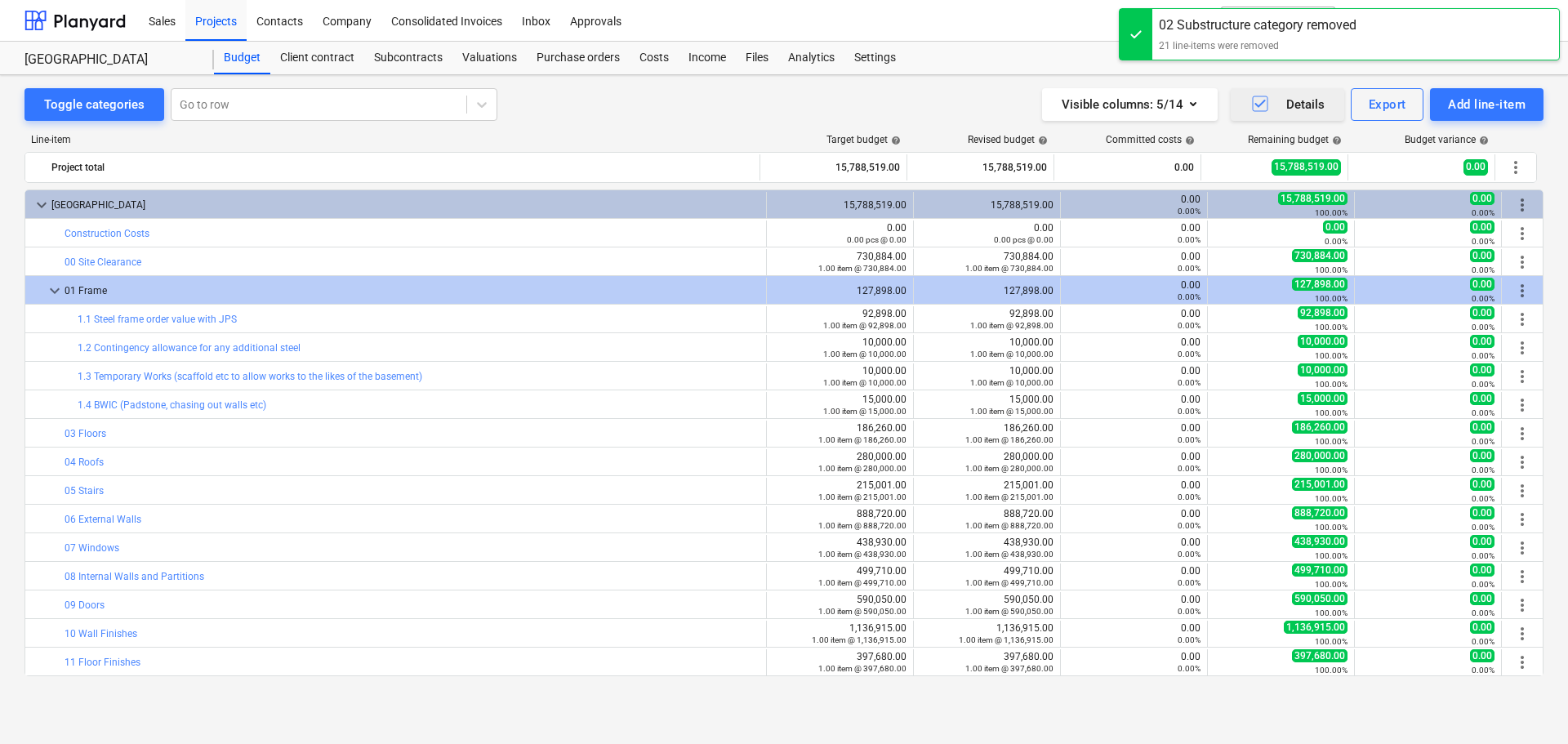
click at [50, 287] on span "keyboard_arrow_down" at bounding box center [54, 291] width 19 height 19
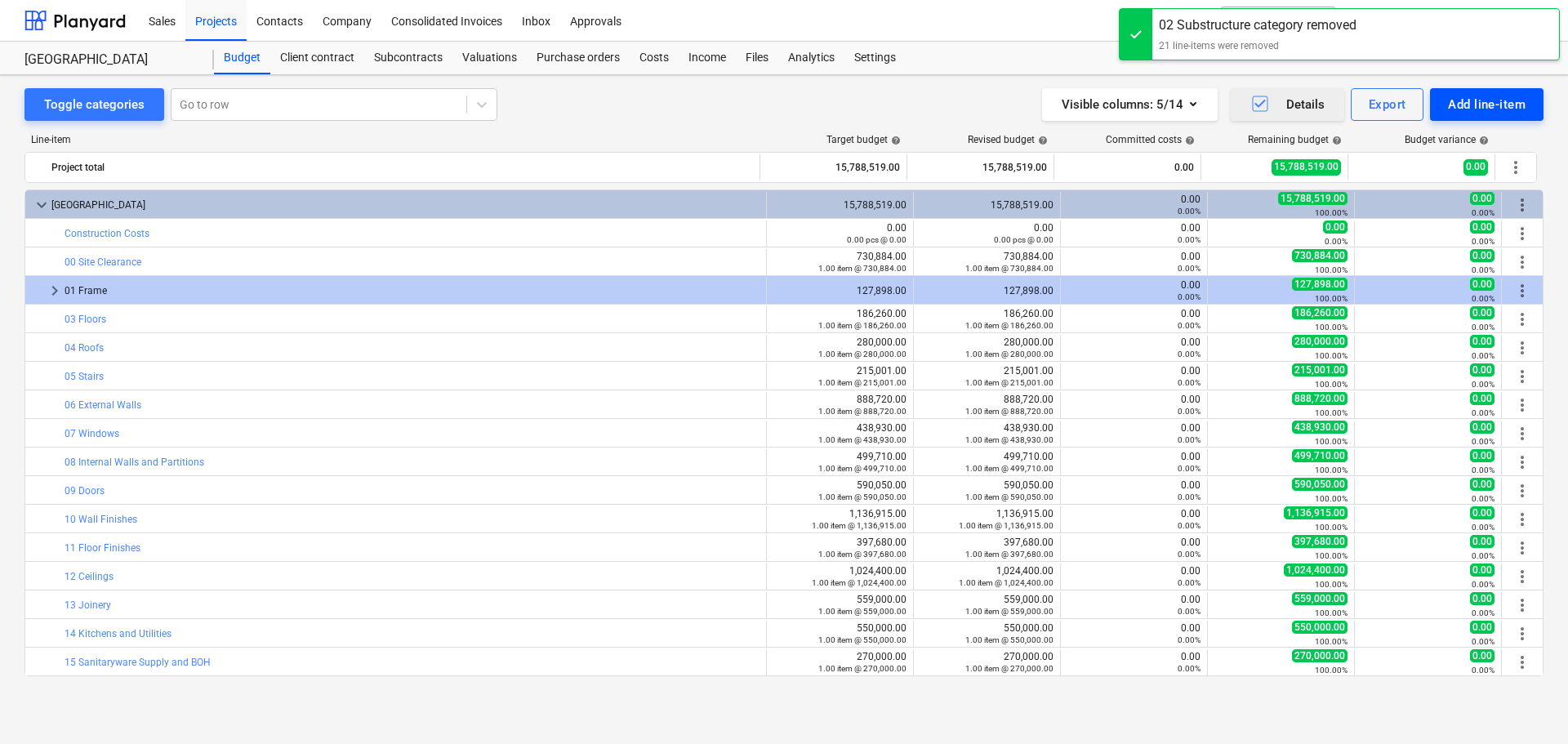
click at [1498, 103] on div "Add line-item" at bounding box center [1487, 104] width 77 height 21
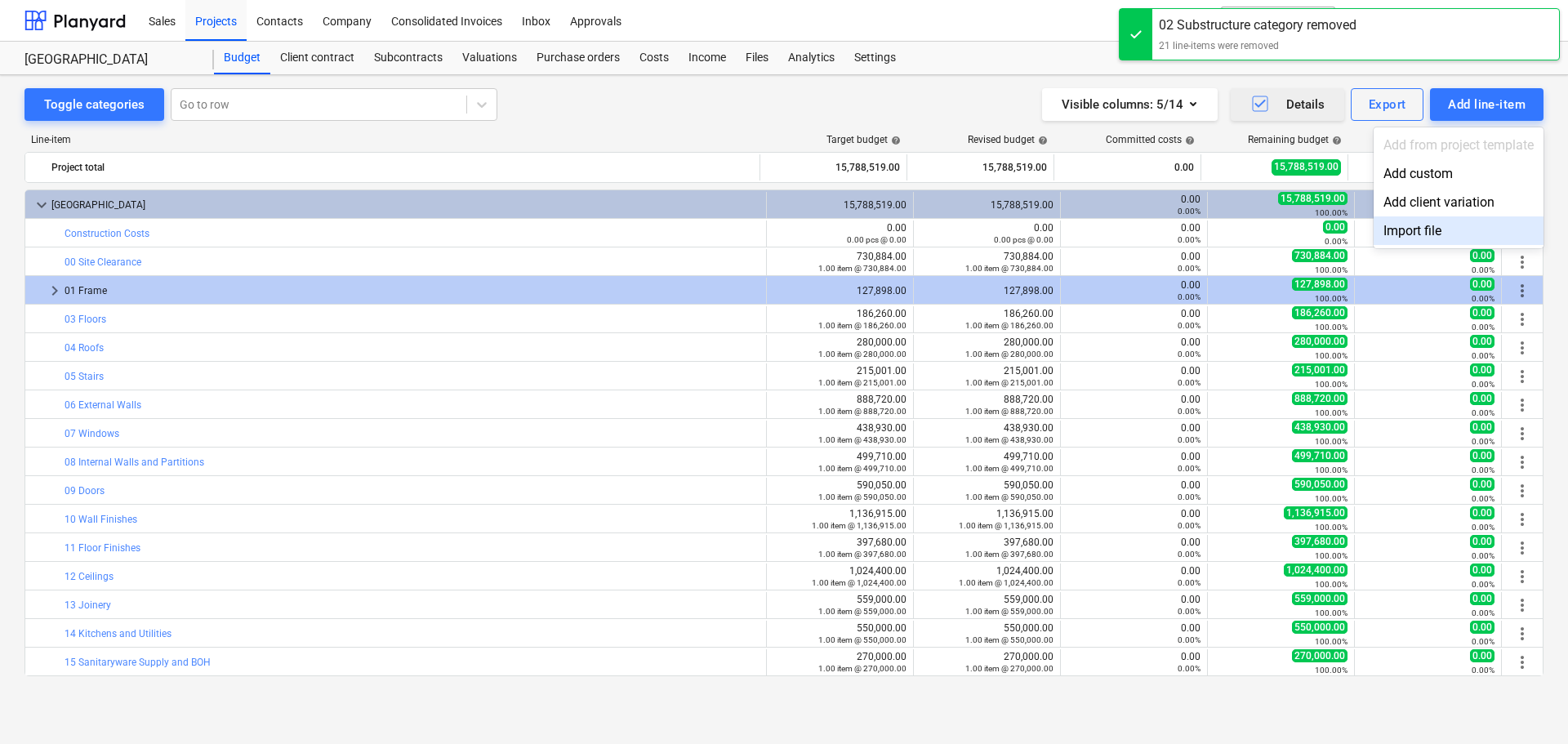
click at [1414, 230] on div "Import file" at bounding box center [1459, 231] width 170 height 29
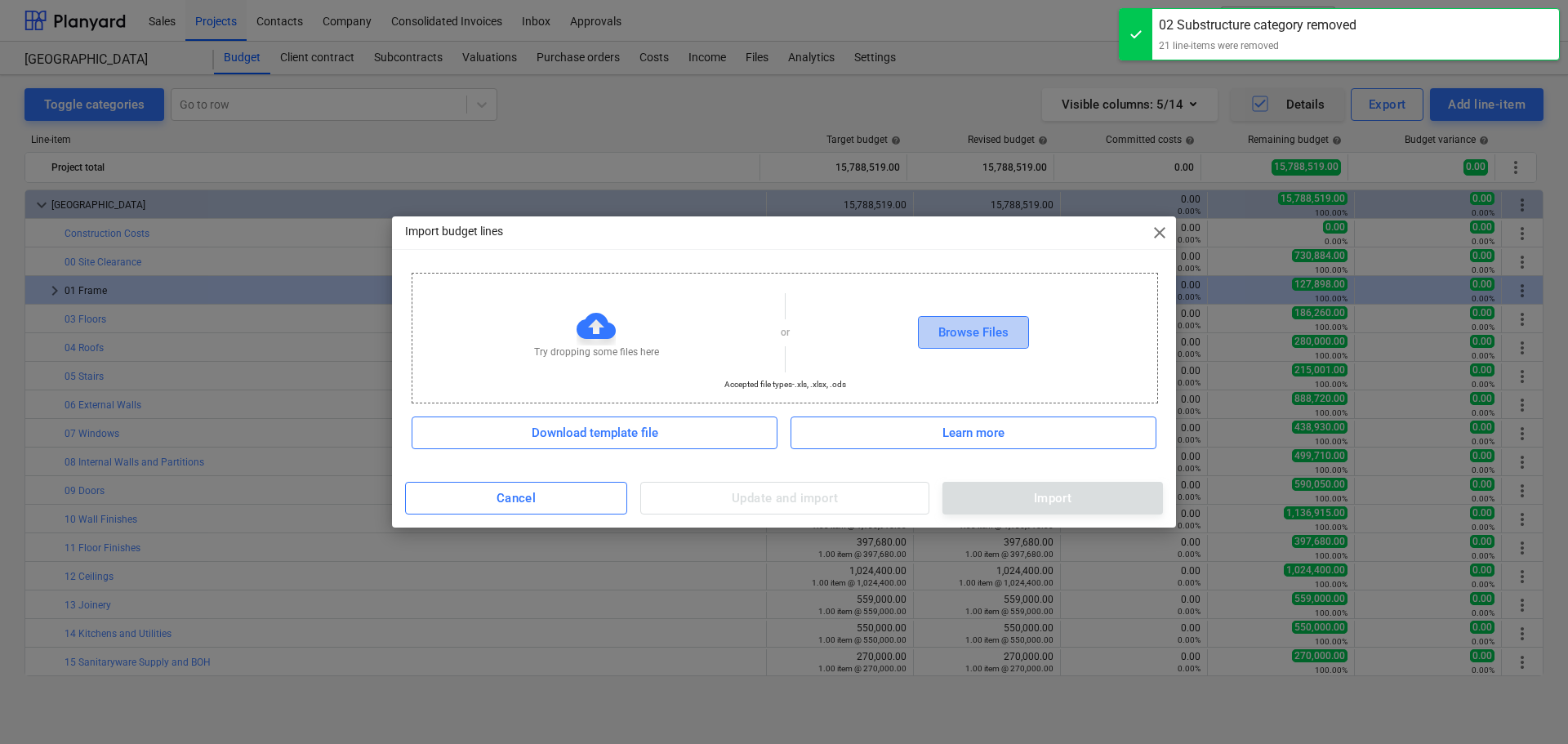
click at [952, 332] on div "Browse Files" at bounding box center [973, 332] width 71 height 21
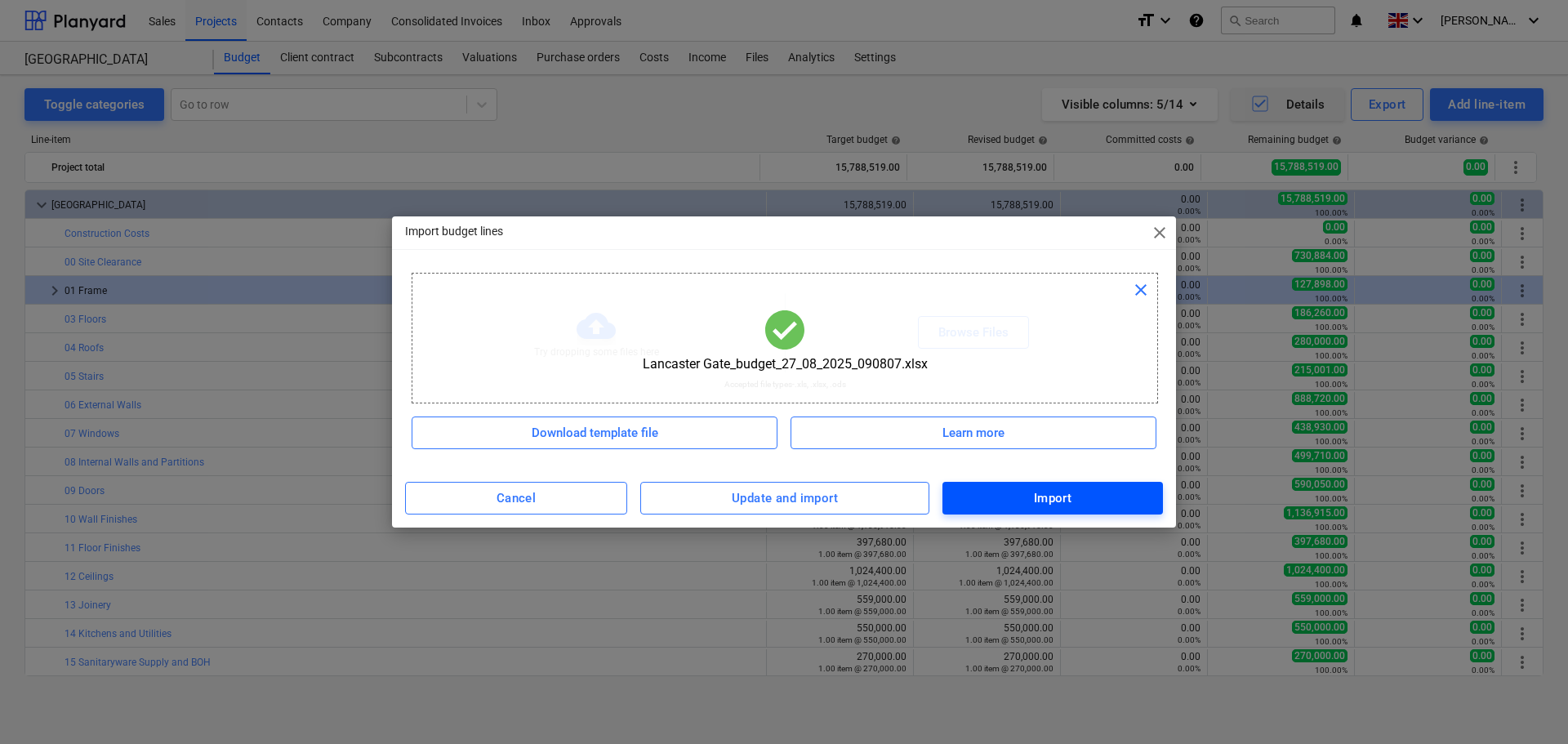
click at [1050, 495] on div "Import" at bounding box center [1054, 498] width 39 height 21
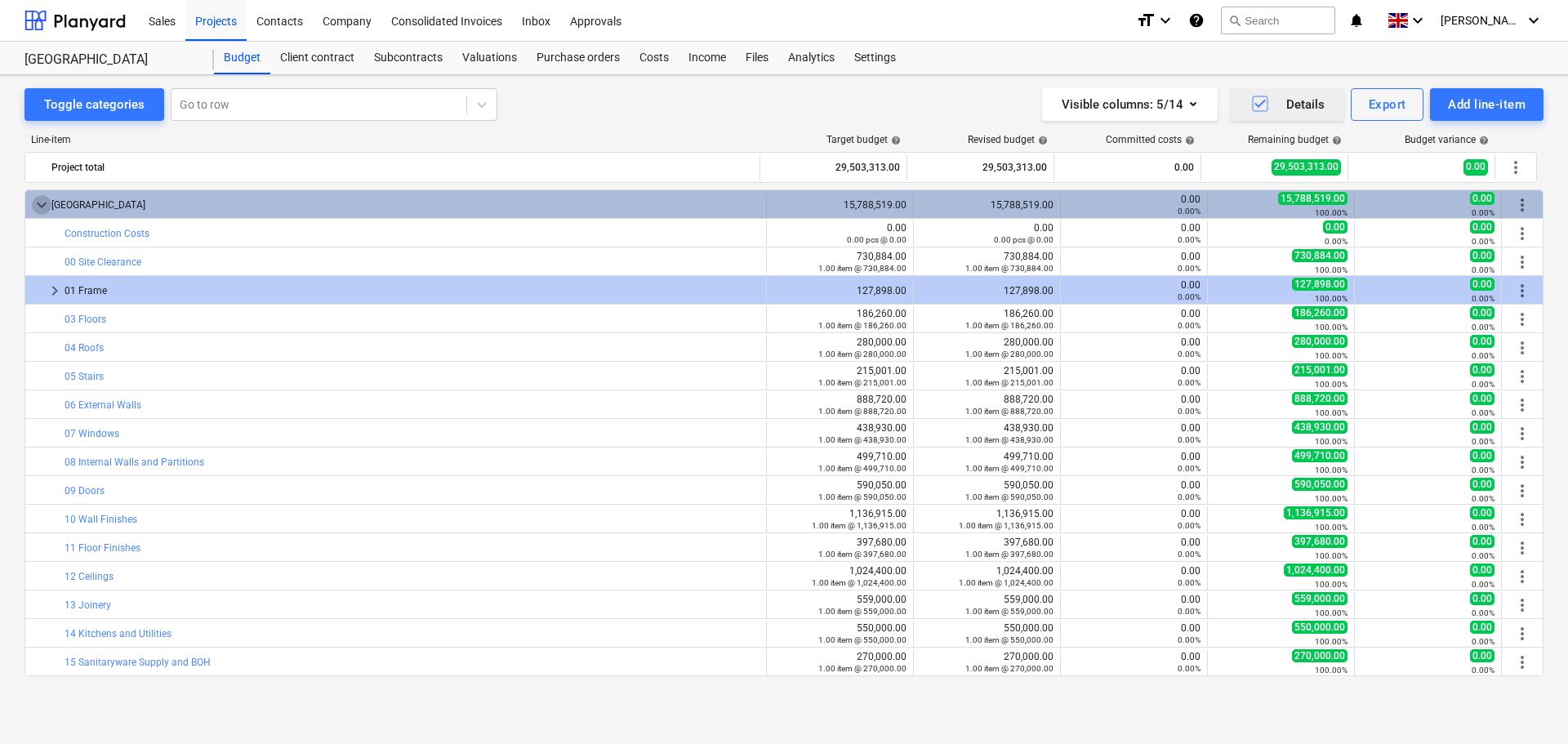
click at [38, 203] on span "keyboard_arrow_down" at bounding box center [42, 205] width 19 height 19
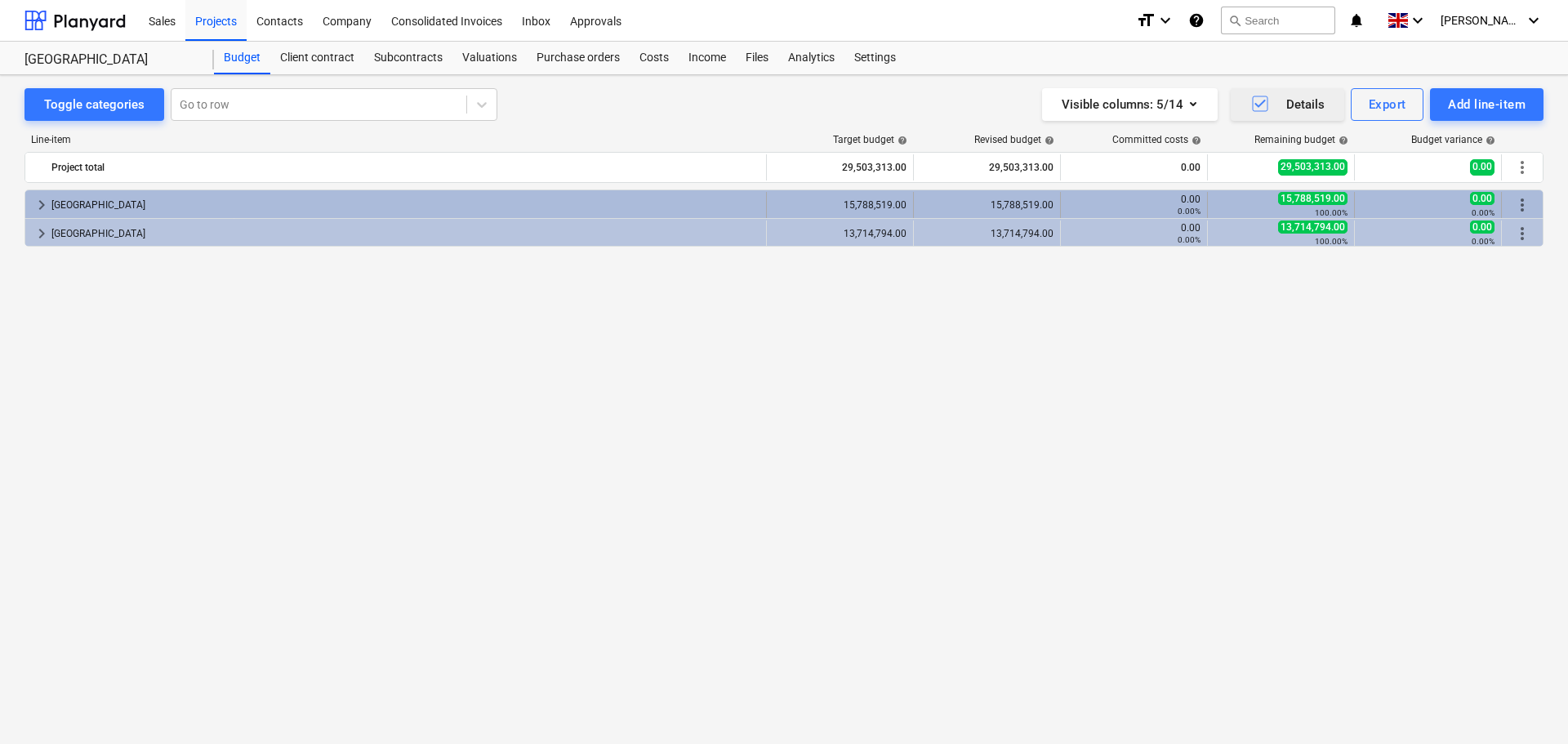
click at [1522, 203] on span "more_vert" at bounding box center [1523, 205] width 19 height 19
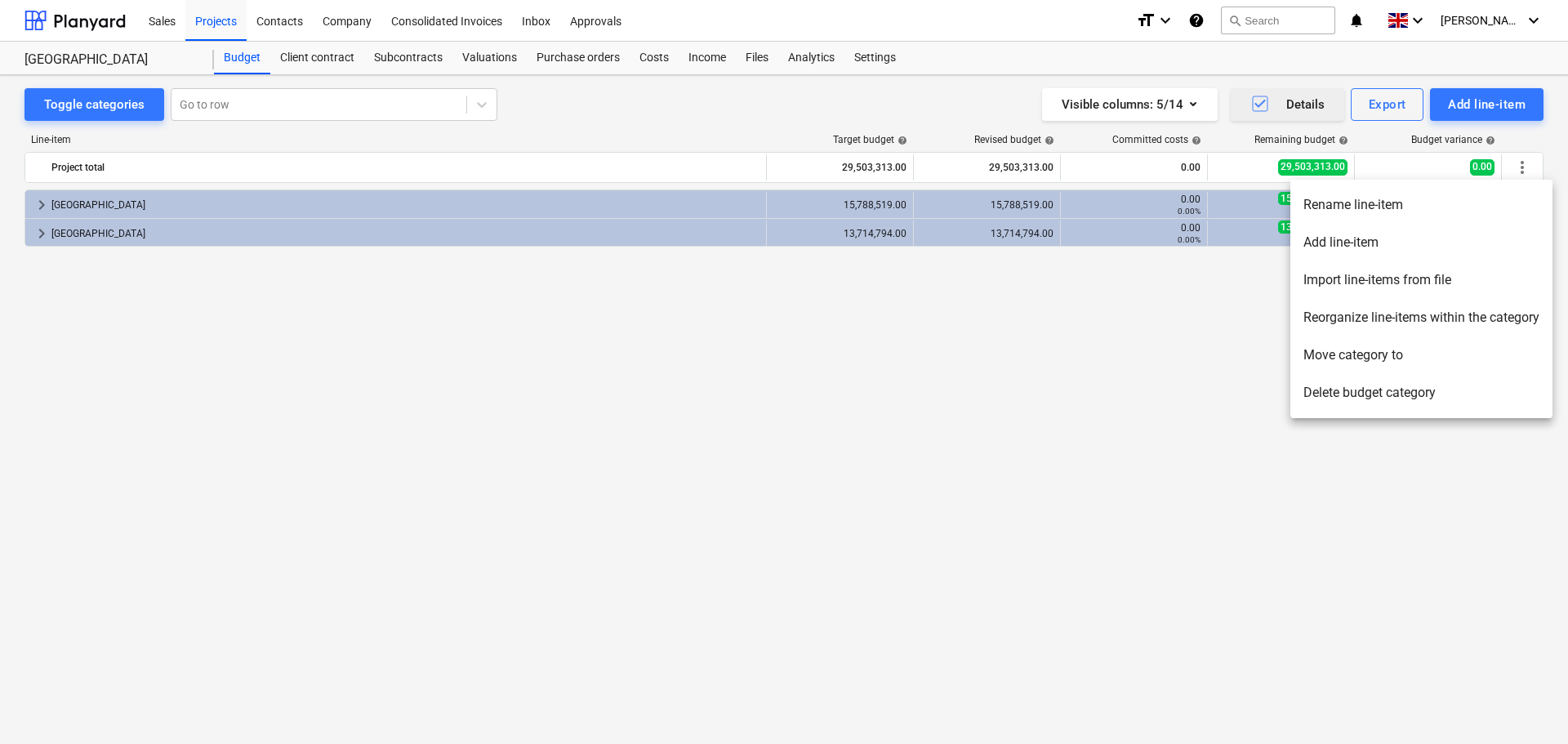
click at [1400, 394] on li "Delete budget category" at bounding box center [1421, 392] width 262 height 38
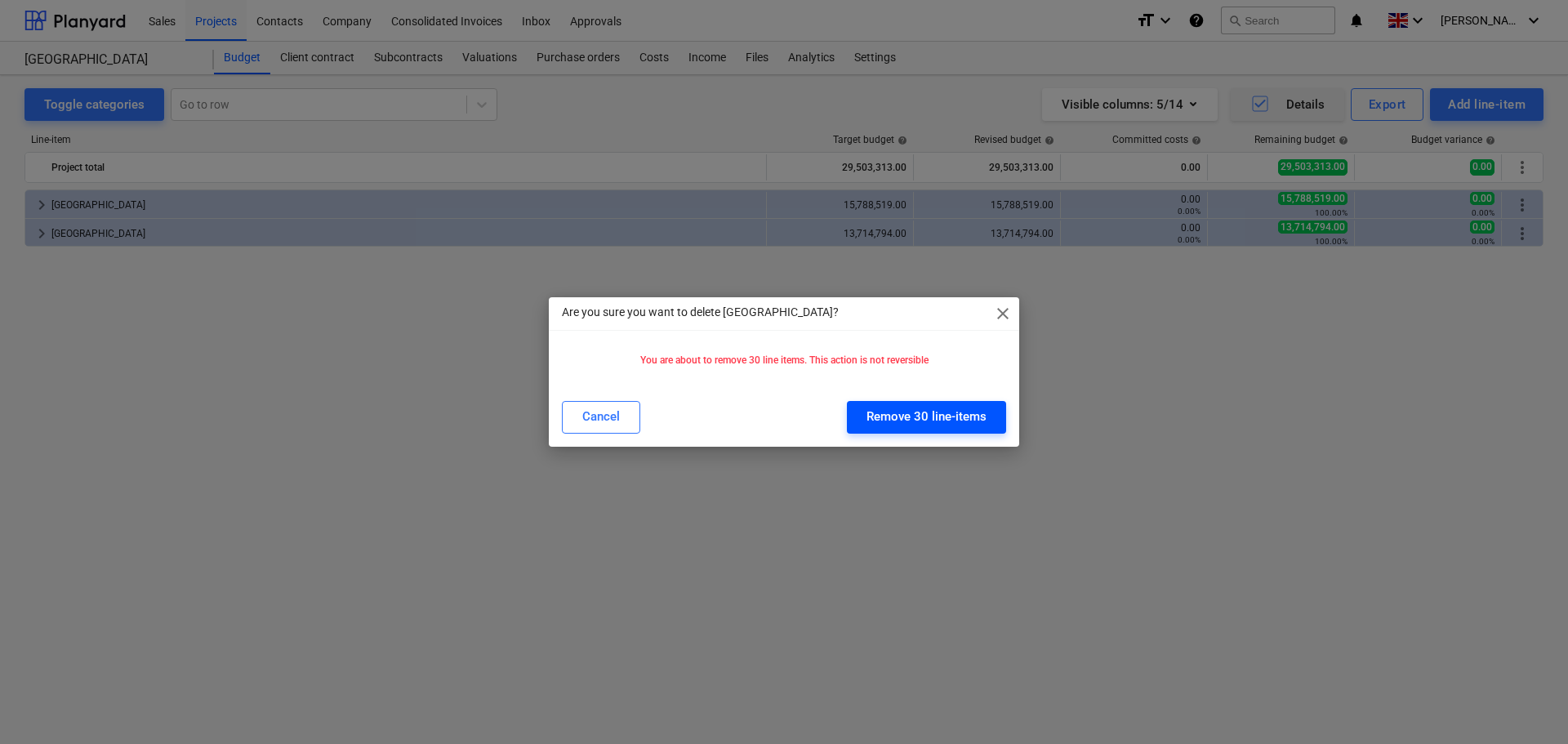
click at [906, 416] on div "Remove 30 line-items" at bounding box center [926, 416] width 120 height 21
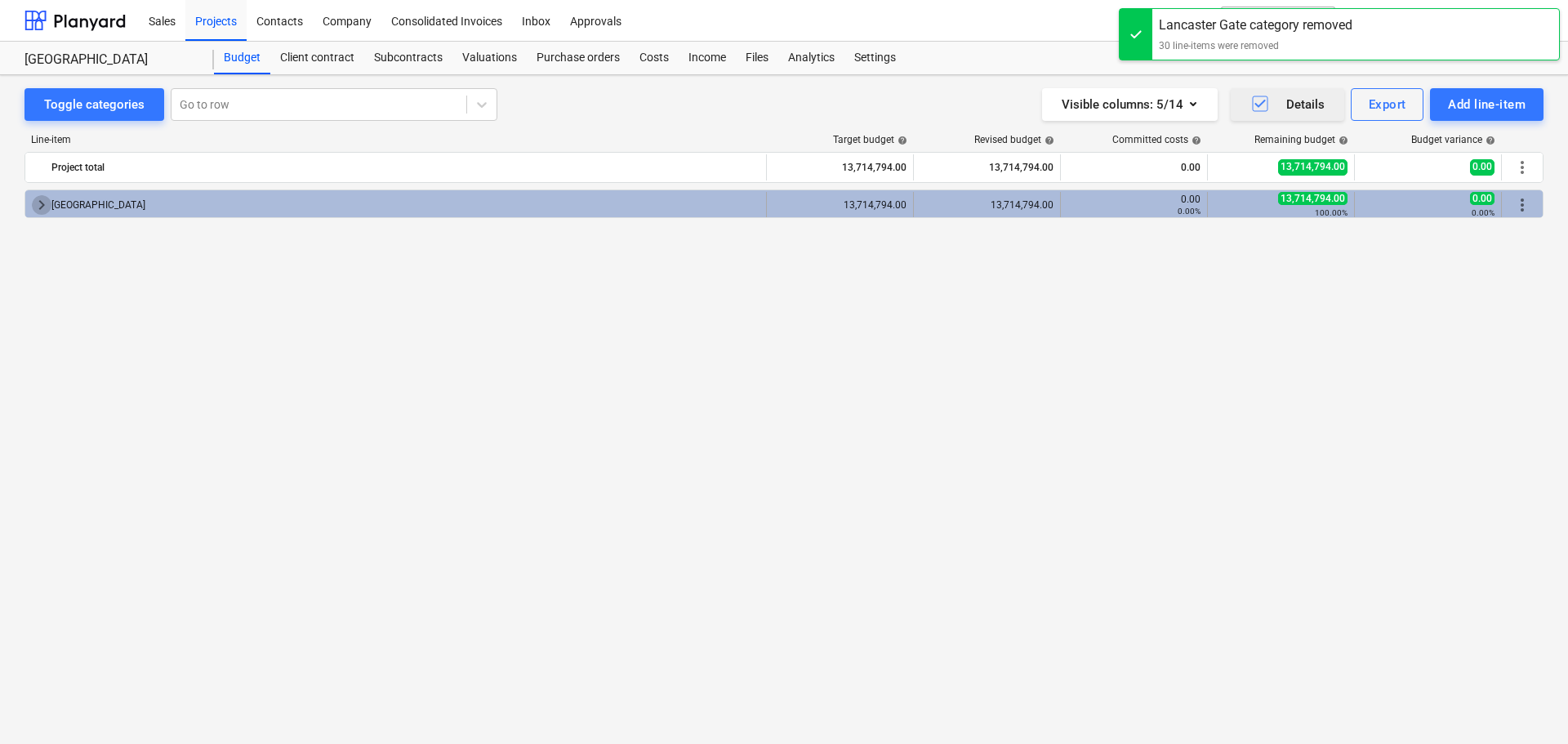
click at [37, 206] on span "keyboard_arrow_right" at bounding box center [42, 205] width 19 height 19
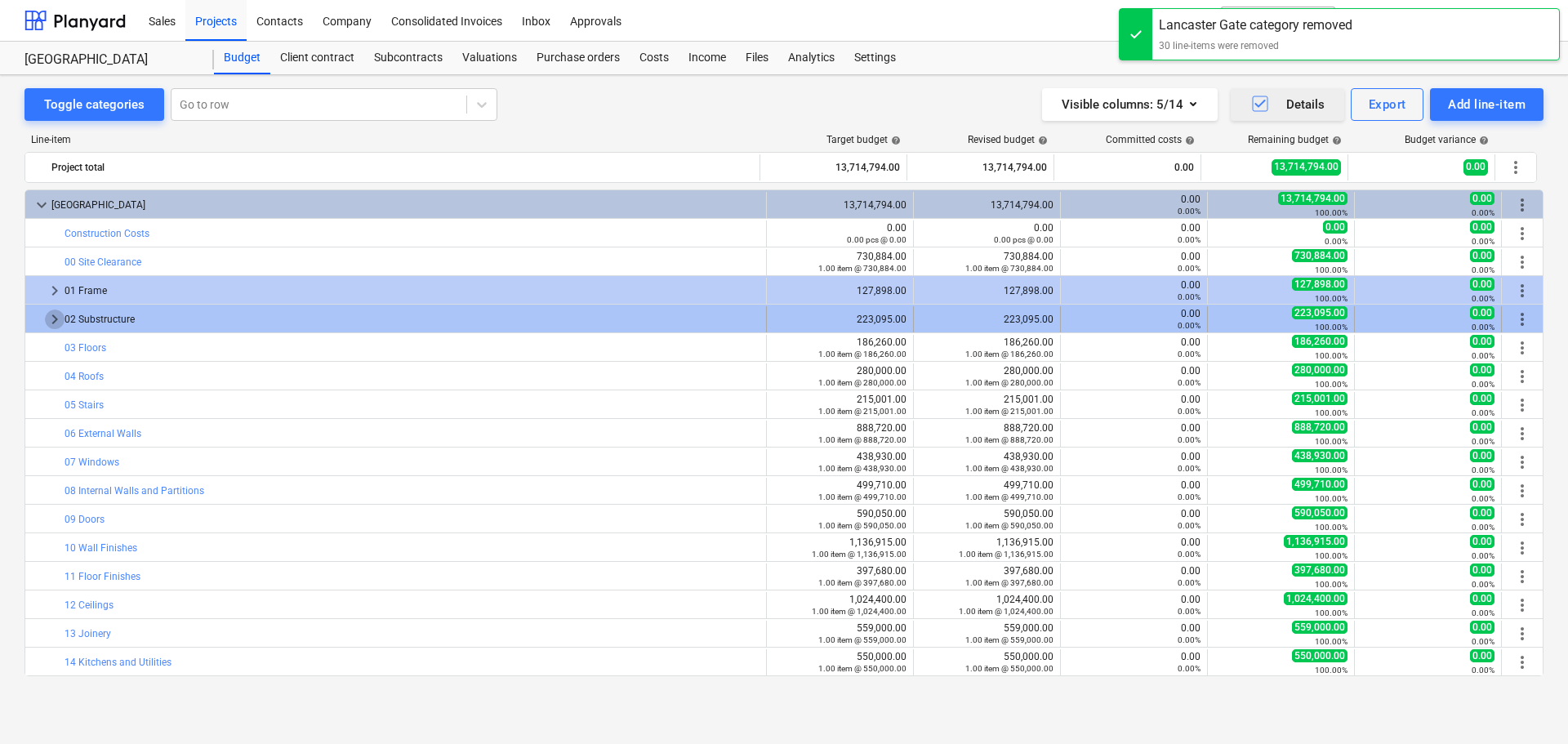
click at [49, 320] on span "keyboard_arrow_right" at bounding box center [54, 319] width 19 height 19
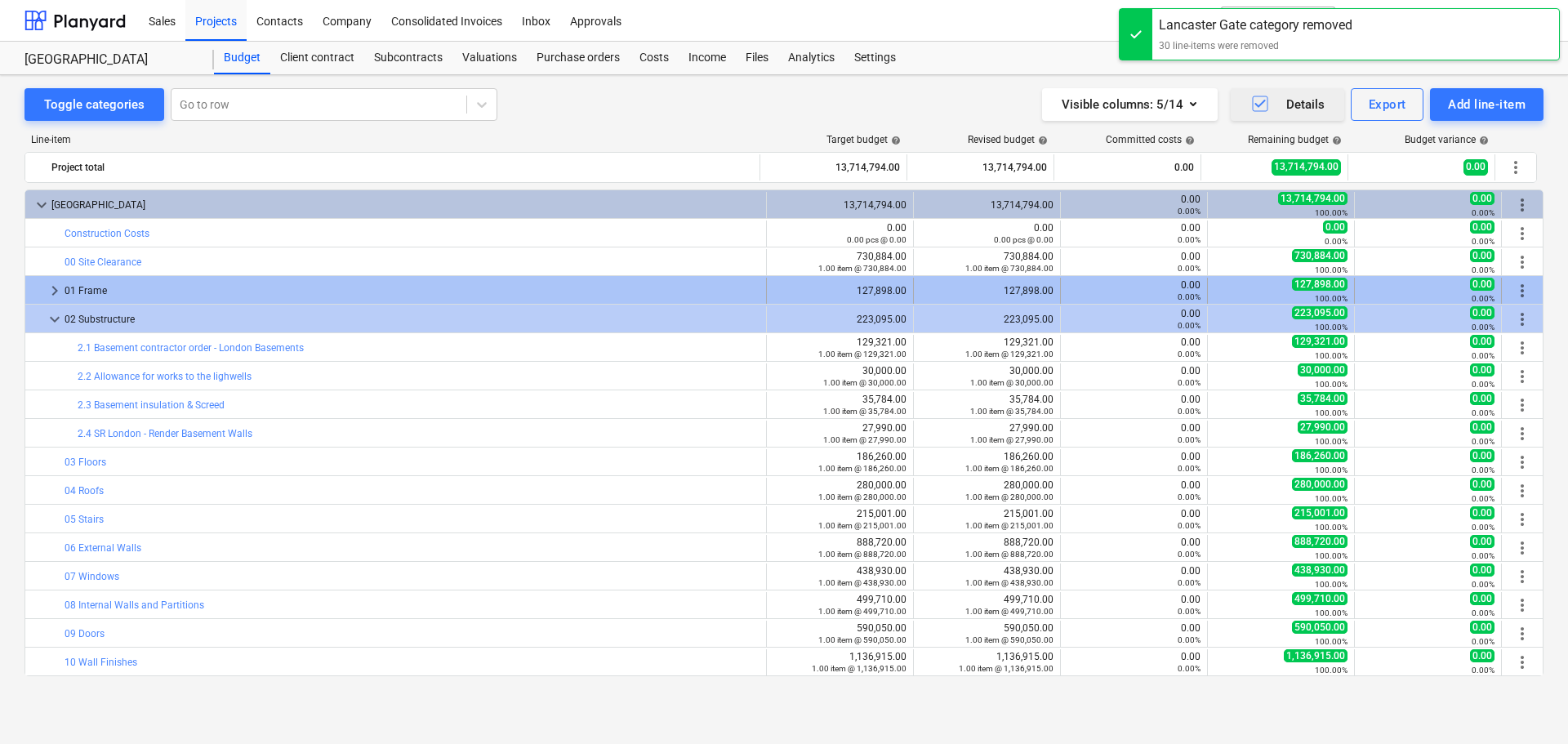
click at [53, 292] on span "keyboard_arrow_right" at bounding box center [54, 291] width 19 height 19
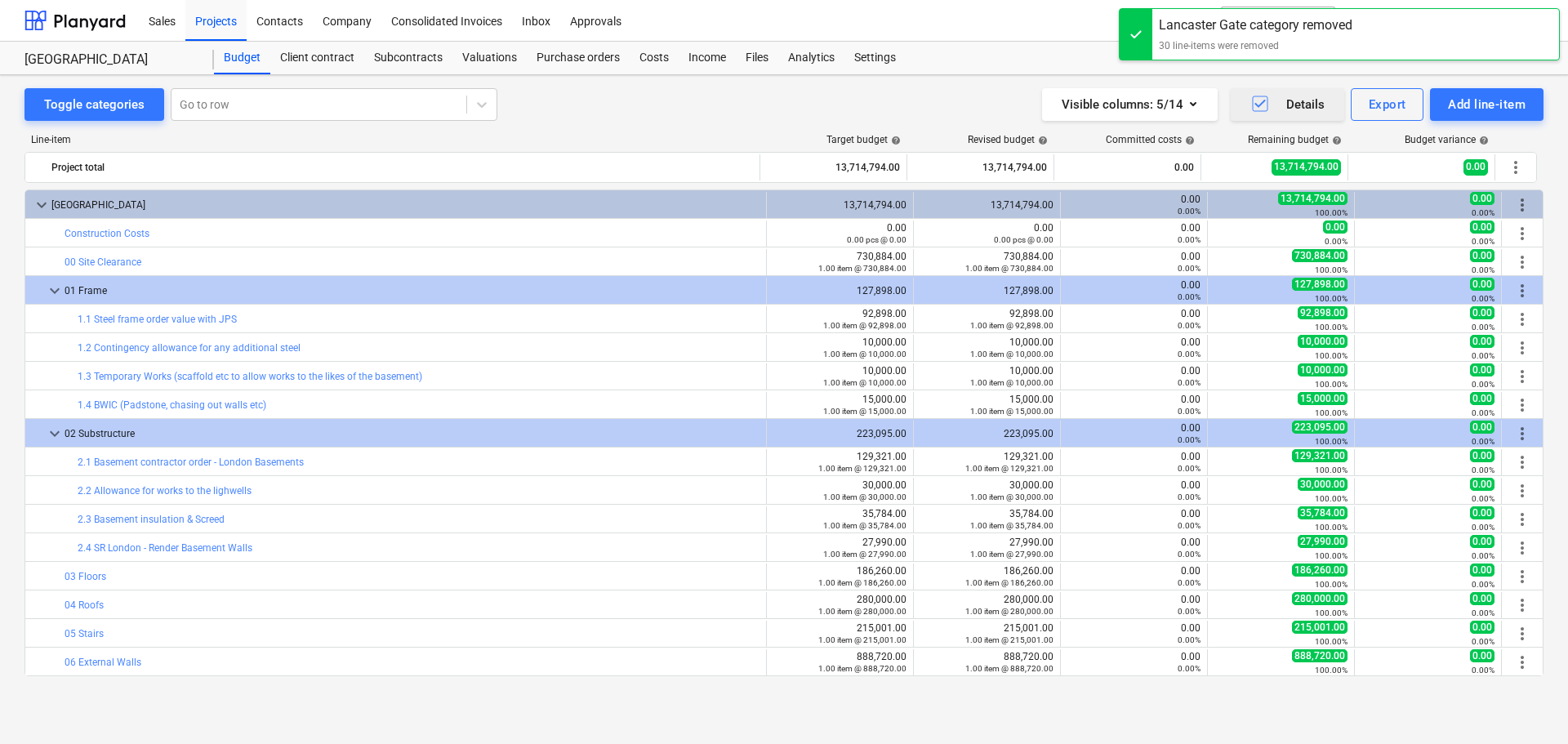
click at [53, 292] on span "keyboard_arrow_down" at bounding box center [54, 291] width 19 height 19
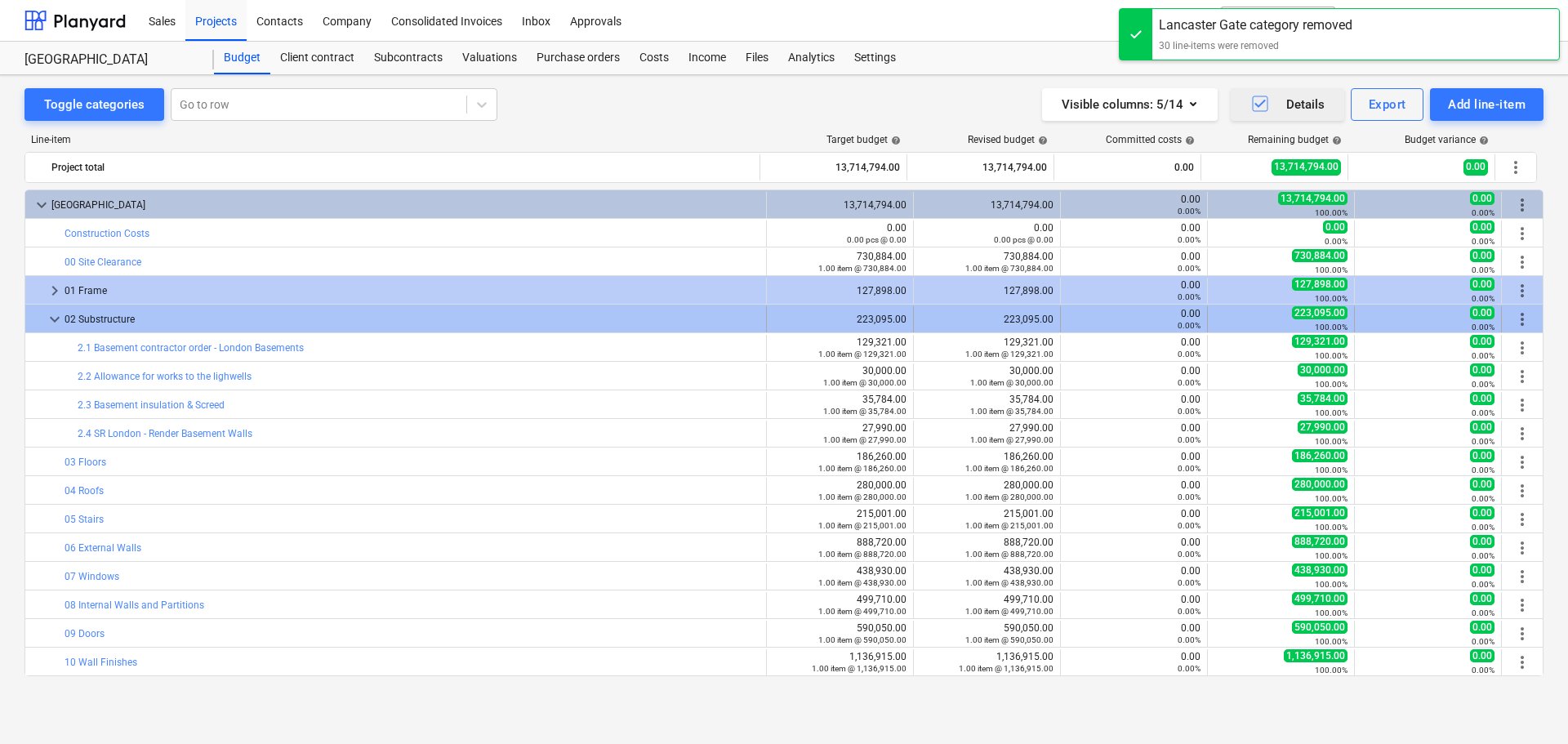
click at [55, 314] on span "keyboard_arrow_down" at bounding box center [54, 319] width 19 height 19
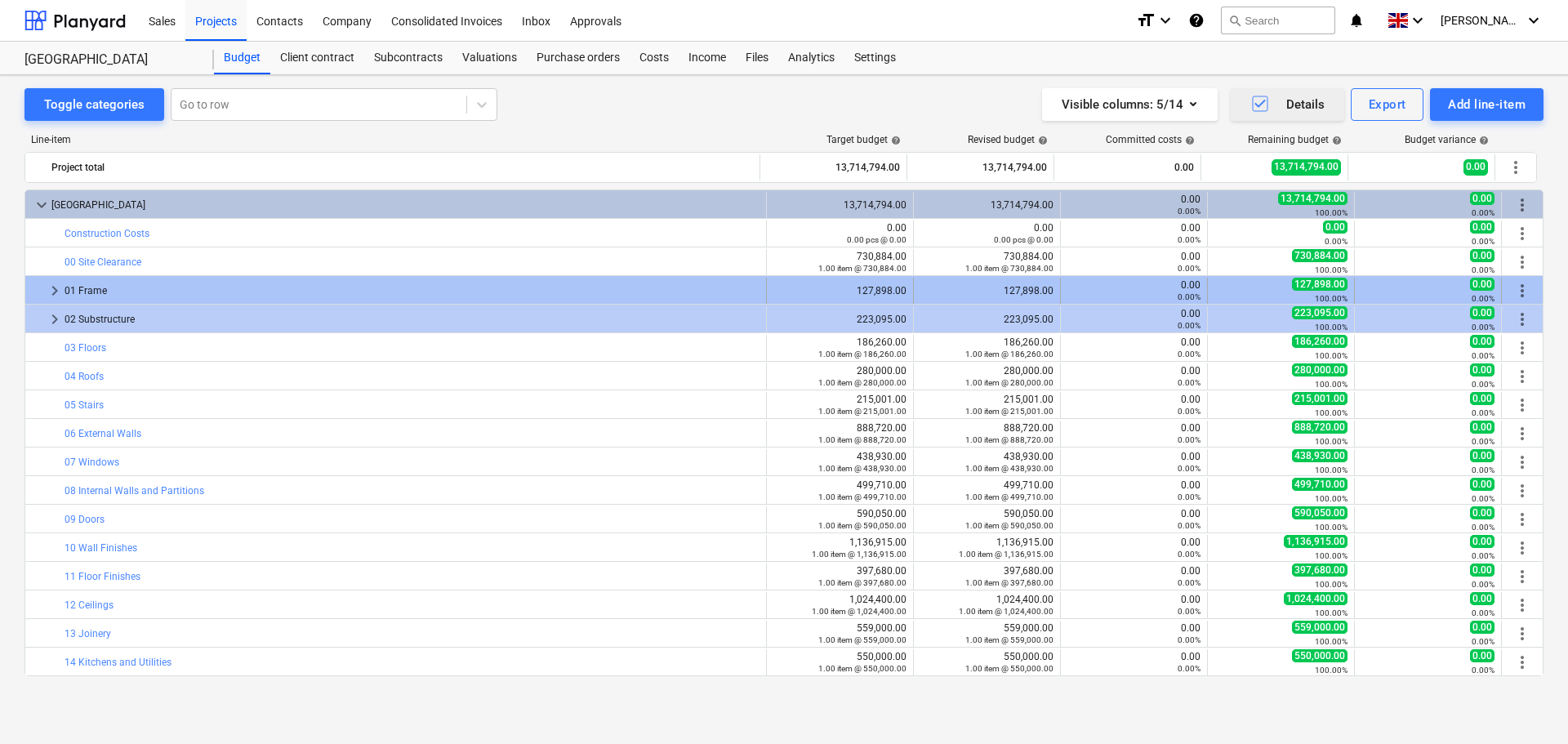
click at [57, 292] on span "keyboard_arrow_right" at bounding box center [54, 291] width 19 height 19
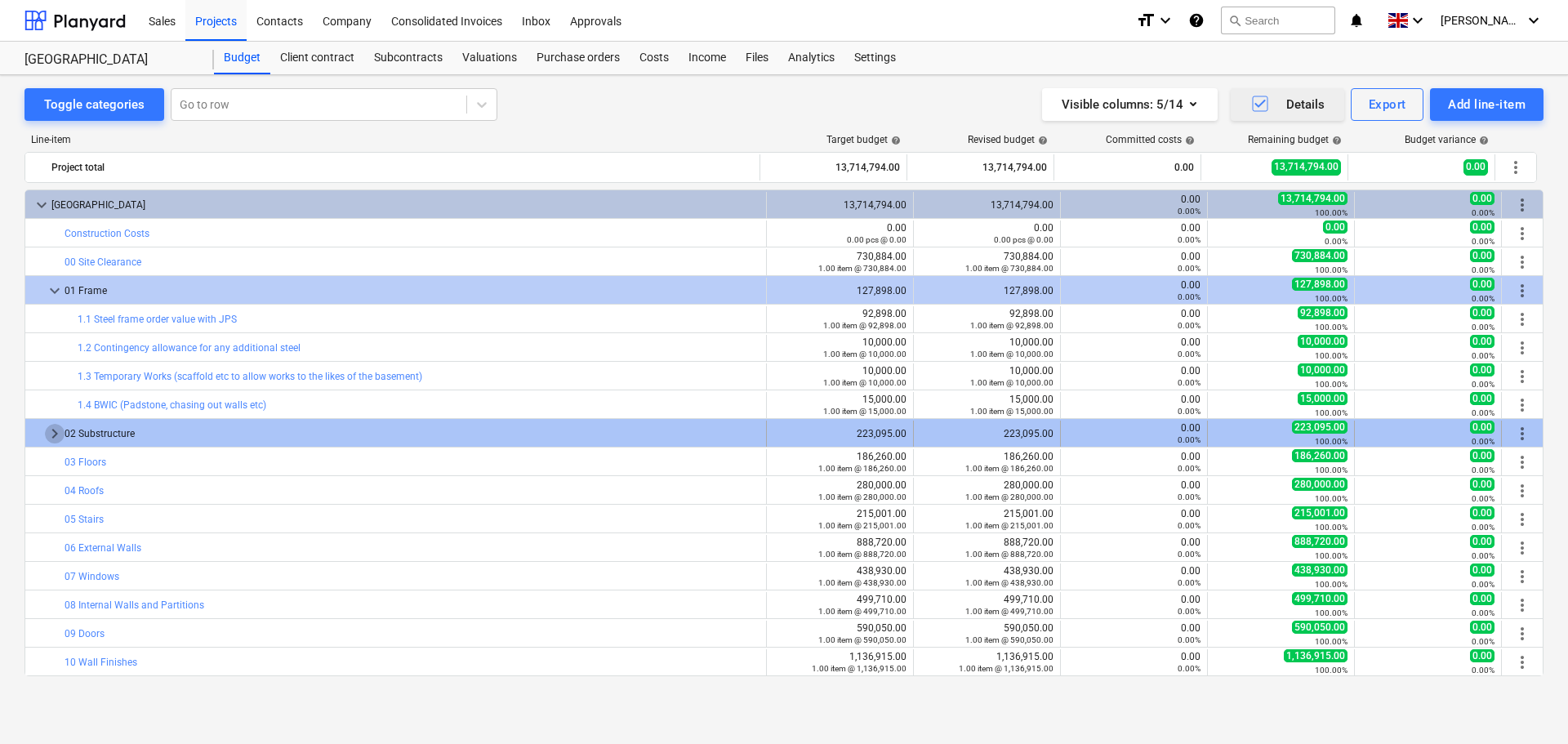
click at [53, 435] on span "keyboard_arrow_right" at bounding box center [54, 434] width 19 height 19
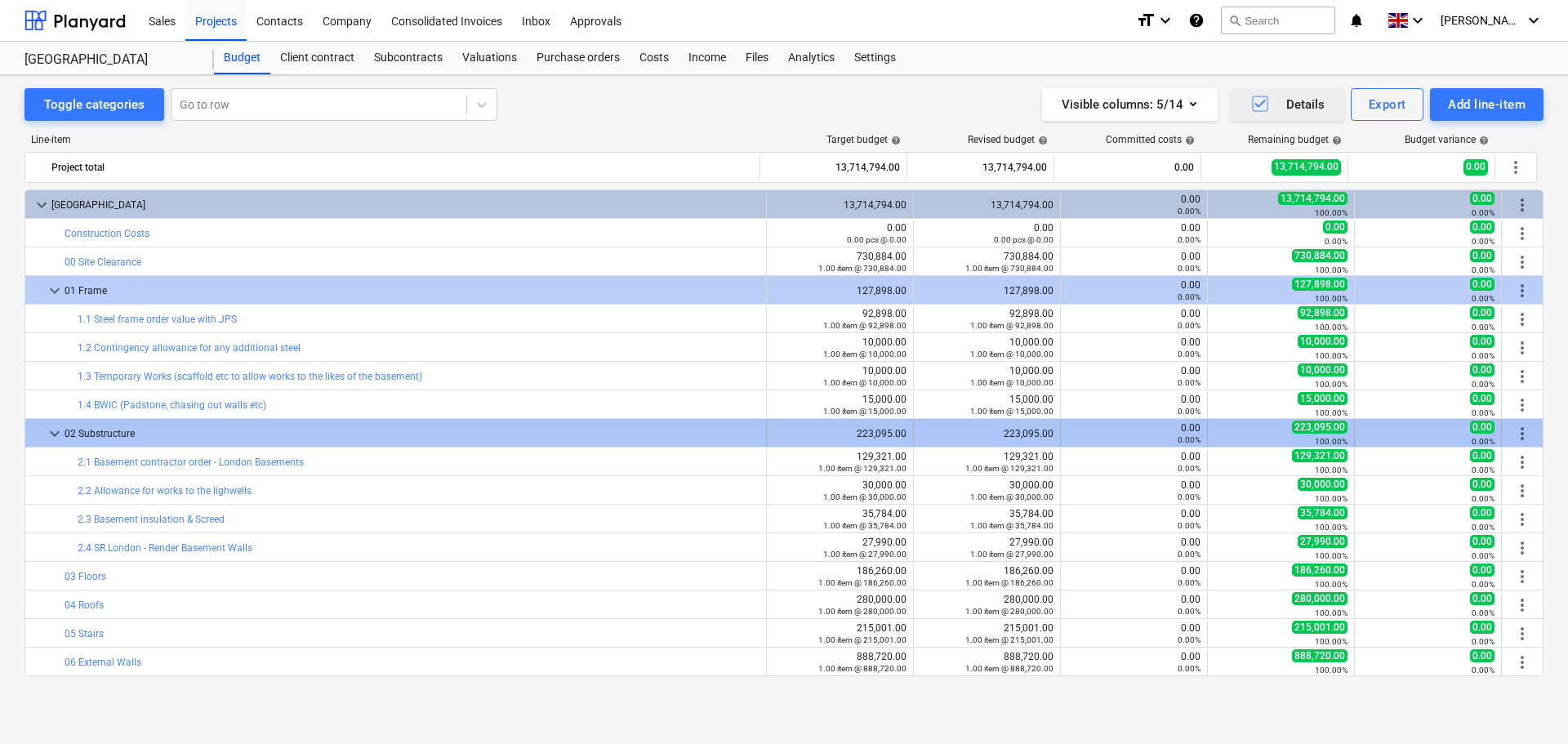
click at [52, 434] on span "keyboard_arrow_down" at bounding box center [54, 434] width 19 height 19
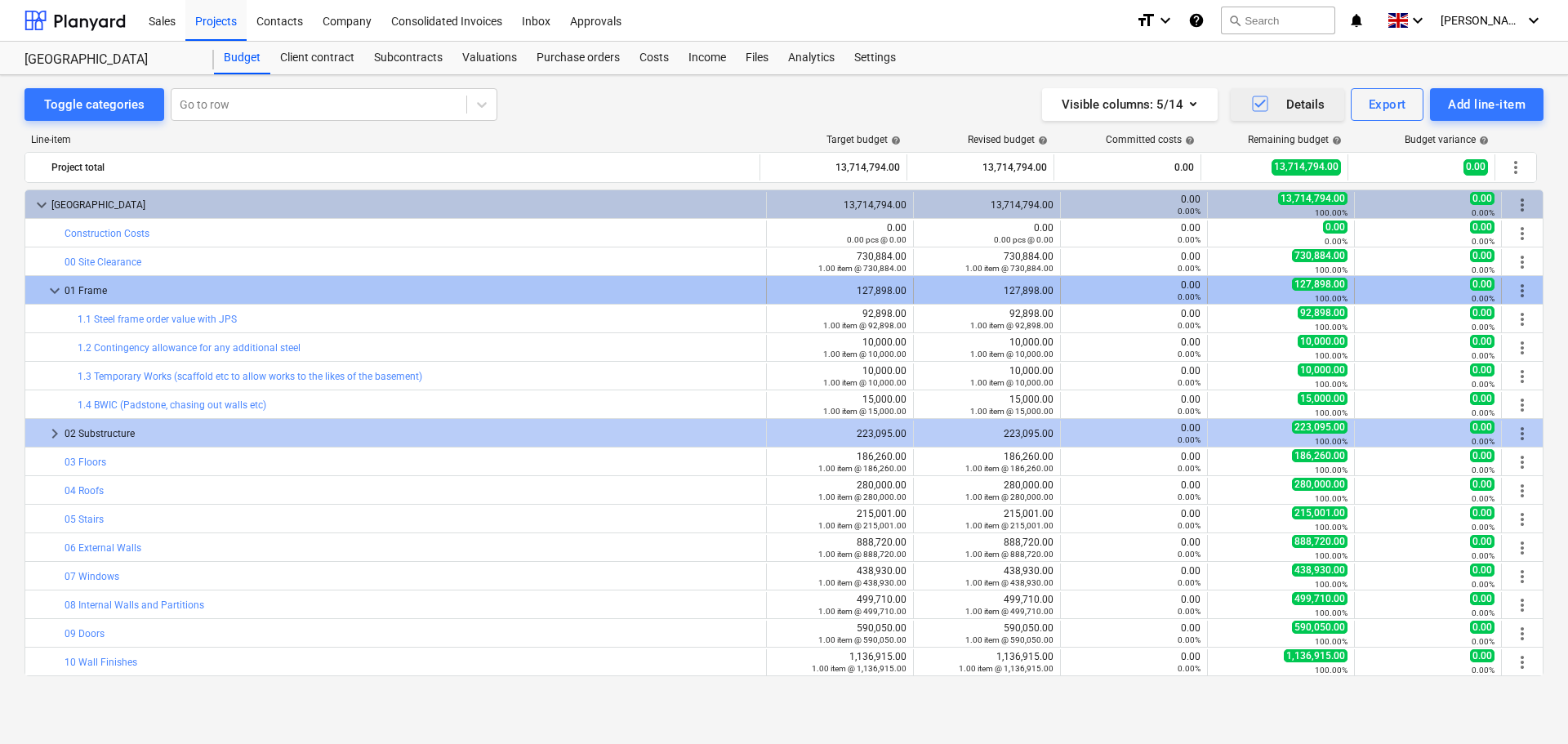
click at [53, 298] on span "keyboard_arrow_down" at bounding box center [54, 291] width 19 height 19
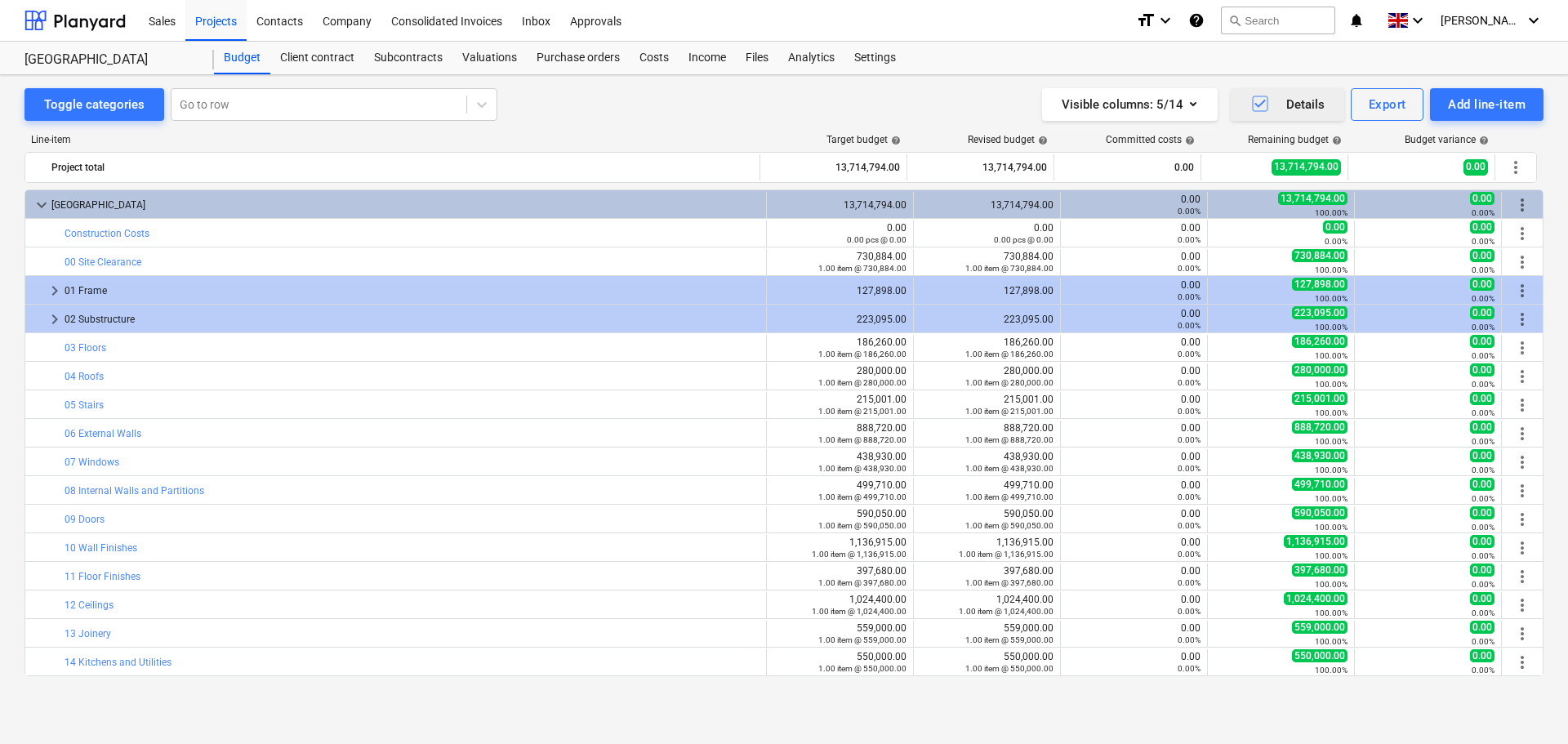
click at [611, 119] on div "Toggle categories Go to row Visible columns : 5/14 Details Export Add line-item" at bounding box center [784, 104] width 1520 height 33
click at [223, 14] on div "Projects" at bounding box center [216, 19] width 61 height 42
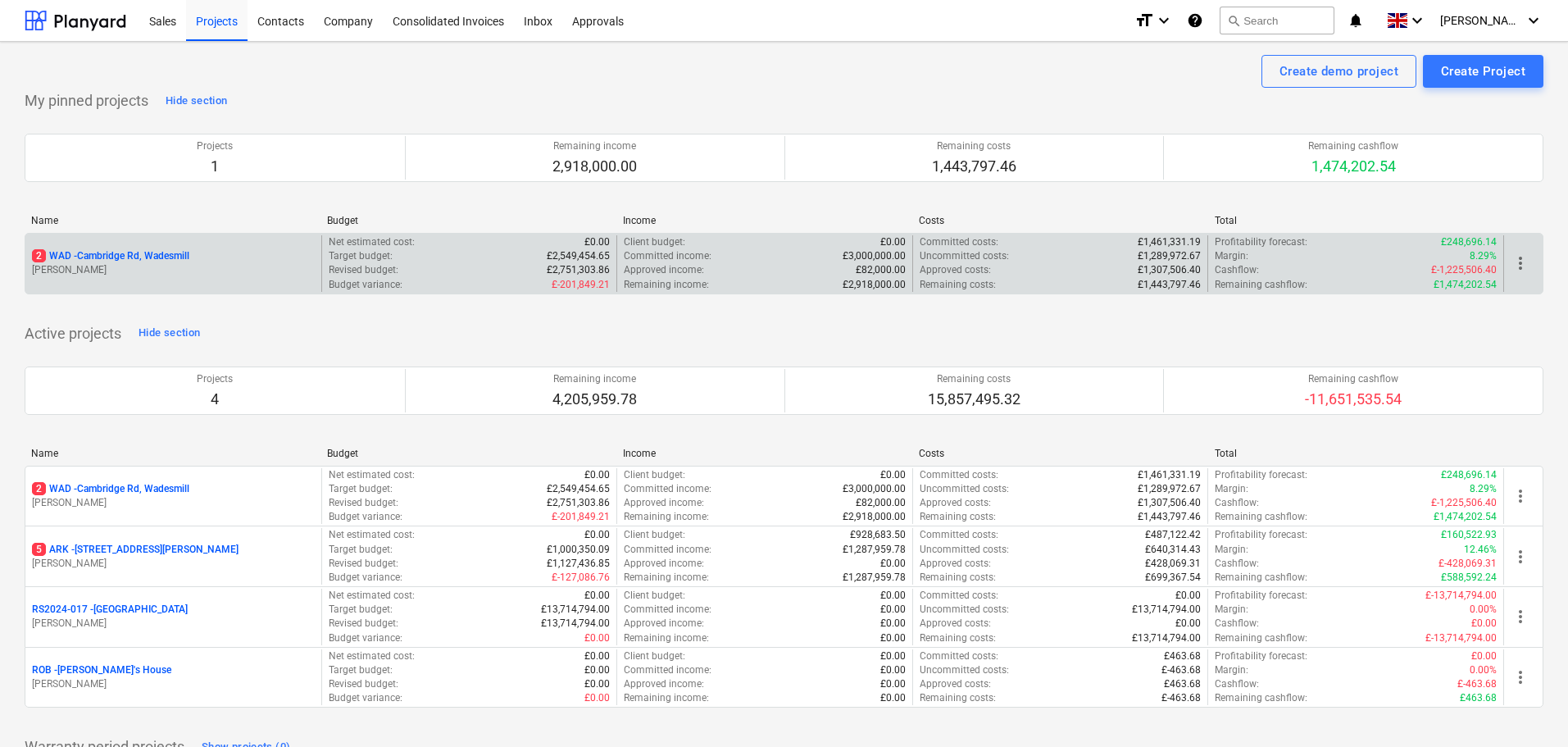
click at [155, 251] on p "2 WAD - Cambridge Rd, Wadesmill" at bounding box center [111, 256] width 157 height 14
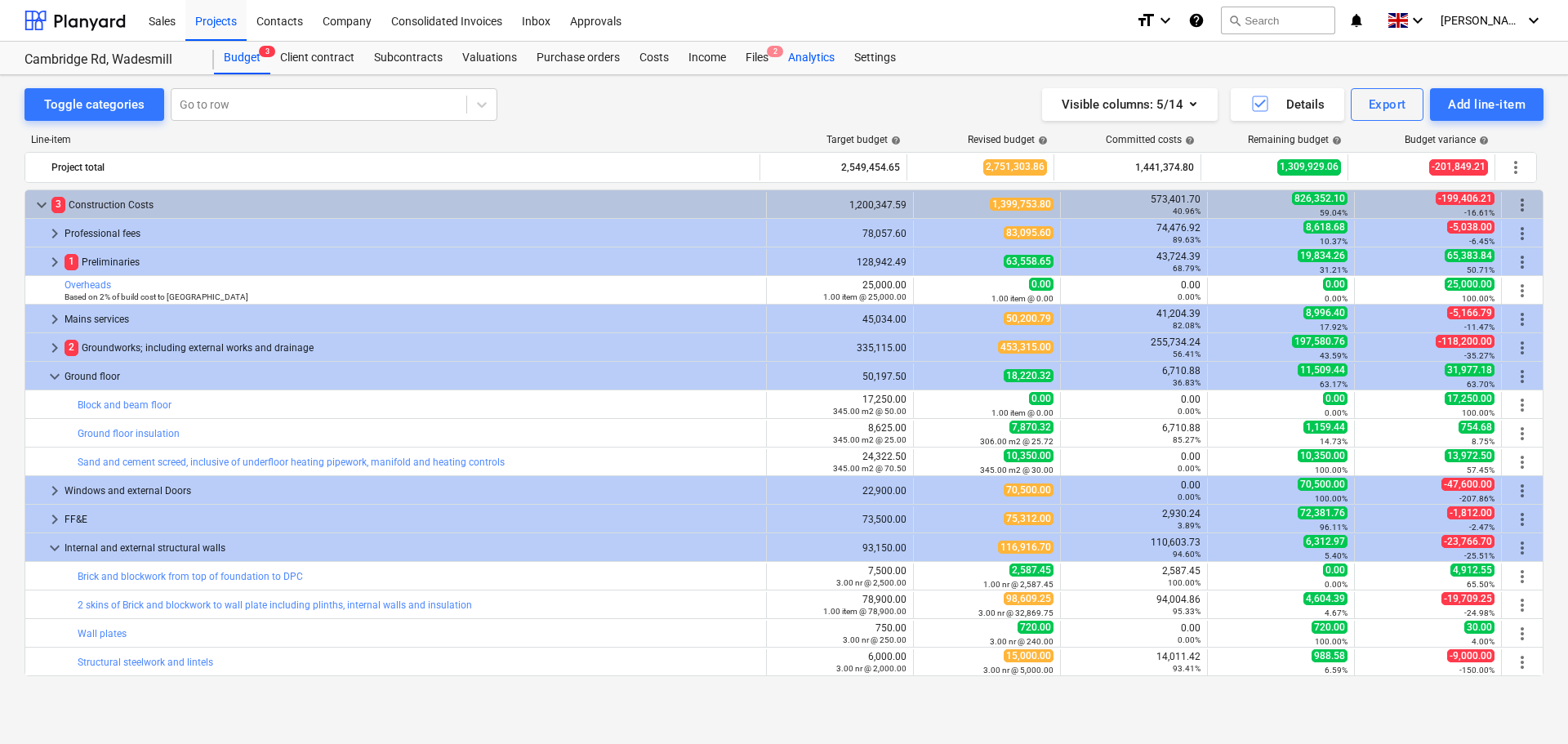
click at [821, 49] on div "Analytics" at bounding box center [811, 58] width 66 height 33
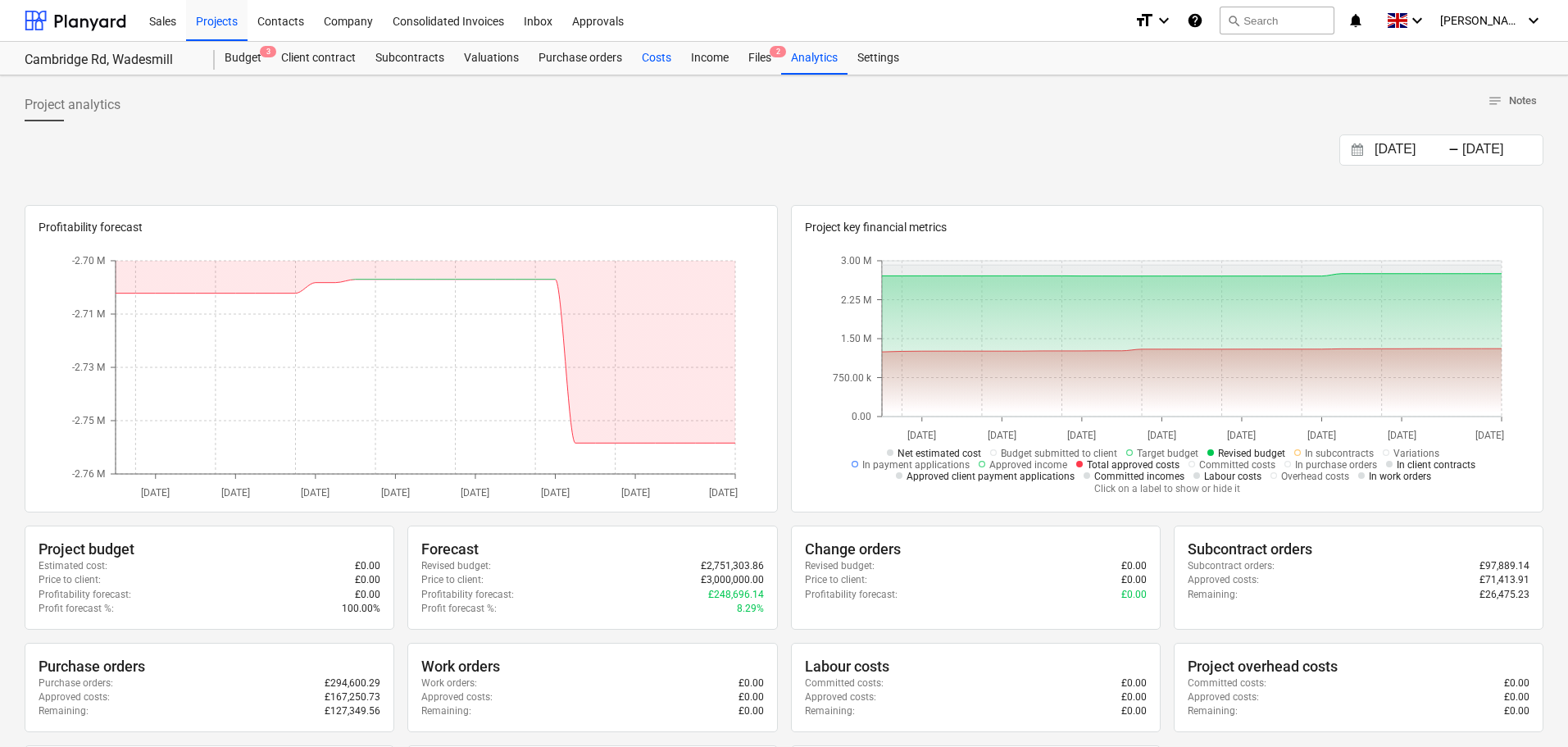
click at [659, 63] on div "Costs" at bounding box center [656, 58] width 49 height 33
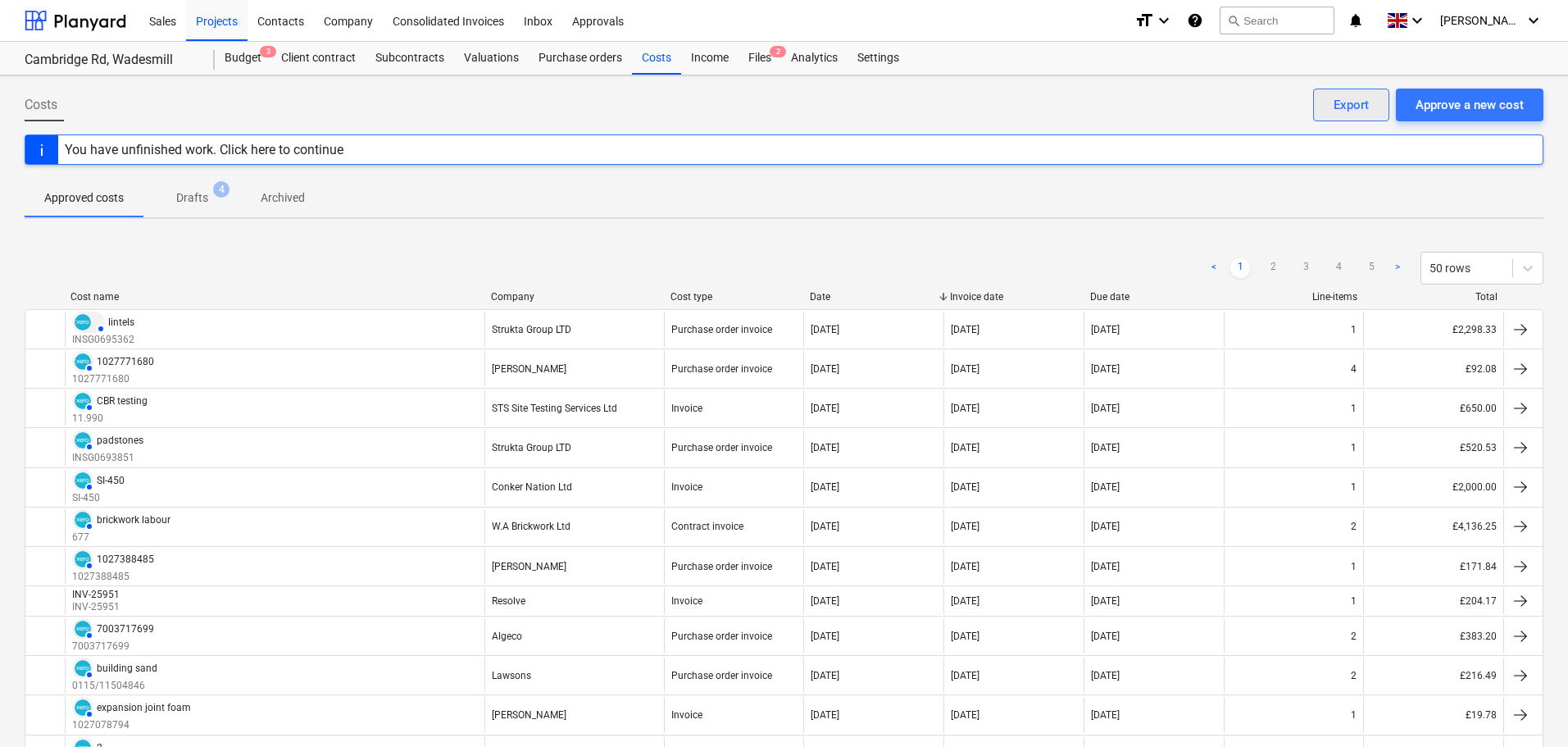
click at [1365, 107] on div "Export" at bounding box center [1352, 105] width 35 height 21
click at [256, 60] on div "Budget 3" at bounding box center [243, 58] width 56 height 33
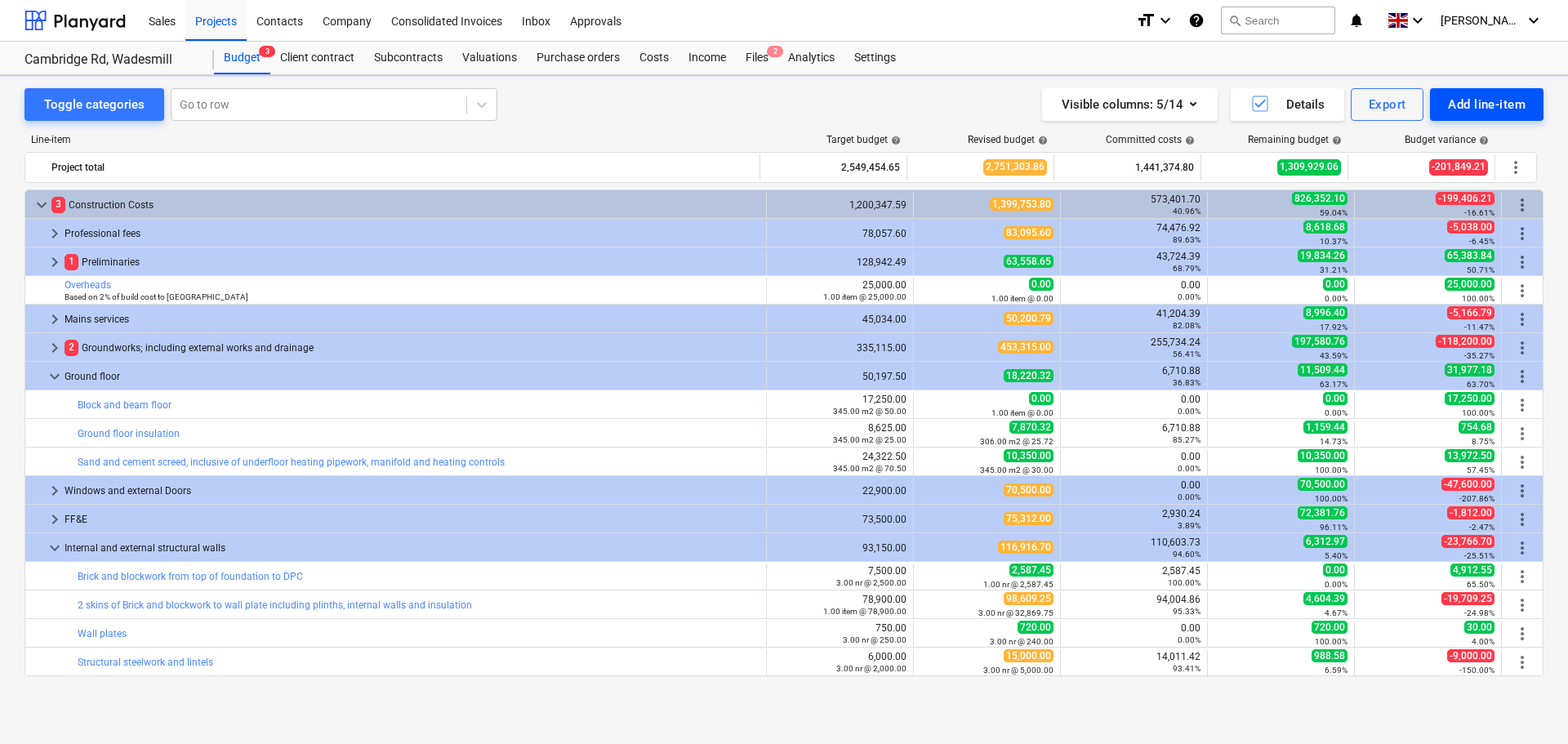
click at [1498, 104] on div "Add line-item" at bounding box center [1487, 104] width 77 height 21
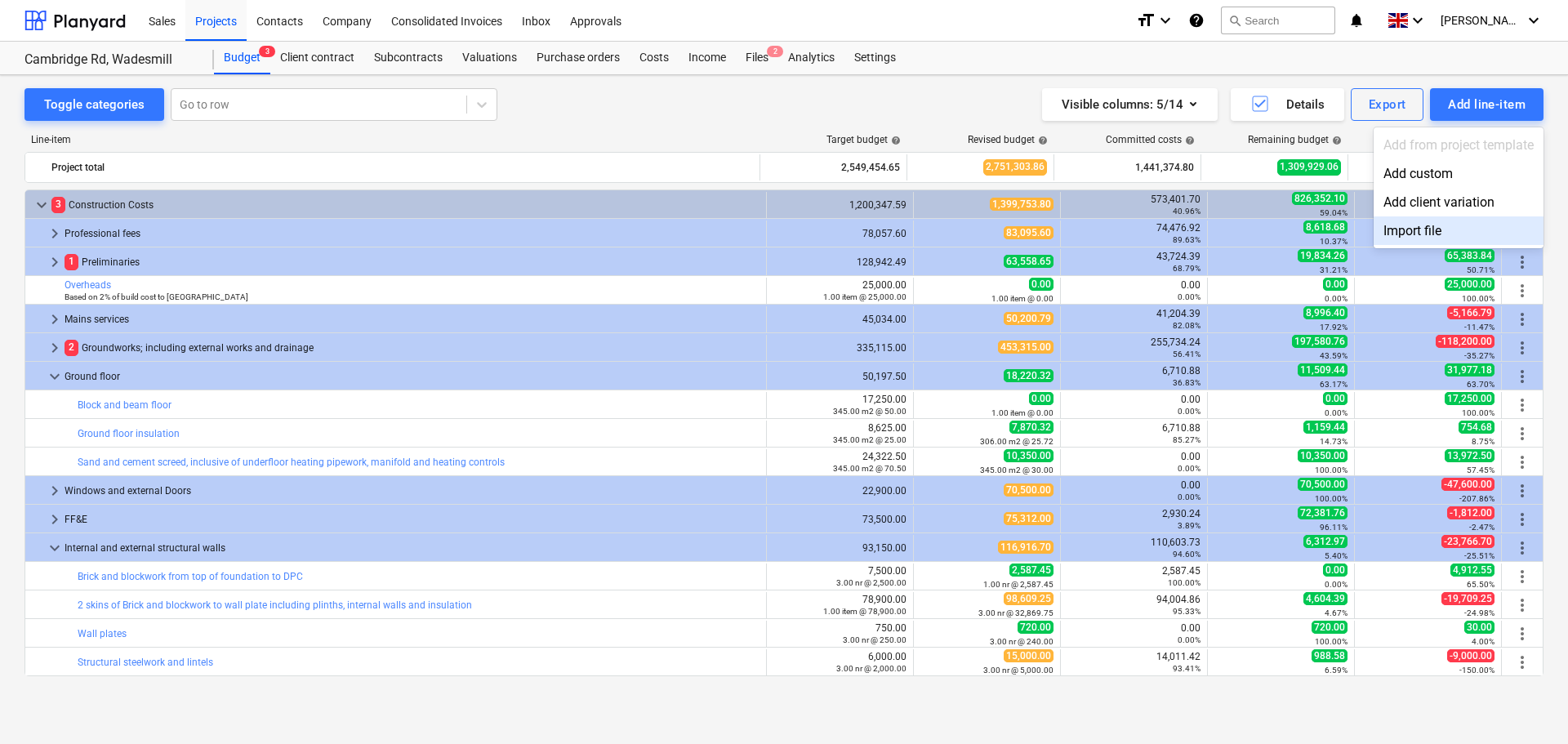
click at [1410, 230] on div "Import file" at bounding box center [1459, 231] width 170 height 29
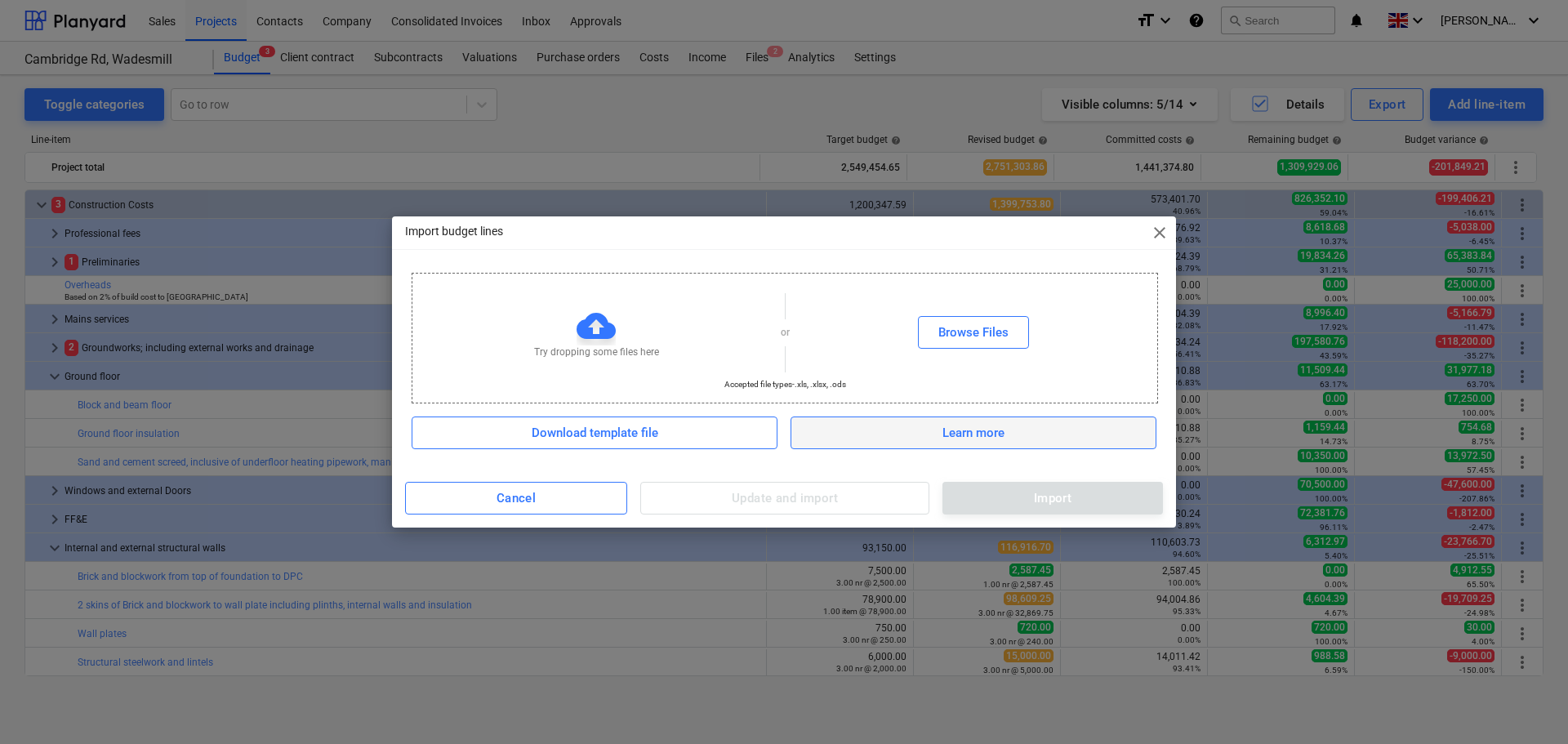
click at [976, 438] on div "Learn more" at bounding box center [973, 433] width 62 height 21
click at [535, 494] on div "Cancel" at bounding box center [516, 498] width 40 height 21
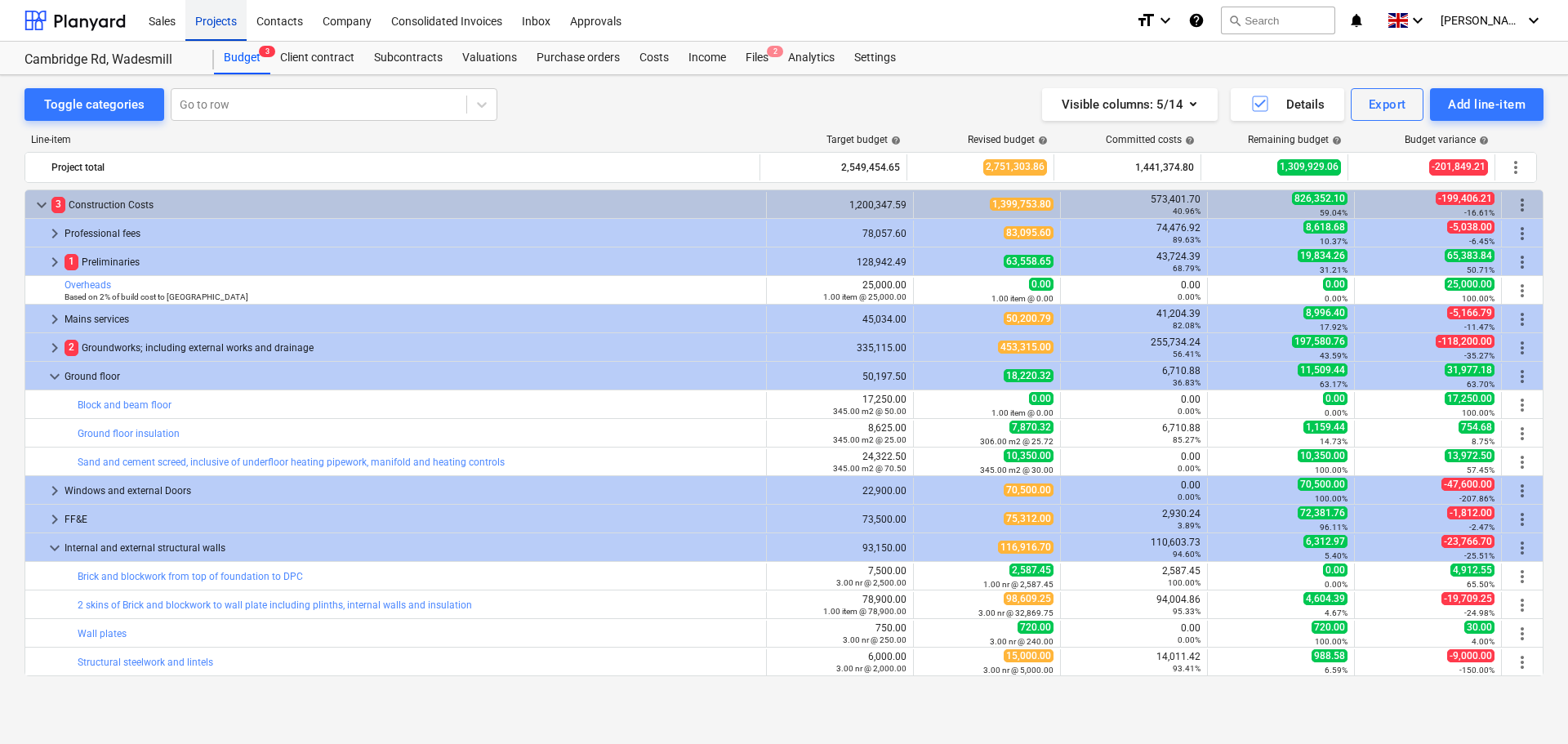
click at [219, 18] on div "Projects" at bounding box center [216, 19] width 61 height 42
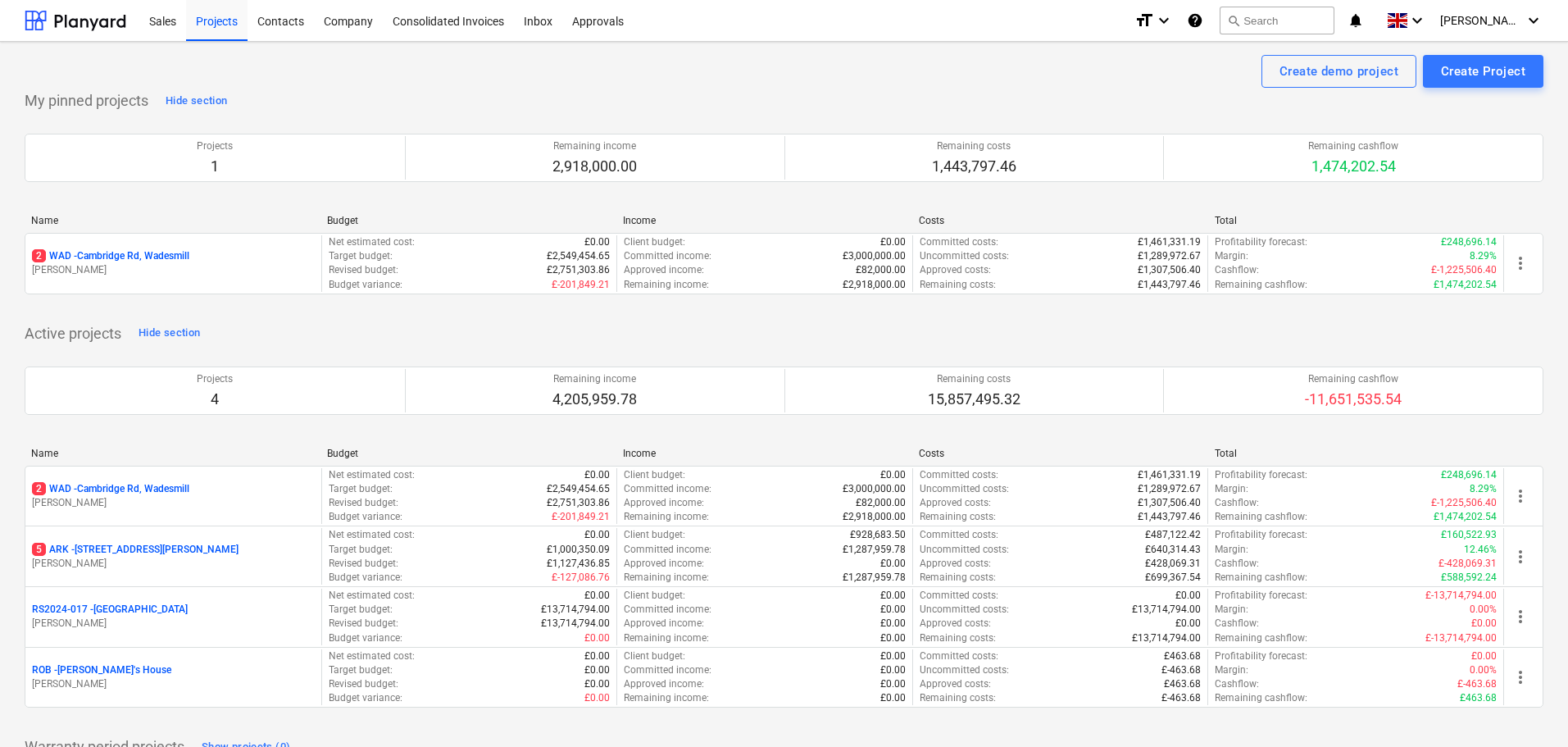
click at [145, 553] on p "5 ARK - 2 Galley [PERSON_NAME]" at bounding box center [135, 549] width 207 height 14
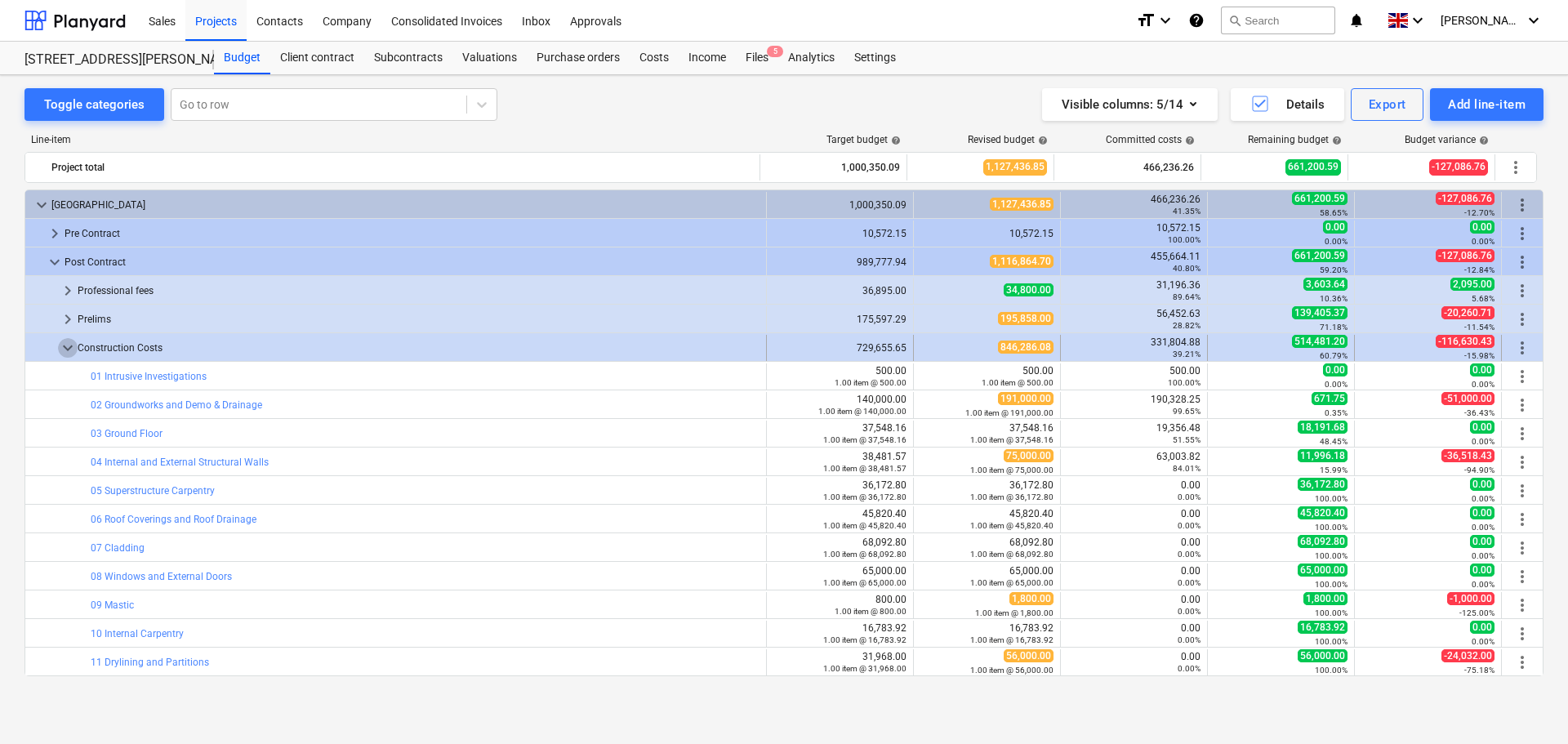
click at [65, 348] on span "keyboard_arrow_down" at bounding box center [68, 348] width 19 height 19
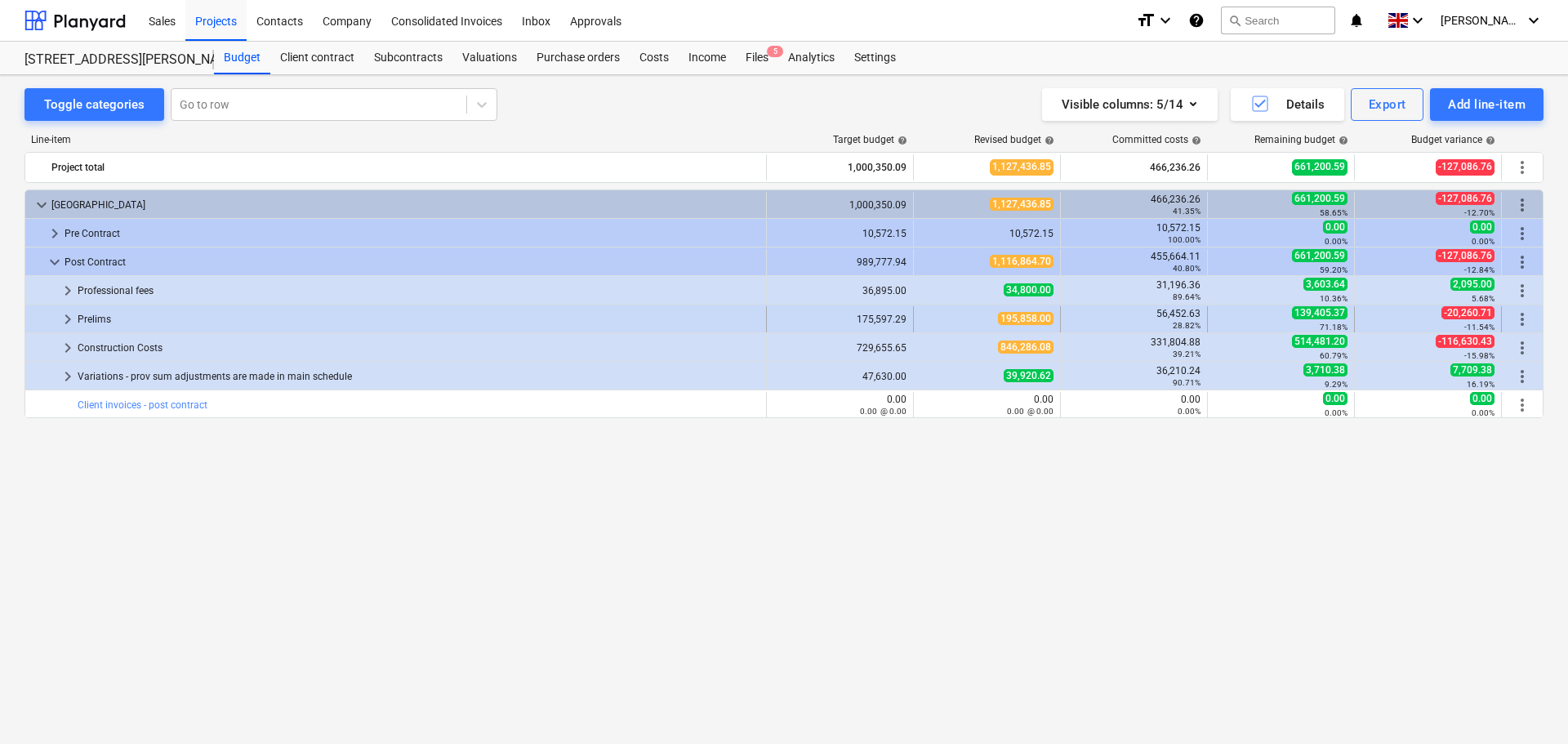
click at [65, 317] on span "keyboard_arrow_right" at bounding box center [68, 319] width 19 height 19
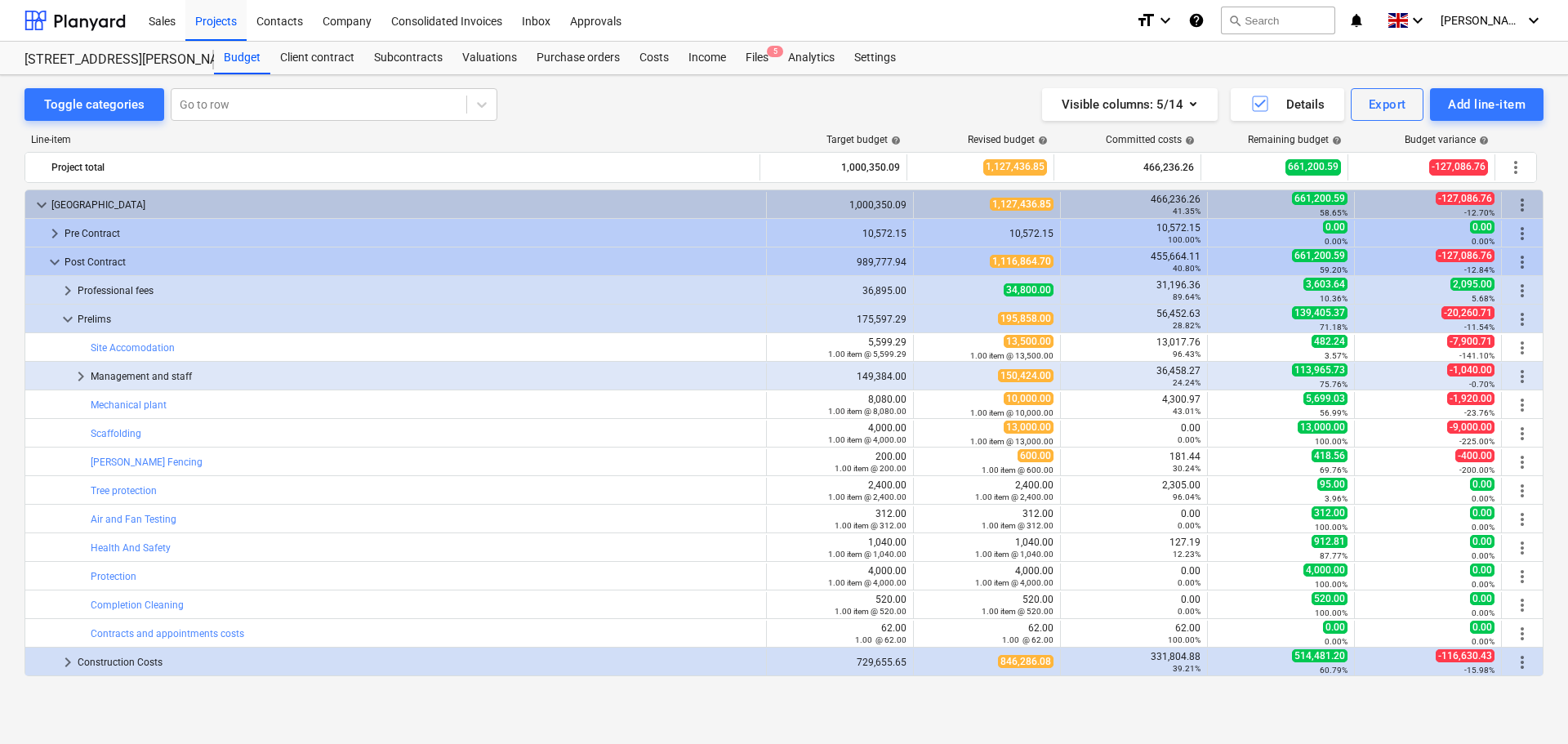
scroll to position [56, 0]
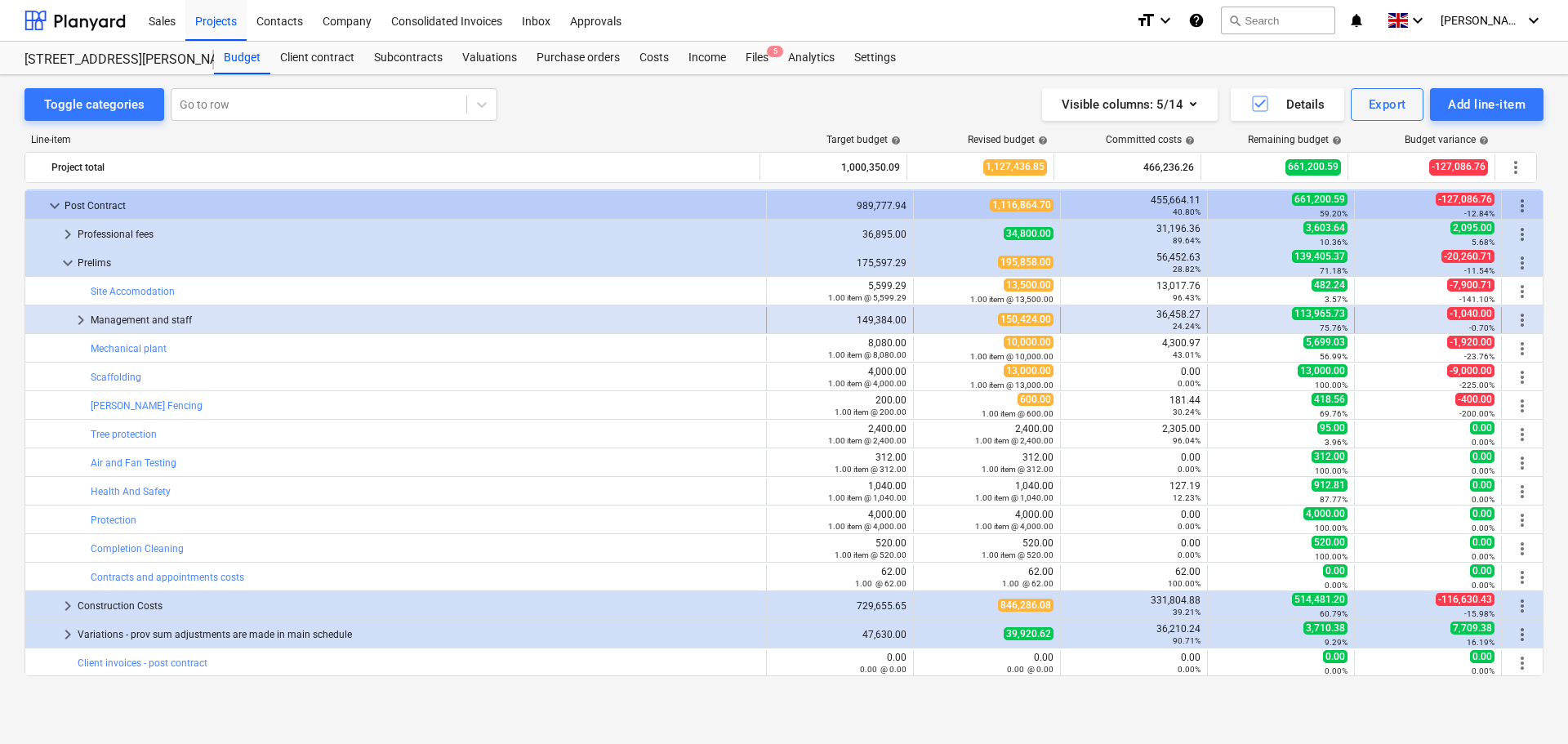
click at [76, 323] on span "keyboard_arrow_right" at bounding box center [81, 320] width 19 height 19
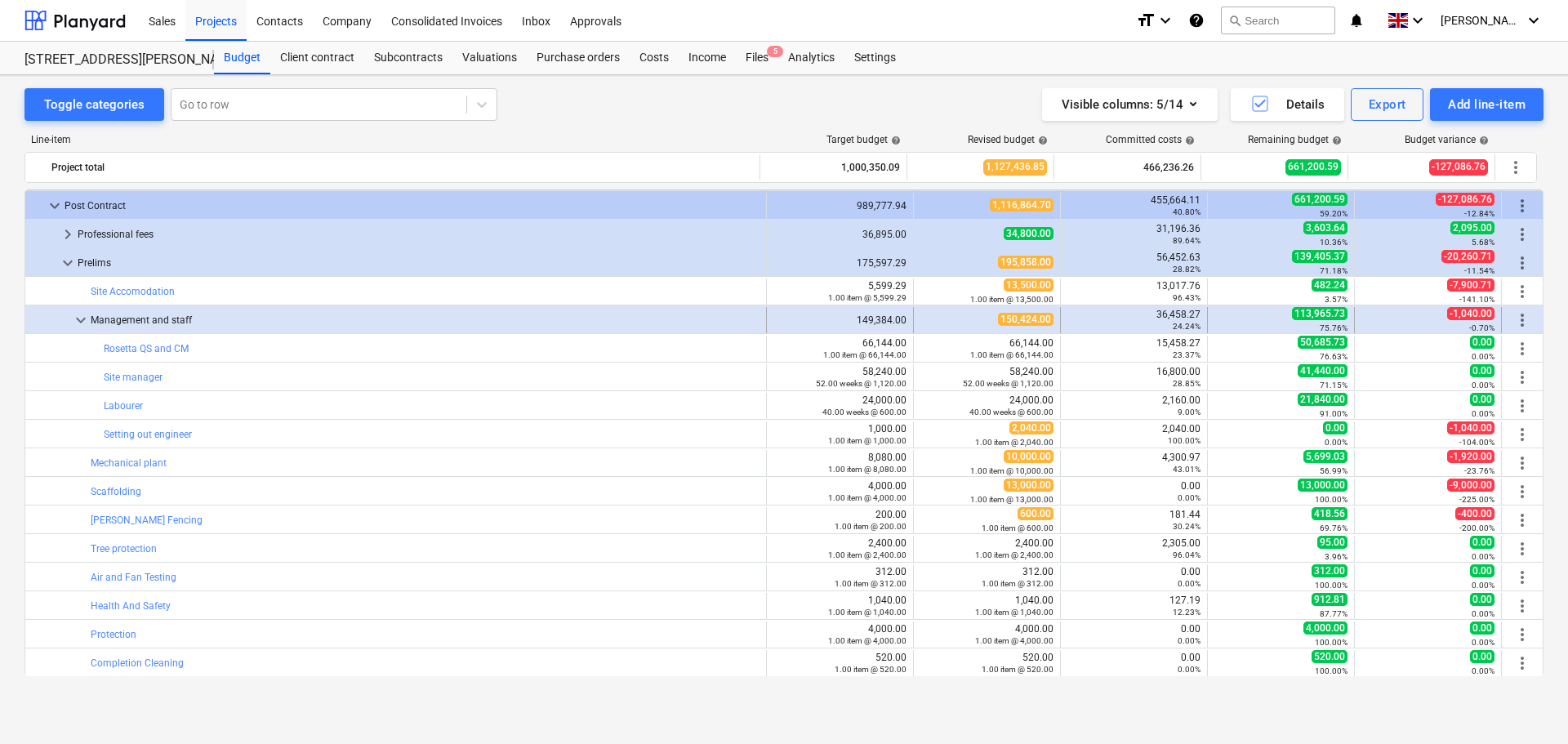
click at [76, 324] on span "keyboard_arrow_down" at bounding box center [81, 320] width 19 height 19
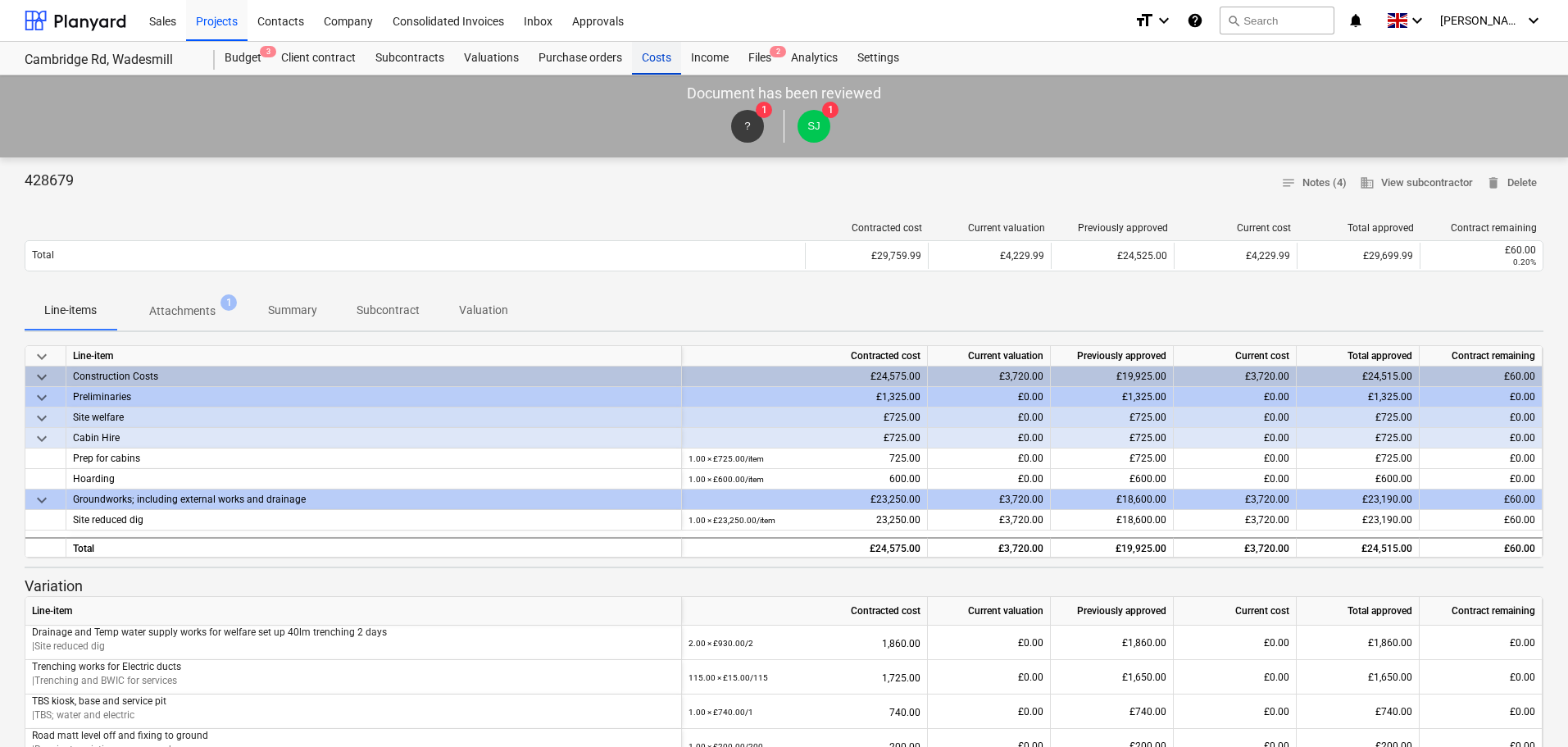
click at [654, 54] on div "Costs" at bounding box center [656, 58] width 49 height 33
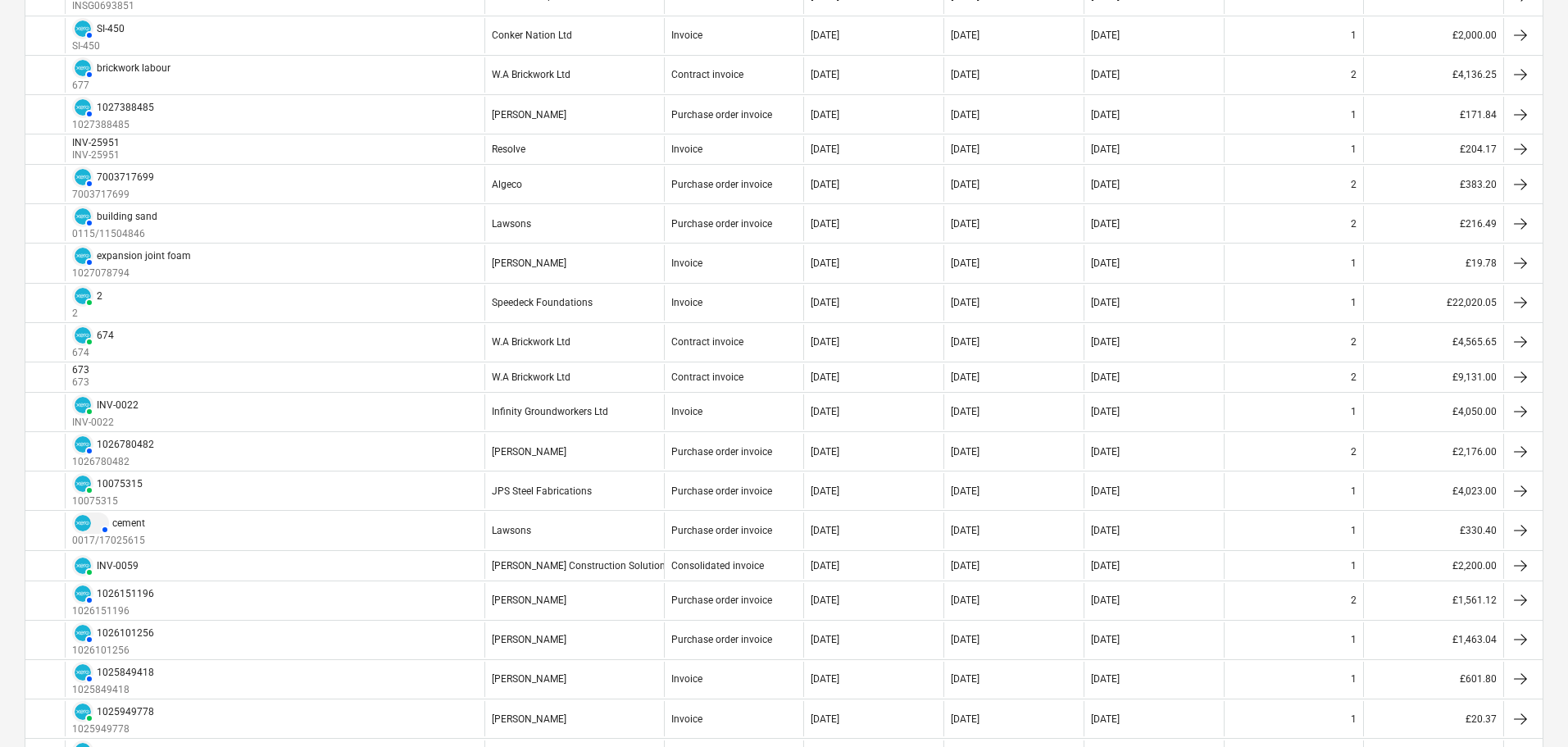
scroll to position [573, 0]
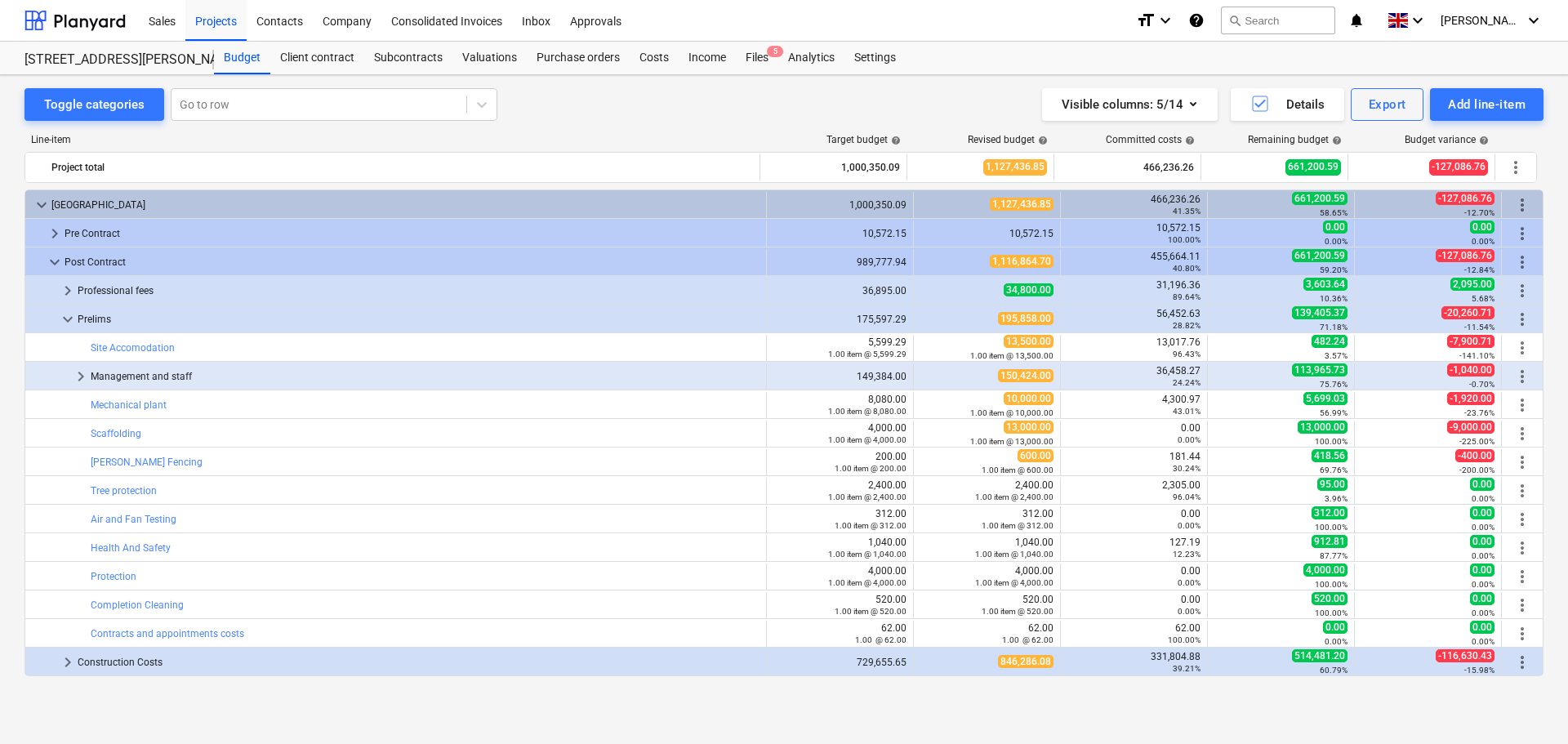
scroll to position [56, 0]
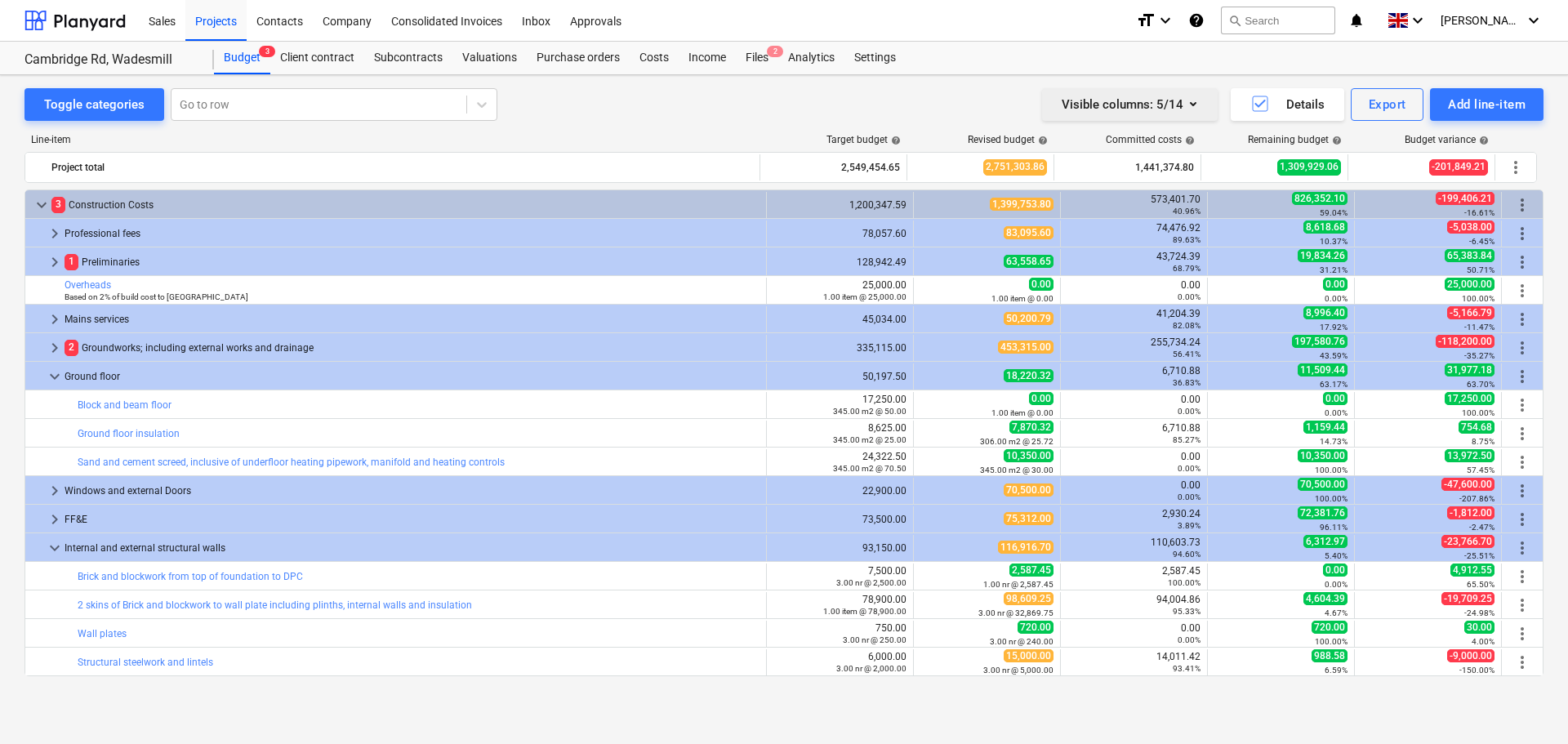
click at [1176, 108] on div "Visible columns : 5/14" at bounding box center [1129, 104] width 136 height 21
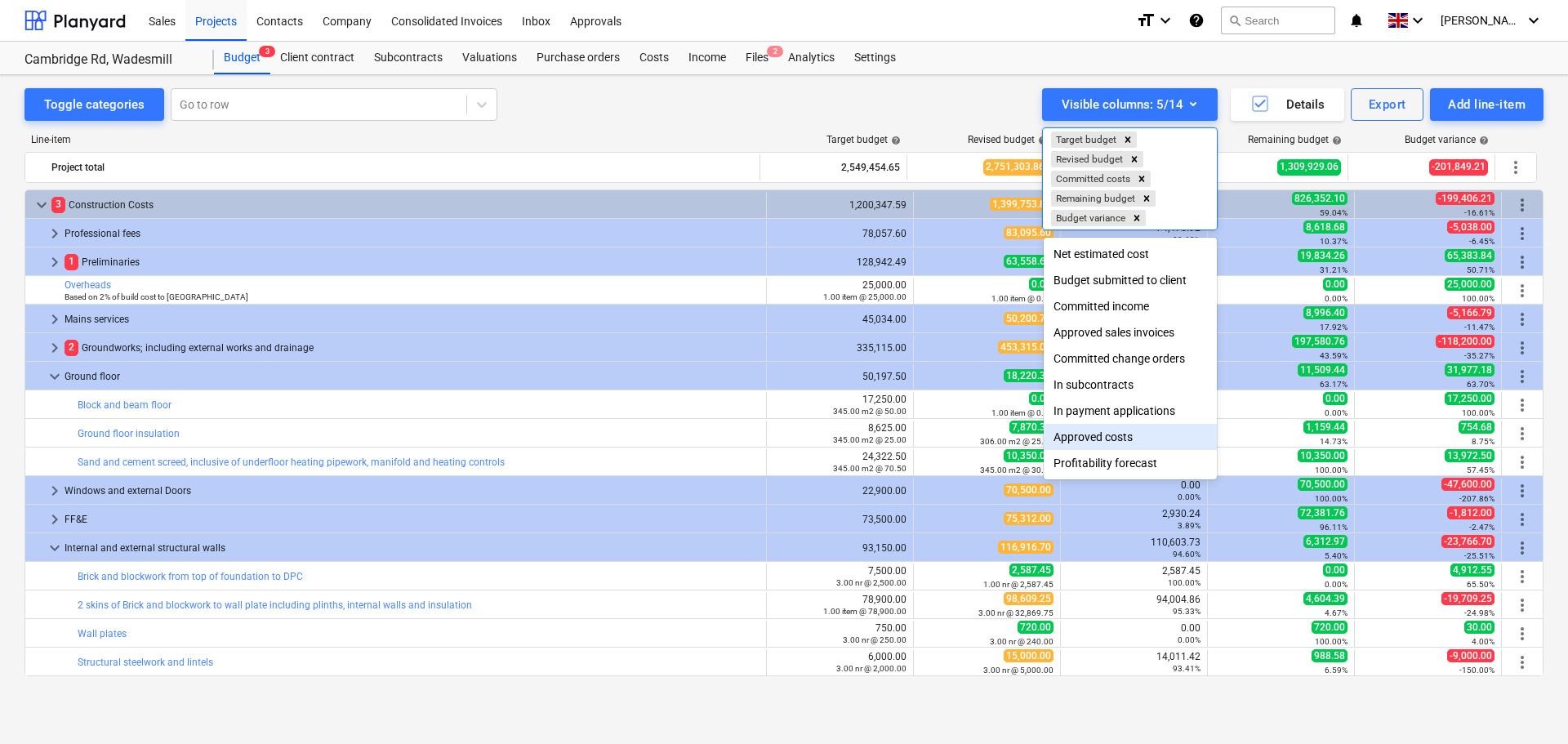
click at [1100, 448] on div "Approved costs" at bounding box center [1130, 437] width 173 height 26
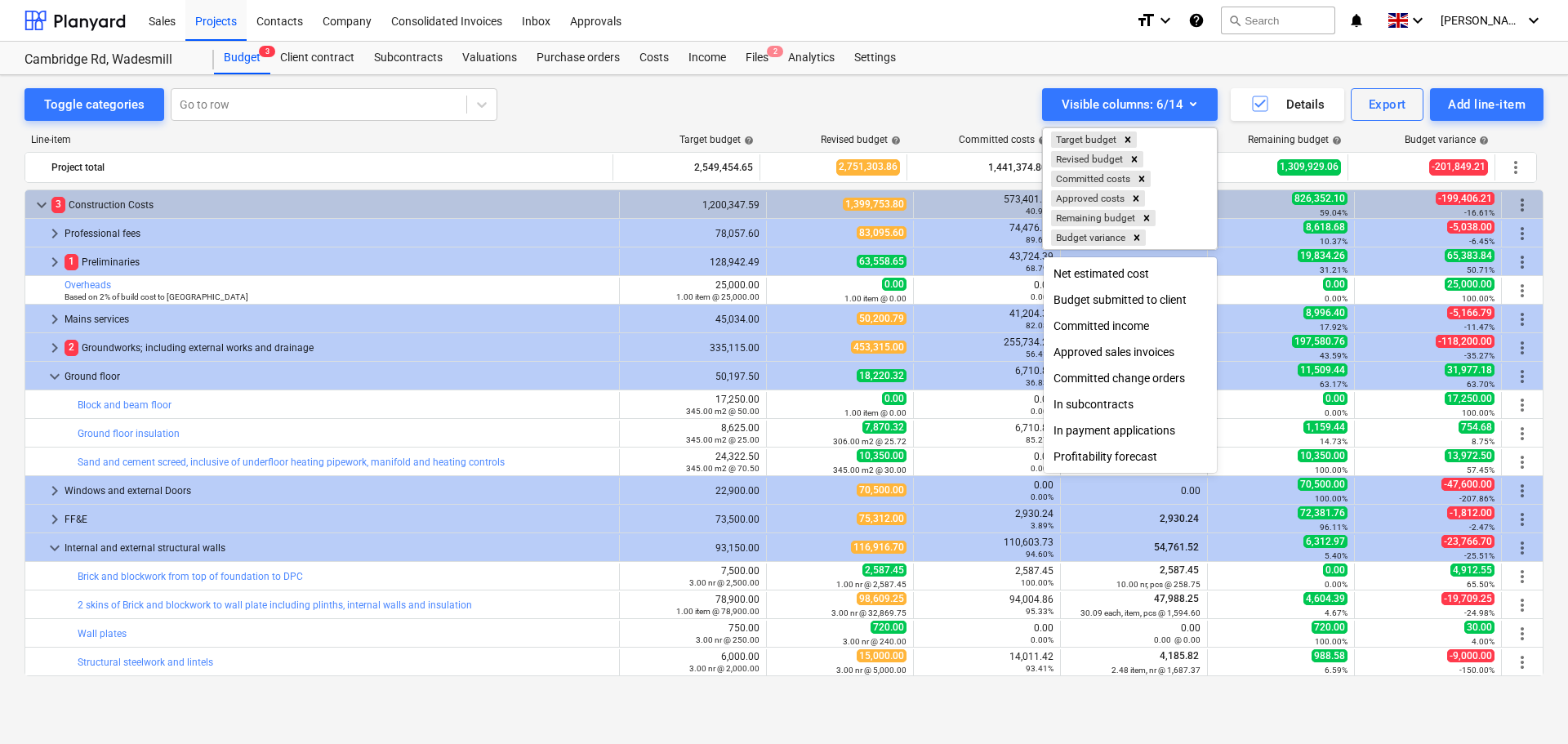
click at [983, 91] on div at bounding box center [784, 372] width 1568 height 744
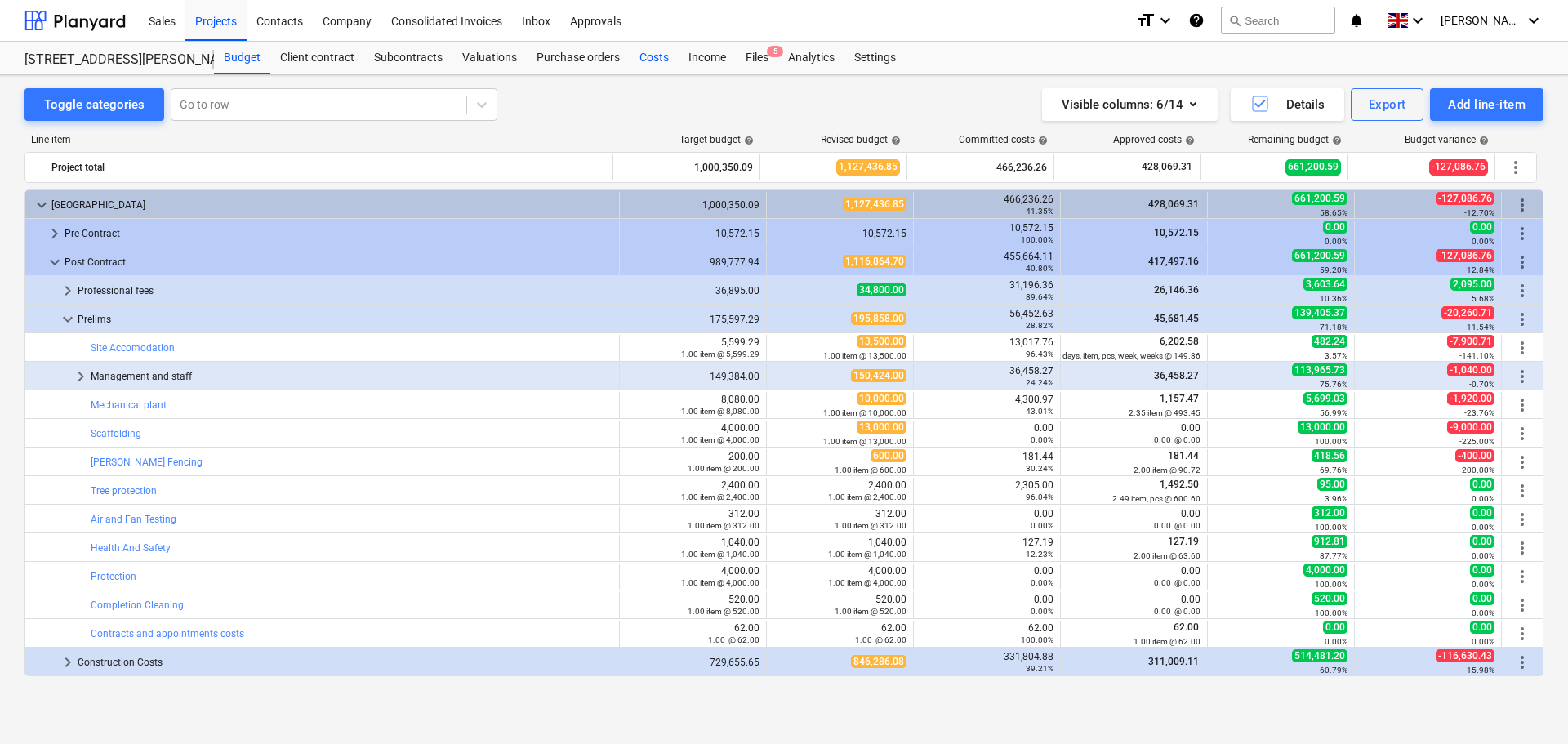
click at [658, 55] on div "Costs" at bounding box center [653, 58] width 49 height 33
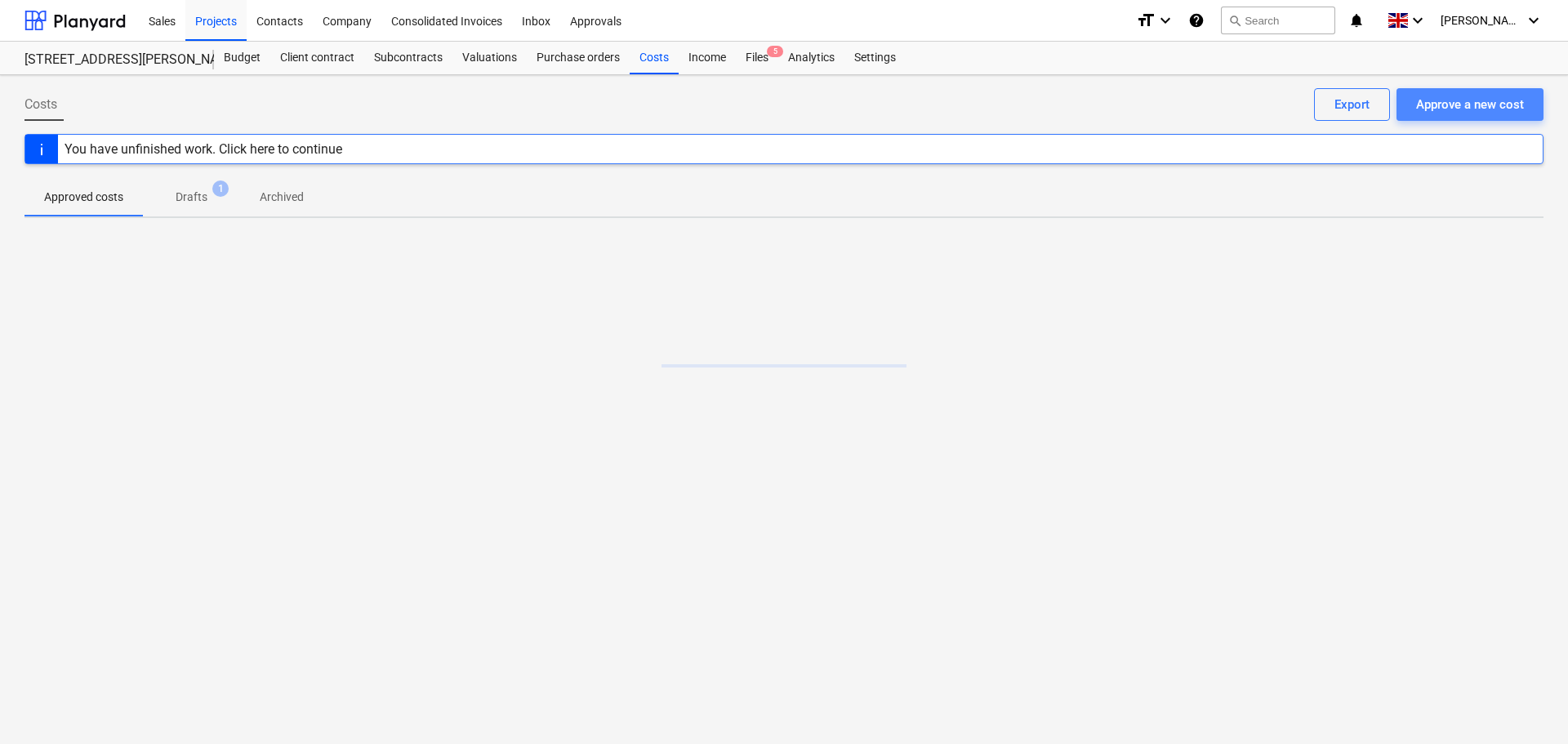
click at [1446, 98] on div "Approve a new cost" at bounding box center [1470, 104] width 108 height 21
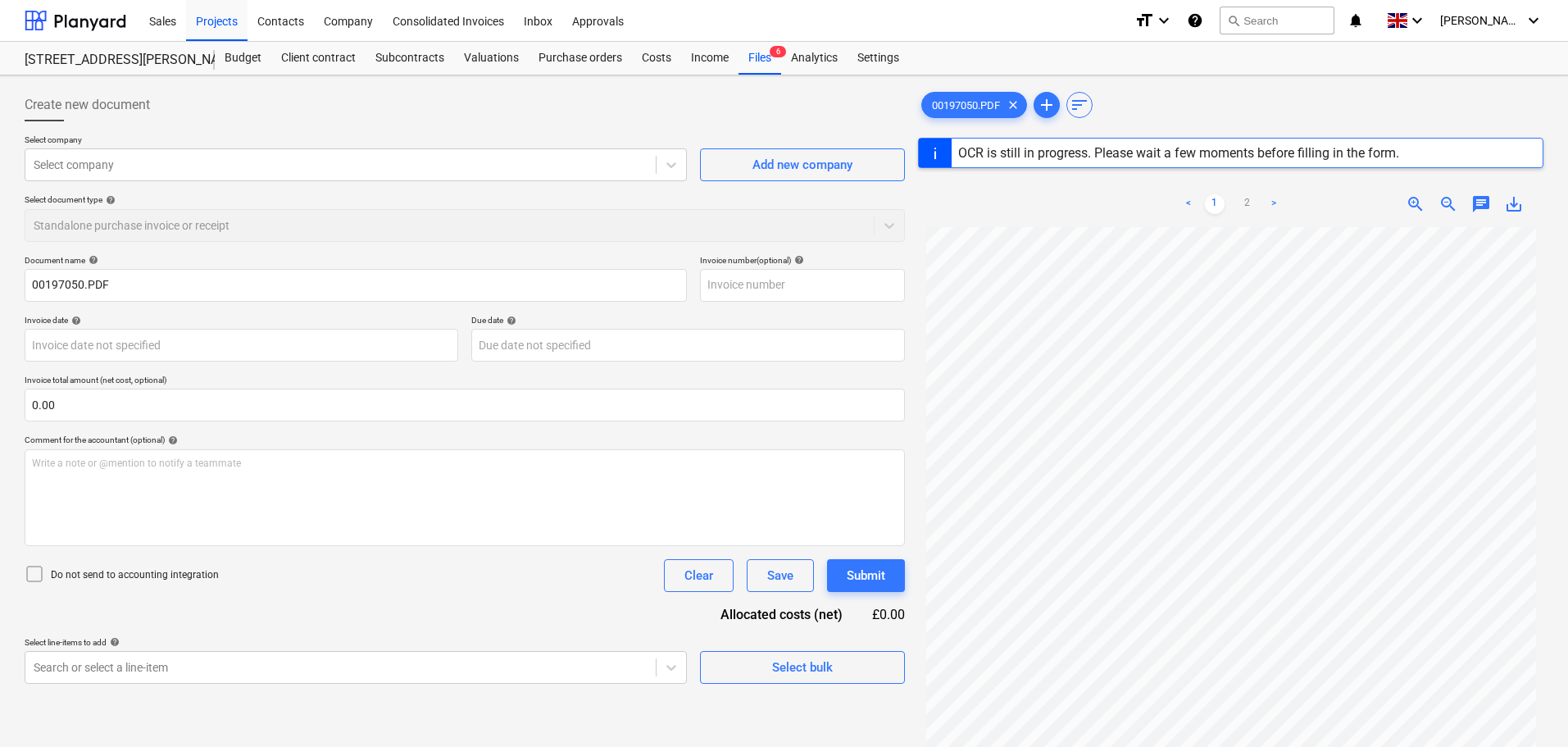
type input "00197050"
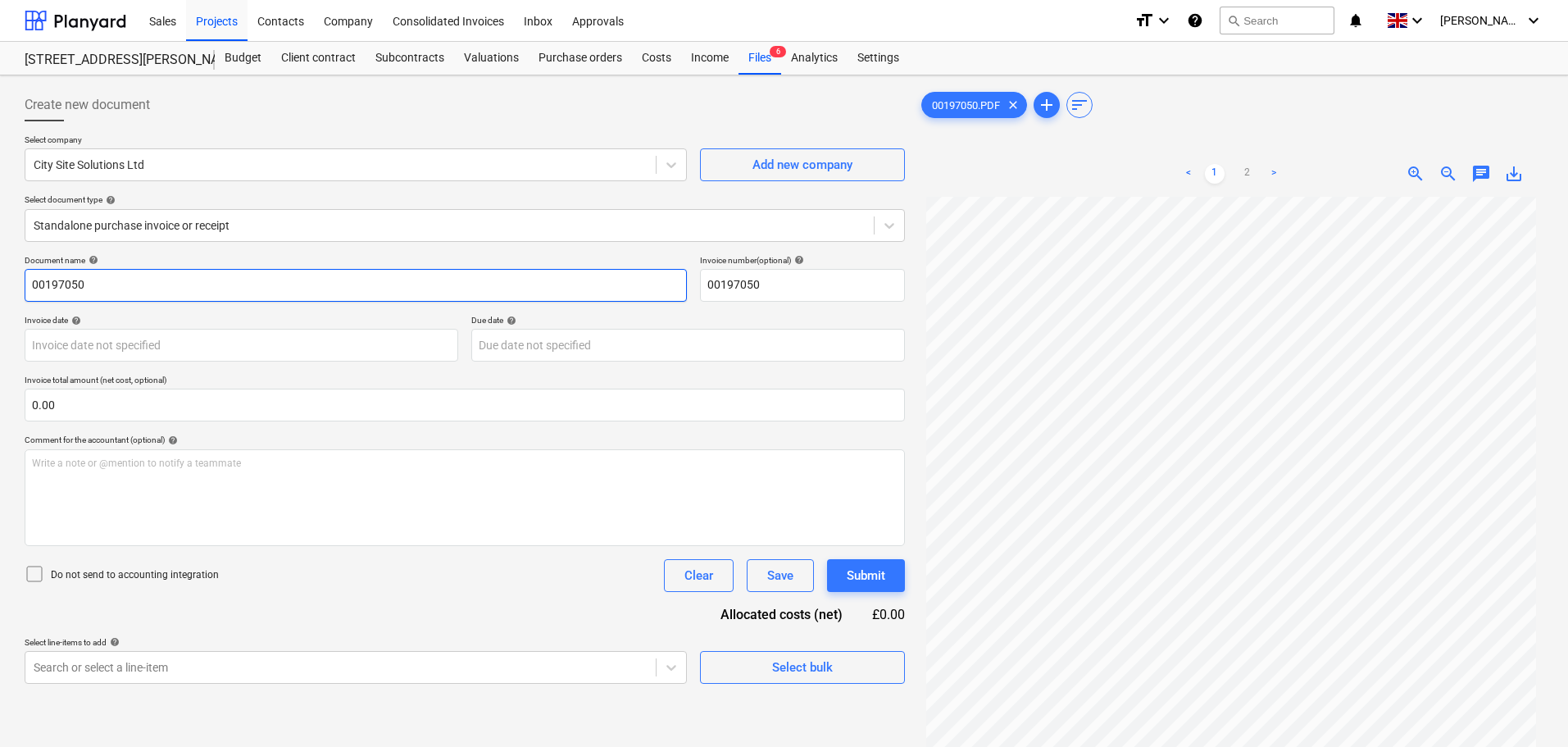
click at [82, 285] on input "00197050" at bounding box center [355, 285] width 663 height 33
drag, startPoint x: 136, startPoint y: 283, endPoint x: -78, endPoint y: 274, distance: 214.2
click at [0, 274] on html "Sales Projects Contacts Company Consolidated Invoices Inbox Approvals format_si…" at bounding box center [784, 374] width 1568 height 747
type input "welfare labour cleaning"
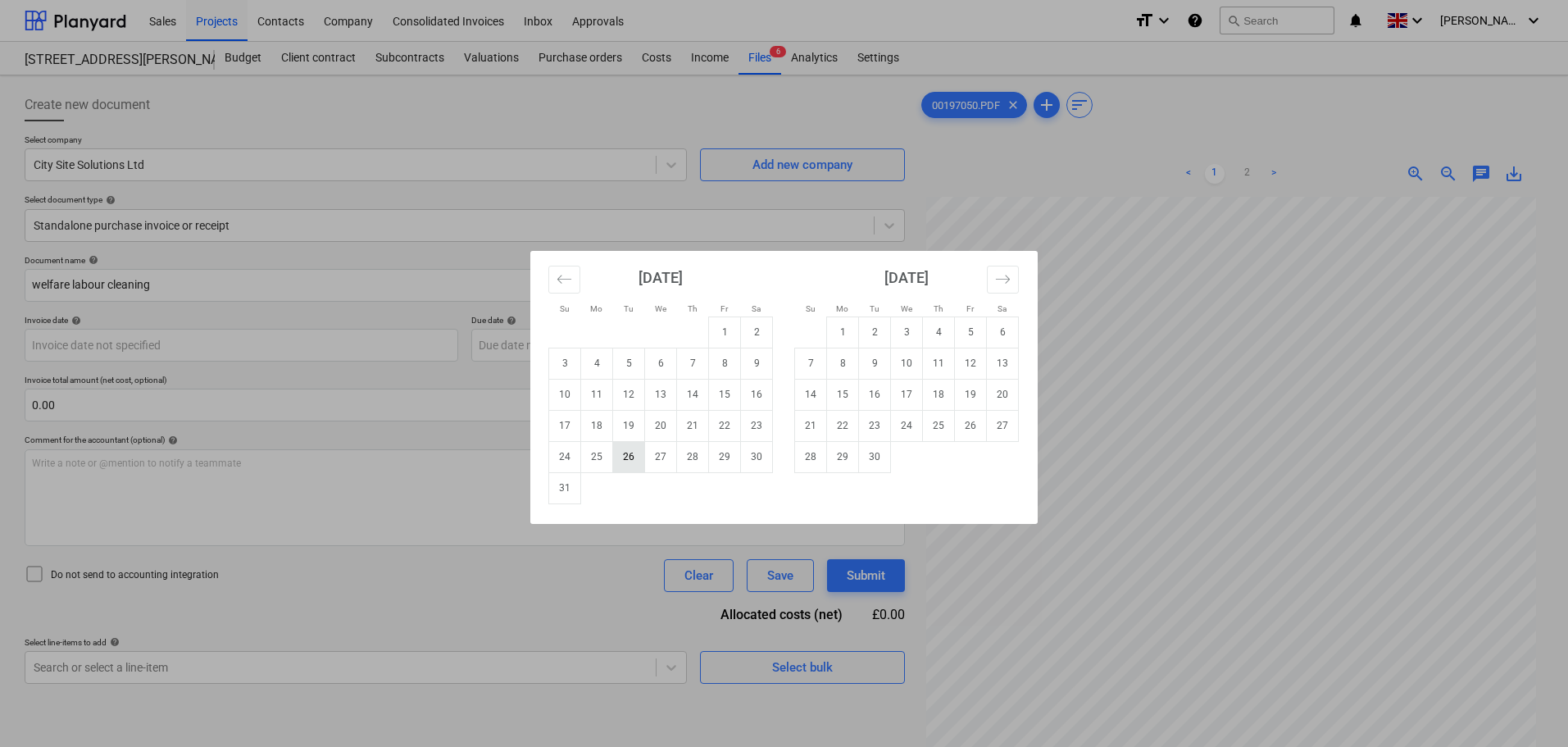
click at [622, 460] on td "26" at bounding box center [629, 457] width 32 height 31
type input "26 Aug 2025"
click at [526, 341] on body "Sales Projects Contacts Company Consolidated Invoices Inbox Approvals format_si…" at bounding box center [784, 374] width 1568 height 747
click at [875, 364] on td "9" at bounding box center [875, 363] width 32 height 31
type input "09 Sep 2025"
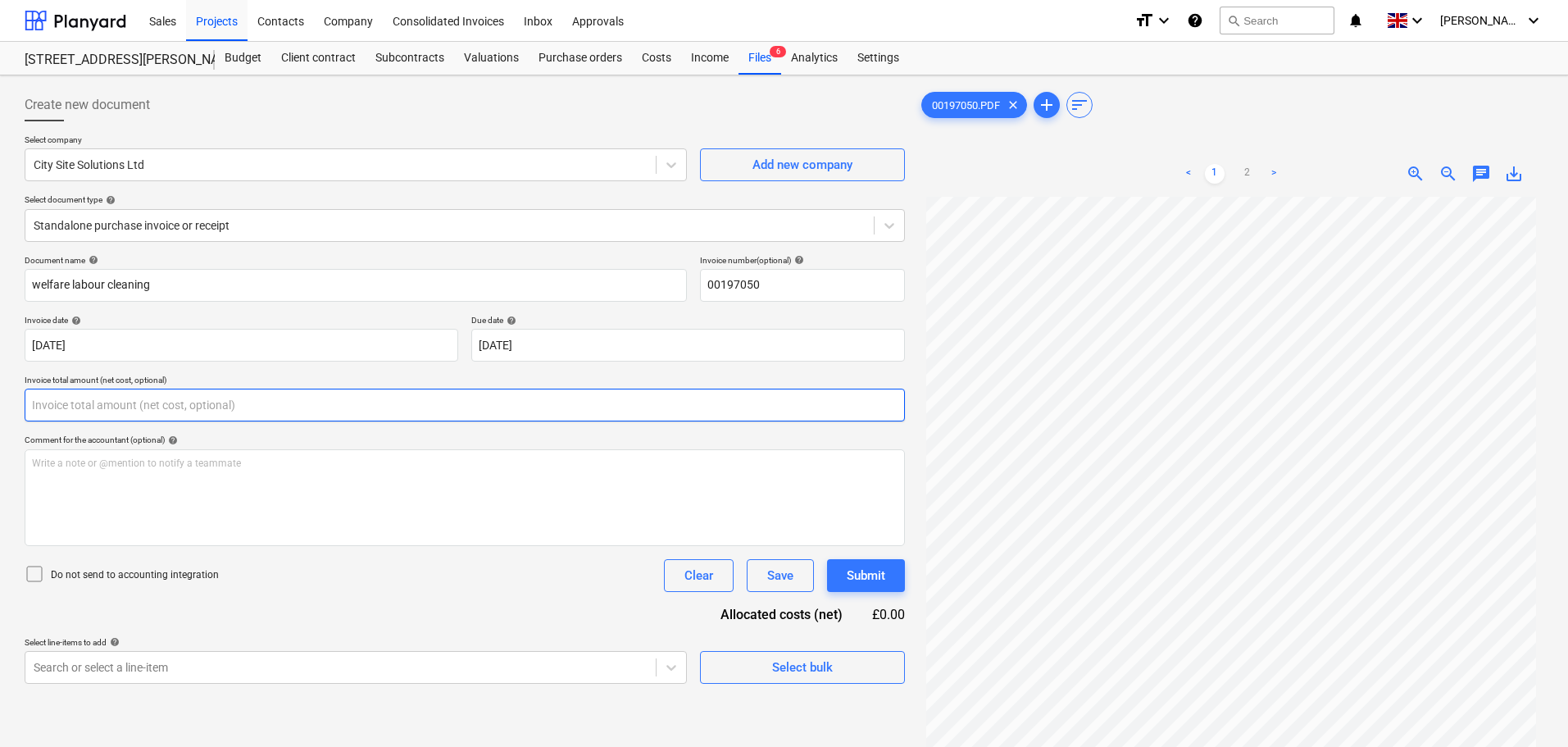
click at [51, 402] on input "text" at bounding box center [464, 406] width 880 height 33
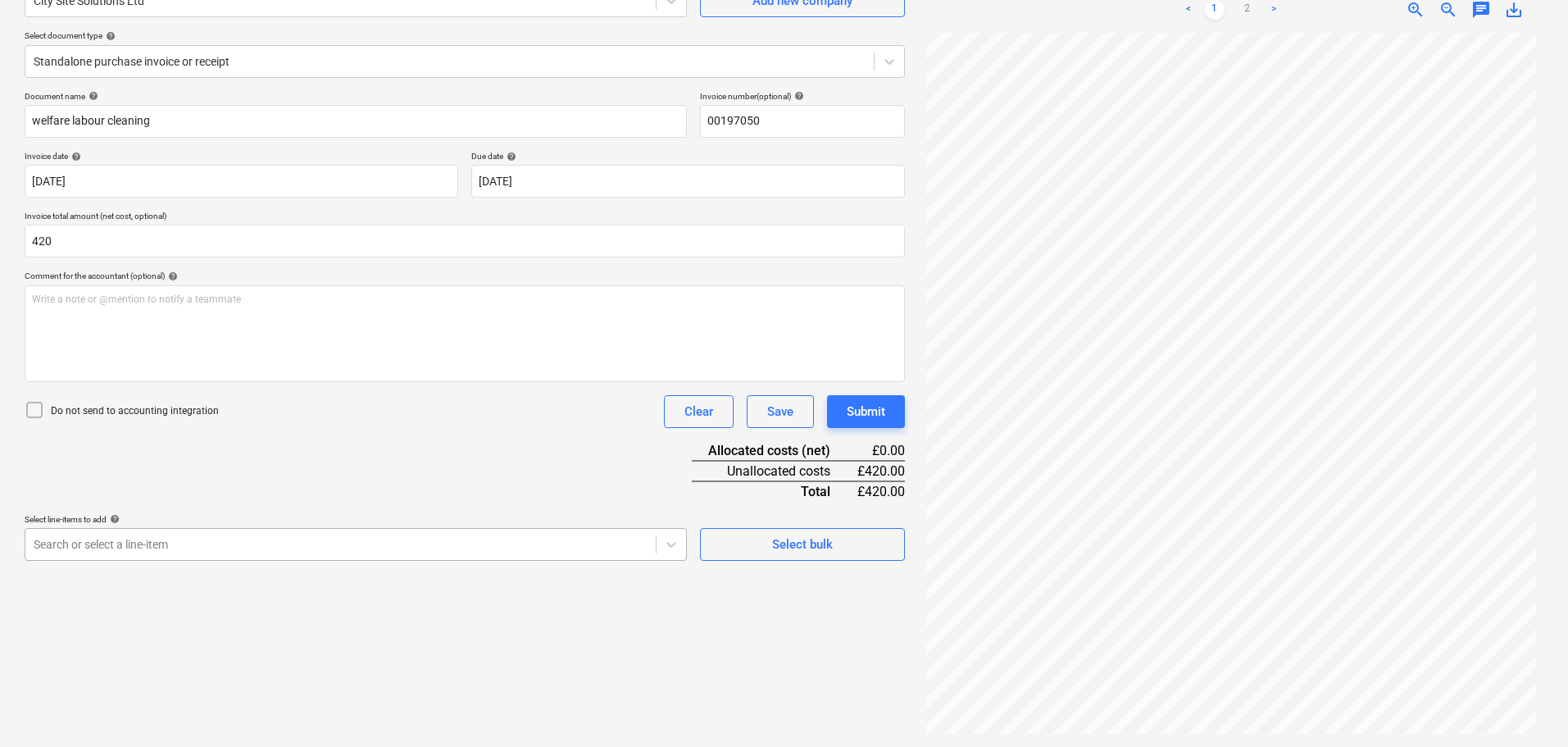
type input "420.00"
click at [137, 546] on body "Sales Projects Contacts Company Consolidated Invoices Inbox Approvals format_si…" at bounding box center [784, 210] width 1568 height 747
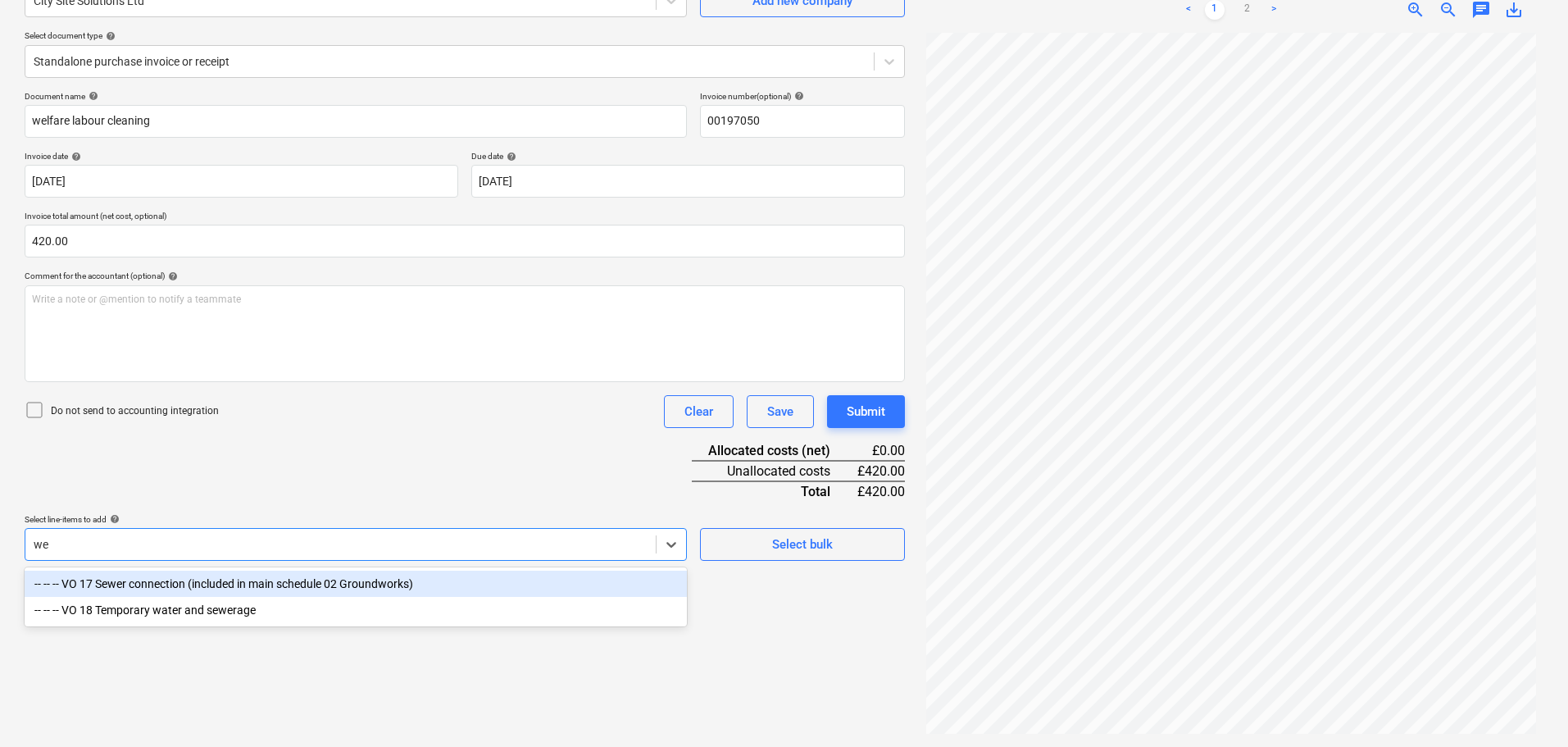
scroll to position [164, 0]
type input "w"
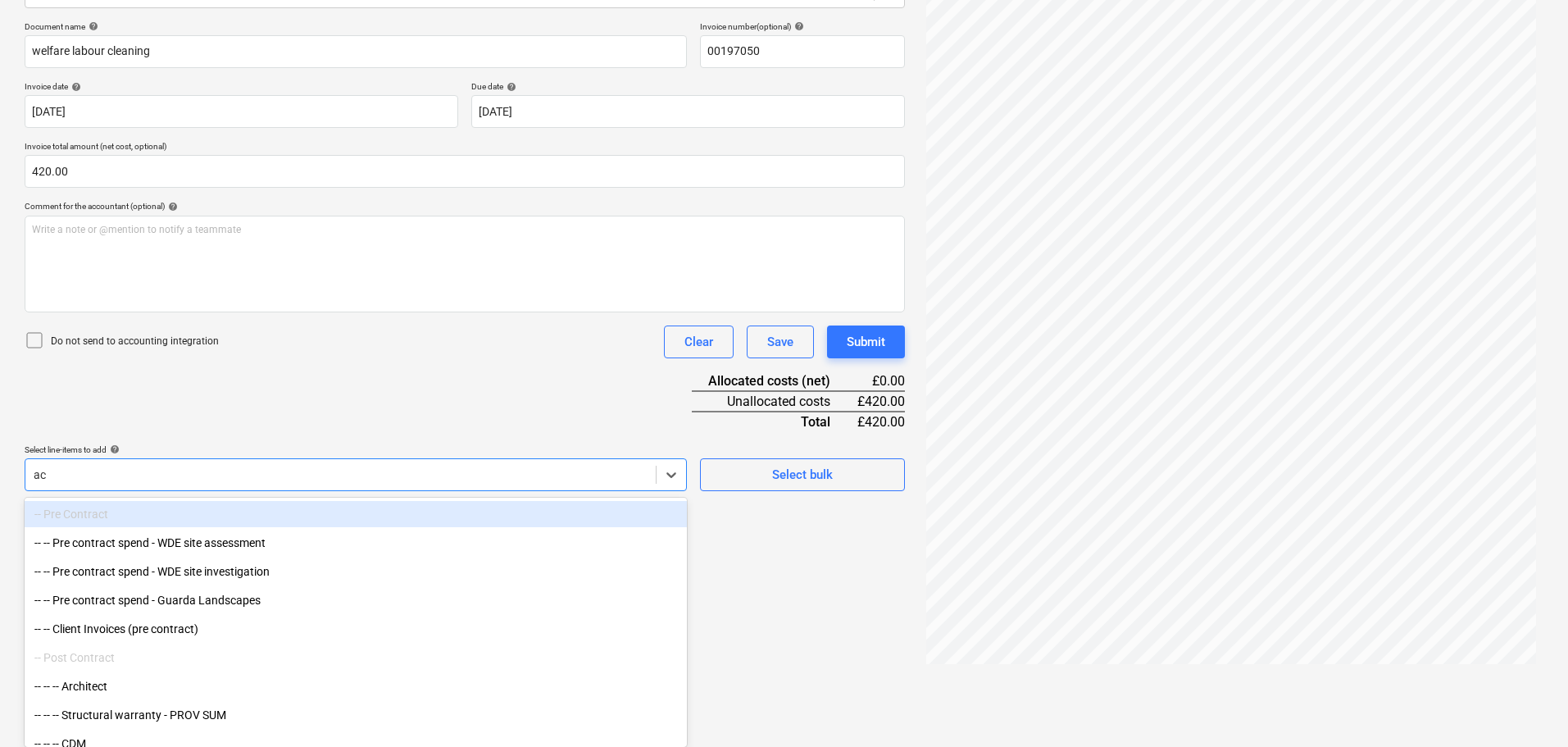
type input "acc"
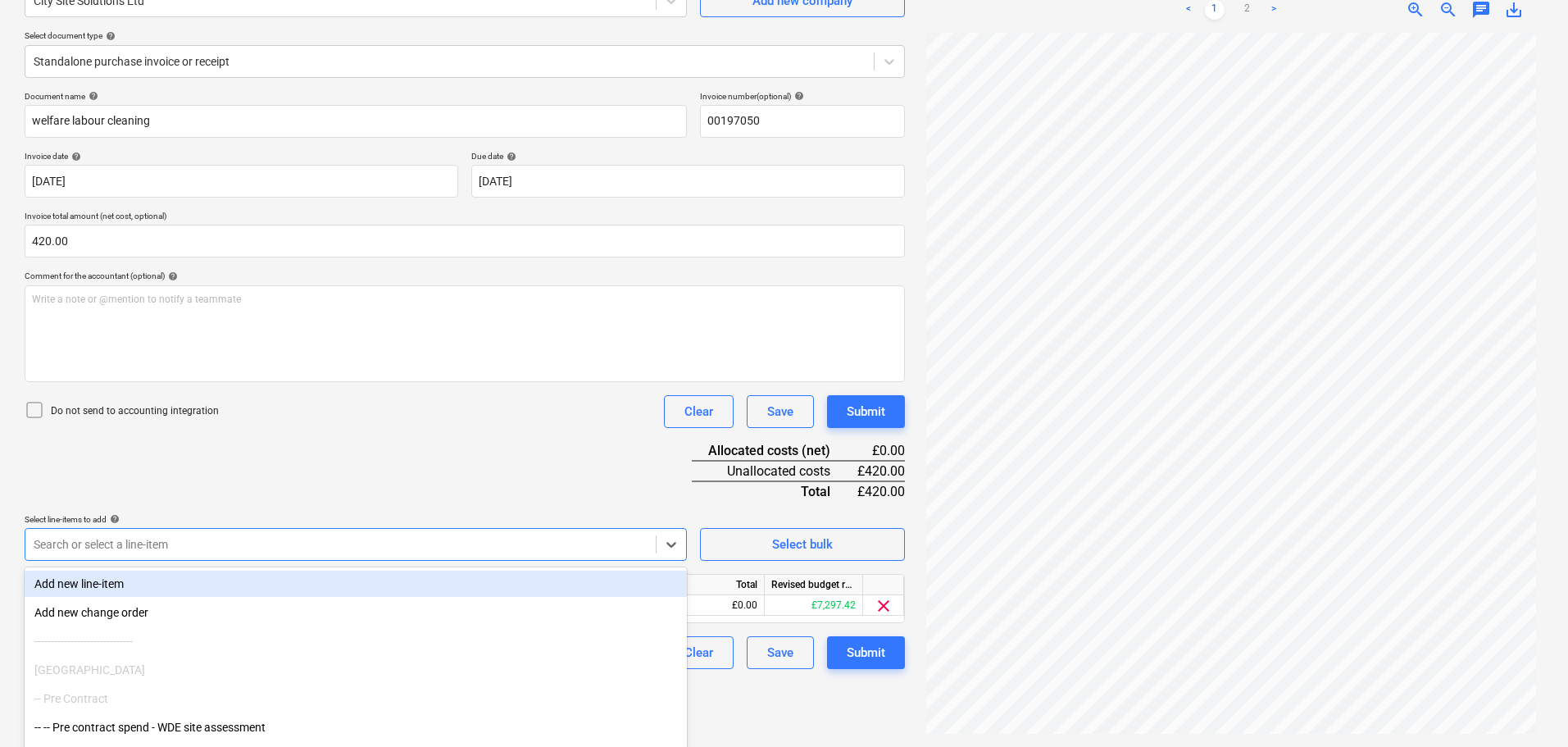
click at [224, 476] on div "Document name help welfare labour cleaning Invoice number (optional) help 00197…" at bounding box center [464, 380] width 880 height 578
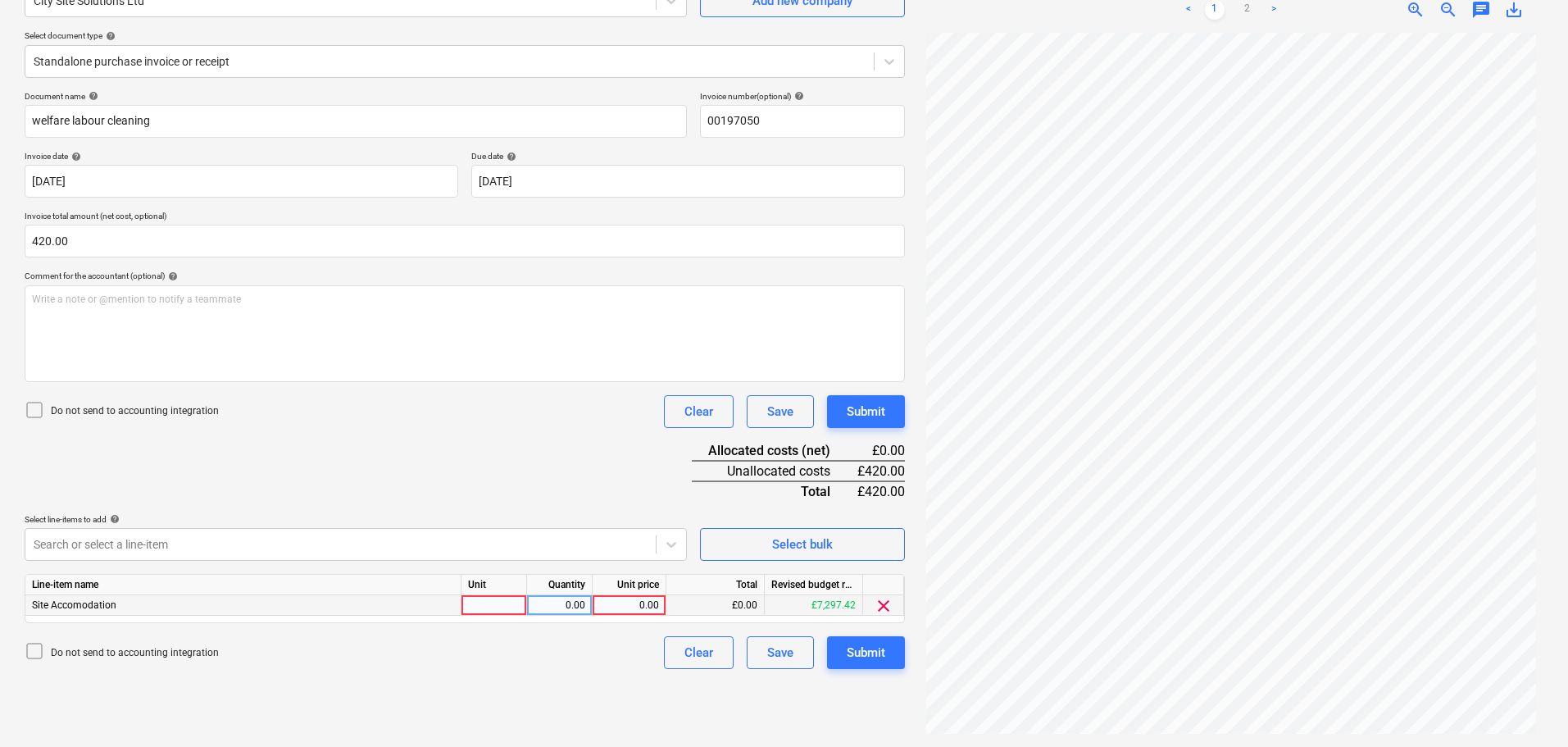
click at [503, 605] on div at bounding box center [495, 604] width 66 height 20
type input "3"
type input "days"
type input "140"
click at [368, 478] on div "Document name help welfare labour cleaning Invoice number (optional) help 00197…" at bounding box center [464, 380] width 880 height 578
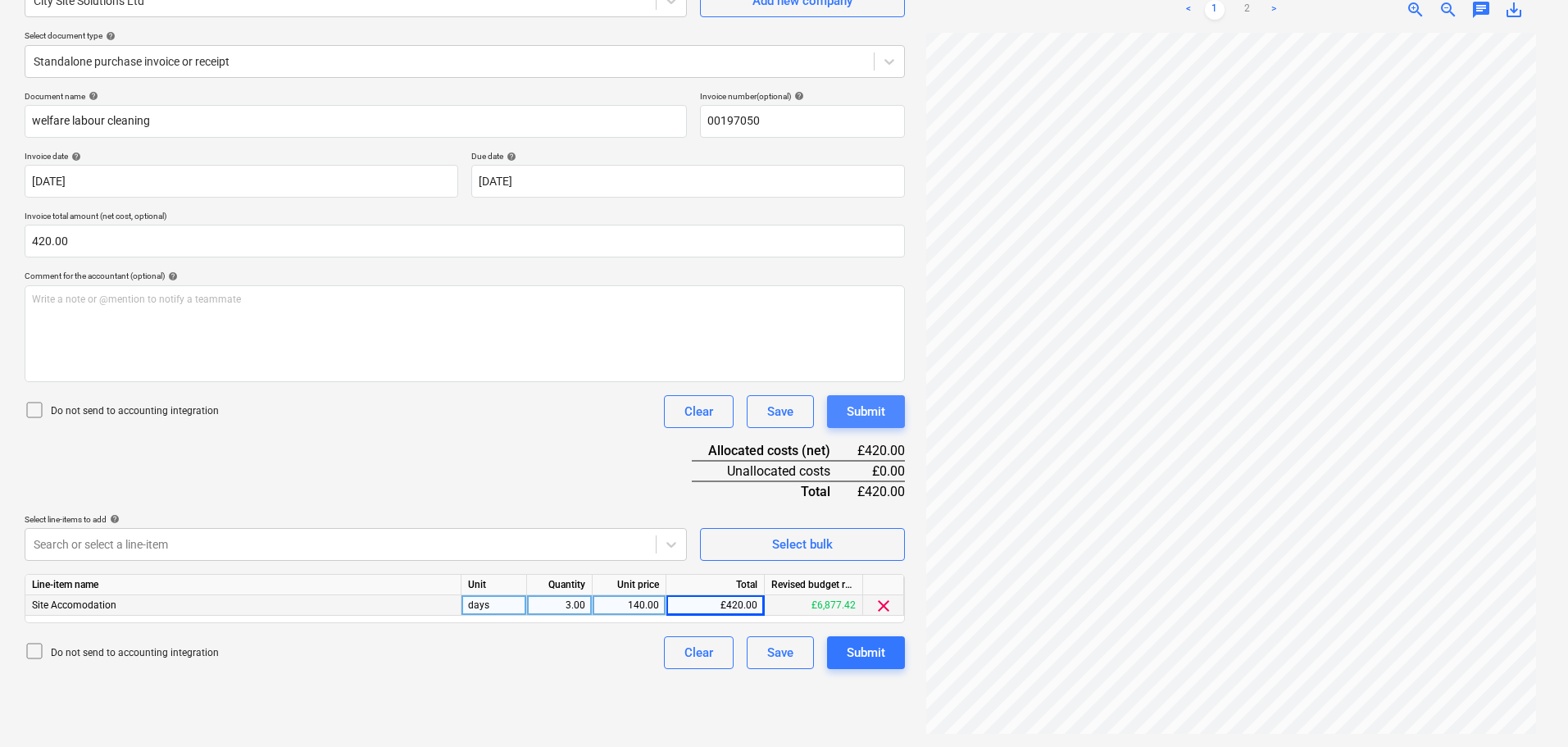
click at [876, 411] on div "Submit" at bounding box center [866, 411] width 39 height 21
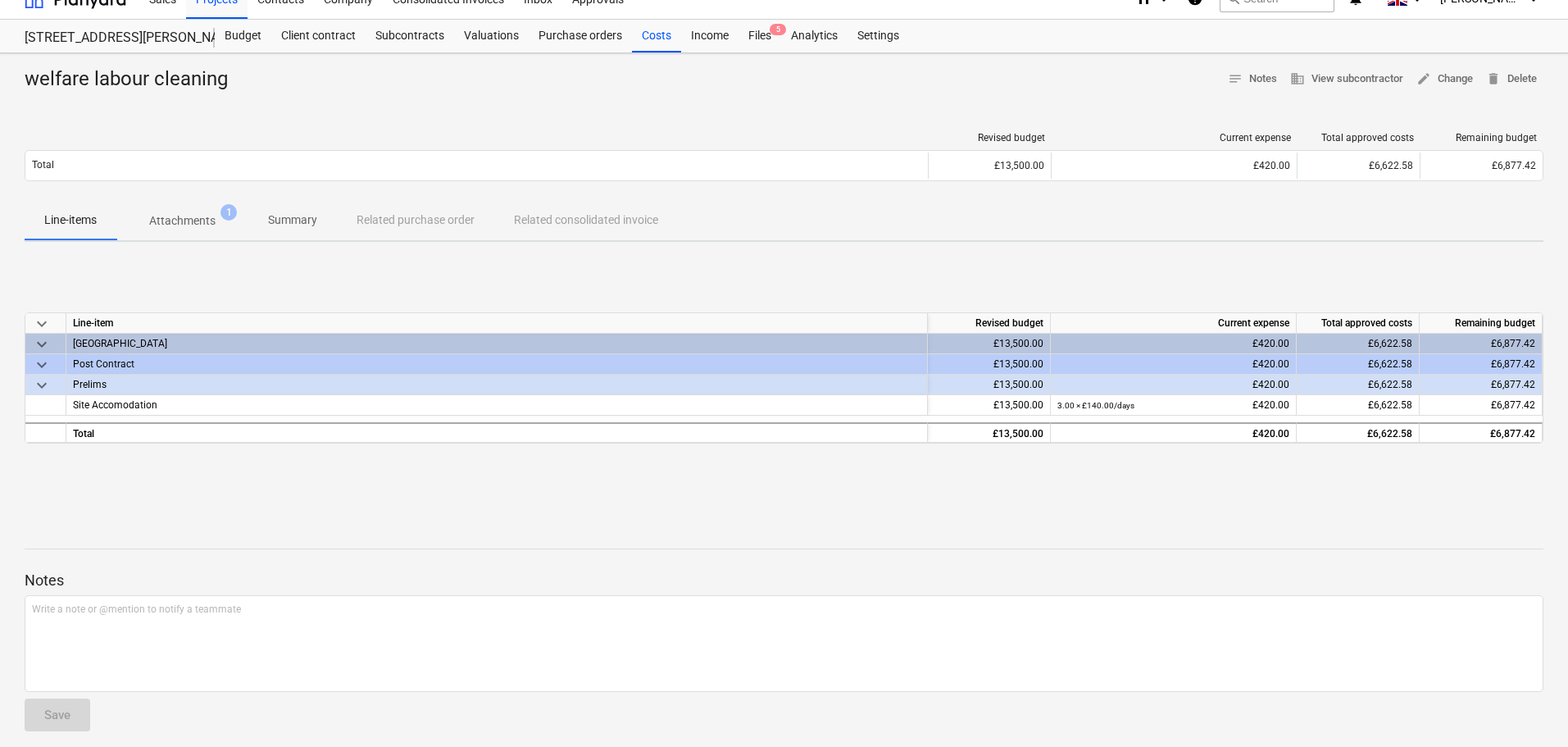
scroll to position [33, 0]
